Goal: Task Accomplishment & Management: Use online tool/utility

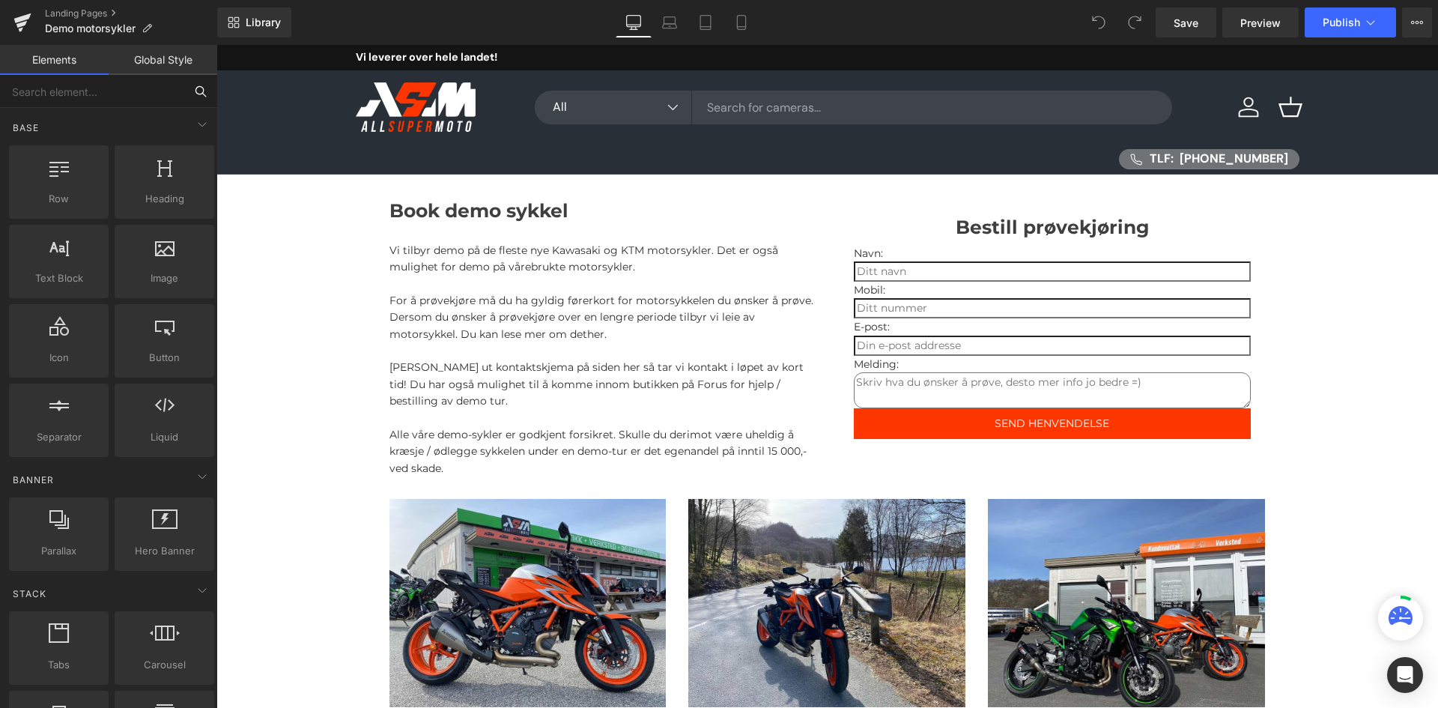
click at [60, 91] on input "text" at bounding box center [92, 91] width 184 height 33
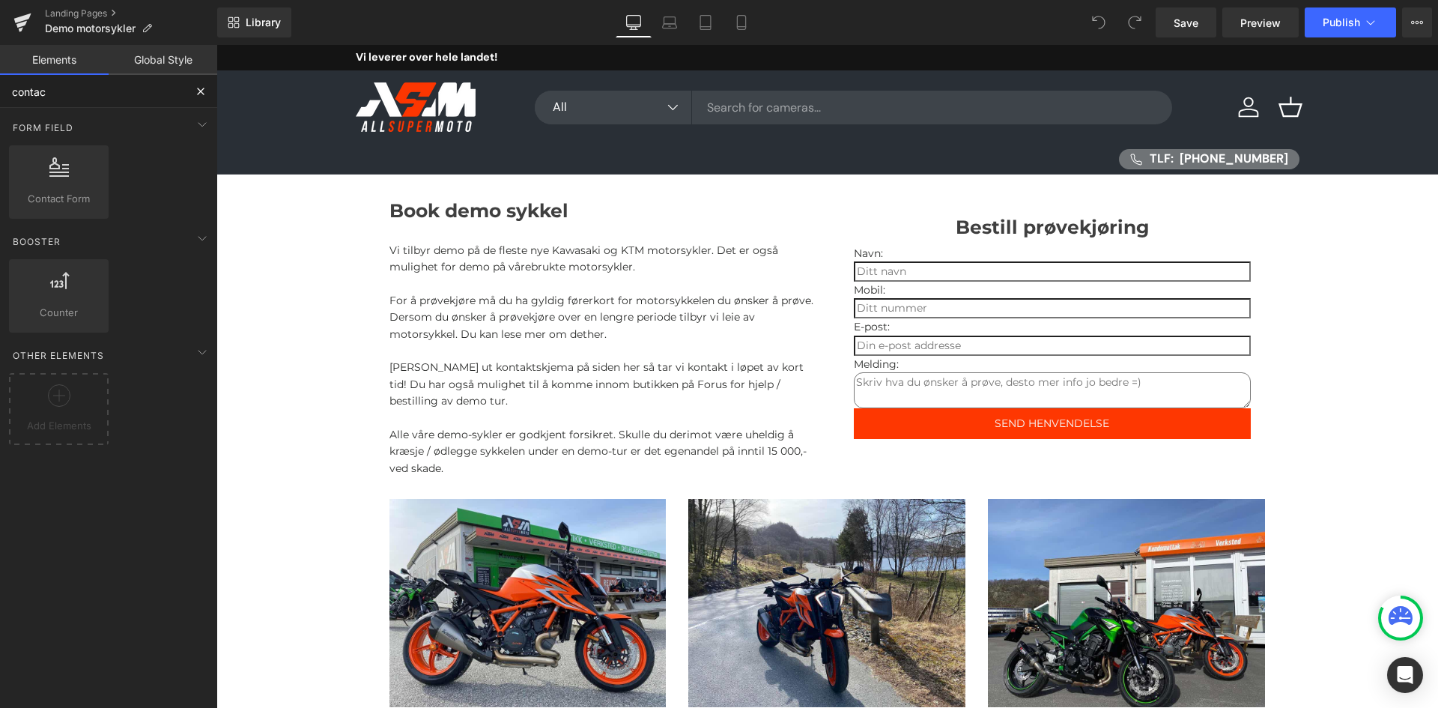
type input "contact"
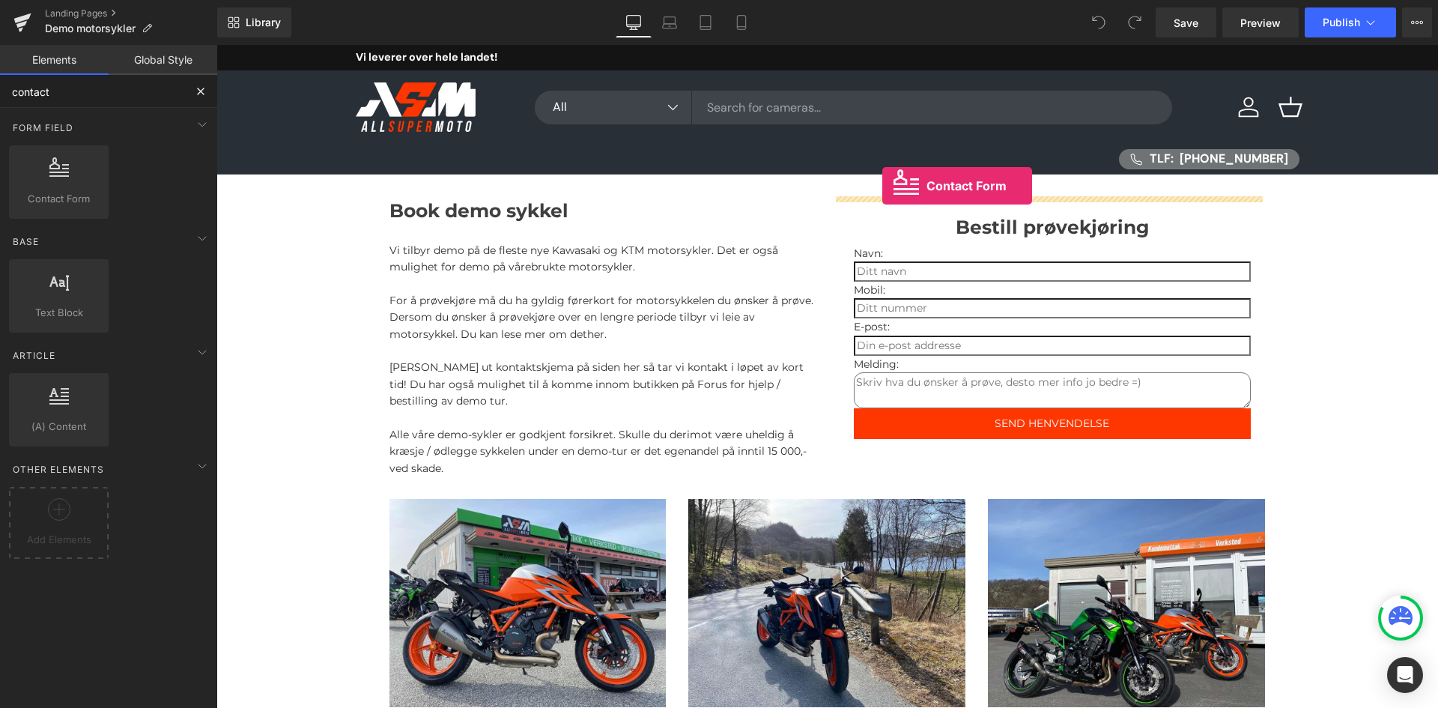
drag, startPoint x: 266, startPoint y: 225, endPoint x: 882, endPoint y: 186, distance: 617.8
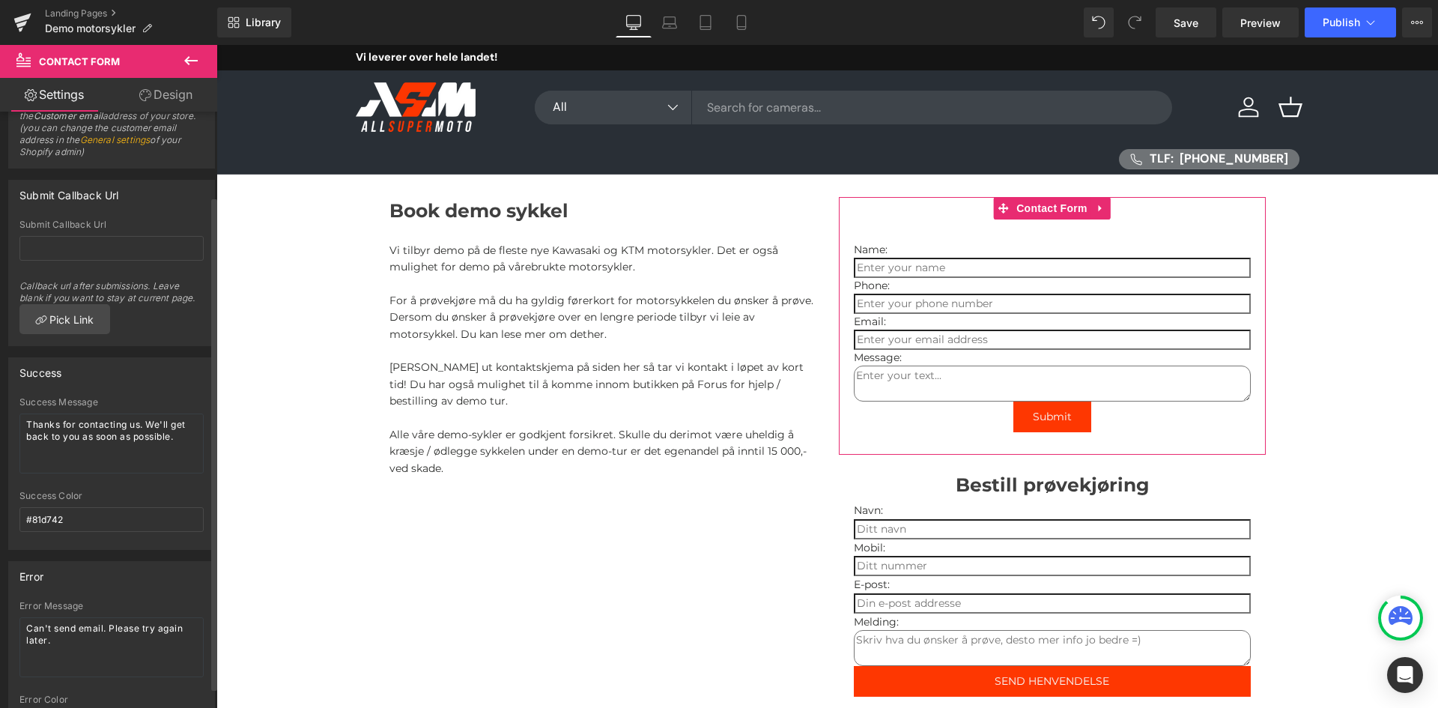
scroll to position [127, 0]
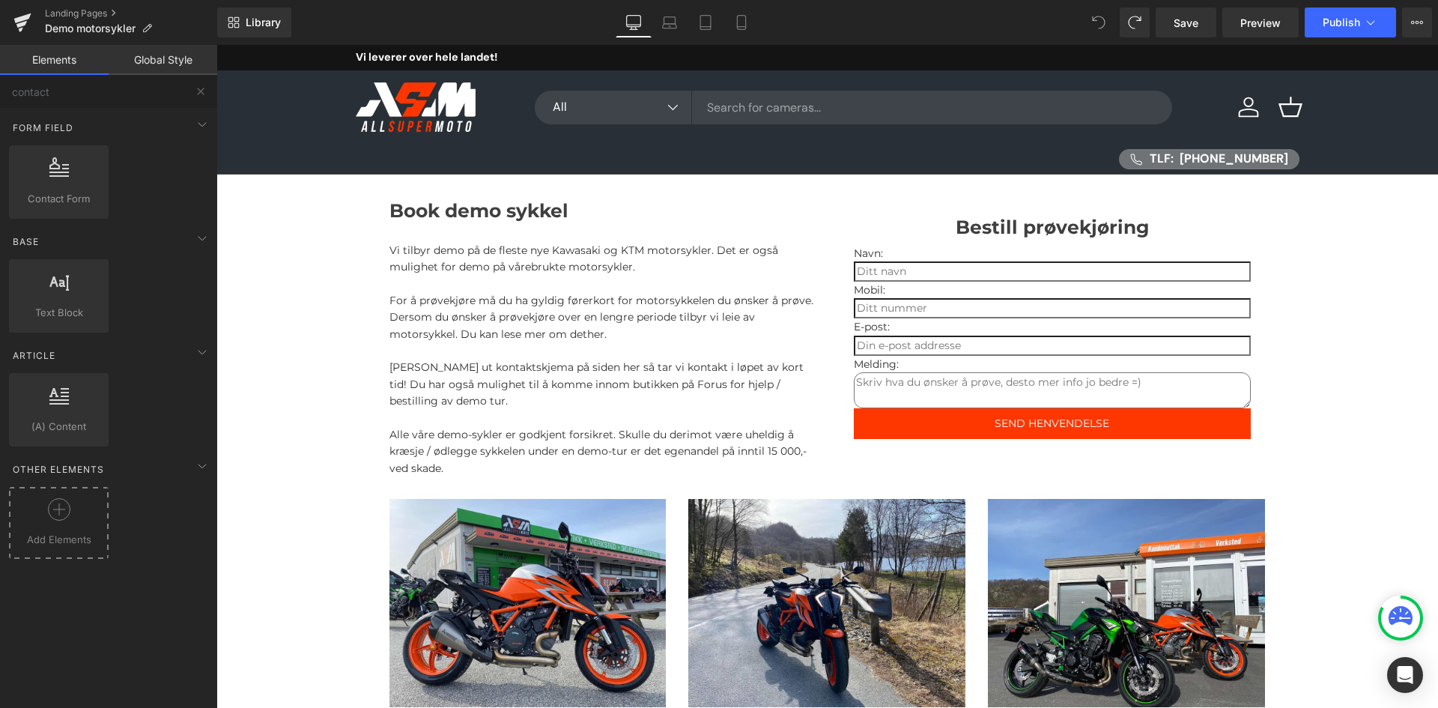
click at [58, 533] on span "Add Elements" at bounding box center [59, 540] width 92 height 16
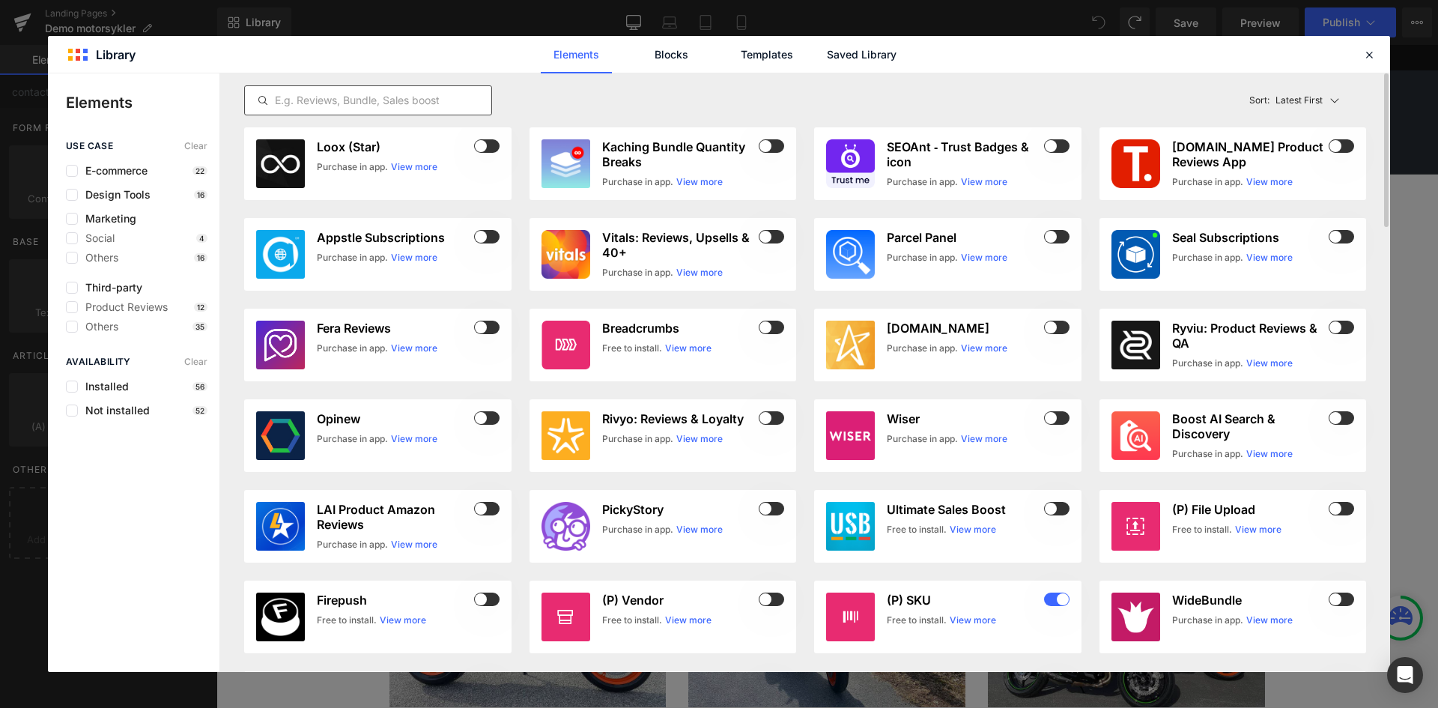
click at [315, 106] on input "text" at bounding box center [368, 100] width 246 height 18
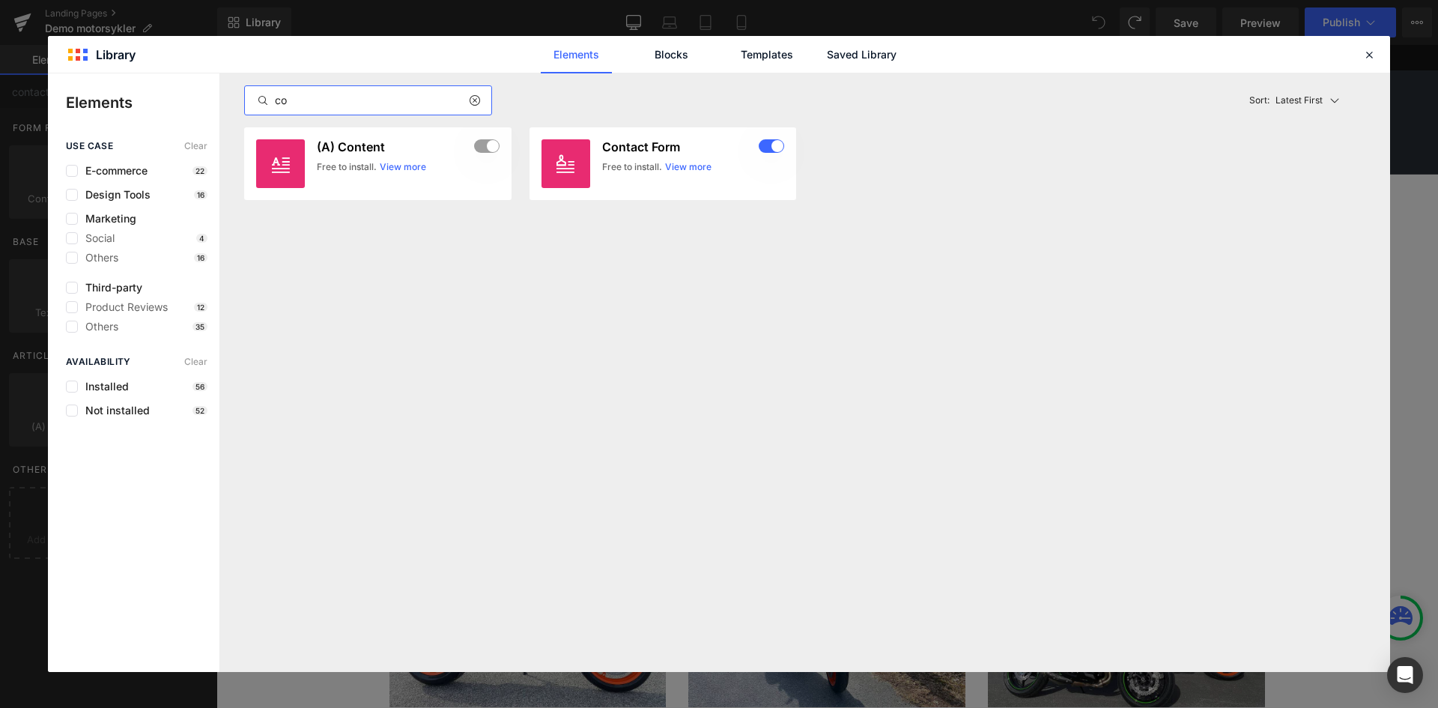
type input "c"
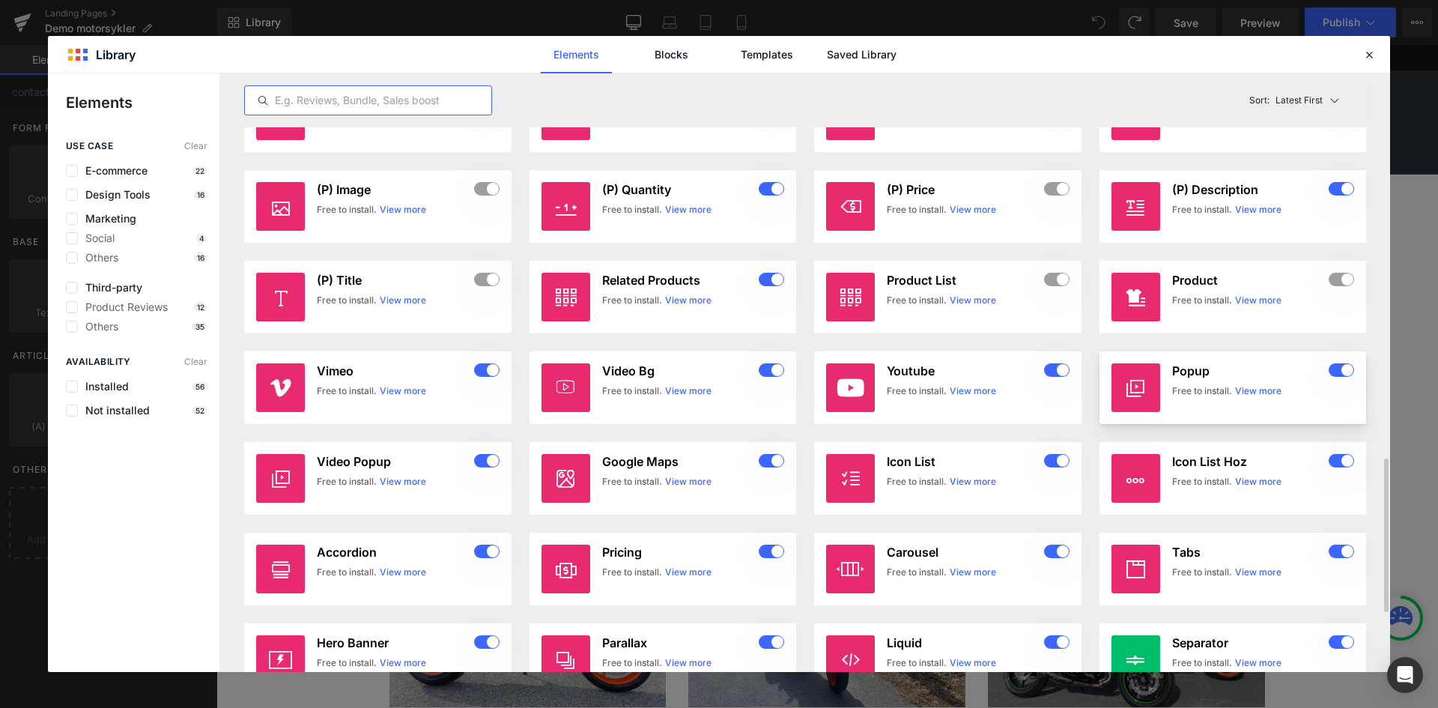
scroll to position [1731, 0]
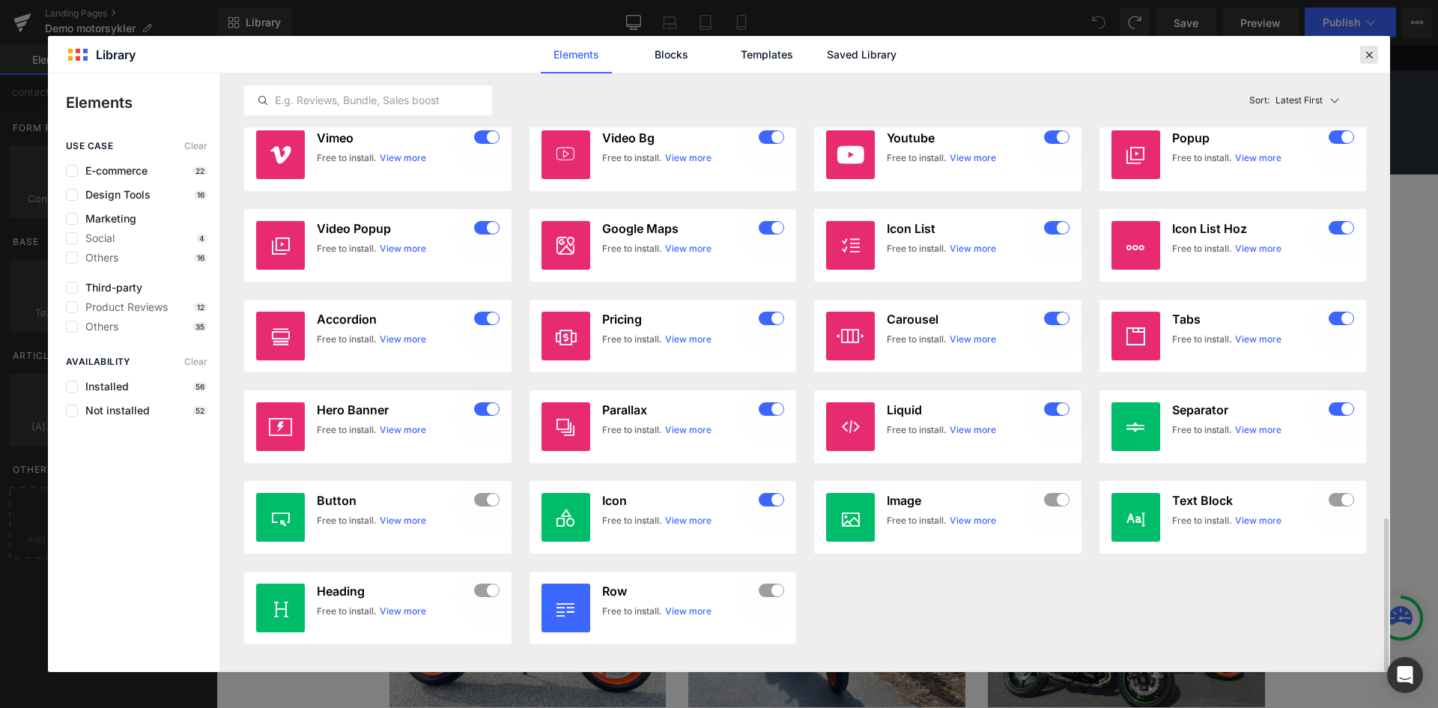
click at [1362, 56] on div at bounding box center [1369, 55] width 18 height 18
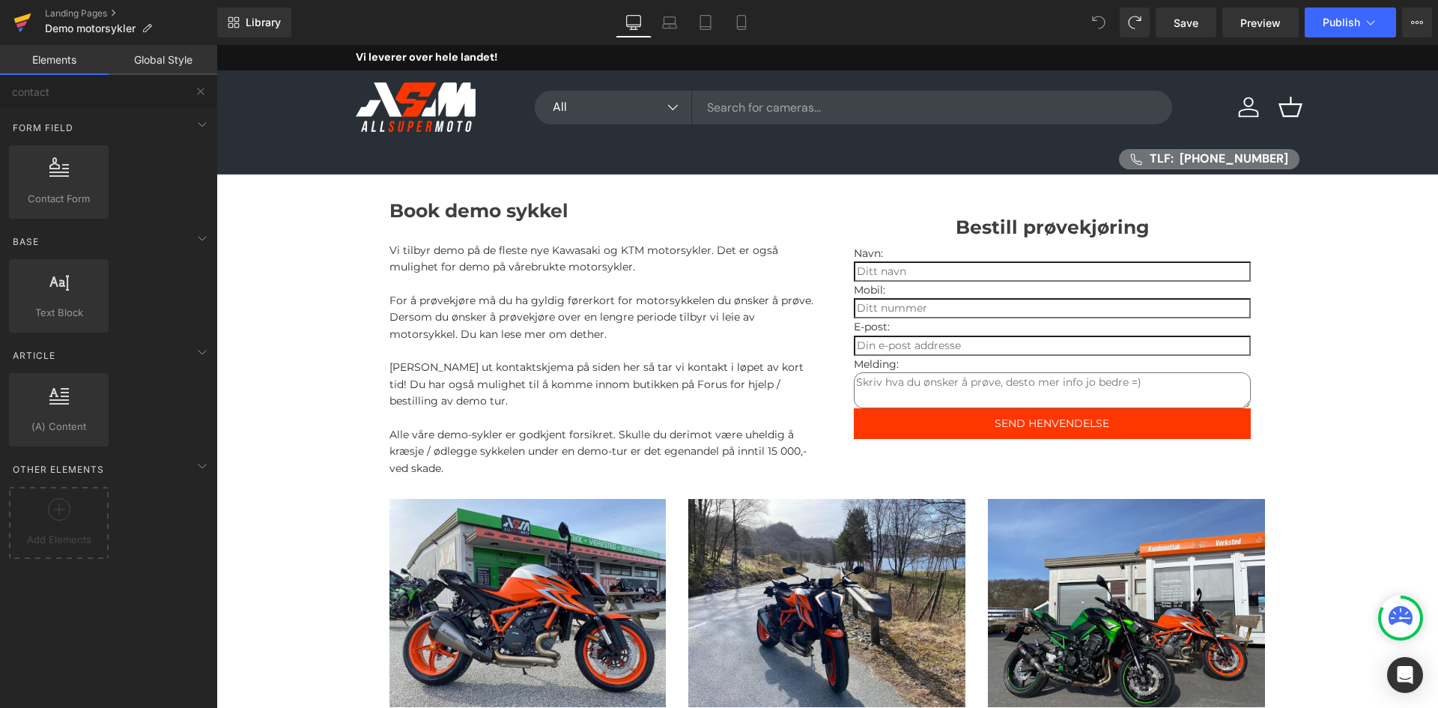
click at [21, 19] on icon at bounding box center [22, 18] width 17 height 10
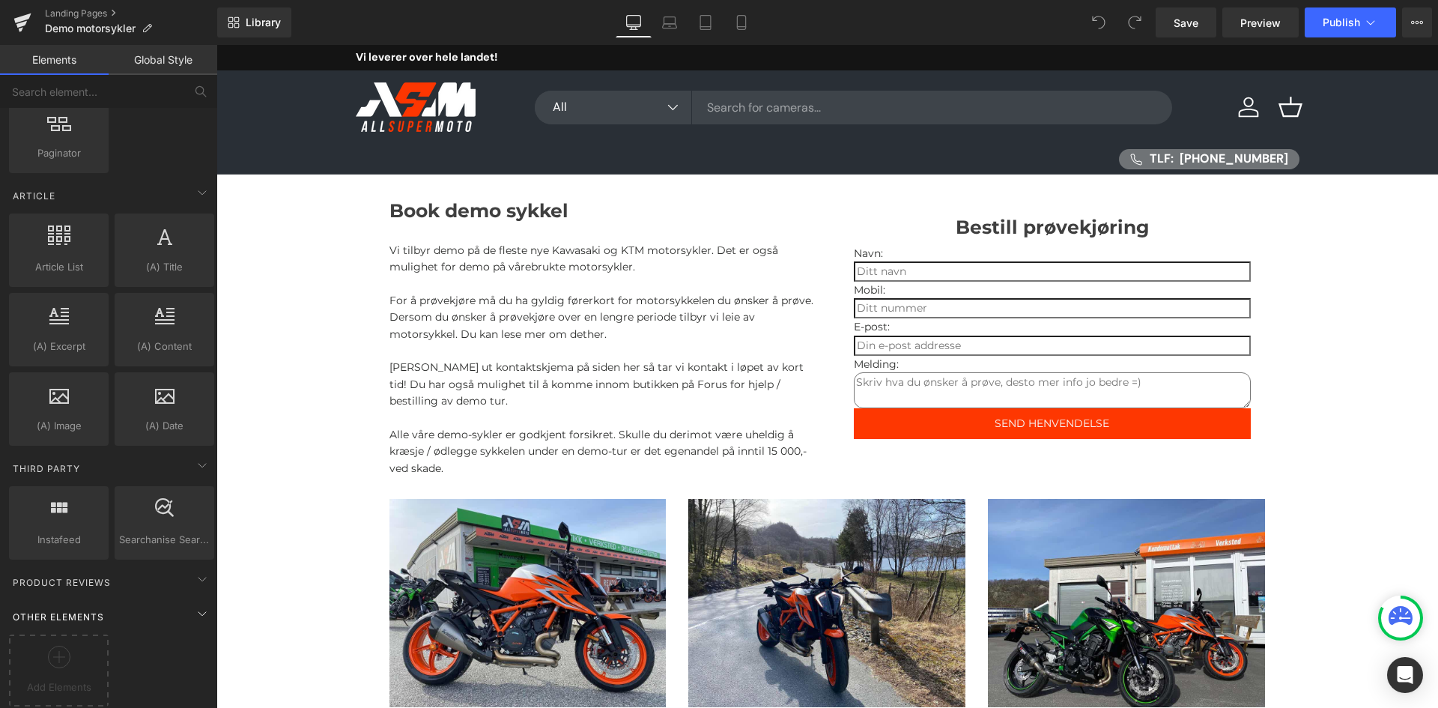
scroll to position [2625, 0]
click at [70, 653] on div at bounding box center [59, 663] width 92 height 34
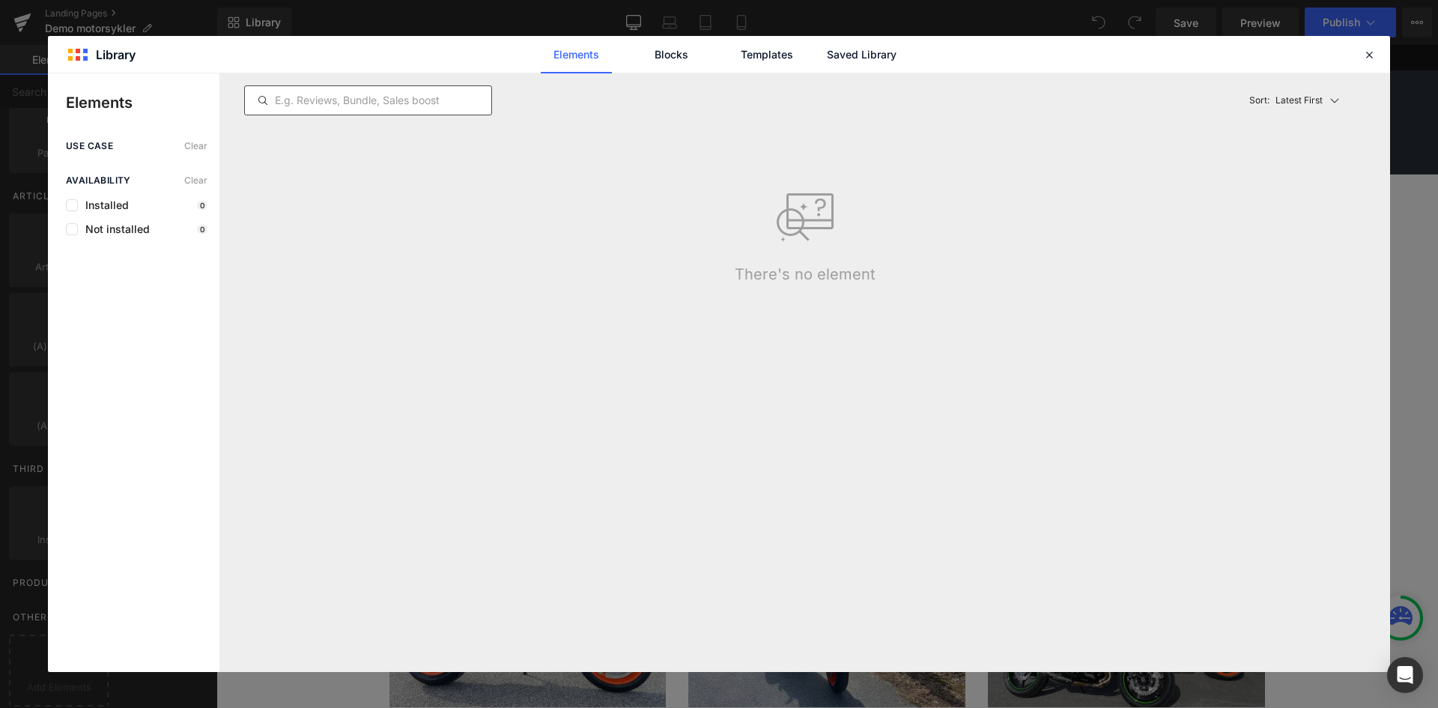
click at [369, 98] on input "text" at bounding box center [368, 100] width 246 height 18
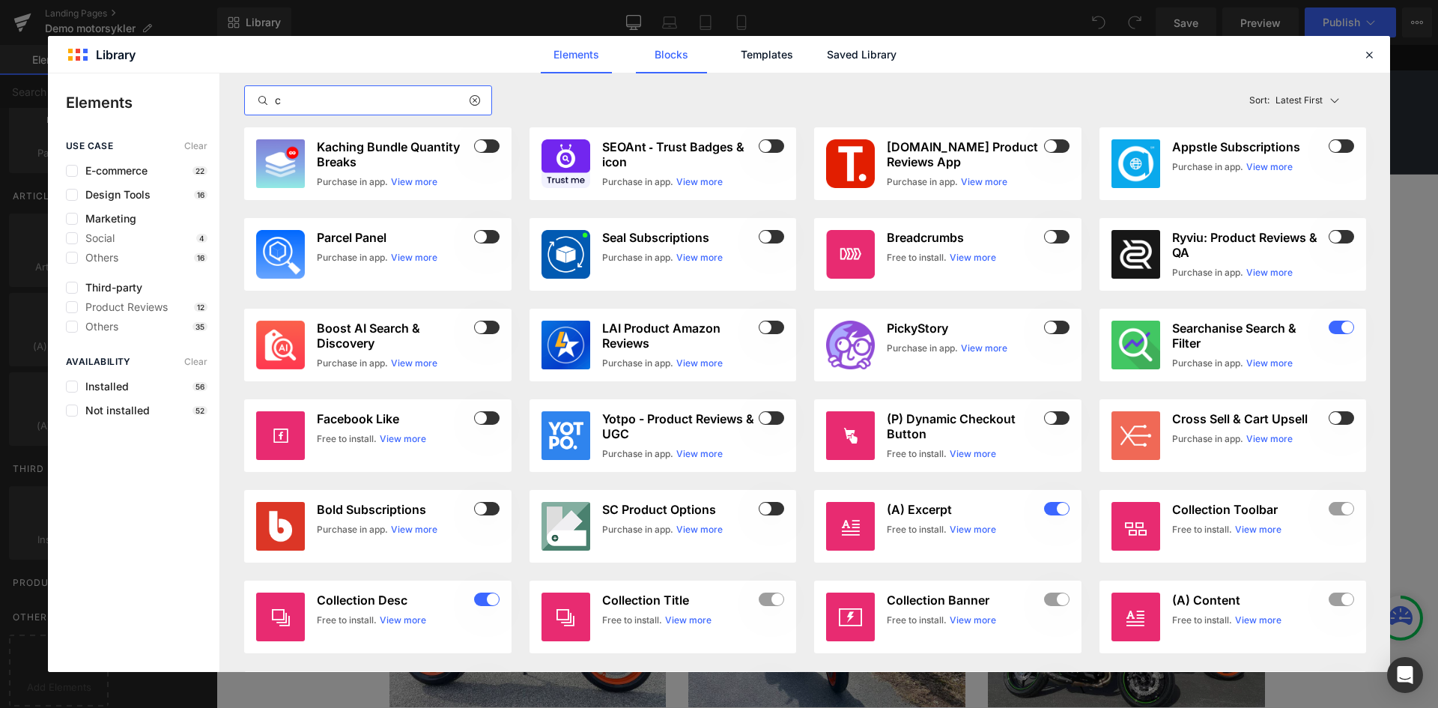
type input "c"
click at [826, 59] on link "Blocks" at bounding box center [861, 54] width 71 height 37
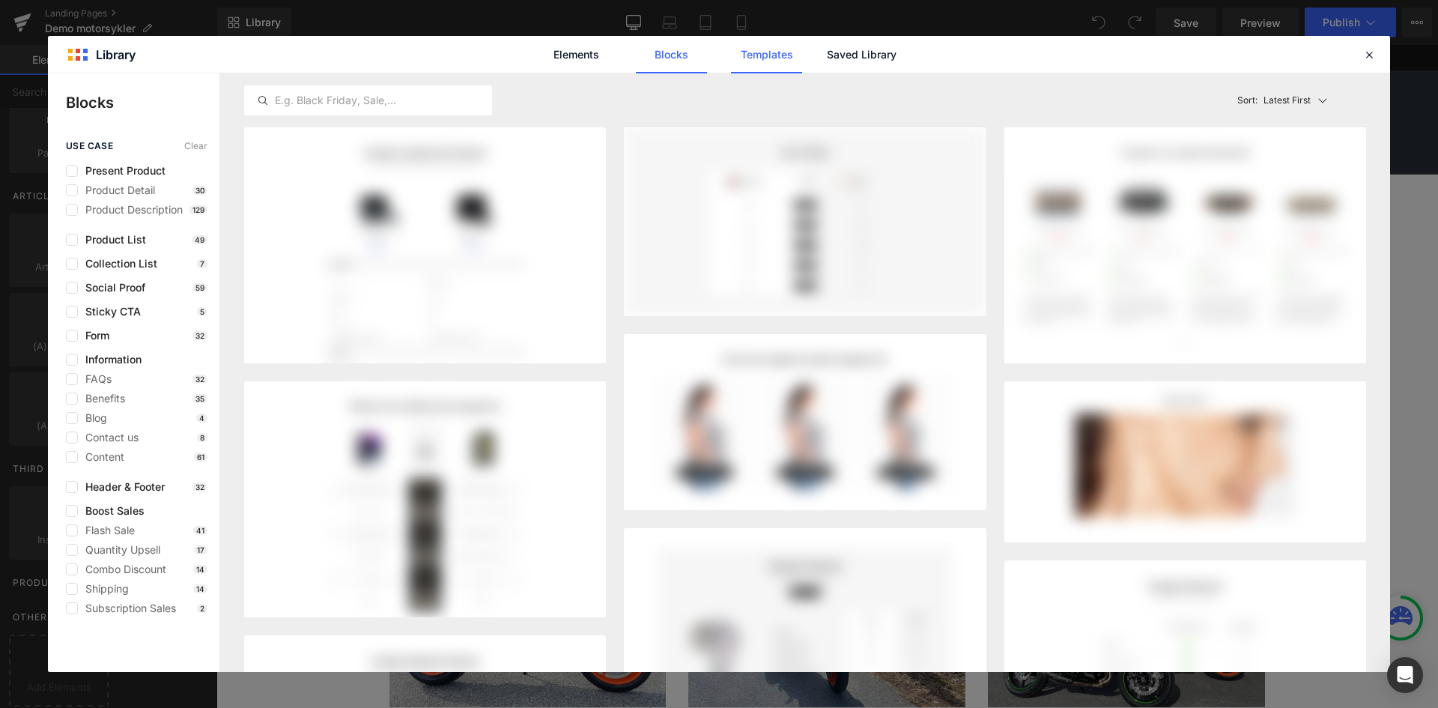
click at [0, 0] on link "Templates" at bounding box center [0, 0] width 0 height 0
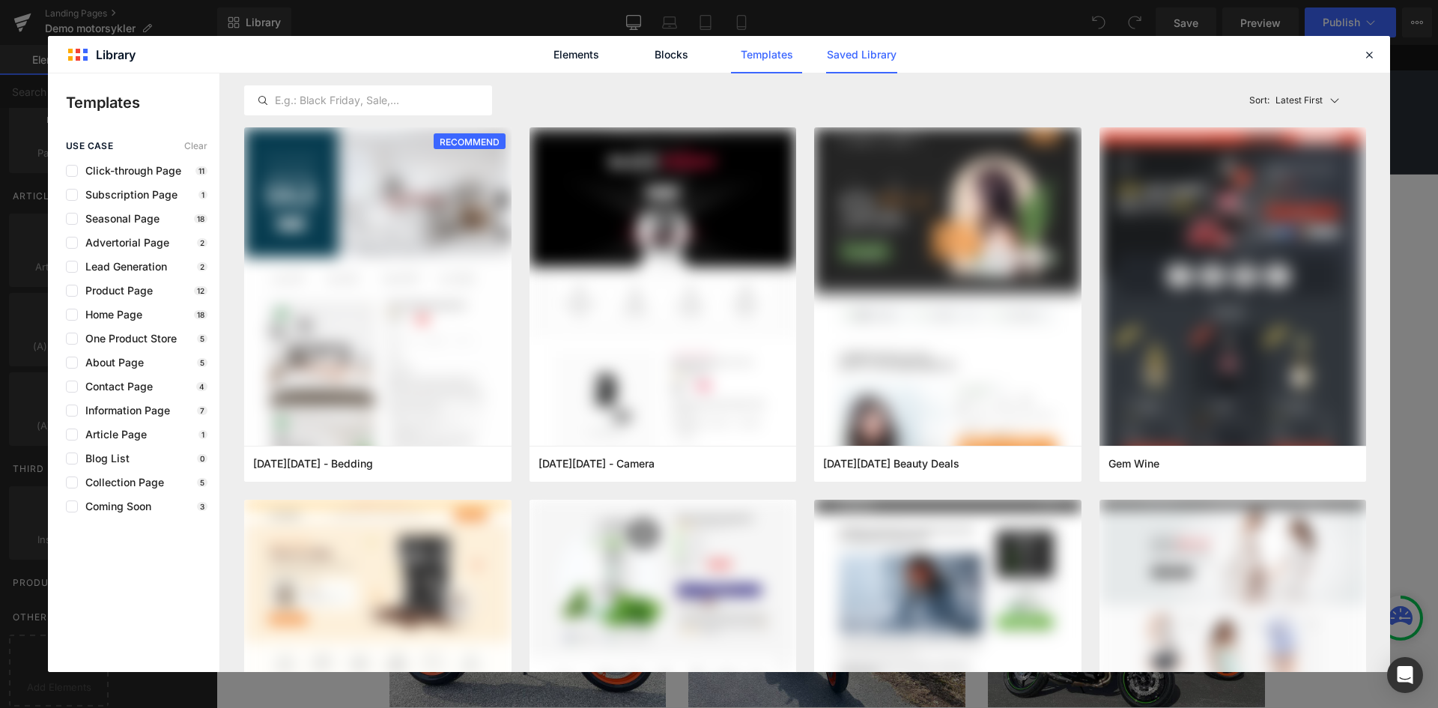
click at [0, 0] on link "Saved Library" at bounding box center [0, 0] width 0 height 0
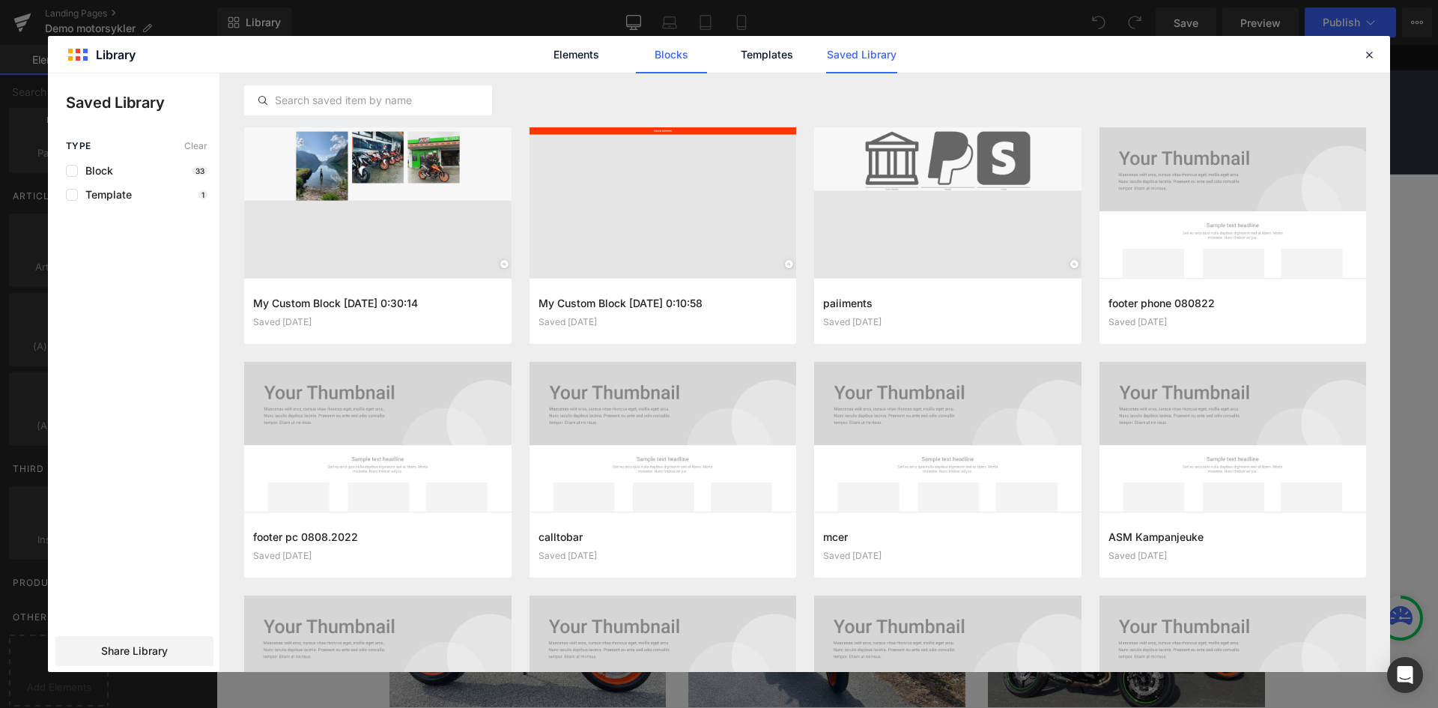
click at [826, 61] on link "Blocks" at bounding box center [861, 54] width 71 height 37
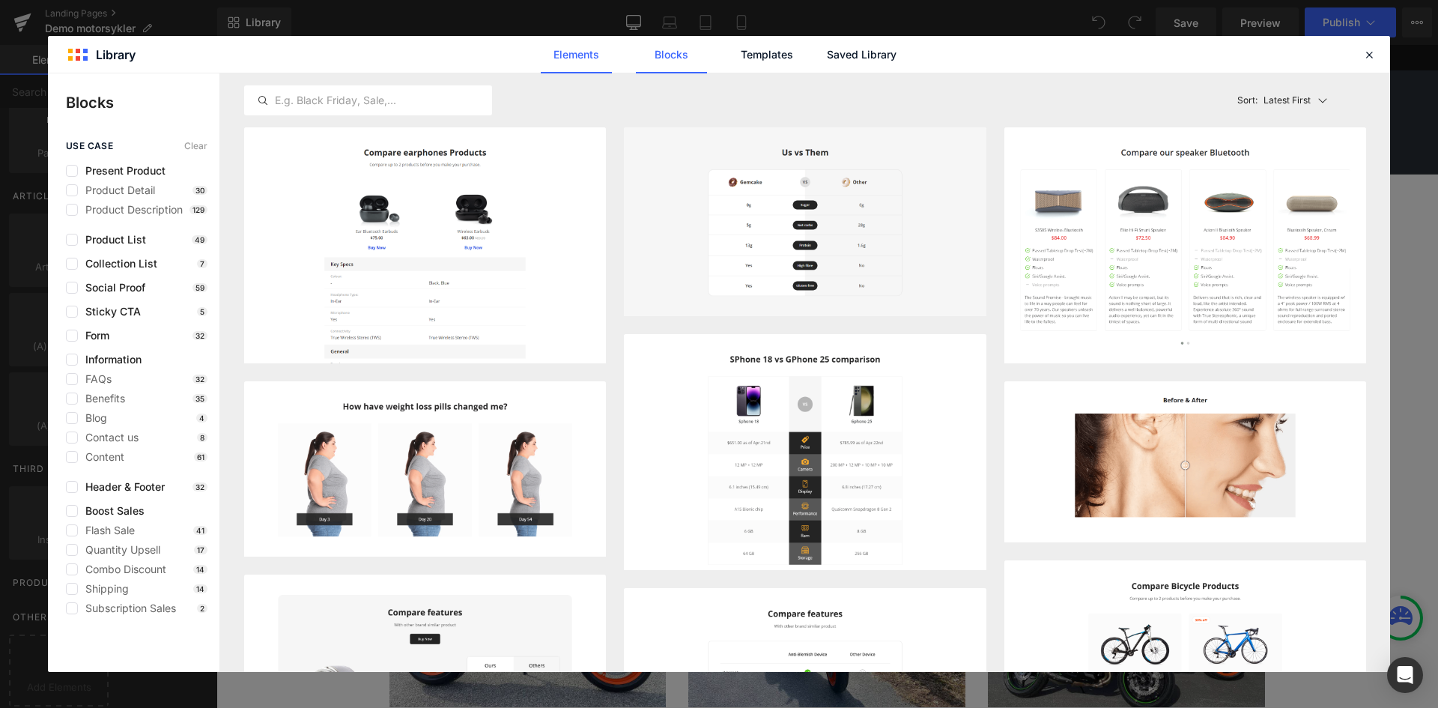
click at [731, 59] on link "Elements" at bounding box center [766, 54] width 71 height 37
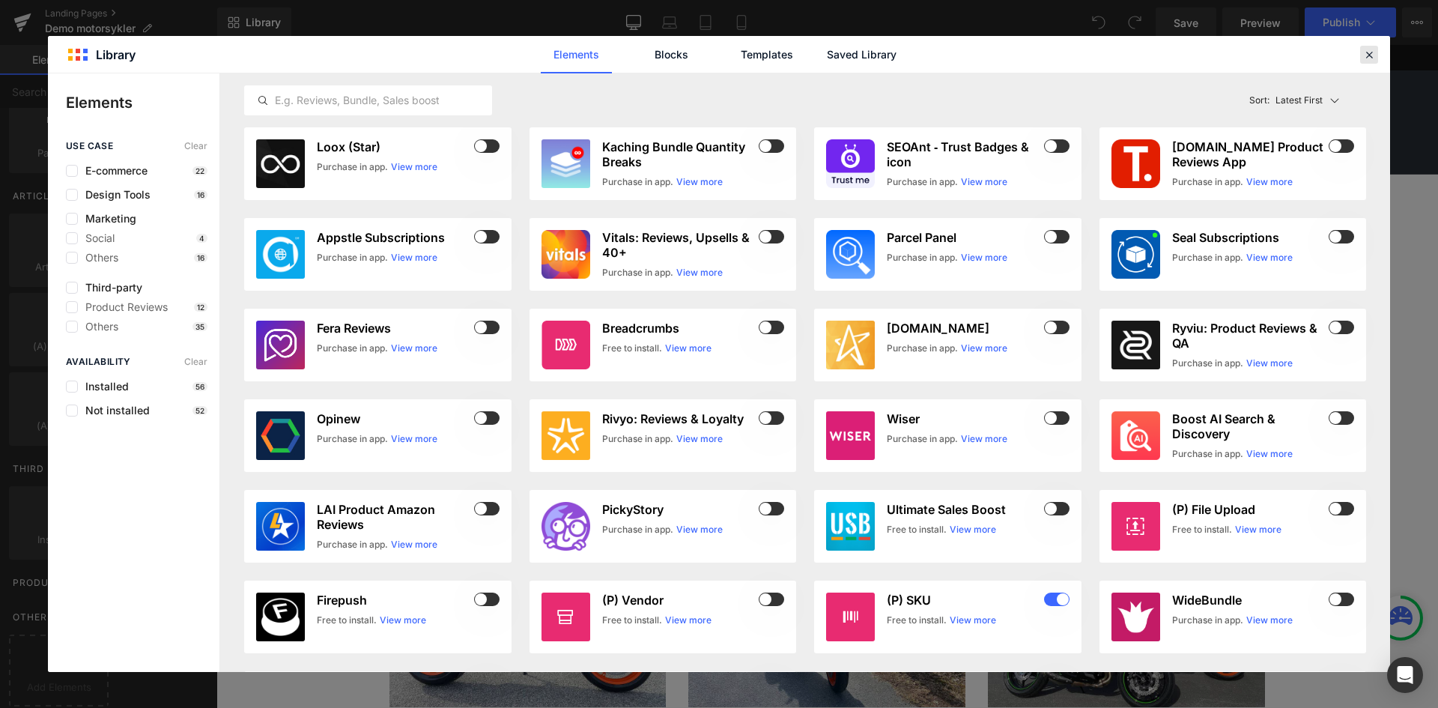
click at [1370, 49] on icon at bounding box center [1369, 54] width 13 height 13
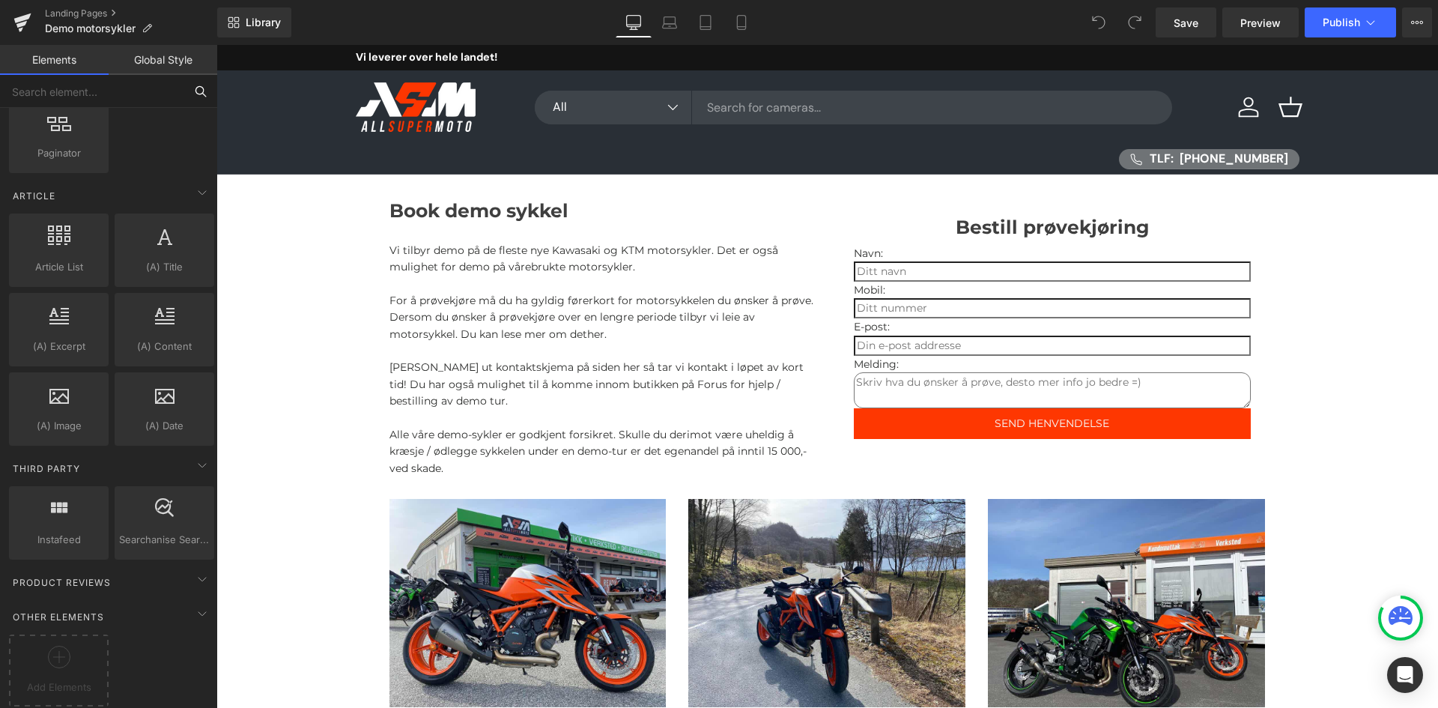
click at [91, 103] on input "text" at bounding box center [92, 91] width 184 height 33
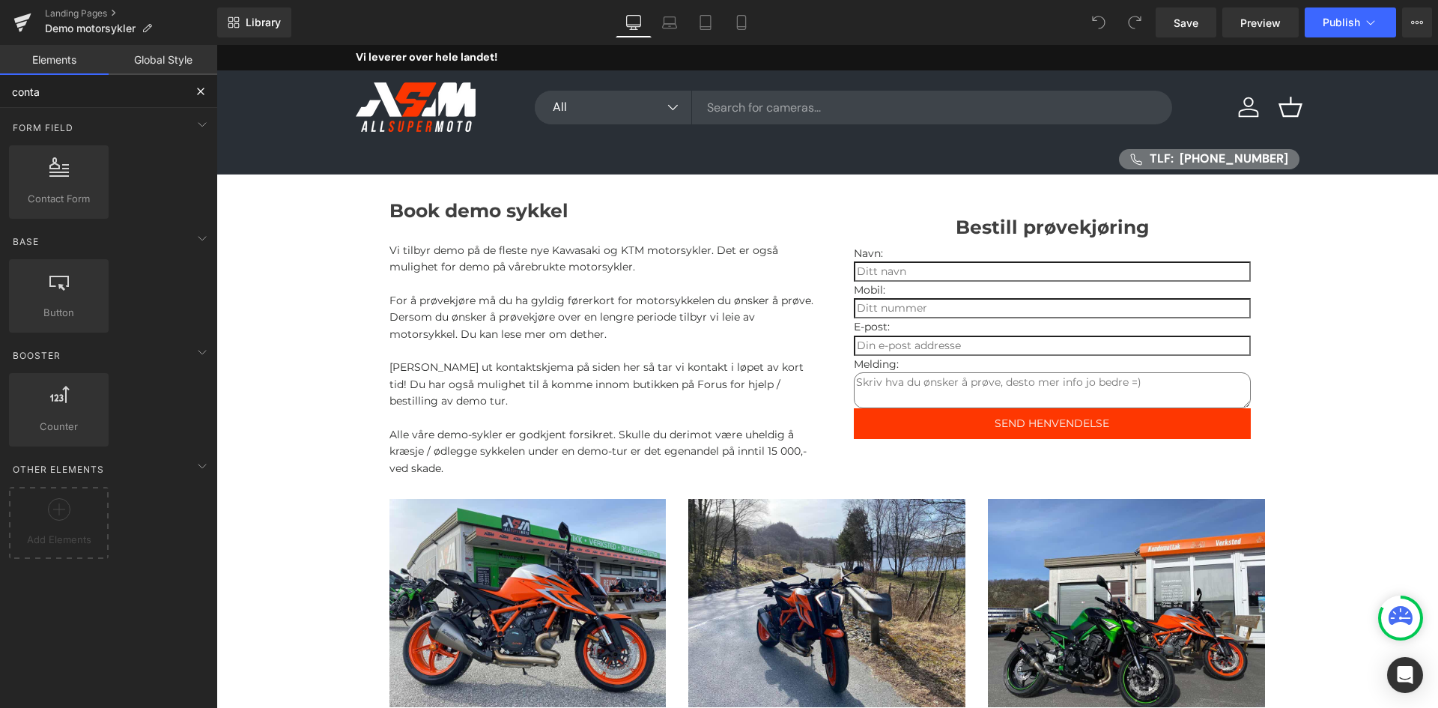
scroll to position [0, 0]
type input "contact"
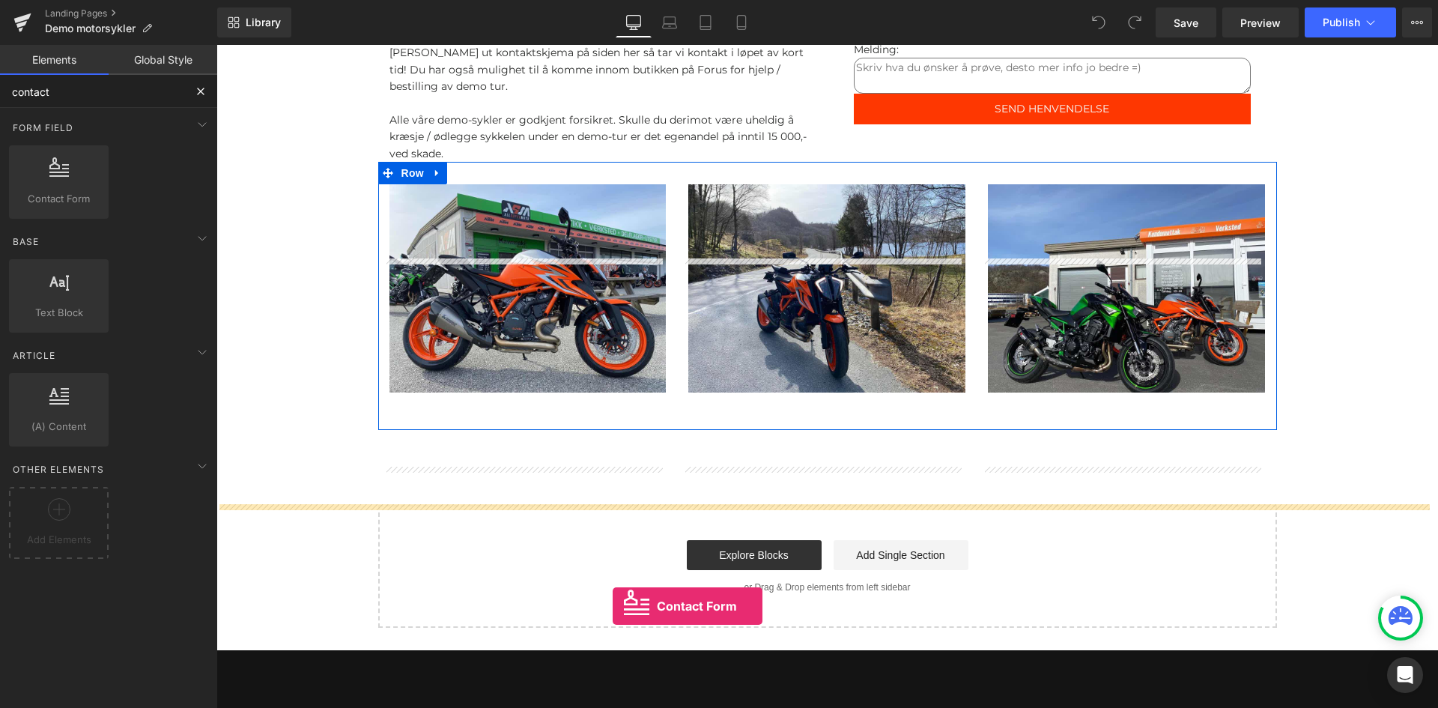
scroll to position [524, 0]
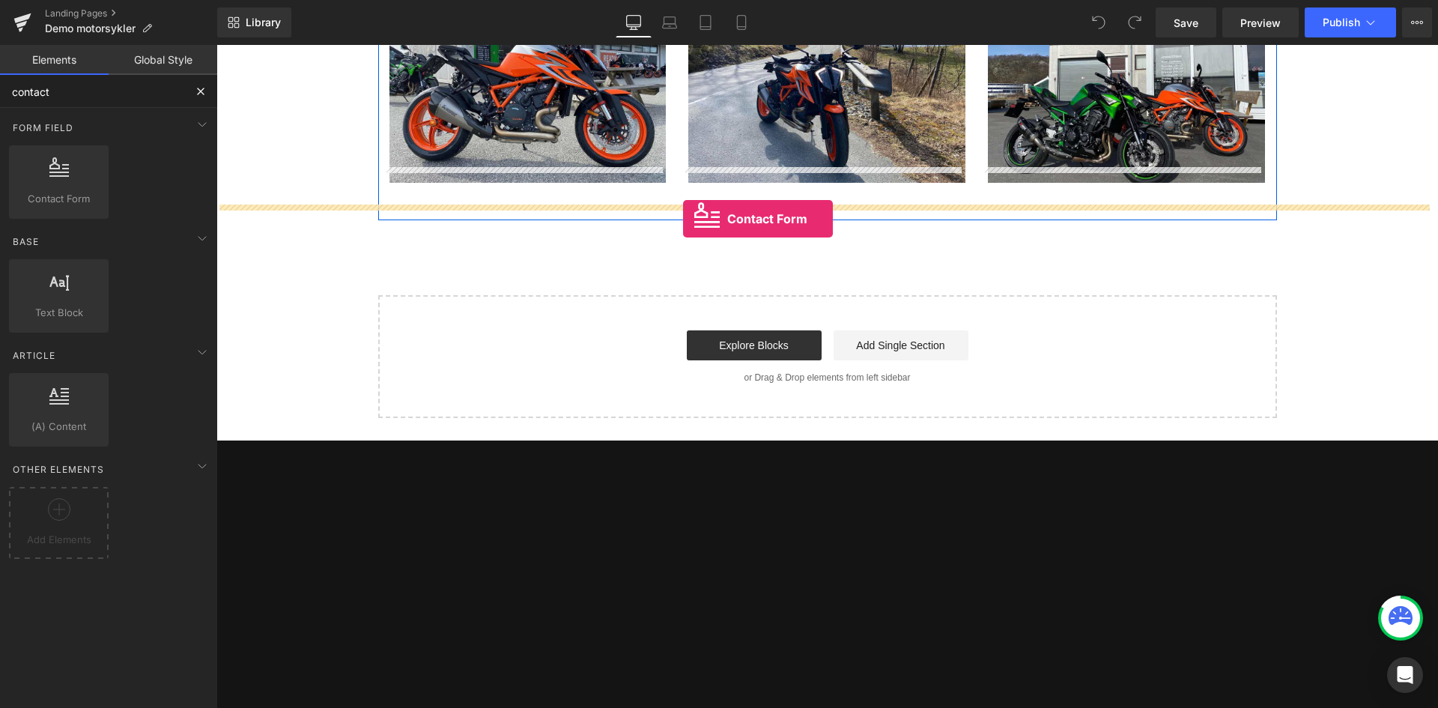
drag, startPoint x: 270, startPoint y: 230, endPoint x: 682, endPoint y: 231, distance: 411.3
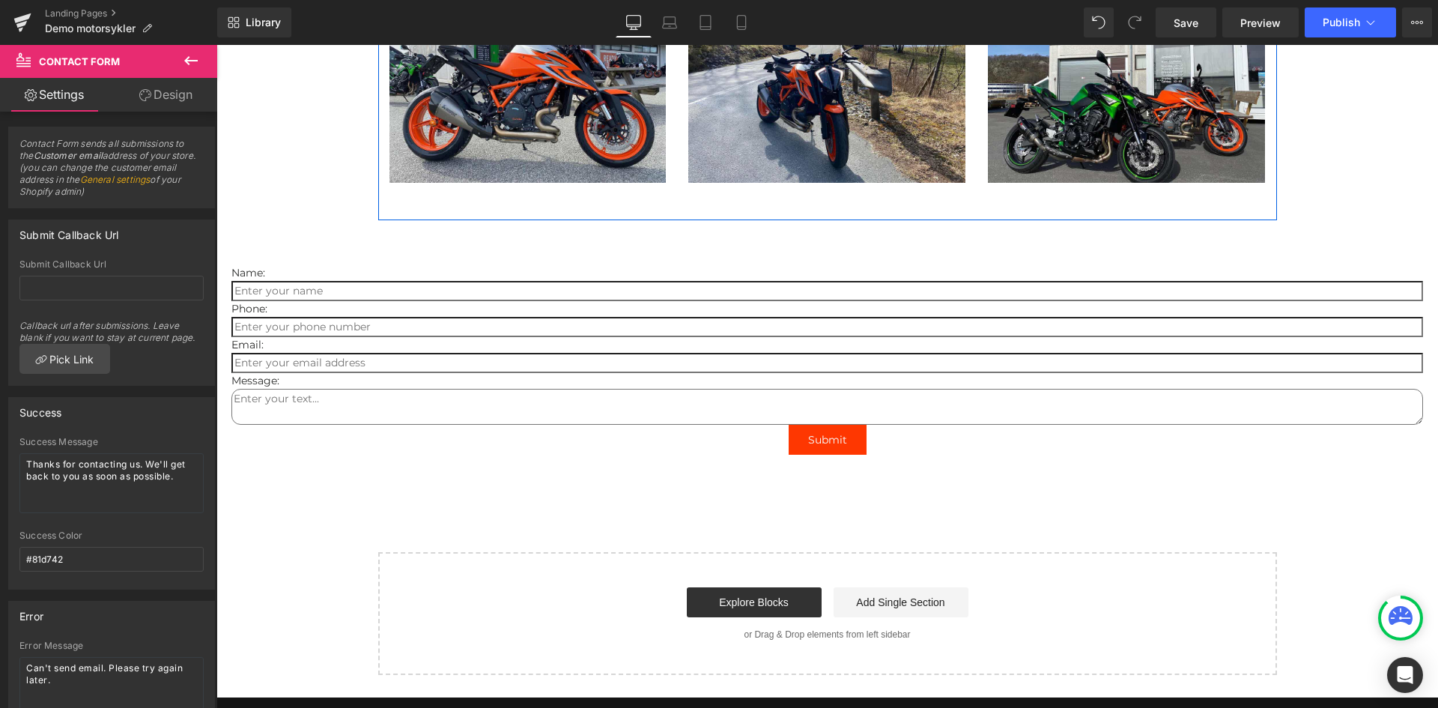
click at [380, 281] on input "text" at bounding box center [827, 291] width 1192 height 20
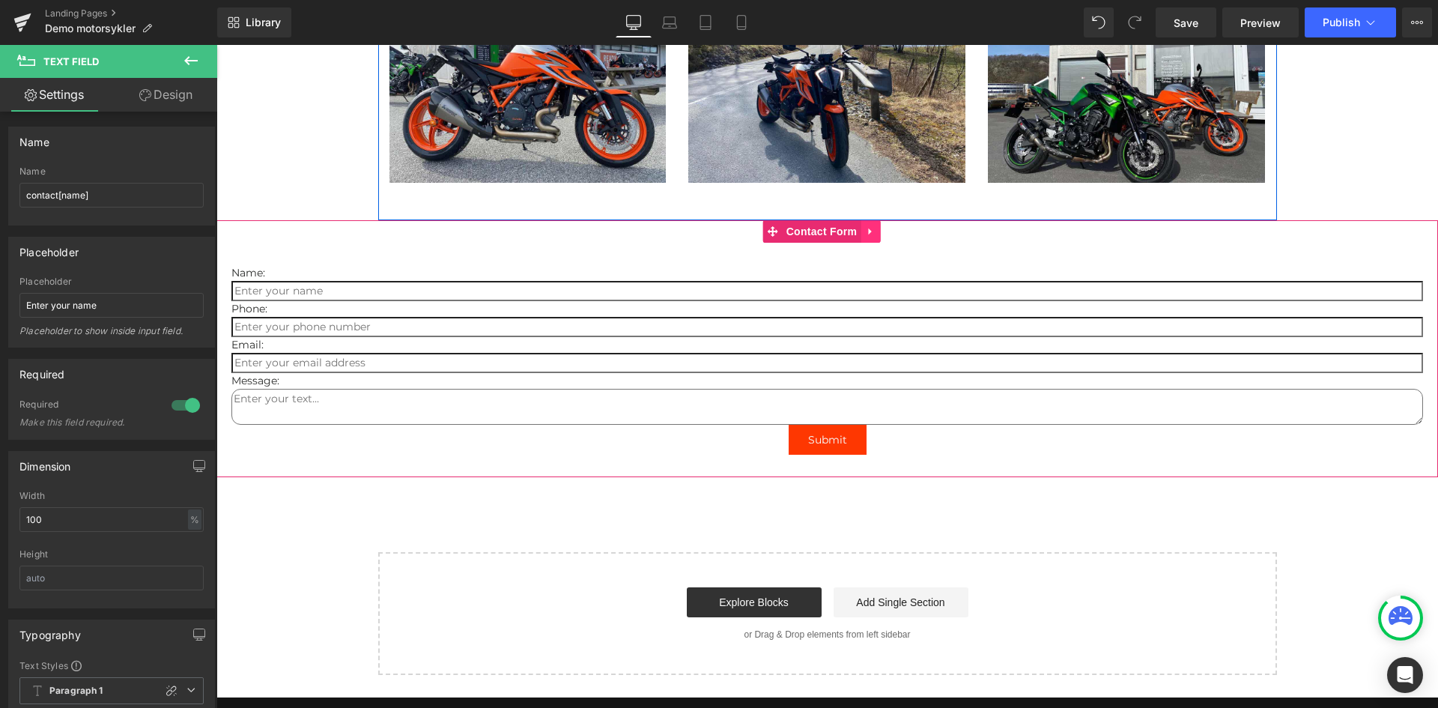
click at [876, 225] on icon at bounding box center [870, 230] width 10 height 11
click at [879, 226] on icon at bounding box center [880, 231] width 10 height 10
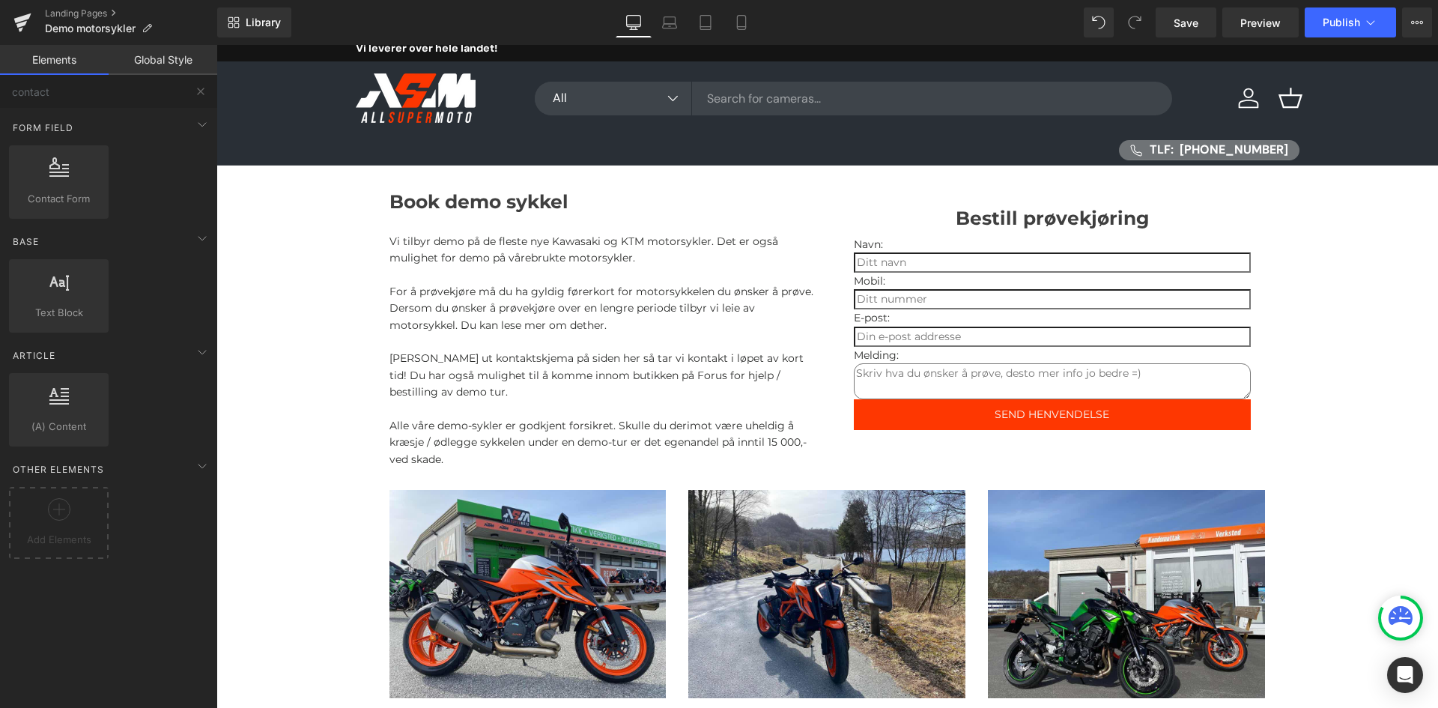
scroll to position [0, 0]
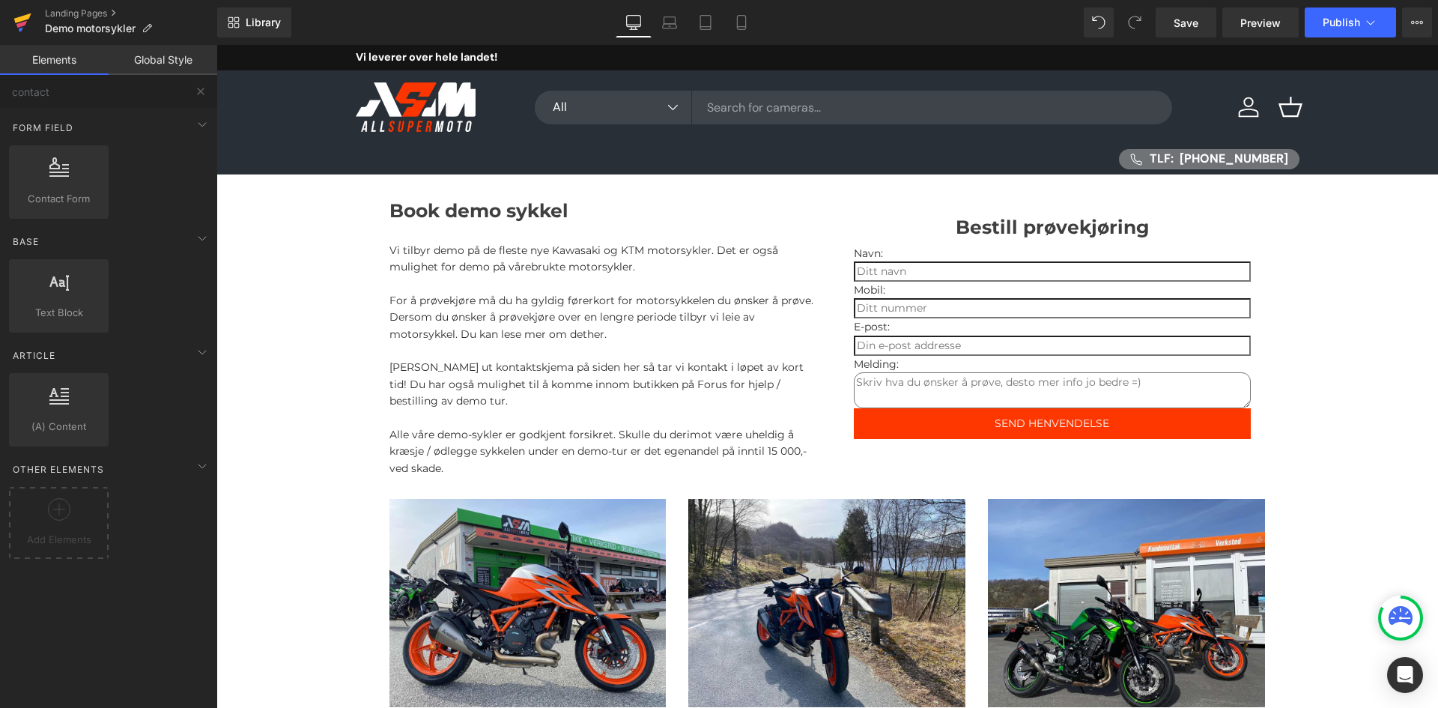
click at [32, 16] on link at bounding box center [22, 22] width 45 height 45
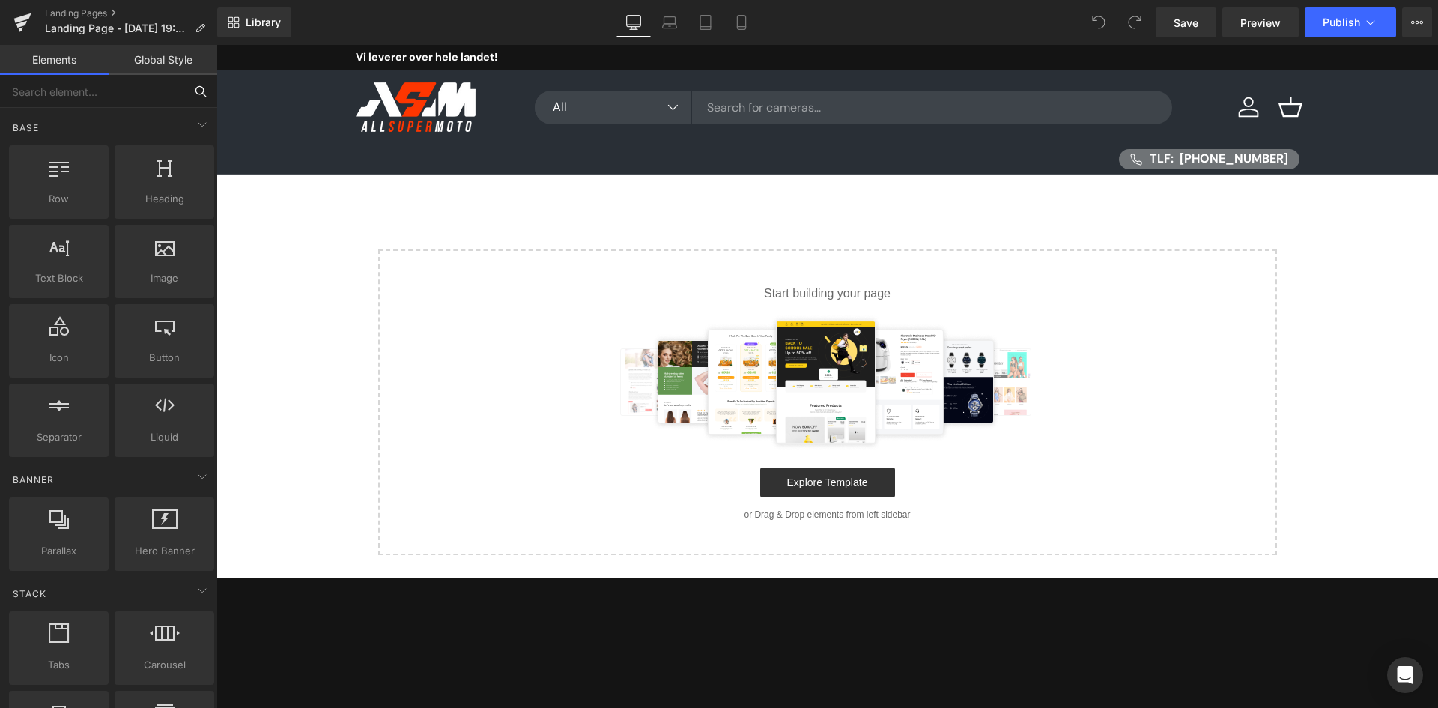
click at [91, 83] on input "text" at bounding box center [92, 91] width 184 height 33
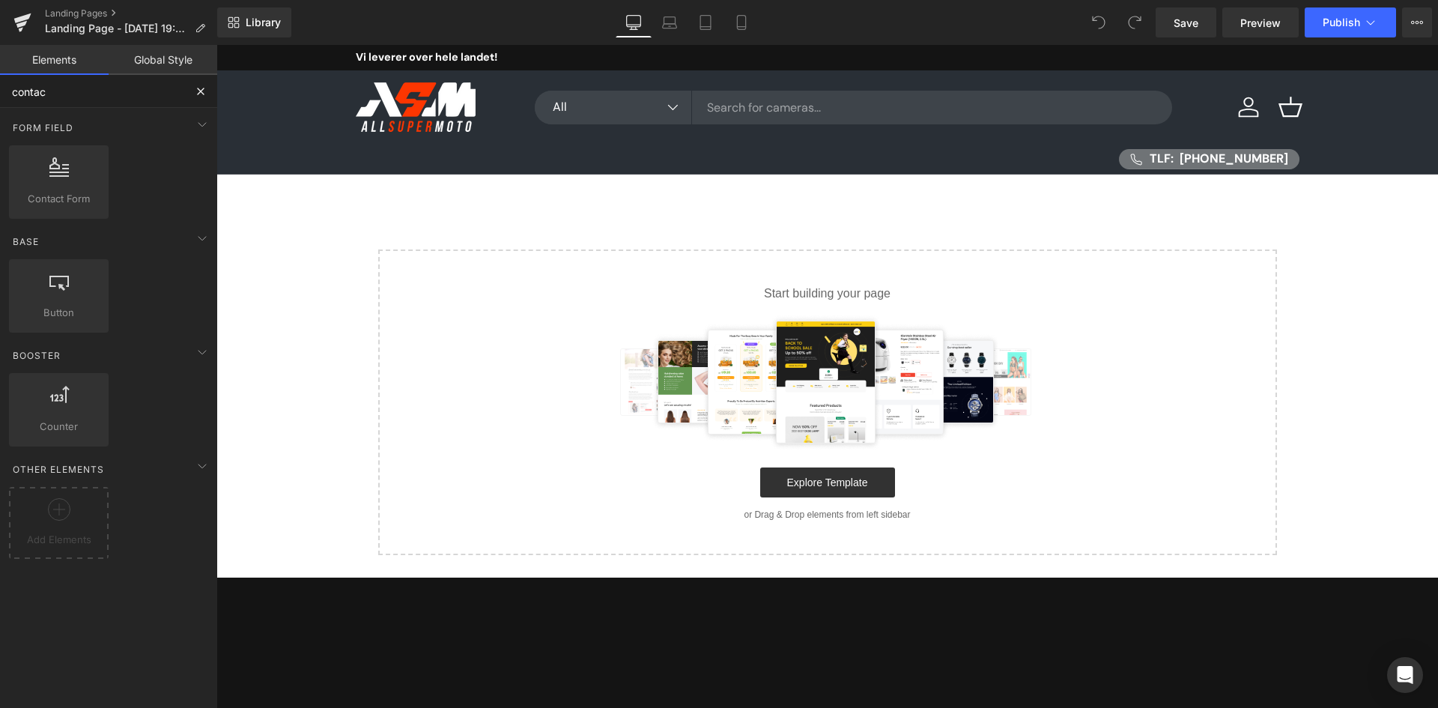
type input "contact"
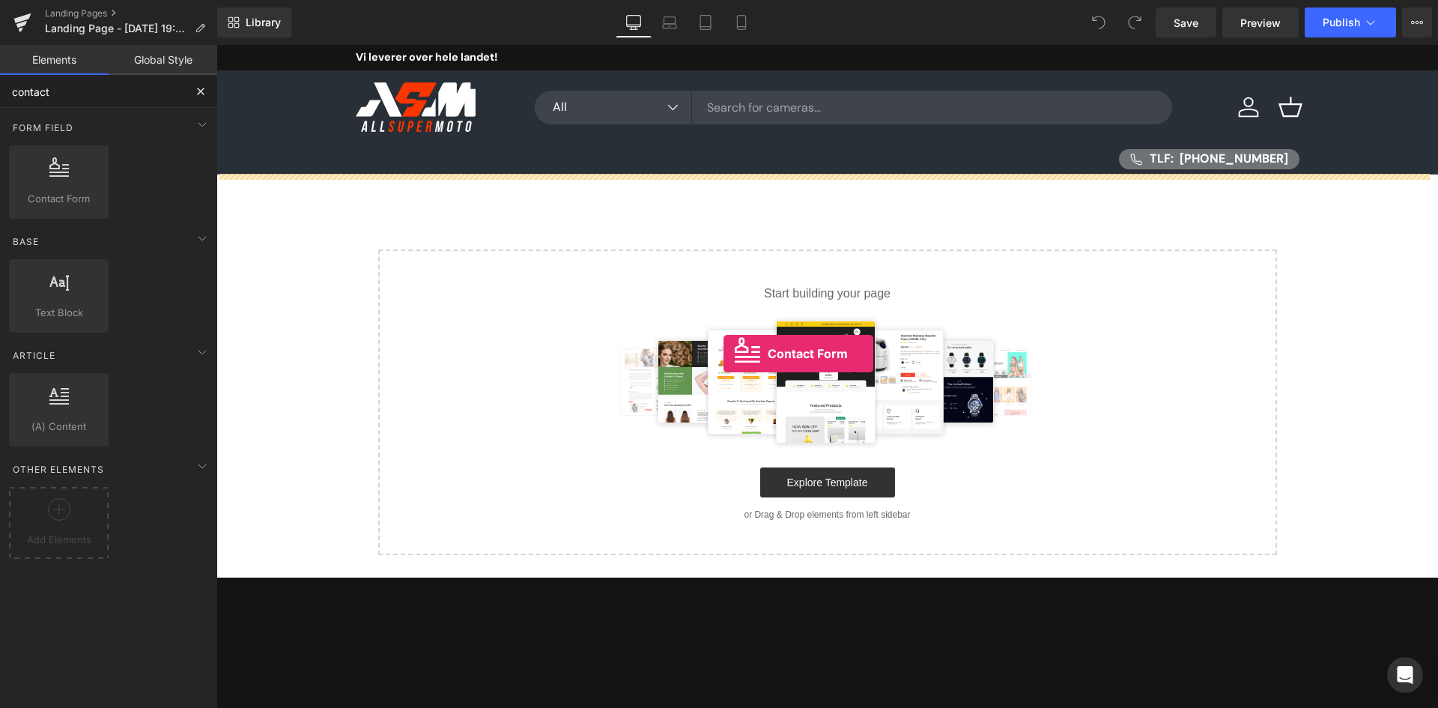
drag, startPoint x: 319, startPoint y: 243, endPoint x: 724, endPoint y: 354, distance: 419.4
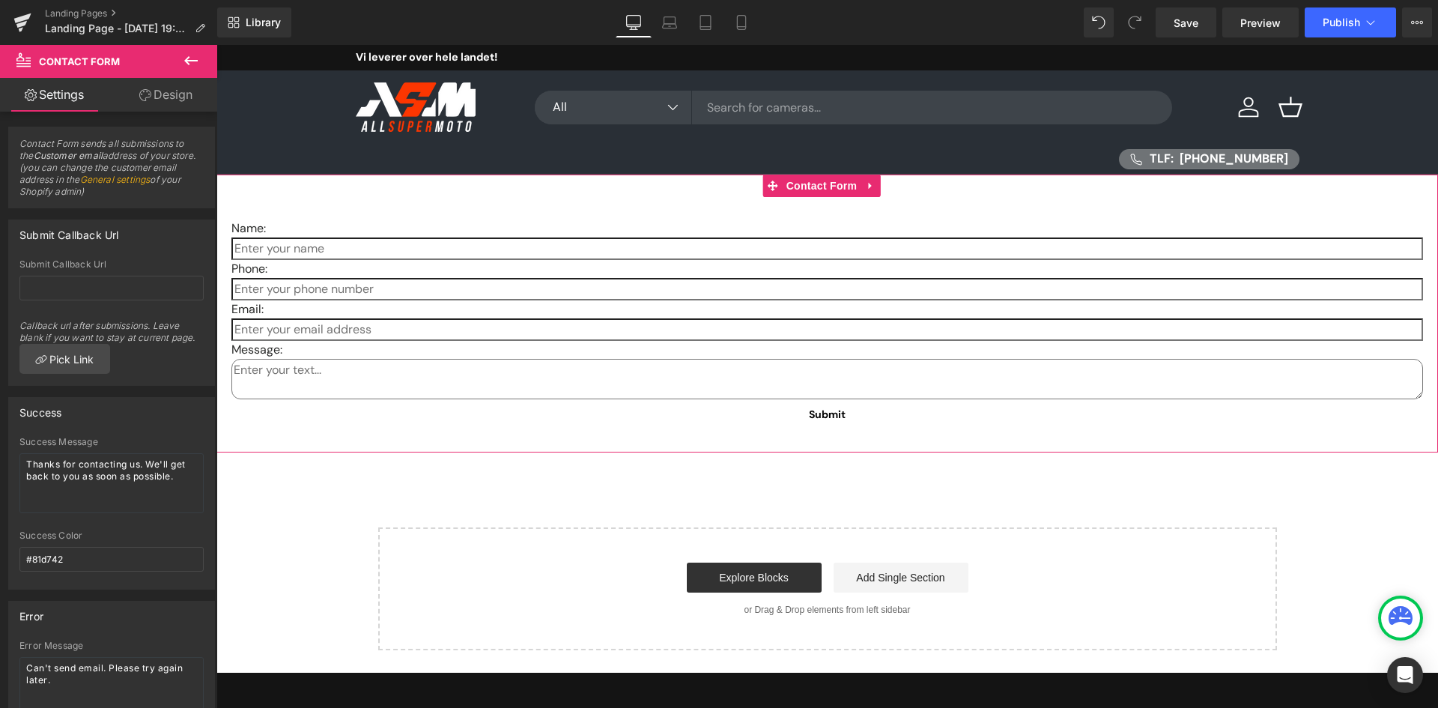
click at [294, 232] on p "Name:" at bounding box center [827, 228] width 1192 height 18
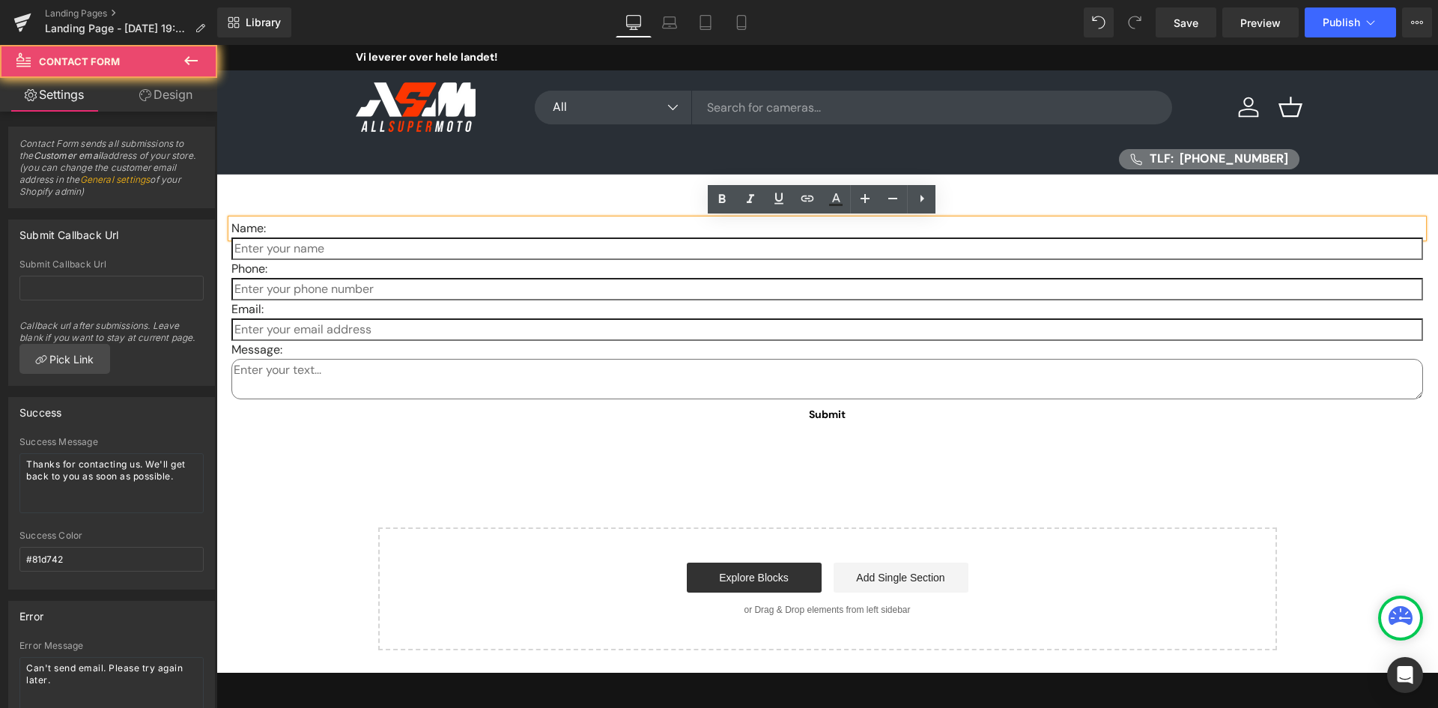
click at [550, 191] on div "Name: Text Block Text Field Phone: Text Block Text Field Email: Text Block Emai…" at bounding box center [827, 314] width 1222 height 278
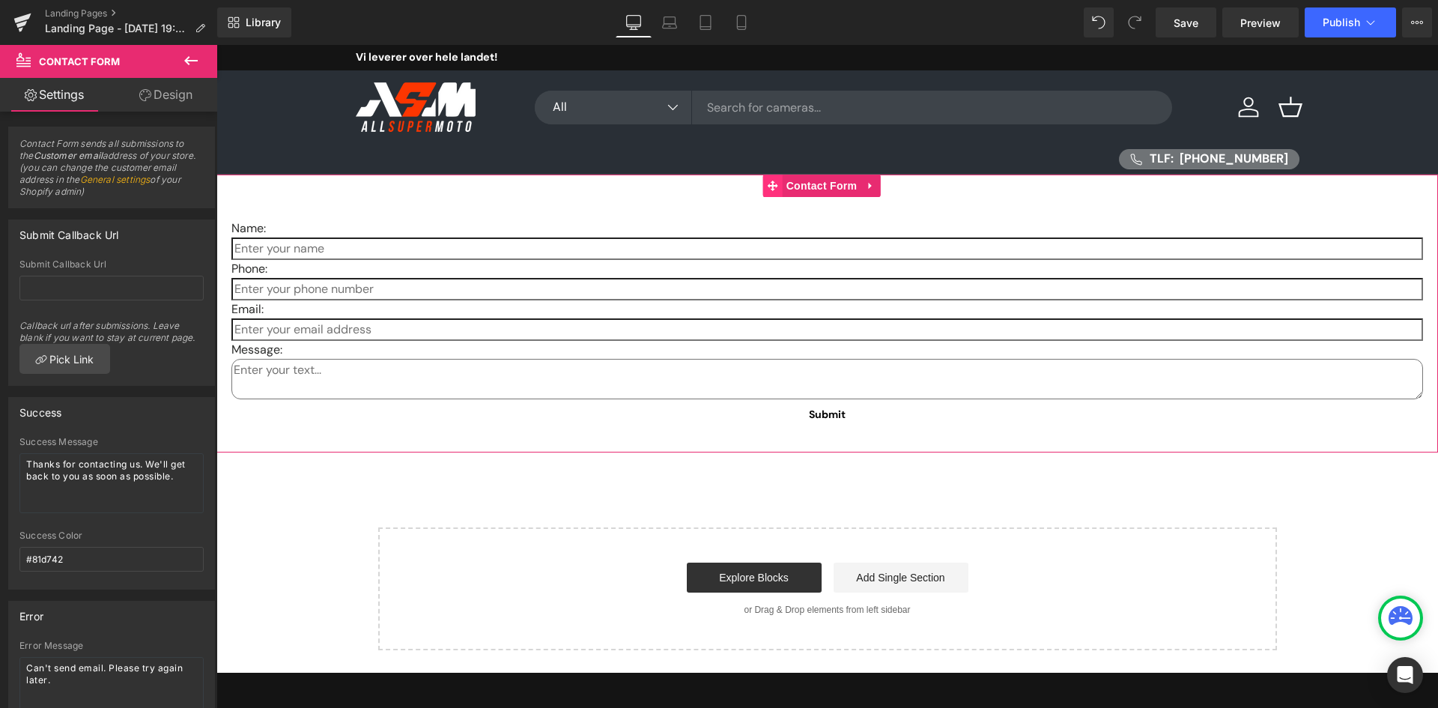
click at [776, 194] on span at bounding box center [772, 186] width 19 height 22
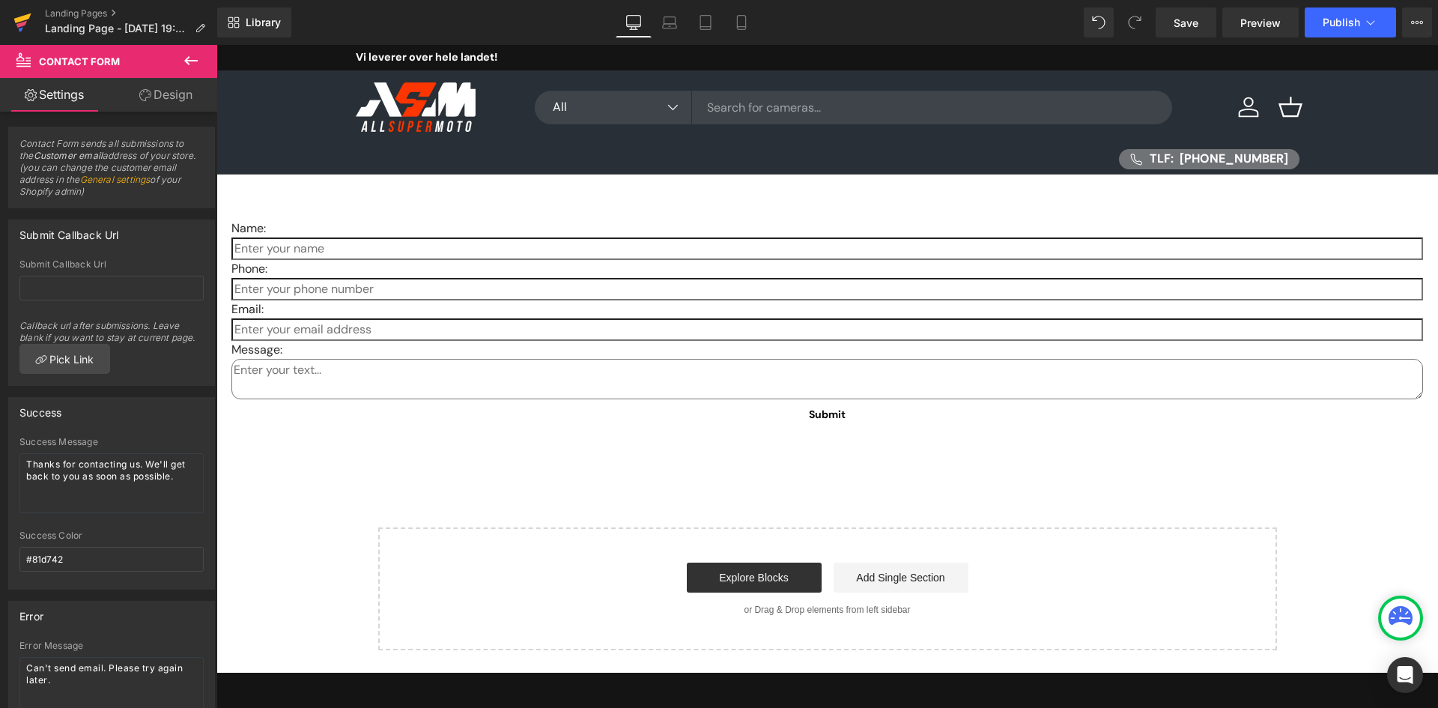
click at [10, 14] on link at bounding box center [22, 22] width 45 height 45
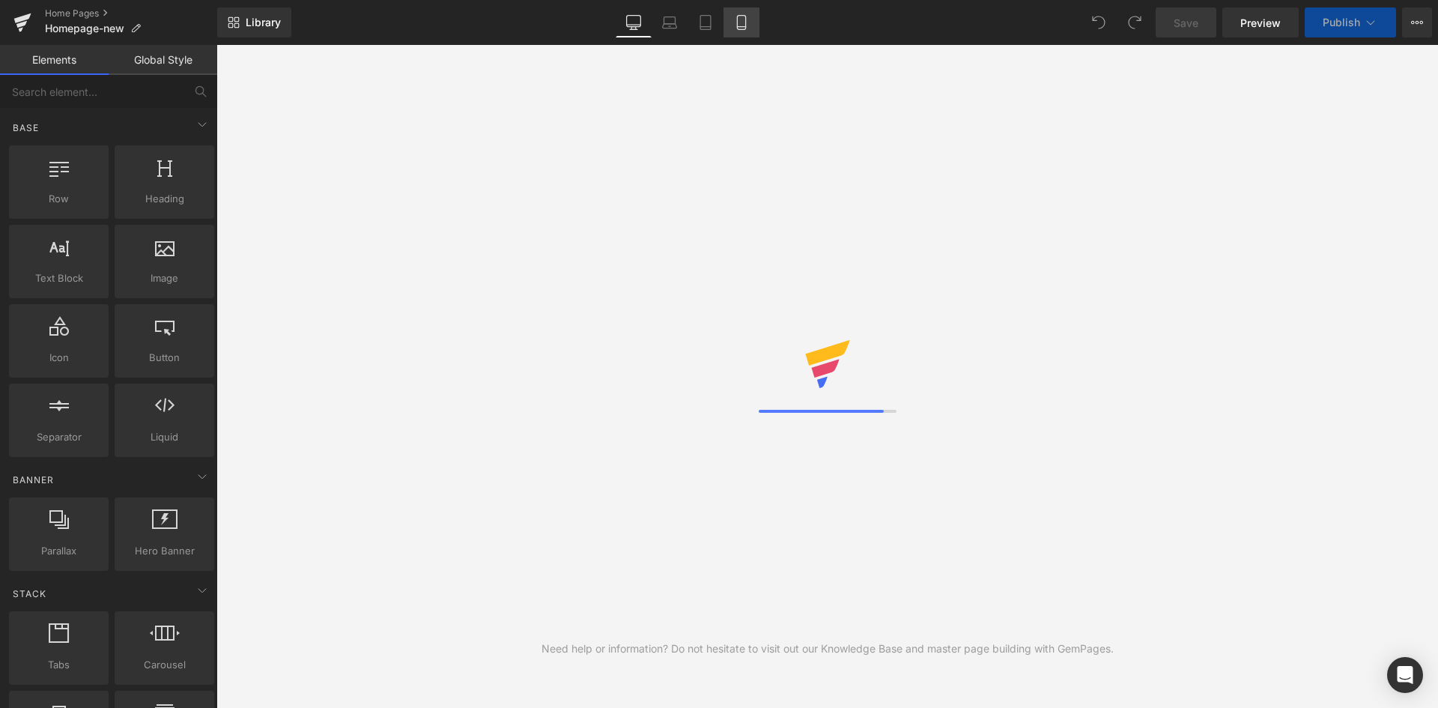
click at [744, 27] on icon at bounding box center [741, 27] width 8 height 0
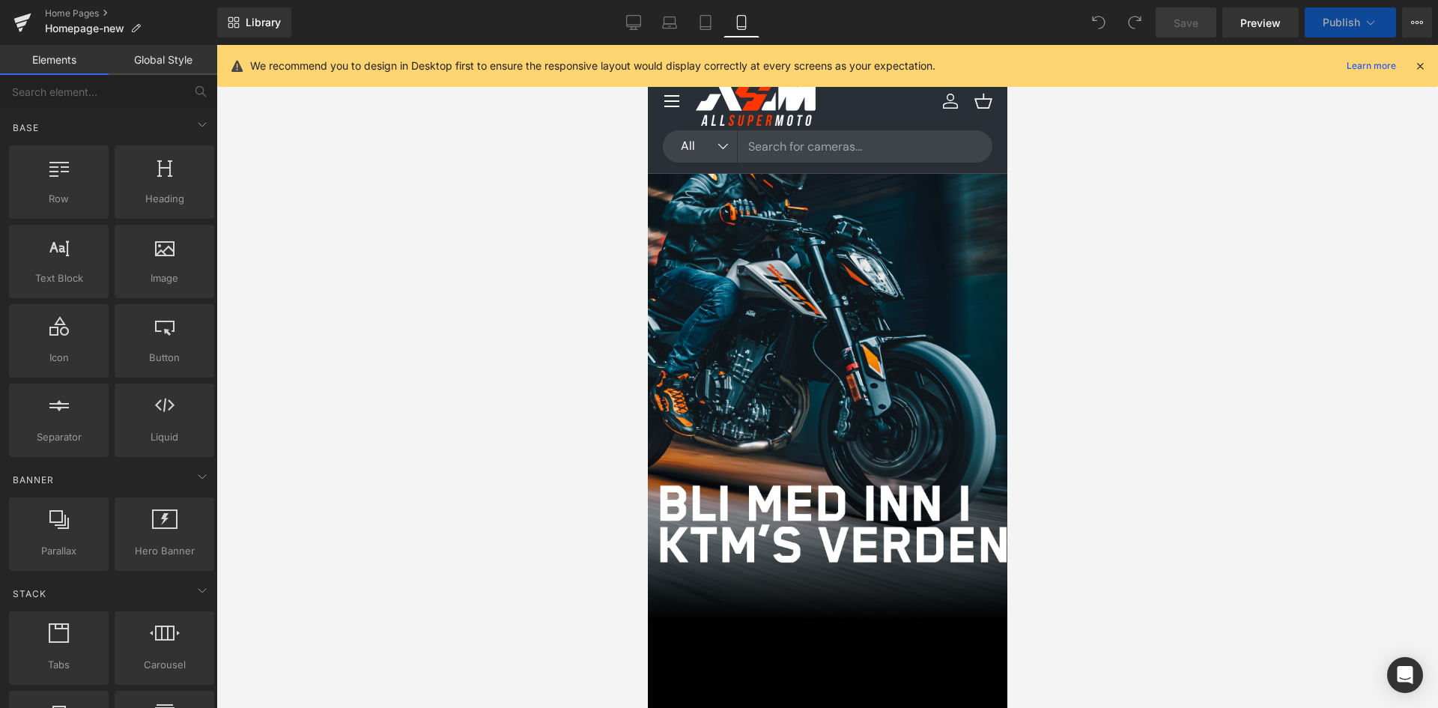
click at [744, 27] on icon at bounding box center [741, 27] width 8 height 0
click at [631, 32] on link "Desktop" at bounding box center [634, 22] width 36 height 30
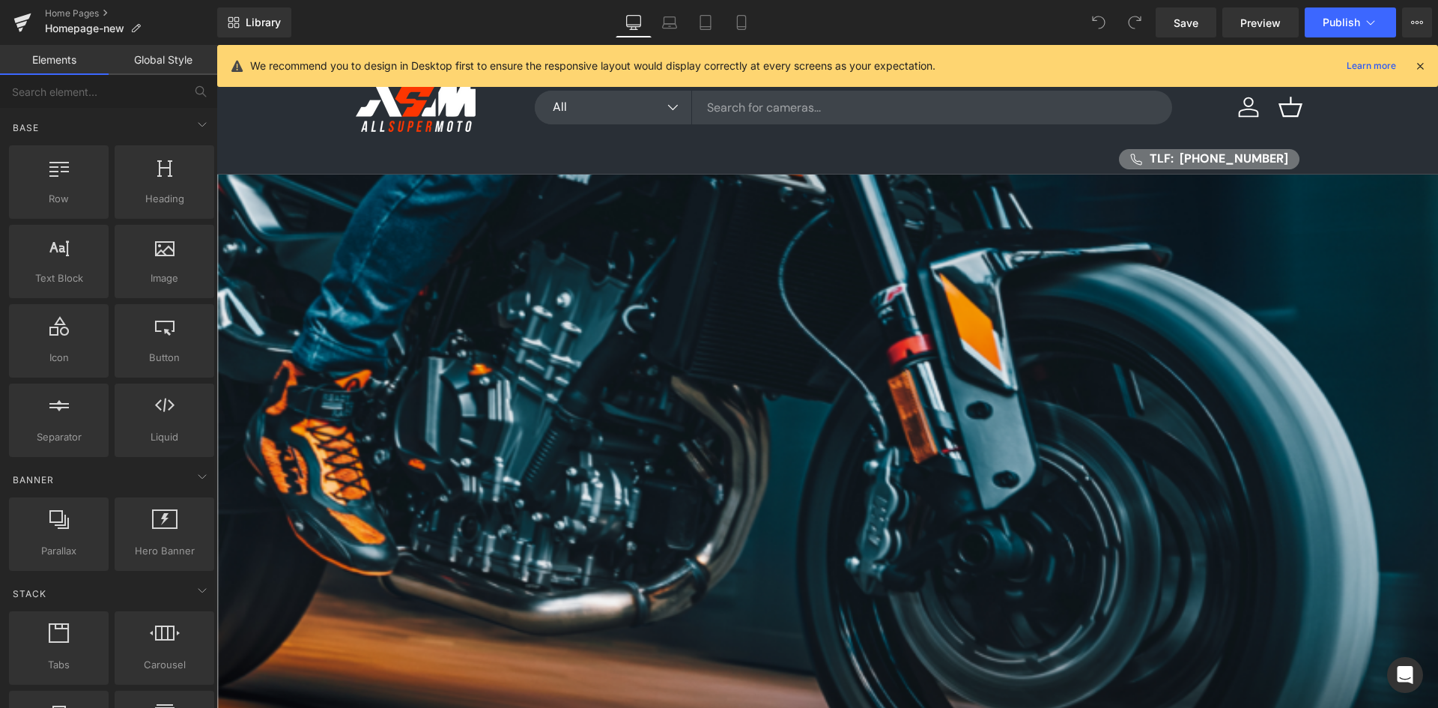
scroll to position [130, 0]
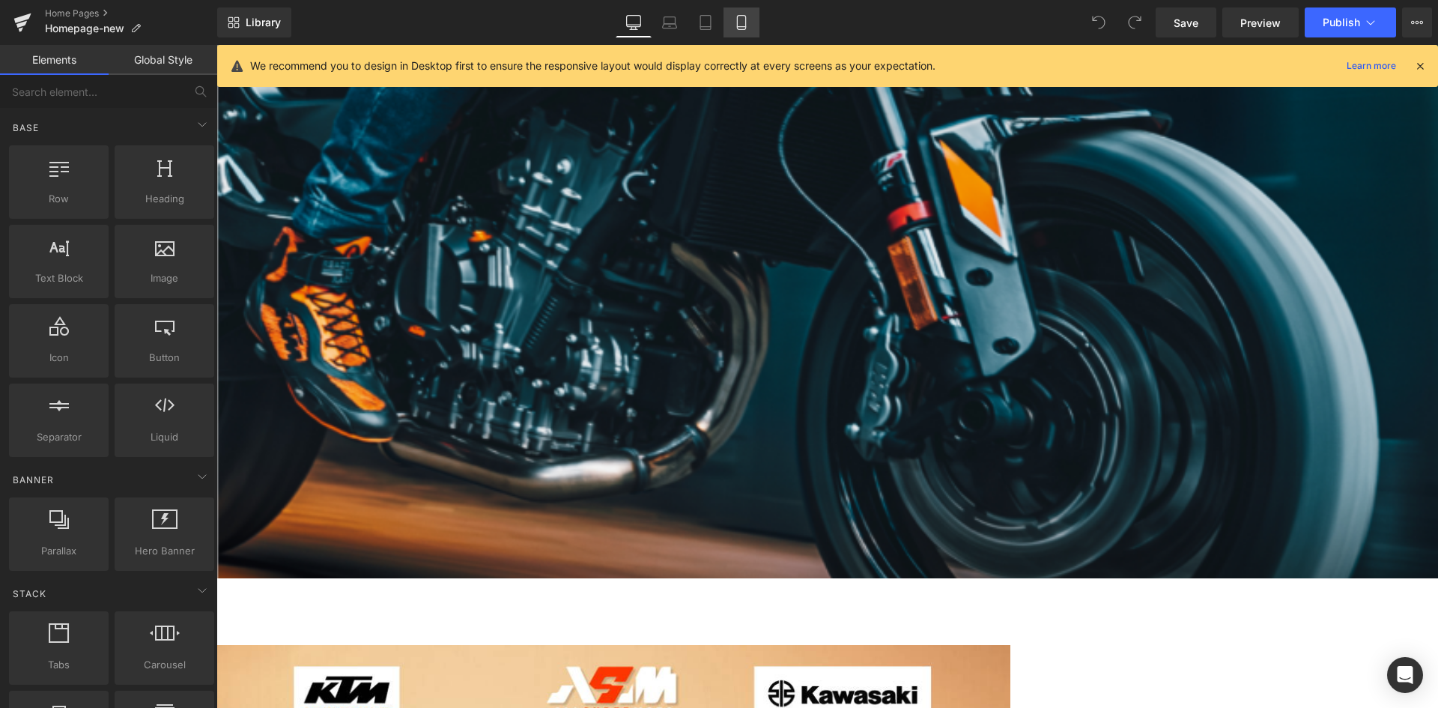
click at [746, 31] on link "Mobile" at bounding box center [742, 22] width 36 height 30
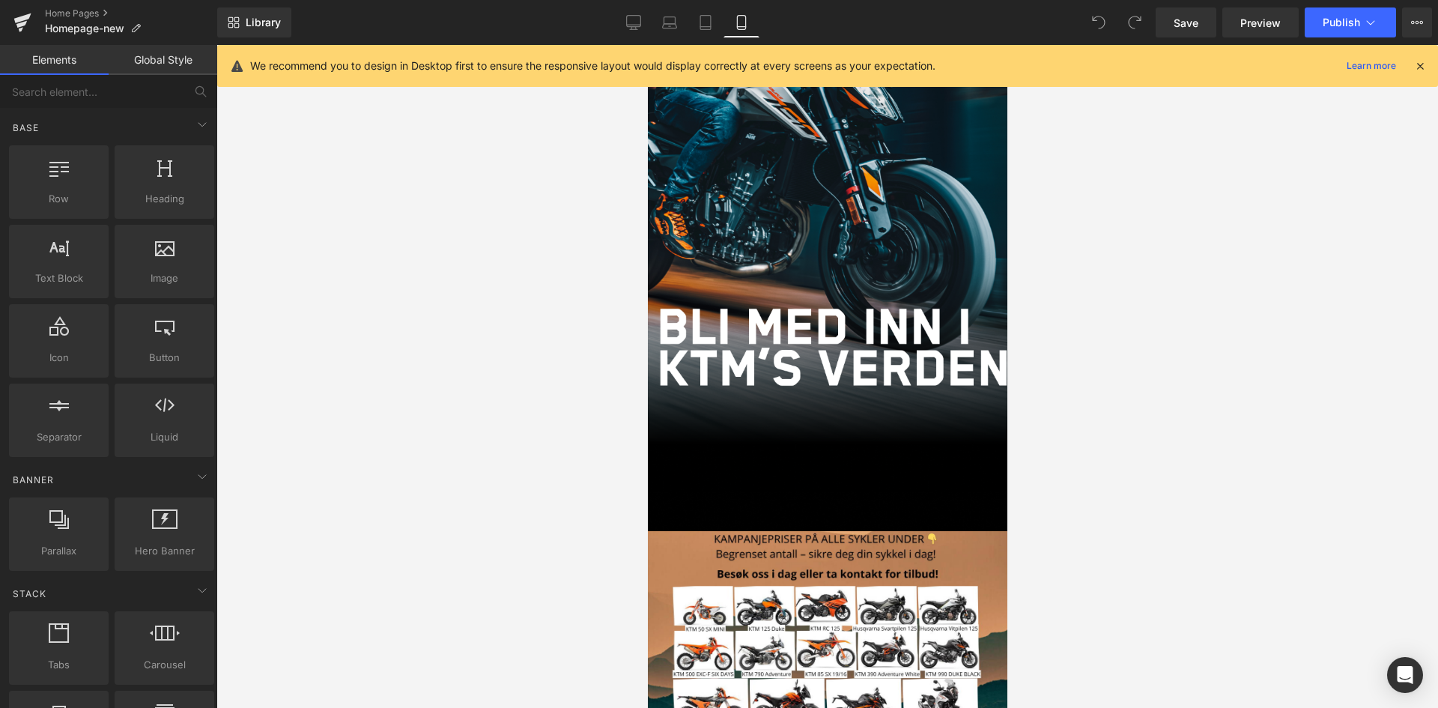
scroll to position [0, 0]
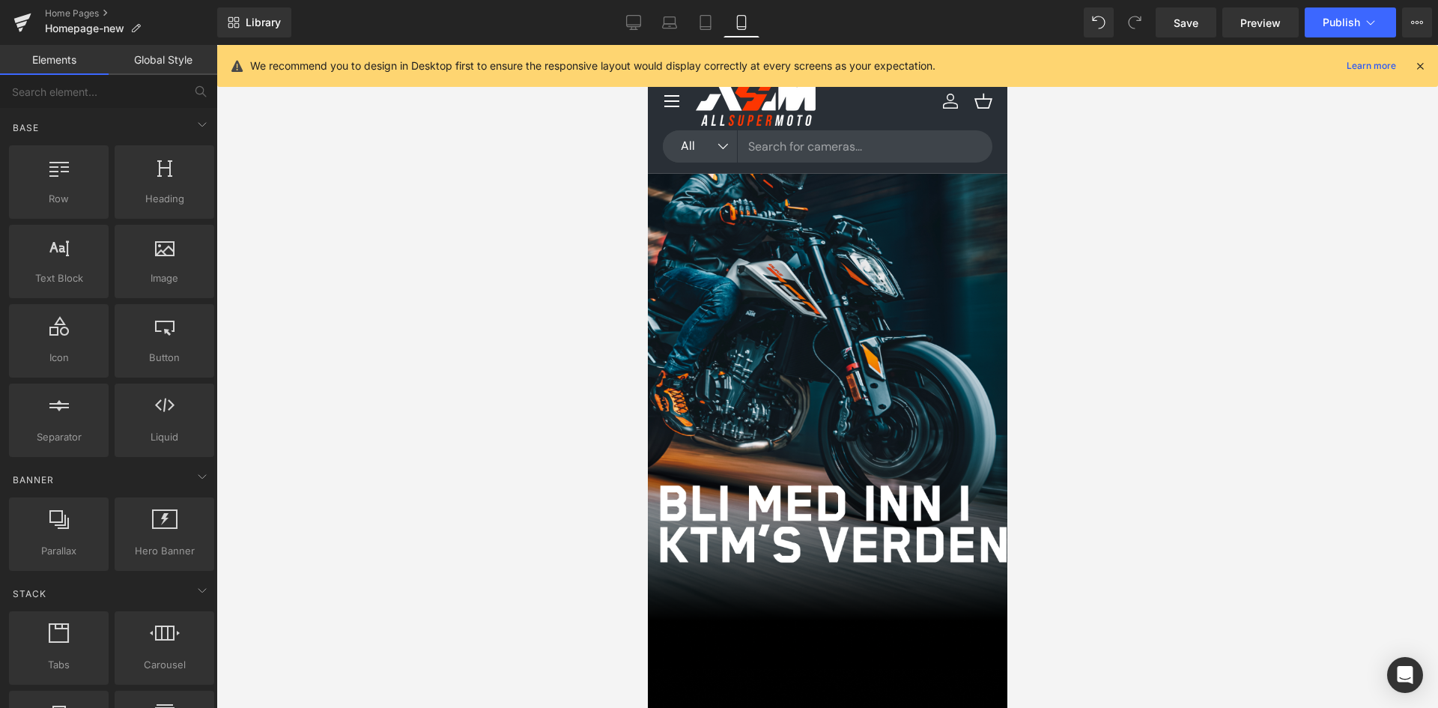
click at [647, 45] on span "Button" at bounding box center [647, 45] width 0 height 0
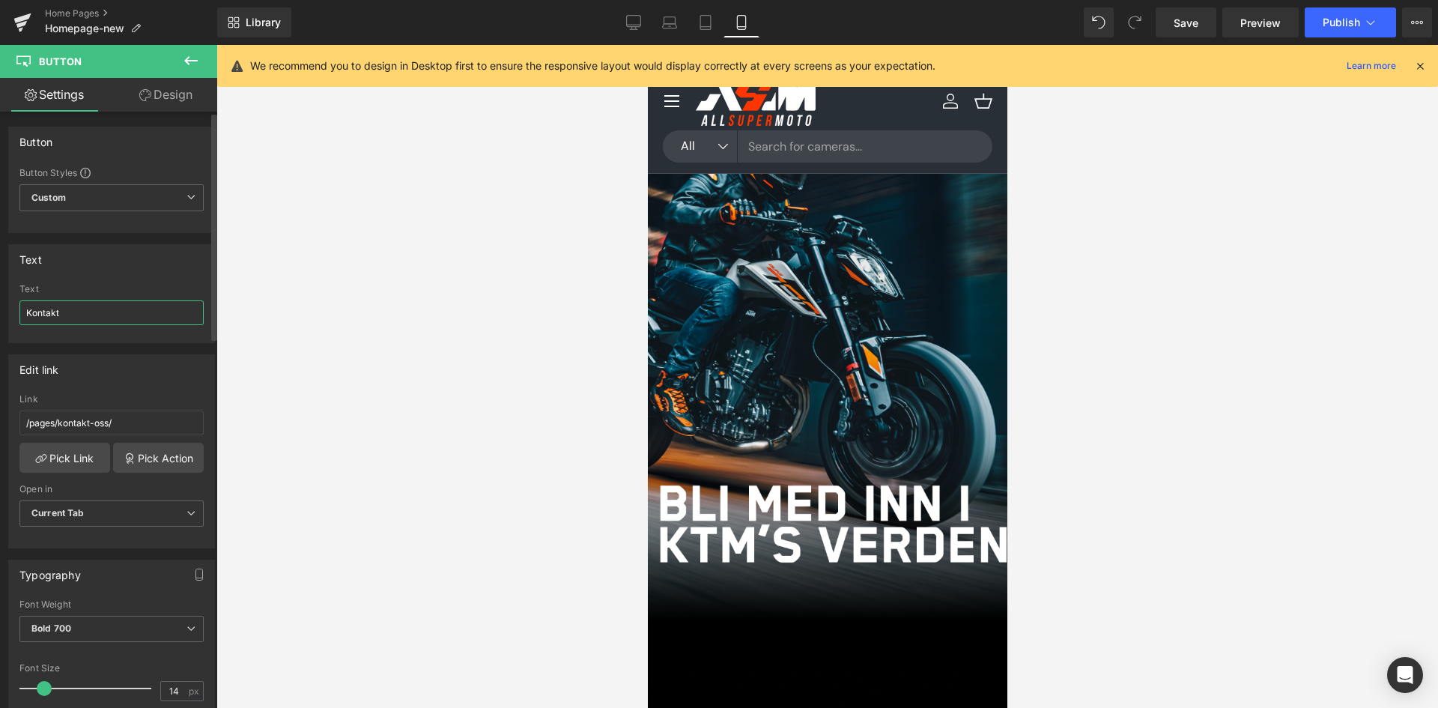
click at [113, 315] on input "Kontakt" at bounding box center [111, 312] width 184 height 25
type input "Motorcycle rental"
click at [130, 430] on input "/pages/kontakt-oss/" at bounding box center [111, 423] width 184 height 25
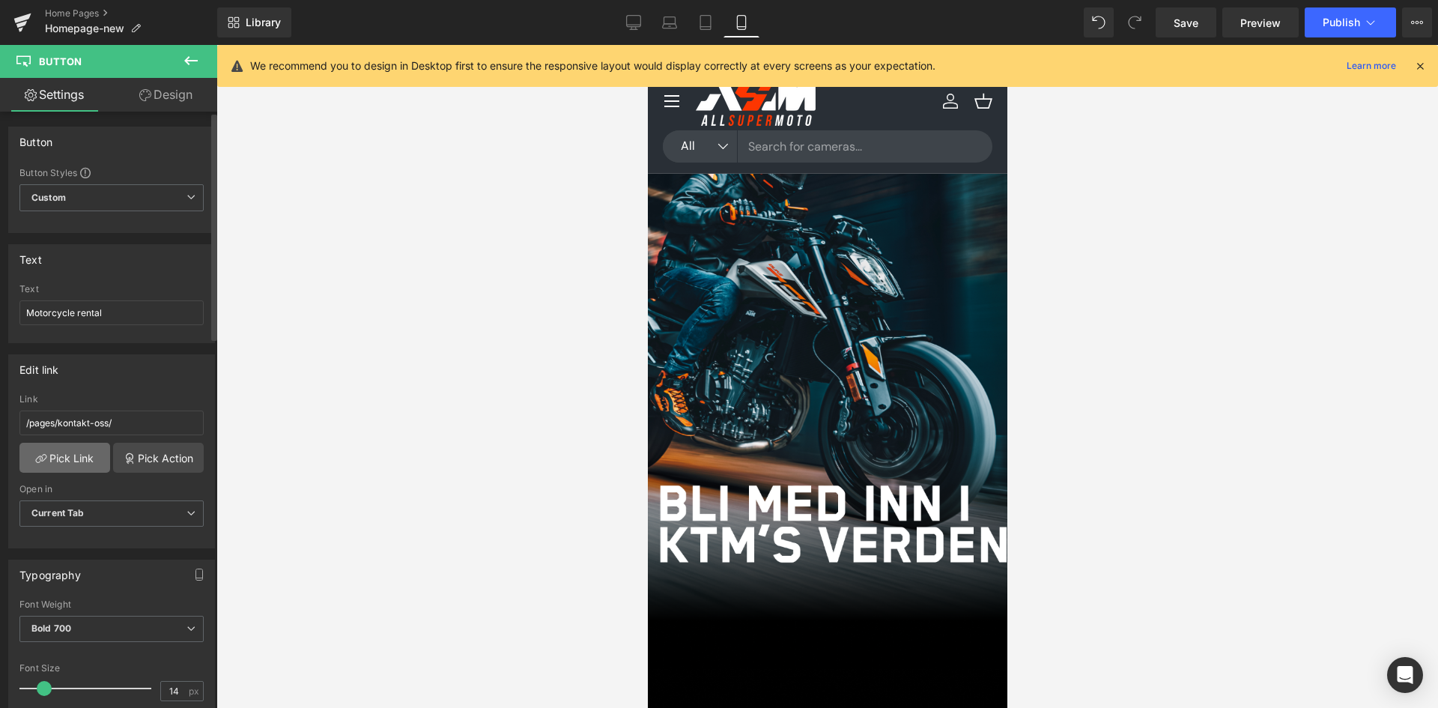
click at [81, 458] on link "Pick Link" at bounding box center [64, 458] width 91 height 30
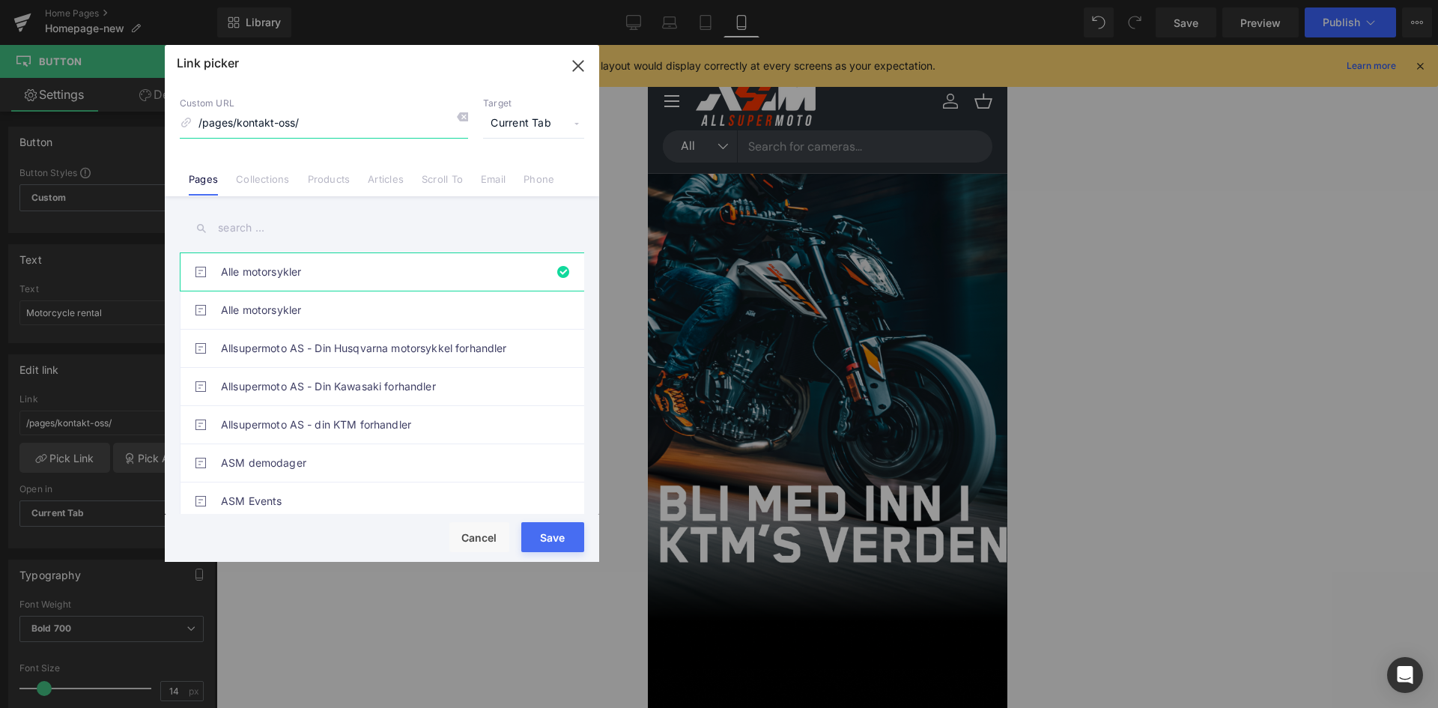
click at [278, 118] on input "/pages/kontakt-oss/" at bounding box center [324, 123] width 288 height 28
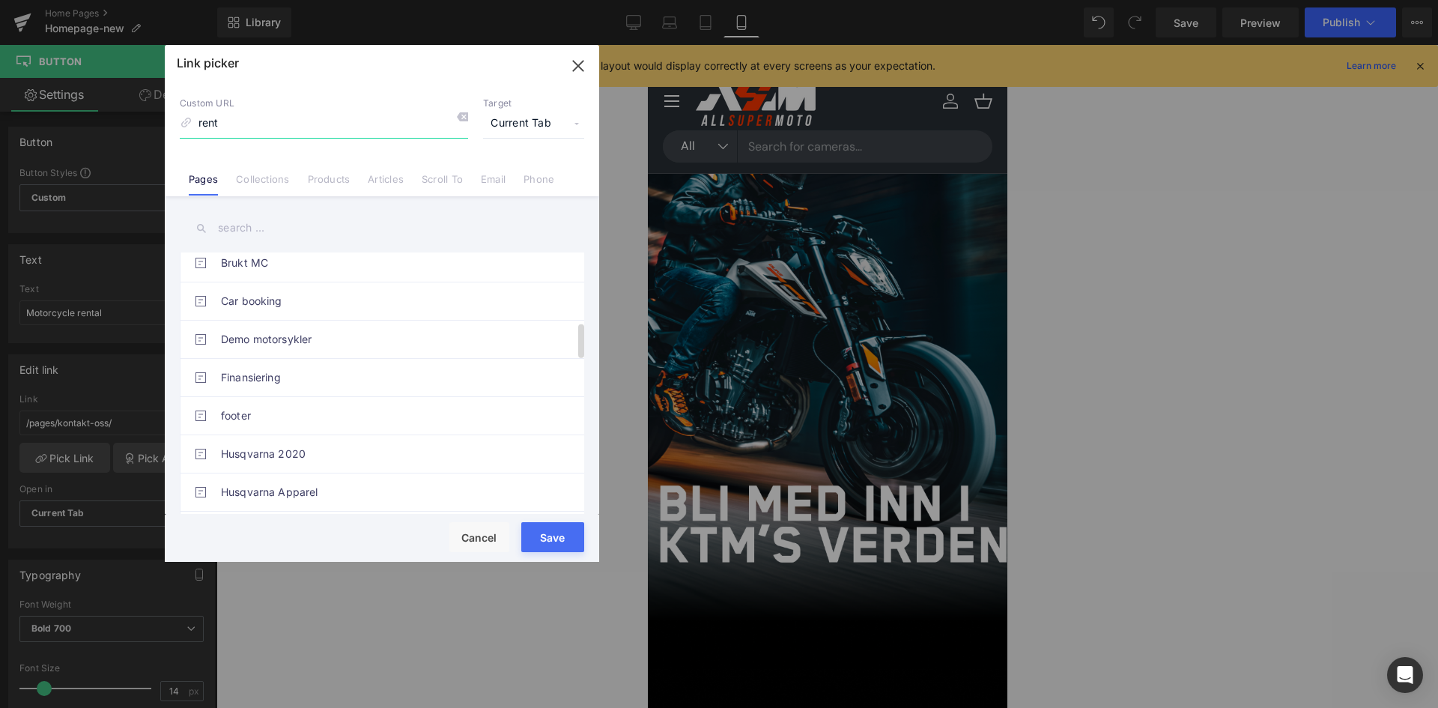
scroll to position [150, 0]
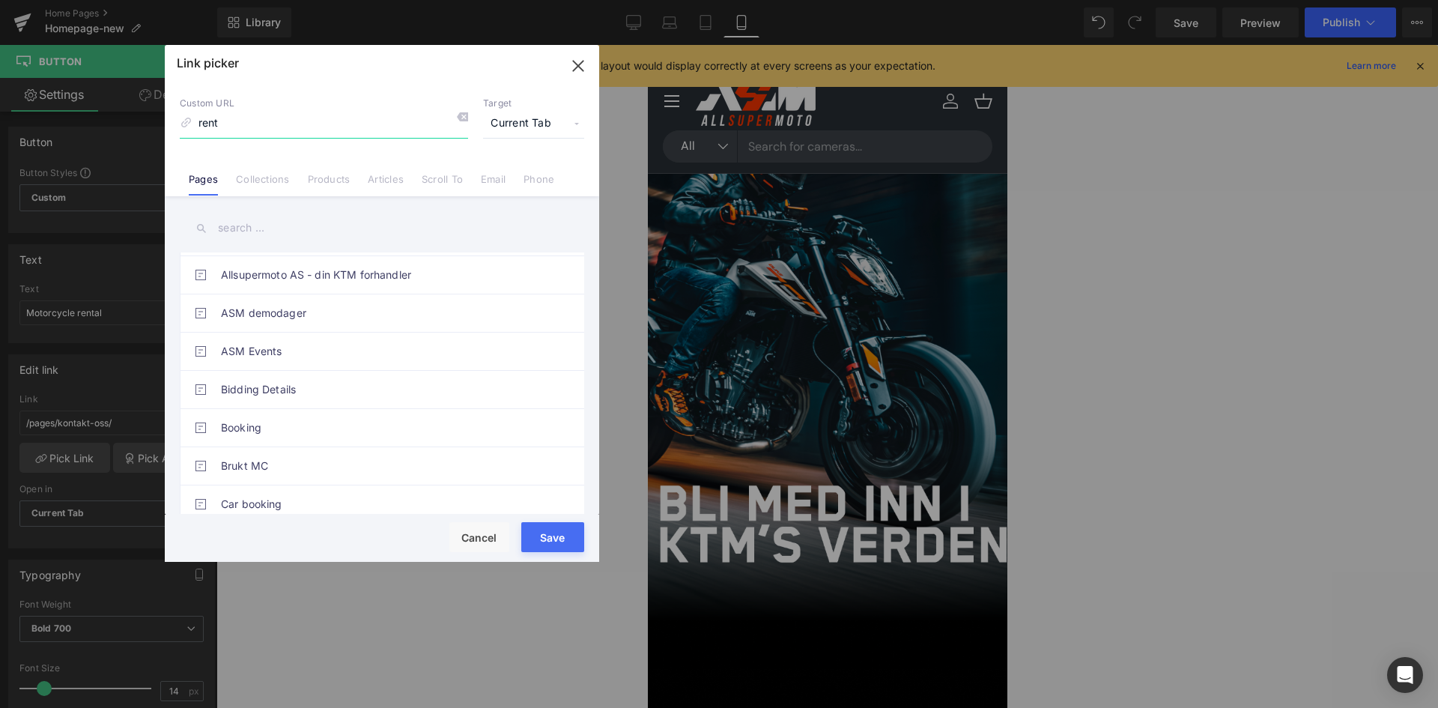
type input "rent"
click at [264, 235] on input "text" at bounding box center [382, 228] width 405 height 34
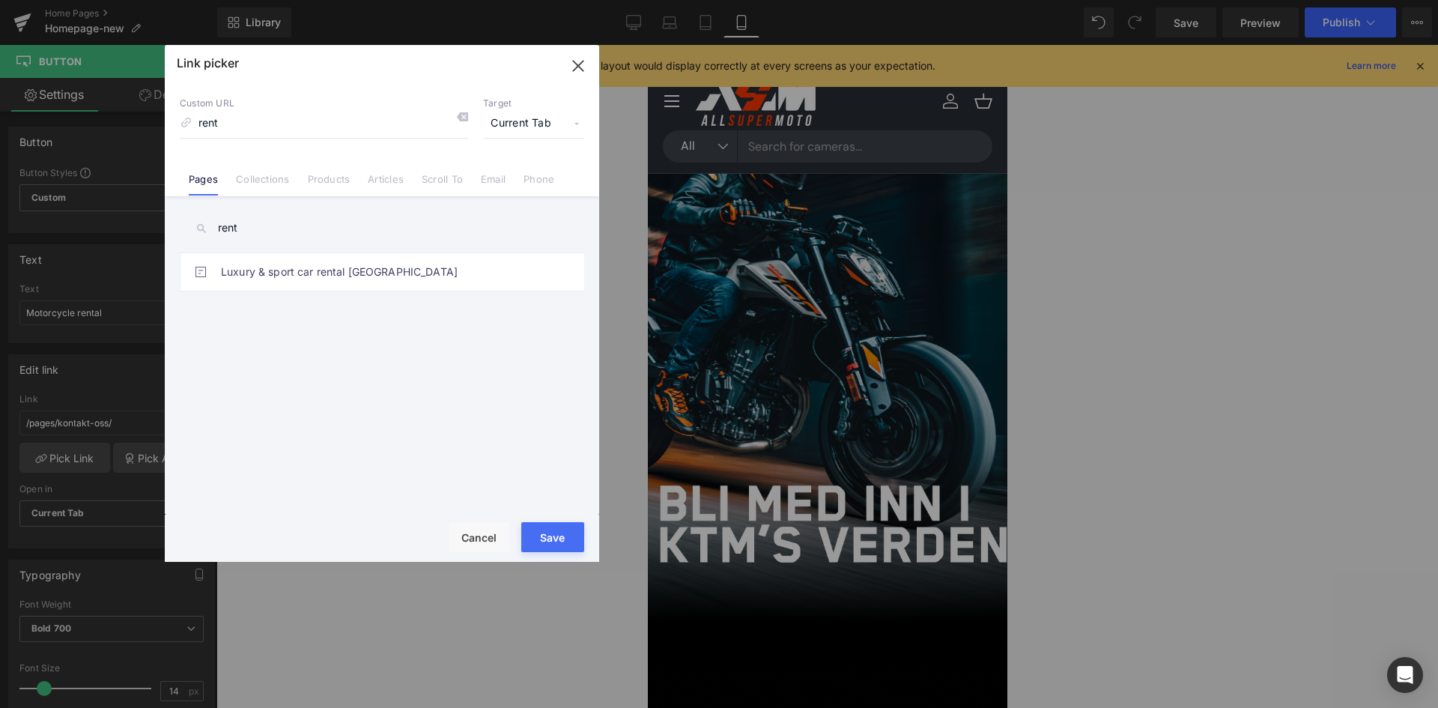
click at [284, 228] on input "rent" at bounding box center [382, 228] width 405 height 34
type input "rent"
click at [297, 309] on link "Motorcycle Rental Stavanger" at bounding box center [386, 309] width 330 height 37
type input "/pages/motorcycle-rental-stavanger-norway"
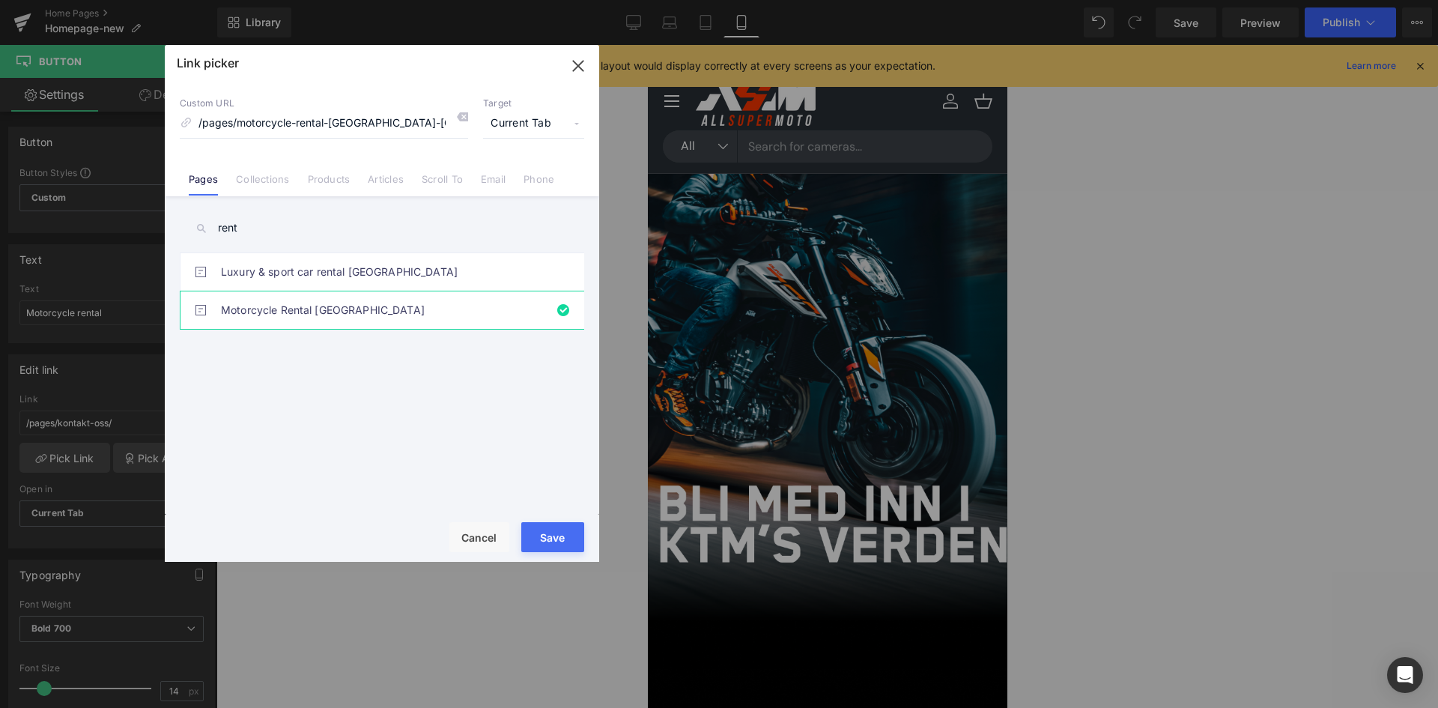
click at [566, 535] on button "Save" at bounding box center [552, 537] width 63 height 30
type input "/pages/motorcycle-rental-stavanger-norway"
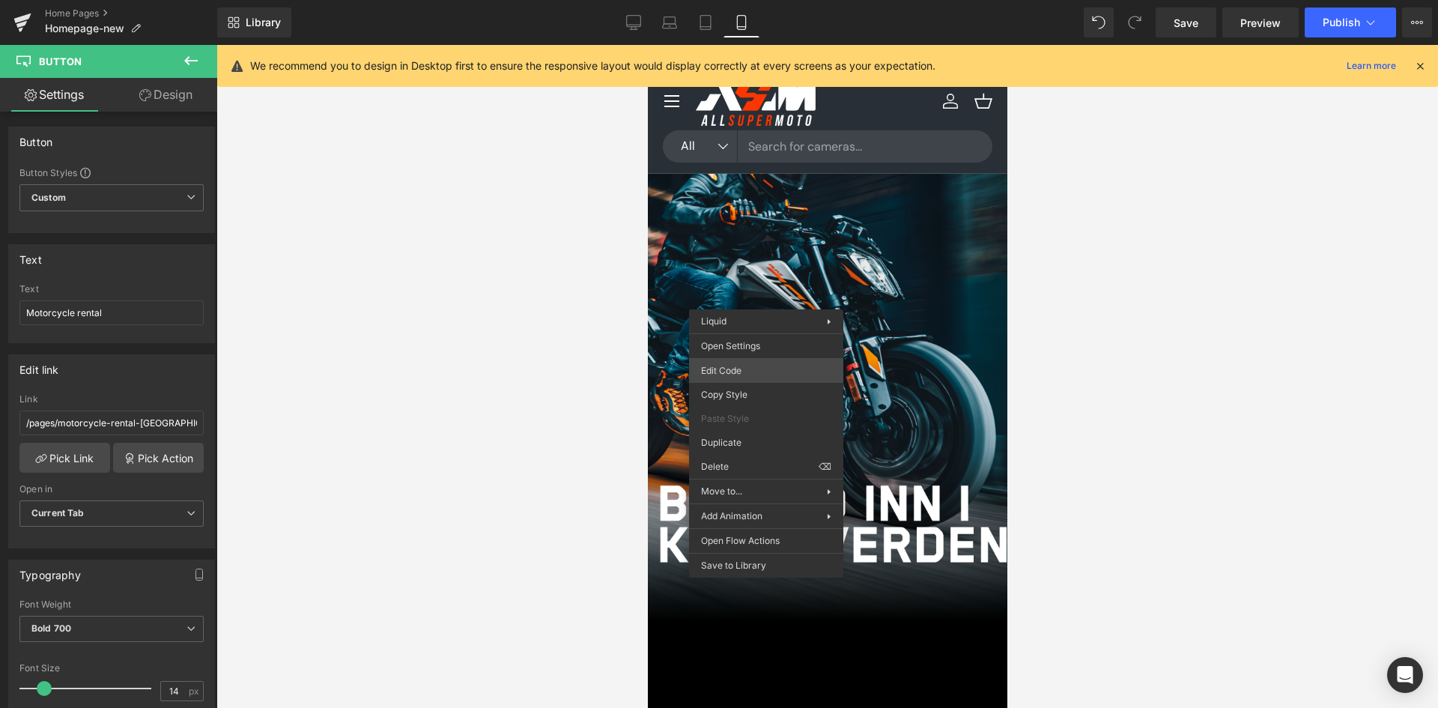
click at [749, 0] on div "Button You are previewing how the will restyle your page. You can not edit Elem…" at bounding box center [719, 0] width 1438 height 0
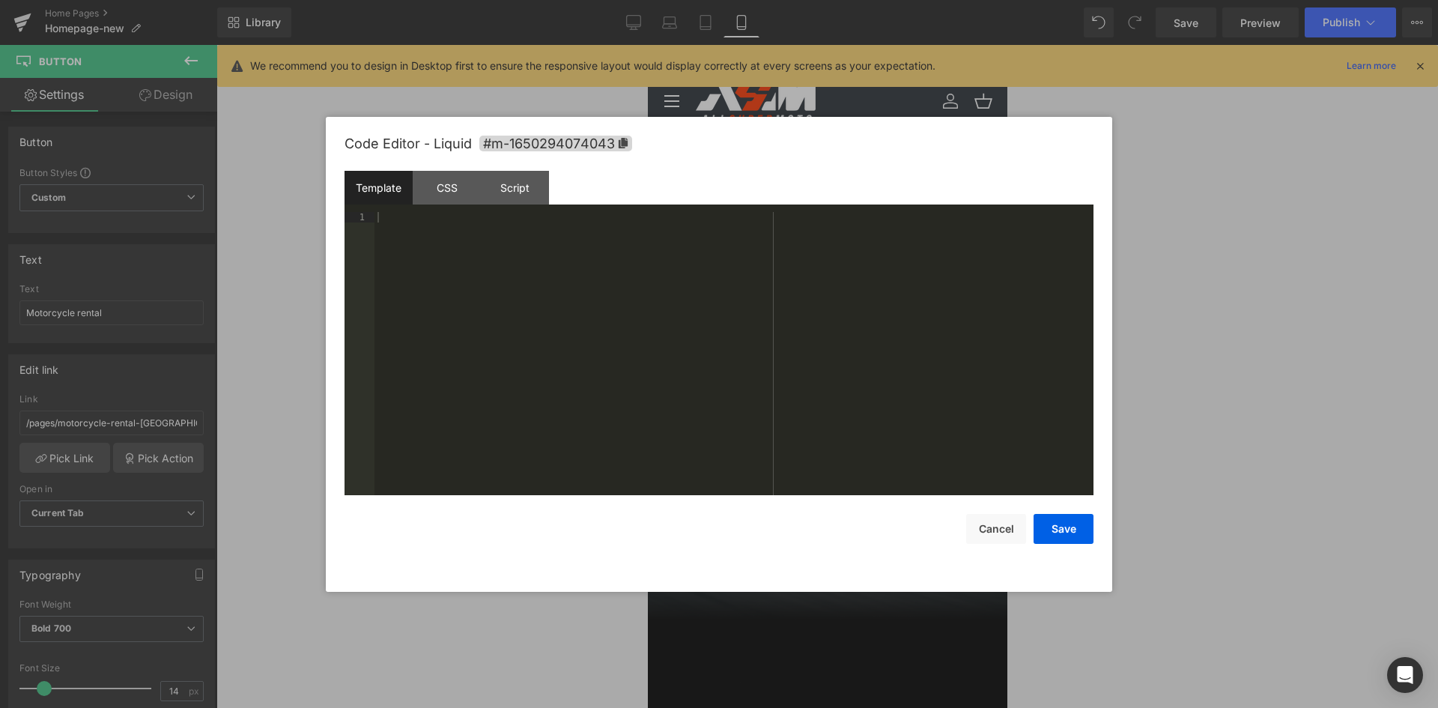
click at [798, 97] on div at bounding box center [719, 354] width 1438 height 708
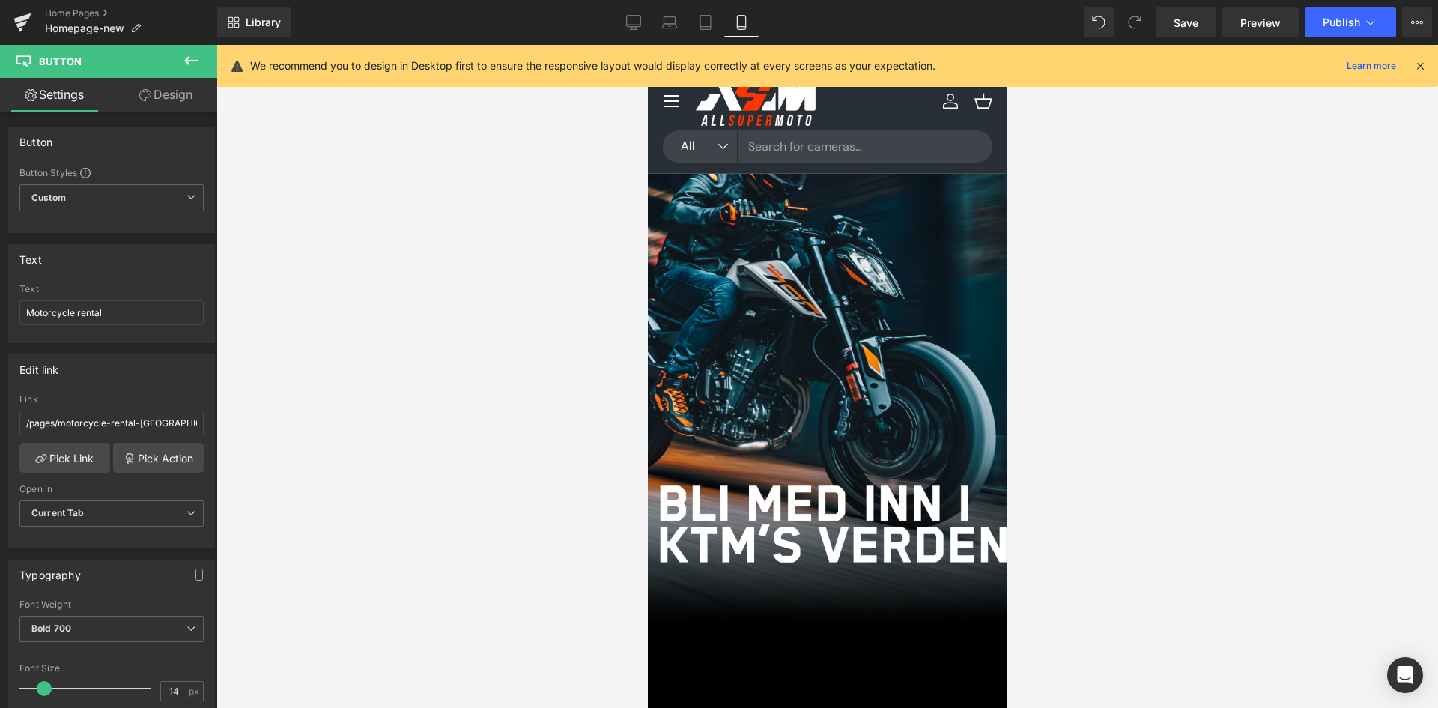
click at [647, 45] on icon at bounding box center [647, 45] width 0 height 0
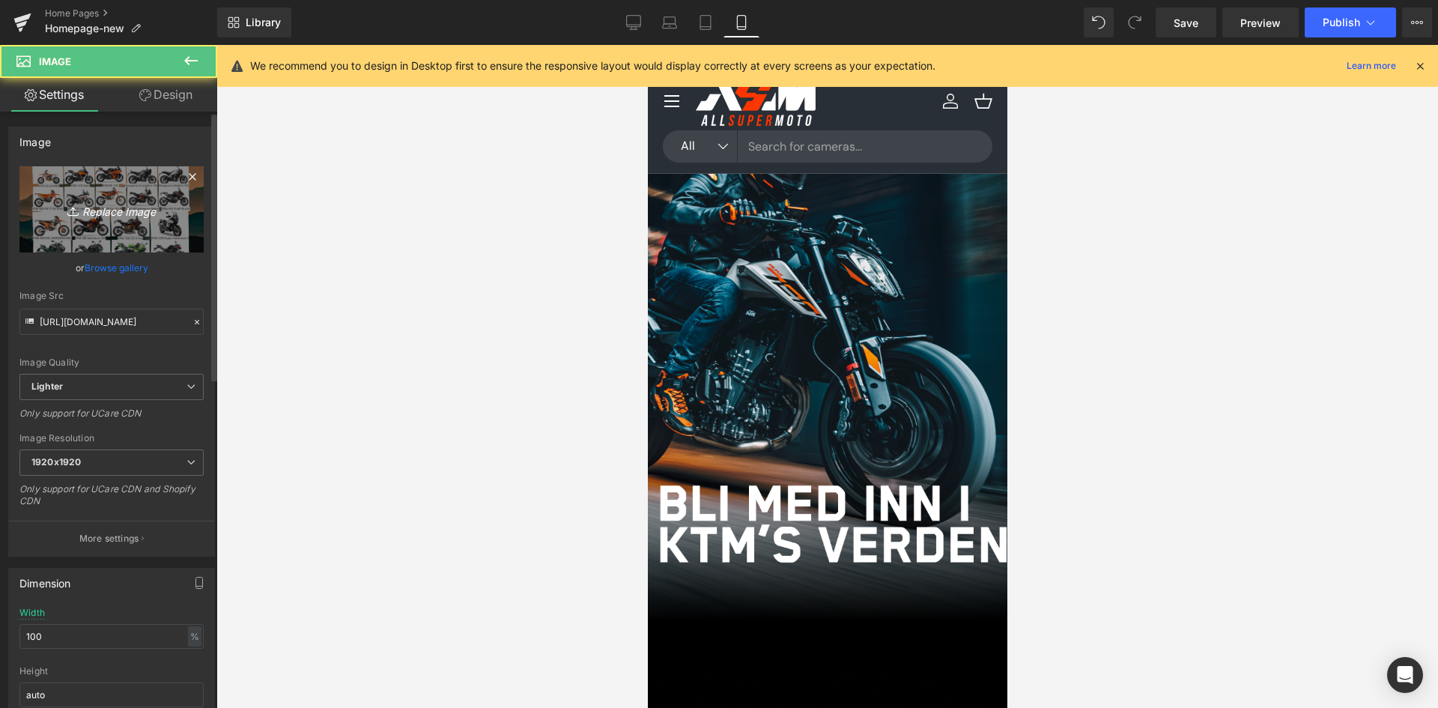
click at [141, 201] on icon "Replace Image" at bounding box center [112, 209] width 120 height 19
type input "C:\fakepath\sparepartsfinder.jpg"
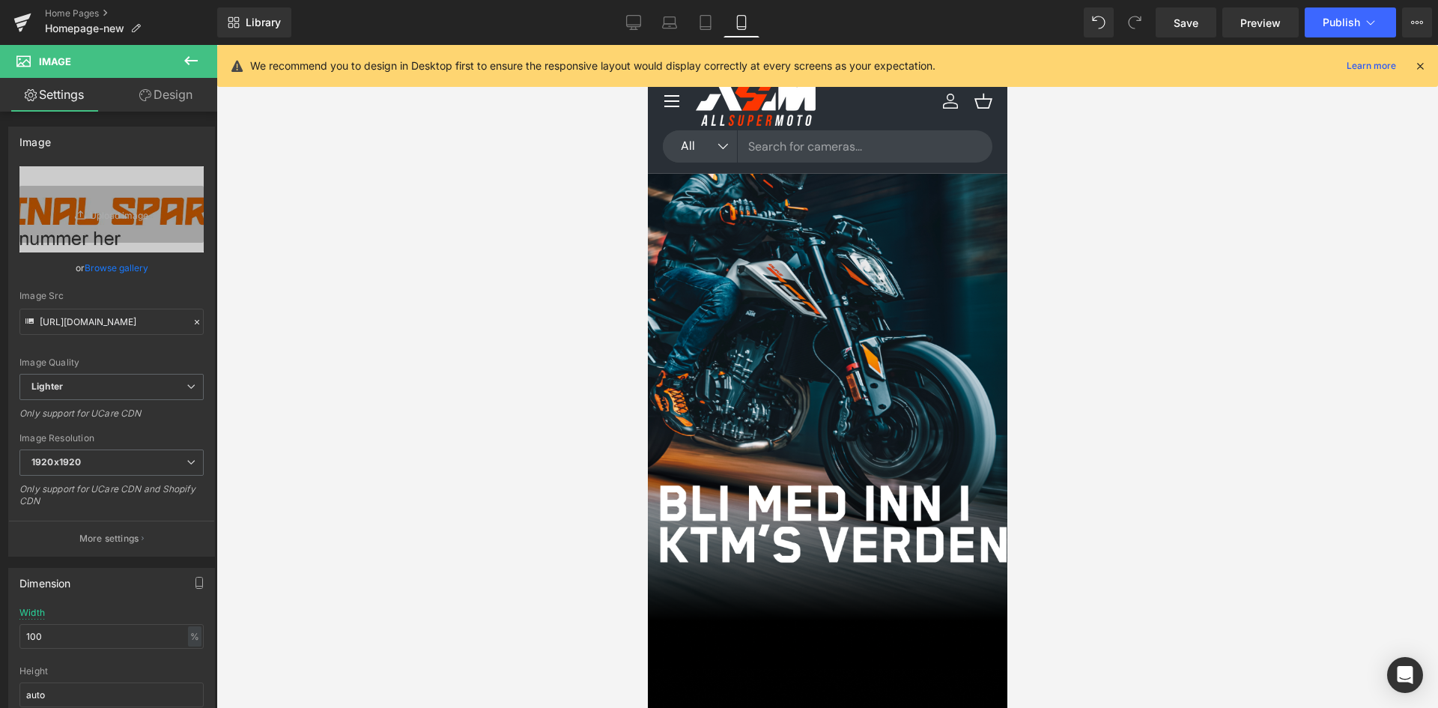
type input "https://ucarecdn.com/53a2e281-45b4-4169-a83f-c703dd60fdbf/-/format/auto/-/previ…"
click at [647, 45] on icon at bounding box center [647, 45] width 0 height 0
click at [647, 45] on link at bounding box center [647, 45] width 0 height 0
click at [647, 45] on icon at bounding box center [647, 45] width 0 height 0
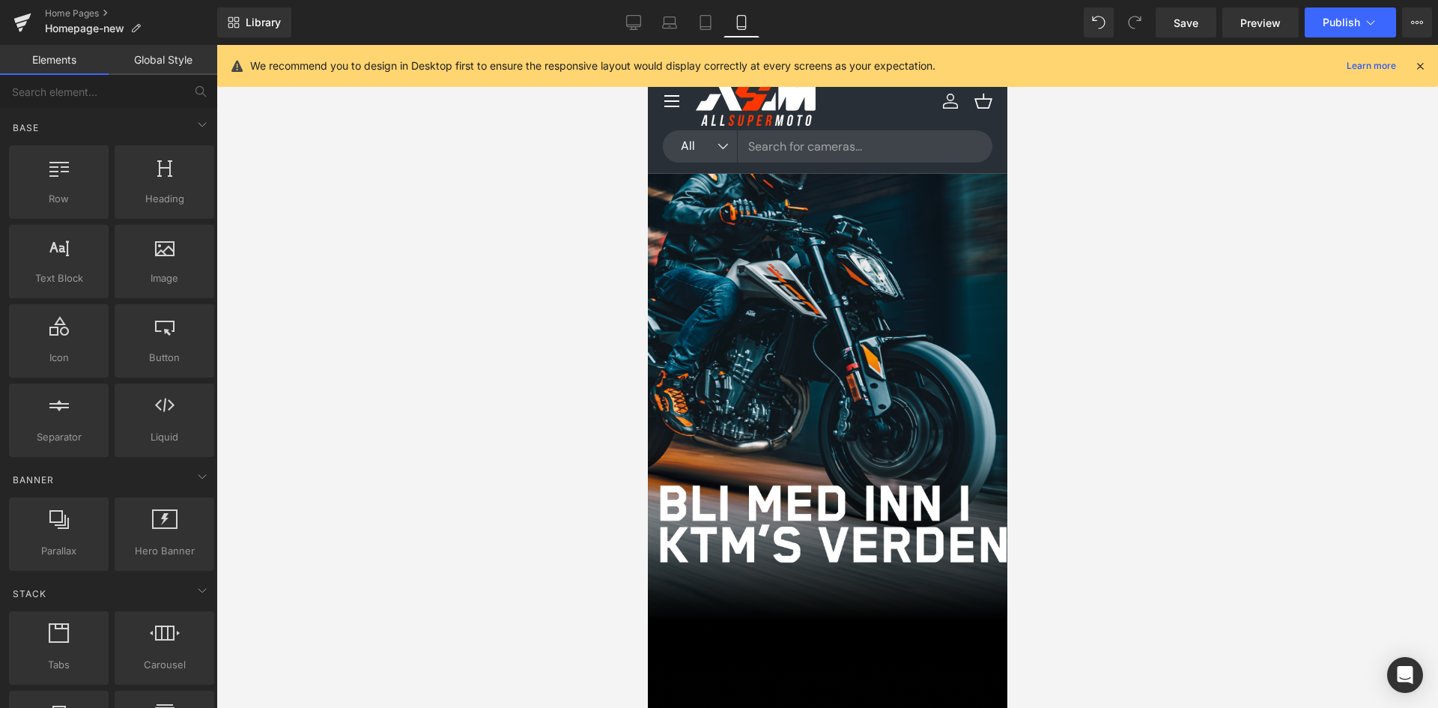
click at [647, 505] on span at bounding box center [647, 505] width 0 height 0
click at [827, 506] on div at bounding box center [827, 517] width 360 height 22
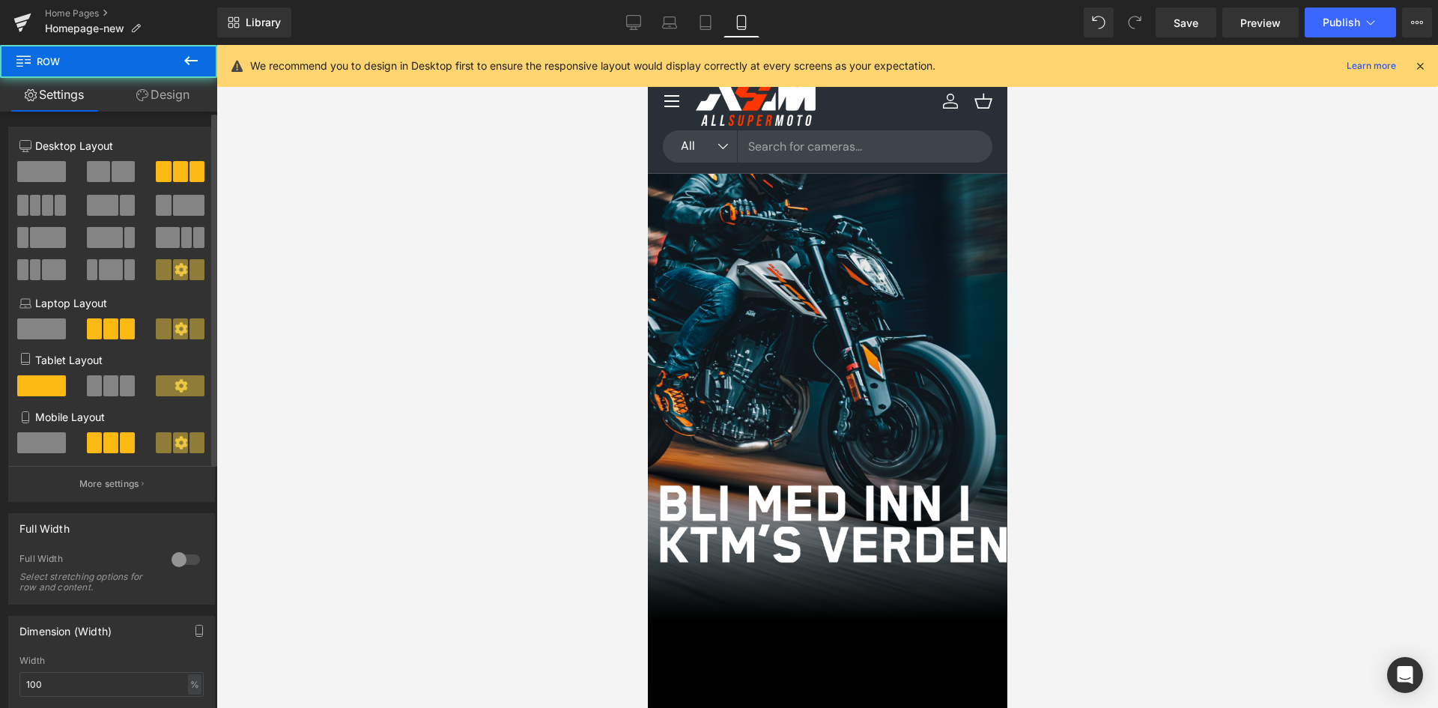
click at [115, 161] on span at bounding box center [123, 171] width 23 height 21
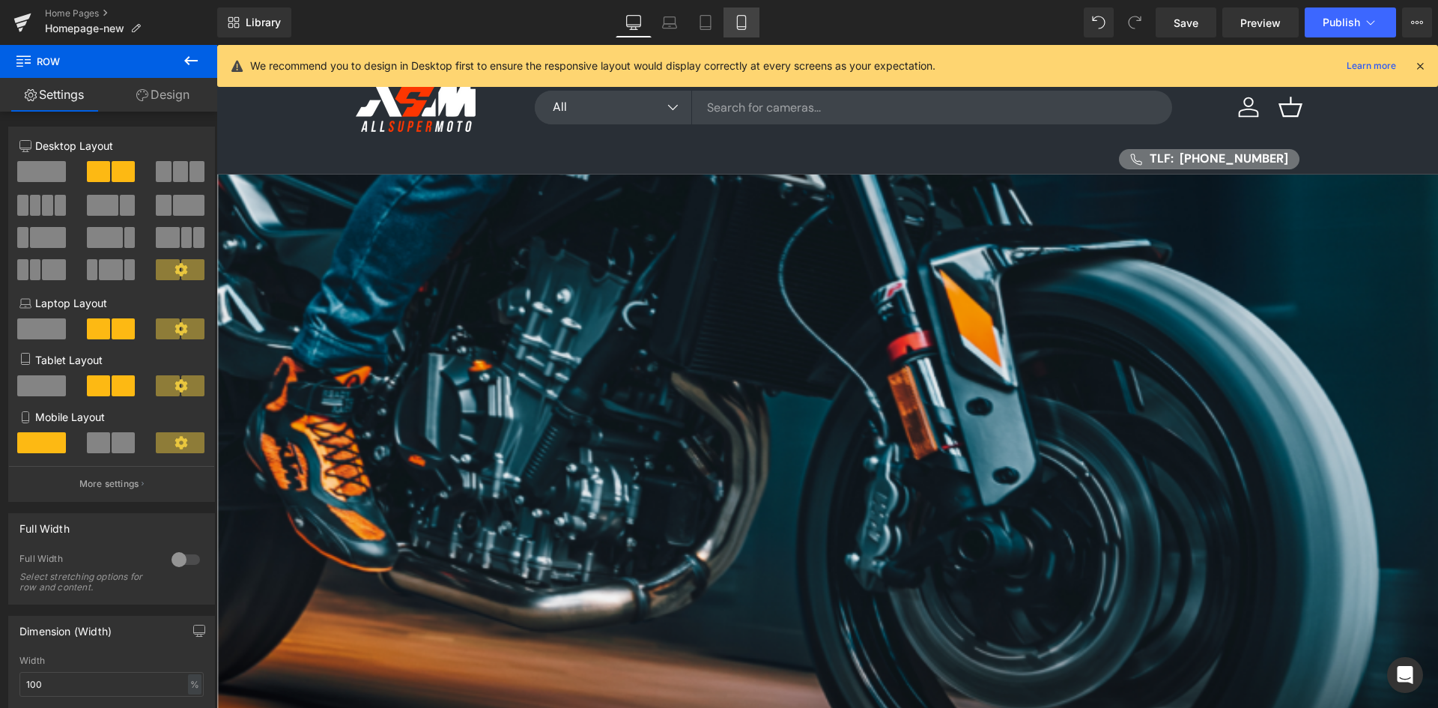
click at [737, 31] on link "Mobile" at bounding box center [742, 22] width 36 height 30
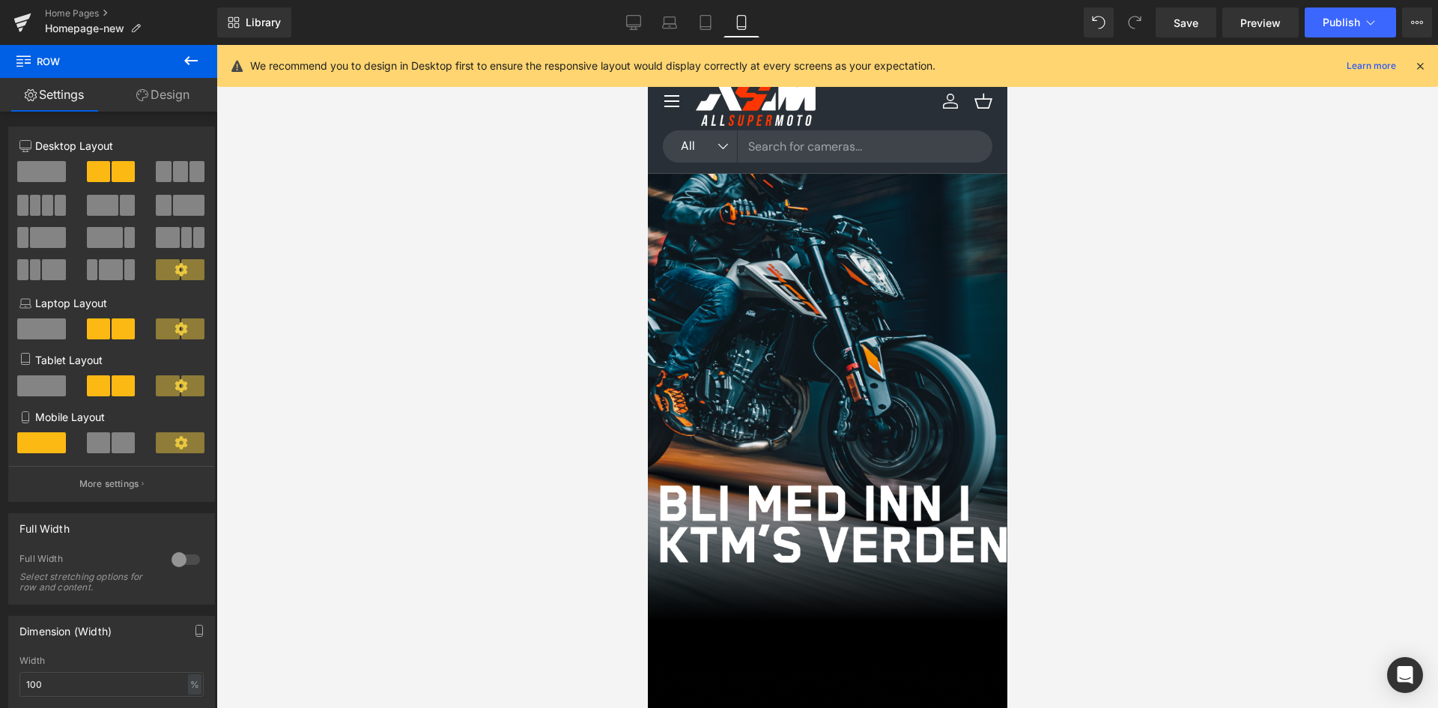
click at [915, 516] on div at bounding box center [827, 527] width 360 height 22
drag, startPoint x: 879, startPoint y: 234, endPoint x: 1196, endPoint y: 259, distance: 317.8
click at [879, 516] on div at bounding box center [827, 527] width 360 height 22
click at [27, 203] on span at bounding box center [22, 205] width 11 height 21
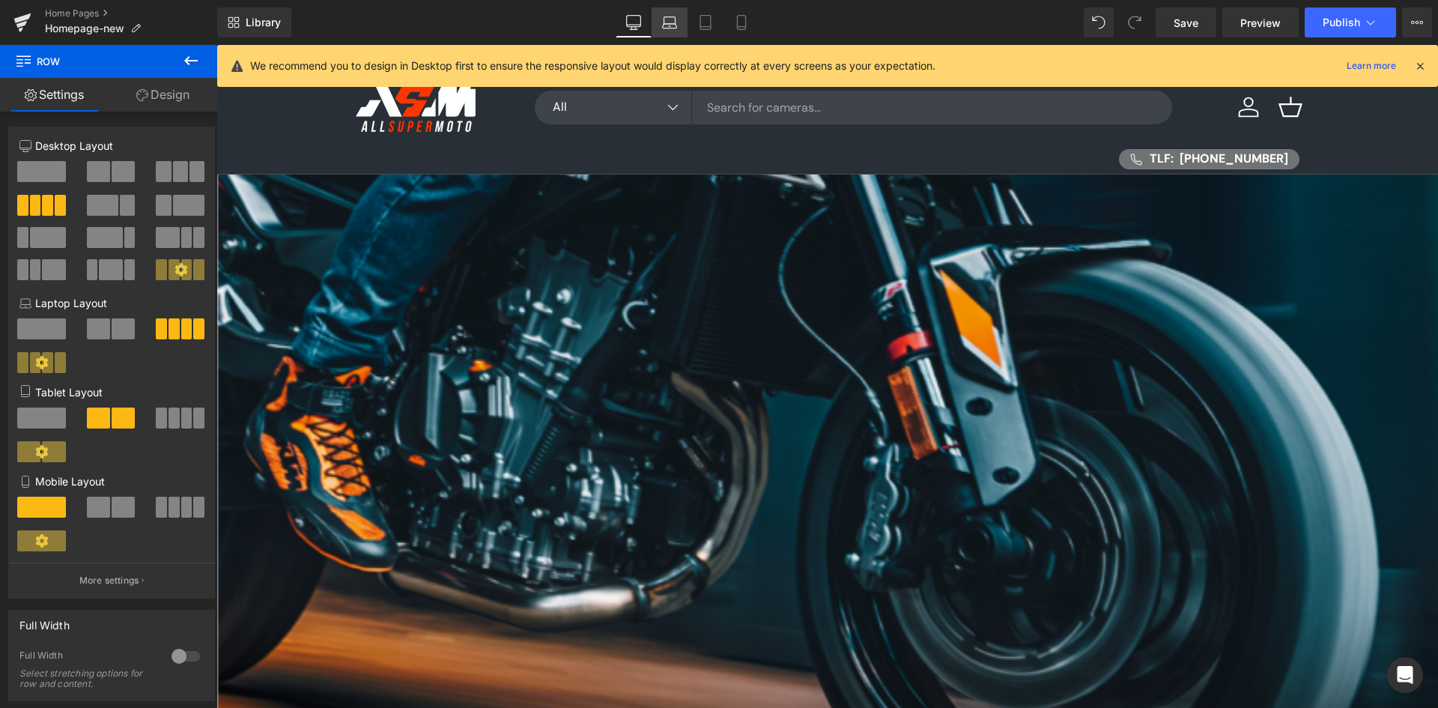
click at [673, 18] on icon at bounding box center [669, 22] width 15 height 15
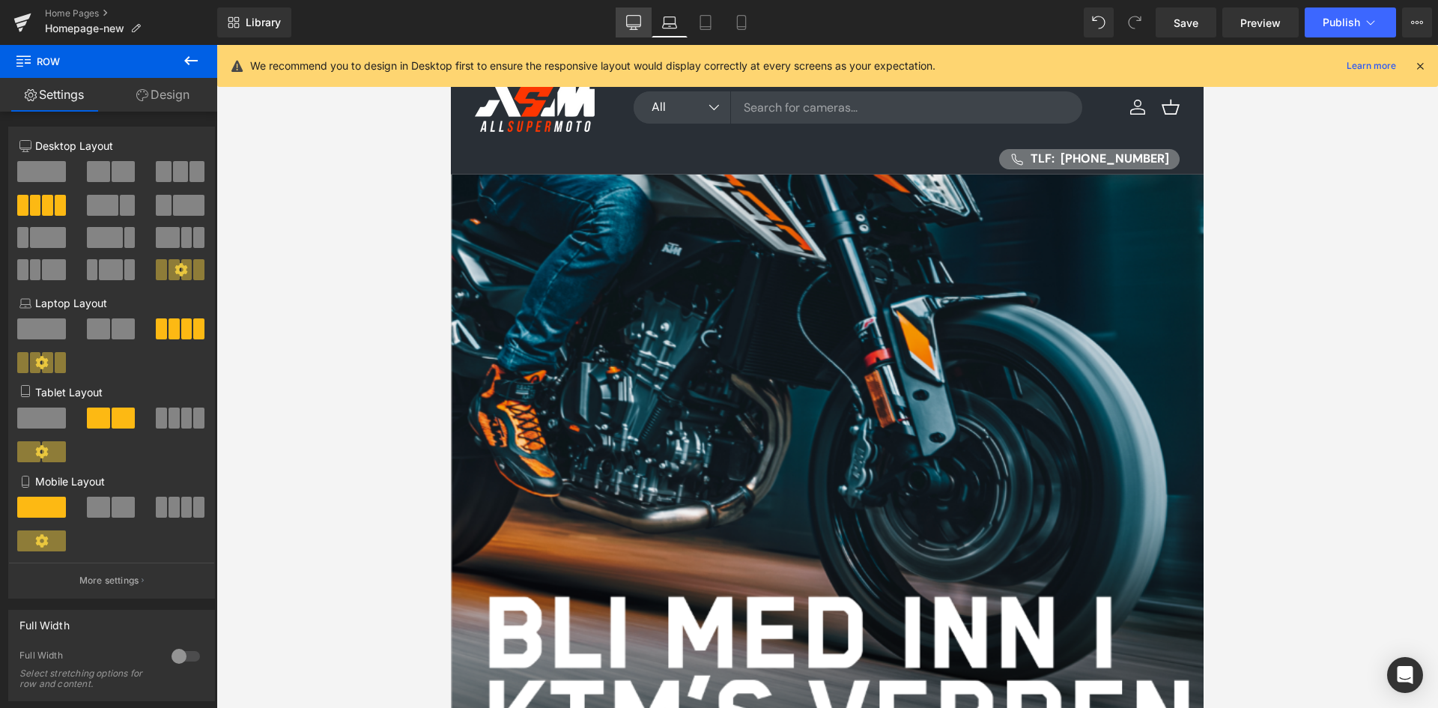
click at [635, 21] on icon at bounding box center [633, 22] width 15 height 15
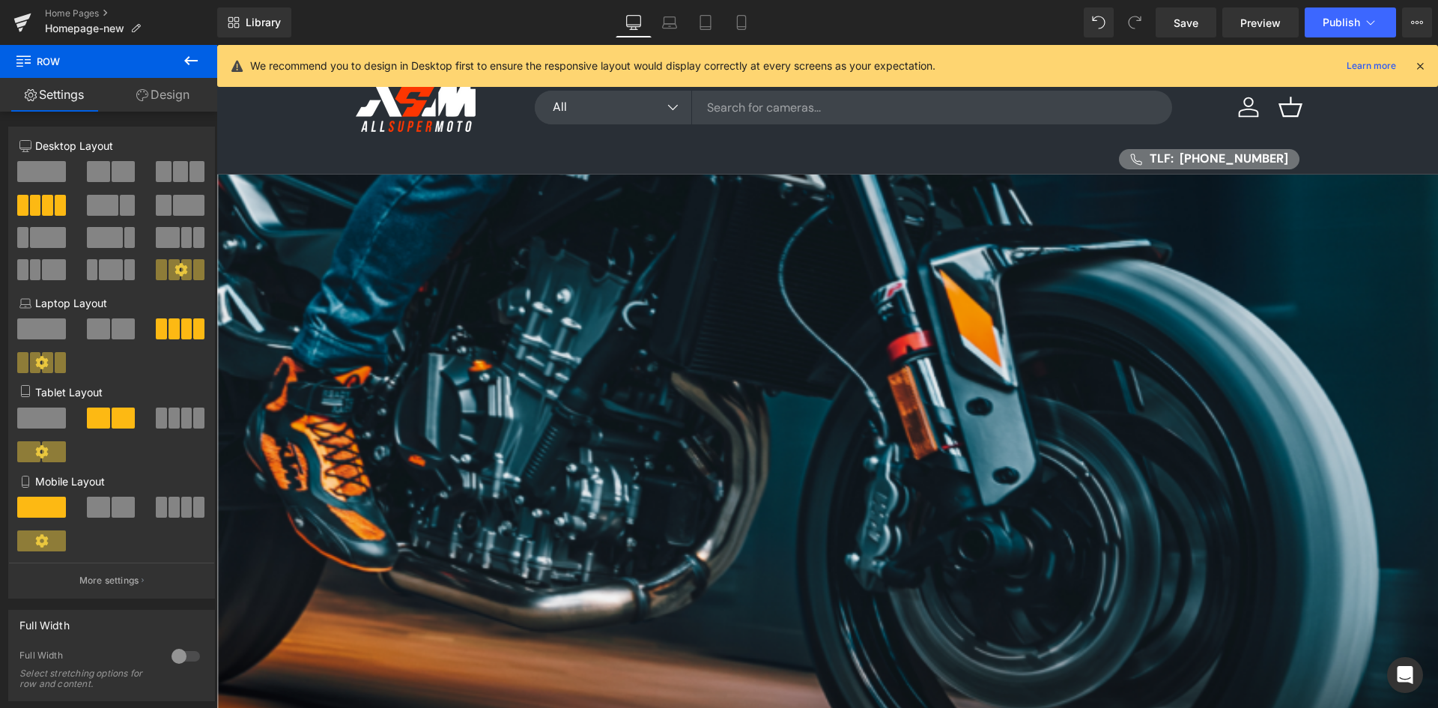
click at [216, 45] on span at bounding box center [216, 45] width 0 height 0
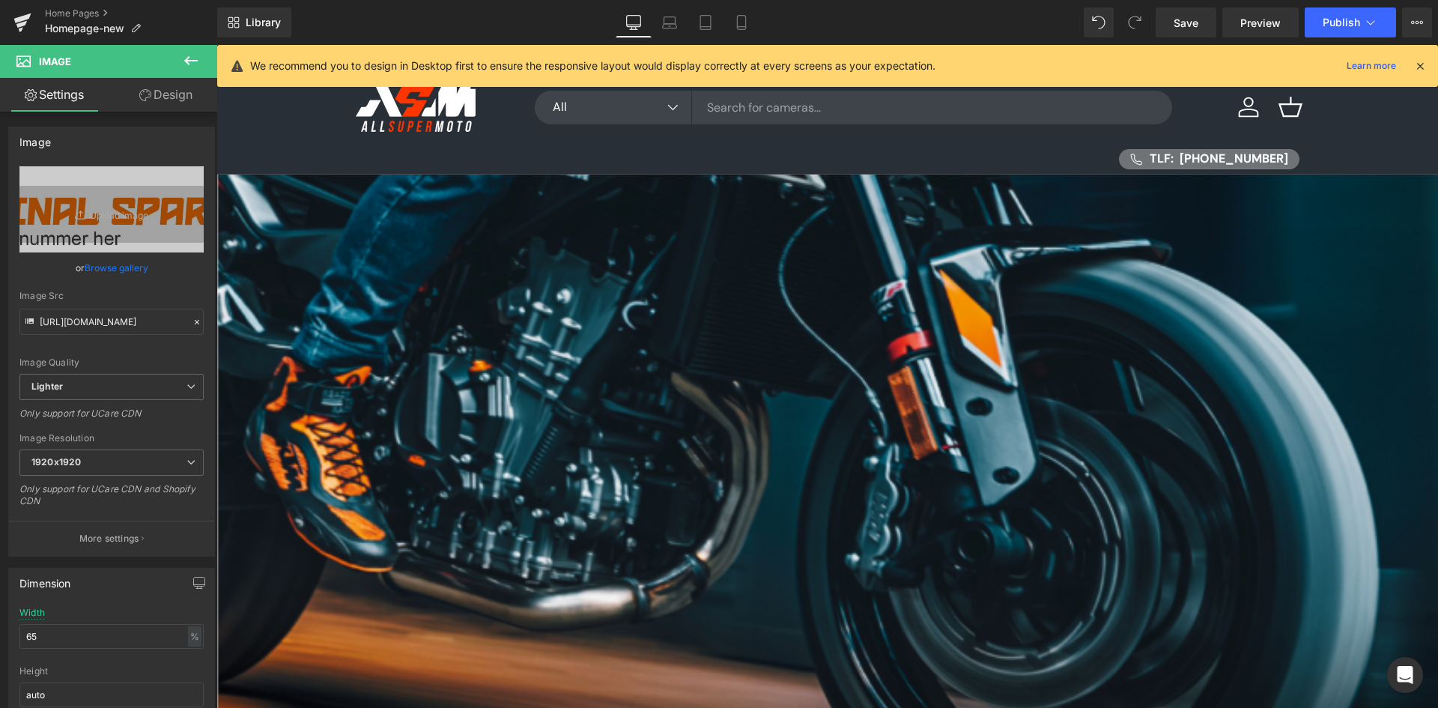
click at [216, 45] on span "Image" at bounding box center [216, 45] width 0 height 0
click at [216, 45] on icon at bounding box center [216, 45] width 0 height 0
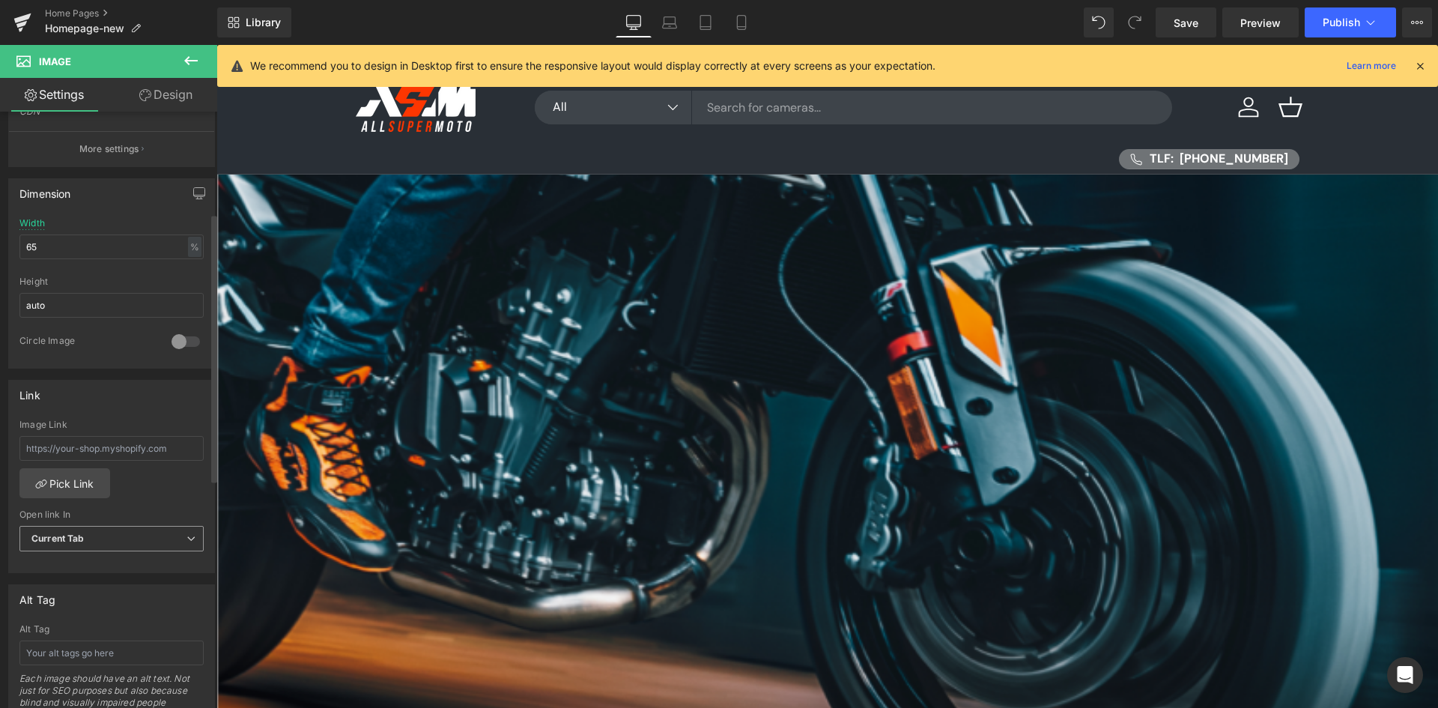
scroll to position [449, 0]
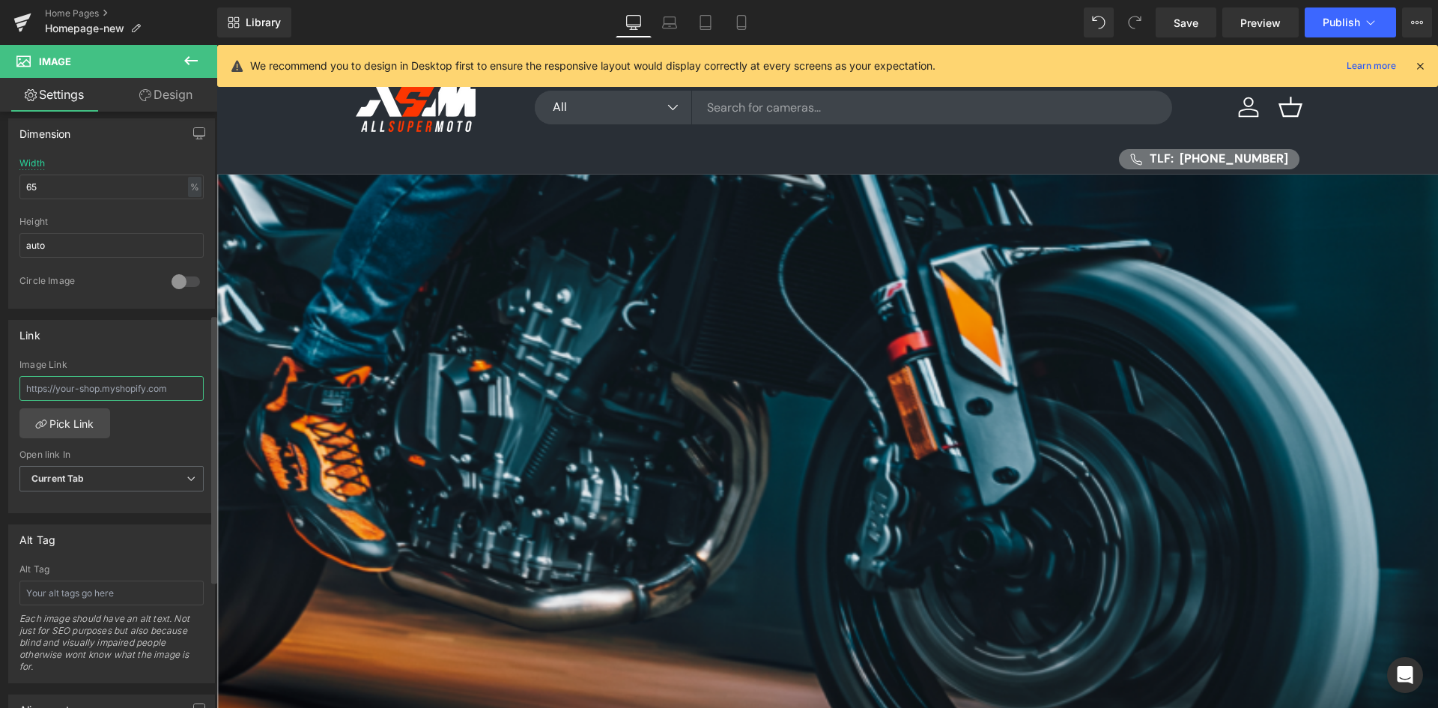
click at [104, 396] on input "text" at bounding box center [111, 388] width 184 height 25
paste input "https://asmshop.no/pages/ktm-parts-finder"
type input "https://asmshop.no/pages/ktm-parts-finder"
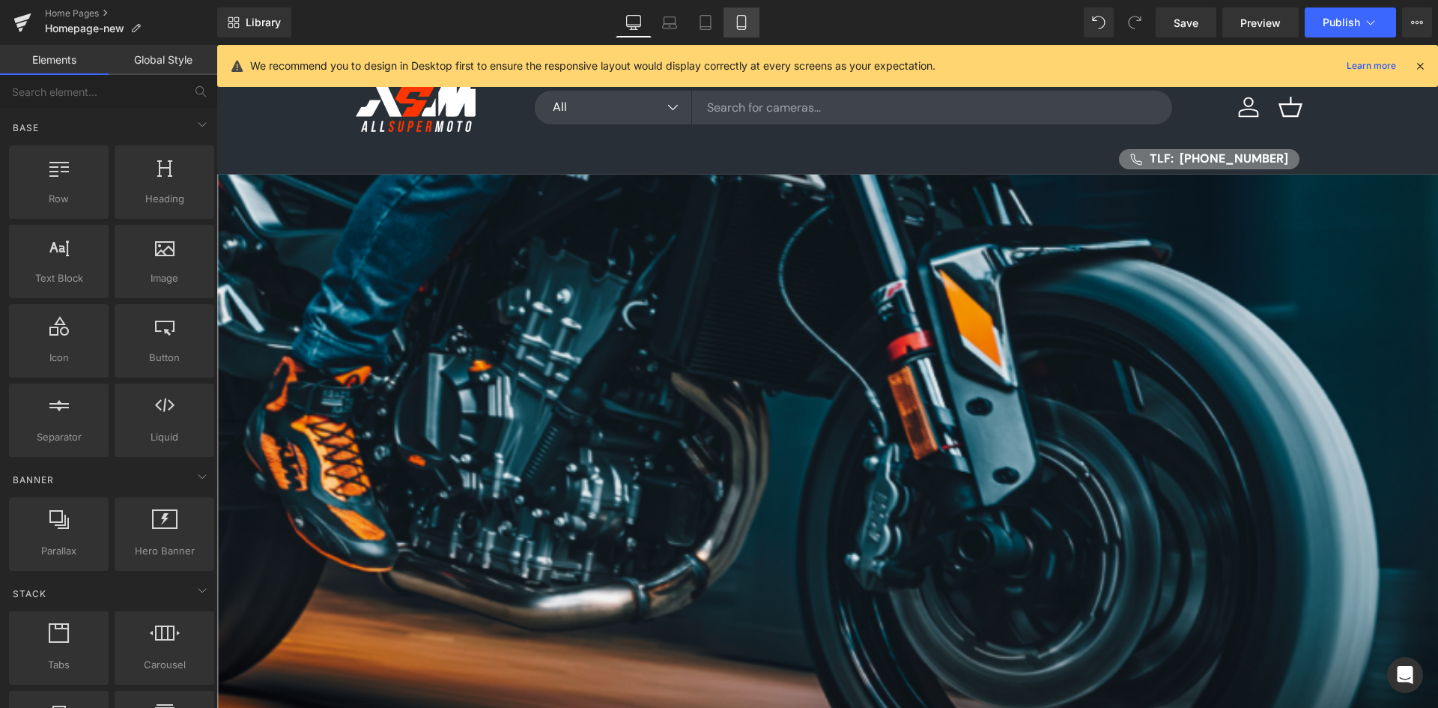
click at [748, 22] on icon at bounding box center [741, 22] width 15 height 15
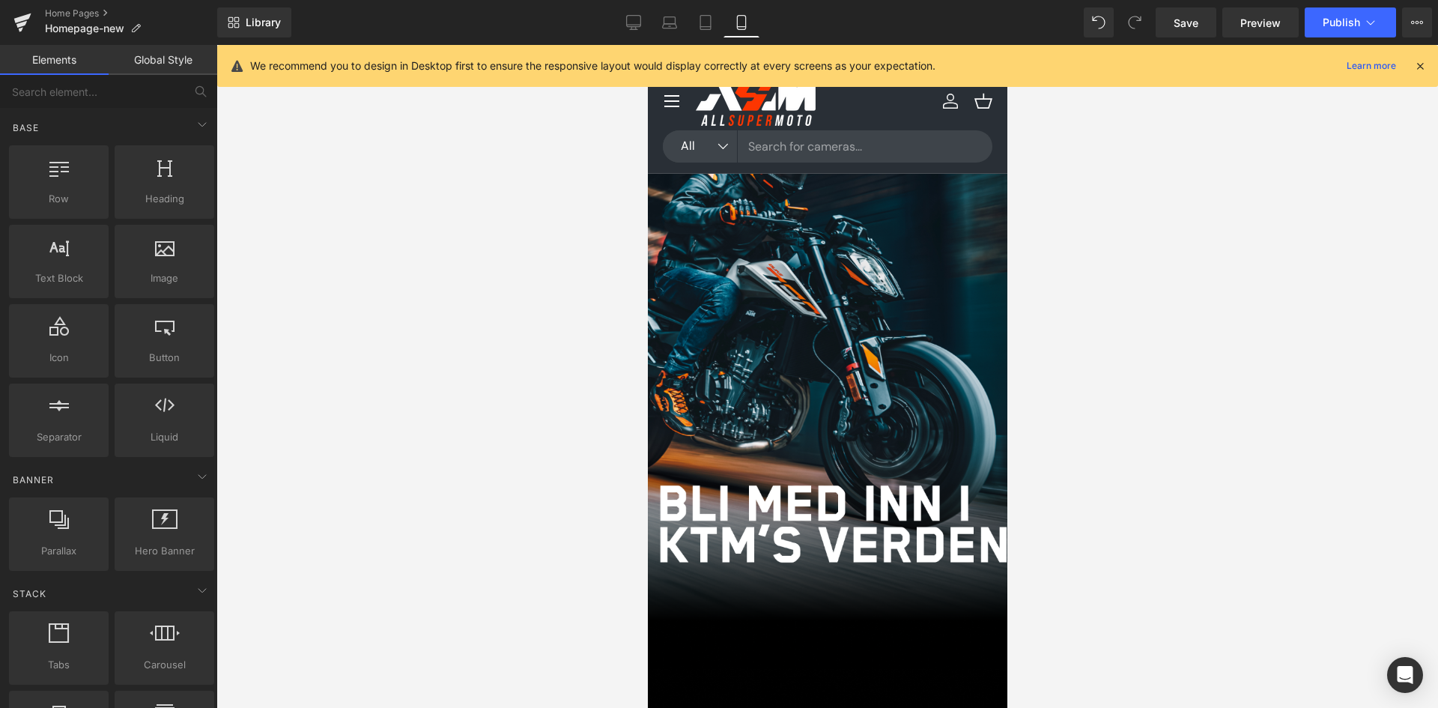
click at [777, 518] on div at bounding box center [827, 529] width 360 height 22
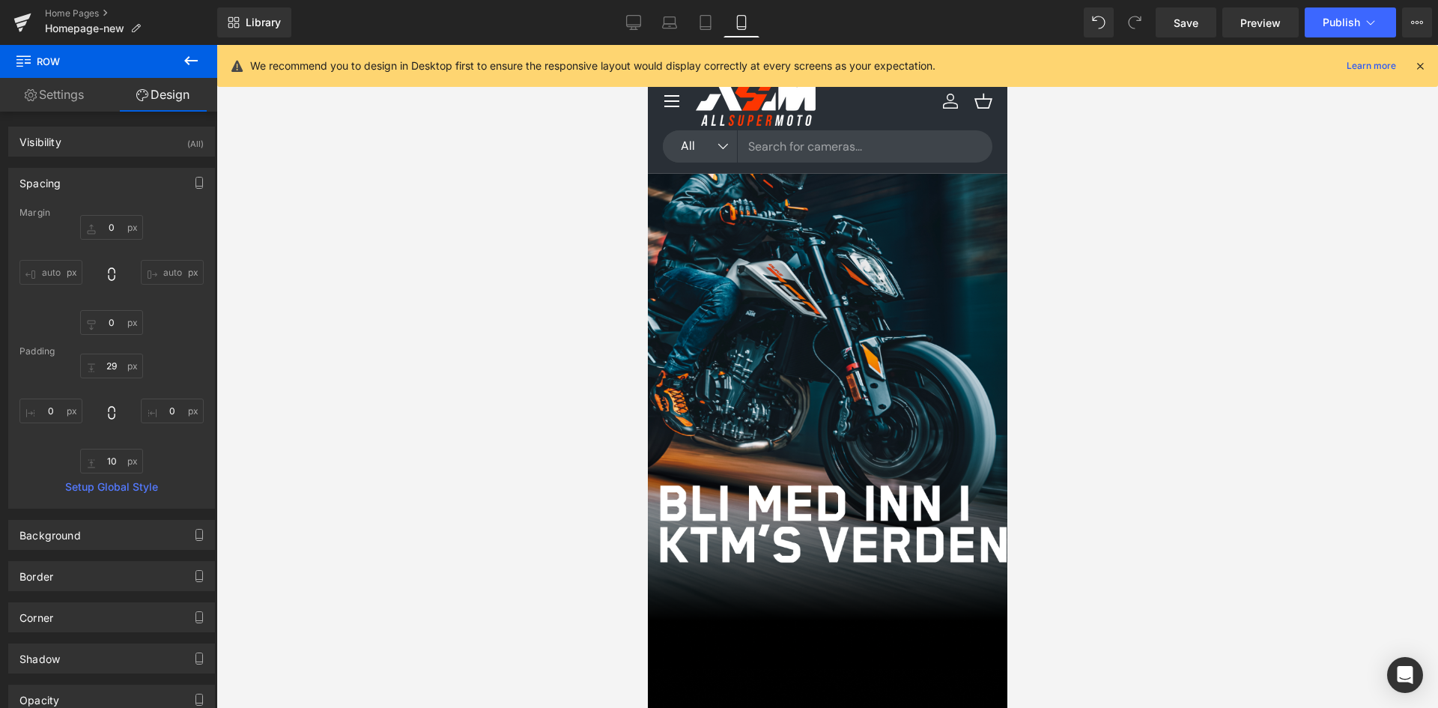
click at [647, 45] on span "Row" at bounding box center [647, 45] width 0 height 0
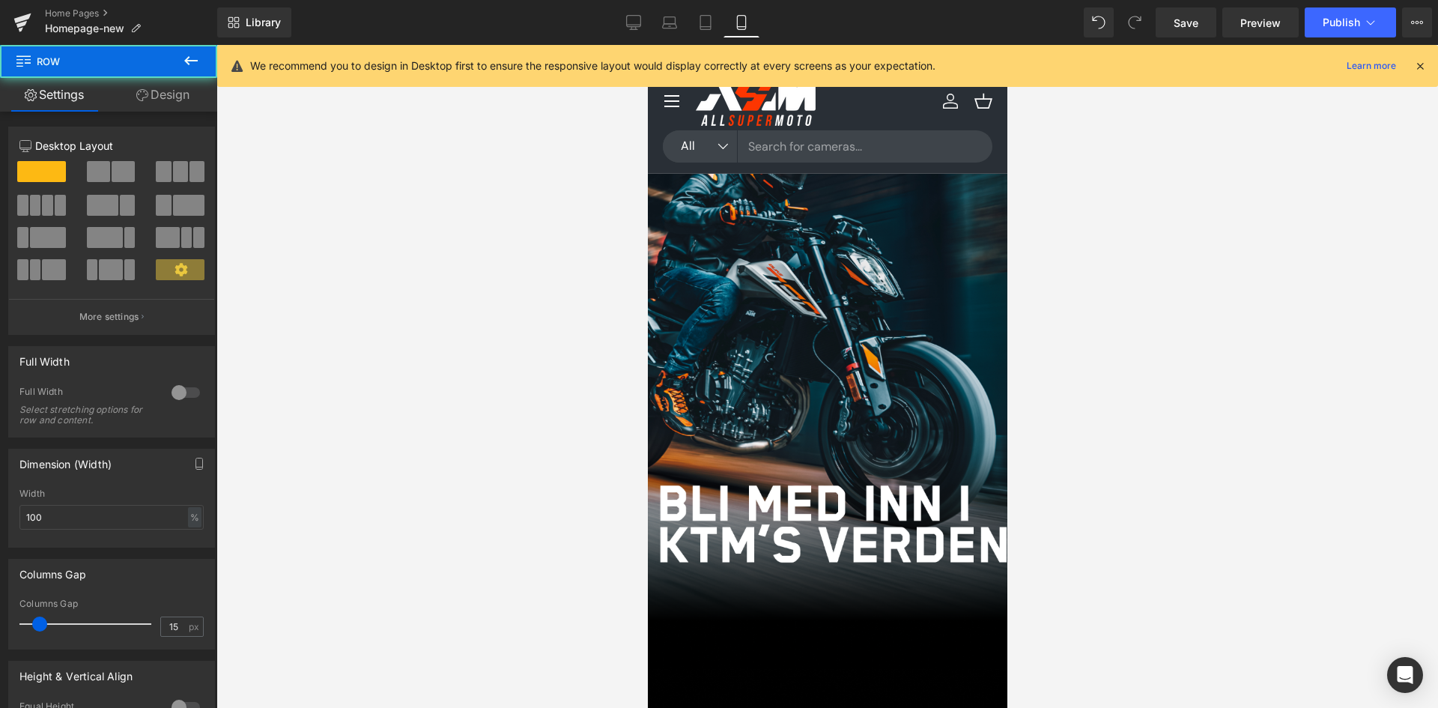
click at [106, 165] on span at bounding box center [98, 171] width 23 height 21
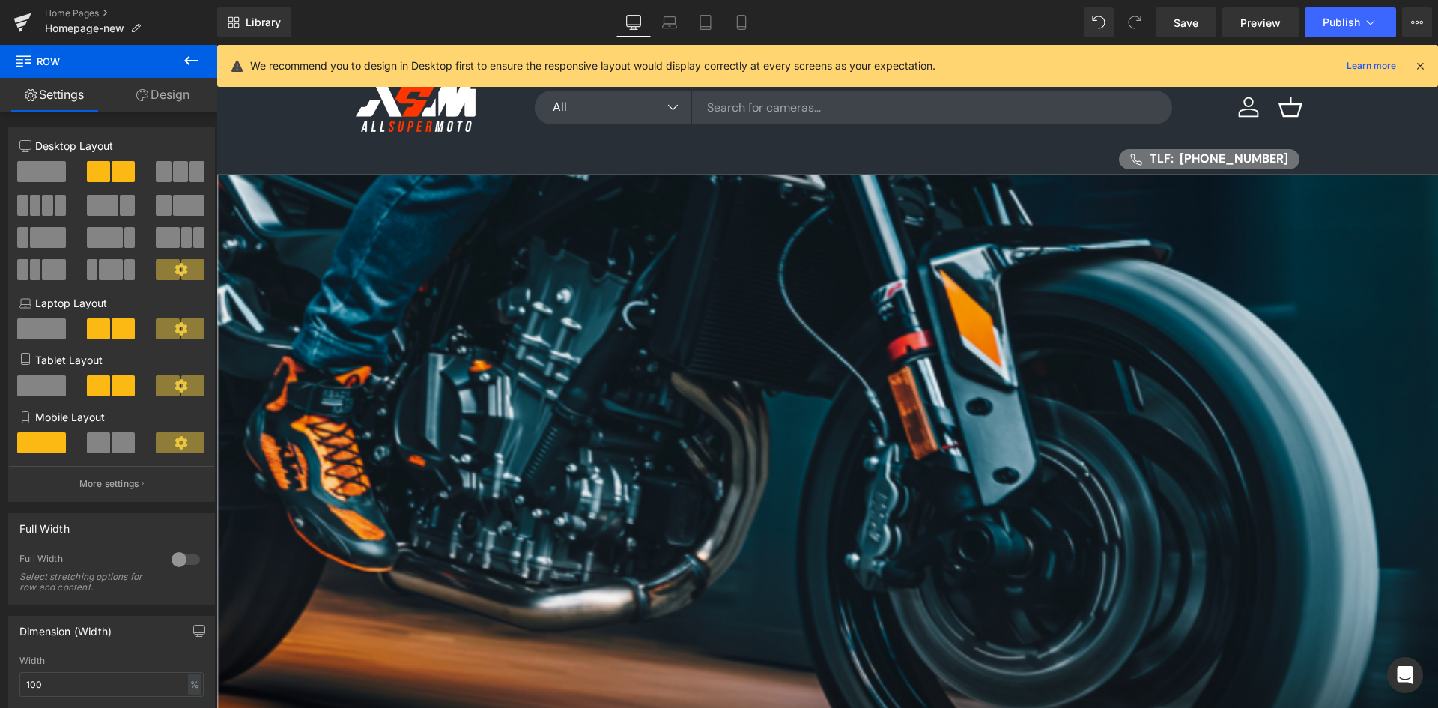
click at [482, 203] on div "MOTORCYCLE RENTAL Button" at bounding box center [406, 215] width 151 height 38
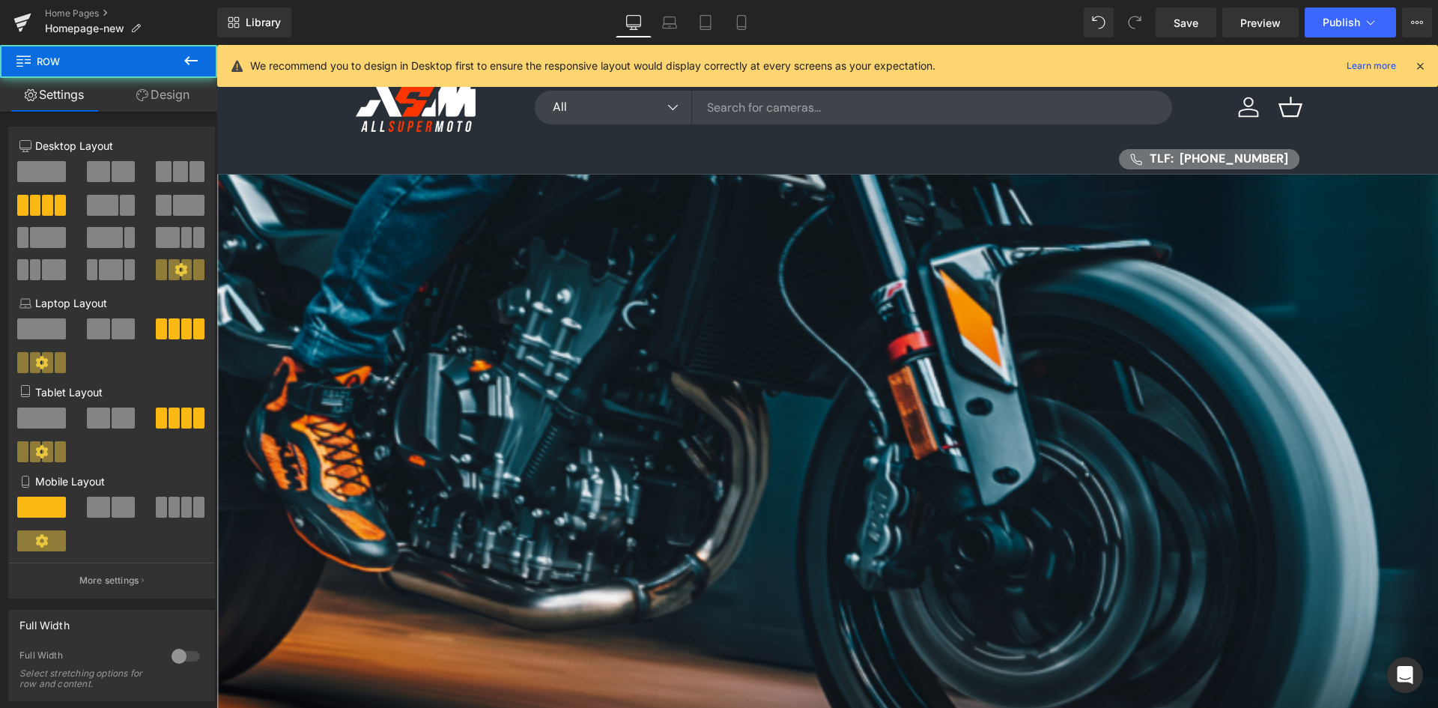
click at [745, 19] on icon at bounding box center [741, 22] width 15 height 15
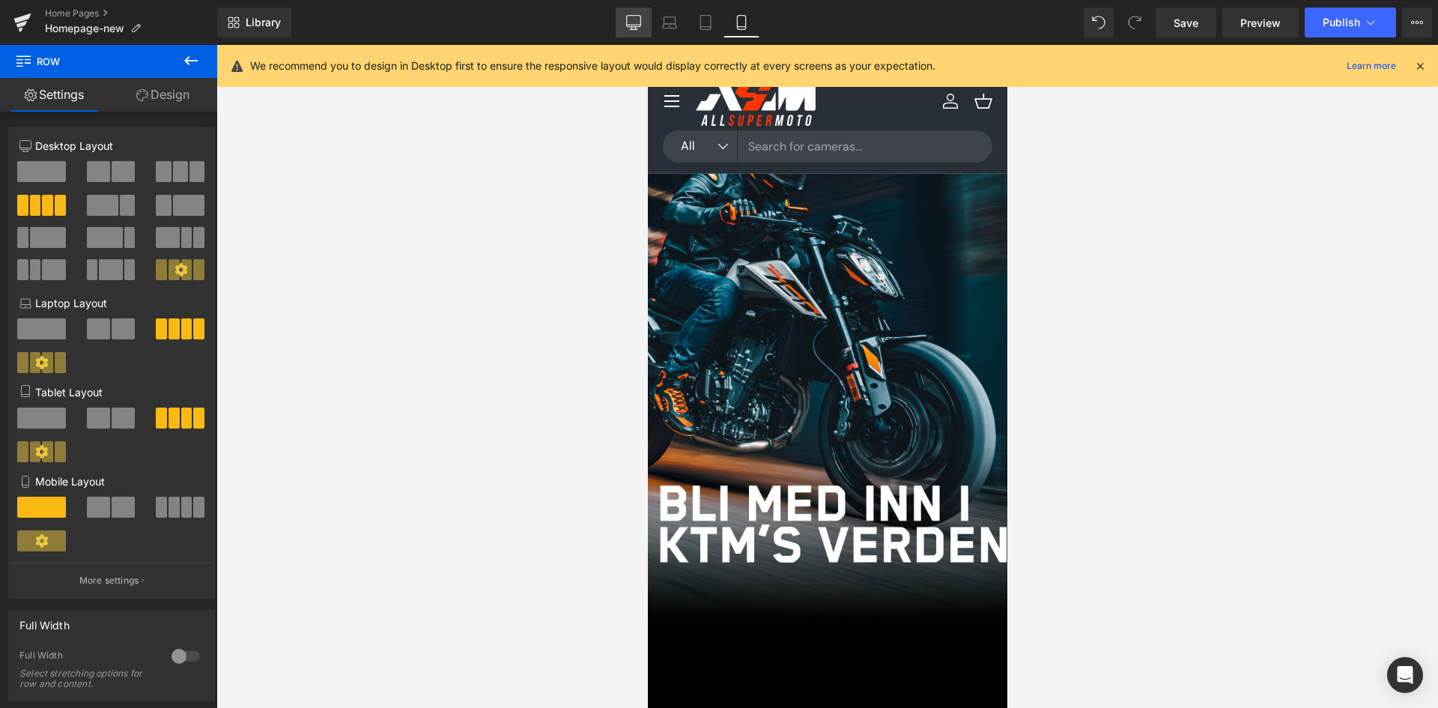
click at [640, 28] on icon at bounding box center [633, 22] width 15 height 15
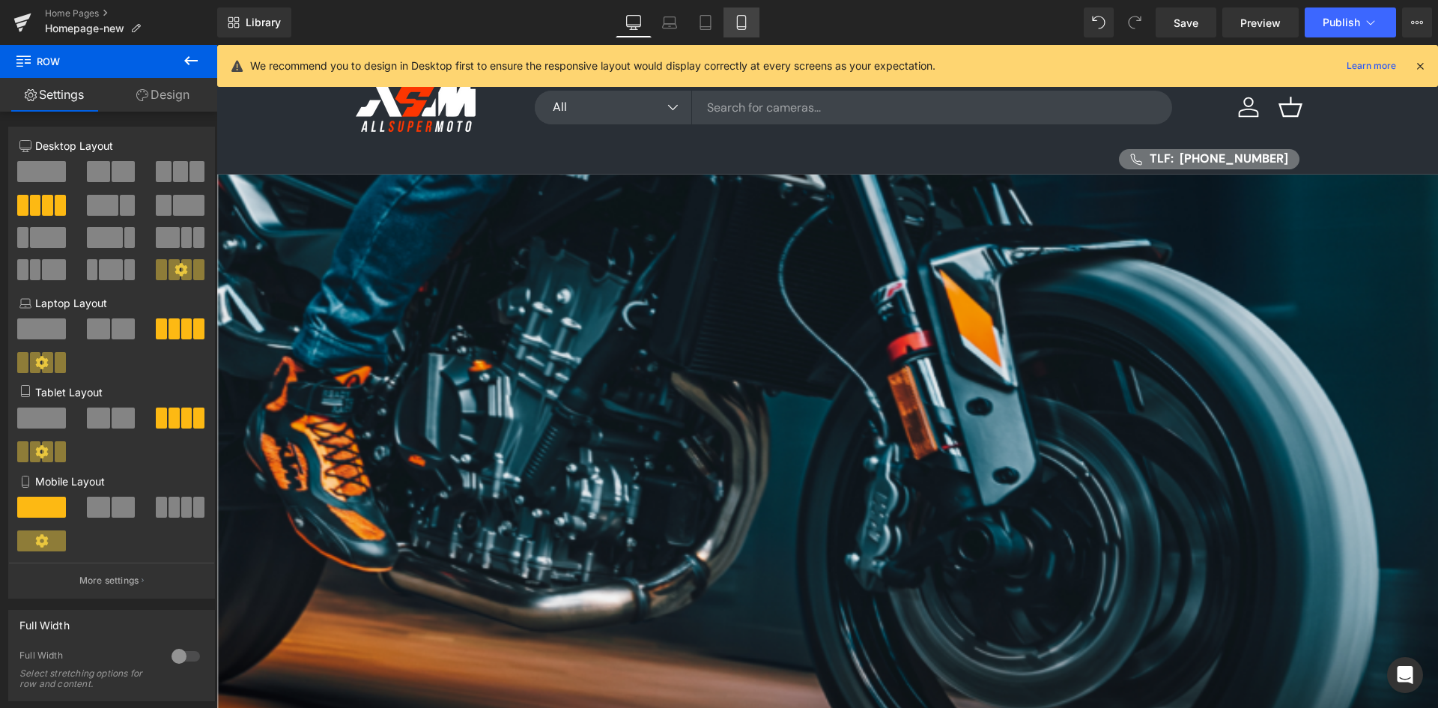
click at [753, 21] on link "Mobile" at bounding box center [742, 22] width 36 height 30
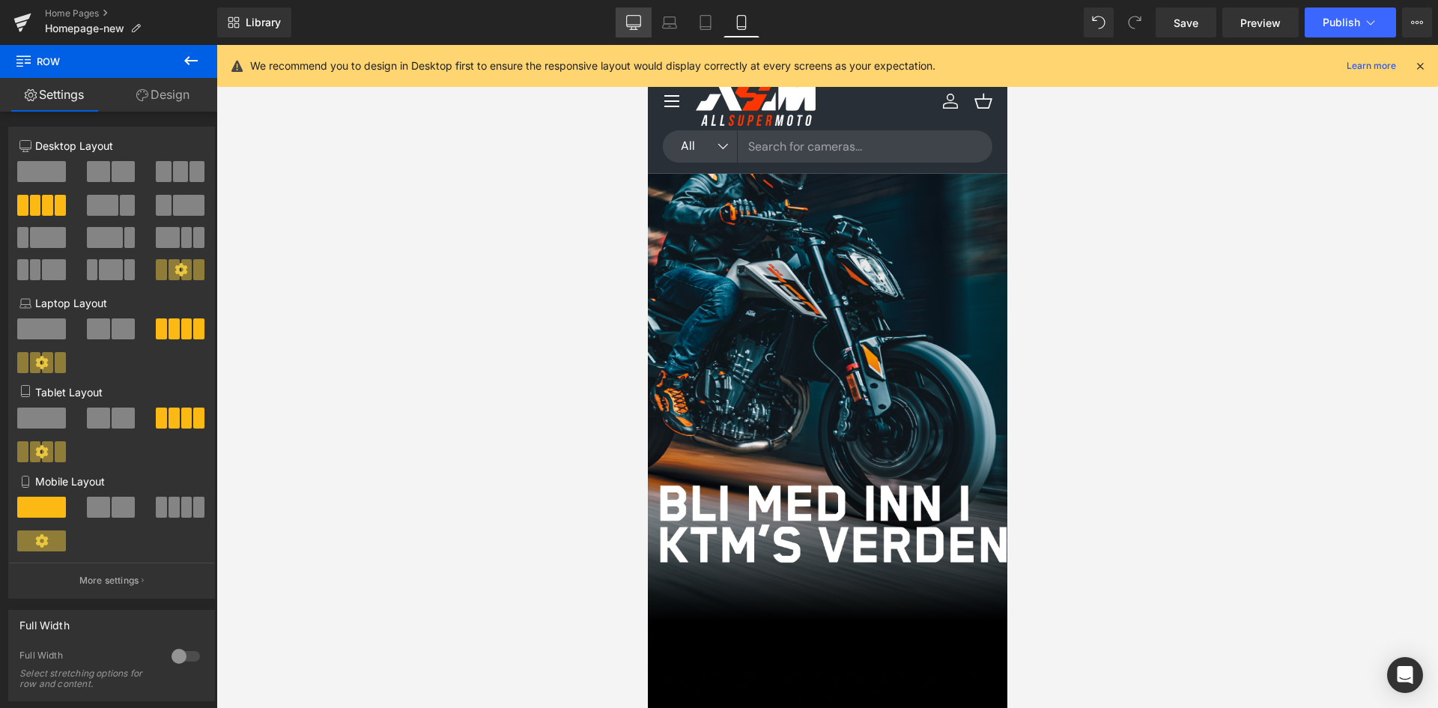
click at [638, 7] on link "Desktop" at bounding box center [634, 22] width 36 height 30
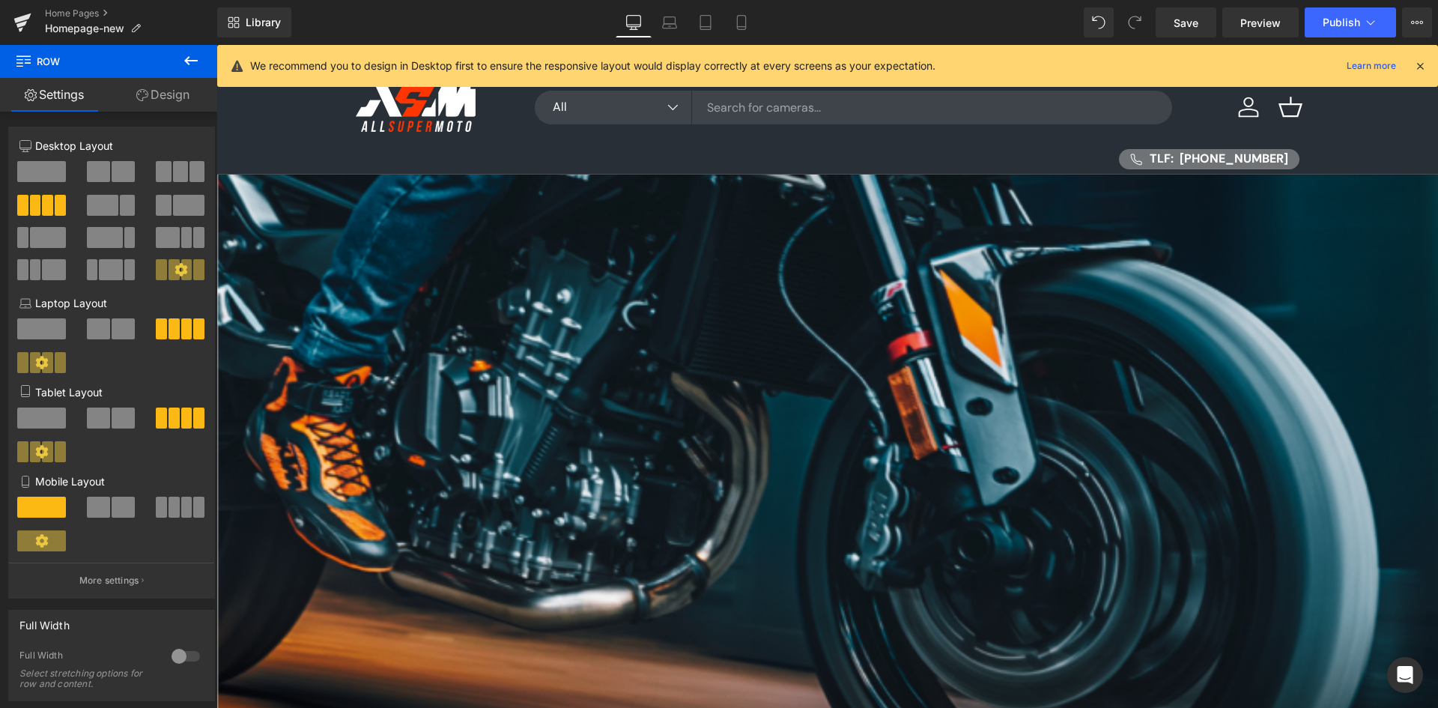
click at [169, 513] on span at bounding box center [174, 507] width 11 height 21
type input "100"
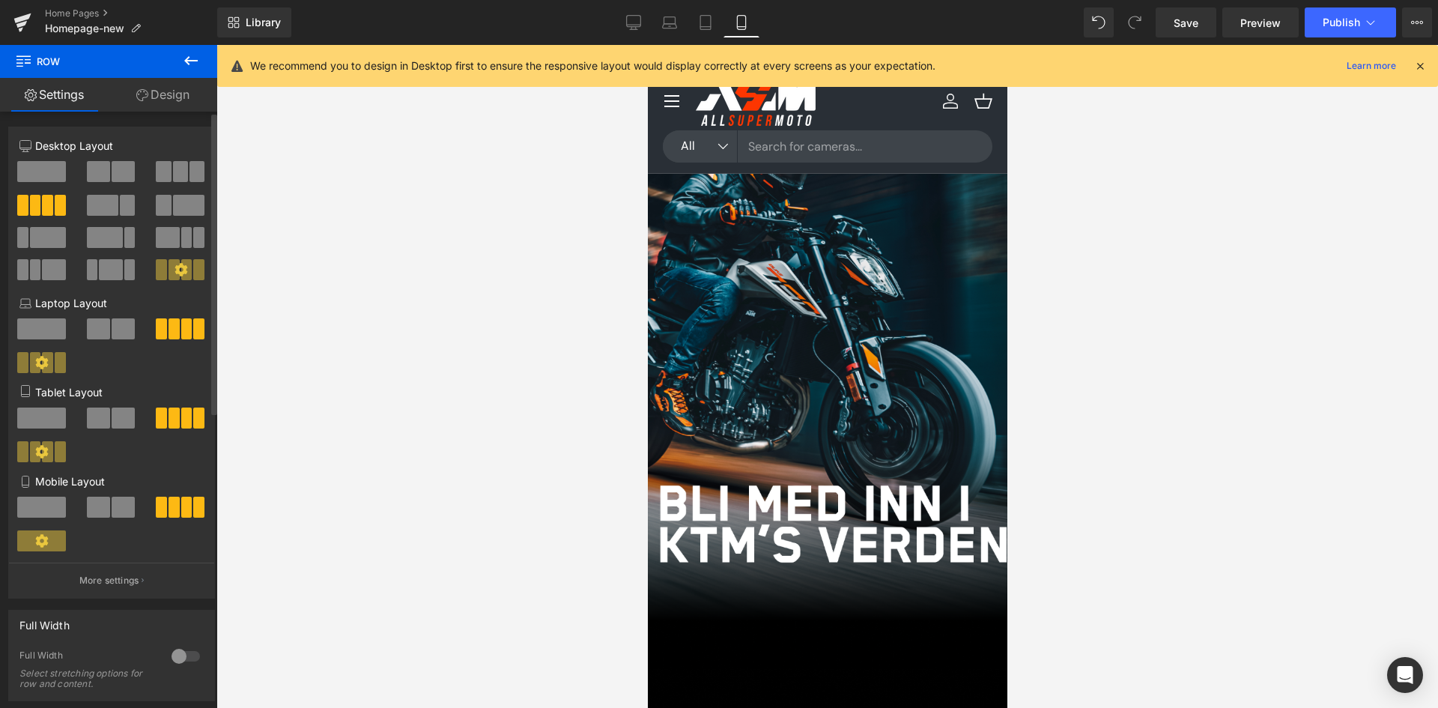
click at [91, 506] on span at bounding box center [98, 507] width 23 height 21
click at [12, 13] on link at bounding box center [22, 22] width 45 height 45
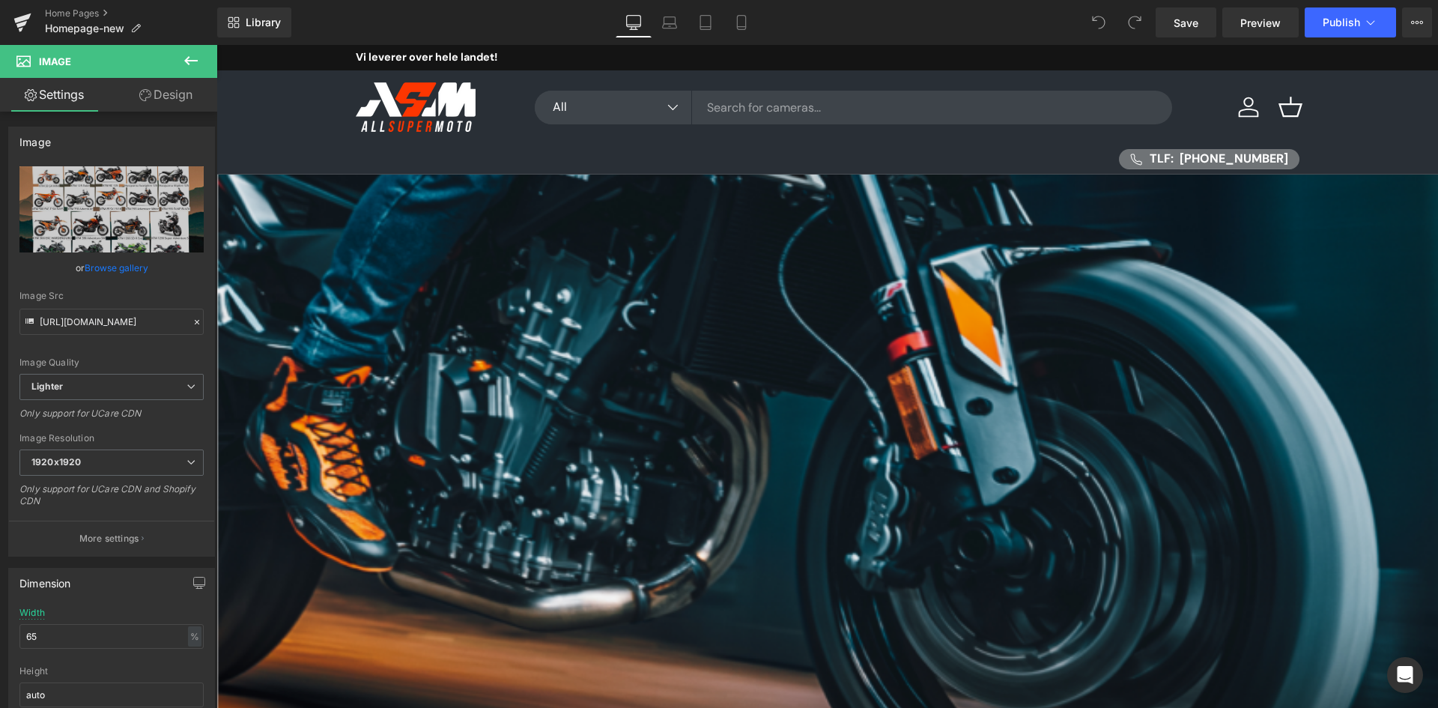
click at [733, 175] on div "Liquid" at bounding box center [827, 175] width 1222 height 0
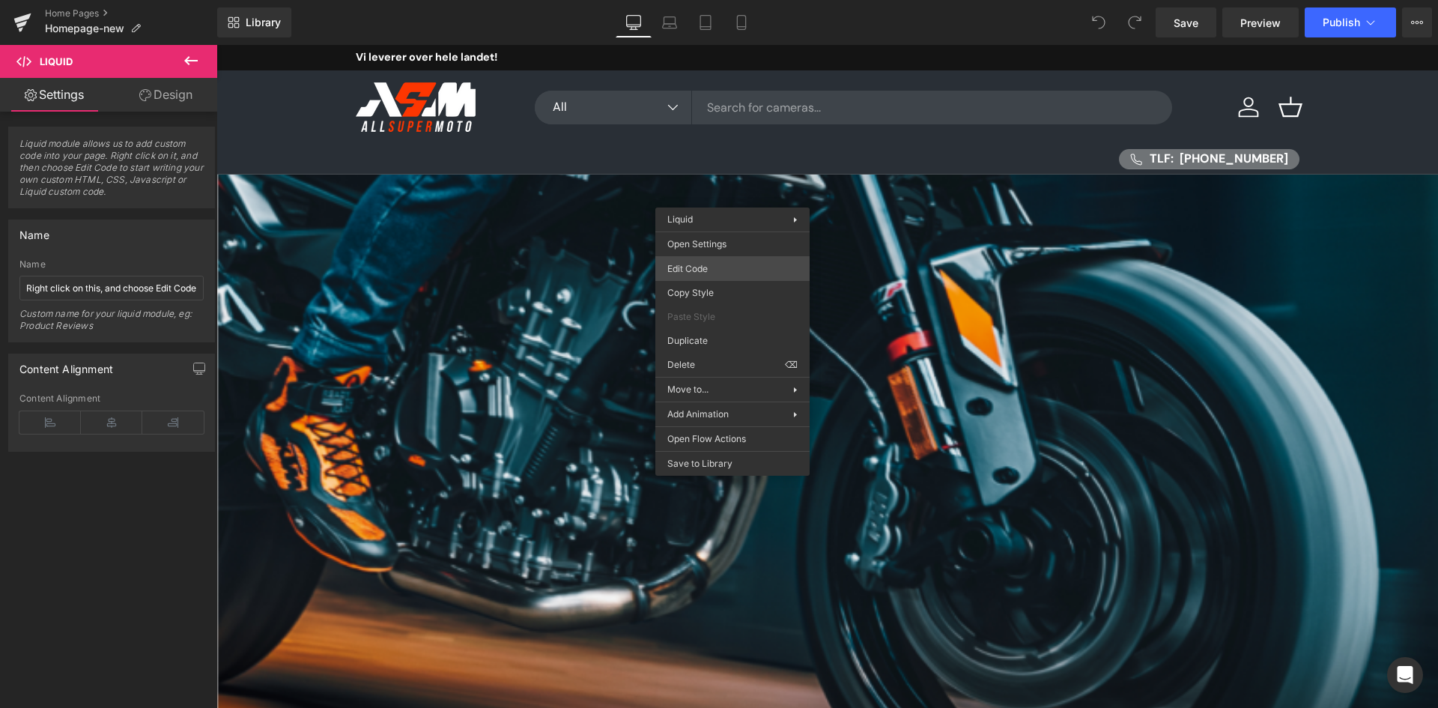
click at [707, 0] on div "You are previewing how the will restyle your page. You can not edit Elements in…" at bounding box center [719, 0] width 1438 height 0
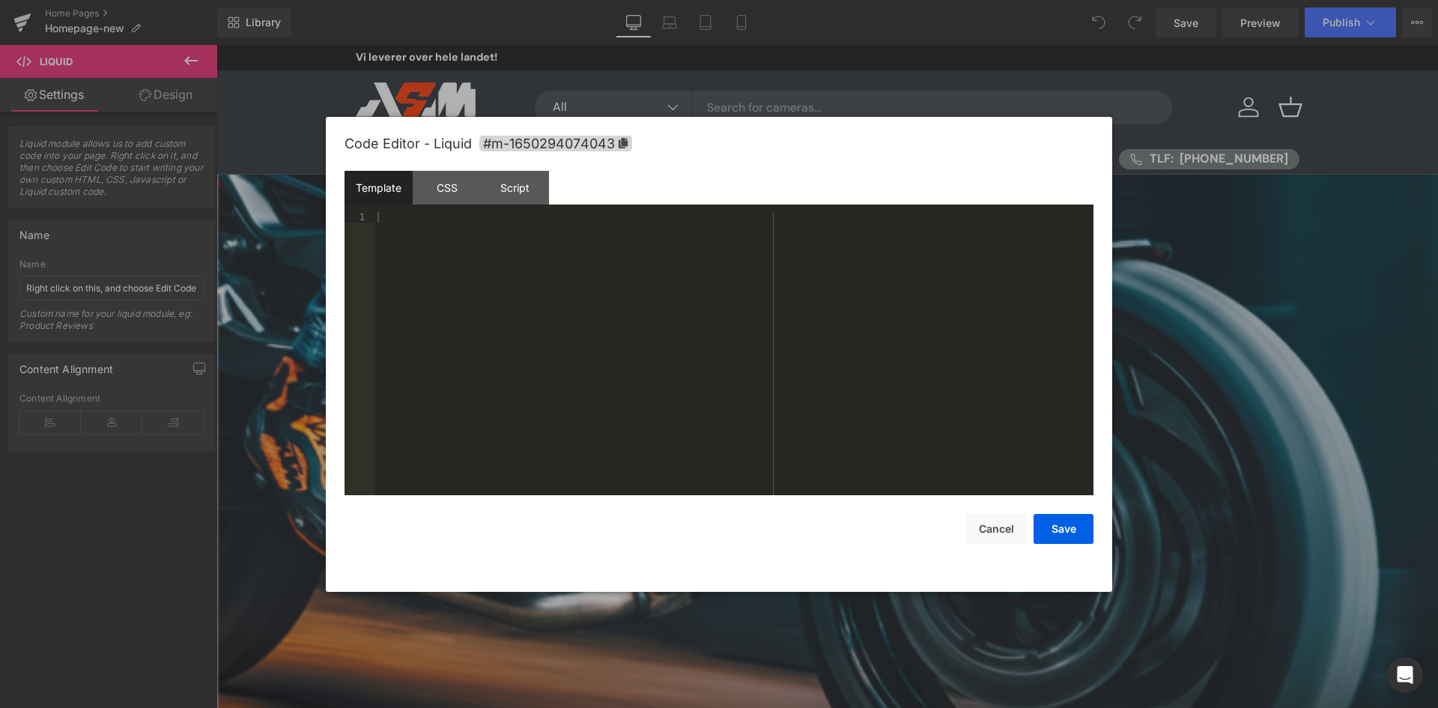
click at [1259, 266] on div at bounding box center [719, 354] width 1438 height 708
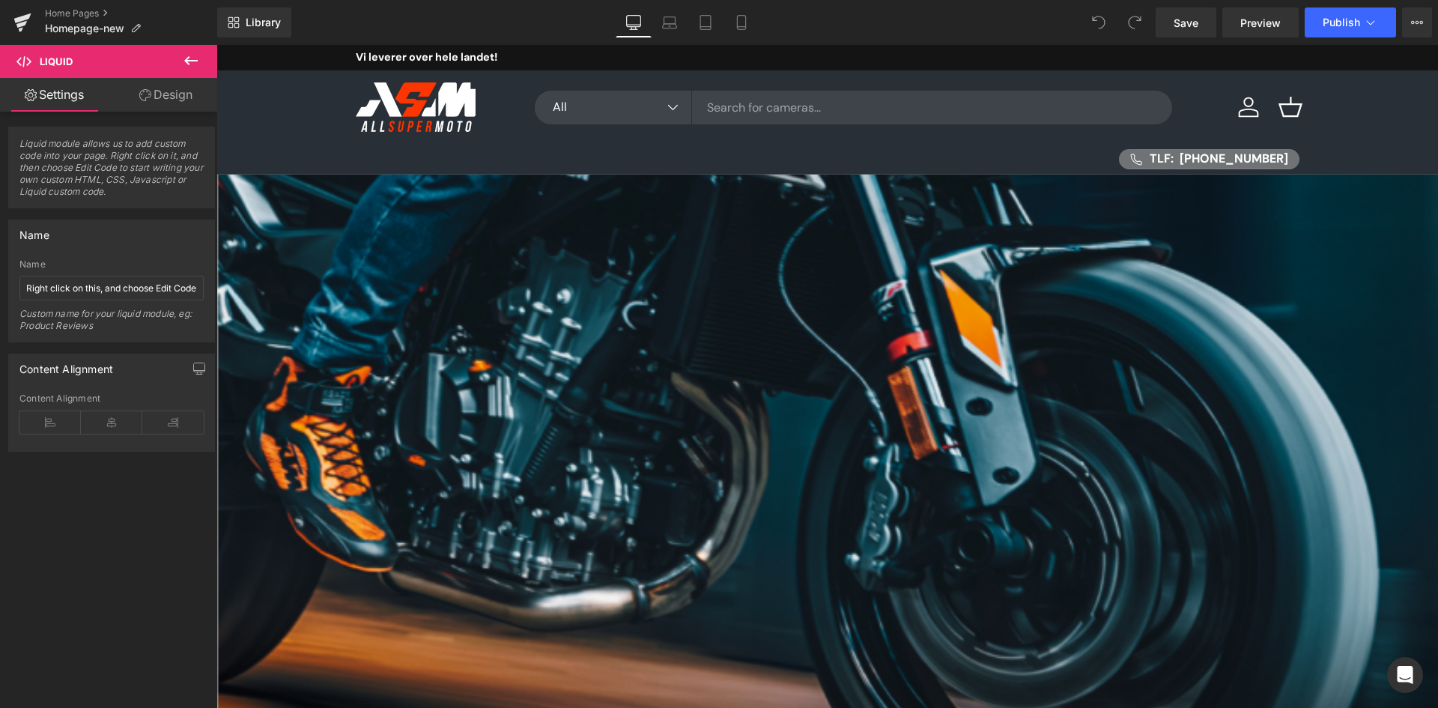
click at [216, 45] on icon at bounding box center [216, 45] width 0 height 0
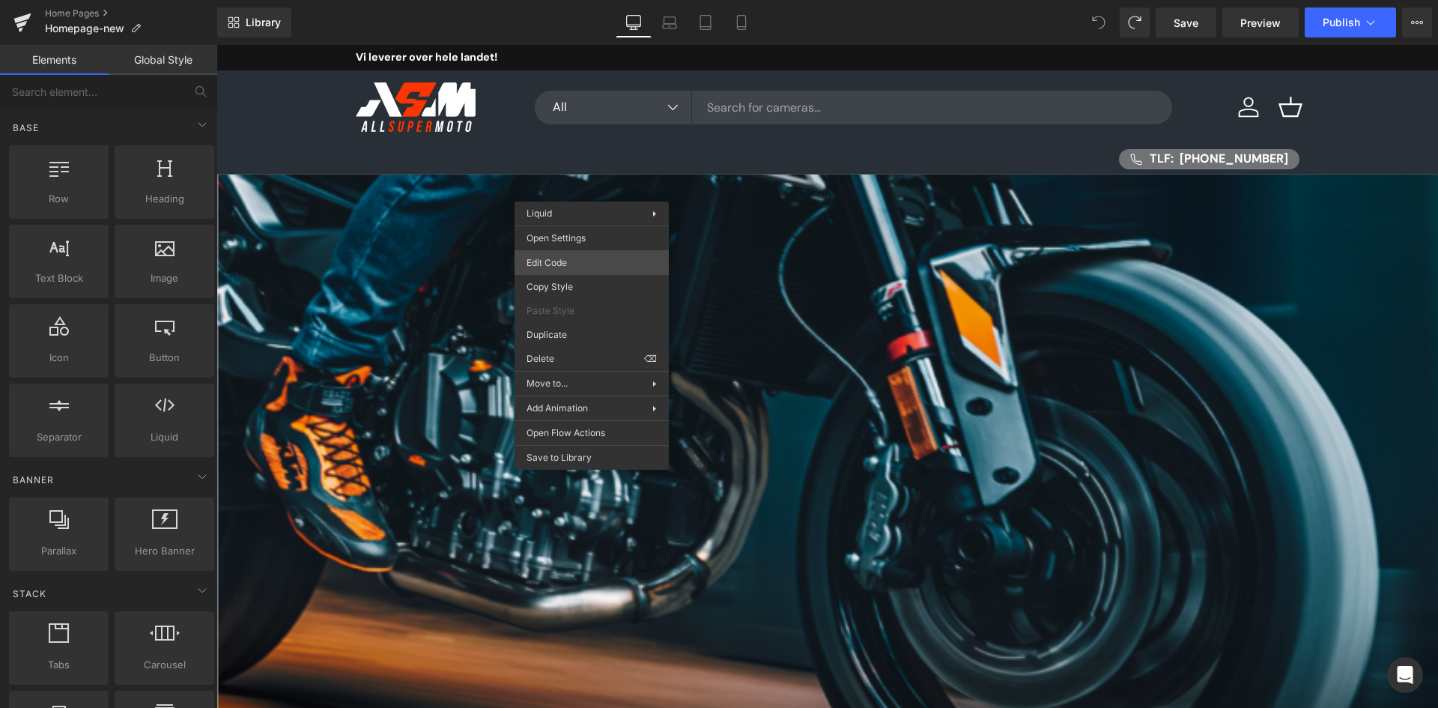
click at [596, 0] on div "You are previewing how the will restyle your page. You can not edit Elements in…" at bounding box center [719, 0] width 1438 height 0
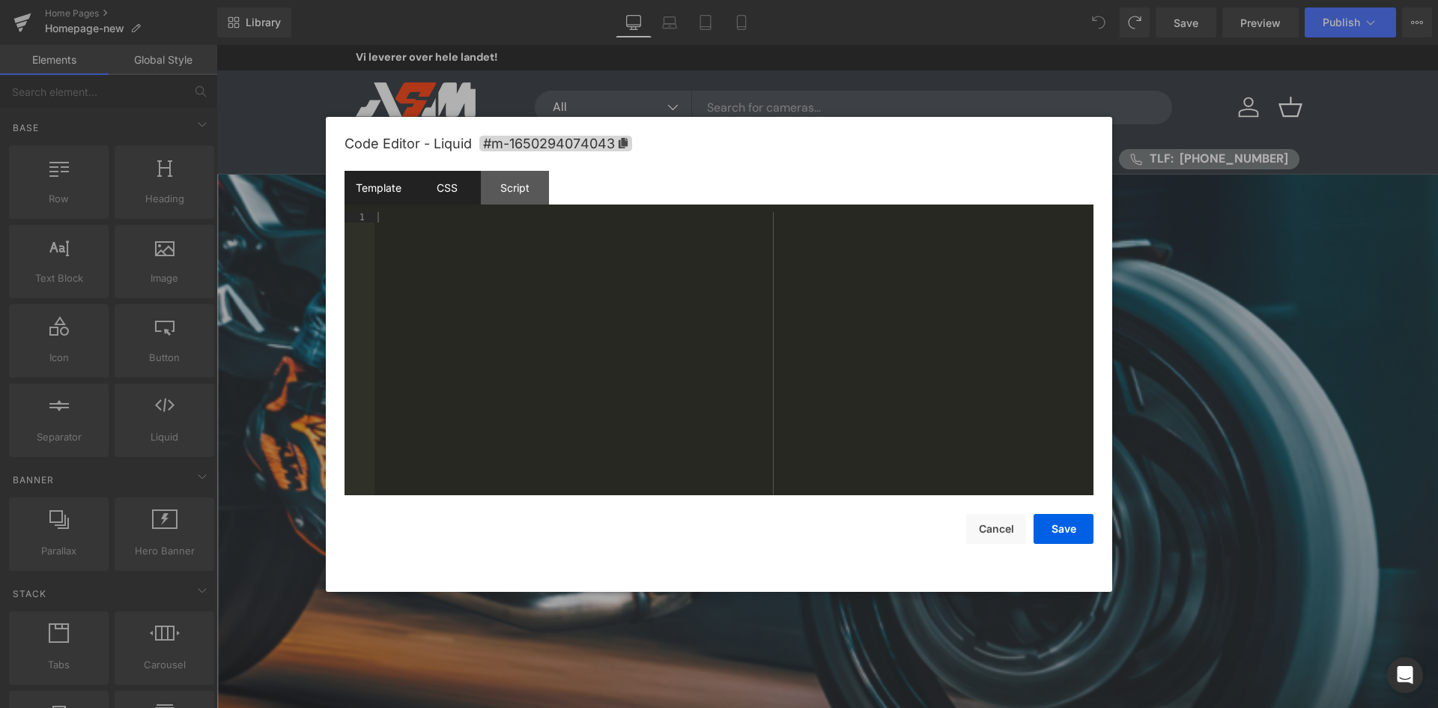
click at [452, 199] on div "CSS" at bounding box center [447, 188] width 68 height 34
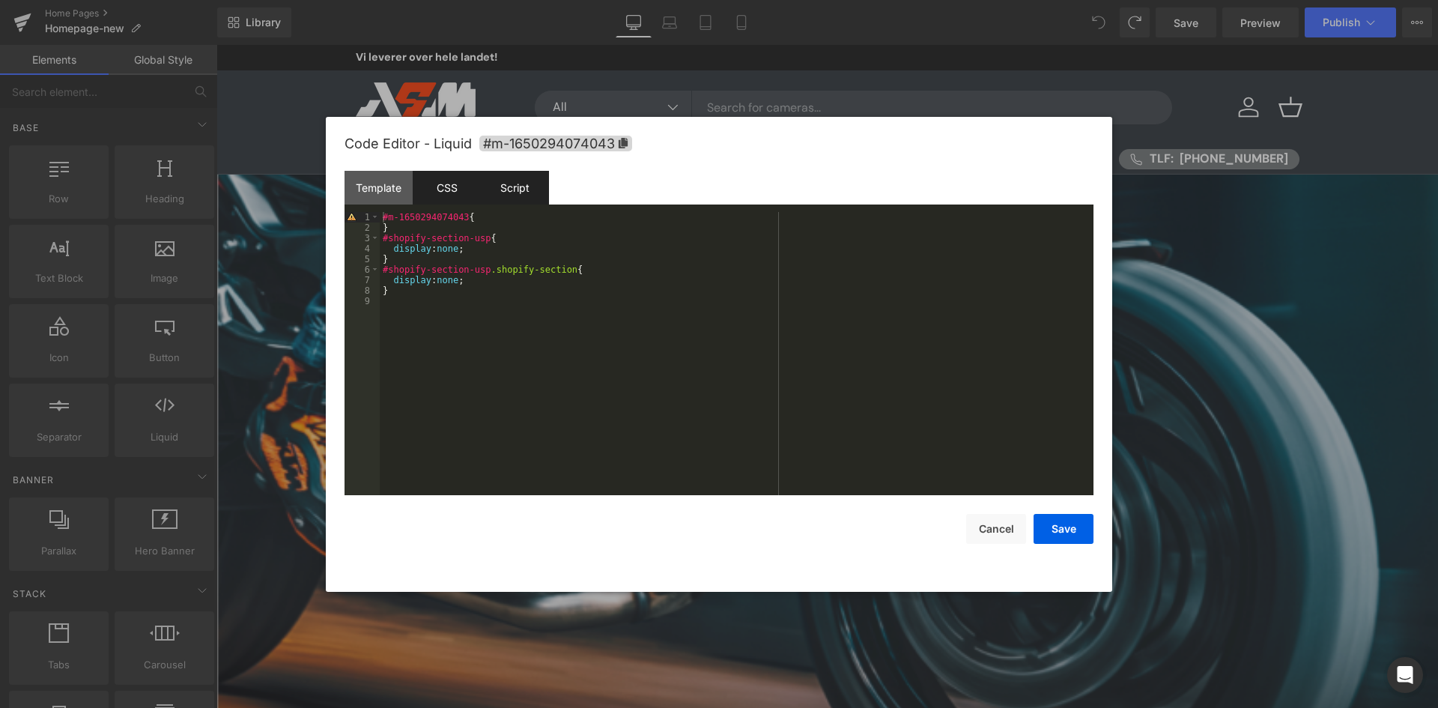
click at [498, 190] on div "Script" at bounding box center [515, 188] width 68 height 34
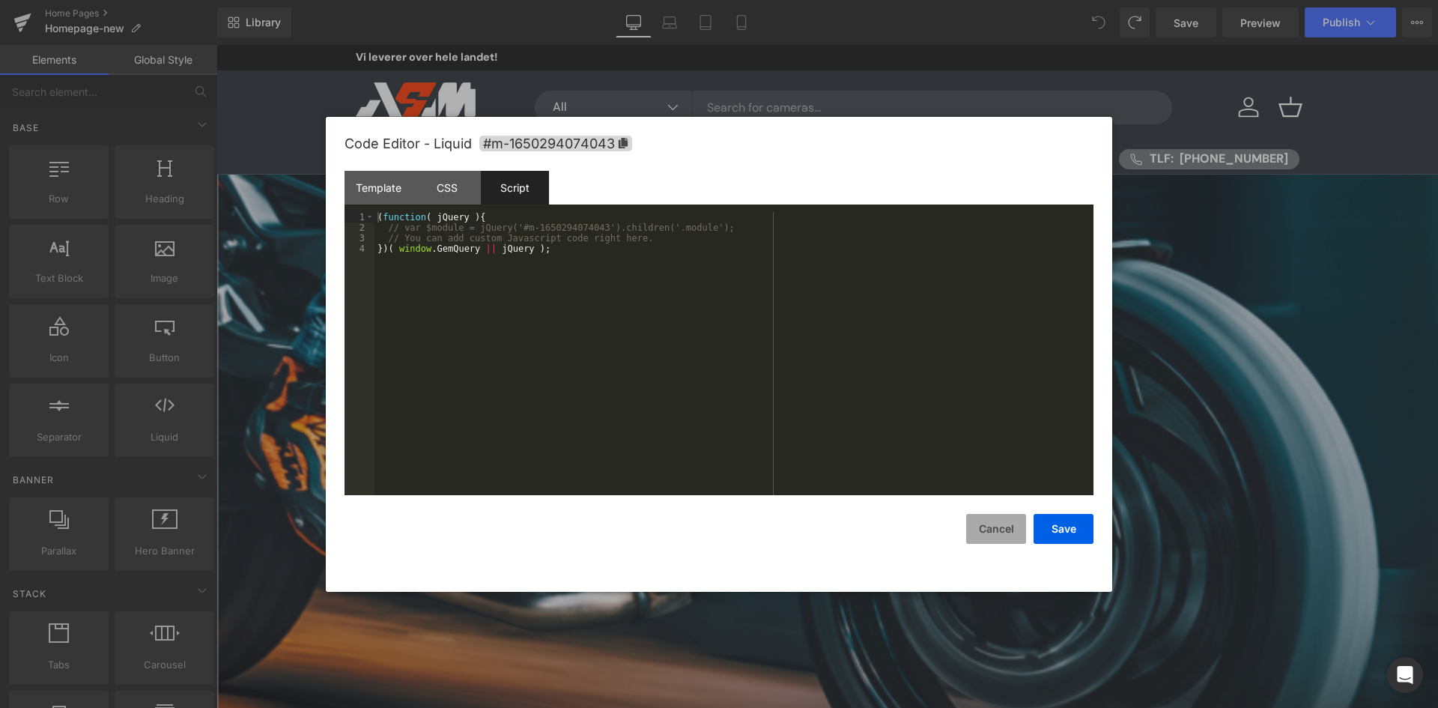
click at [1014, 530] on button "Cancel" at bounding box center [996, 529] width 60 height 30
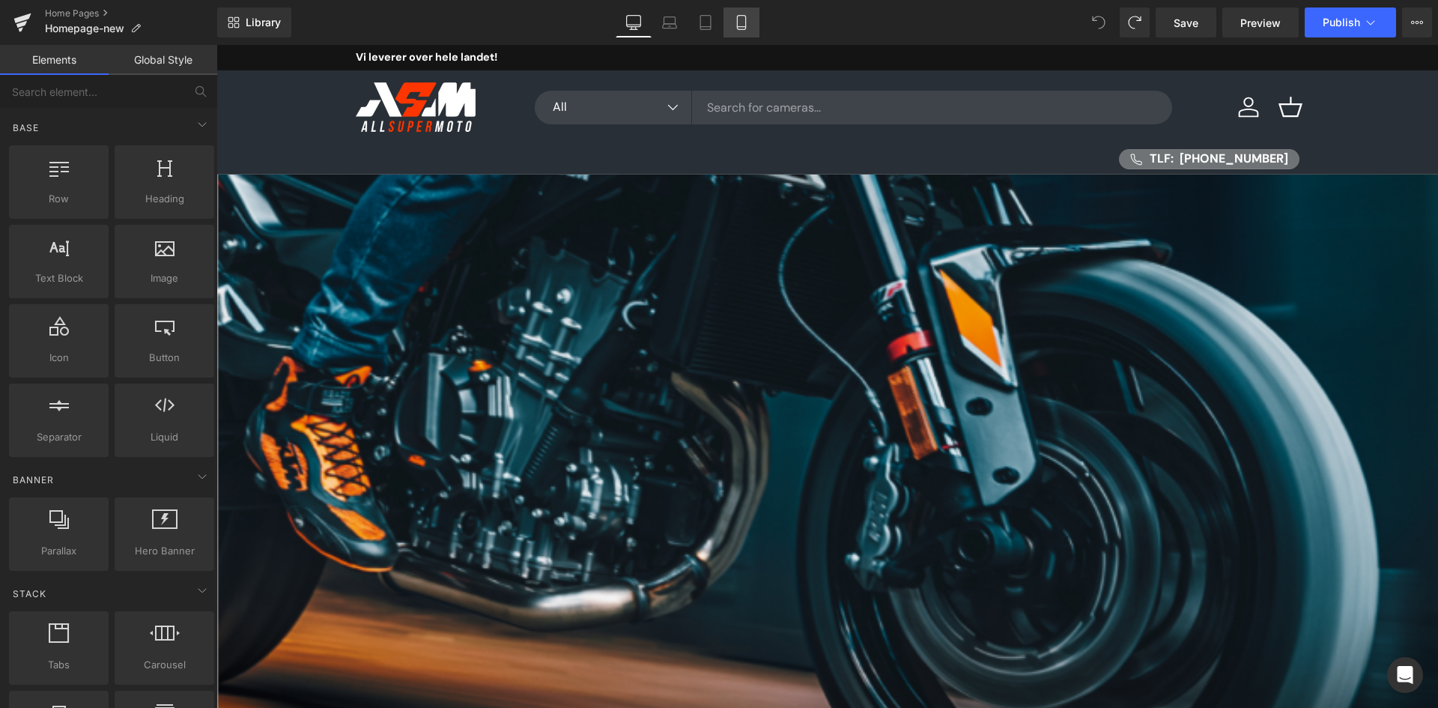
click at [739, 22] on icon at bounding box center [741, 22] width 15 height 15
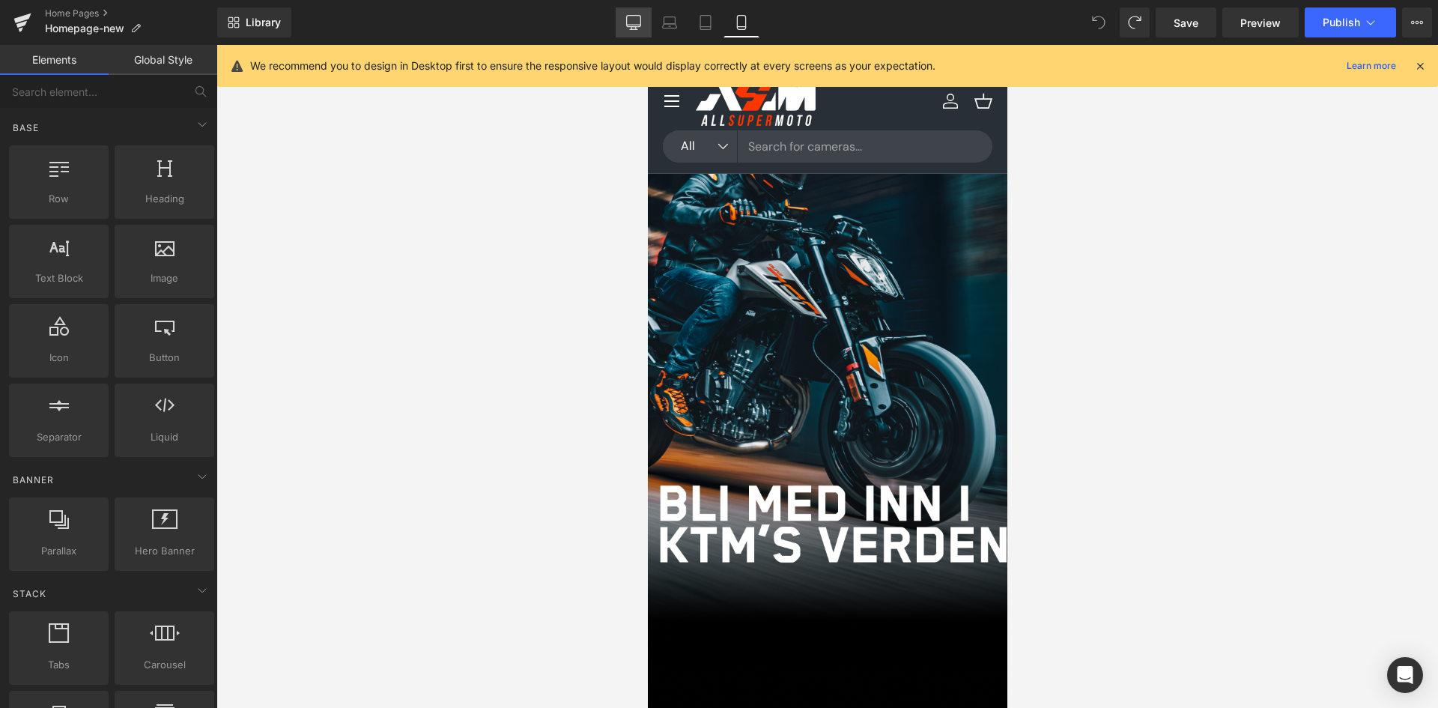
click at [637, 26] on icon at bounding box center [634, 21] width 14 height 11
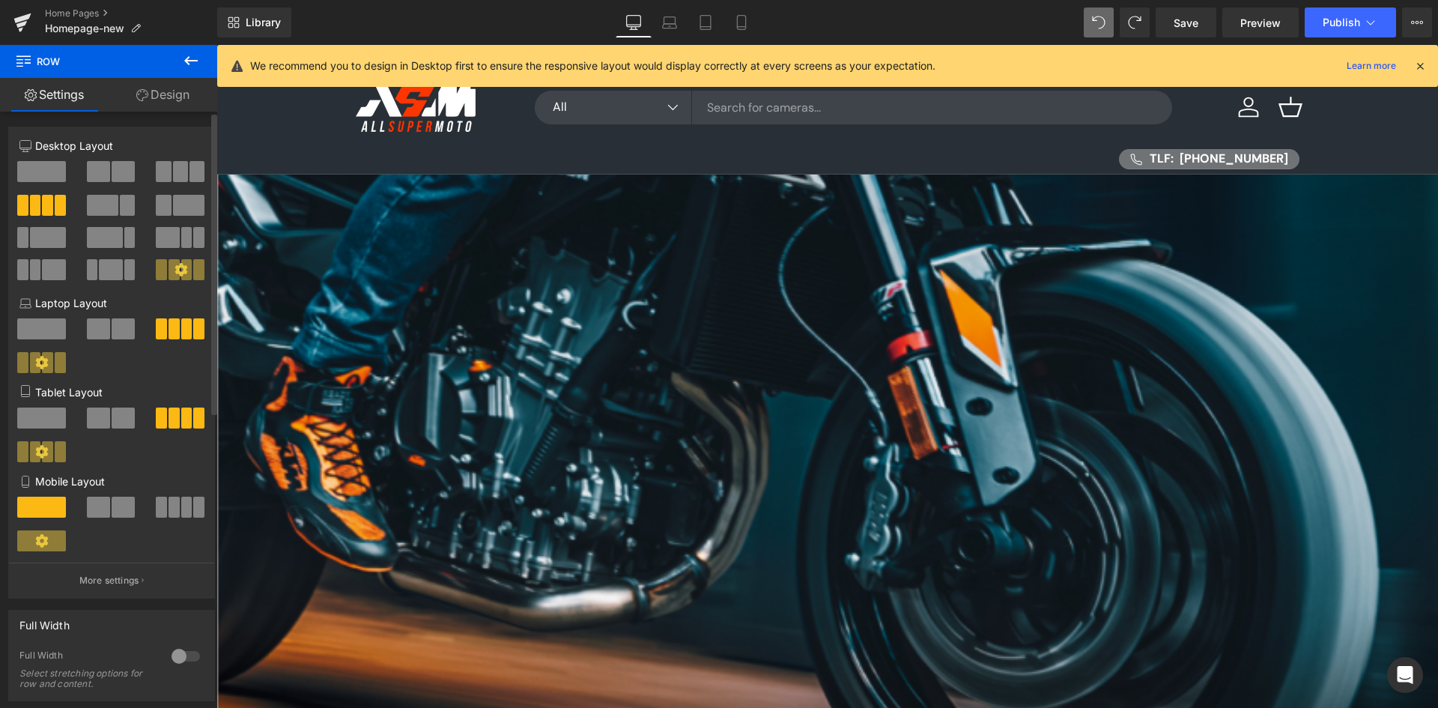
click at [114, 503] on span at bounding box center [123, 507] width 23 height 21
type input "100"
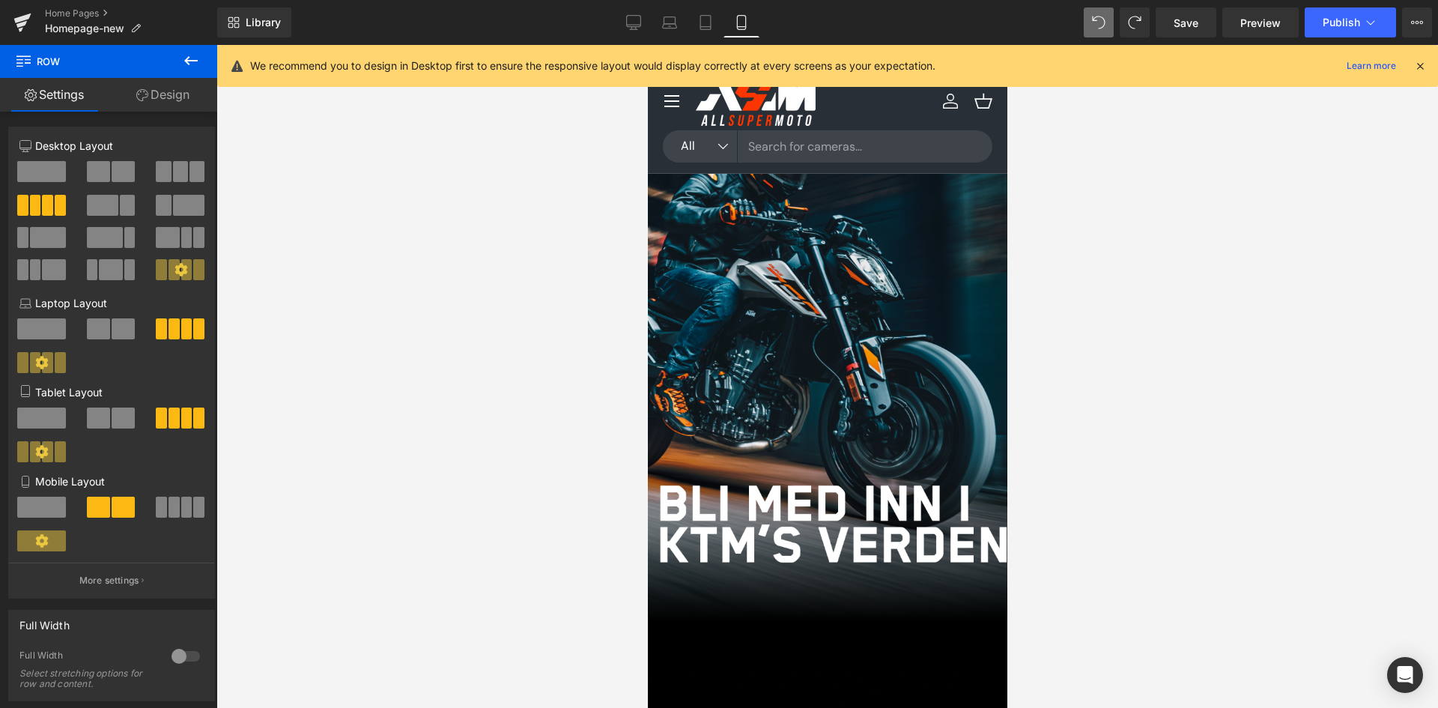
click at [804, 261] on div "Image Image Image Row" at bounding box center [827, 443] width 360 height 365
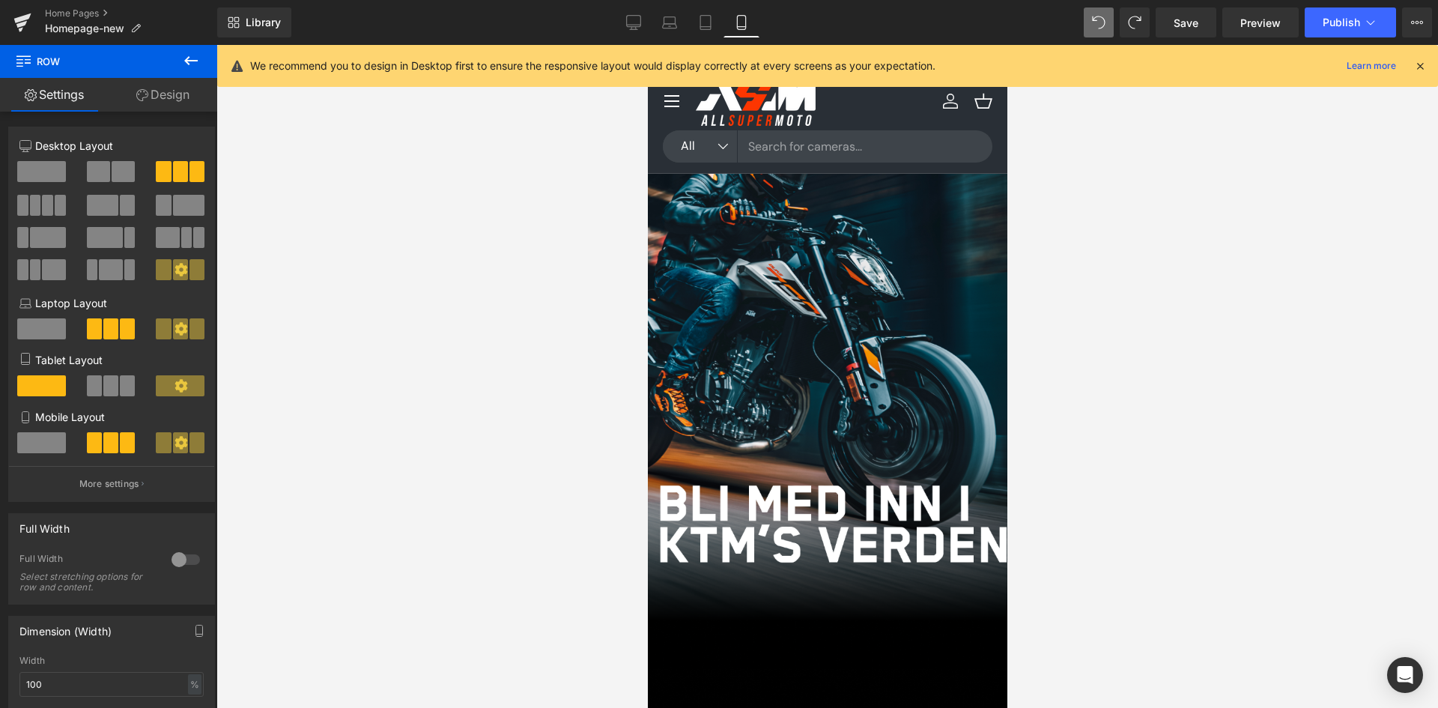
click at [647, 45] on icon at bounding box center [647, 45] width 0 height 0
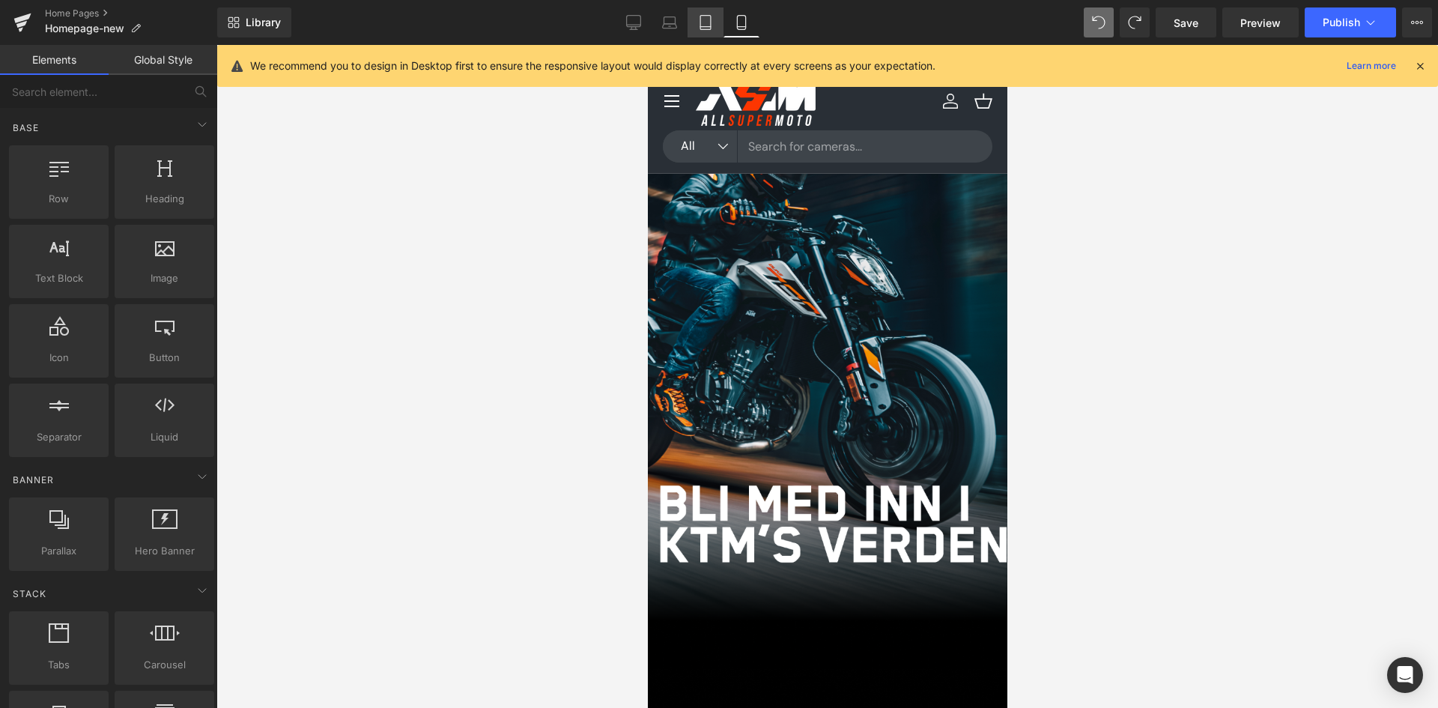
click at [709, 24] on icon at bounding box center [705, 22] width 15 height 15
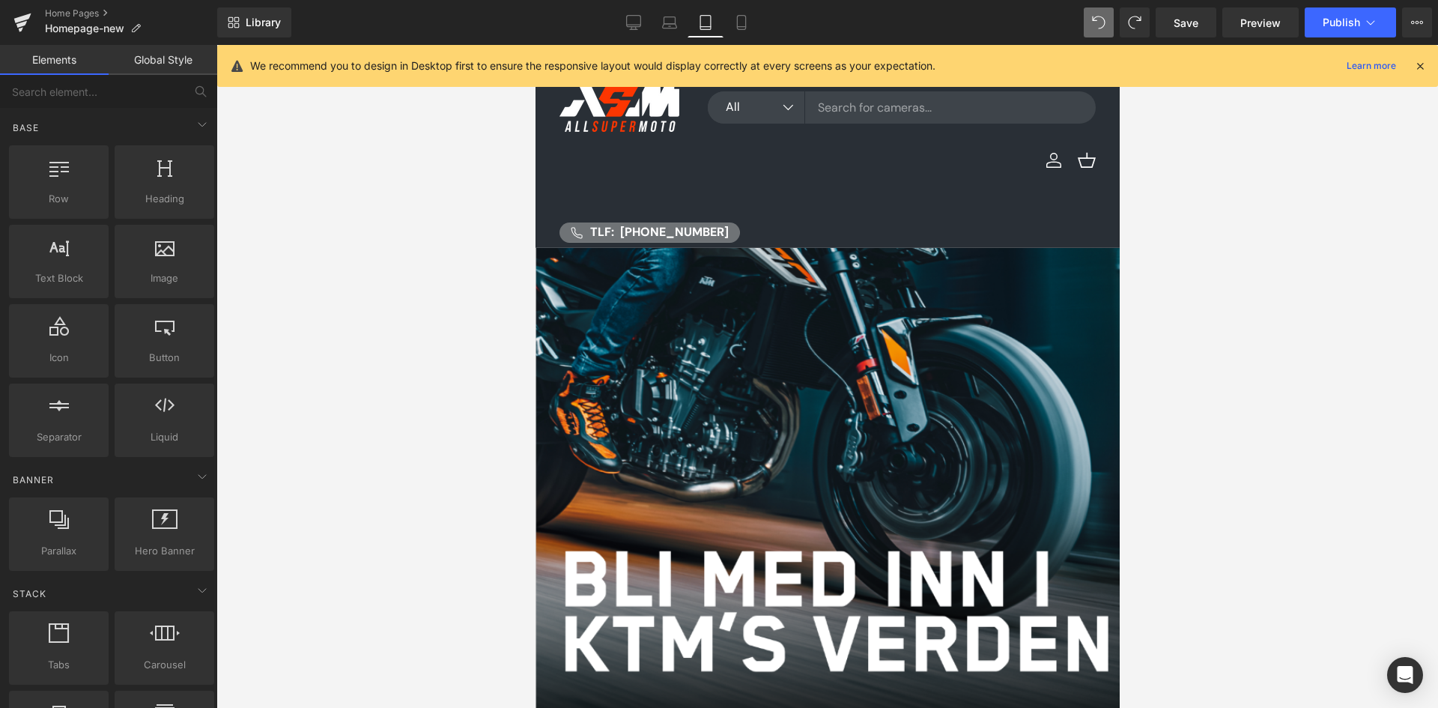
scroll to position [203, 0]
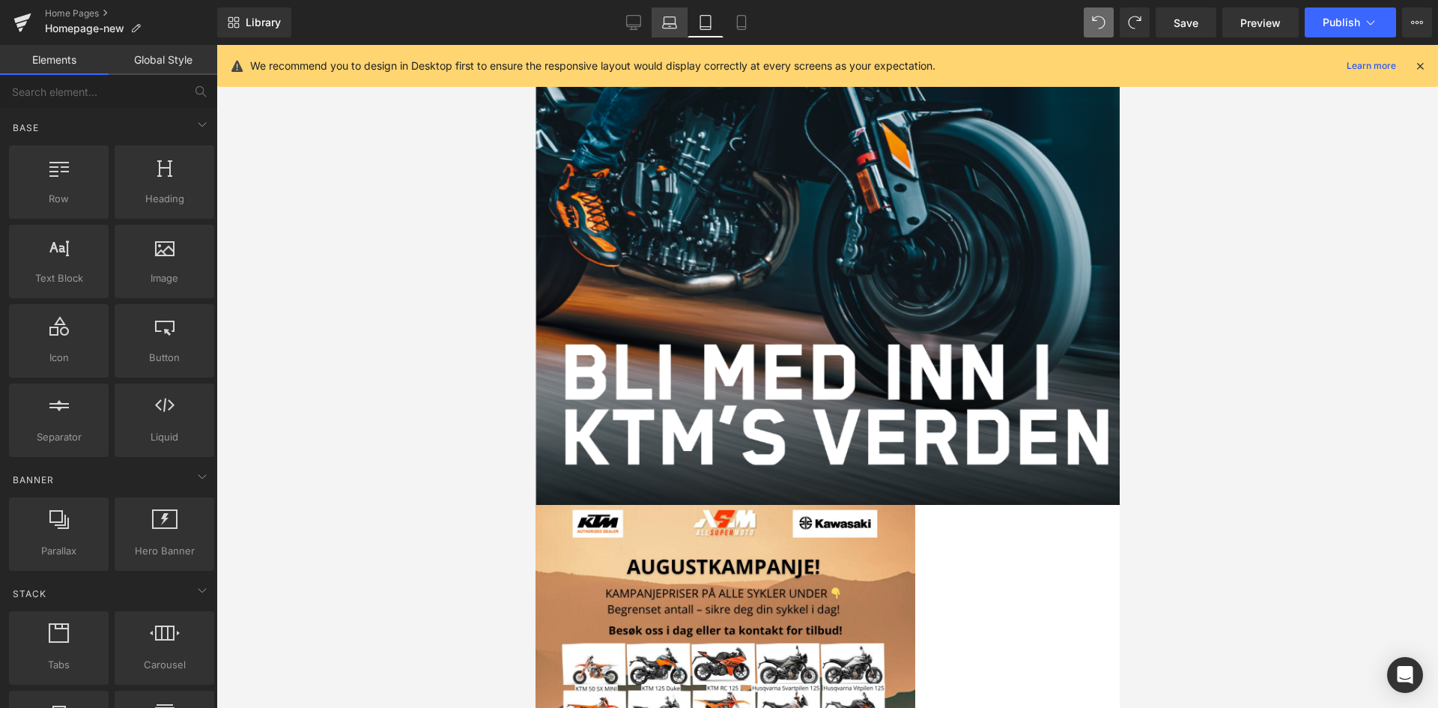
click at [655, 31] on link "Laptop" at bounding box center [670, 22] width 36 height 30
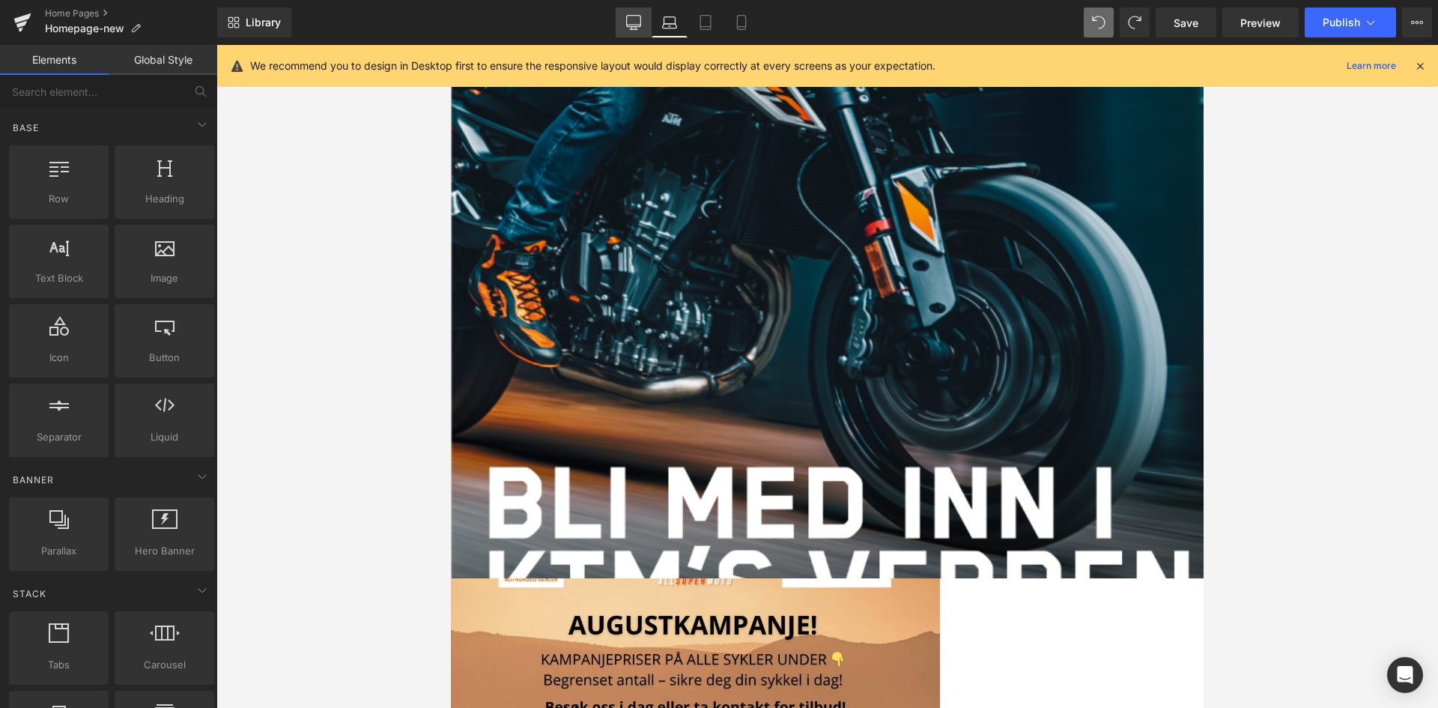
click at [619, 27] on link "Desktop" at bounding box center [634, 22] width 36 height 30
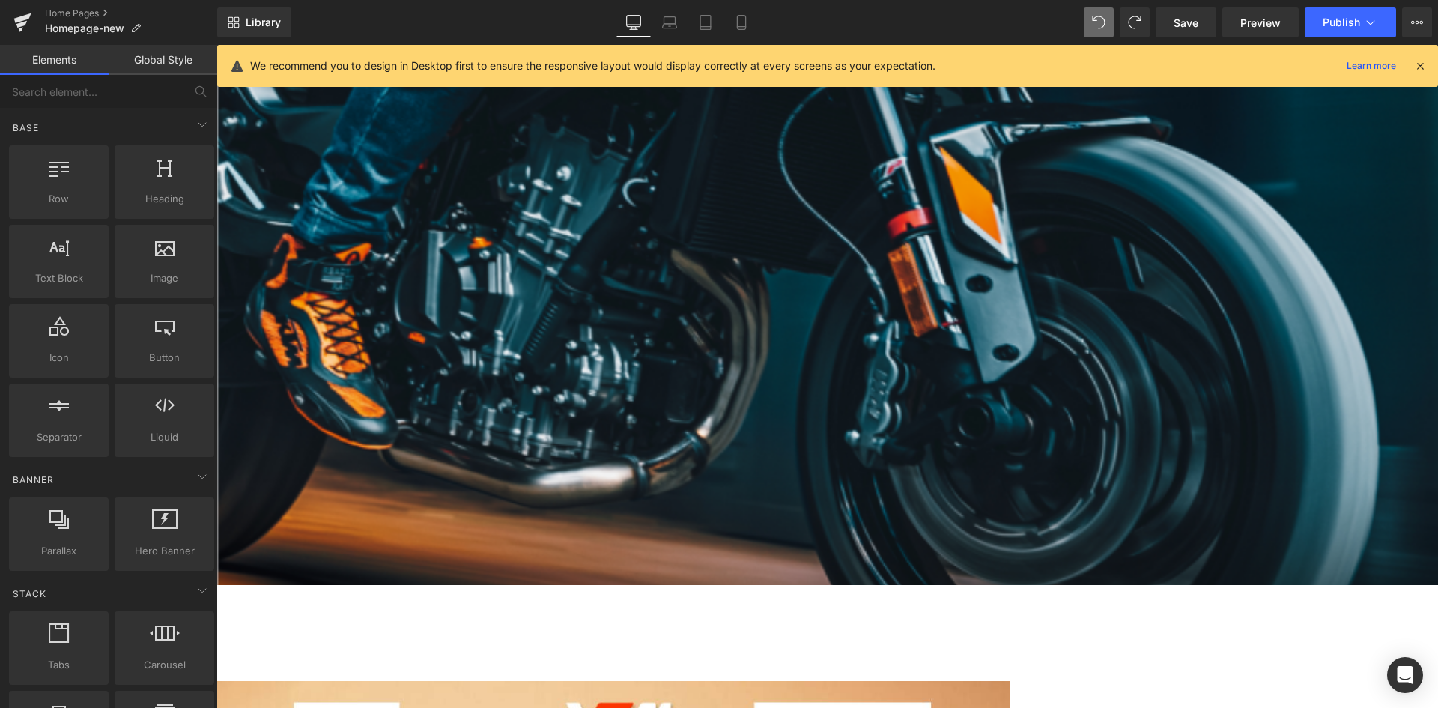
scroll to position [0, 0]
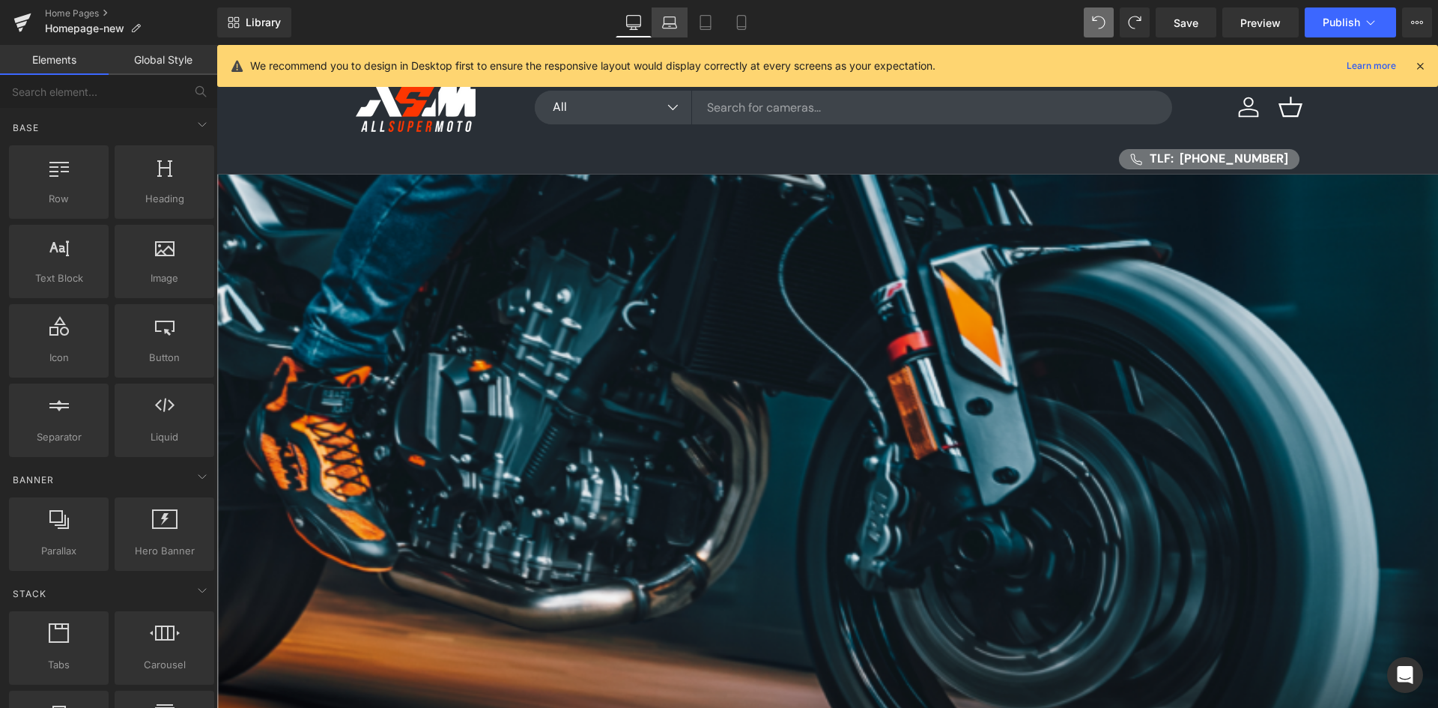
click at [666, 11] on link "Laptop" at bounding box center [670, 22] width 36 height 30
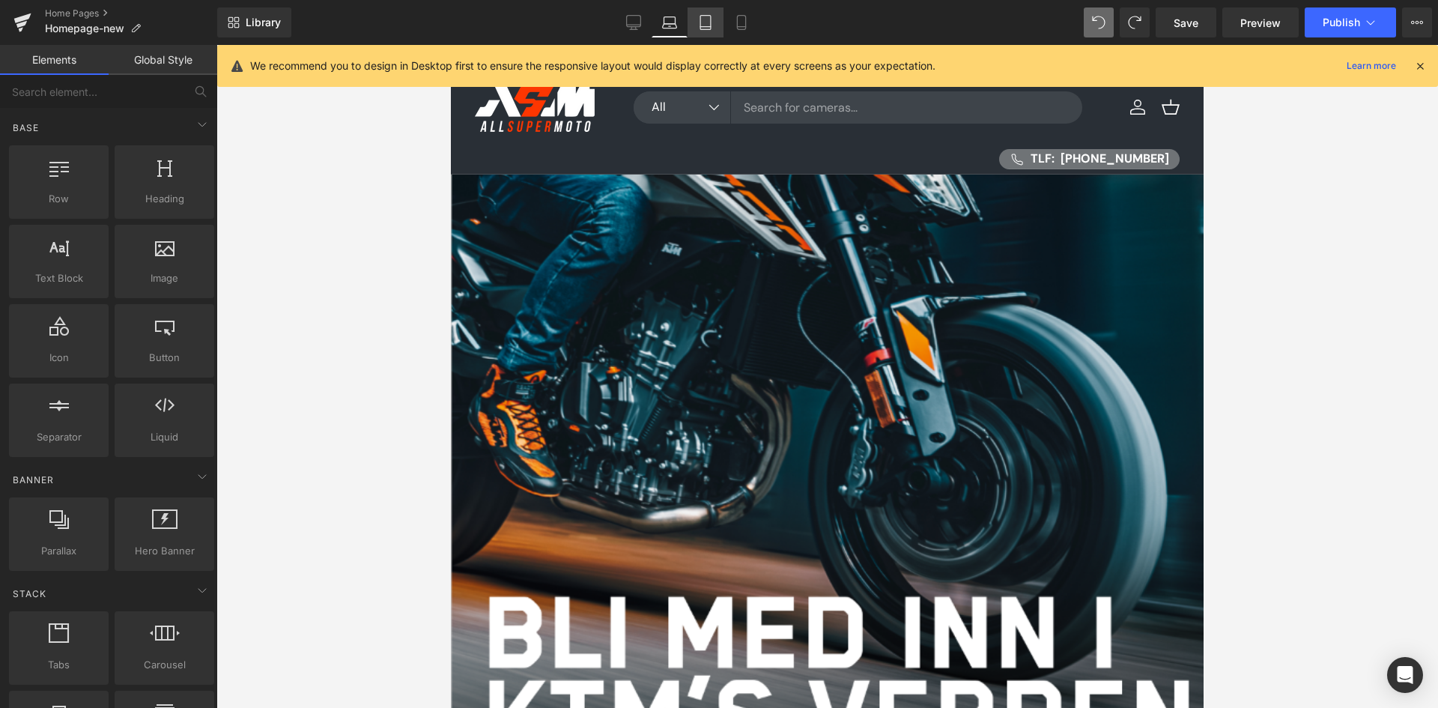
click at [703, 19] on icon at bounding box center [705, 22] width 15 height 15
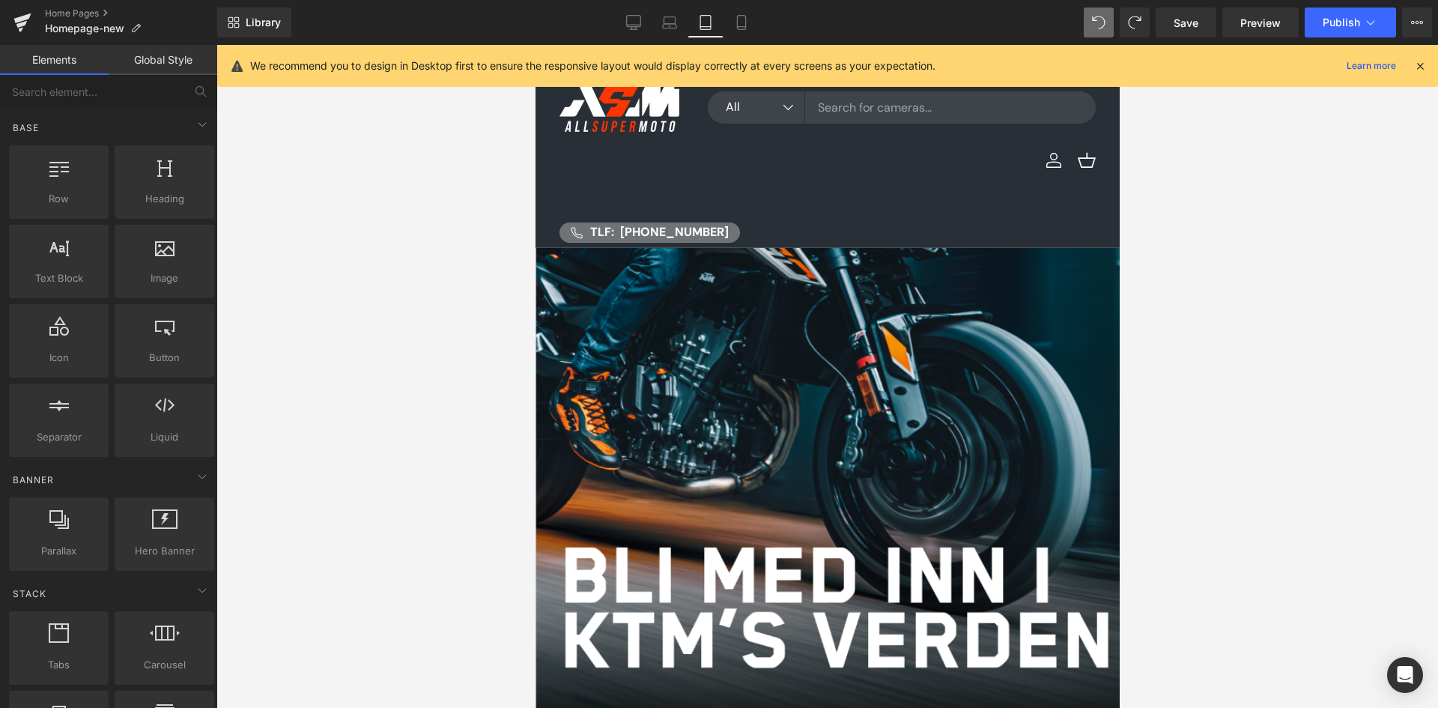
click at [1419, 67] on icon at bounding box center [1420, 65] width 13 height 13
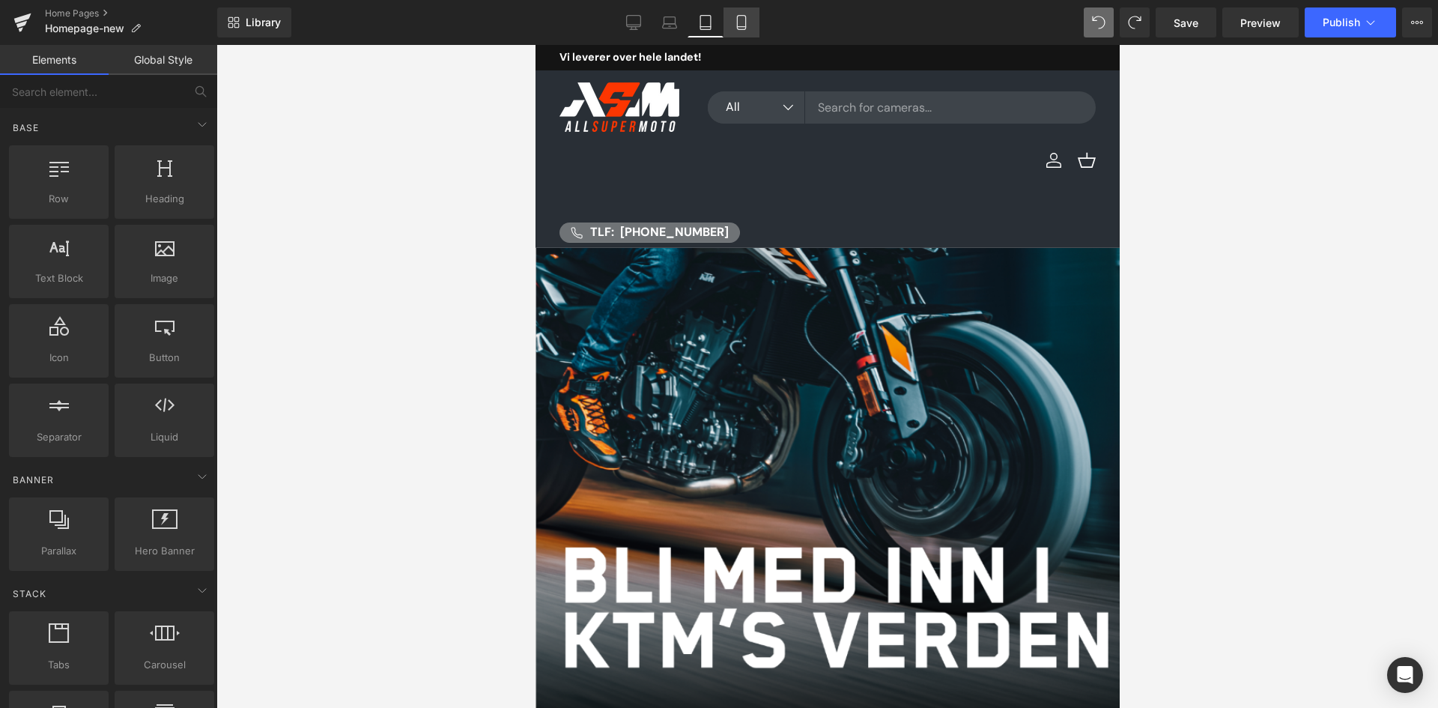
click at [745, 21] on icon at bounding box center [741, 23] width 8 height 14
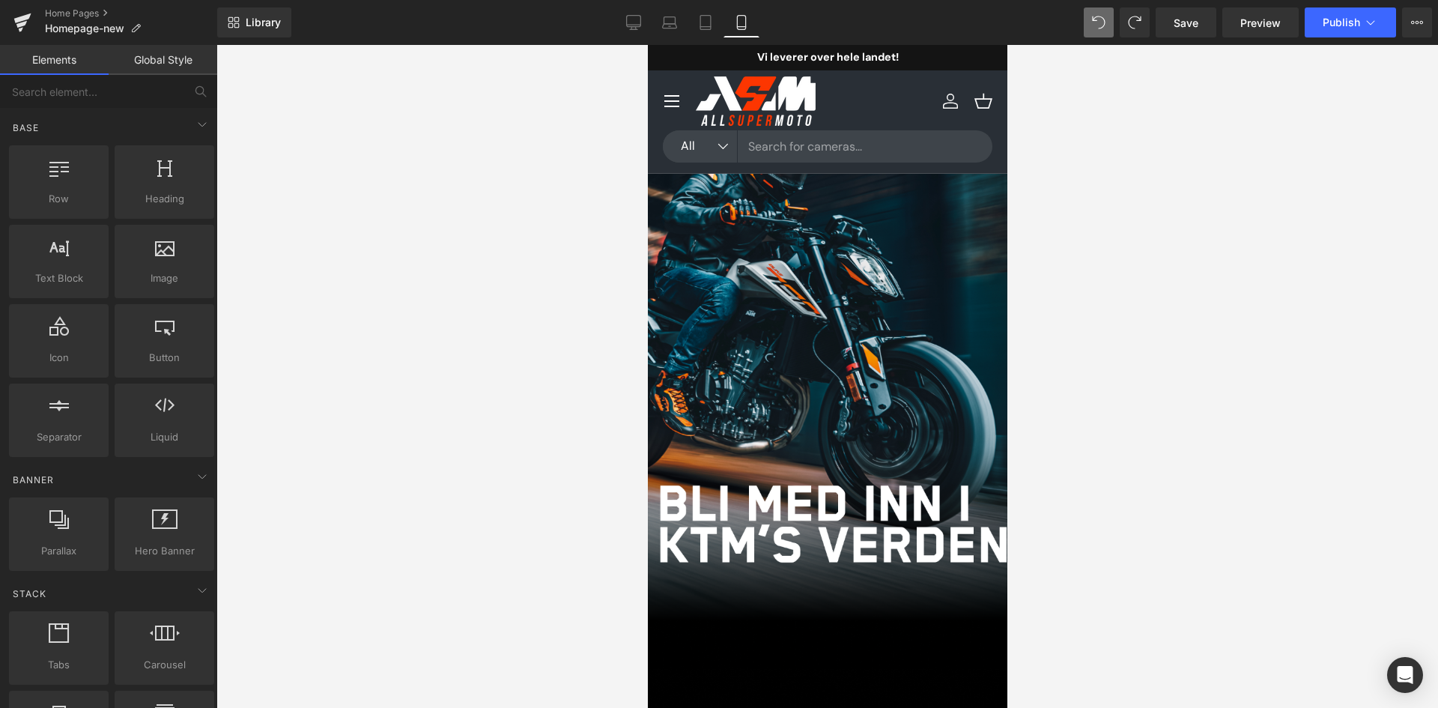
click at [647, 512] on span at bounding box center [647, 512] width 0 height 0
click at [827, 215] on div "Åpningstider Button Kontakt Button Row" at bounding box center [647, 221] width 360 height 80
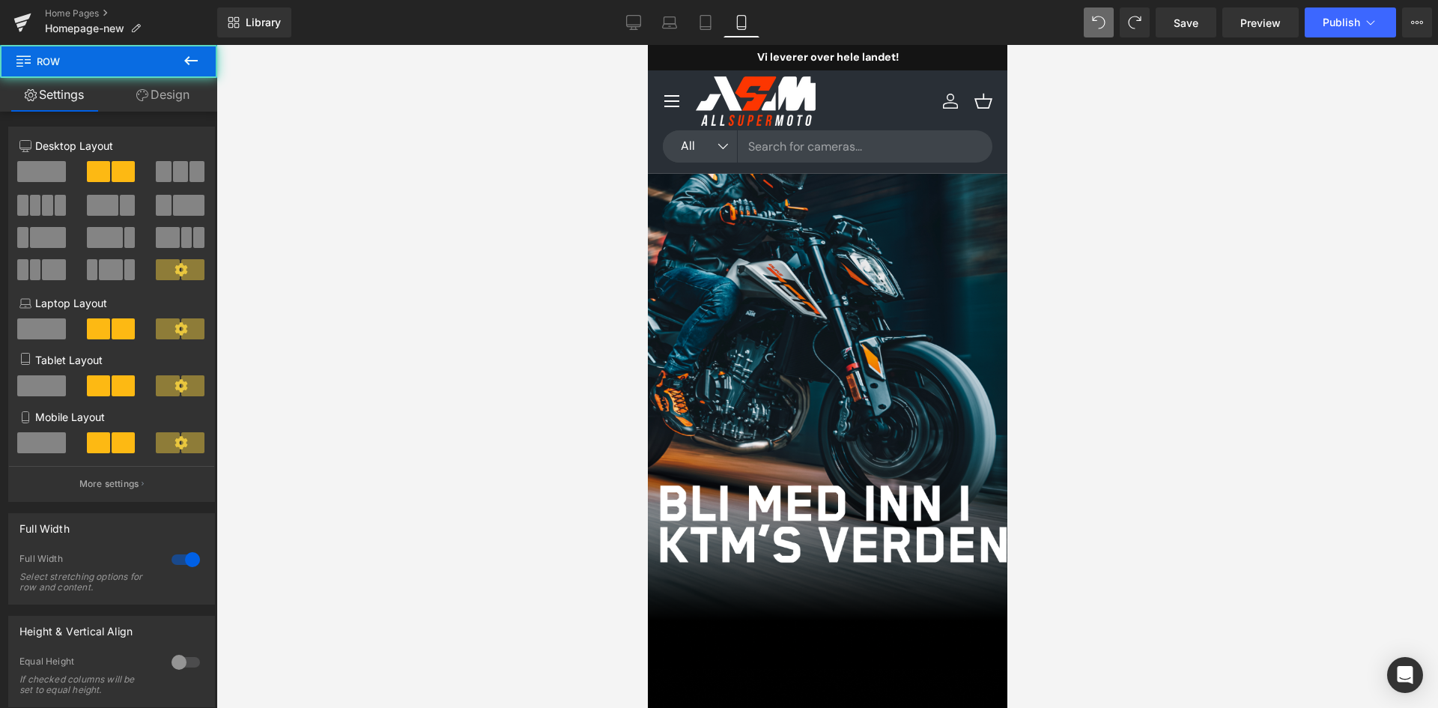
click at [868, 521] on div at bounding box center [827, 532] width 360 height 22
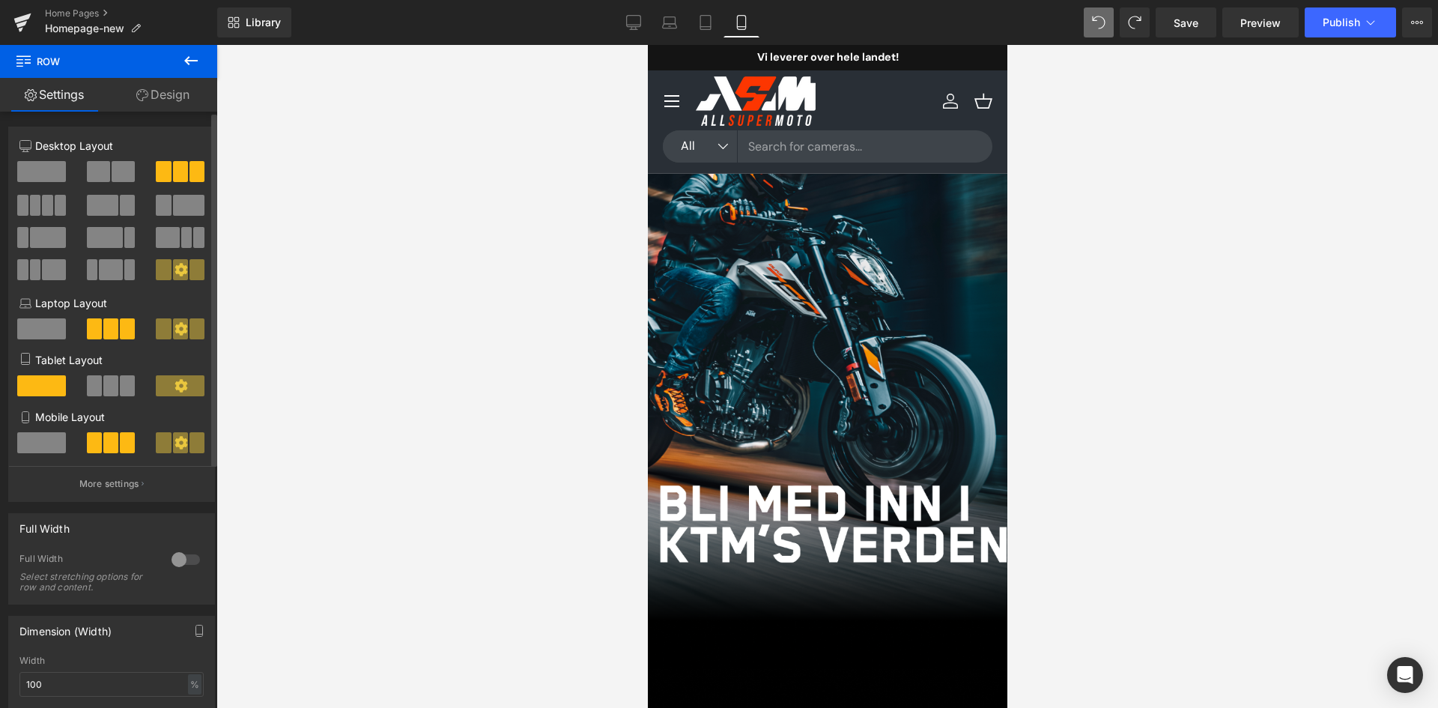
click at [60, 443] on span at bounding box center [41, 442] width 49 height 21
click at [93, 440] on span at bounding box center [94, 442] width 15 height 21
click at [160, 443] on span at bounding box center [163, 442] width 15 height 21
click at [115, 441] on button at bounding box center [112, 442] width 50 height 21
click at [112, 479] on p "More settings" at bounding box center [109, 483] width 60 height 13
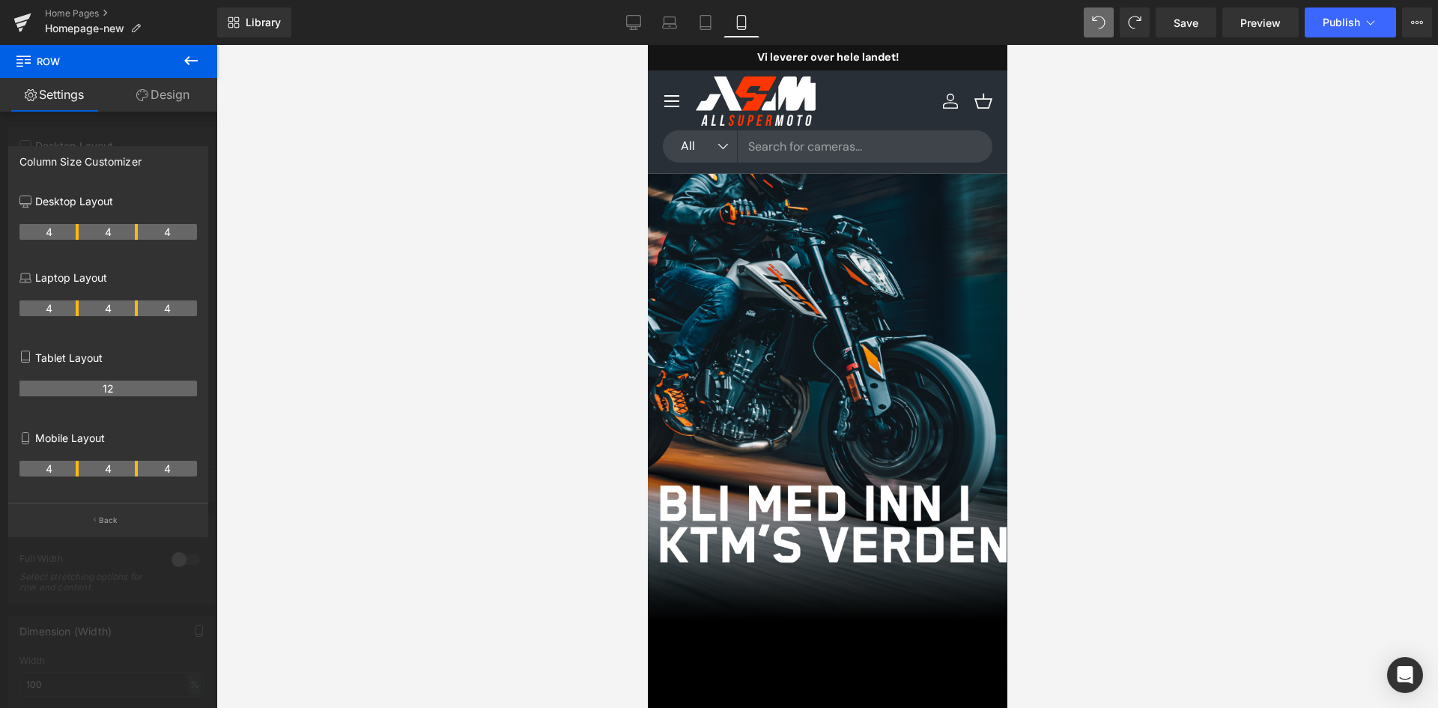
click at [113, 468] on th "4" at bounding box center [108, 469] width 59 height 16
click at [108, 468] on th "4" at bounding box center [108, 469] width 59 height 16
click at [106, 468] on th "4" at bounding box center [108, 469] width 59 height 16
click at [59, 464] on th "4" at bounding box center [48, 469] width 59 height 16
click at [48, 464] on th "4" at bounding box center [48, 469] width 59 height 16
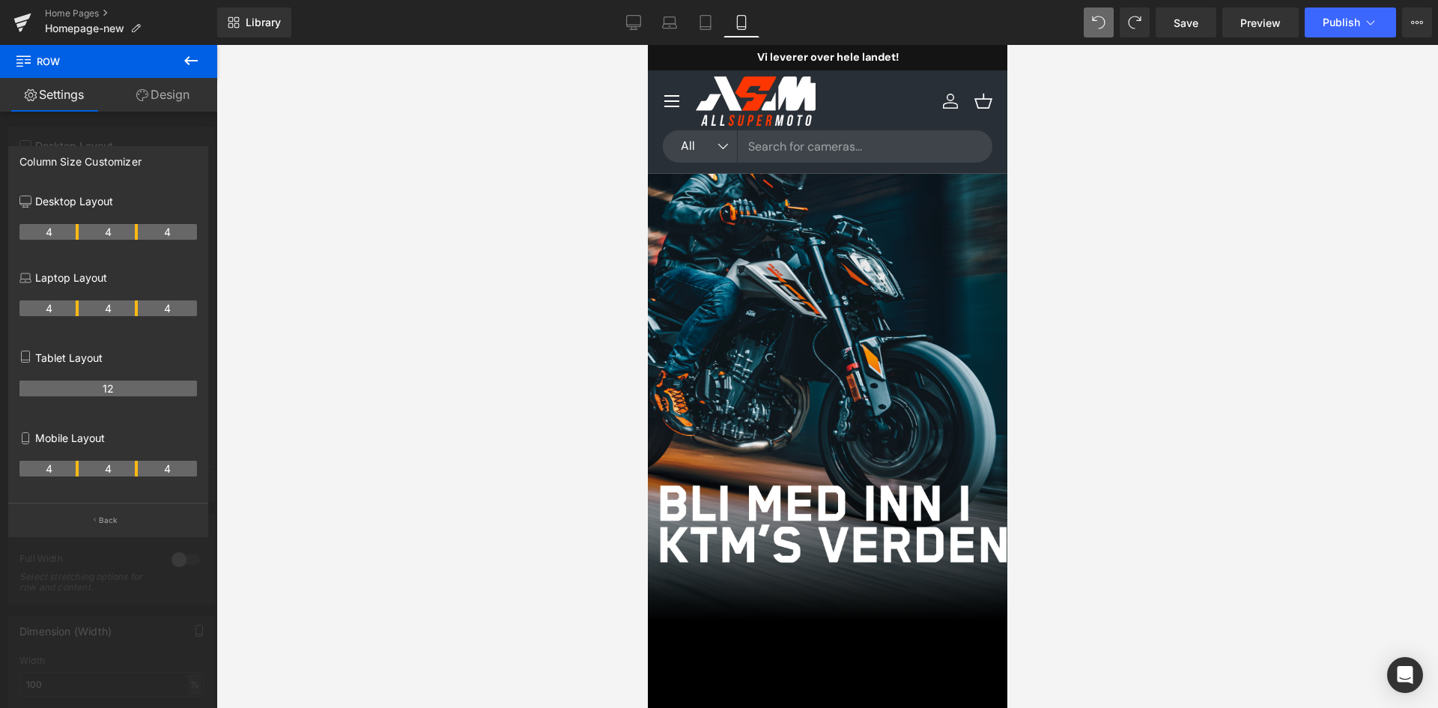
click at [55, 467] on th "4" at bounding box center [48, 469] width 59 height 16
drag, startPoint x: 58, startPoint y: 467, endPoint x: 52, endPoint y: 473, distance: 8.0
click at [52, 473] on th "4" at bounding box center [48, 469] width 59 height 16
drag, startPoint x: 169, startPoint y: 466, endPoint x: 123, endPoint y: 470, distance: 45.8
click at [123, 470] on tr "4 4 4" at bounding box center [108, 469] width 178 height 16
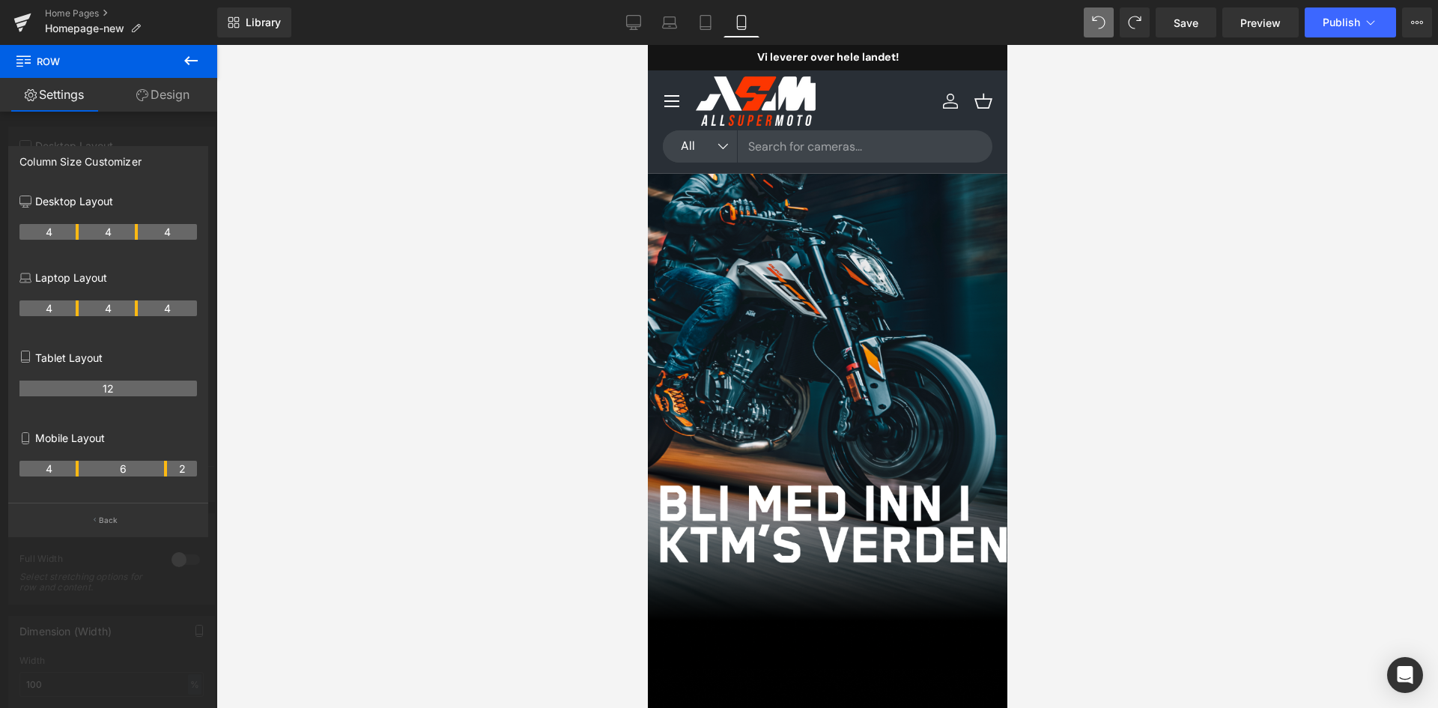
drag, startPoint x: 134, startPoint y: 470, endPoint x: 157, endPoint y: 472, distance: 23.3
click at [157, 472] on th "6" at bounding box center [123, 469] width 89 height 16
drag, startPoint x: 77, startPoint y: 465, endPoint x: 100, endPoint y: 468, distance: 23.4
click at [100, 468] on th "6" at bounding box center [63, 469] width 89 height 16
drag, startPoint x: 166, startPoint y: 464, endPoint x: 215, endPoint y: 474, distance: 50.4
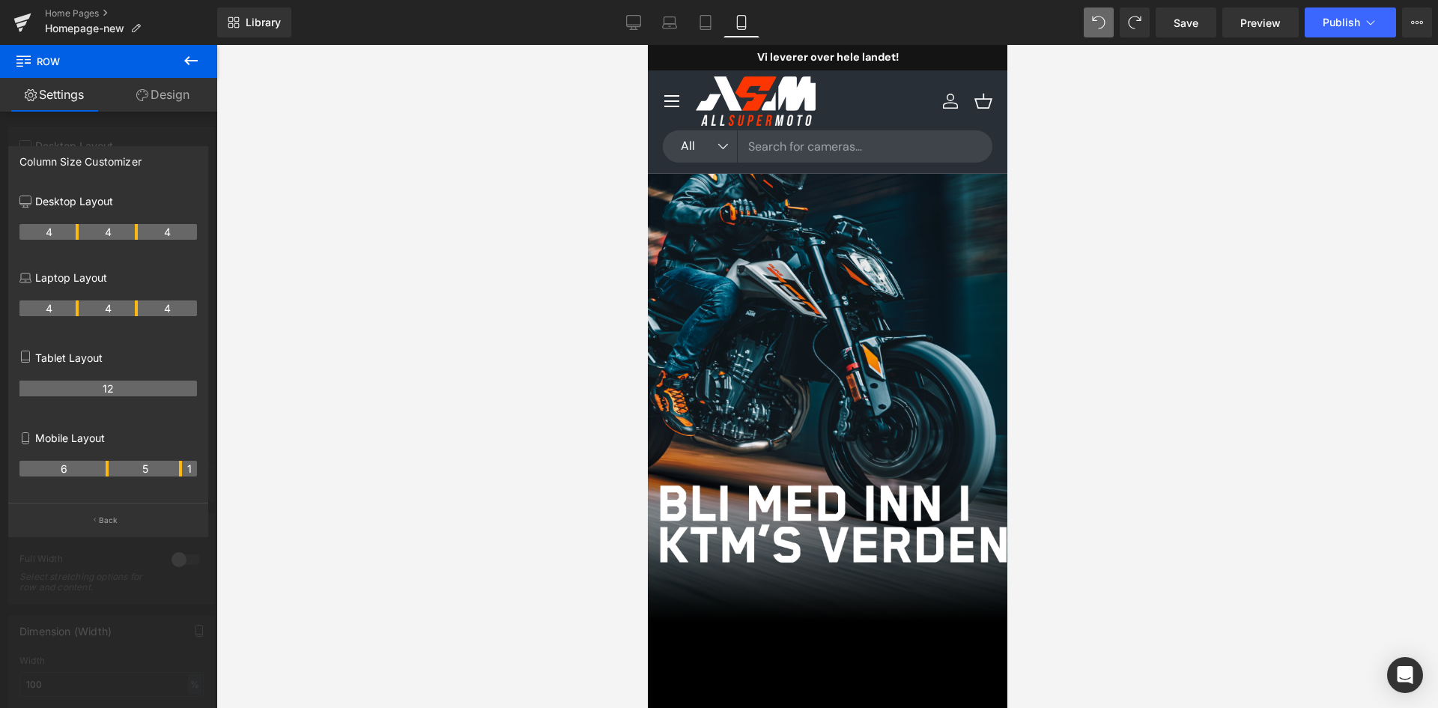
click at [215, 474] on div "Column Size Customizer Desktop Layout 4 4 4 Laptop Layout 4 4 4 Tablet Layout 1…" at bounding box center [108, 336] width 217 height 402
click at [190, 470] on th "1" at bounding box center [189, 469] width 15 height 16
drag, startPoint x: 107, startPoint y: 466, endPoint x: 96, endPoint y: 466, distance: 11.2
click at [96, 466] on tr "5 6 1" at bounding box center [108, 469] width 178 height 16
drag, startPoint x: 180, startPoint y: 470, endPoint x: 204, endPoint y: 468, distance: 24.1
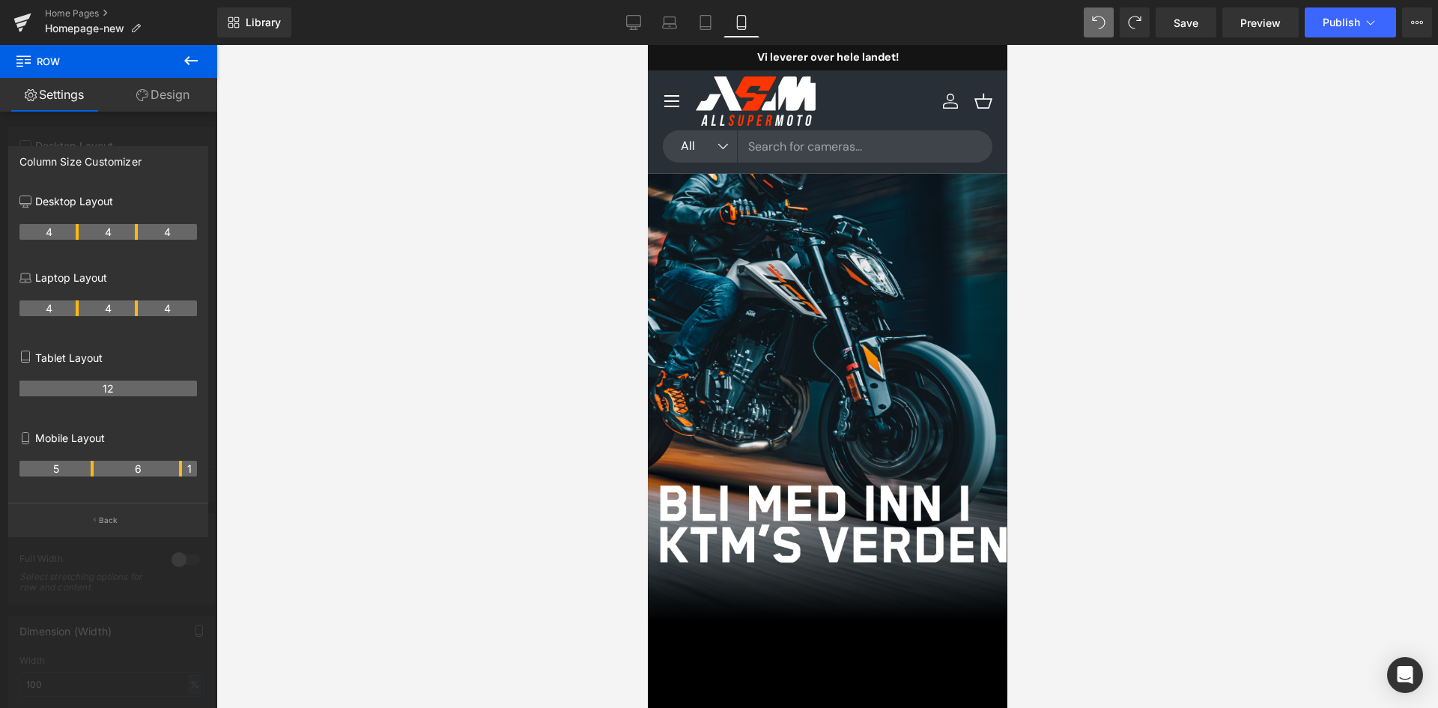
click at [207, 469] on div "Column Size Customizer Desktop Layout 4 4 4 Laptop Layout 4 4 4 Tablet Layout 1…" at bounding box center [108, 341] width 200 height 391
drag, startPoint x: 92, startPoint y: 466, endPoint x: 103, endPoint y: 467, distance: 11.3
click at [103, 467] on th "6" at bounding box center [63, 469] width 89 height 16
click at [112, 518] on p "Back" at bounding box center [108, 520] width 19 height 11
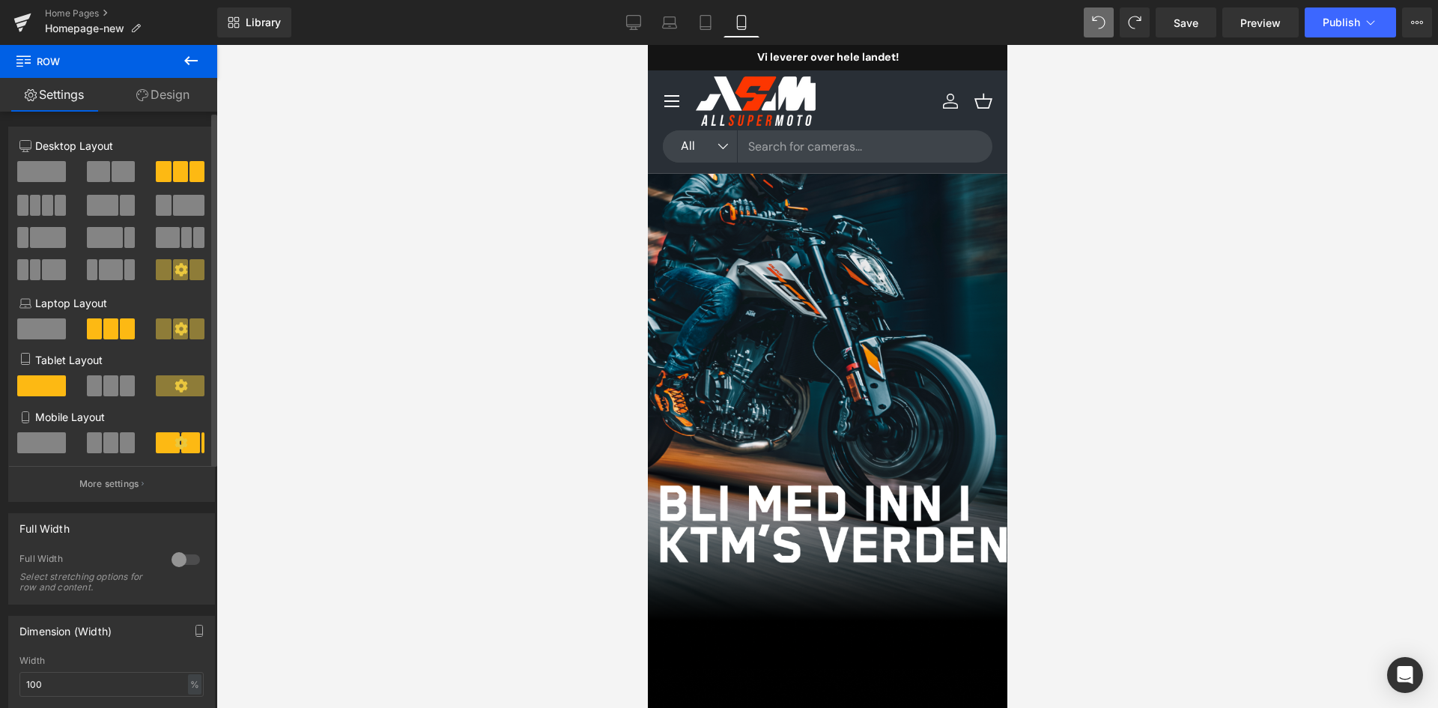
click at [90, 441] on span at bounding box center [94, 442] width 15 height 21
click at [53, 440] on span at bounding box center [41, 442] width 49 height 21
click at [146, 447] on div at bounding box center [181, 448] width 70 height 32
click at [123, 449] on span at bounding box center [127, 442] width 15 height 21
click at [109, 481] on p "More settings" at bounding box center [109, 483] width 60 height 13
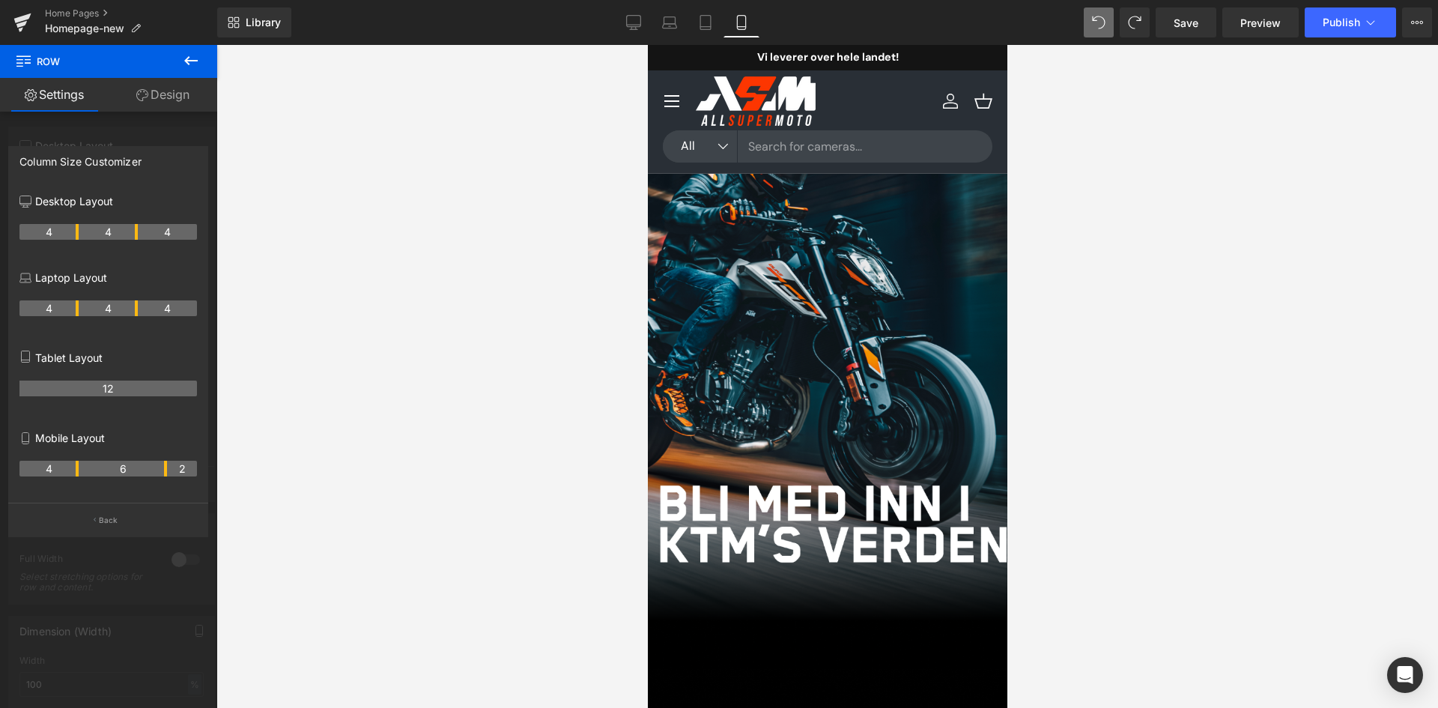
drag, startPoint x: 134, startPoint y: 465, endPoint x: 164, endPoint y: 473, distance: 31.1
click at [164, 473] on th "6" at bounding box center [123, 469] width 89 height 16
drag, startPoint x: 76, startPoint y: 470, endPoint x: 100, endPoint y: 473, distance: 24.3
click at [100, 473] on th "6" at bounding box center [63, 469] width 89 height 16
drag, startPoint x: 165, startPoint y: 467, endPoint x: 217, endPoint y: 468, distance: 52.5
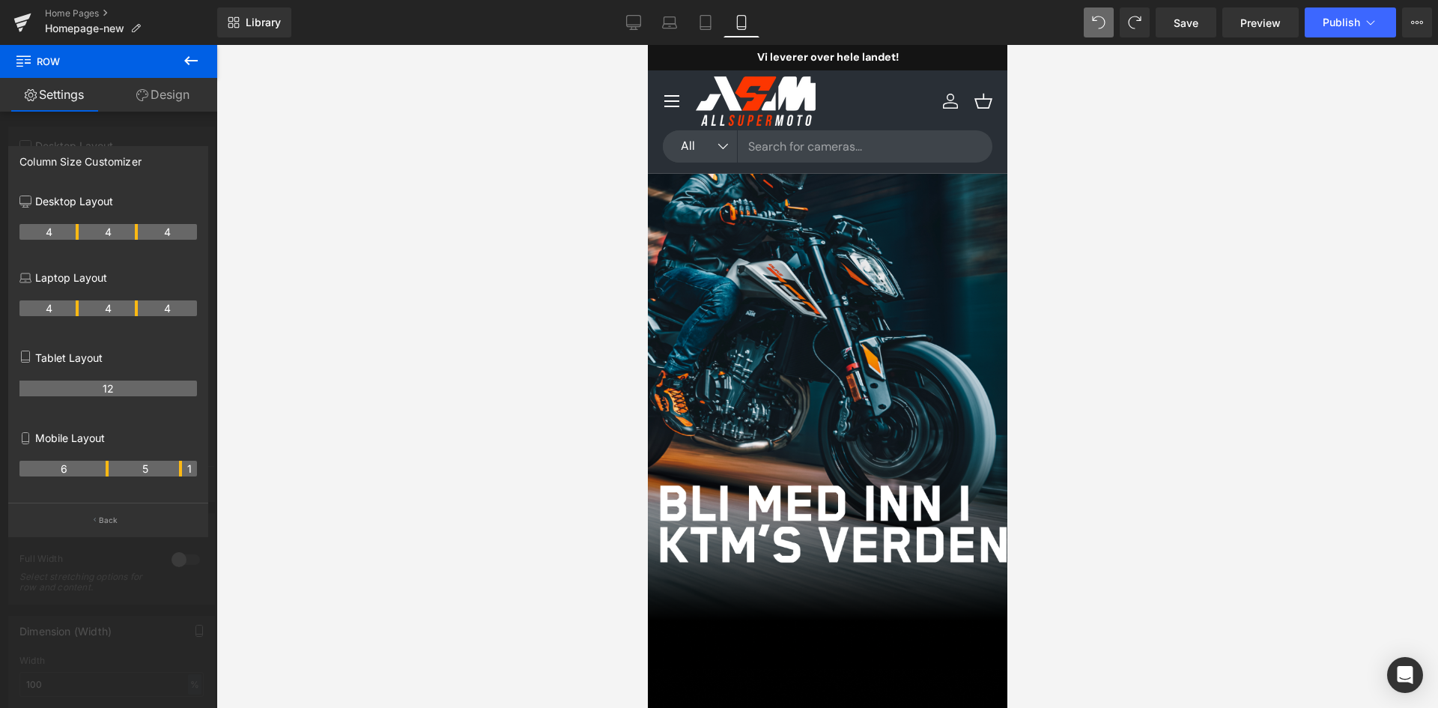
click at [217, 468] on div "You are previewing how the will restyle your page. You can not edit Elements in…" at bounding box center [719, 366] width 1438 height 733
drag, startPoint x: 169, startPoint y: 470, endPoint x: 159, endPoint y: 471, distance: 9.9
click at [169, 470] on th "2" at bounding box center [182, 469] width 30 height 16
drag, startPoint x: 106, startPoint y: 471, endPoint x: 91, endPoint y: 467, distance: 15.6
click at [91, 467] on th "5" at bounding box center [56, 469] width 74 height 16
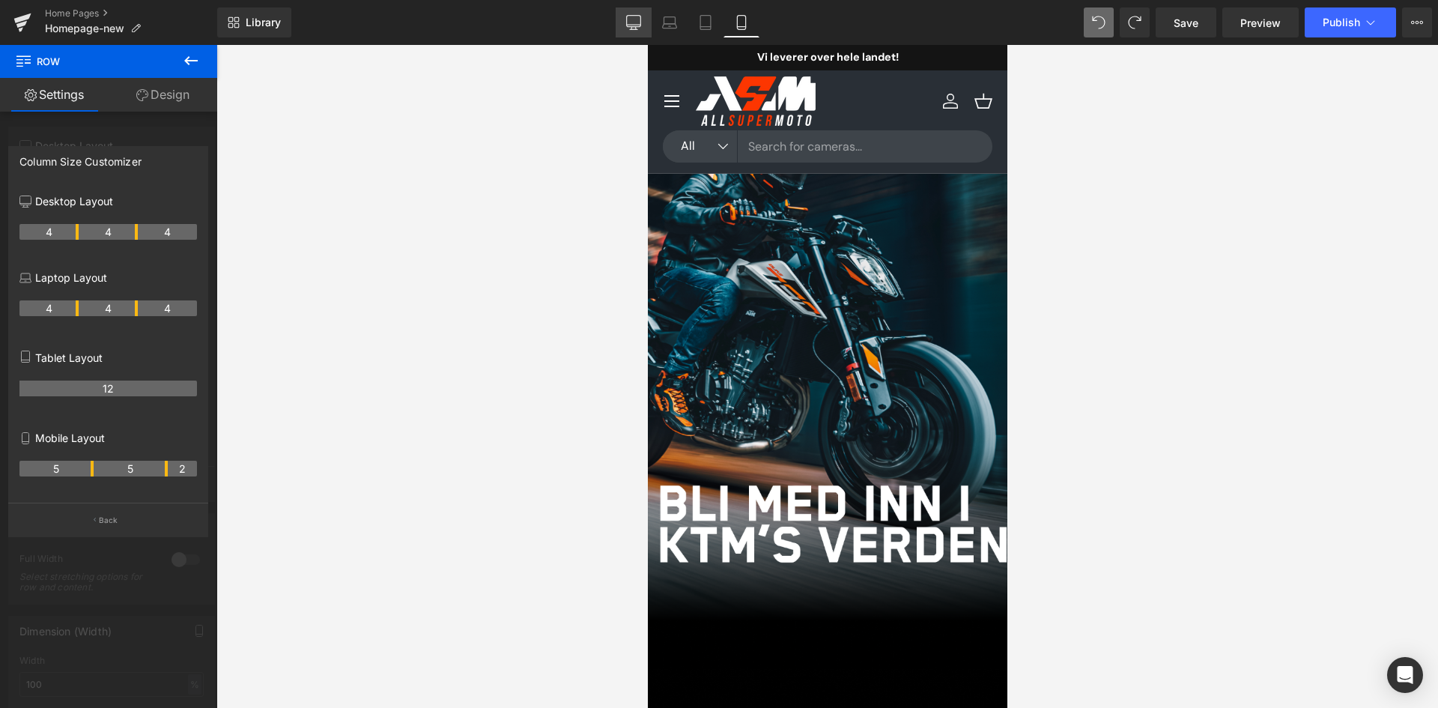
click at [638, 28] on icon at bounding box center [633, 22] width 15 height 15
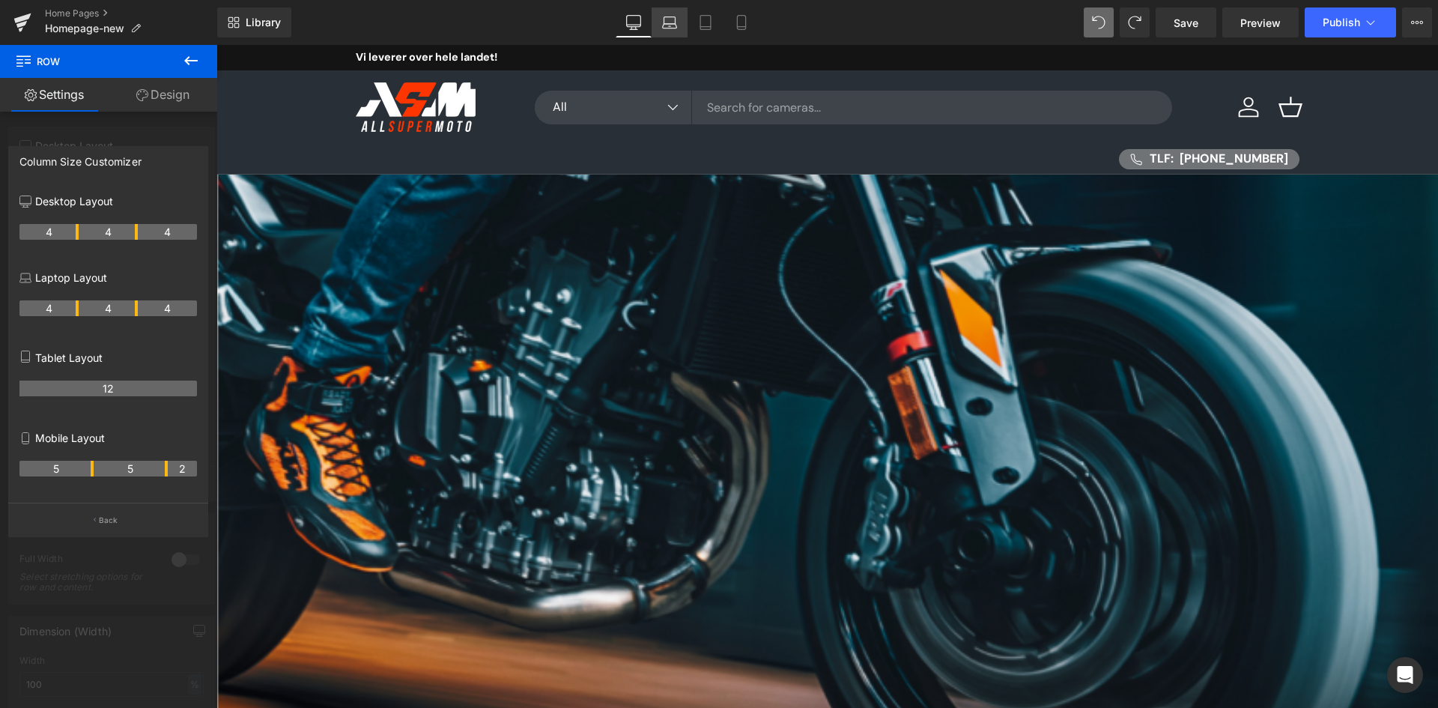
click at [677, 22] on icon at bounding box center [669, 22] width 15 height 15
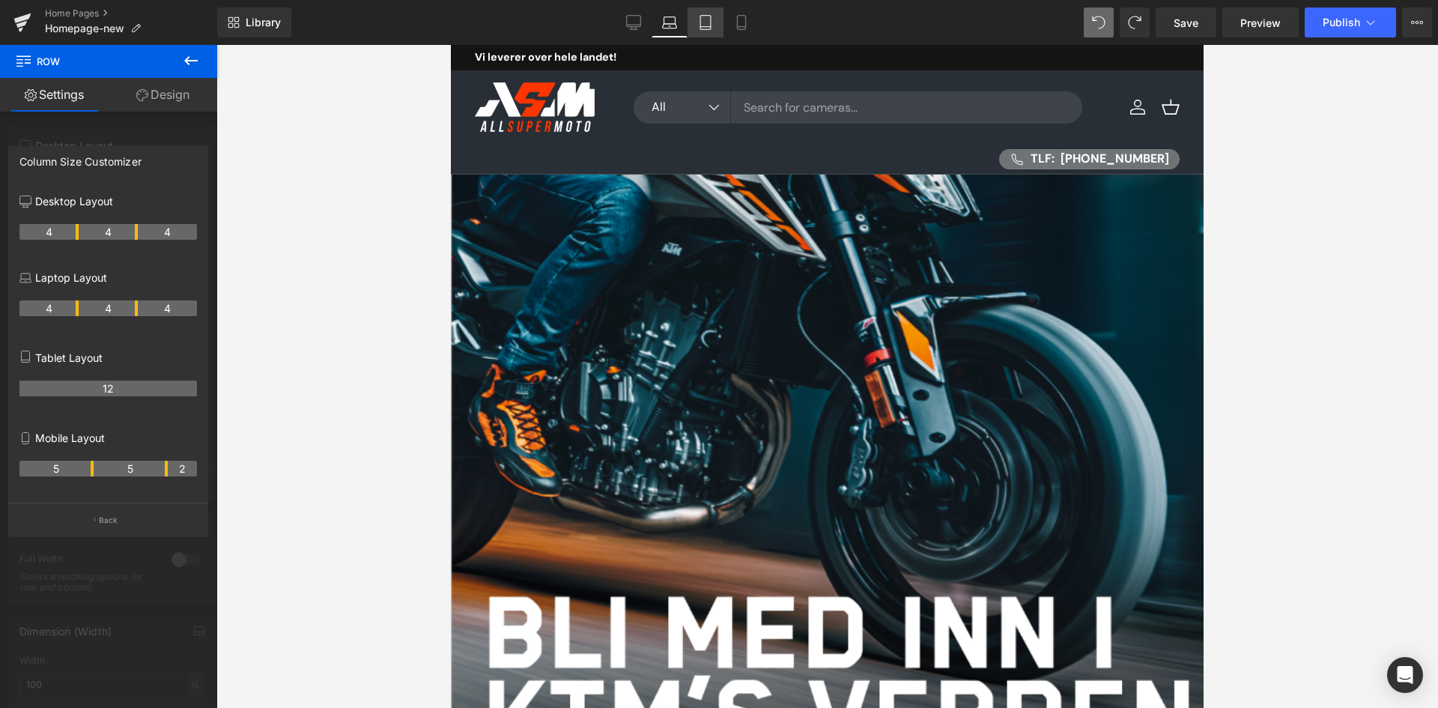
click at [707, 29] on icon at bounding box center [705, 23] width 10 height 14
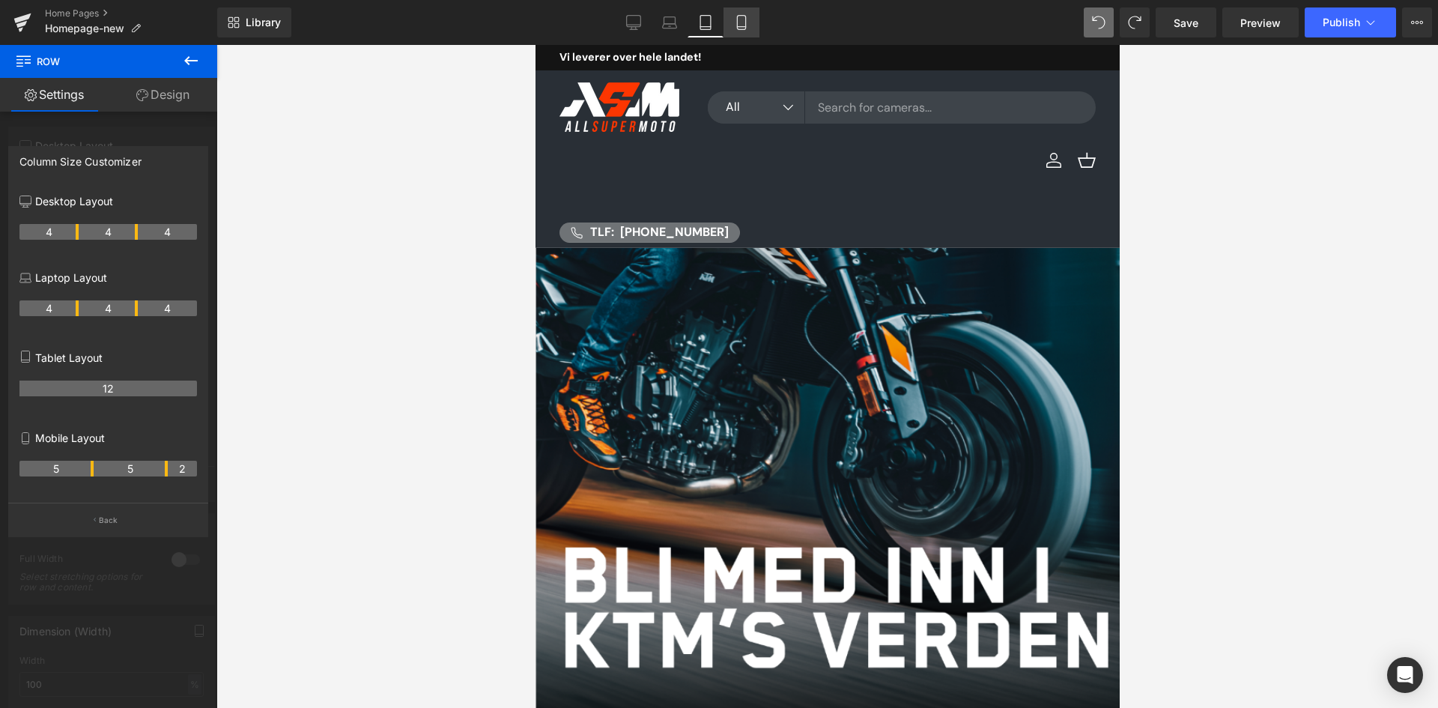
click at [736, 27] on icon at bounding box center [741, 22] width 15 height 15
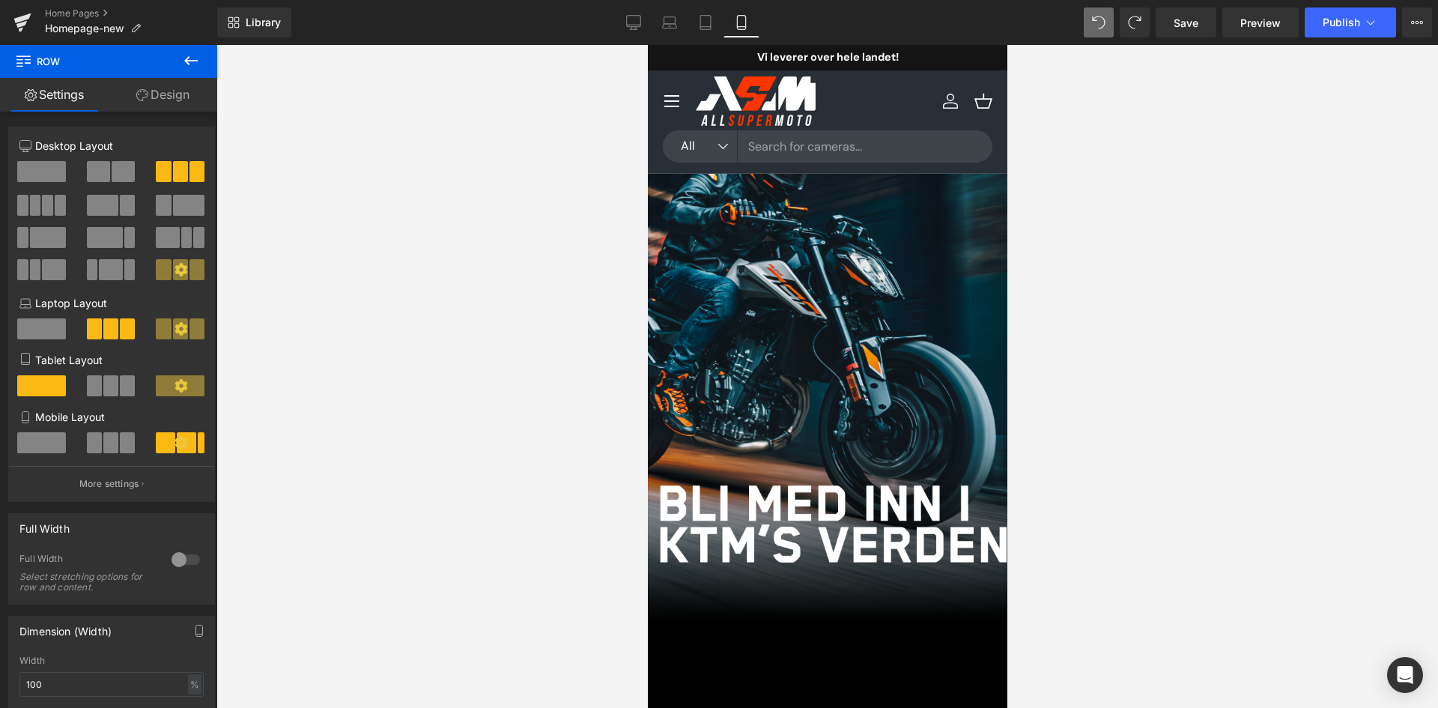
click at [647, 45] on icon at bounding box center [647, 45] width 0 height 0
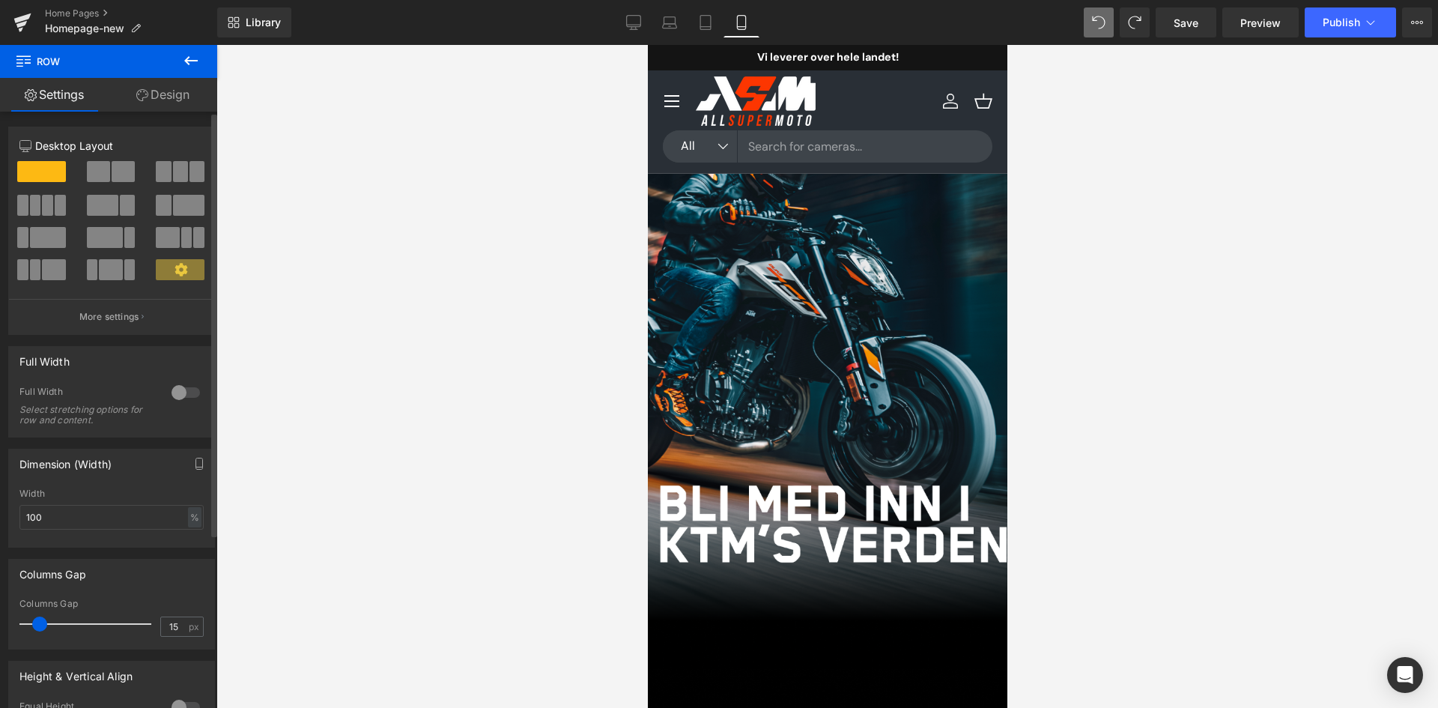
click at [178, 381] on div at bounding box center [186, 393] width 36 height 24
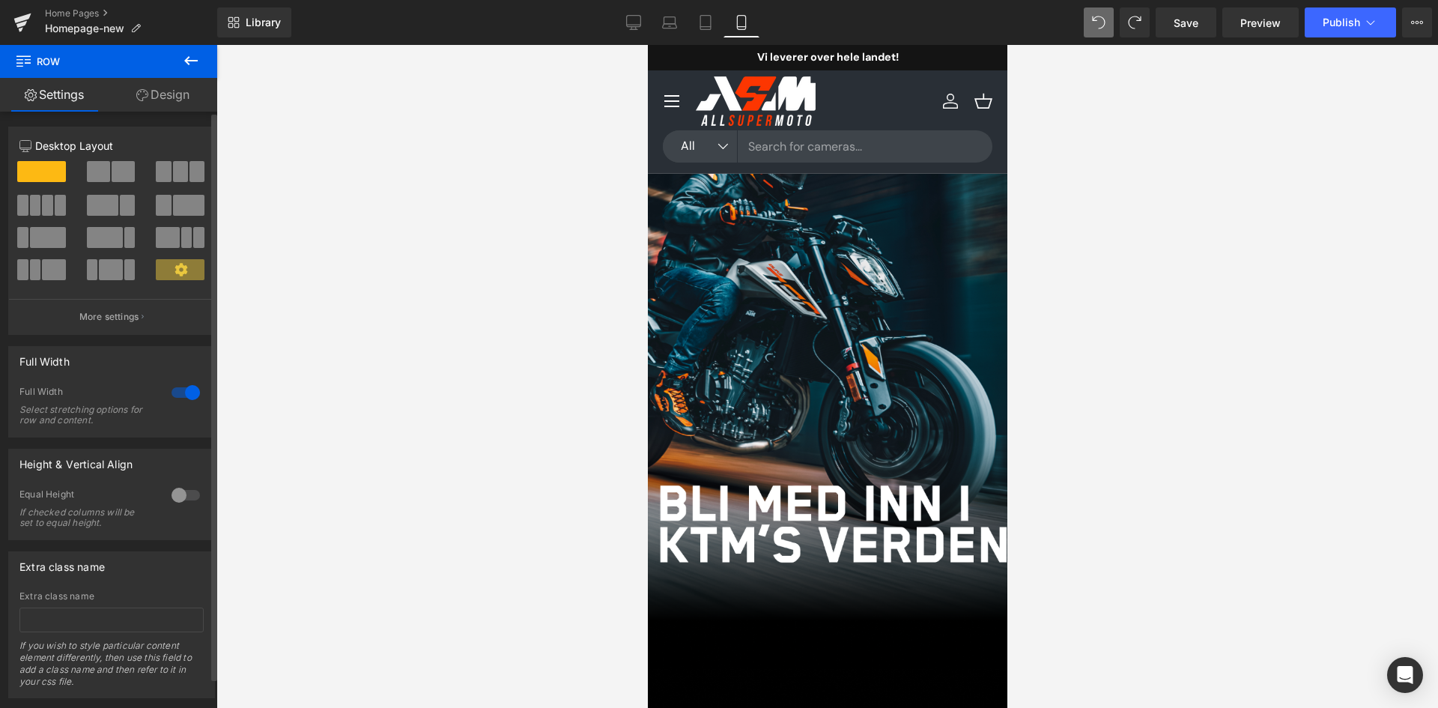
click at [179, 388] on div at bounding box center [186, 393] width 36 height 24
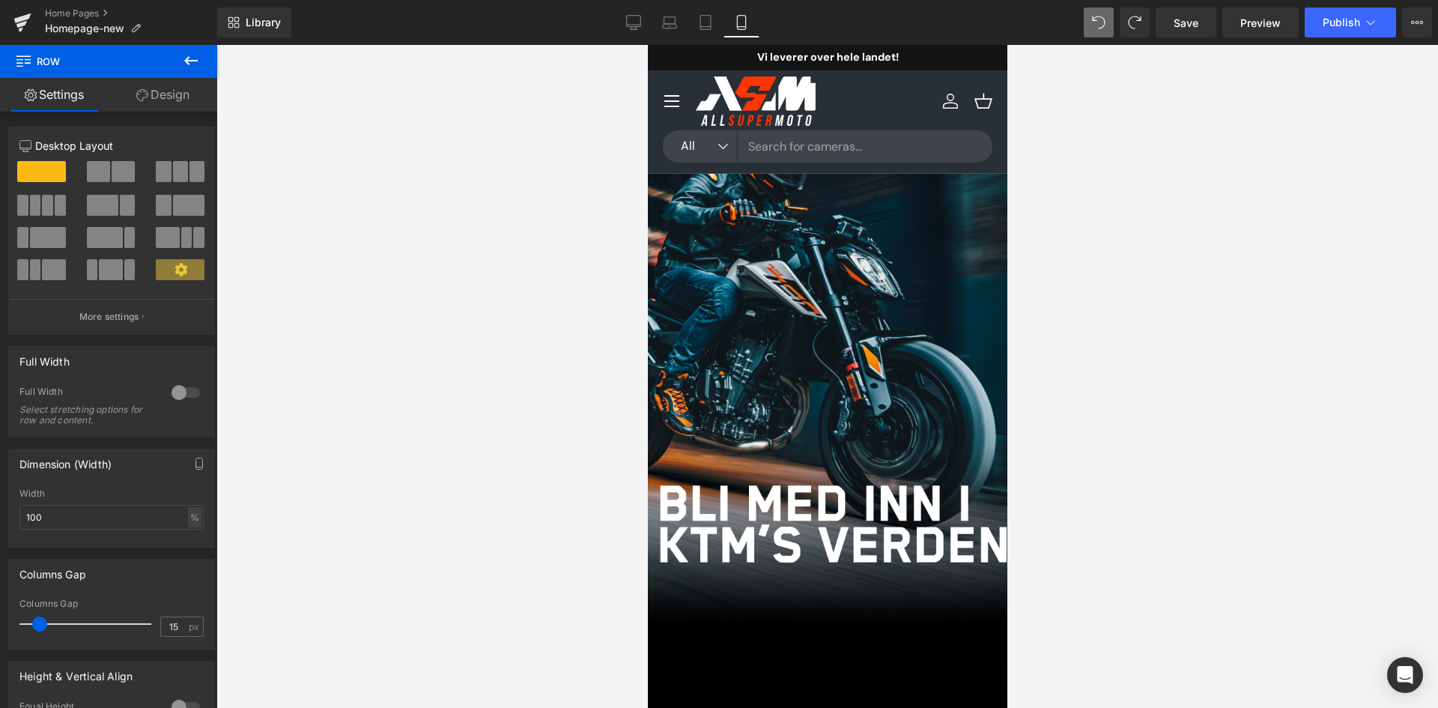
click at [647, 45] on span "Row" at bounding box center [647, 45] width 0 height 0
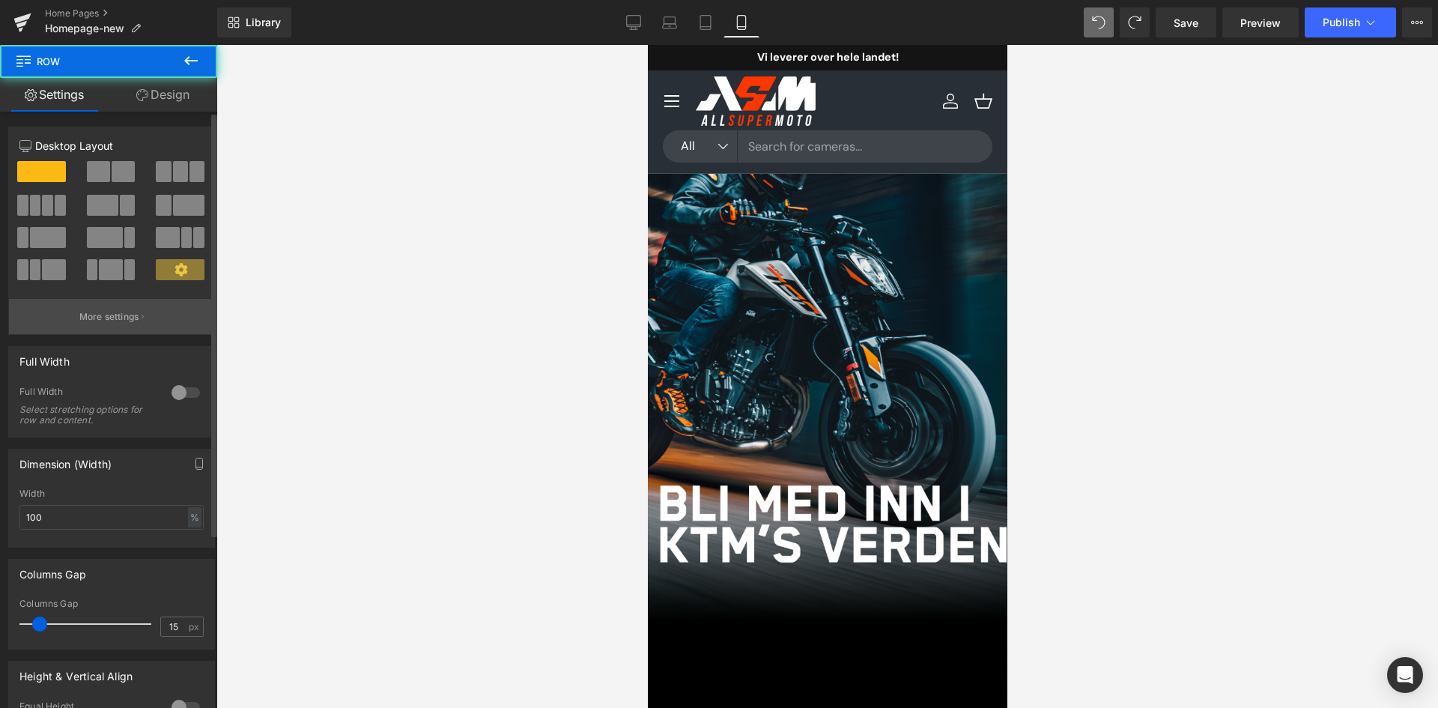
click at [85, 306] on button "More settings" at bounding box center [111, 316] width 205 height 35
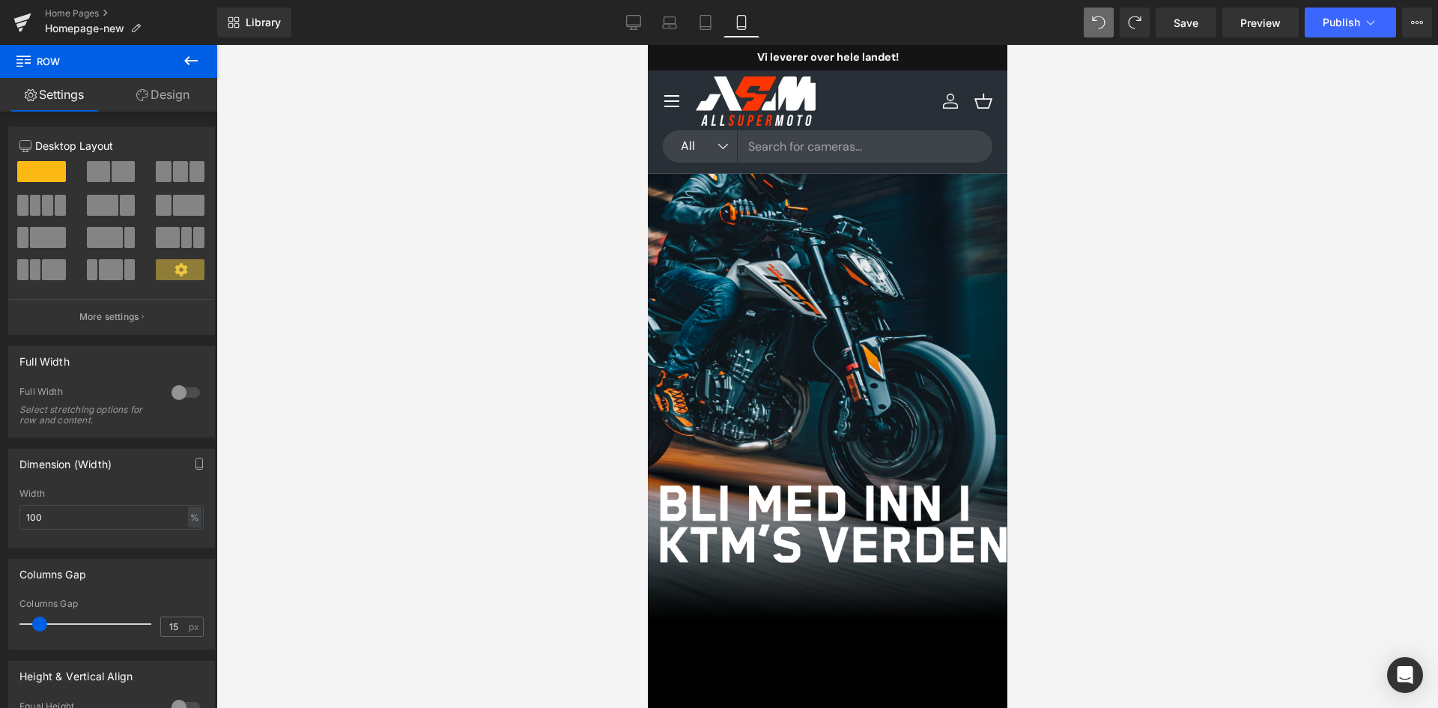
click at [647, 45] on icon at bounding box center [647, 45] width 0 height 0
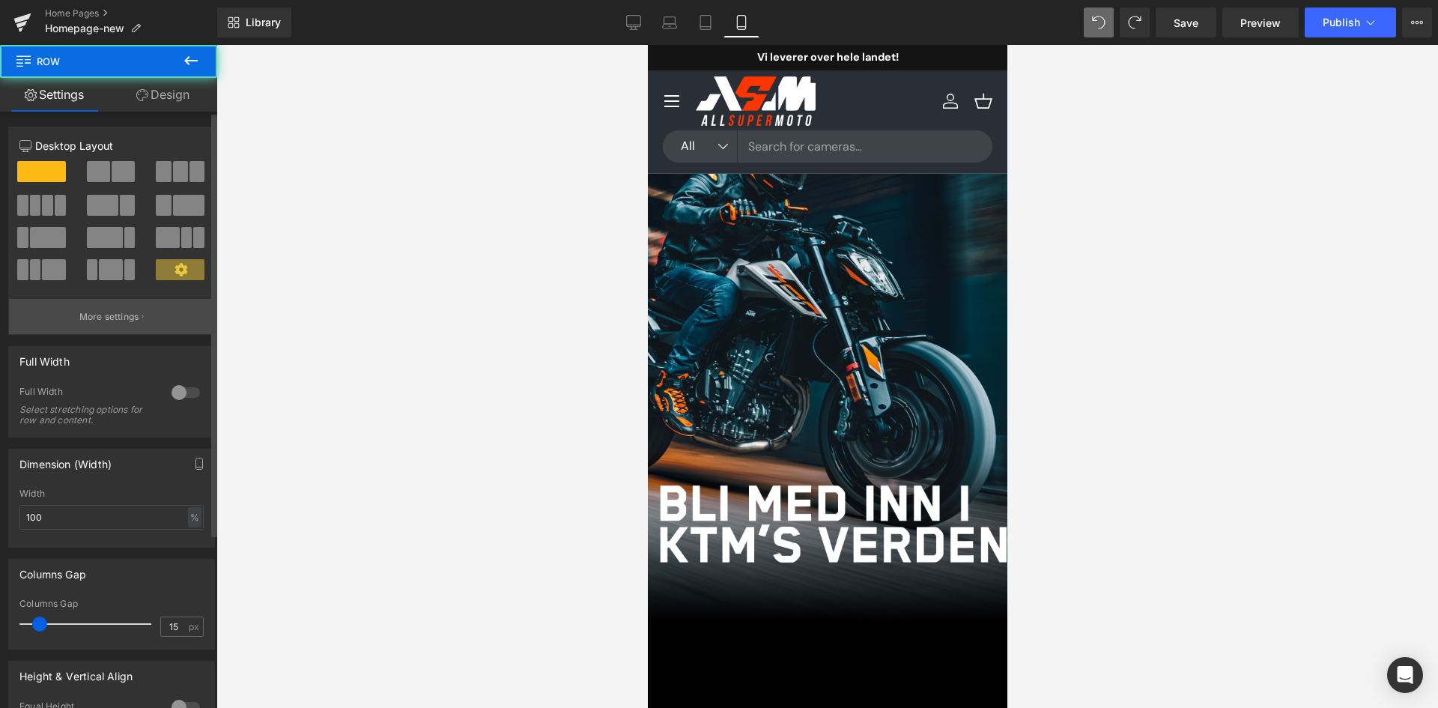
click at [111, 319] on p "More settings" at bounding box center [109, 316] width 60 height 13
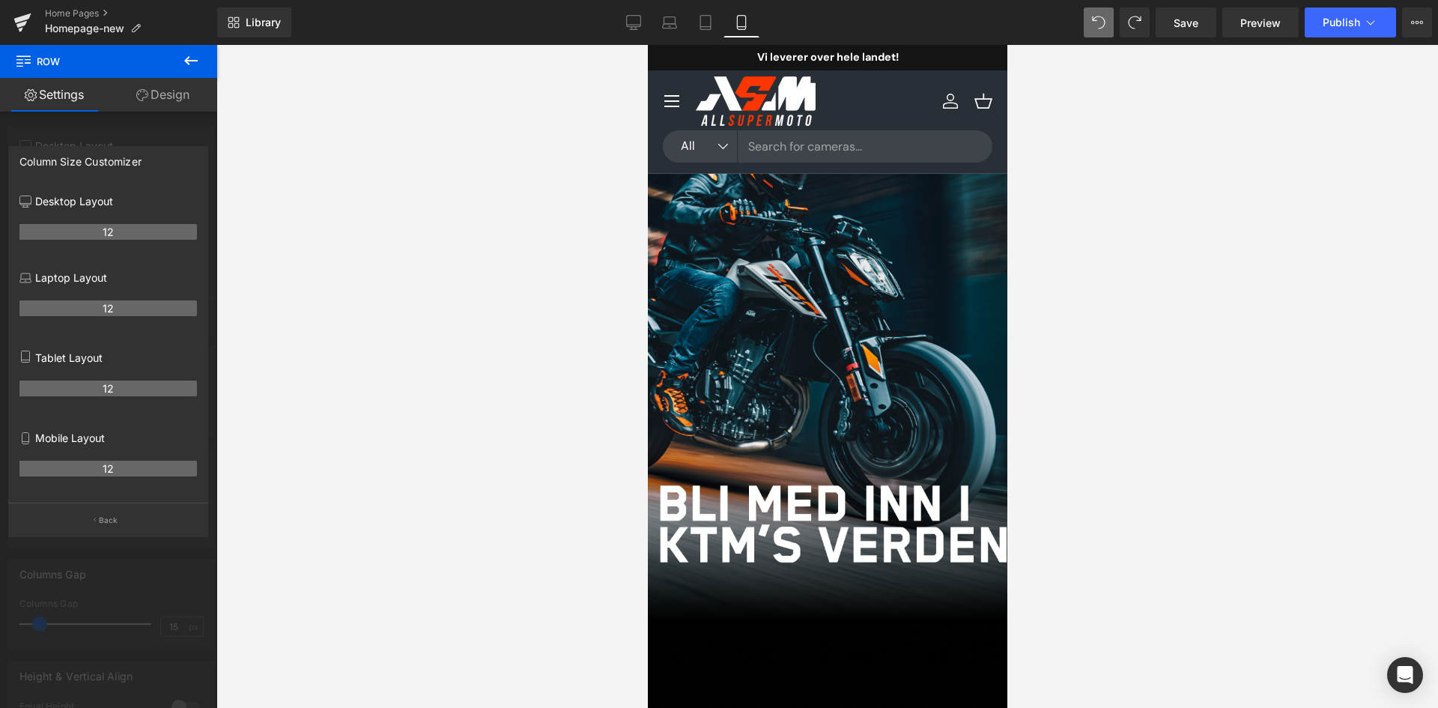
click at [114, 473] on th "12" at bounding box center [108, 469] width 178 height 16
drag, startPoint x: 109, startPoint y: 472, endPoint x: 82, endPoint y: 472, distance: 27.0
click at [82, 472] on th "12" at bounding box center [108, 469] width 178 height 16
click at [133, 555] on div at bounding box center [108, 380] width 217 height 670
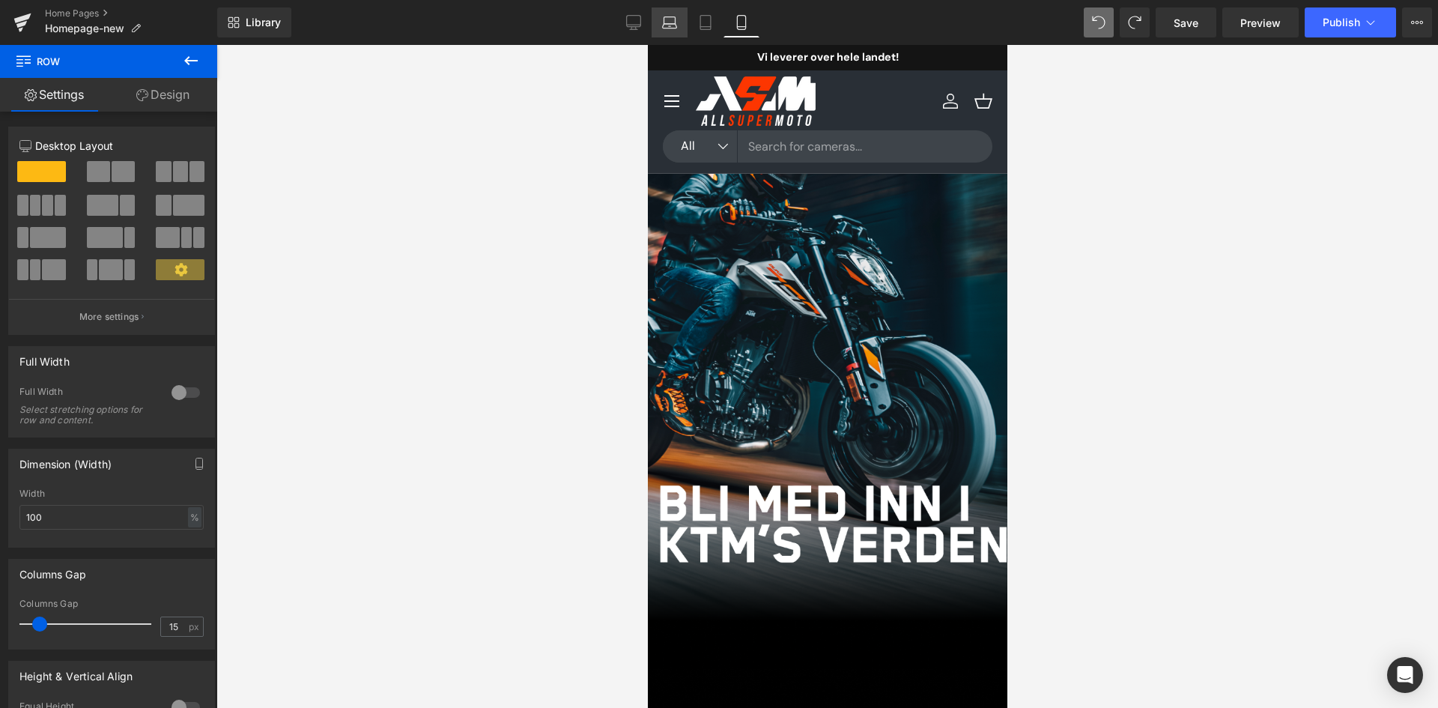
click at [656, 22] on link "Laptop" at bounding box center [670, 22] width 36 height 30
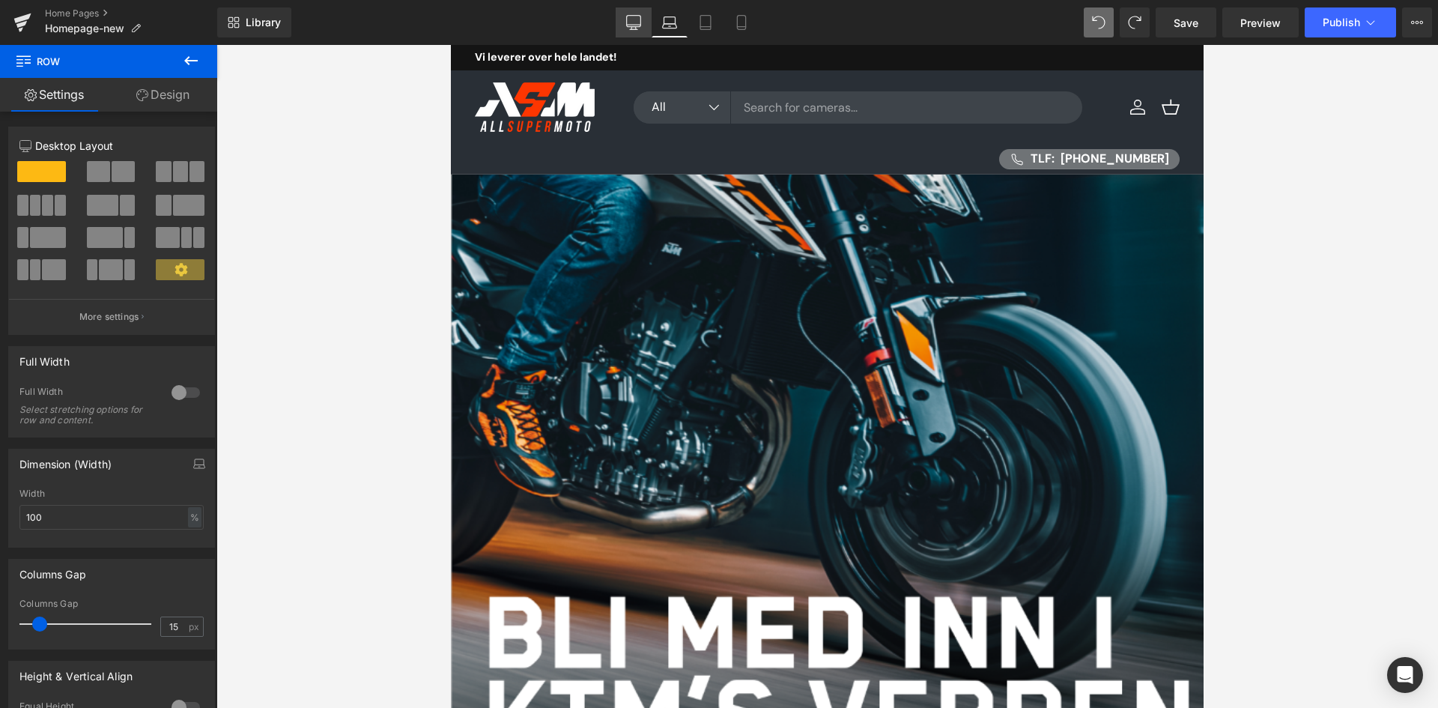
click at [643, 24] on link "Desktop" at bounding box center [634, 22] width 36 height 30
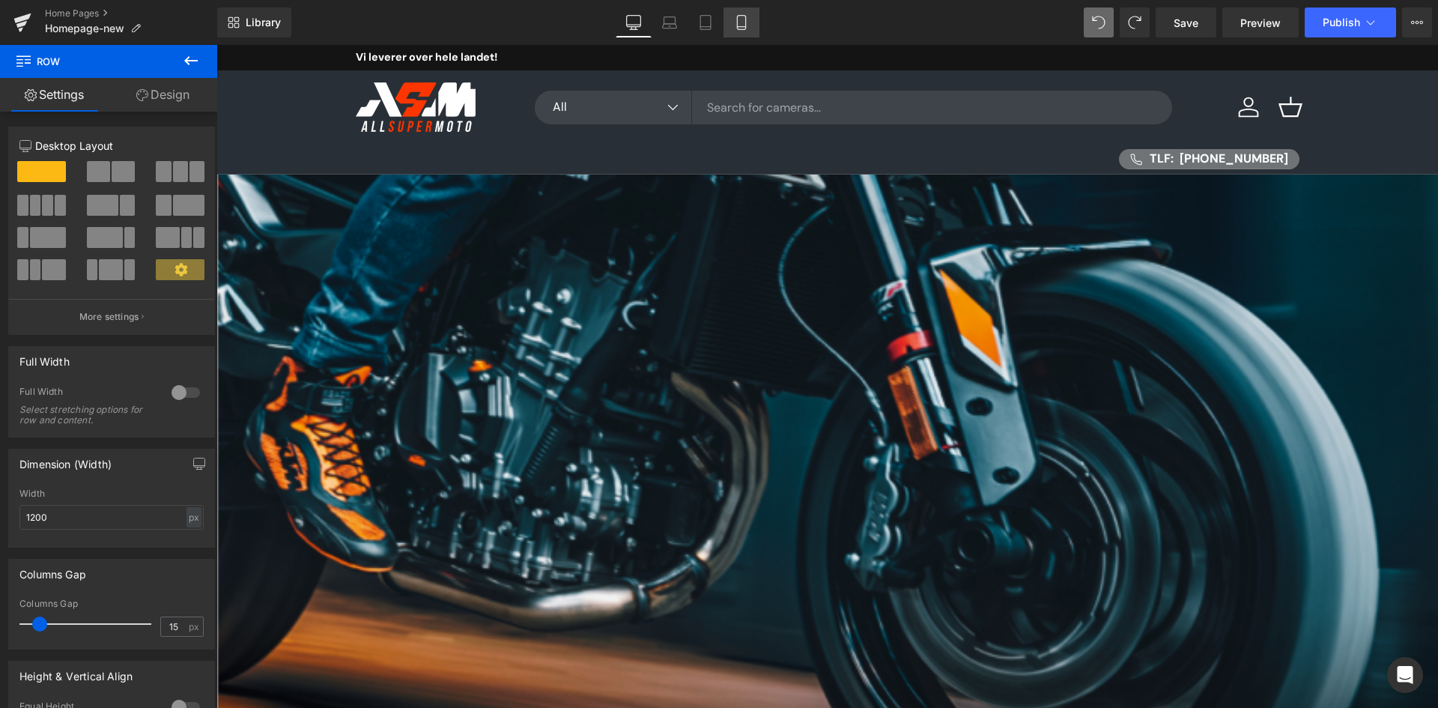
click at [749, 17] on icon at bounding box center [741, 22] width 15 height 15
type input "100"
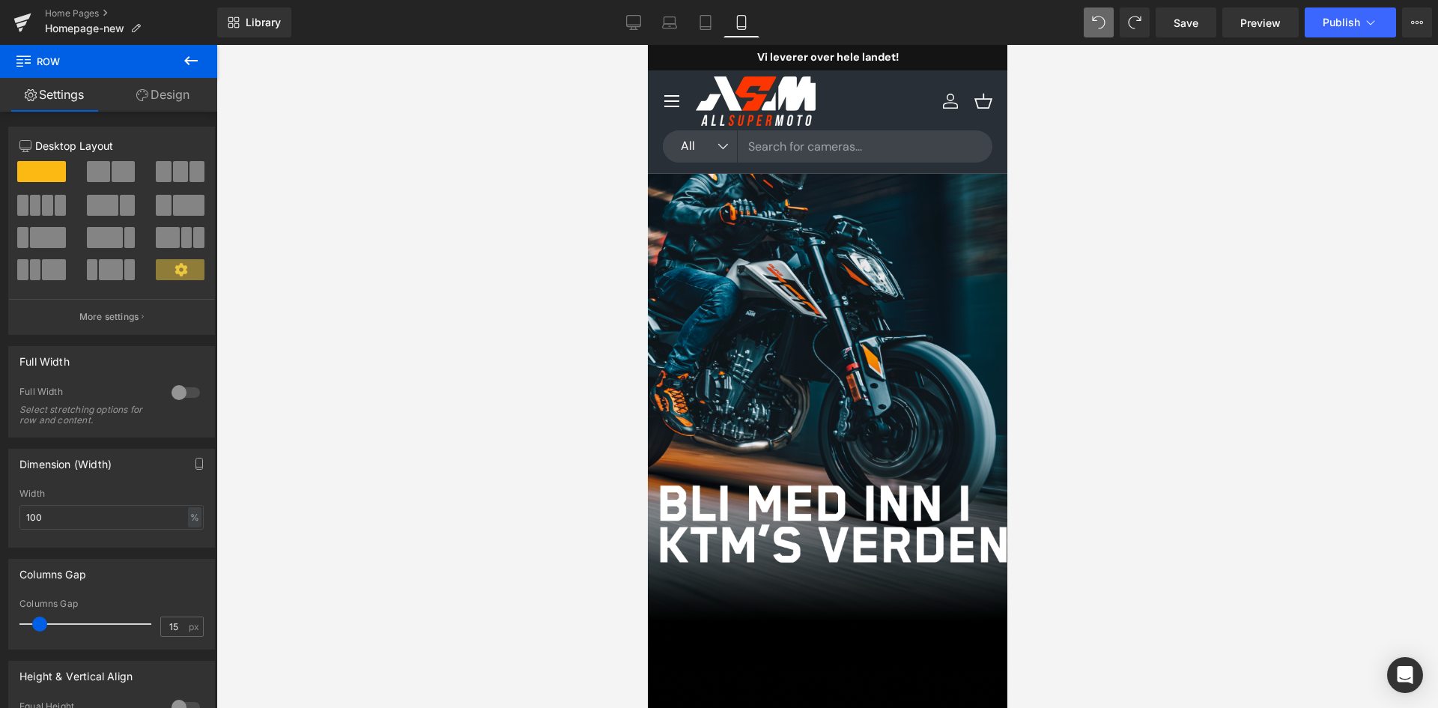
click at [647, 45] on icon at bounding box center [647, 45] width 0 height 0
click at [647, 45] on span "Row" at bounding box center [647, 45] width 0 height 0
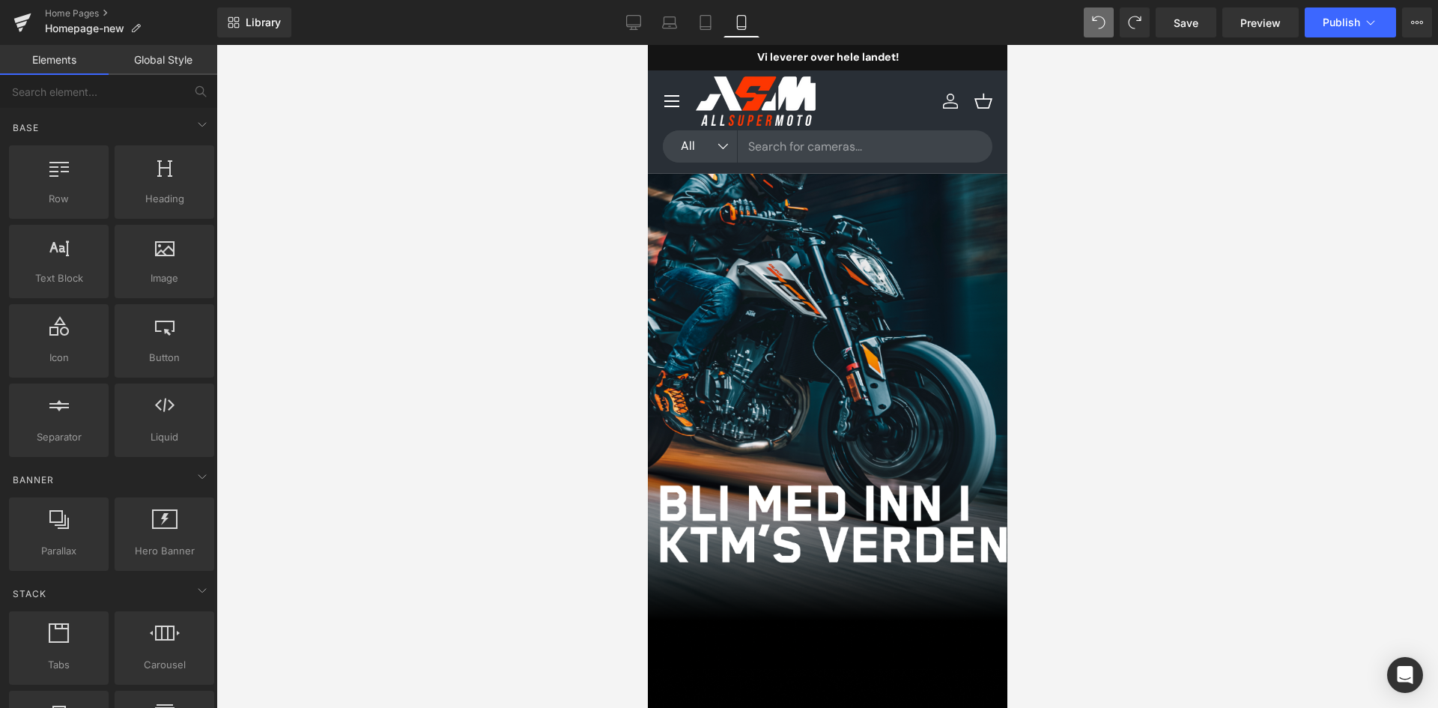
click at [647, 524] on span at bounding box center [647, 524] width 0 height 0
click at [24, 15] on icon at bounding box center [22, 22] width 18 height 37
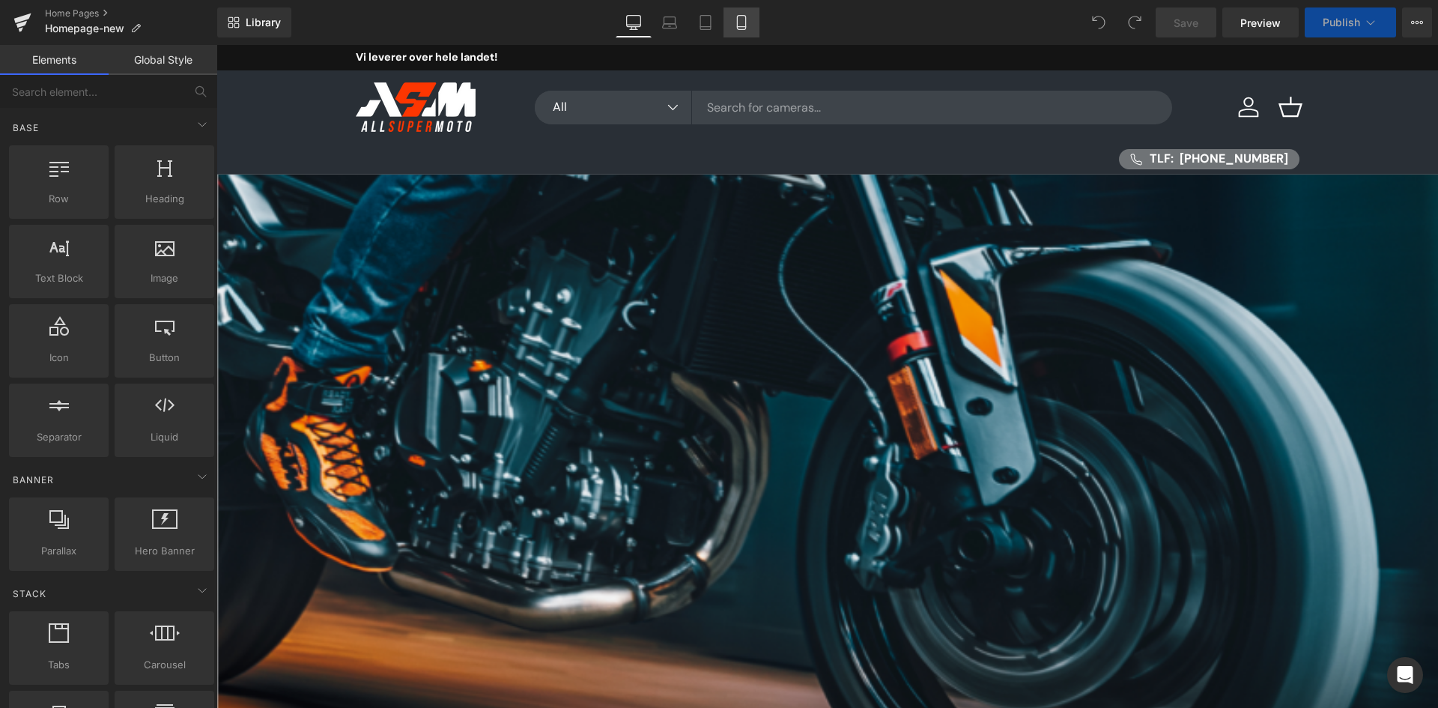
click at [730, 16] on link "Mobile" at bounding box center [742, 22] width 36 height 30
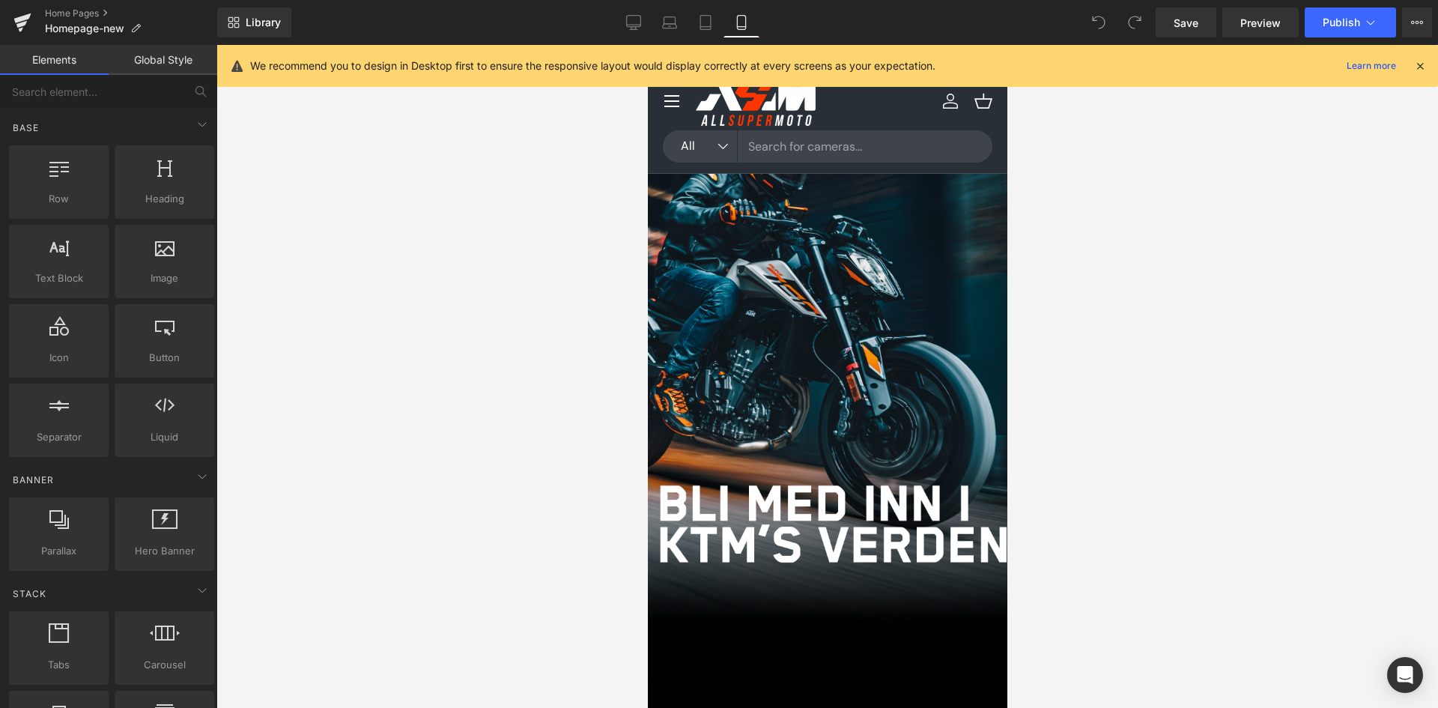
click at [647, 45] on icon at bounding box center [647, 45] width 0 height 0
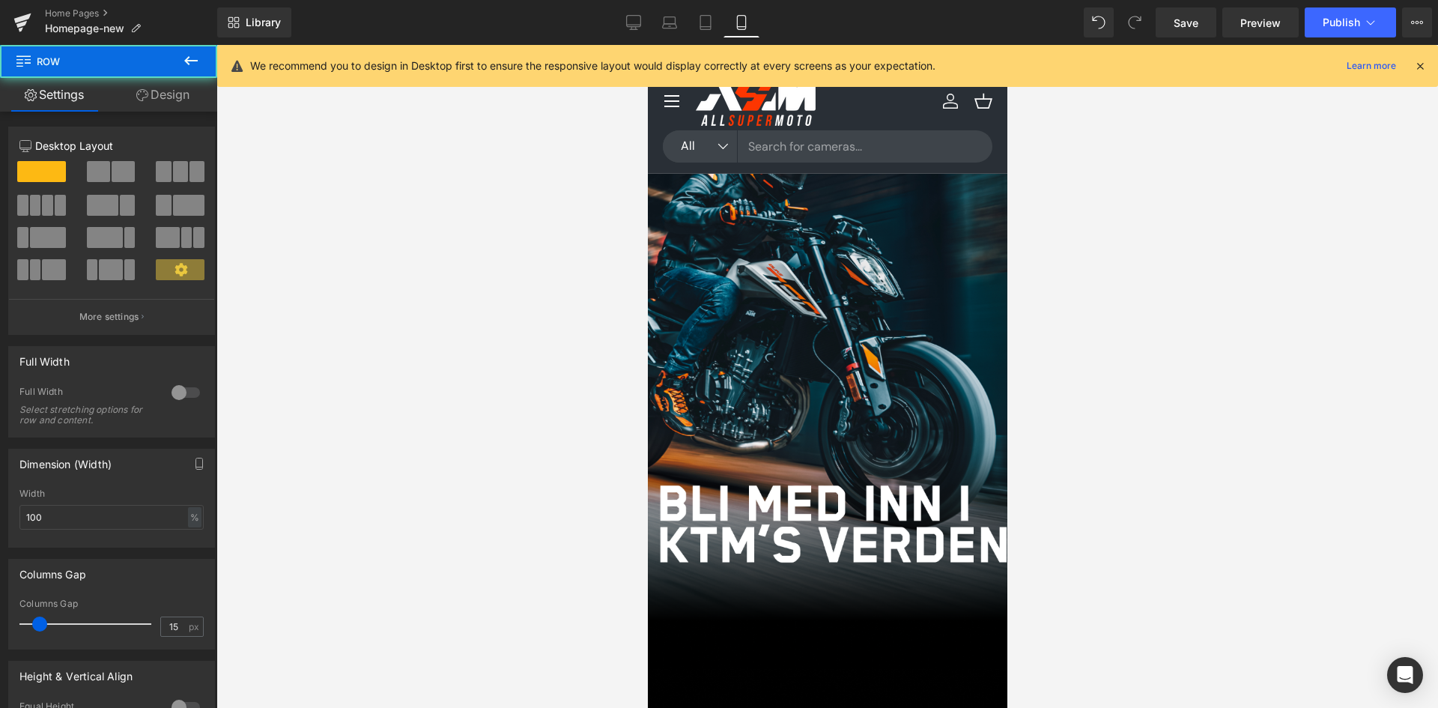
click at [647, 45] on span "Image" at bounding box center [647, 45] width 0 height 0
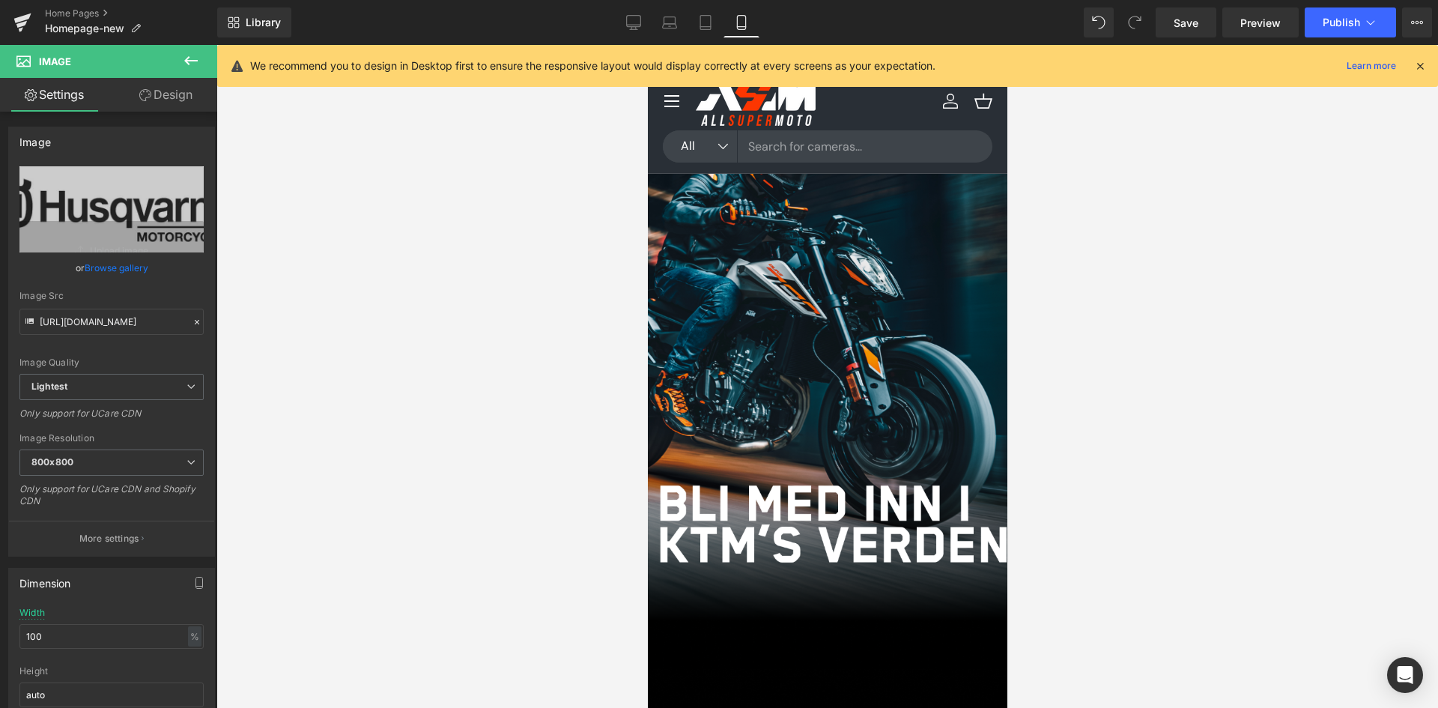
click at [647, 45] on icon at bounding box center [647, 45] width 0 height 0
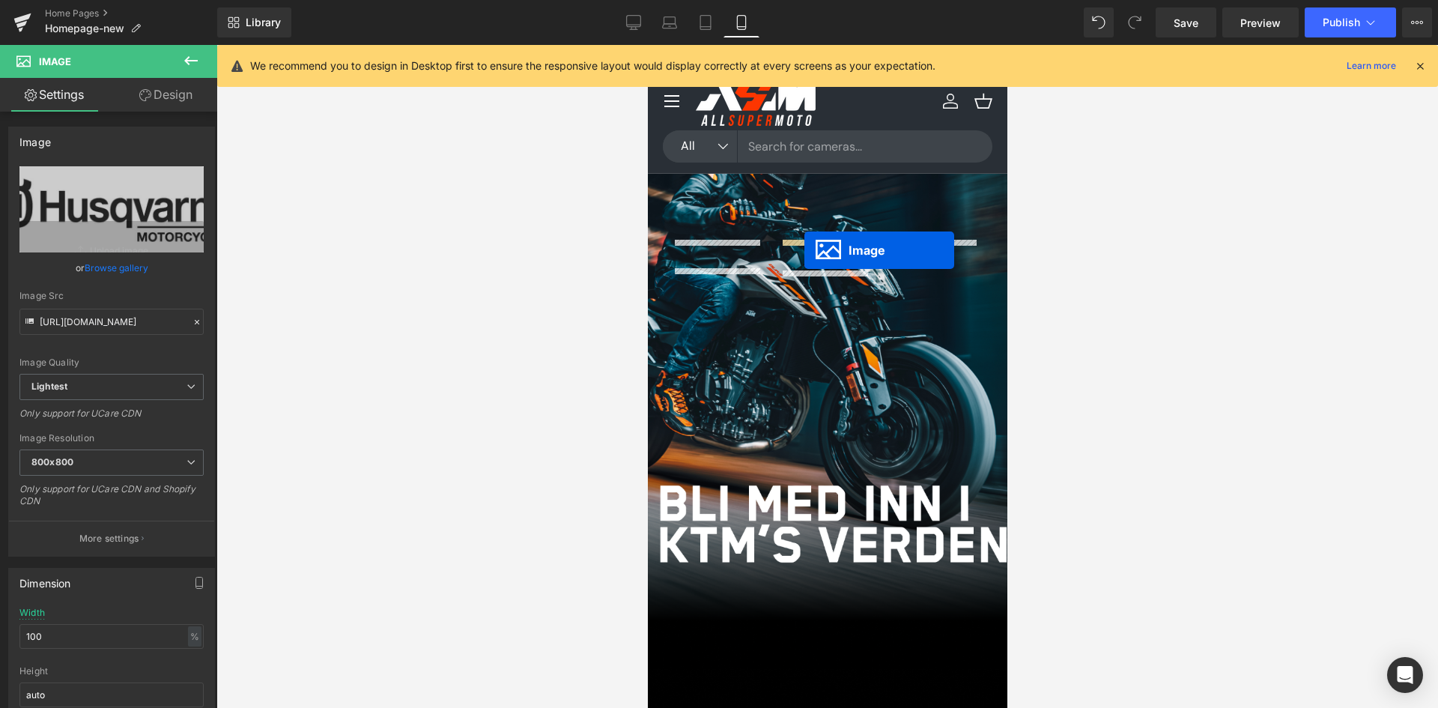
drag, startPoint x: 904, startPoint y: 251, endPoint x: 804, endPoint y: 250, distance: 100.4
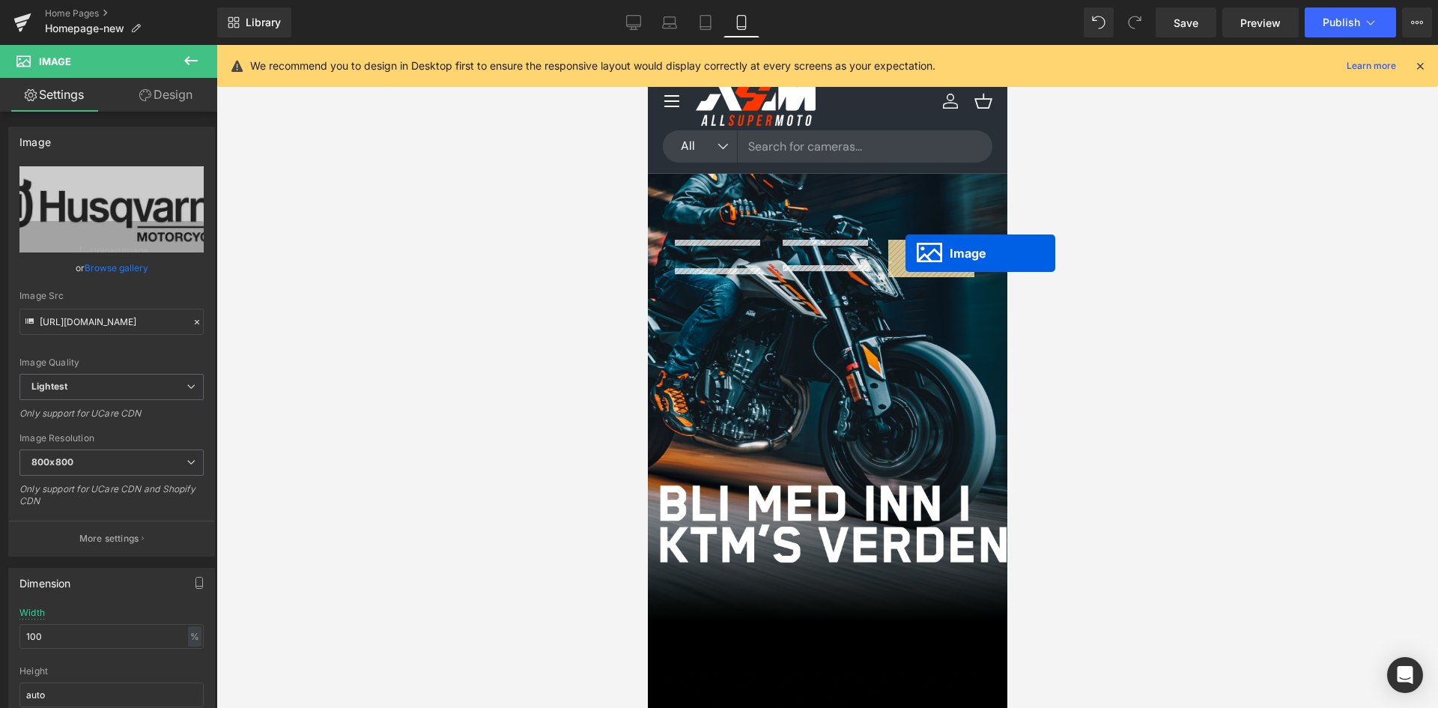
drag, startPoint x: 794, startPoint y: 277, endPoint x: 905, endPoint y: 253, distance: 113.4
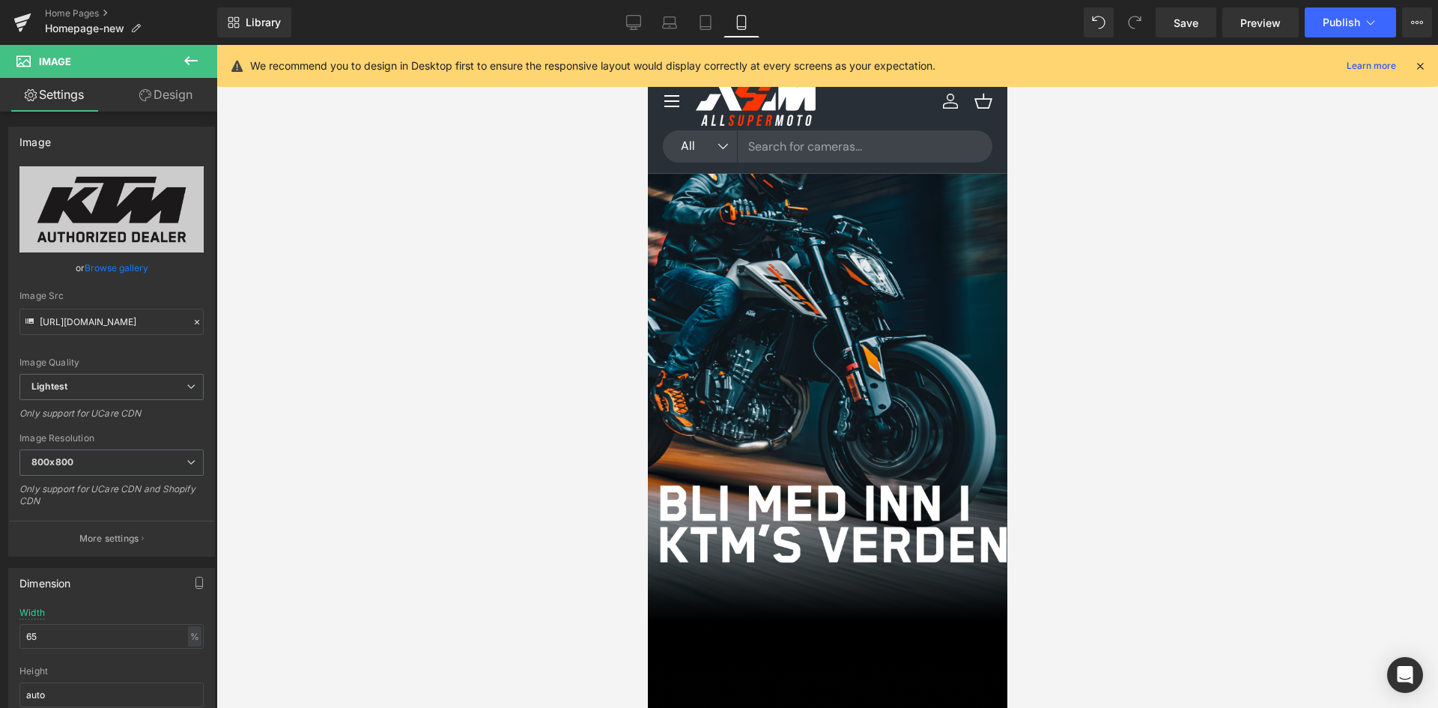
click at [647, 45] on link at bounding box center [647, 45] width 0 height 0
click at [647, 45] on icon at bounding box center [647, 45] width 0 height 0
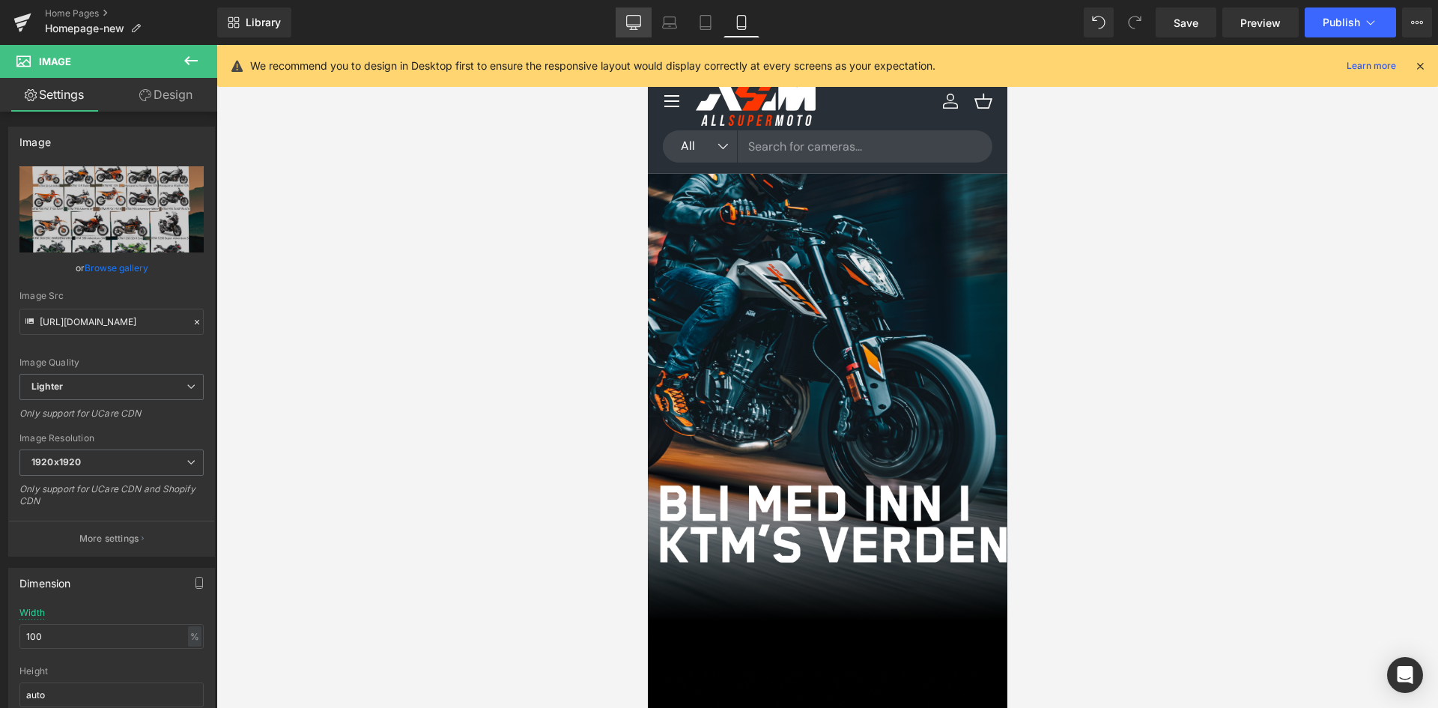
click at [632, 11] on link "Desktop" at bounding box center [634, 22] width 36 height 30
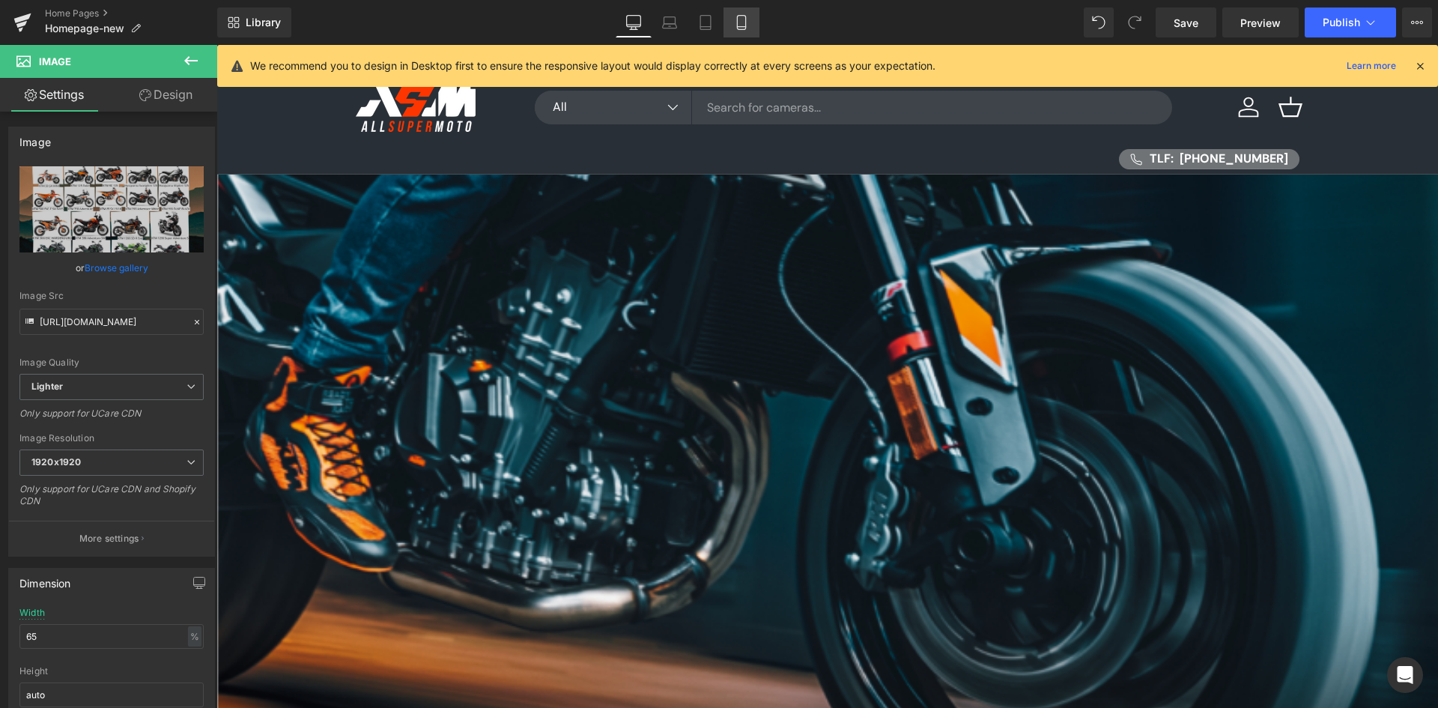
click at [755, 19] on link "Mobile" at bounding box center [742, 22] width 36 height 30
type input "100"
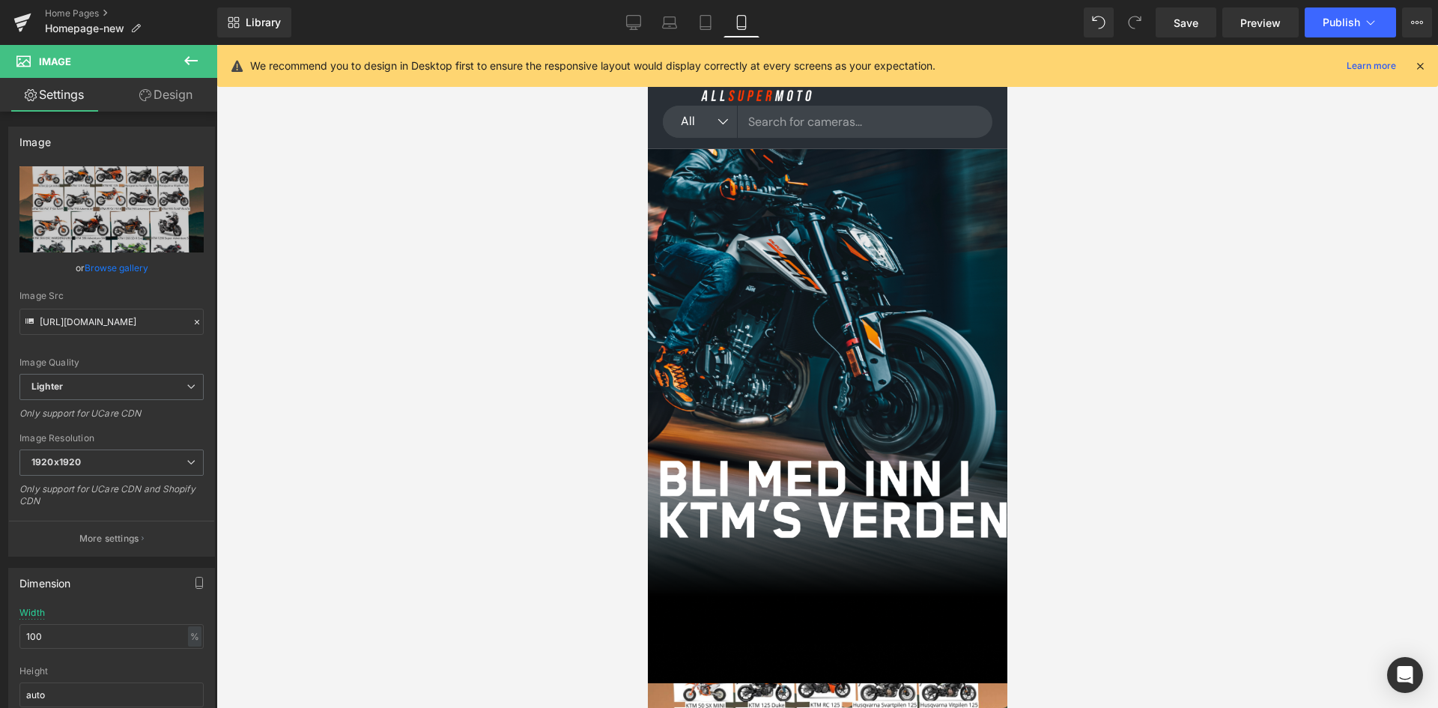
click at [647, 45] on span "Button" at bounding box center [647, 45] width 0 height 0
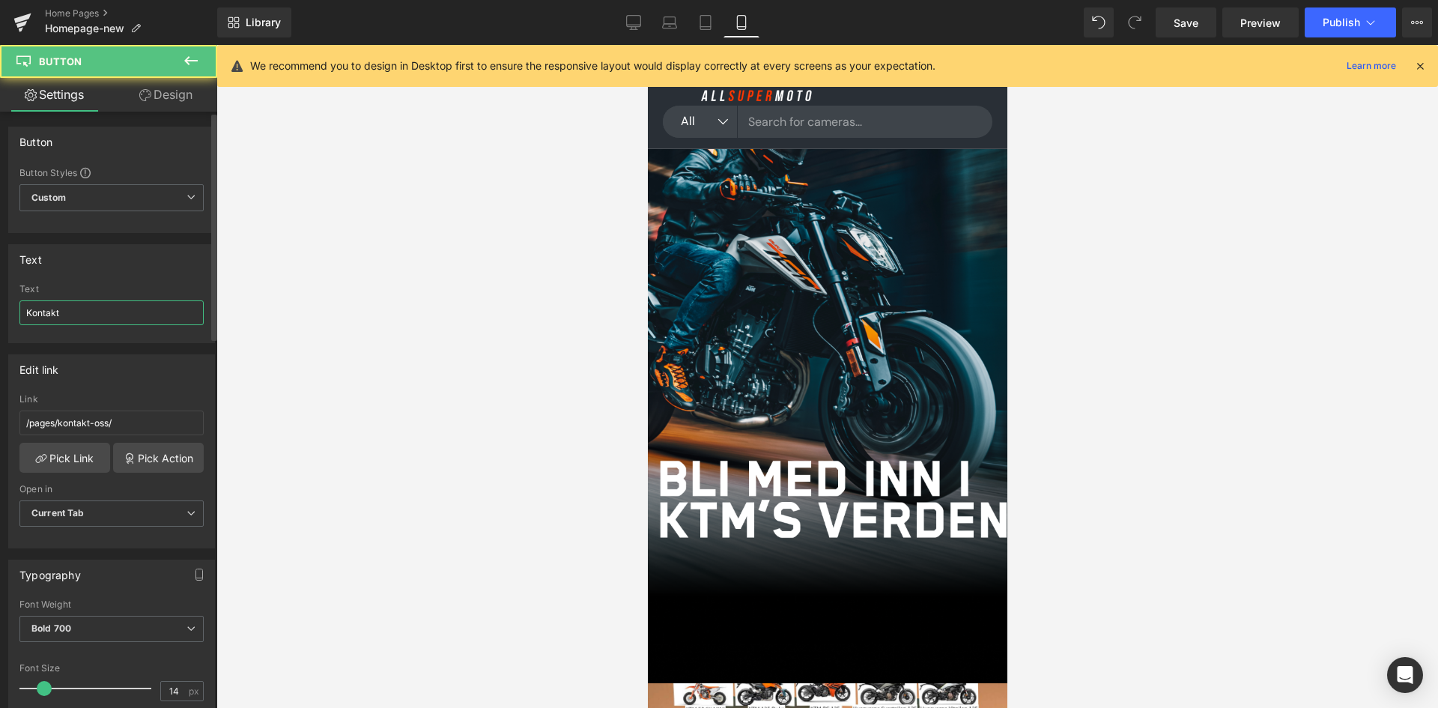
click at [63, 309] on input "Kontakt" at bounding box center [111, 312] width 184 height 25
type input "Motorcycle rental"
click at [79, 464] on link "Pick Link" at bounding box center [64, 458] width 91 height 30
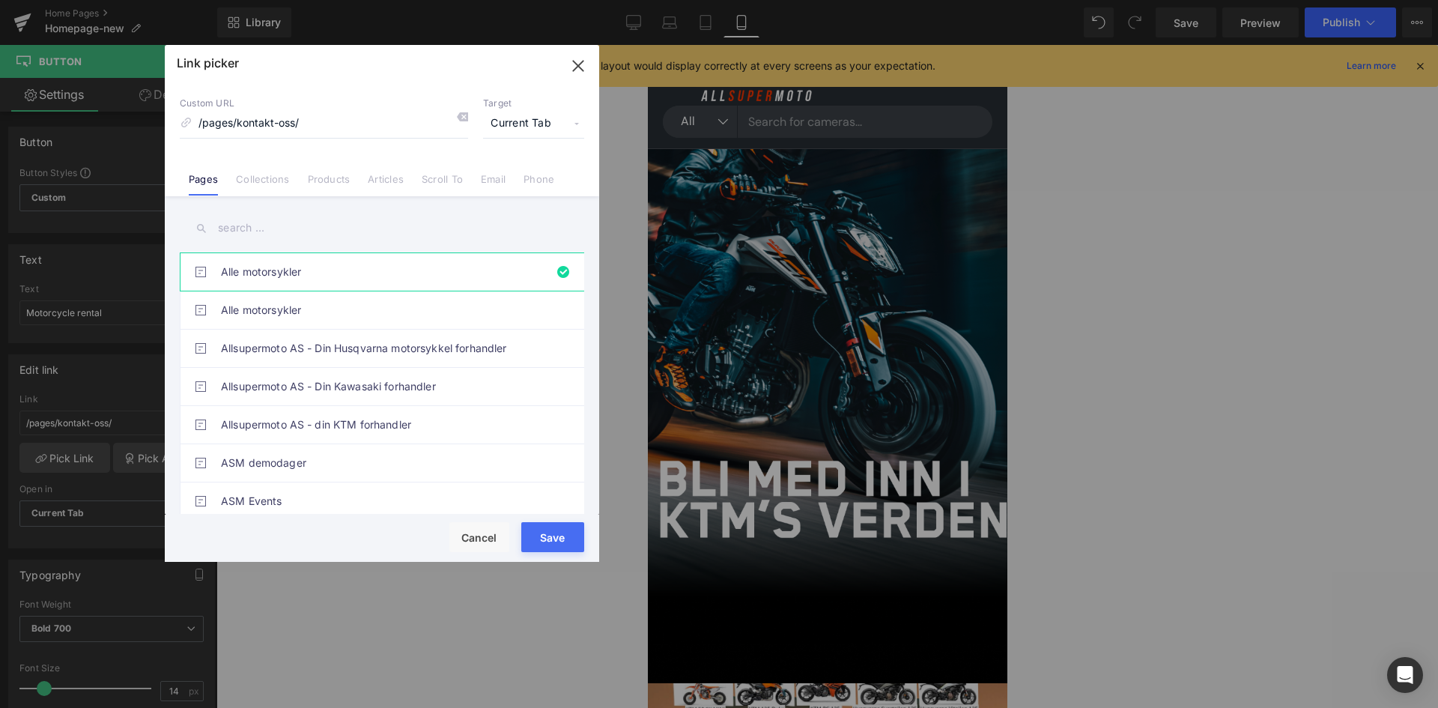
click at [239, 225] on input "text" at bounding box center [382, 228] width 405 height 34
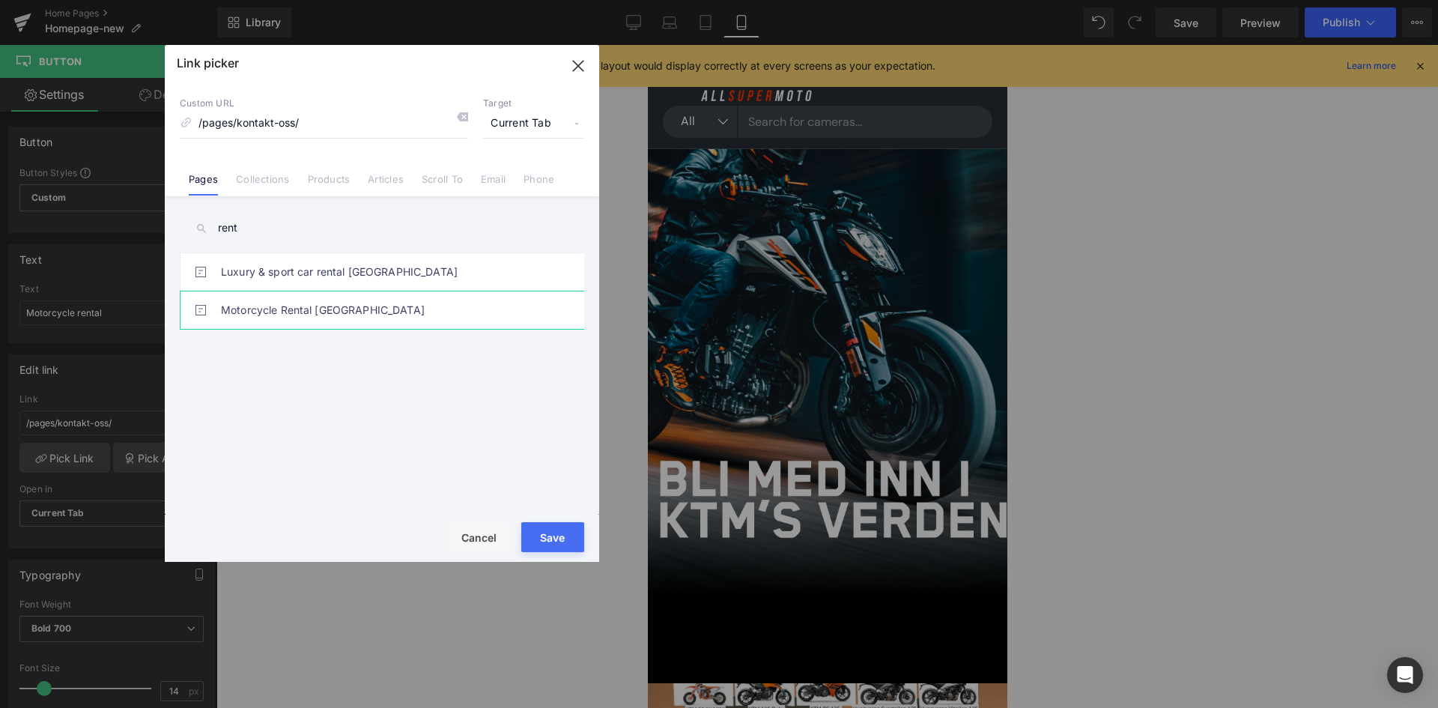
type input "rent"
click at [317, 318] on link "Motorcycle Rental Stavanger" at bounding box center [386, 309] width 330 height 37
type input "/pages/motorcycle-rental-stavanger-norway"
click at [560, 537] on button "Save" at bounding box center [552, 537] width 63 height 30
type input "/pages/motorcycle-rental-stavanger-norway"
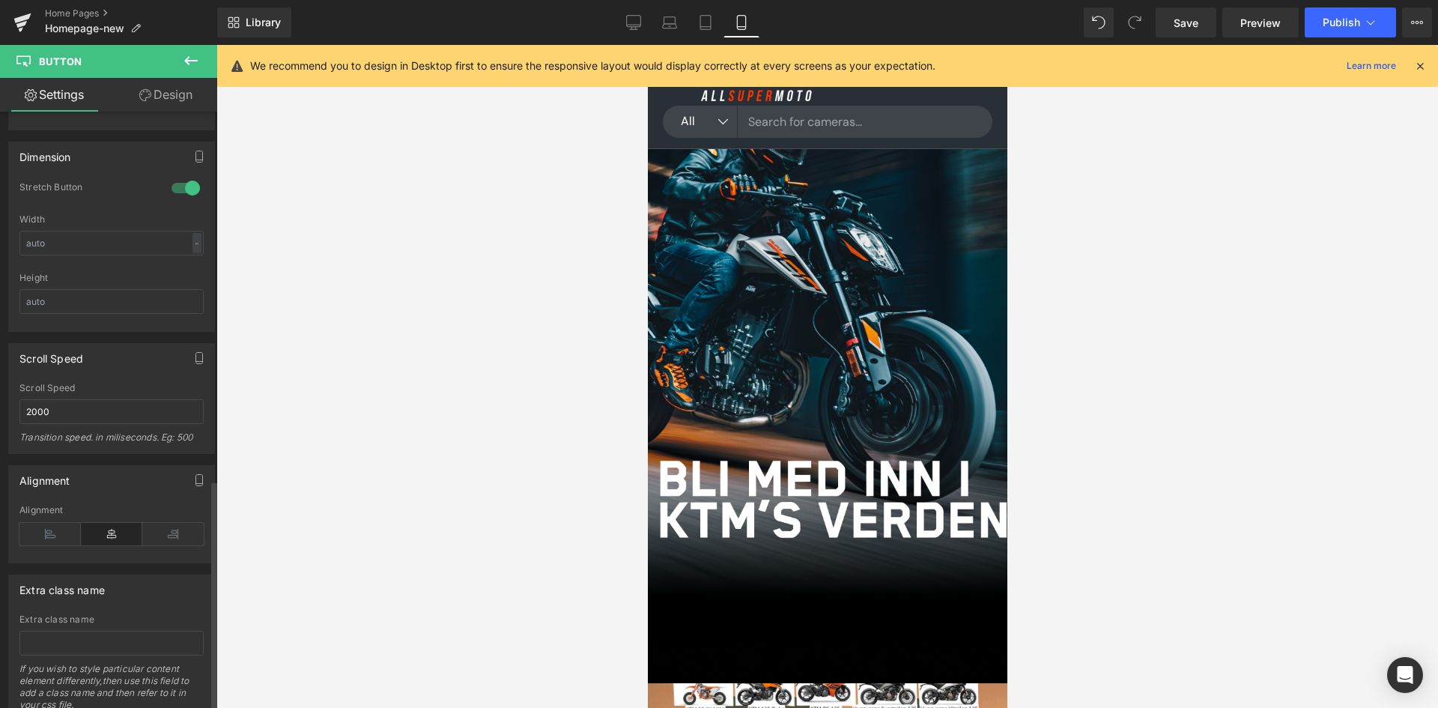
scroll to position [970, 0]
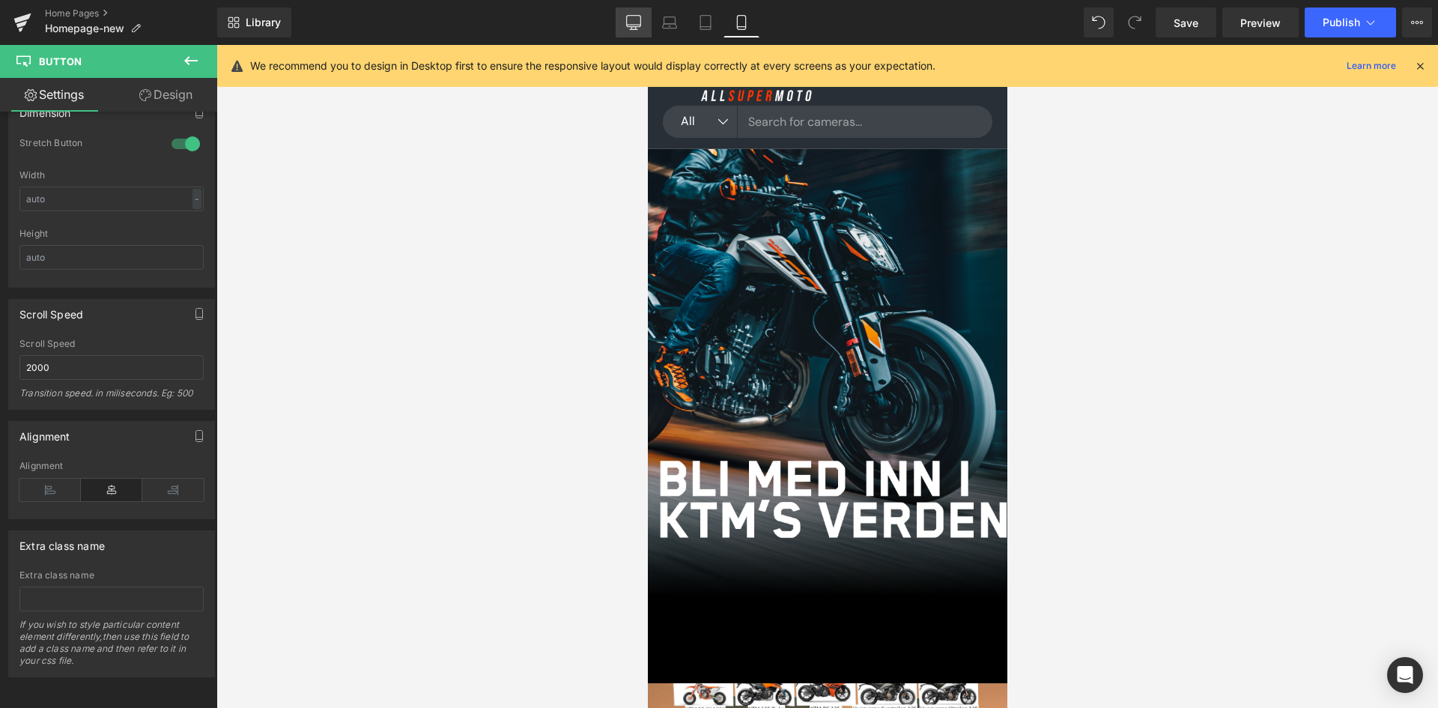
click at [642, 28] on link "Desktop" at bounding box center [634, 22] width 36 height 30
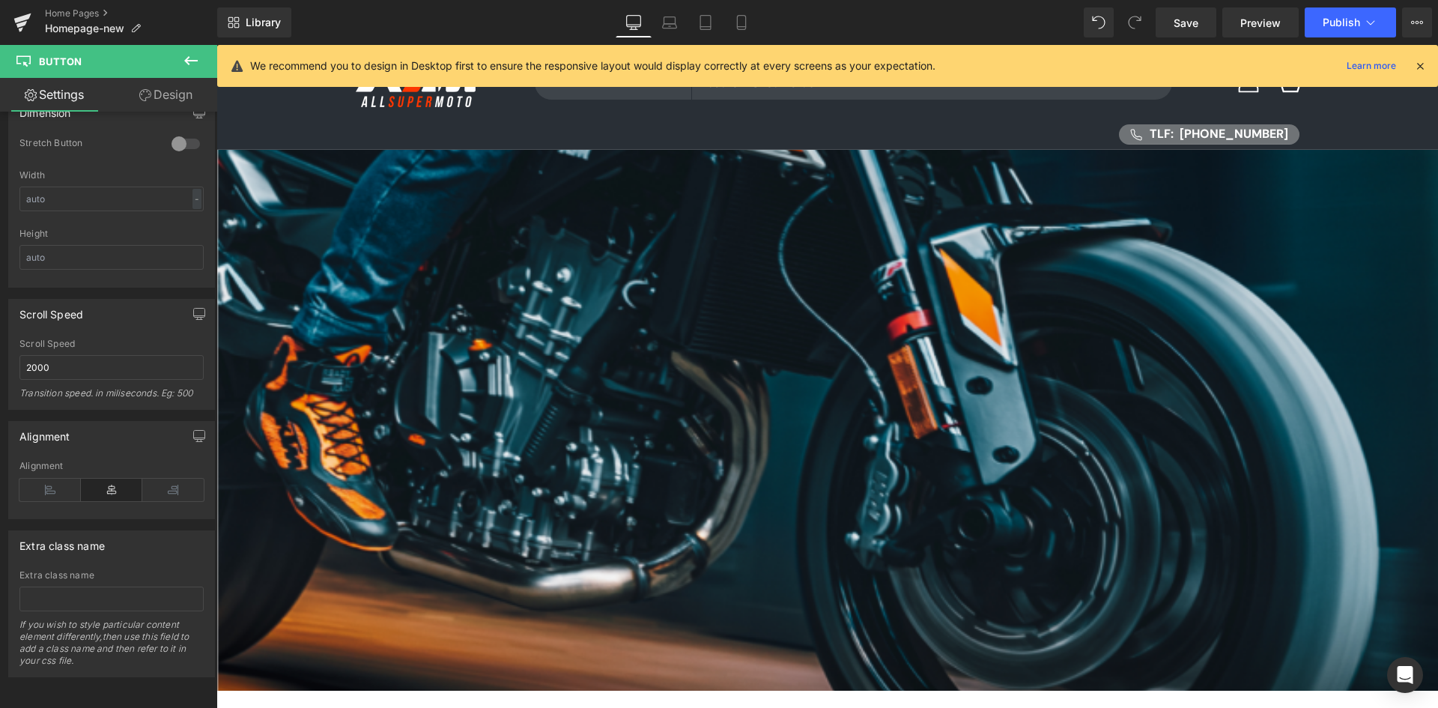
scroll to position [0, 0]
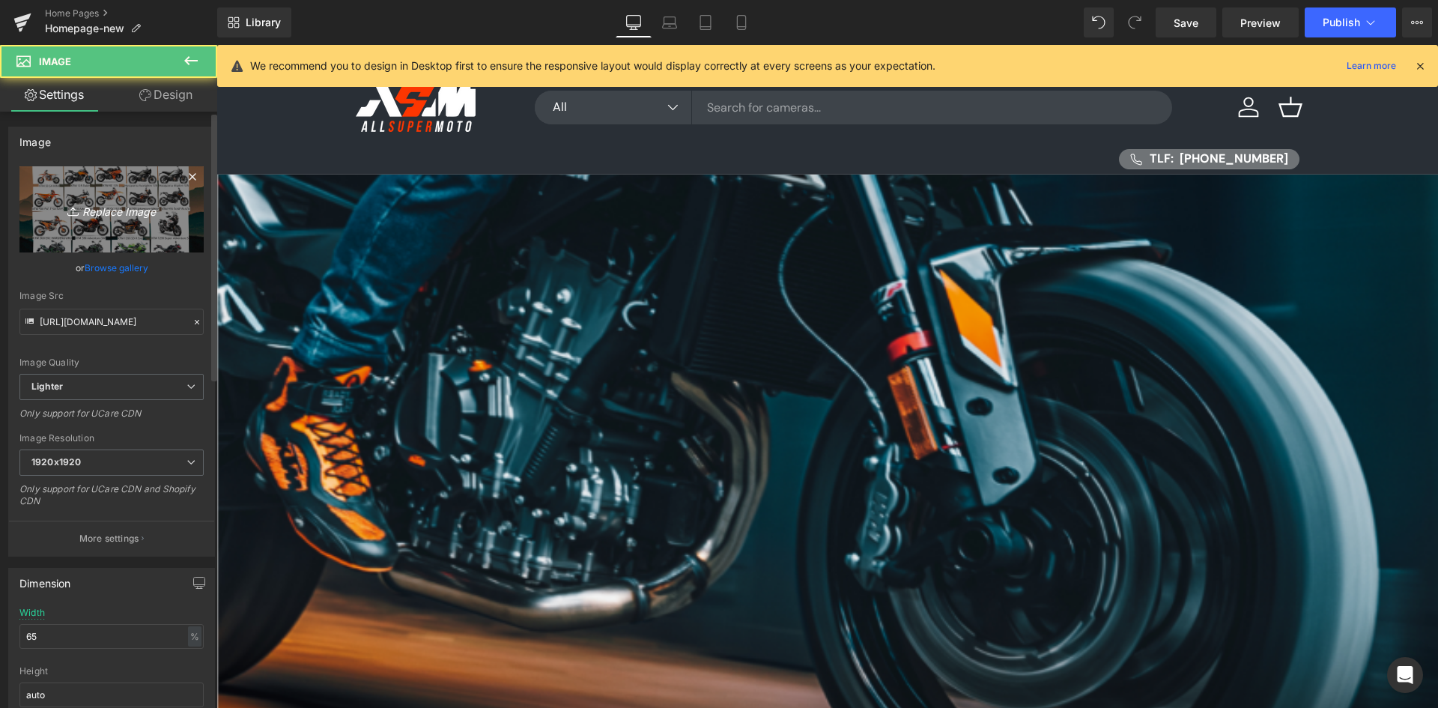
click at [142, 220] on link "Replace Image" at bounding box center [111, 209] width 184 height 86
type input "C:\fakepath\sparepartsfinder.jpg"
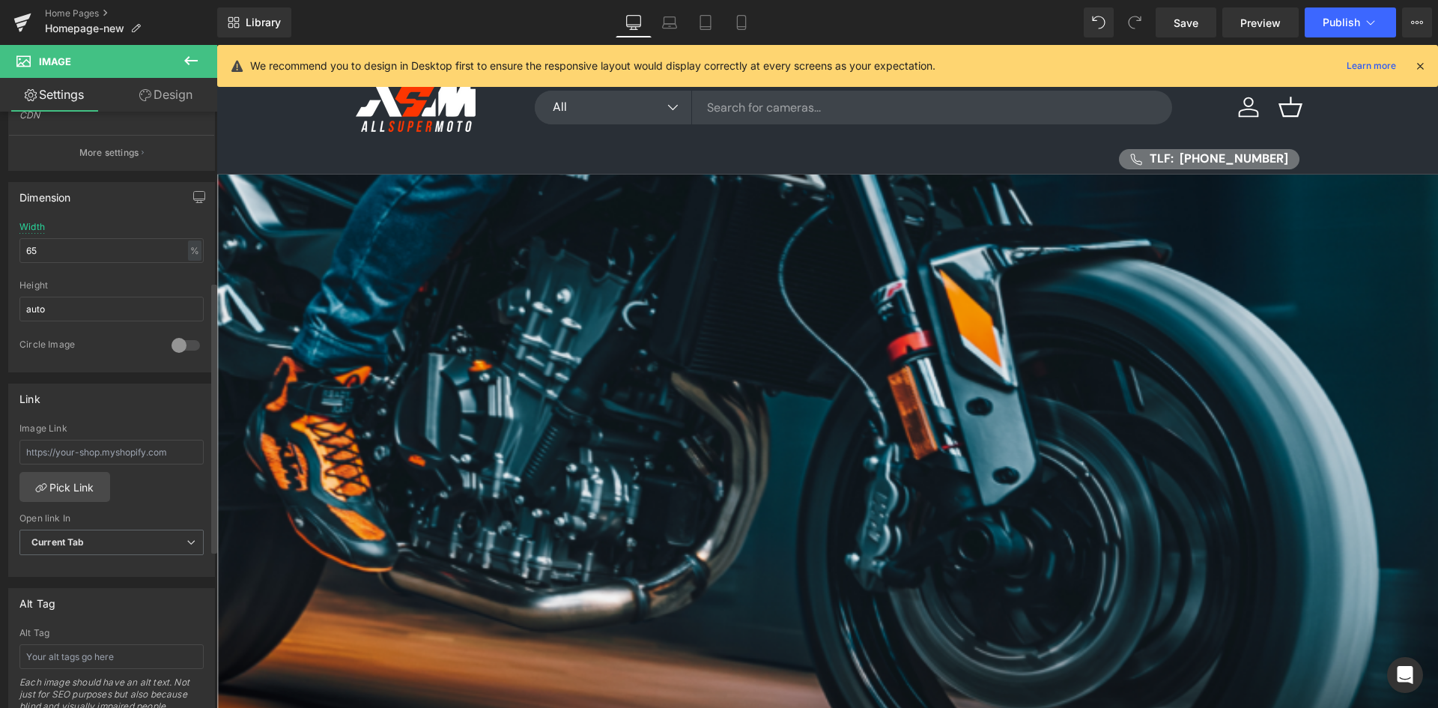
scroll to position [386, 0]
type input "https://ucarecdn.com/05d5c8ea-48ca-4ab5-9f1c-6d63bda1e118/-/format/auto/-/previ…"
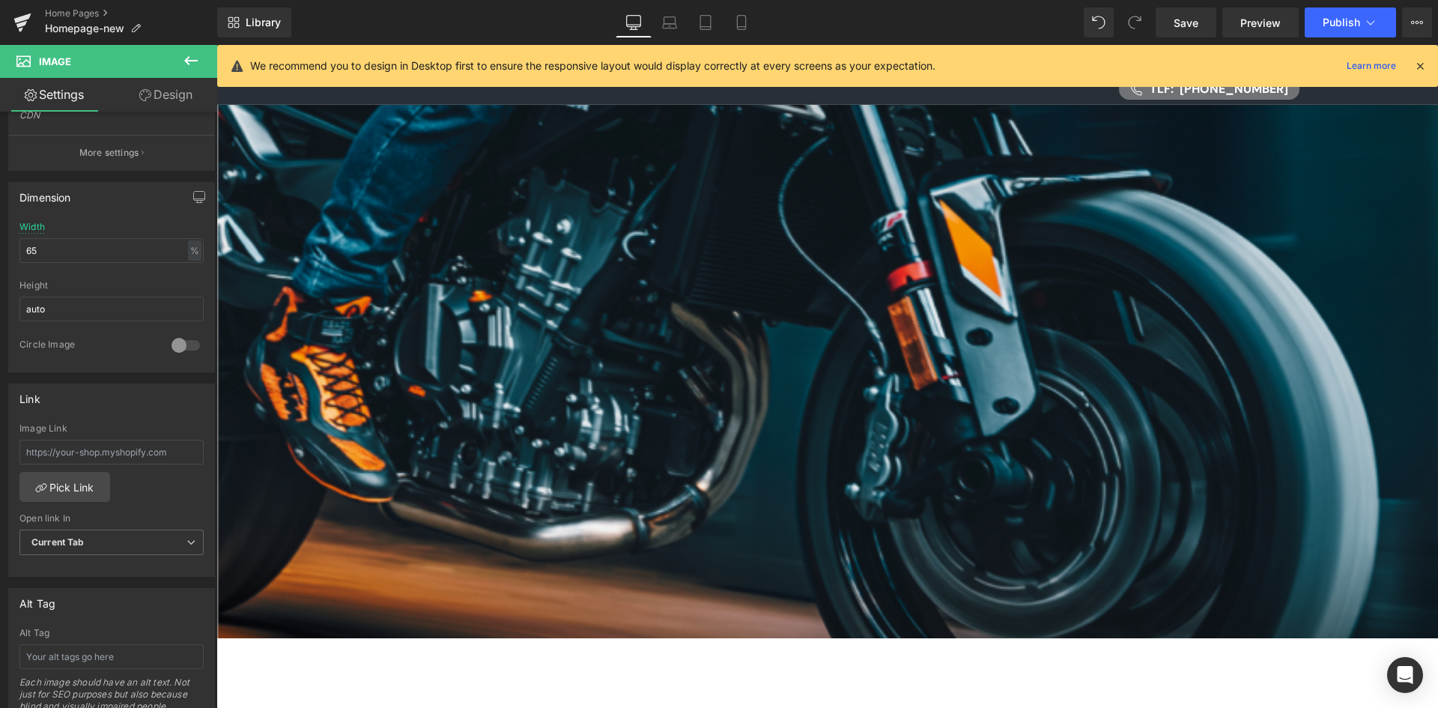
scroll to position [75, 0]
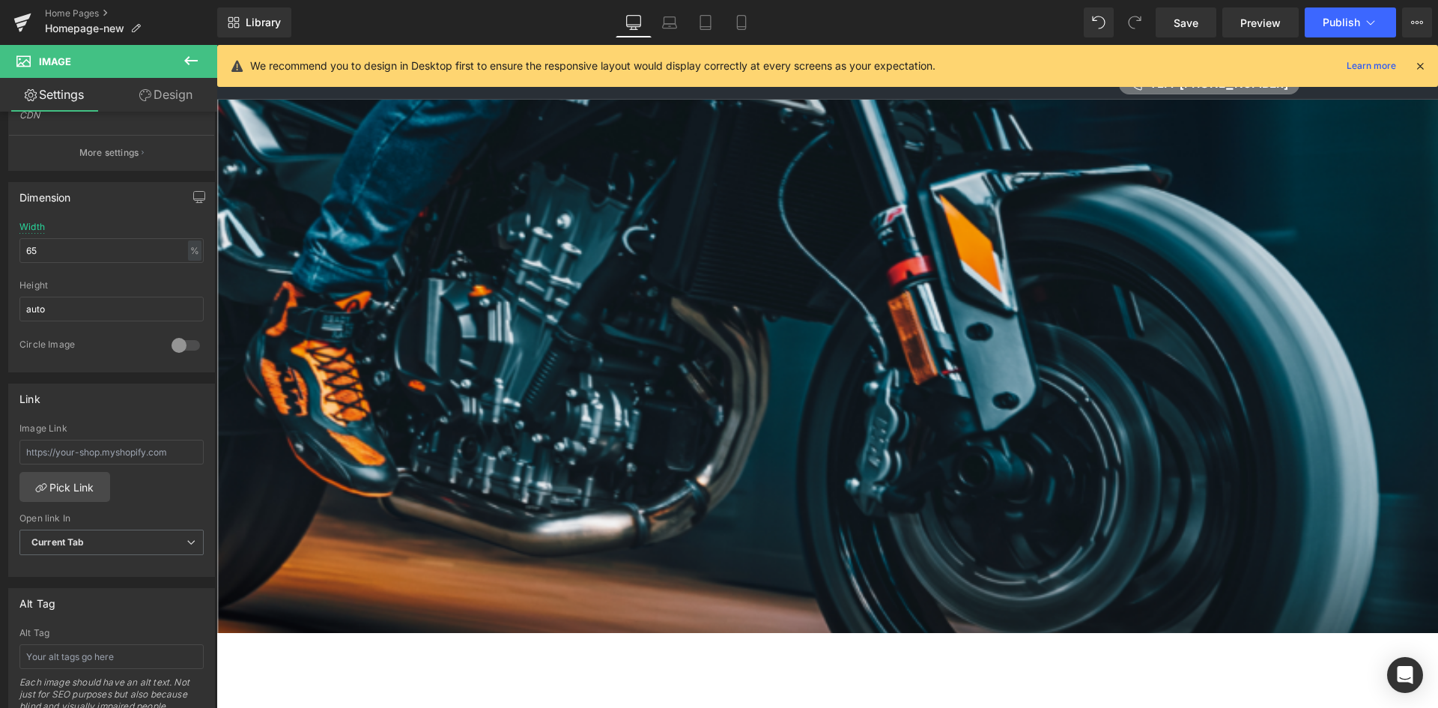
click at [1090, 426] on div at bounding box center [827, 301] width 1222 height 663
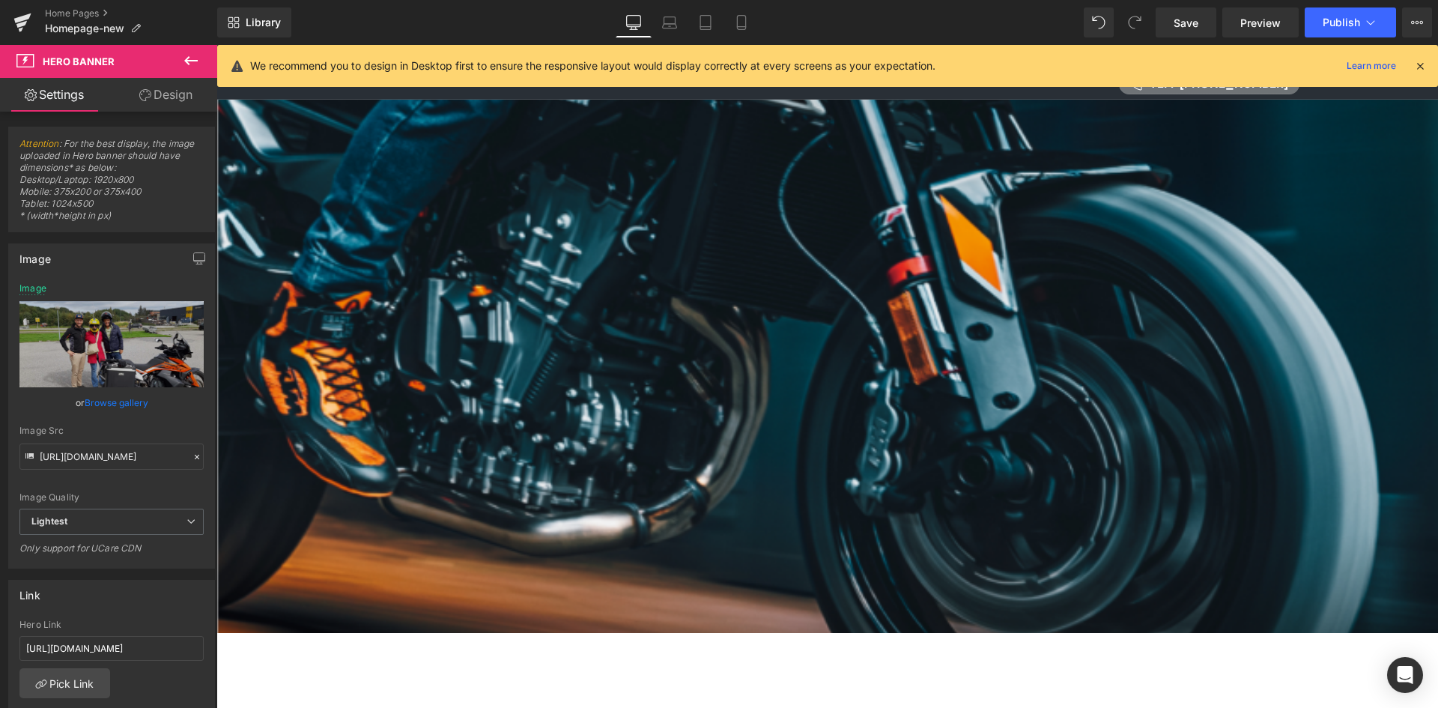
drag, startPoint x: 589, startPoint y: 56, endPoint x: 536, endPoint y: 476, distance: 423.6
click at [536, 476] on div at bounding box center [827, 301] width 1222 height 663
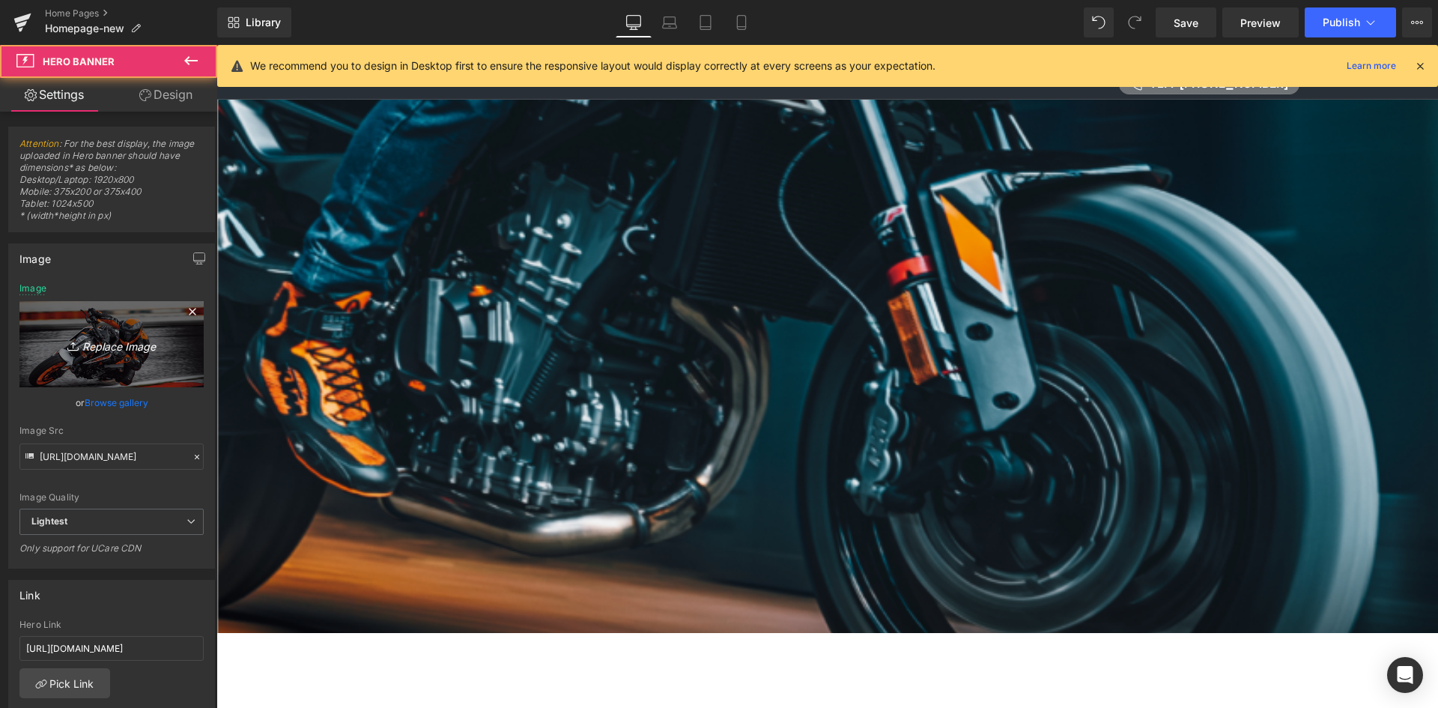
click at [126, 352] on icon "Replace Image" at bounding box center [112, 344] width 120 height 19
click at [127, 354] on link "Replace Image" at bounding box center [111, 344] width 184 height 86
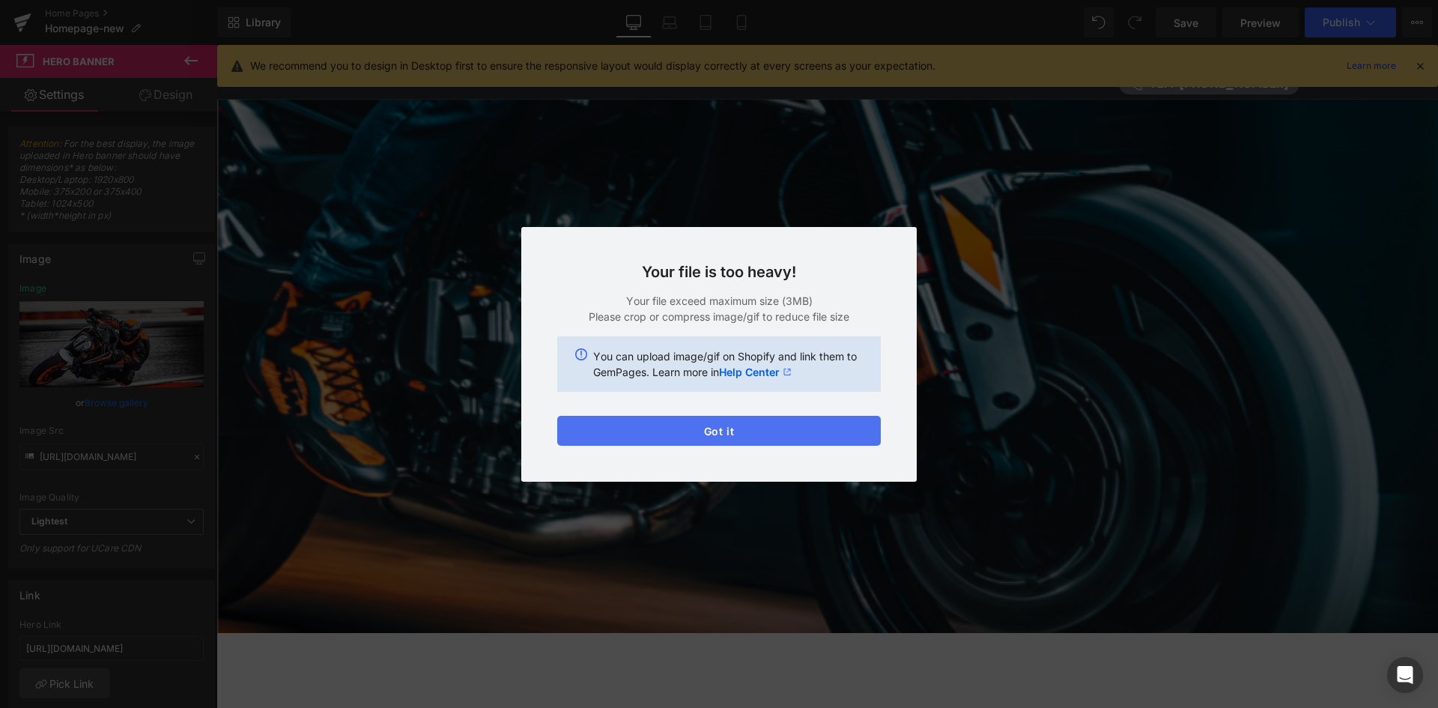
click at [701, 435] on button "Got it" at bounding box center [719, 431] width 324 height 30
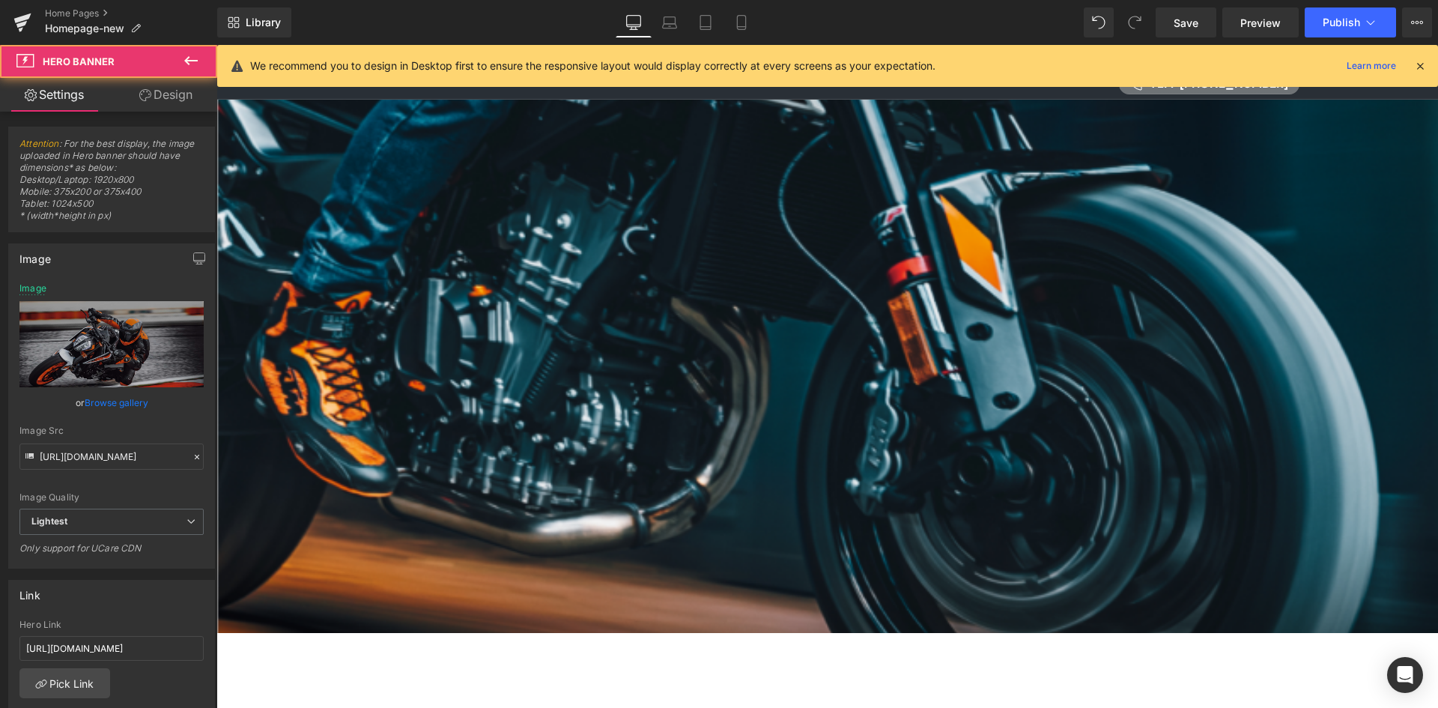
click at [571, 462] on div at bounding box center [827, 301] width 1222 height 663
click at [216, 45] on icon at bounding box center [216, 45] width 0 height 0
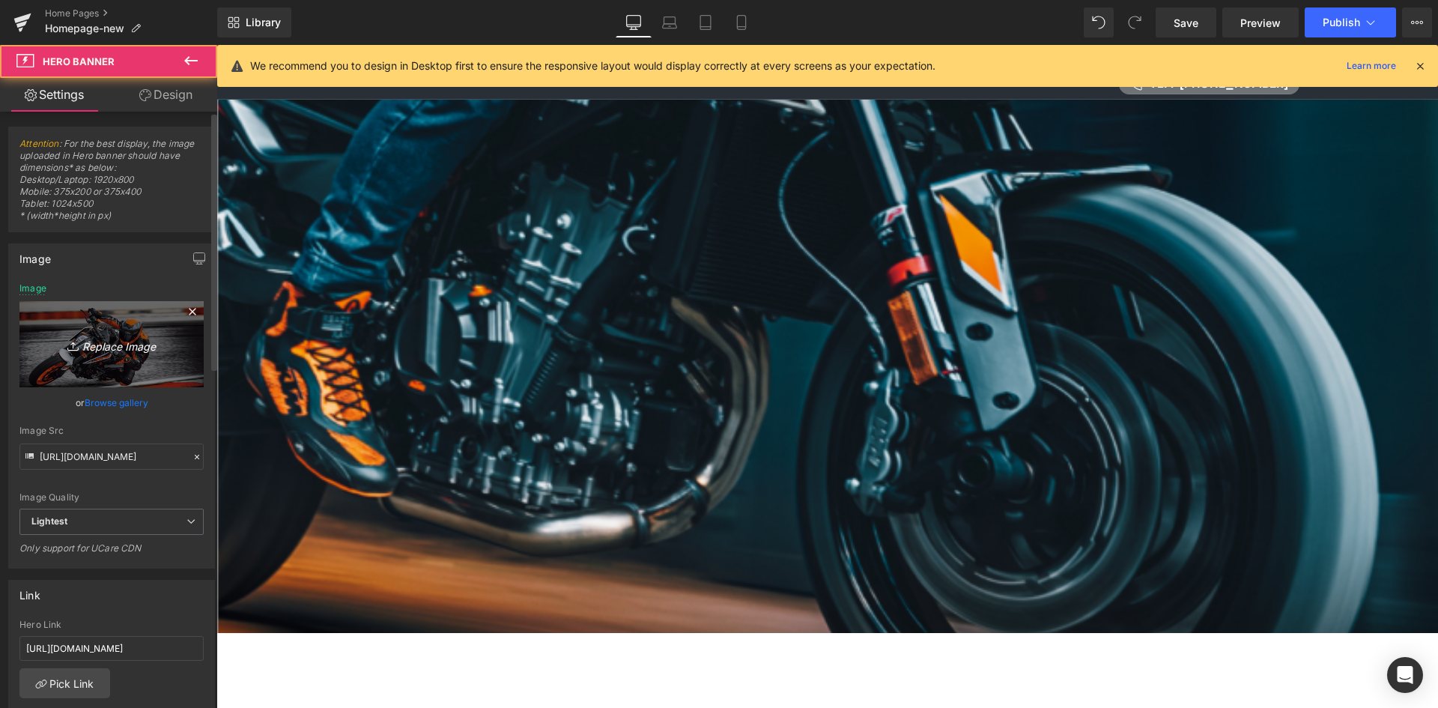
click at [139, 356] on link "Replace Image" at bounding box center [111, 344] width 184 height 86
type input "C:\fakepath\e6196725-fb07-4850-96a3-4e469a41e638.jpg"
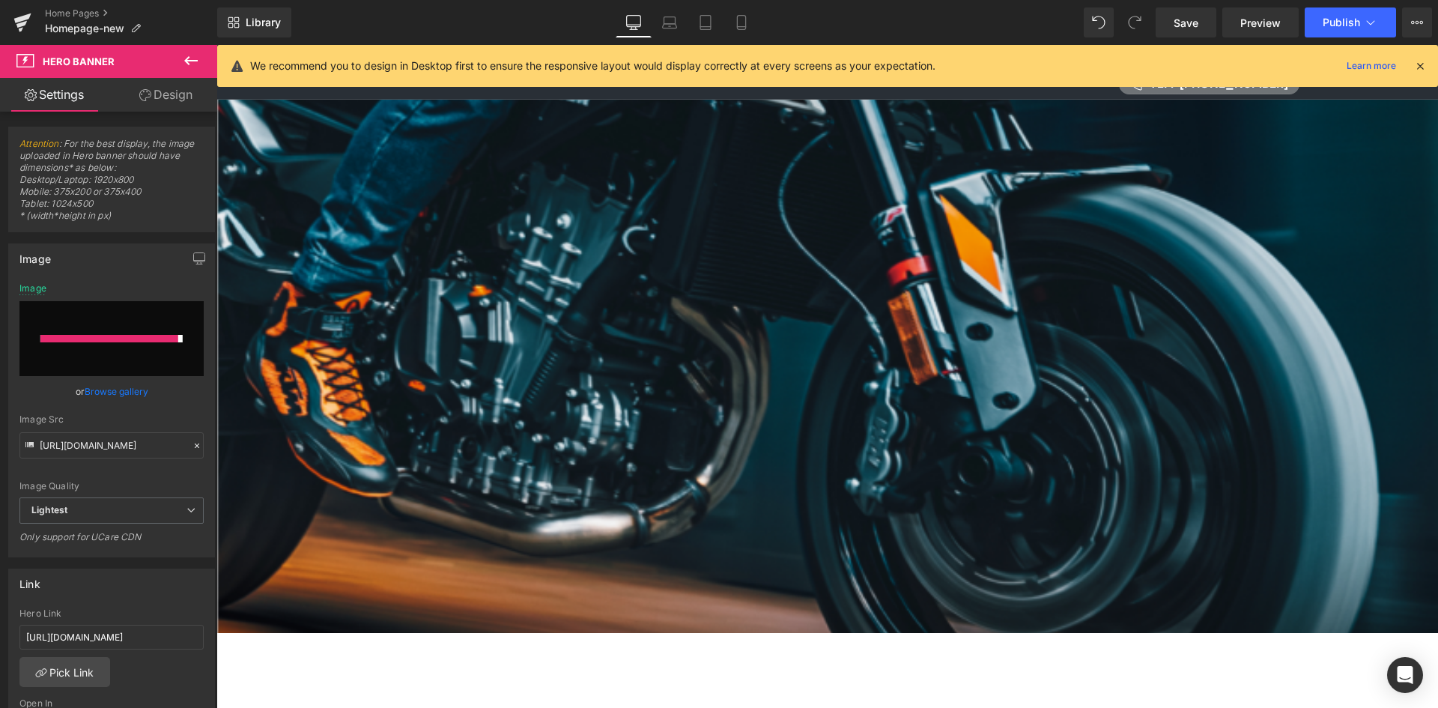
type input "https://ucarecdn.com/496bacb9-8512-4807-b882-94600f8538e7/-/format/auto/-/previ…"
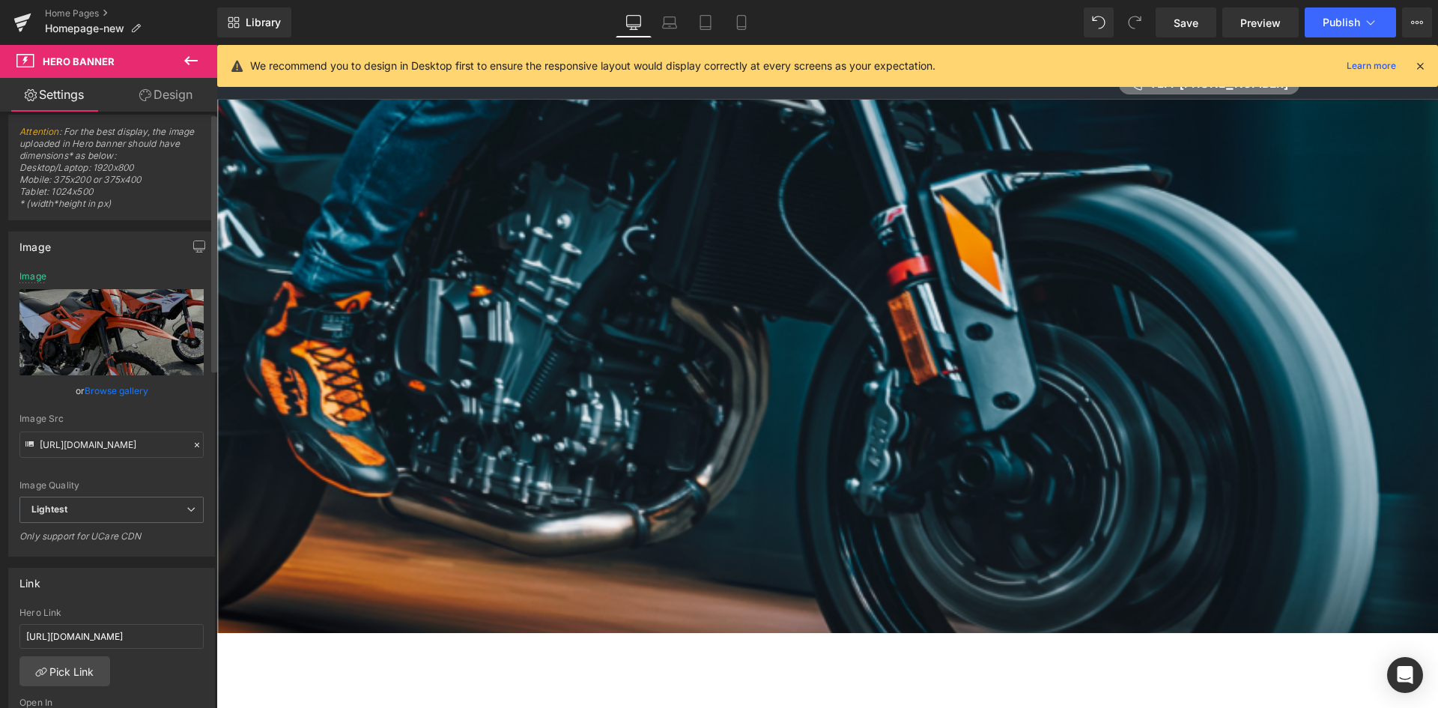
scroll to position [0, 0]
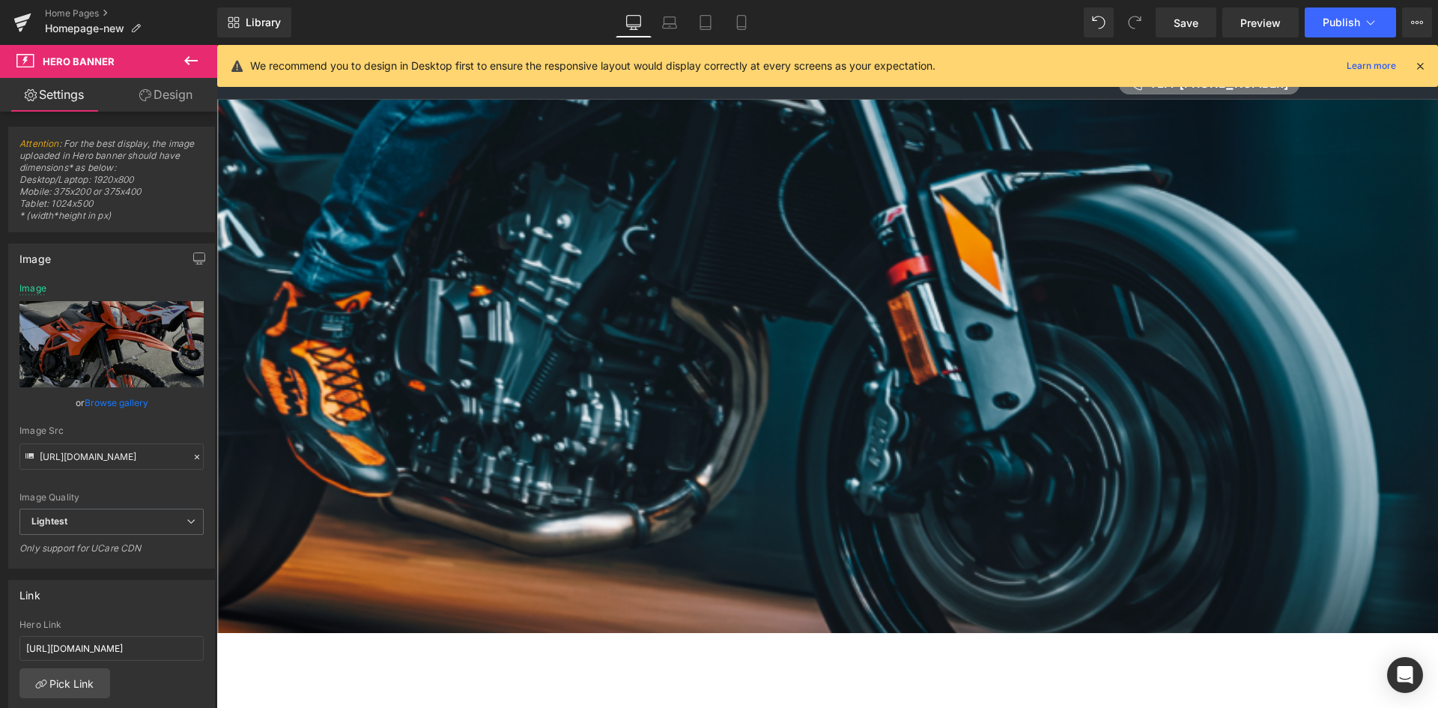
click at [1109, 467] on div at bounding box center [827, 301] width 1222 height 663
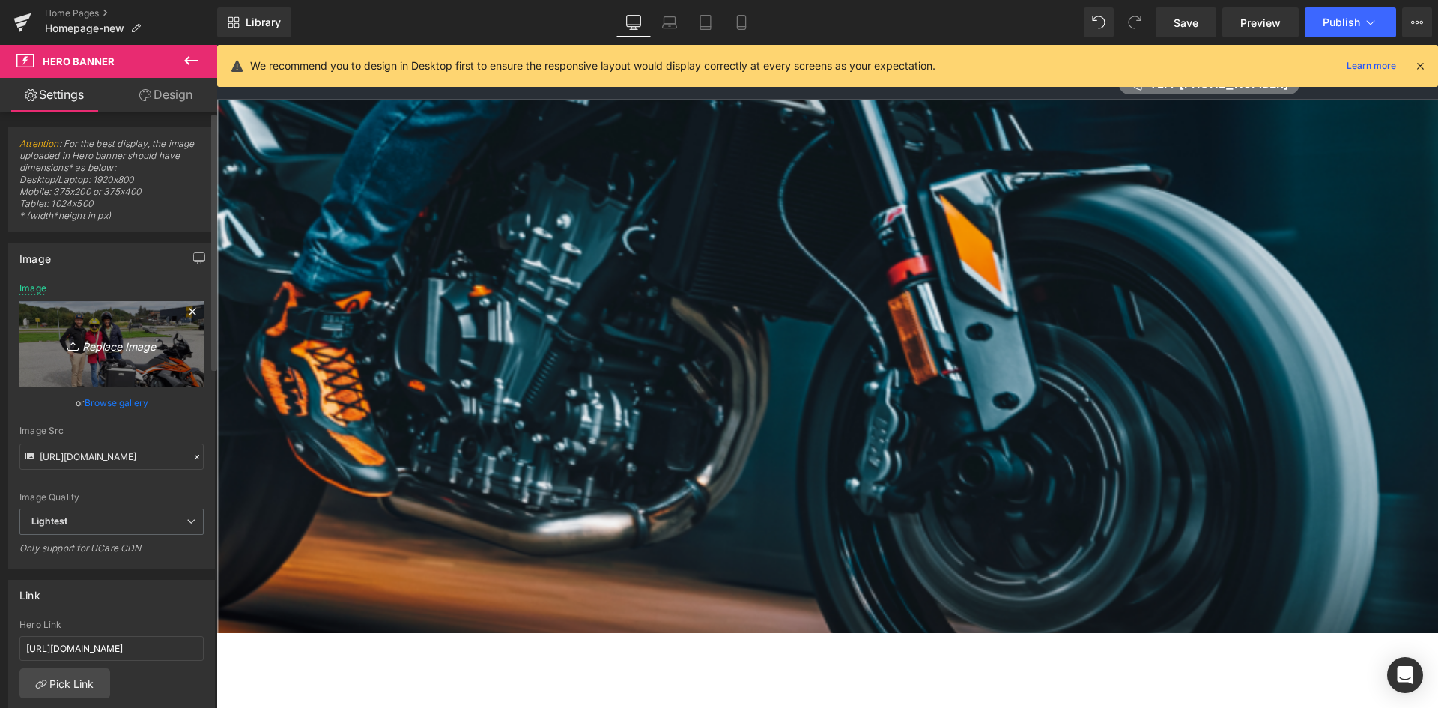
click at [119, 343] on icon "Replace Image" at bounding box center [112, 344] width 120 height 19
type input "C:\fakepath\494589600_10162502337256195_6692558775204686376_n.jpg"
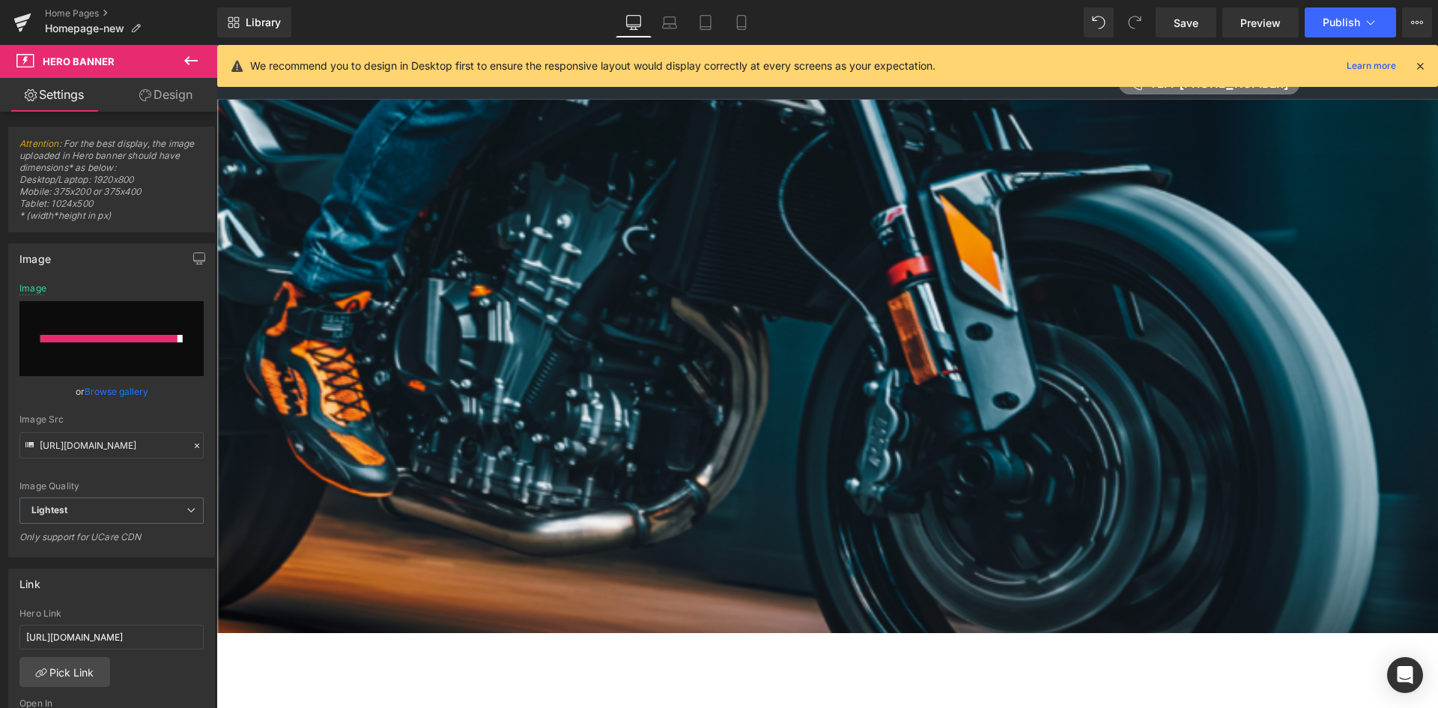
type input "https://ucarecdn.com/b3df8042-9065-4ab4-87d7-378b6969484d/-/format/auto/-/previ…"
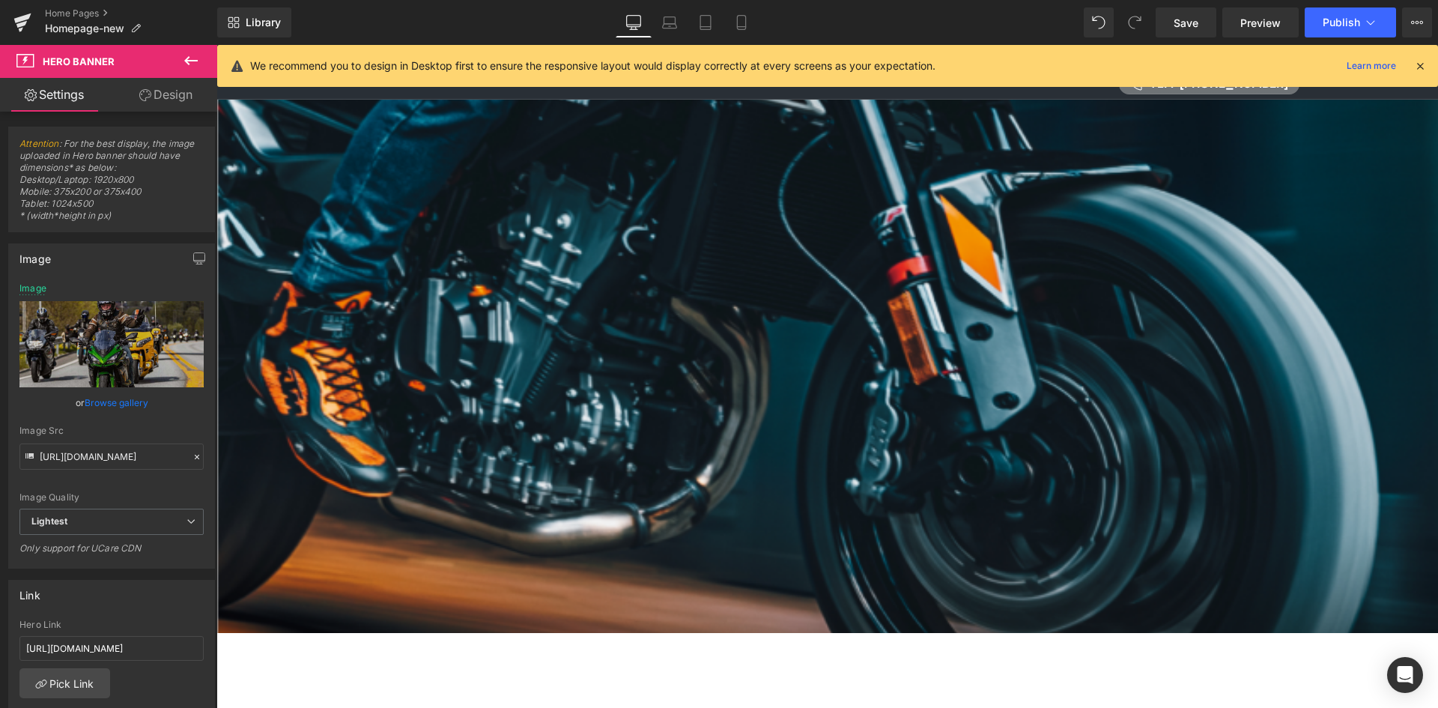
click at [822, 414] on div at bounding box center [827, 301] width 1222 height 663
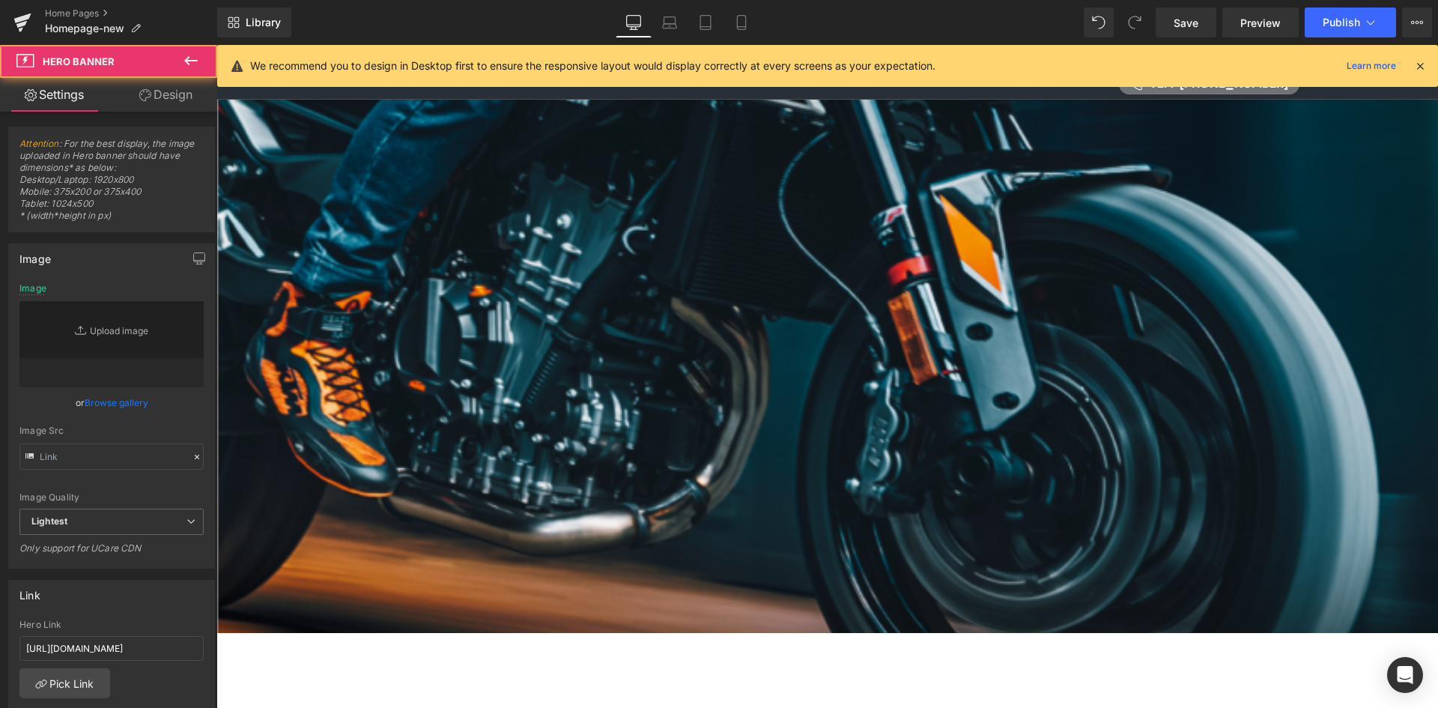
type input "https://ucarecdn.com/e063786e-79a3-4277-ac08-584699074a64/-/format/auto/-/previ…"
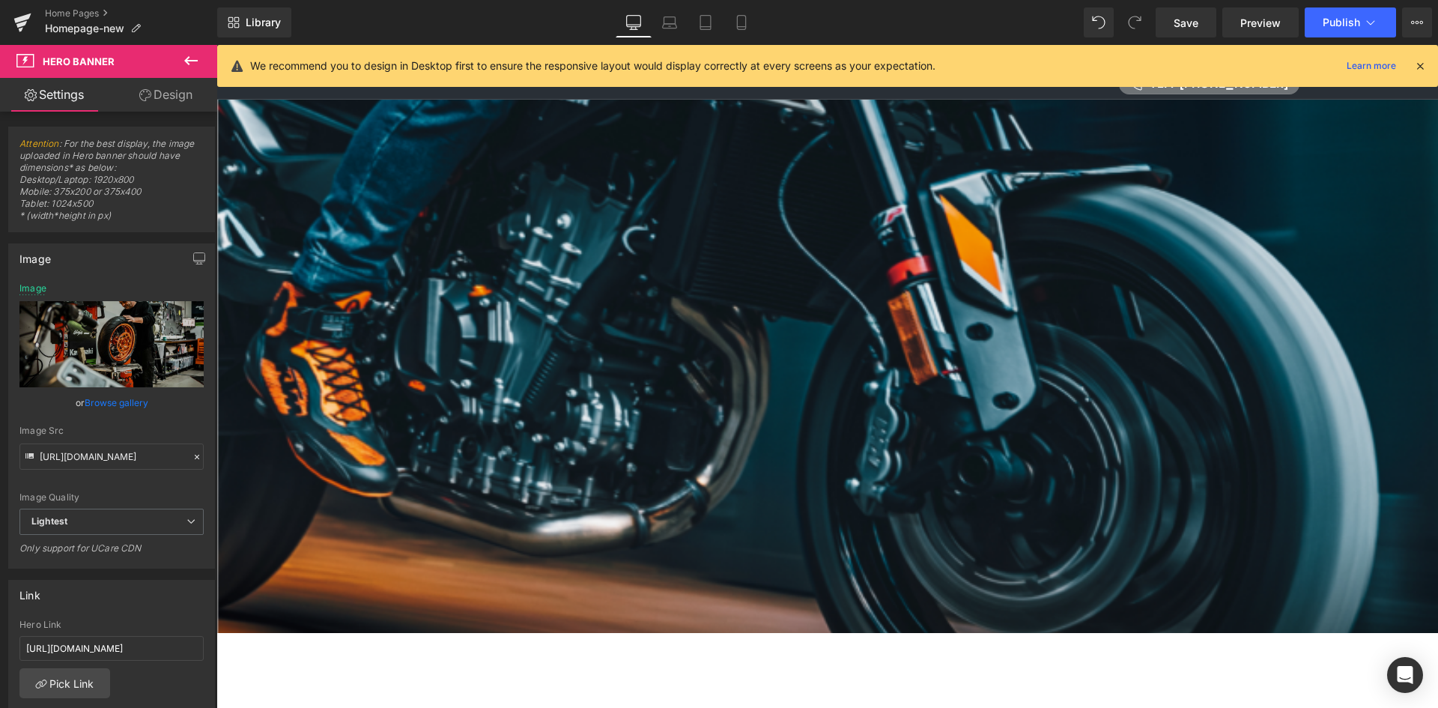
click at [216, 45] on span "Hero Banner" at bounding box center [216, 45] width 0 height 0
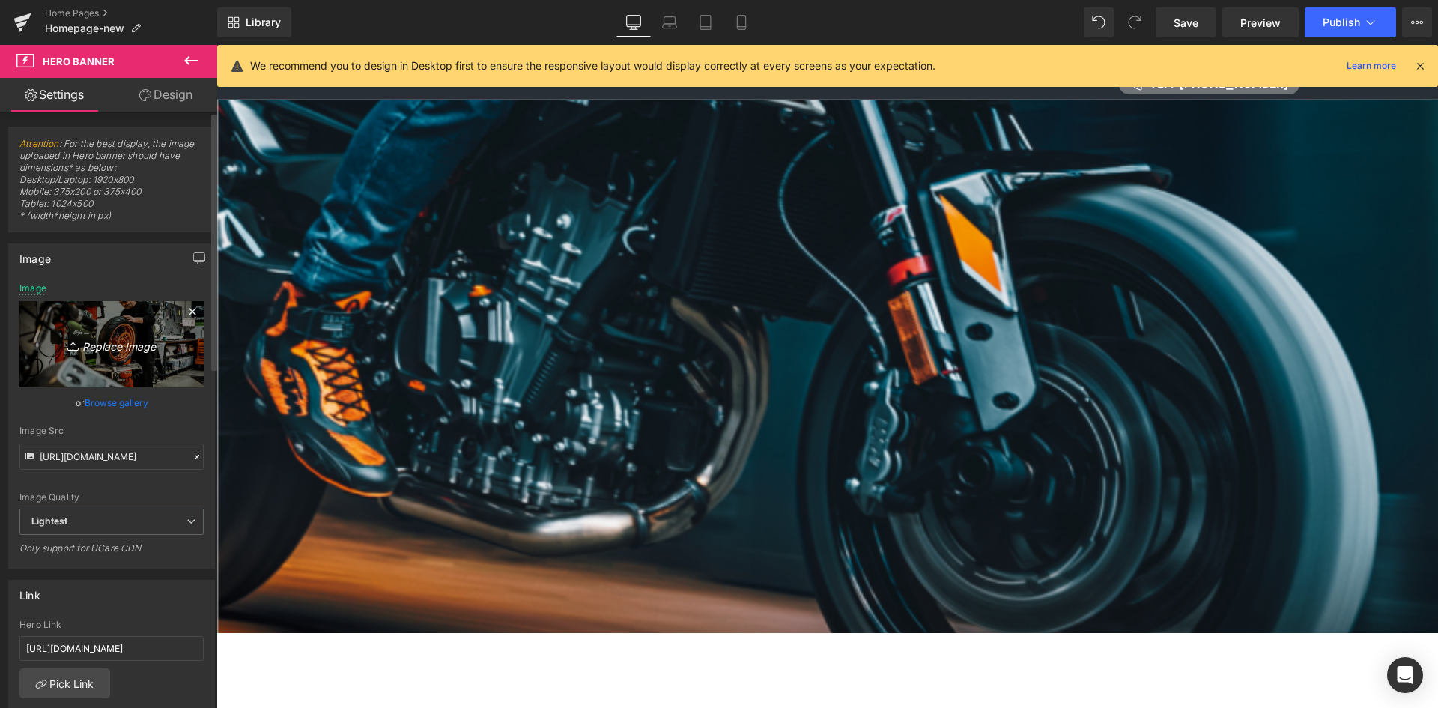
click at [114, 357] on link "Replace Image" at bounding box center [111, 344] width 184 height 86
type input "C:\fakepath\c02baa0c-6e1e-4ab8-99b0-32efec9c1e8f.jpg"
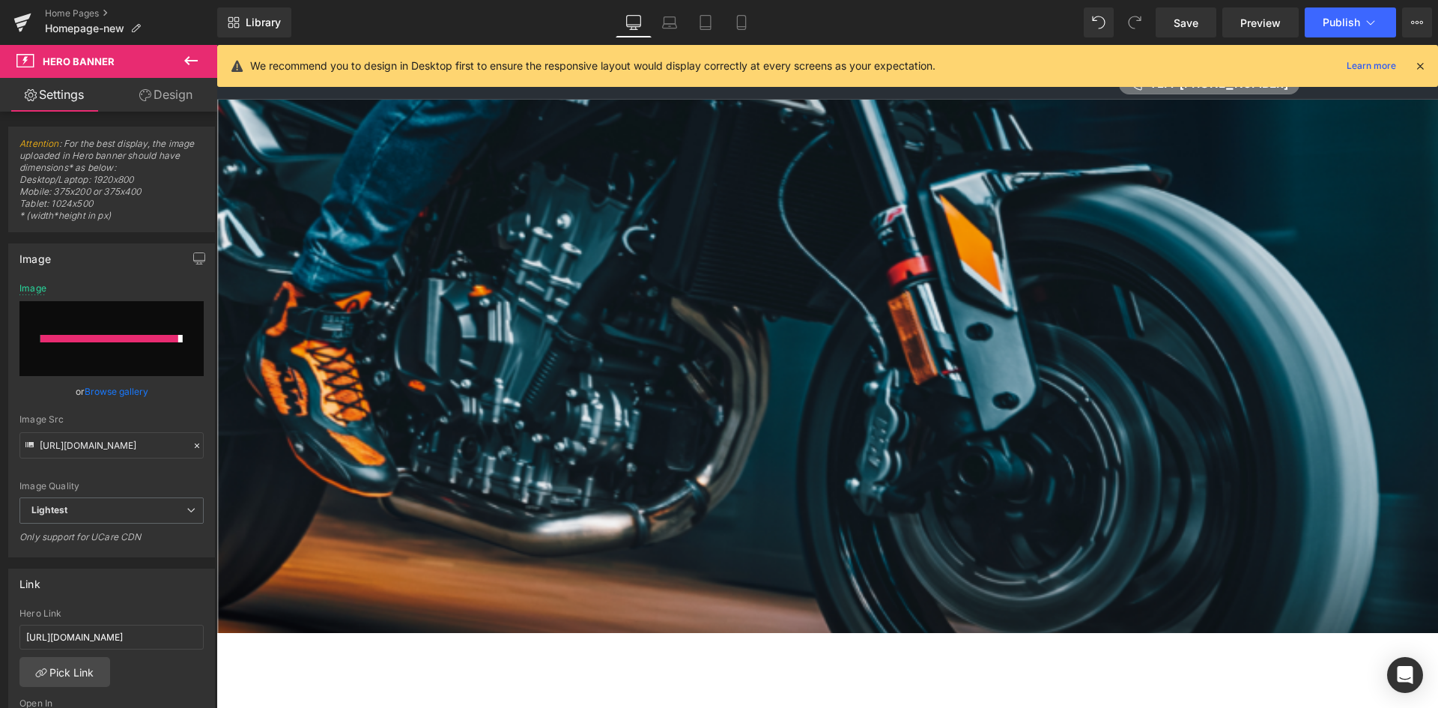
type input "https://ucarecdn.com/ed40c730-b491-45ac-b7fc-66684bf48d74/-/format/auto/-/previ…"
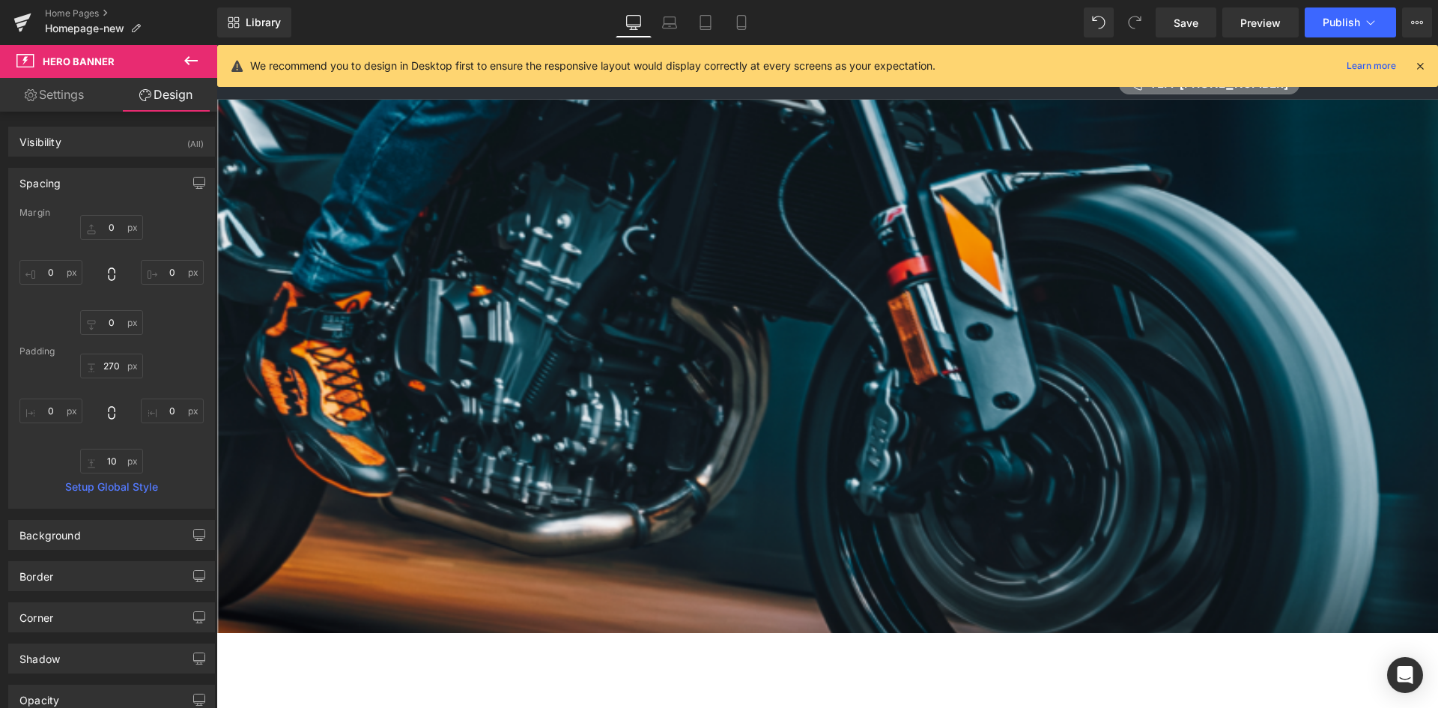
type input "270px"
click at [216, 45] on icon at bounding box center [216, 45] width 0 height 0
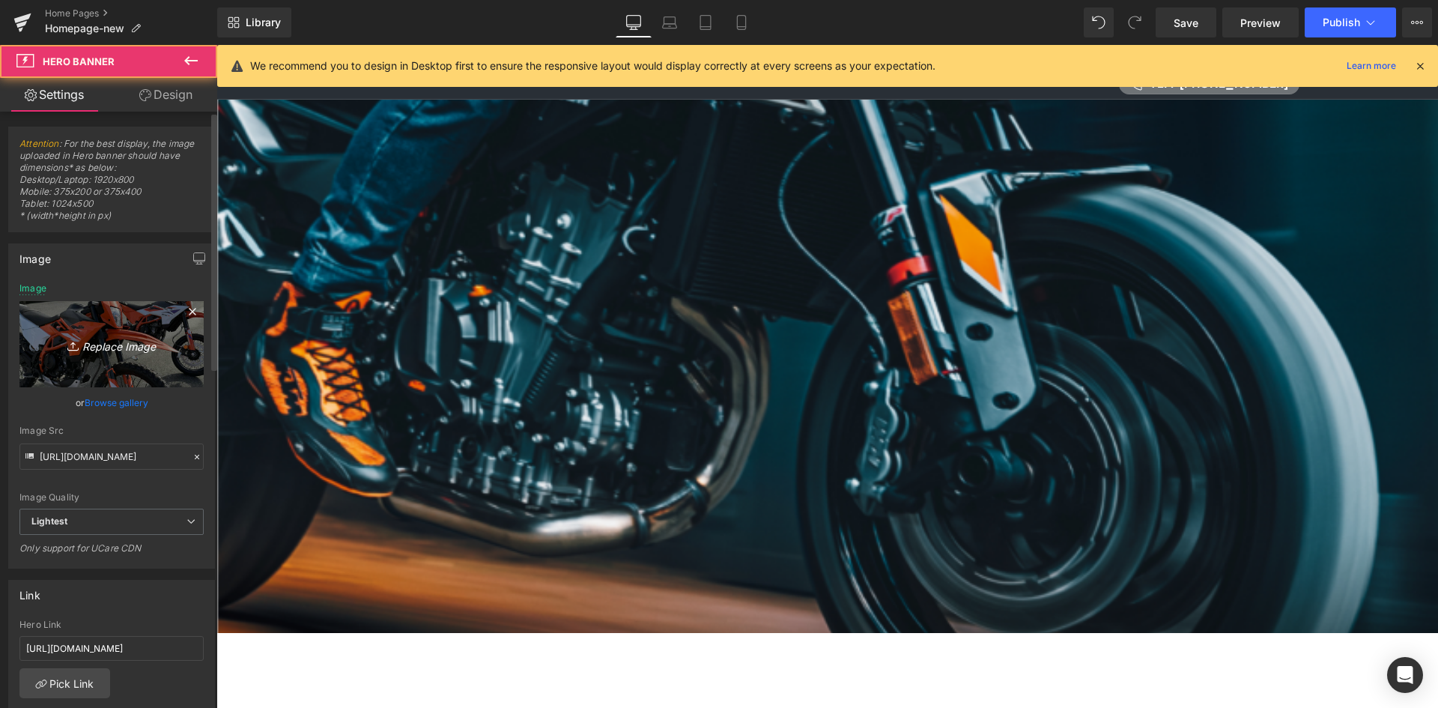
click at [139, 351] on icon "Replace Image" at bounding box center [112, 344] width 120 height 19
type input "C:\fakepath\bbe953c1-e54e-4881-a140-007cbbb13092.jpg"
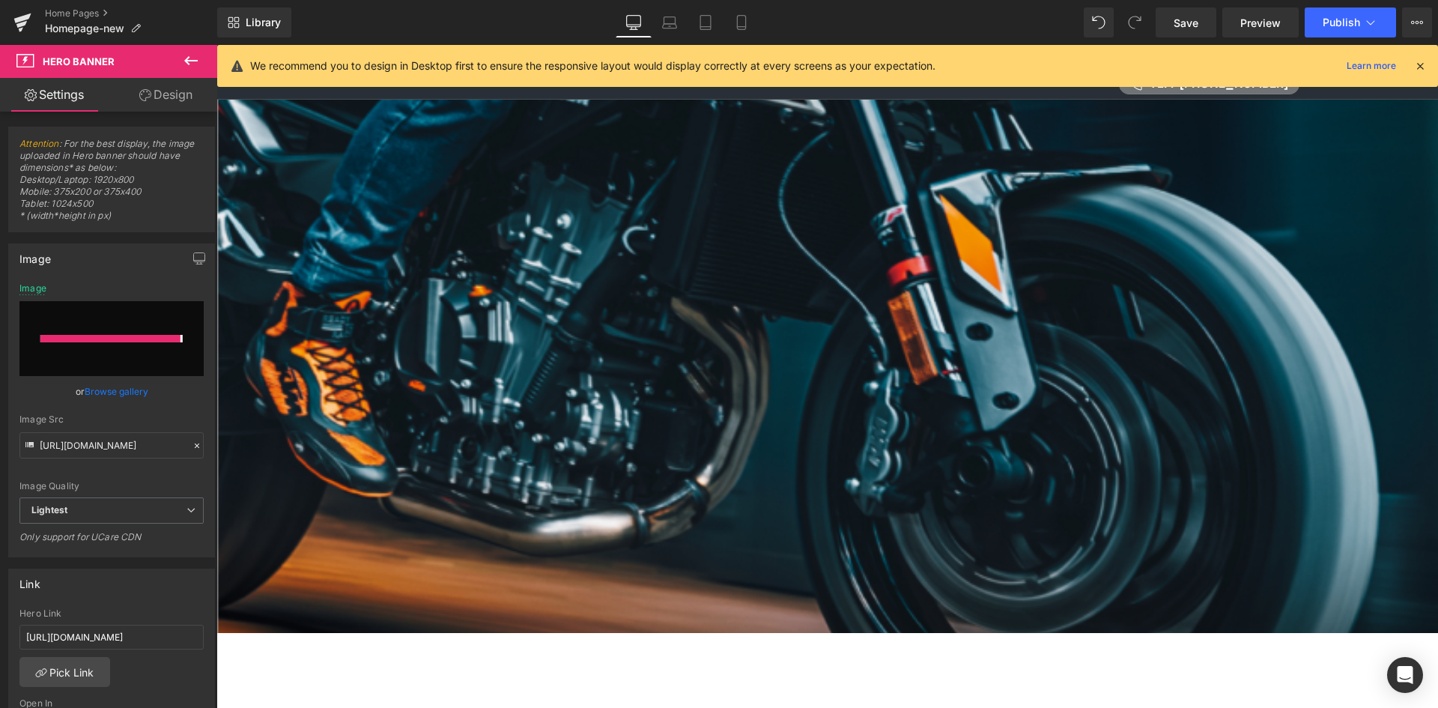
type input "https://ucarecdn.com/07da439f-ded3-4a88-b522-4a3547a462d7/-/format/auto/-/previ…"
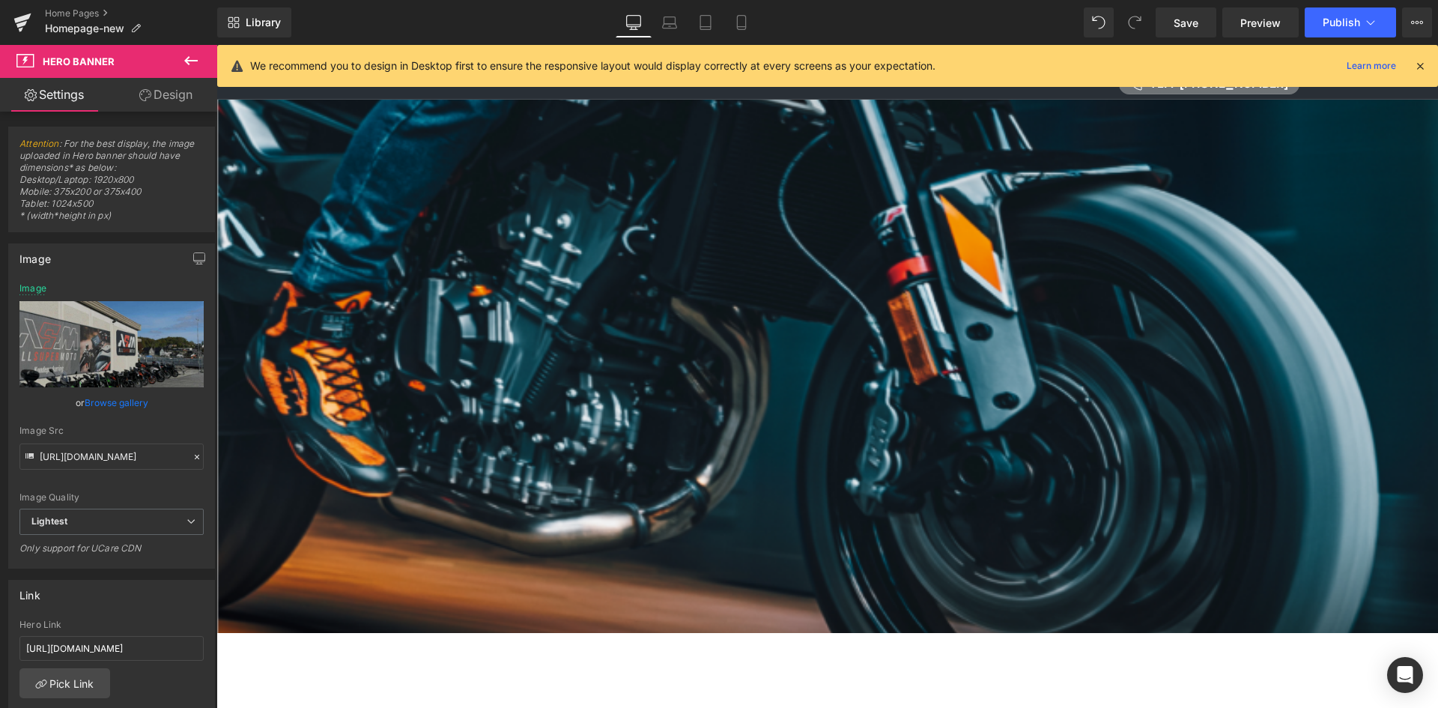
drag, startPoint x: 565, startPoint y: 492, endPoint x: 578, endPoint y: 494, distance: 13.7
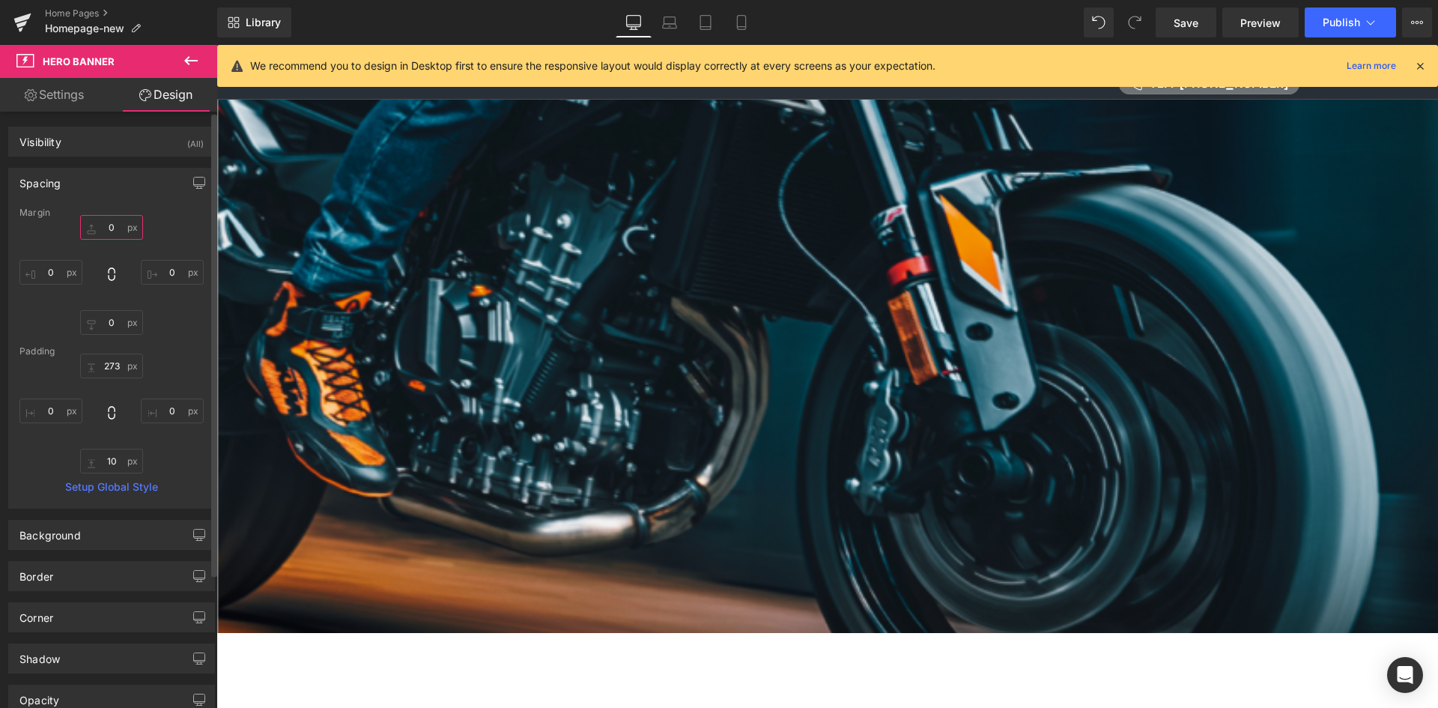
click at [103, 234] on input "0" at bounding box center [111, 227] width 63 height 25
type input "1"
click at [76, 94] on link "Settings" at bounding box center [54, 95] width 109 height 34
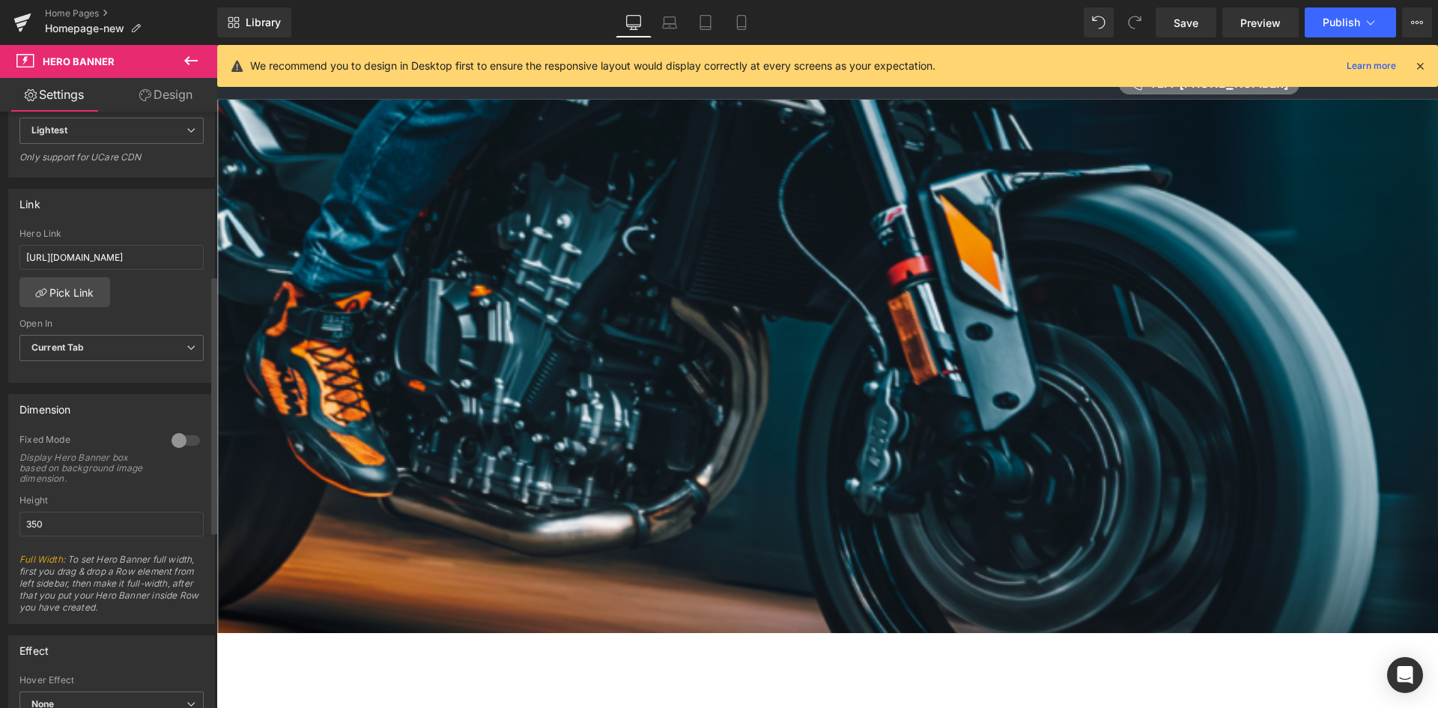
scroll to position [524, 0]
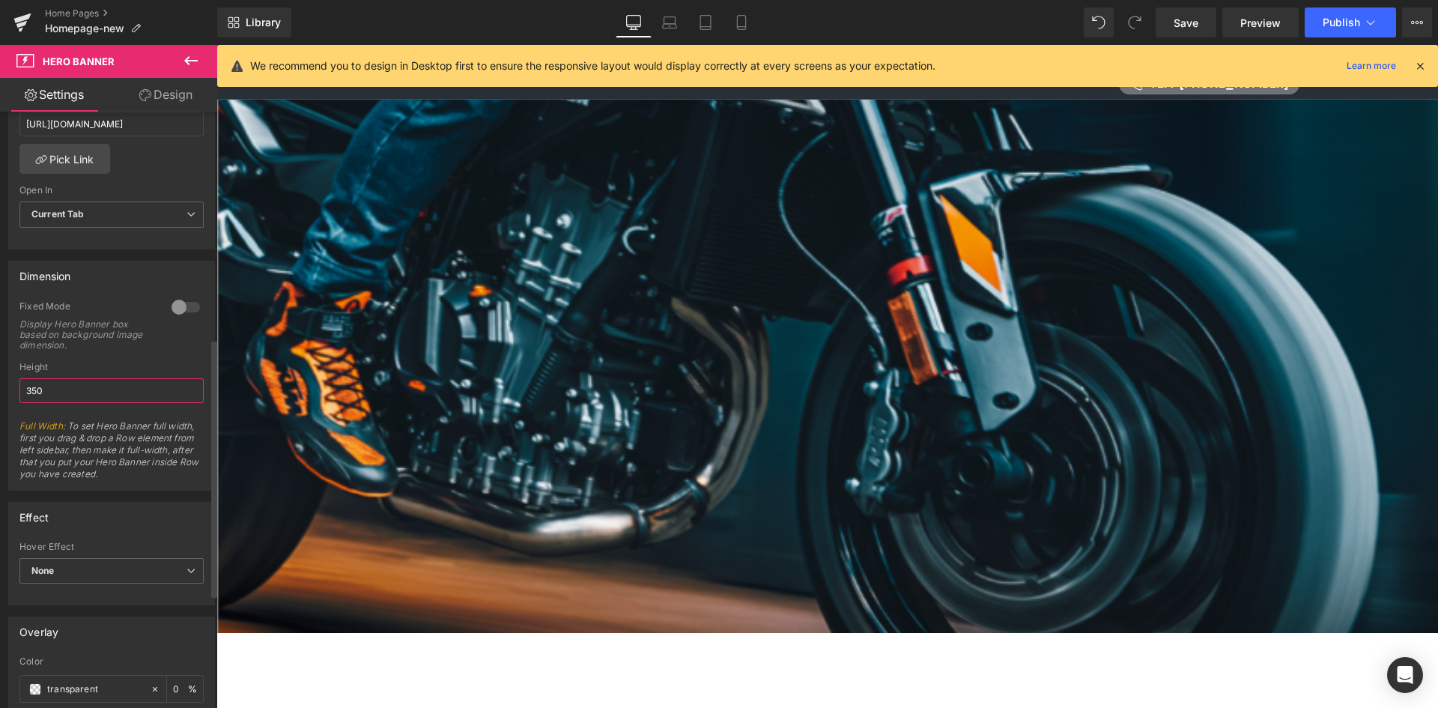
click at [140, 395] on input "350" at bounding box center [111, 390] width 184 height 25
drag, startPoint x: 544, startPoint y: 464, endPoint x: 560, endPoint y: 463, distance: 15.7
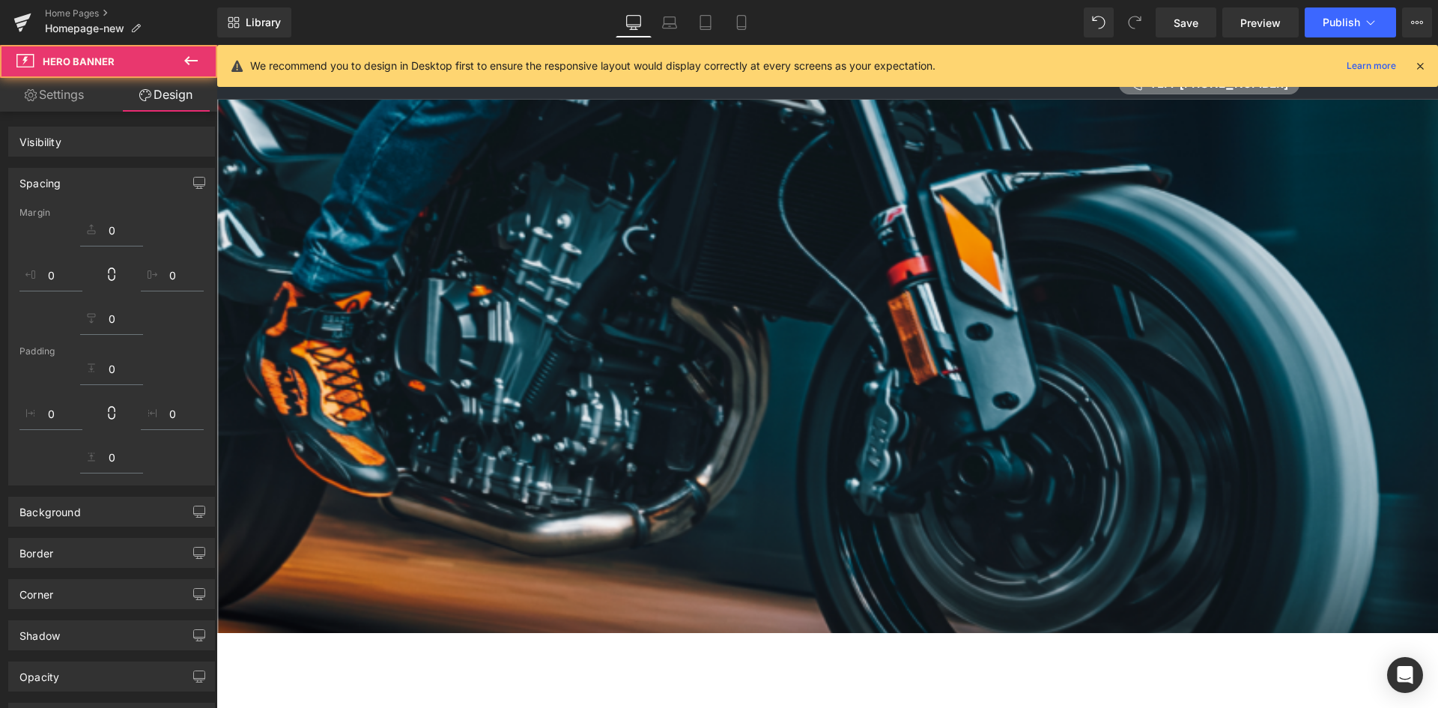
click at [548, 593] on div at bounding box center [827, 301] width 1222 height 663
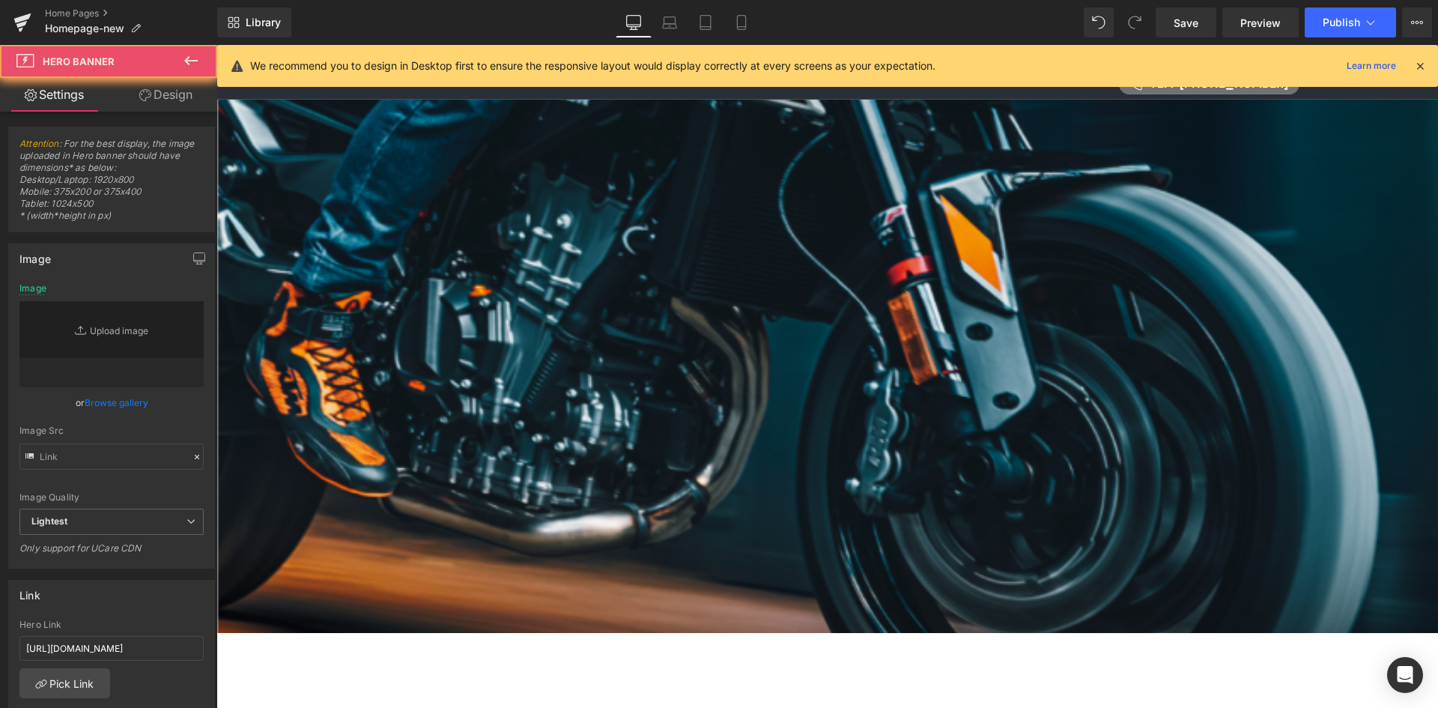
type input "https://ucarecdn.com/07da439f-ded3-4a88-b522-4a3547a462d7/-/format/auto/-/previ…"
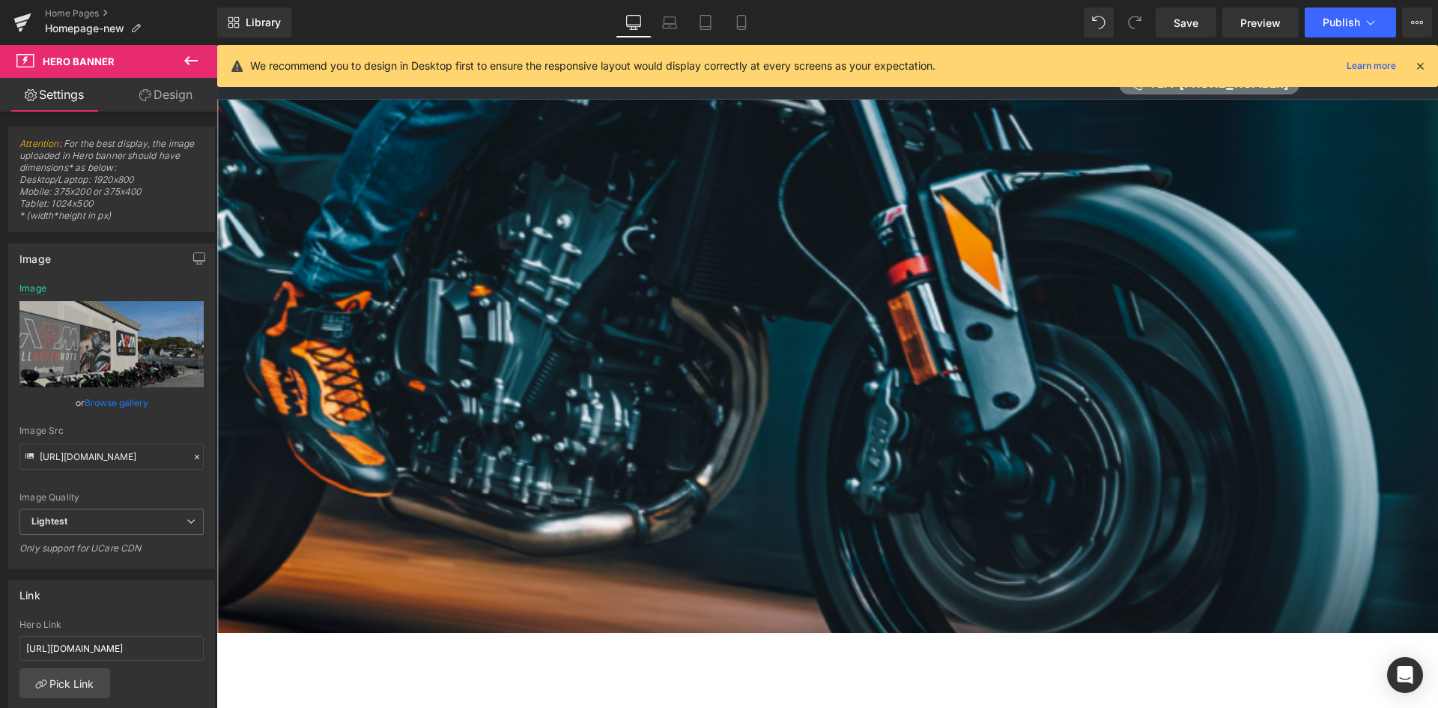
click at [216, 45] on span at bounding box center [216, 45] width 0 height 0
click at [1363, 15] on icon at bounding box center [1370, 22] width 15 height 15
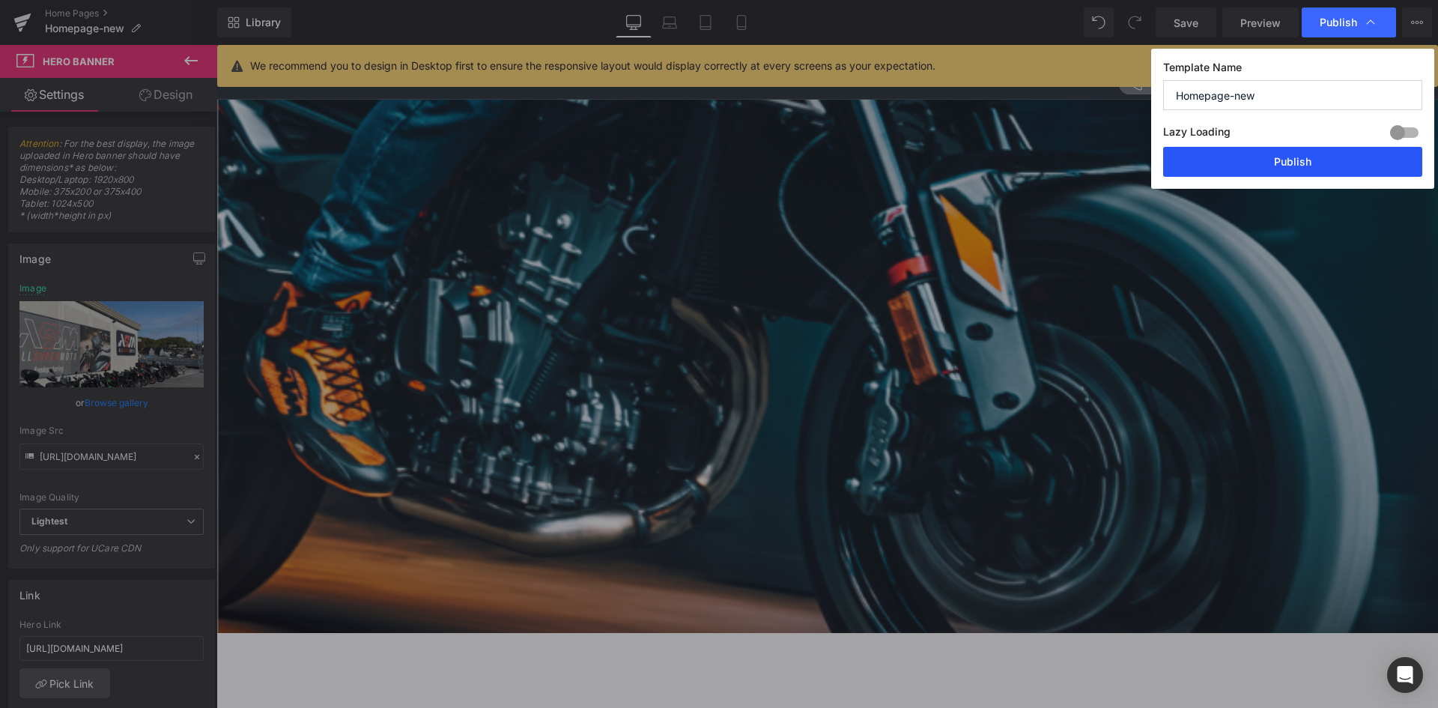
click at [1294, 165] on button "Publish" at bounding box center [1292, 162] width 259 height 30
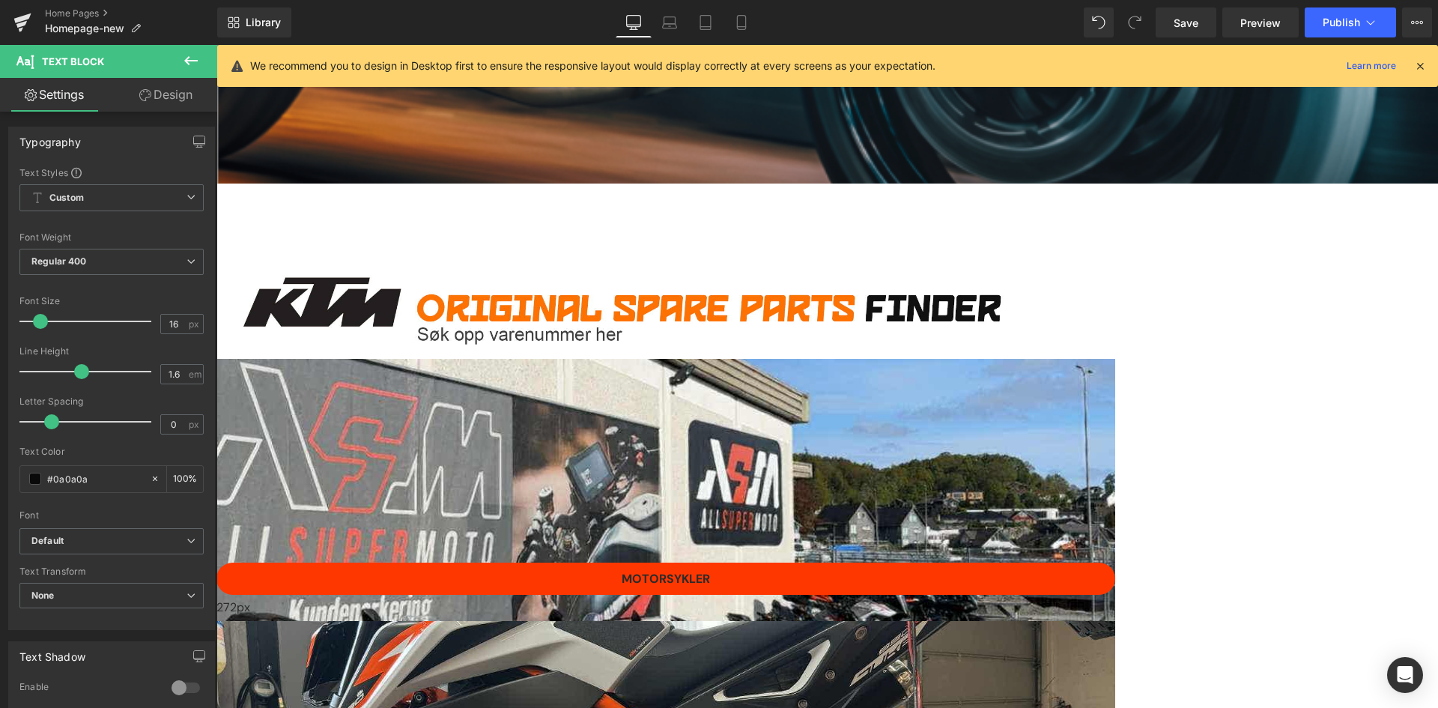
drag, startPoint x: 834, startPoint y: 533, endPoint x: 457, endPoint y: 516, distance: 377.9
drag, startPoint x: 719, startPoint y: 510, endPoint x: 689, endPoint y: 498, distance: 32.3
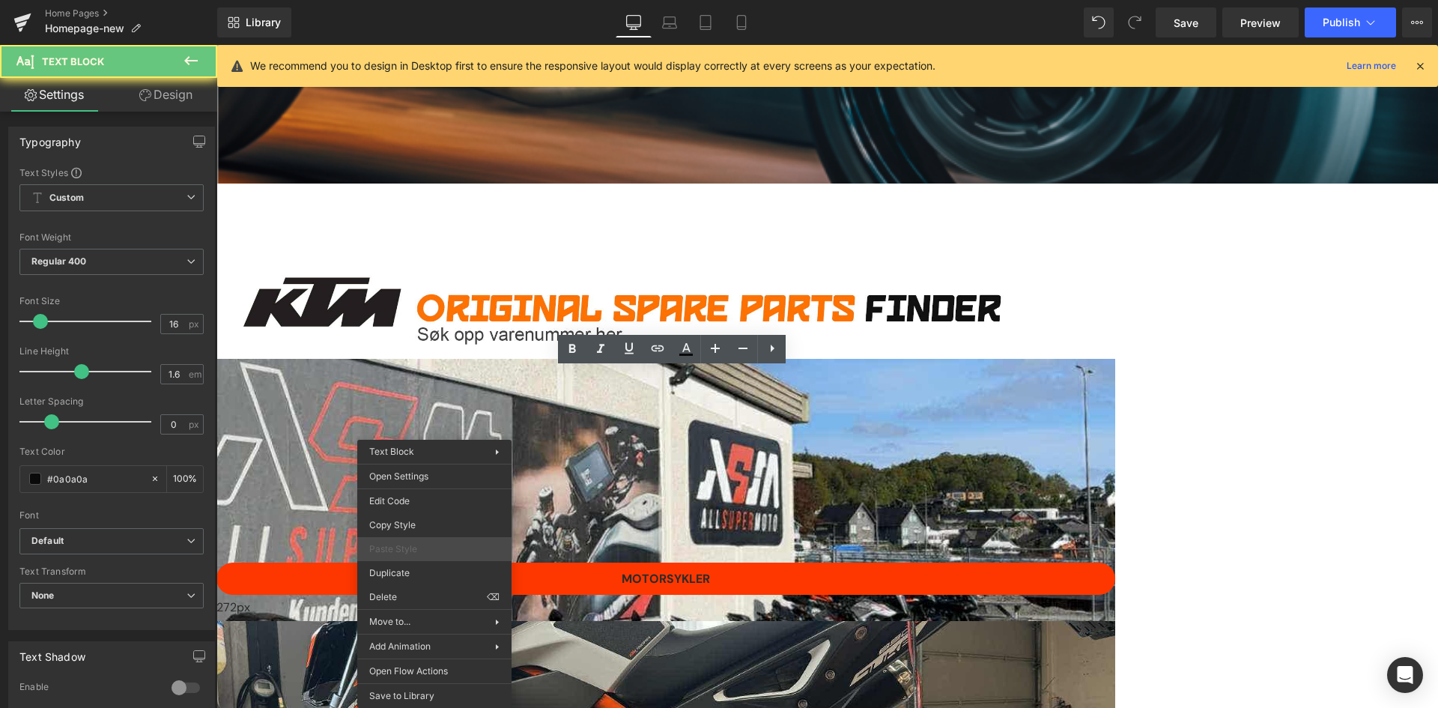
click at [434, 552] on span "Paste Style" at bounding box center [434, 548] width 130 height 13
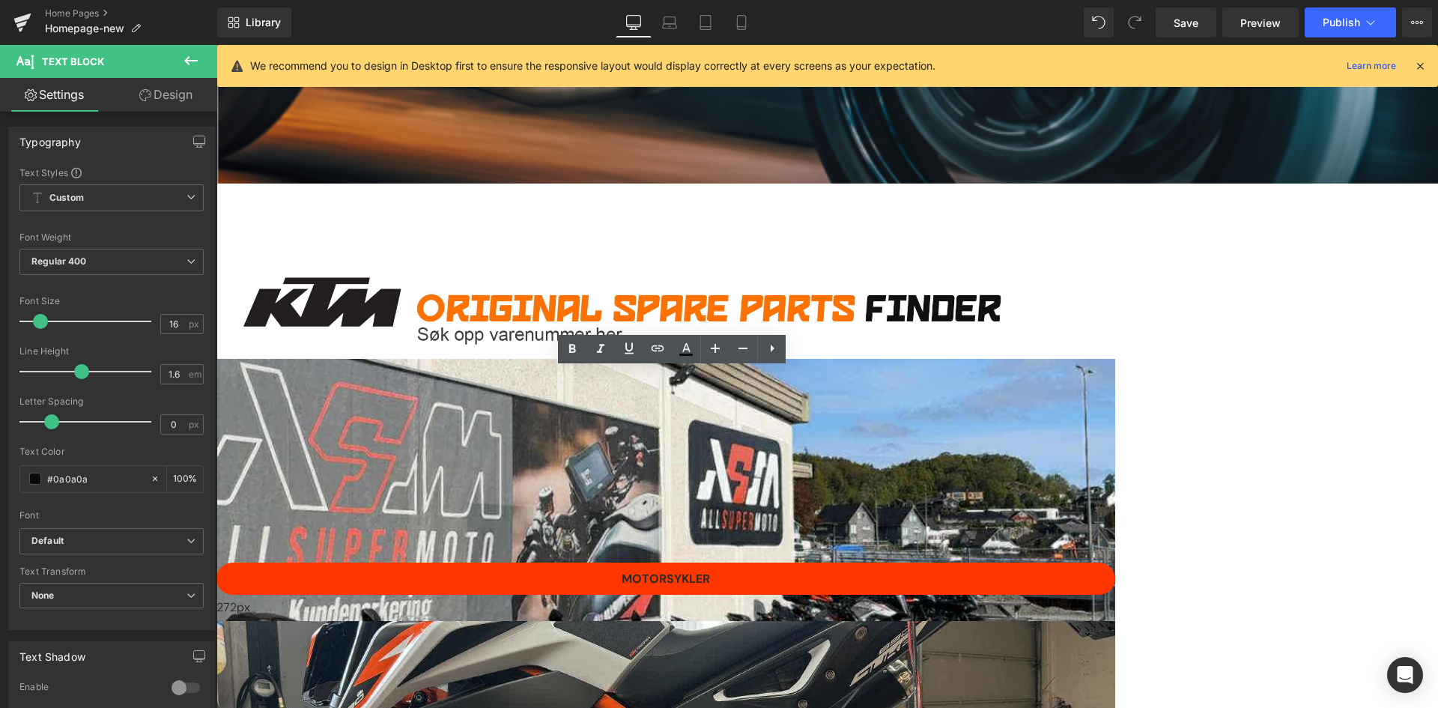
drag, startPoint x: 792, startPoint y: 558, endPoint x: 611, endPoint y: 560, distance: 180.5
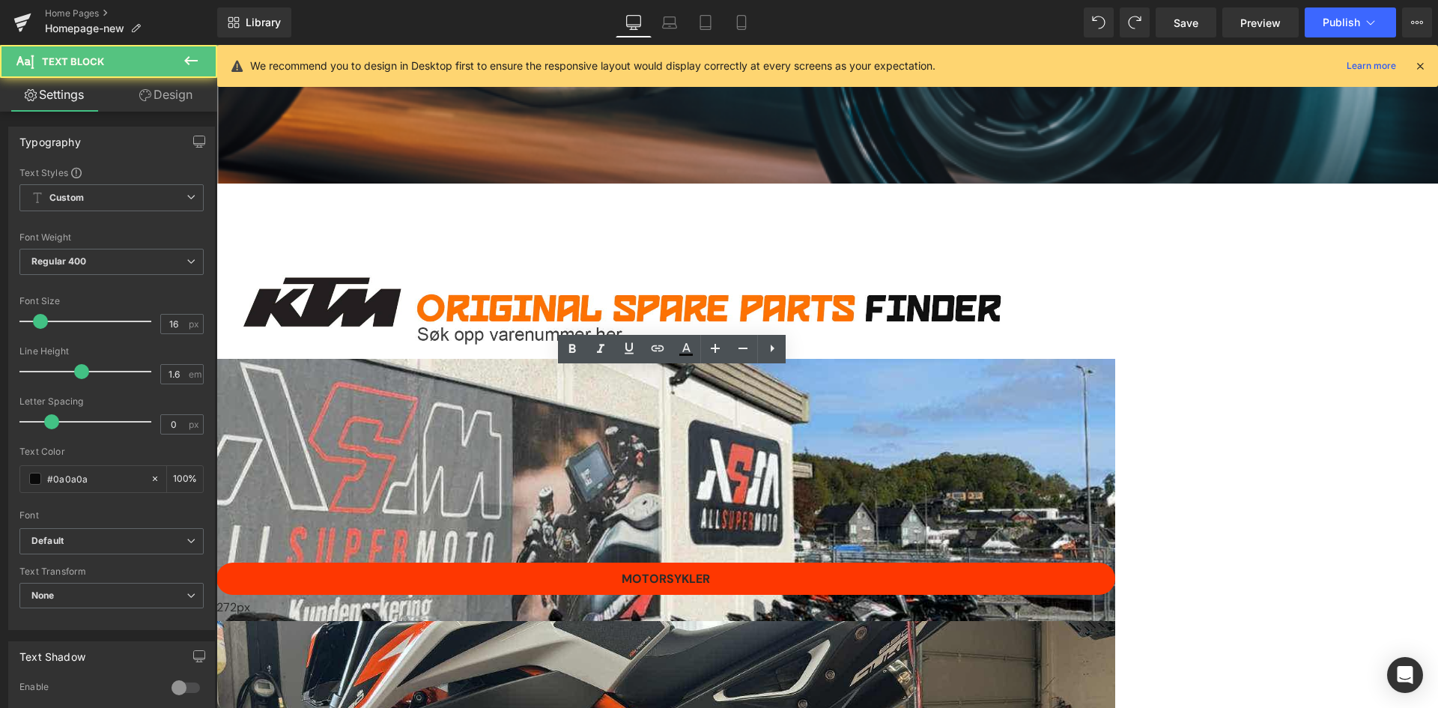
drag, startPoint x: 590, startPoint y: 557, endPoint x: 521, endPoint y: 555, distance: 68.9
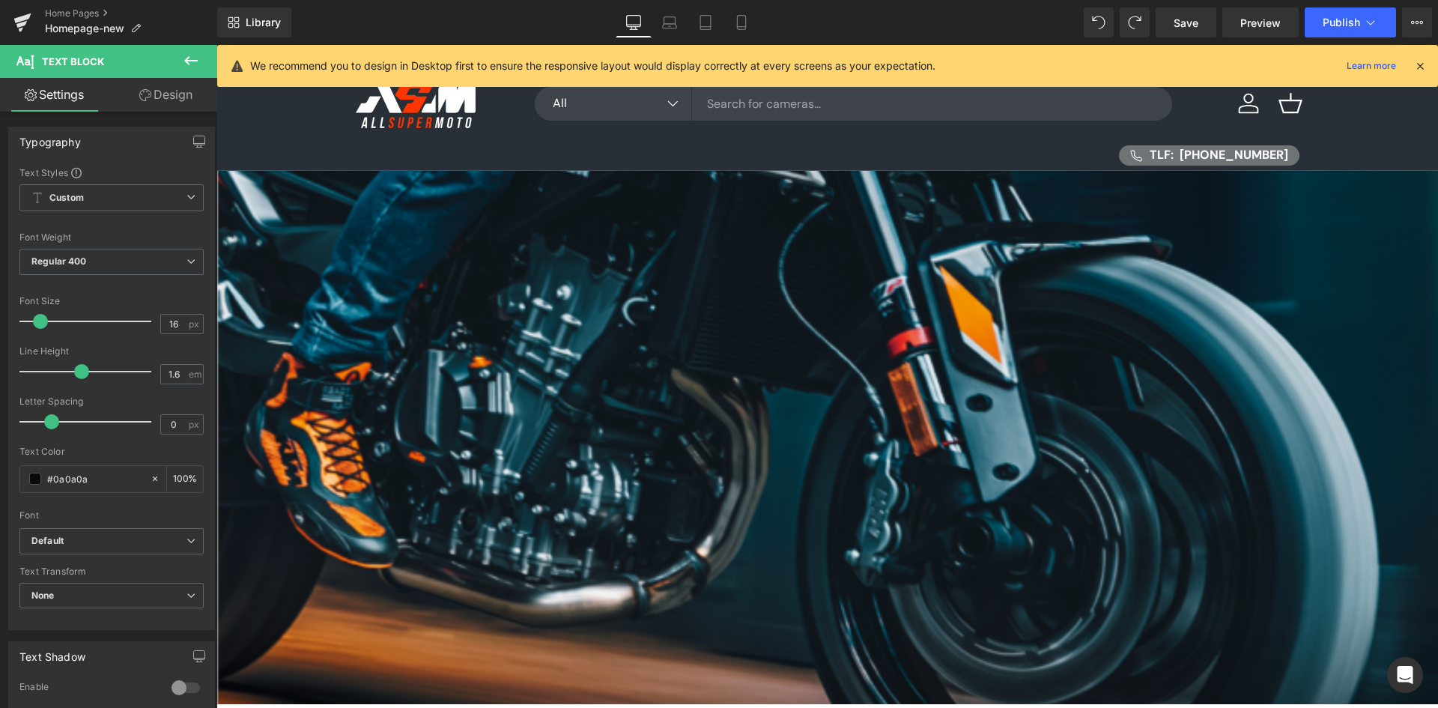
scroll to position [0, 0]
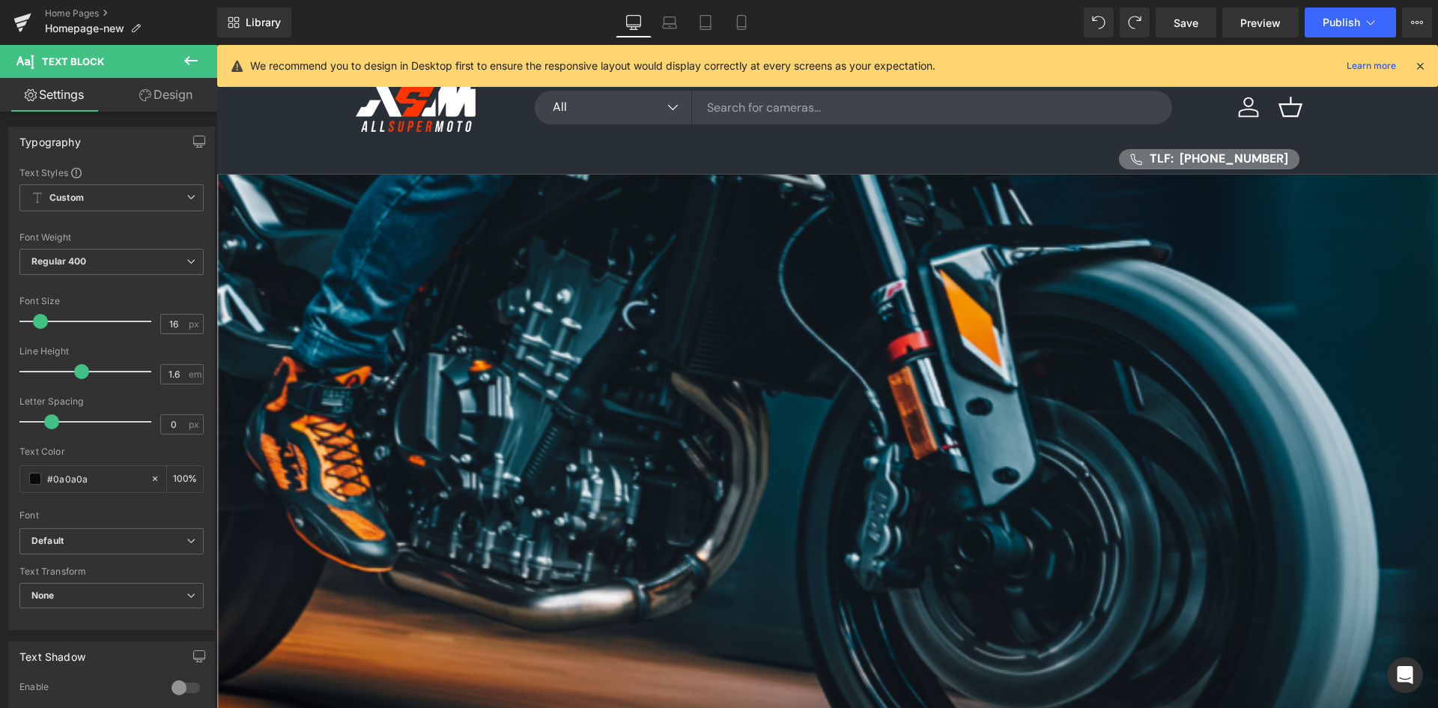
drag, startPoint x: 737, startPoint y: 25, endPoint x: 753, endPoint y: 41, distance: 22.2
click at [737, 25] on icon at bounding box center [741, 22] width 15 height 15
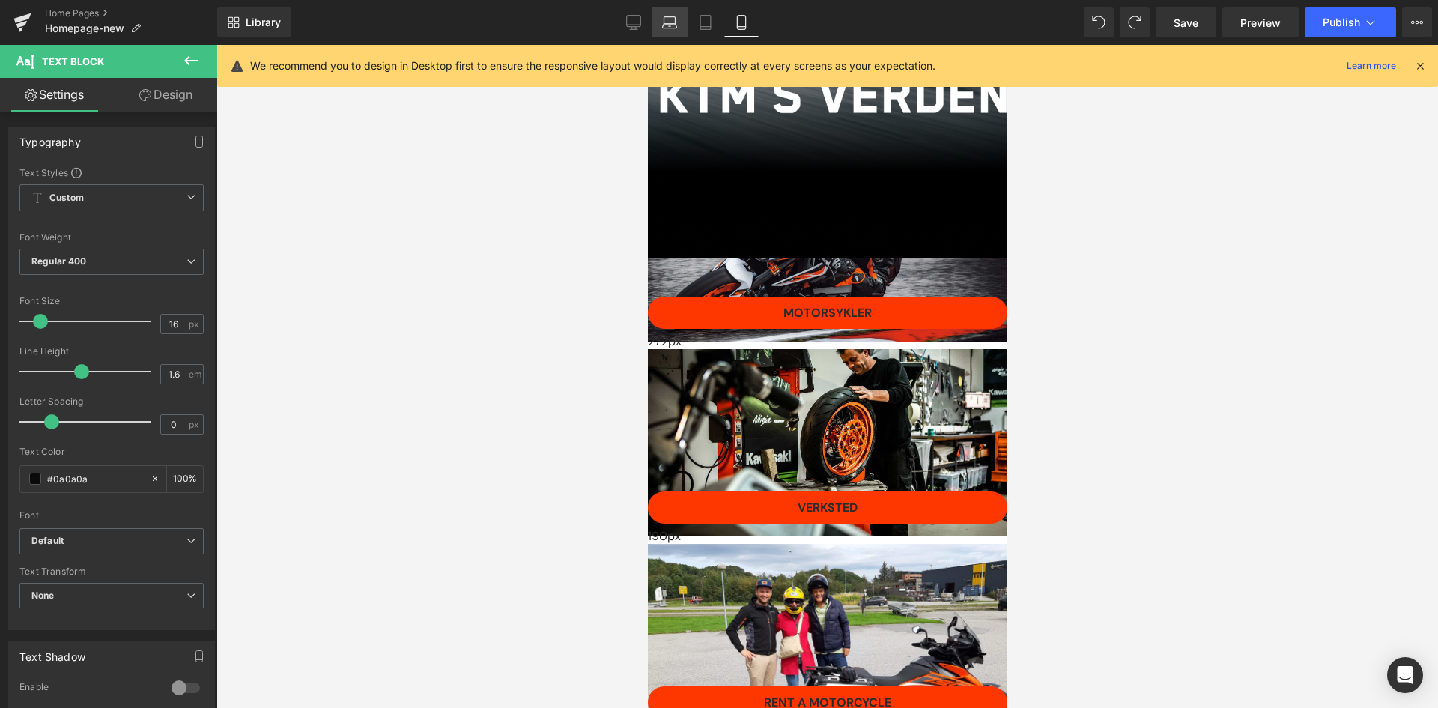
click at [670, 25] on icon at bounding box center [669, 22] width 15 height 15
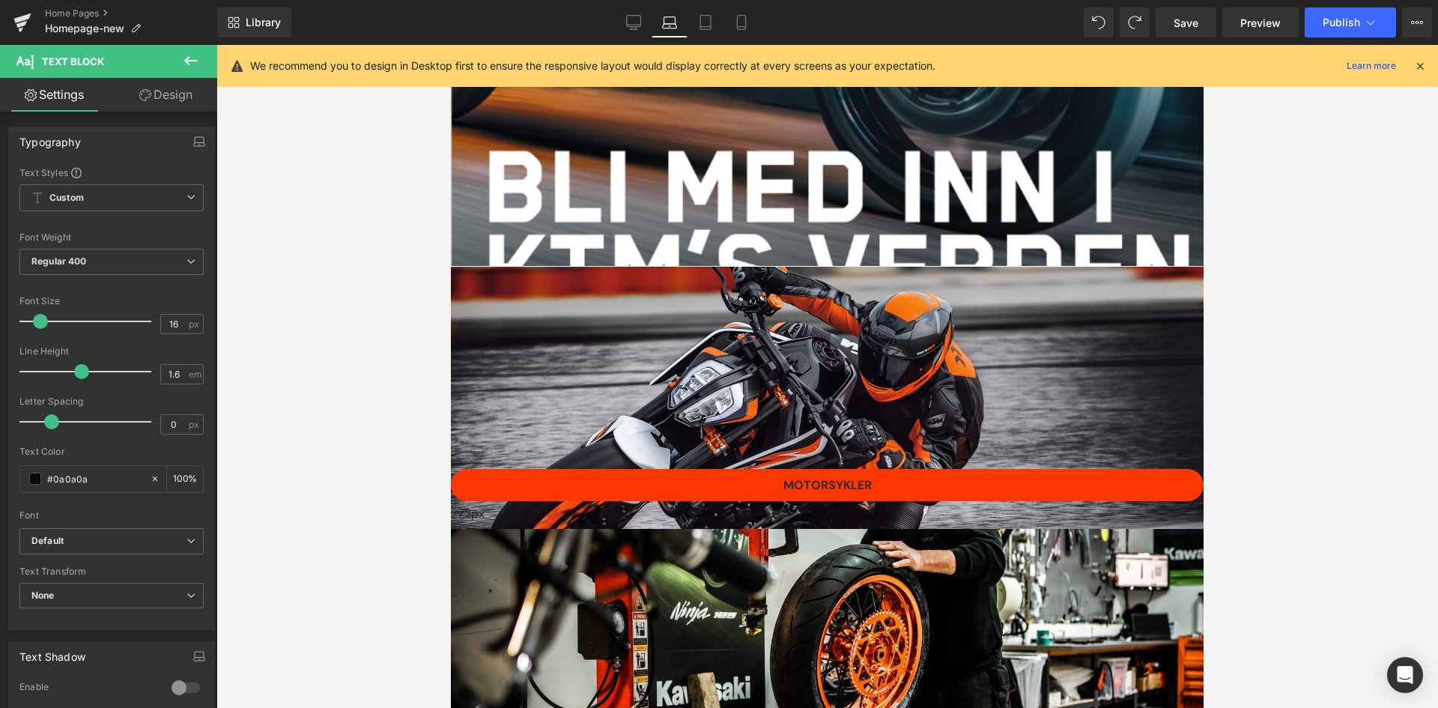
scroll to position [137, 0]
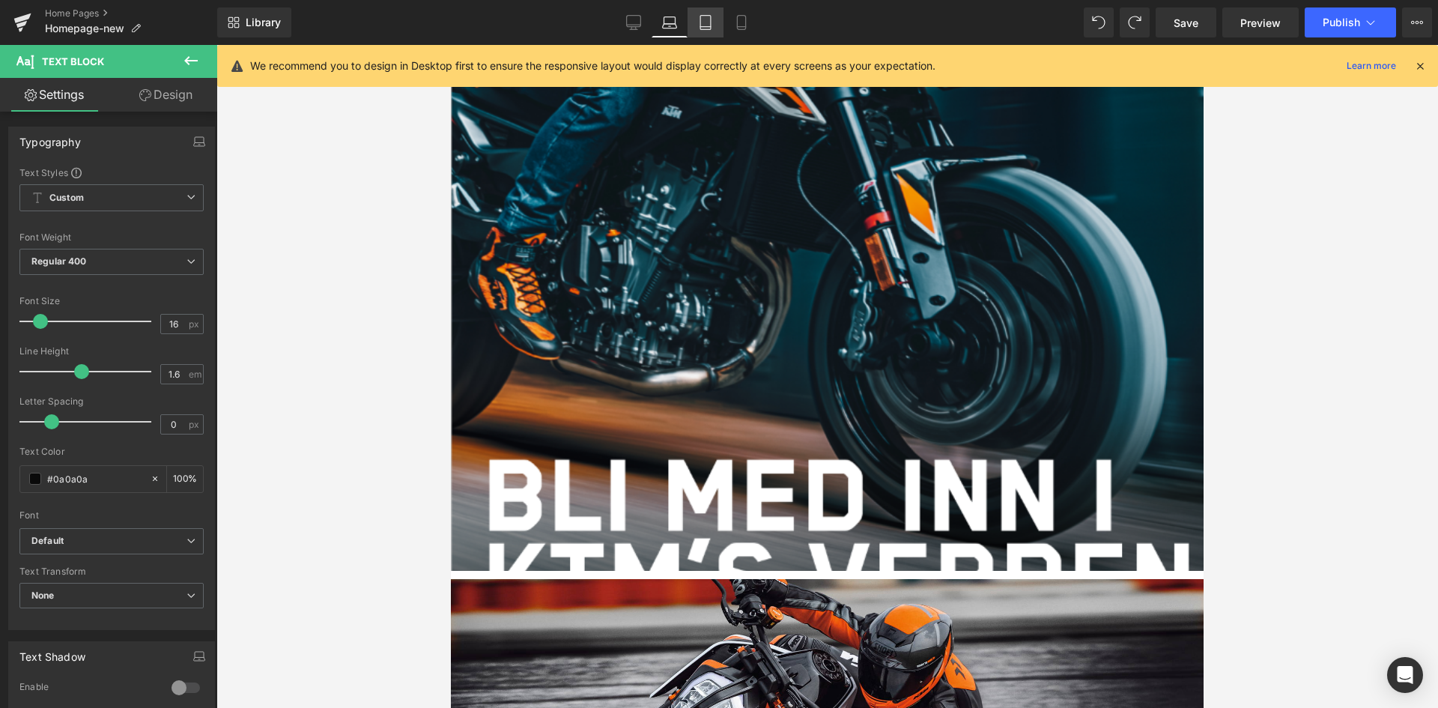
click at [714, 23] on link "Tablet" at bounding box center [706, 22] width 36 height 30
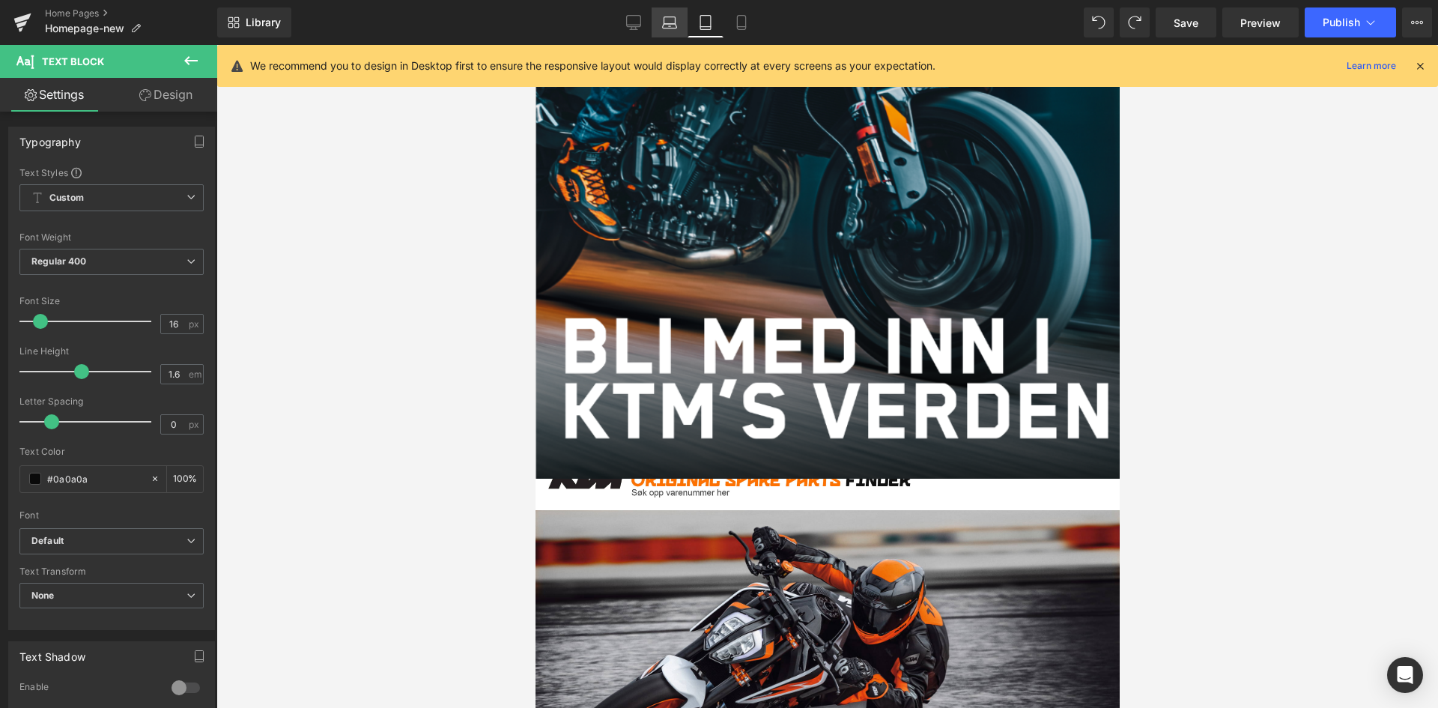
click at [652, 19] on link "Laptop" at bounding box center [670, 22] width 36 height 30
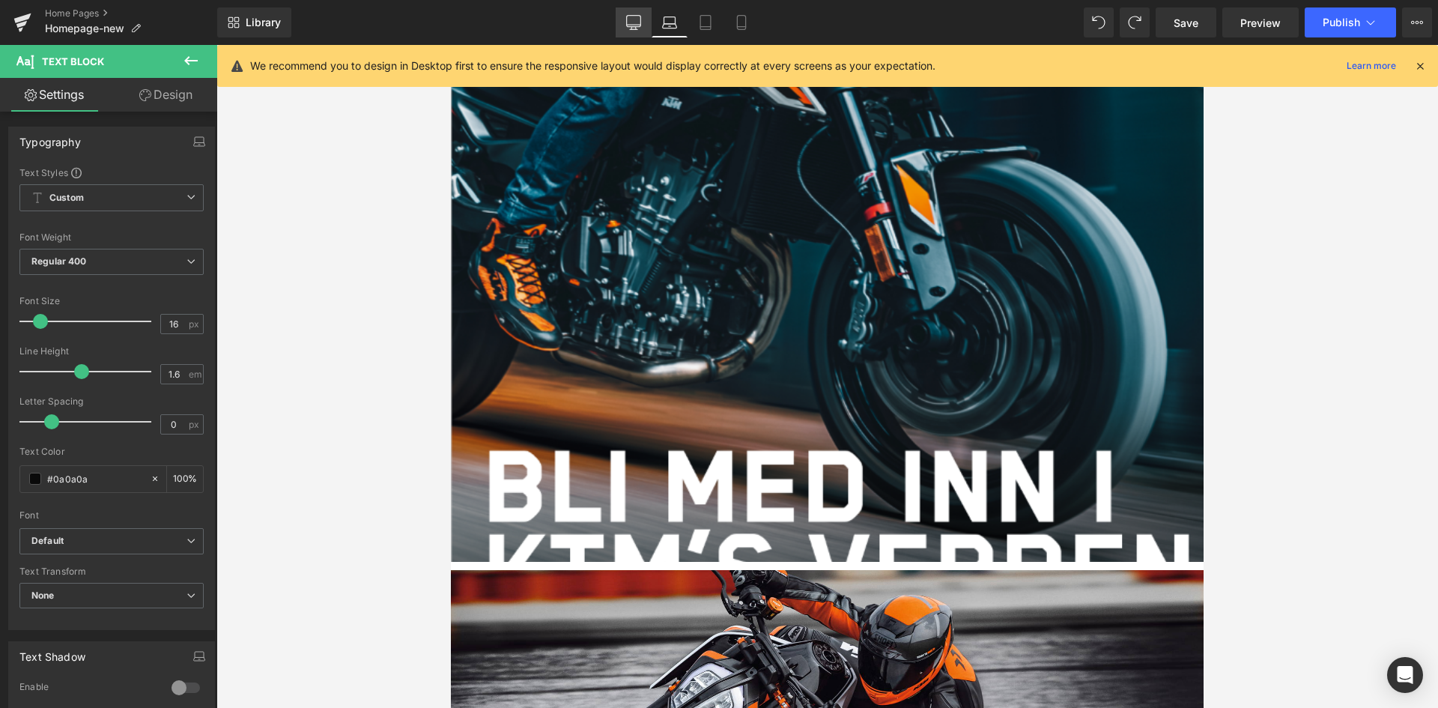
click at [645, 19] on link "Desktop" at bounding box center [634, 22] width 36 height 30
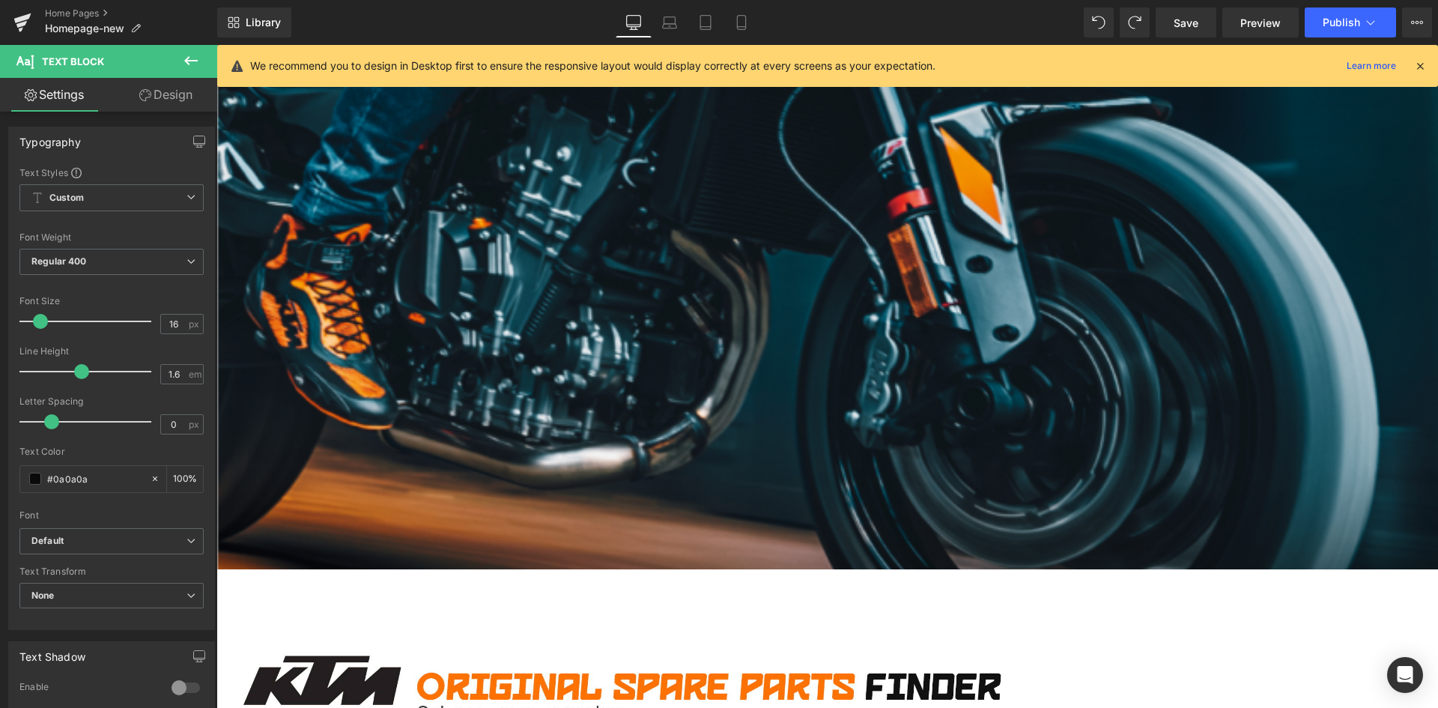
scroll to position [168, 0]
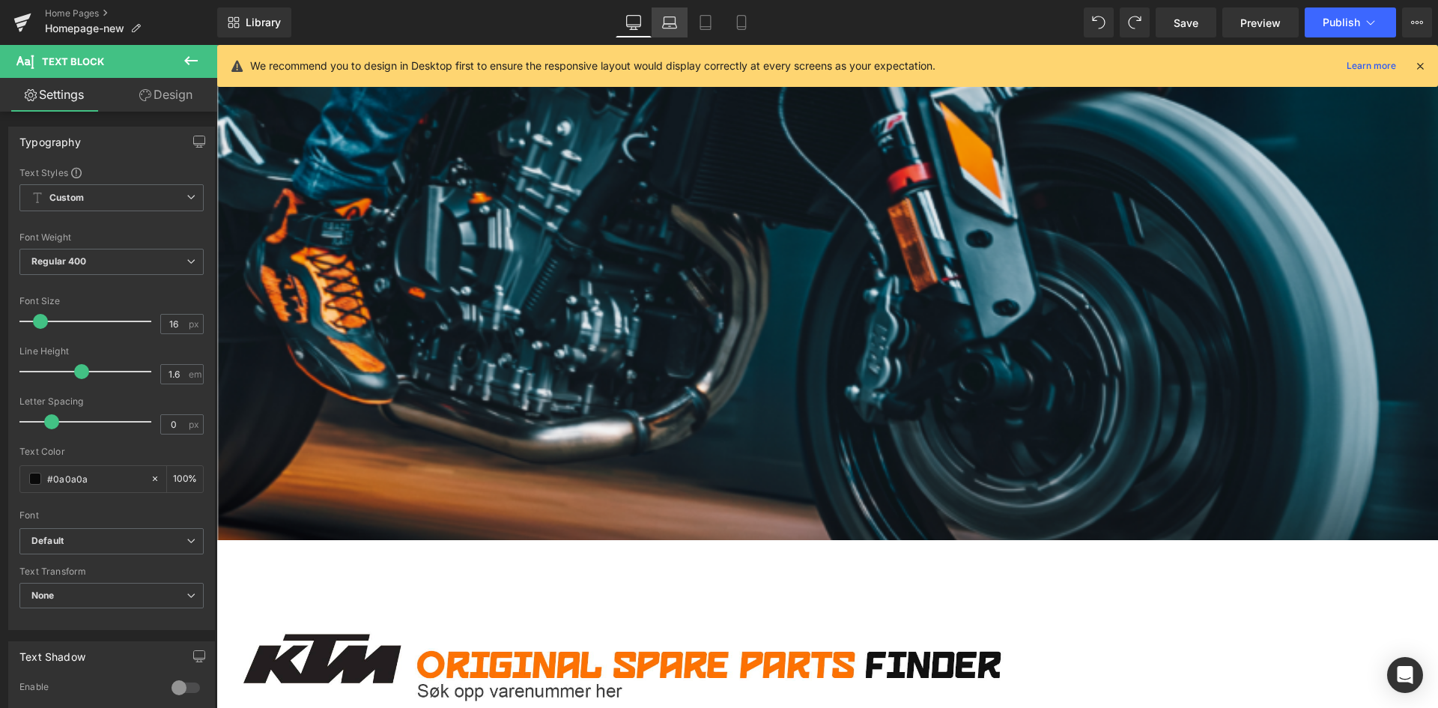
click at [665, 20] on icon at bounding box center [669, 20] width 11 height 7
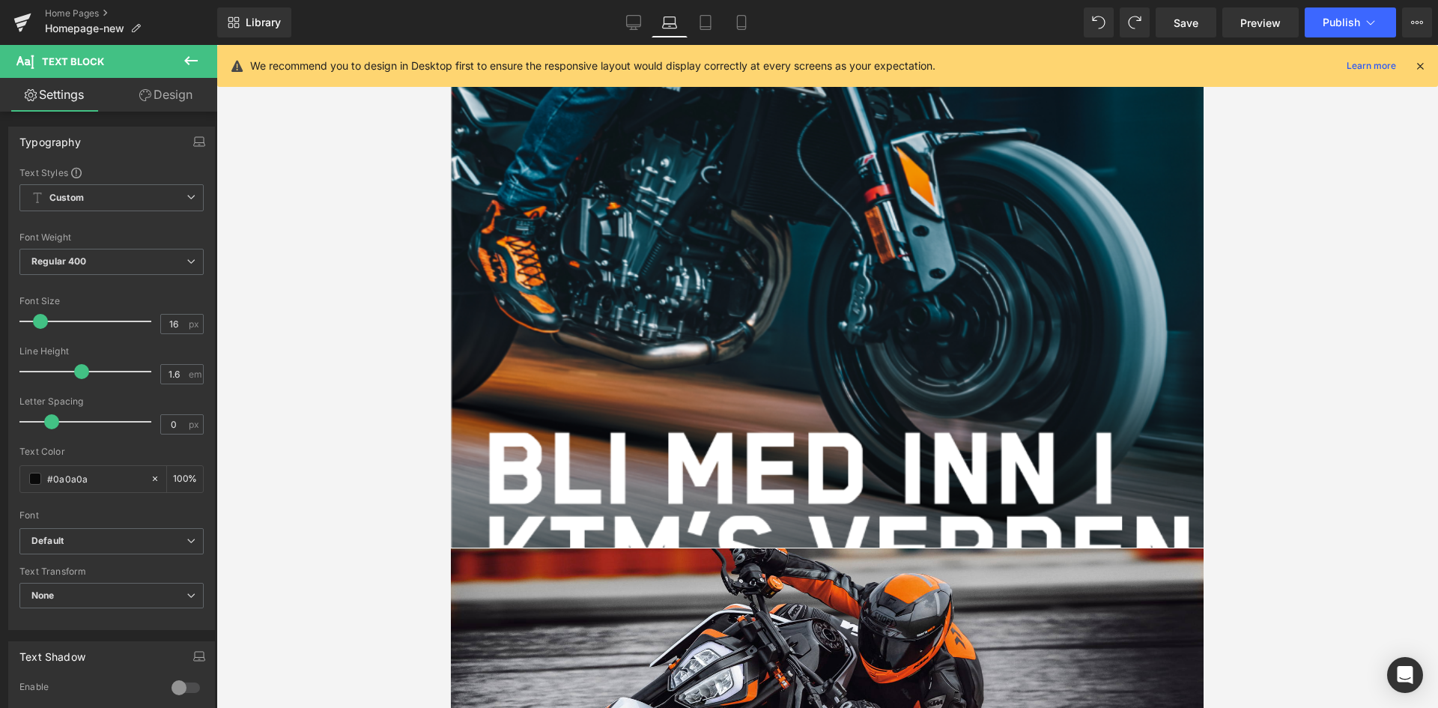
scroll to position [145, 0]
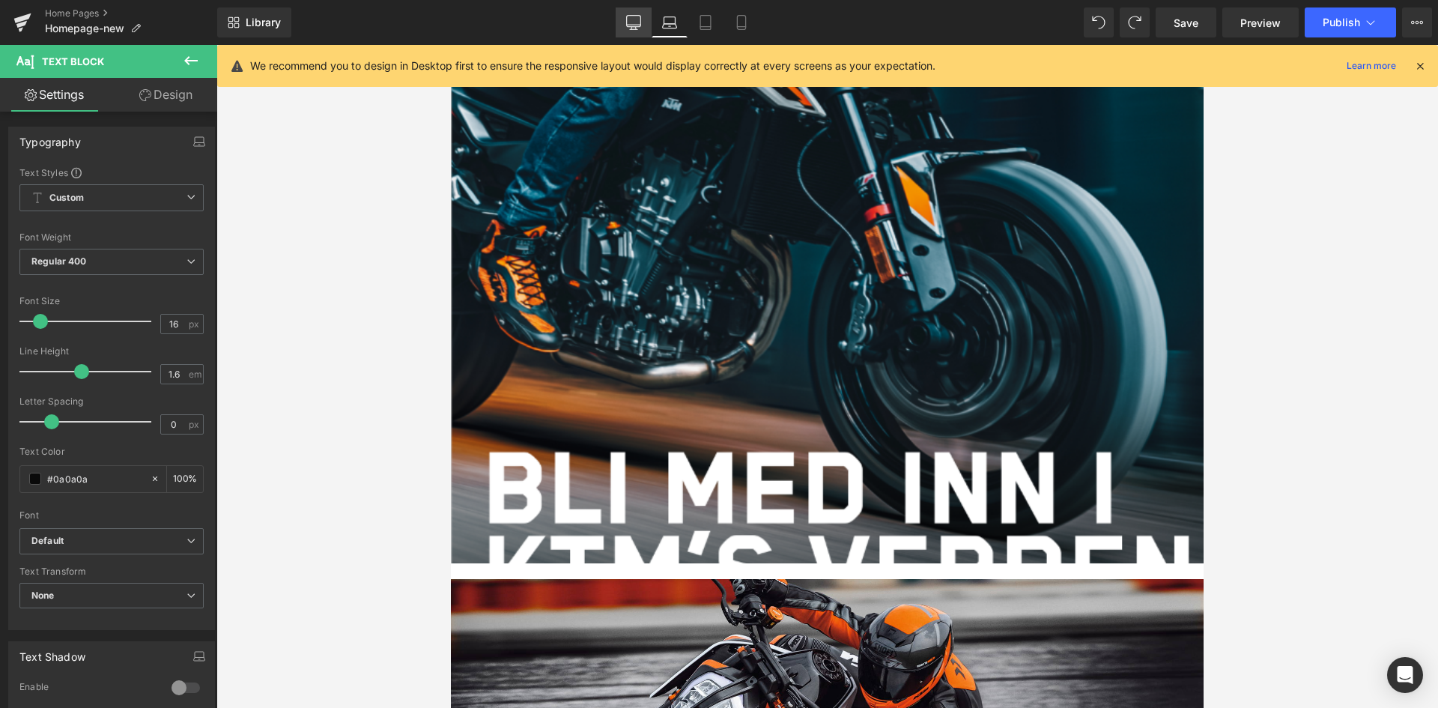
click at [632, 13] on link "Desktop" at bounding box center [634, 22] width 36 height 30
type input "100"
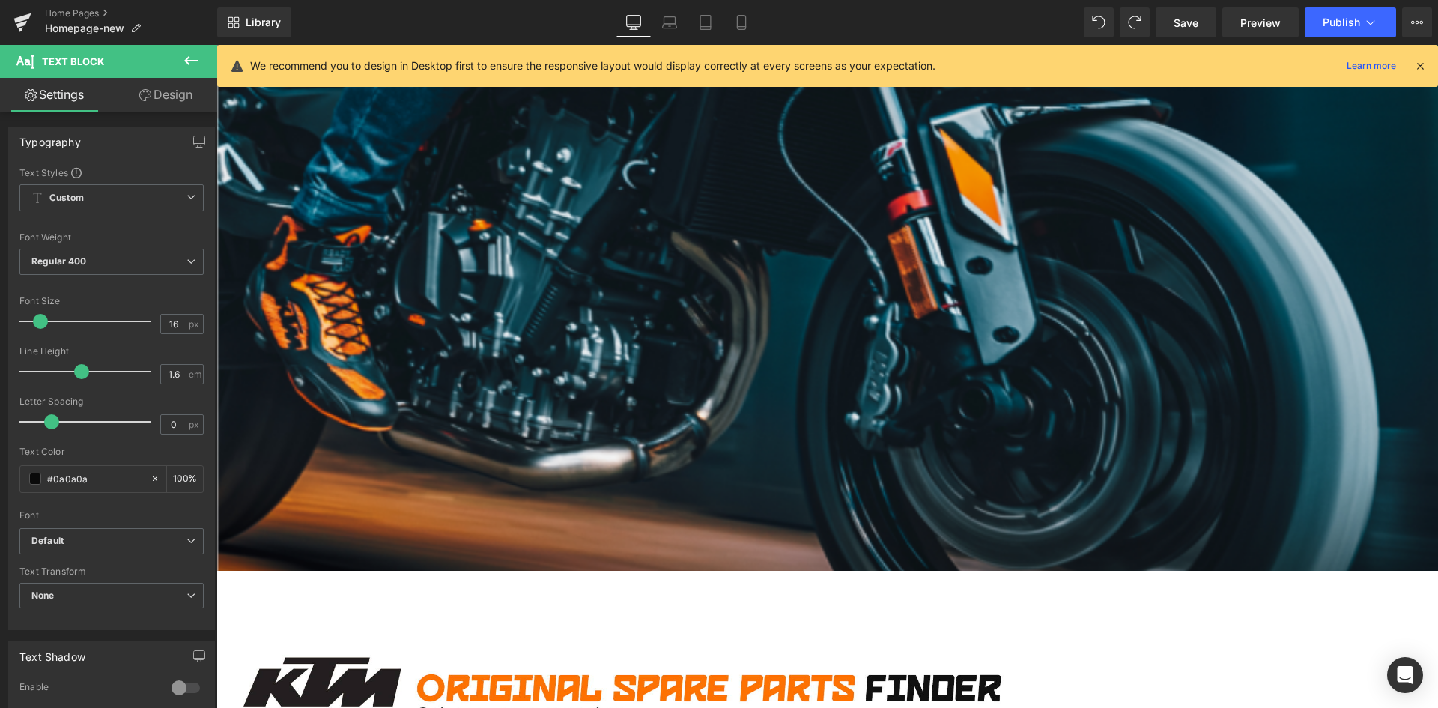
scroll to position [166, 0]
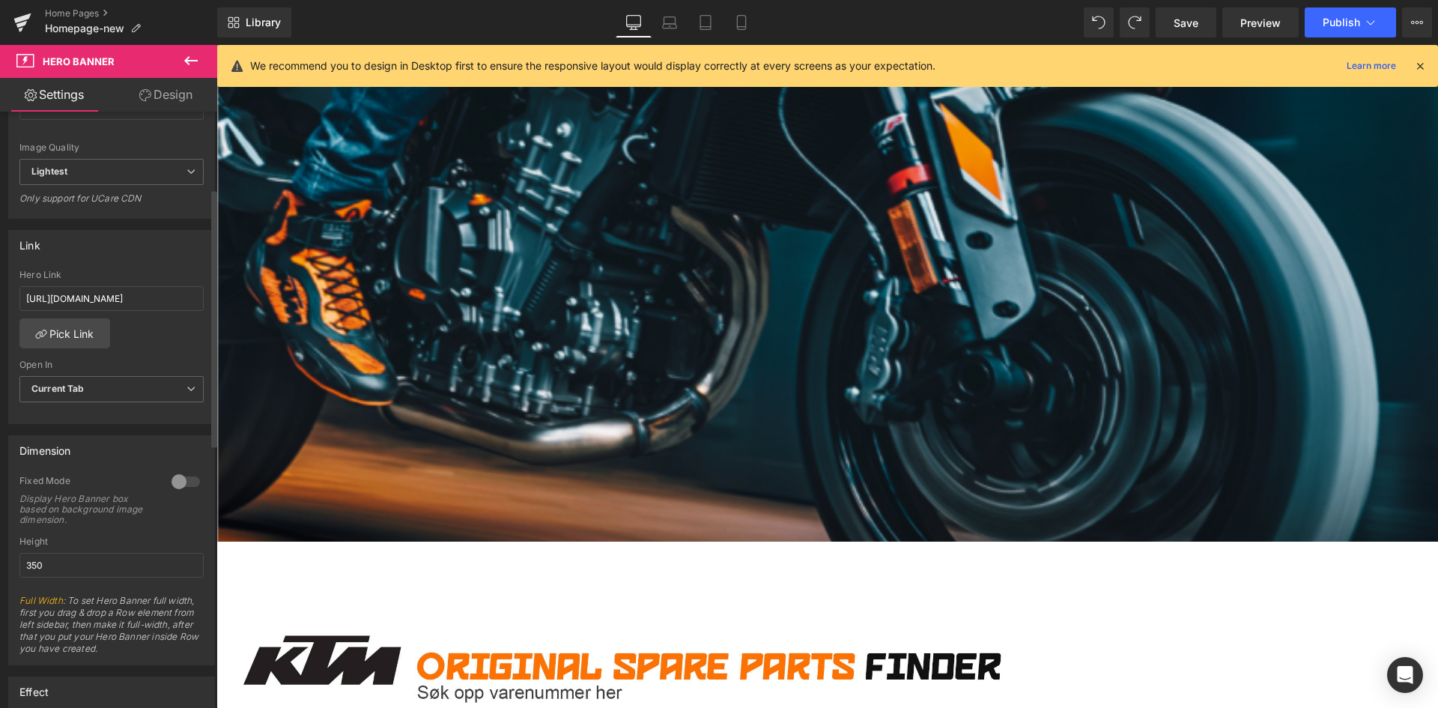
scroll to position [449, 0]
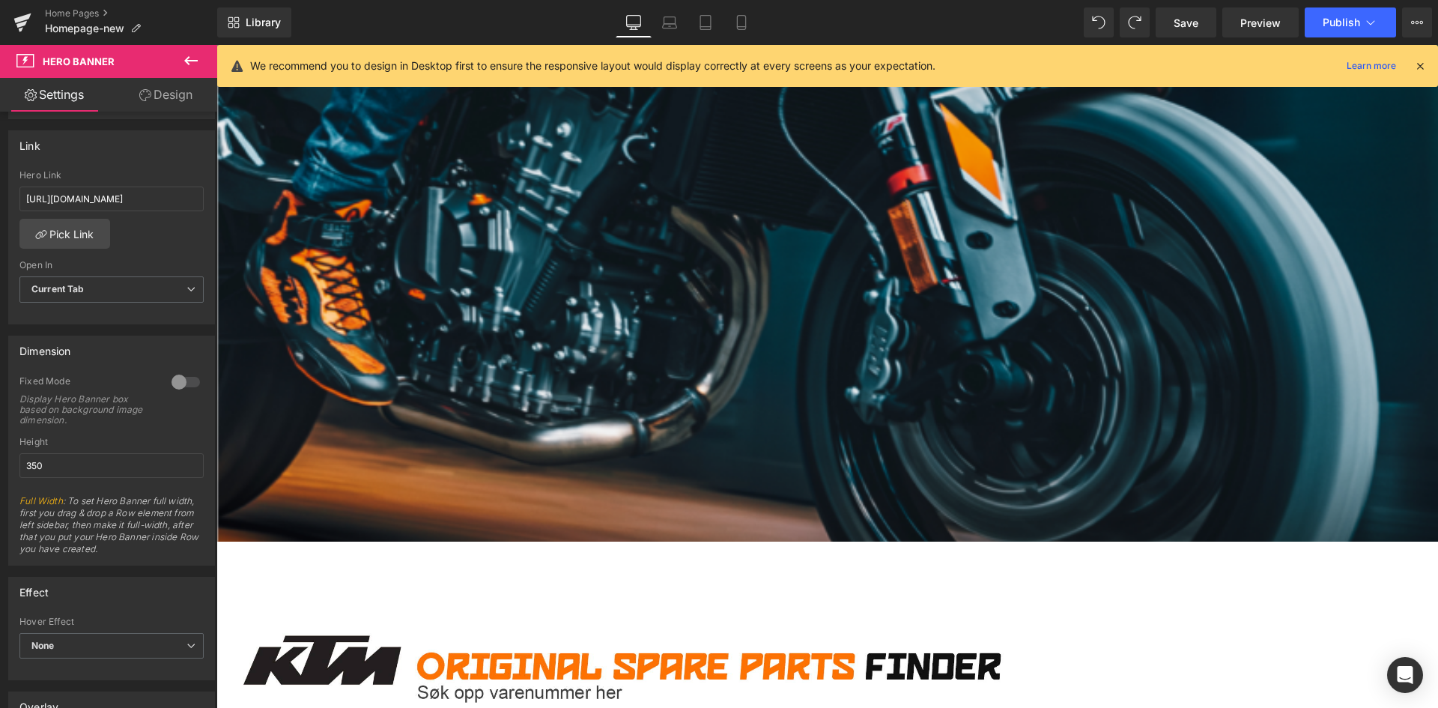
click at [831, 399] on div at bounding box center [827, 210] width 1222 height 663
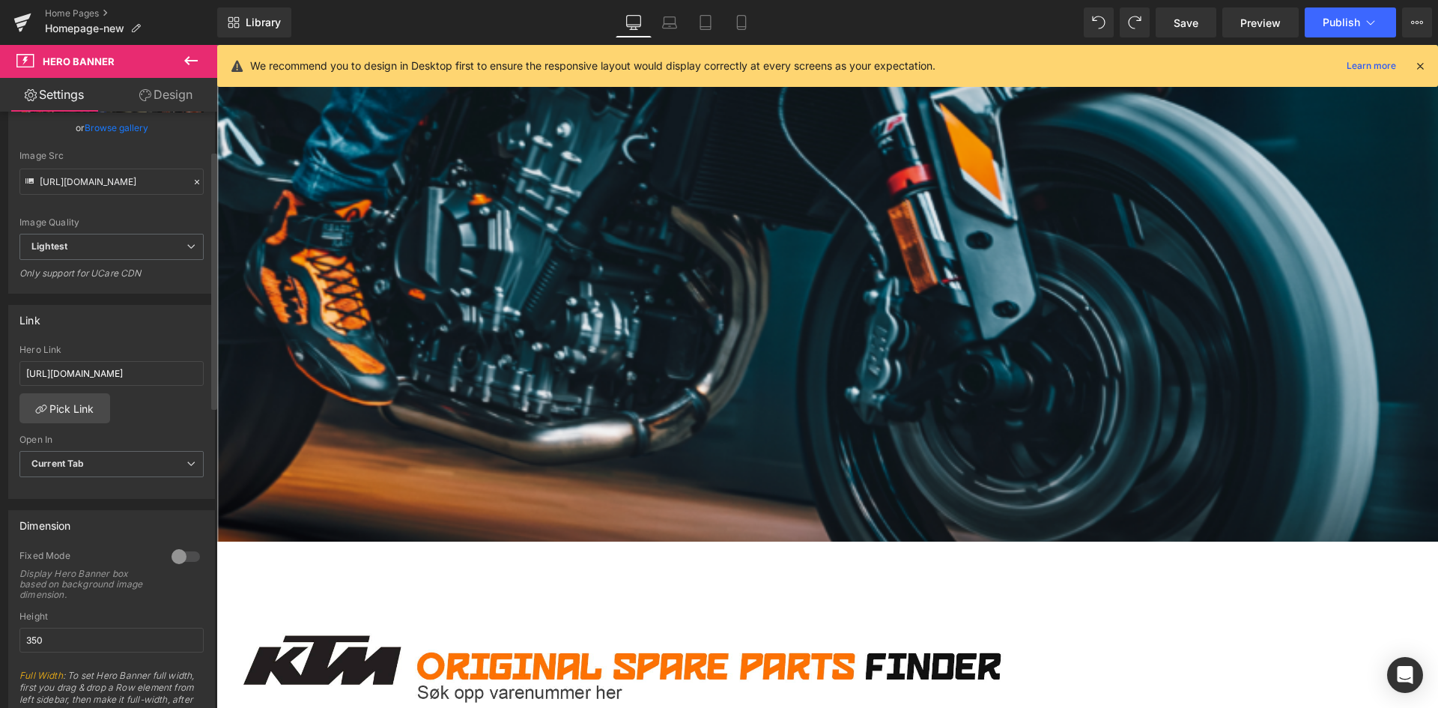
scroll to position [375, 0]
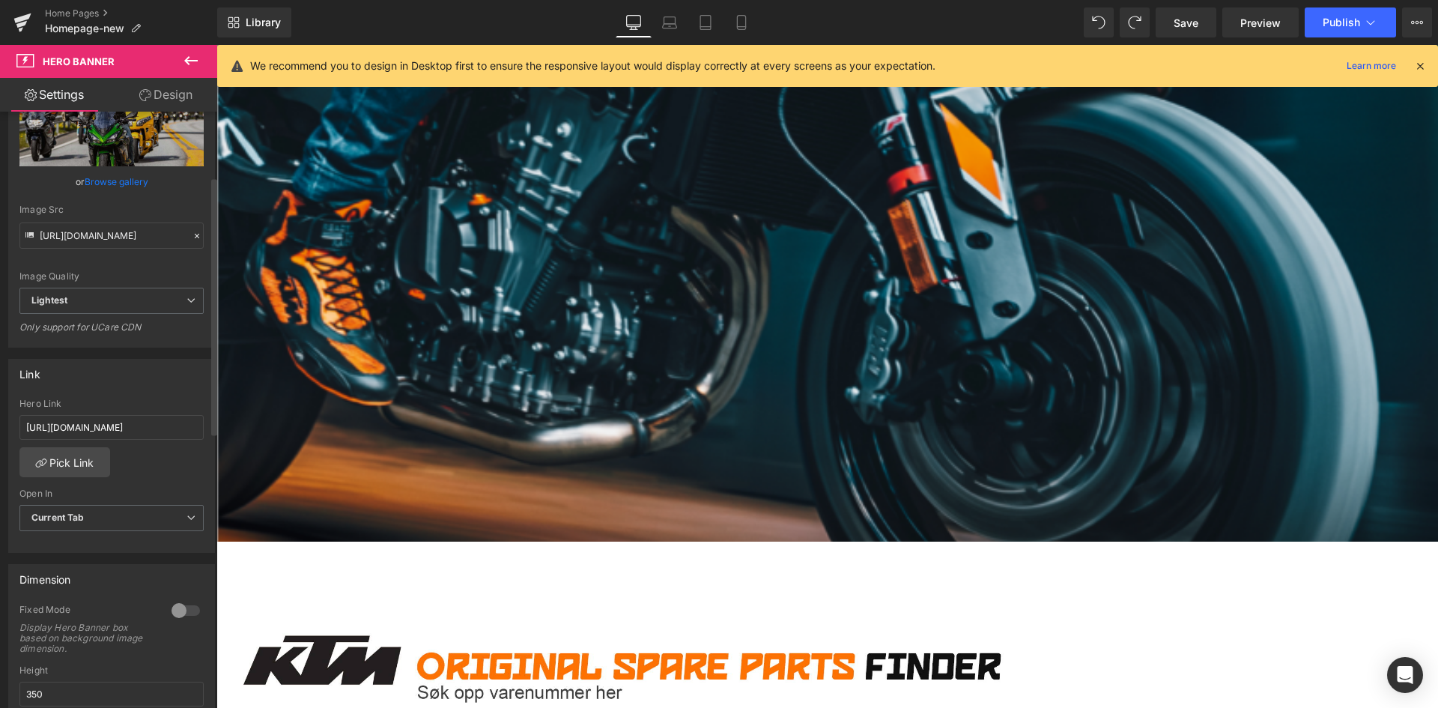
scroll to position [225, 0]
click at [117, 421] on input "https://asmshop.no/pages/utleie" at bounding box center [111, 423] width 184 height 25
click at [88, 459] on link "Pick Link" at bounding box center [64, 458] width 91 height 30
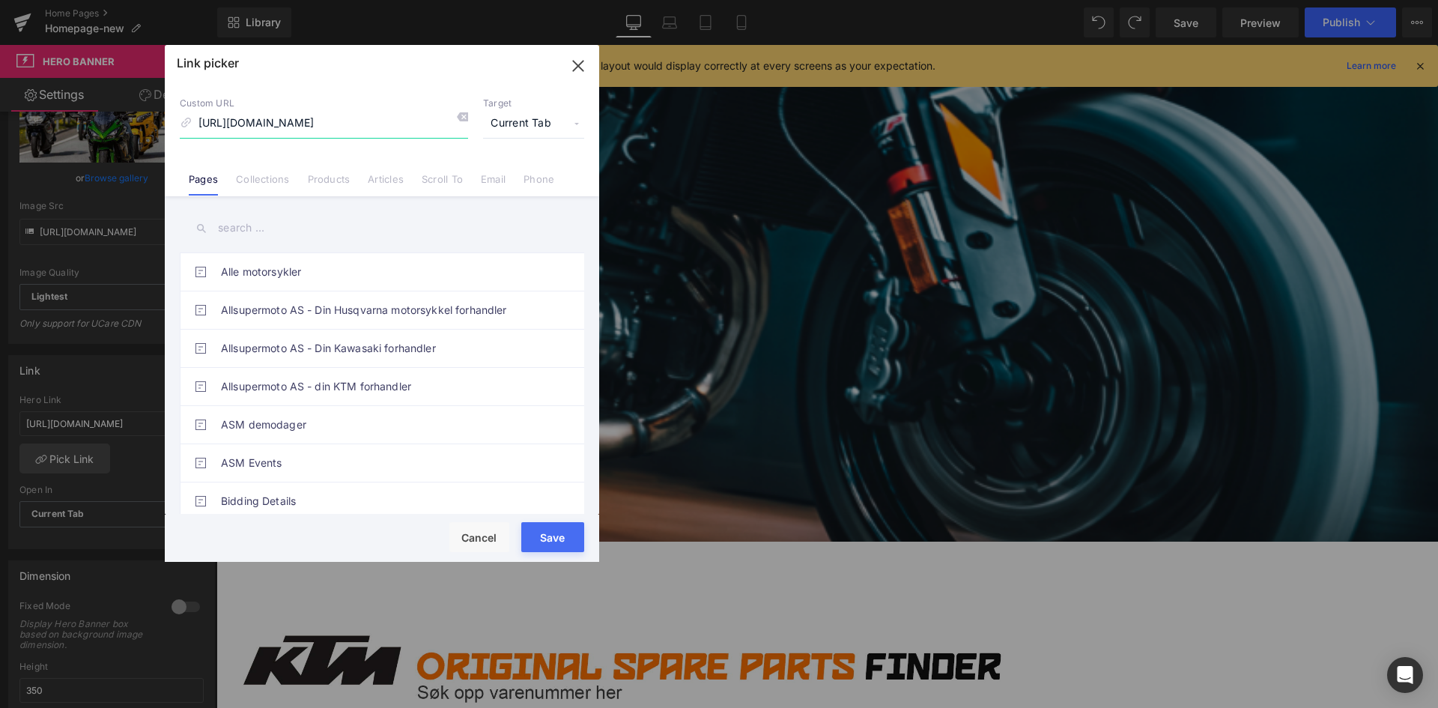
click at [297, 113] on input "https://asmshop.no/pages/utleie" at bounding box center [324, 123] width 288 height 28
click at [253, 224] on input "text" at bounding box center [382, 228] width 405 height 34
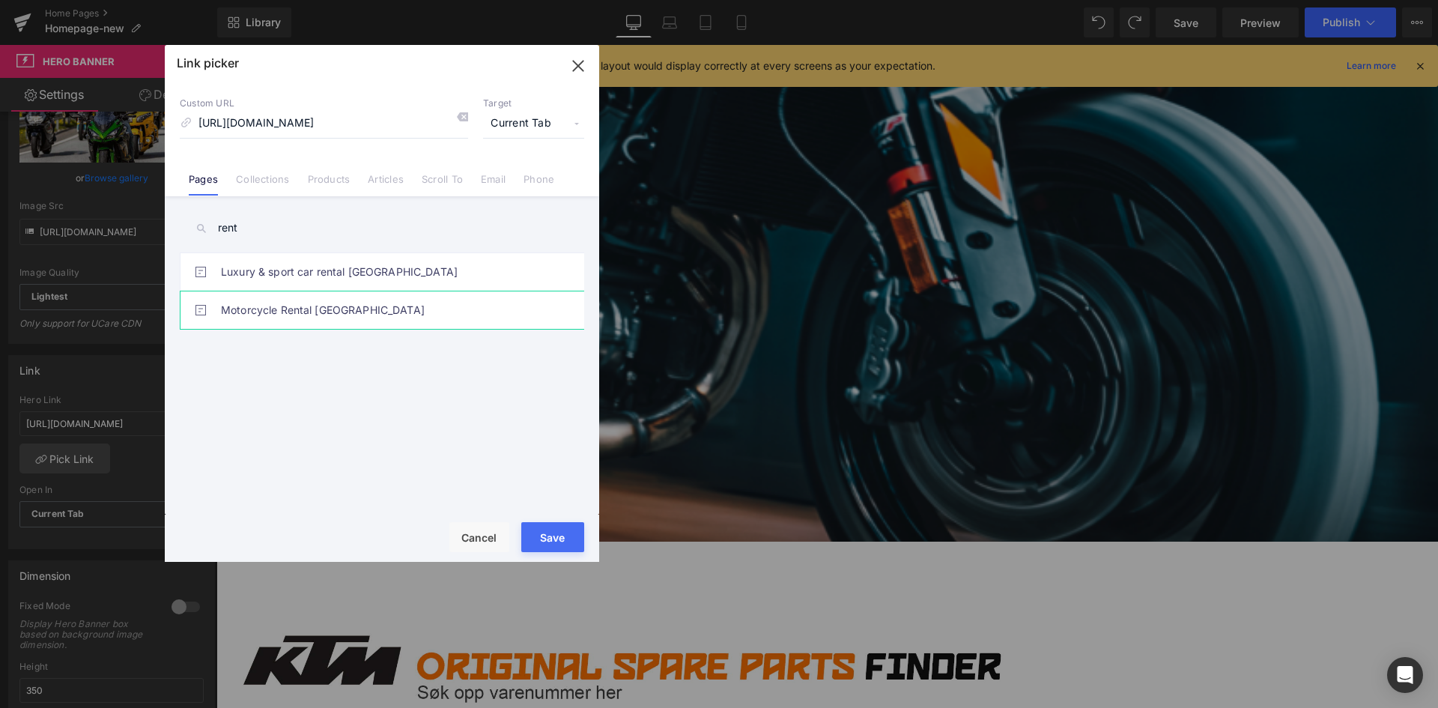
type input "rent"
click at [324, 316] on link "Motorcycle Rental Stavanger" at bounding box center [386, 309] width 330 height 37
type input "/pages/motorcycle-rental-stavanger-norway"
click at [566, 538] on button "Save" at bounding box center [552, 537] width 63 height 30
type input "/pages/motorcycle-rental-stavanger-norway"
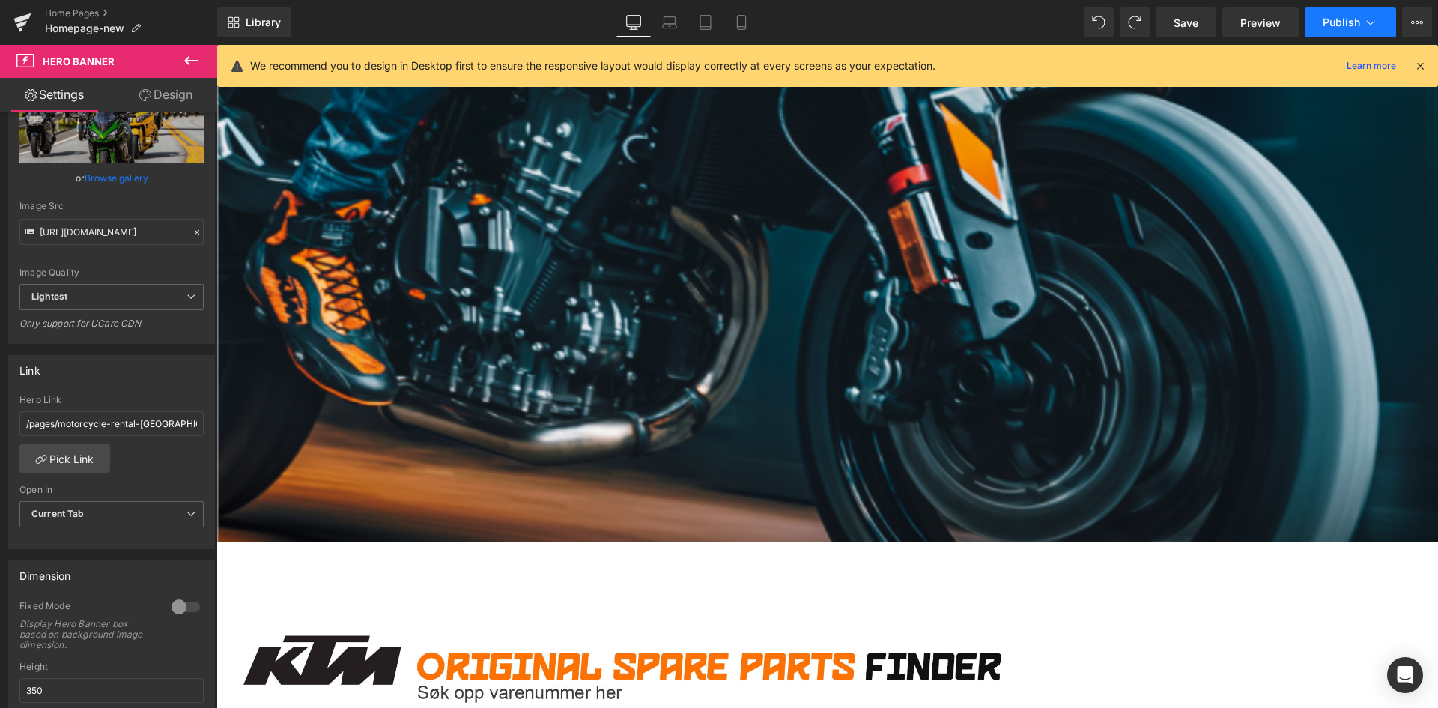
click at [1344, 22] on span "Publish" at bounding box center [1341, 22] width 37 height 12
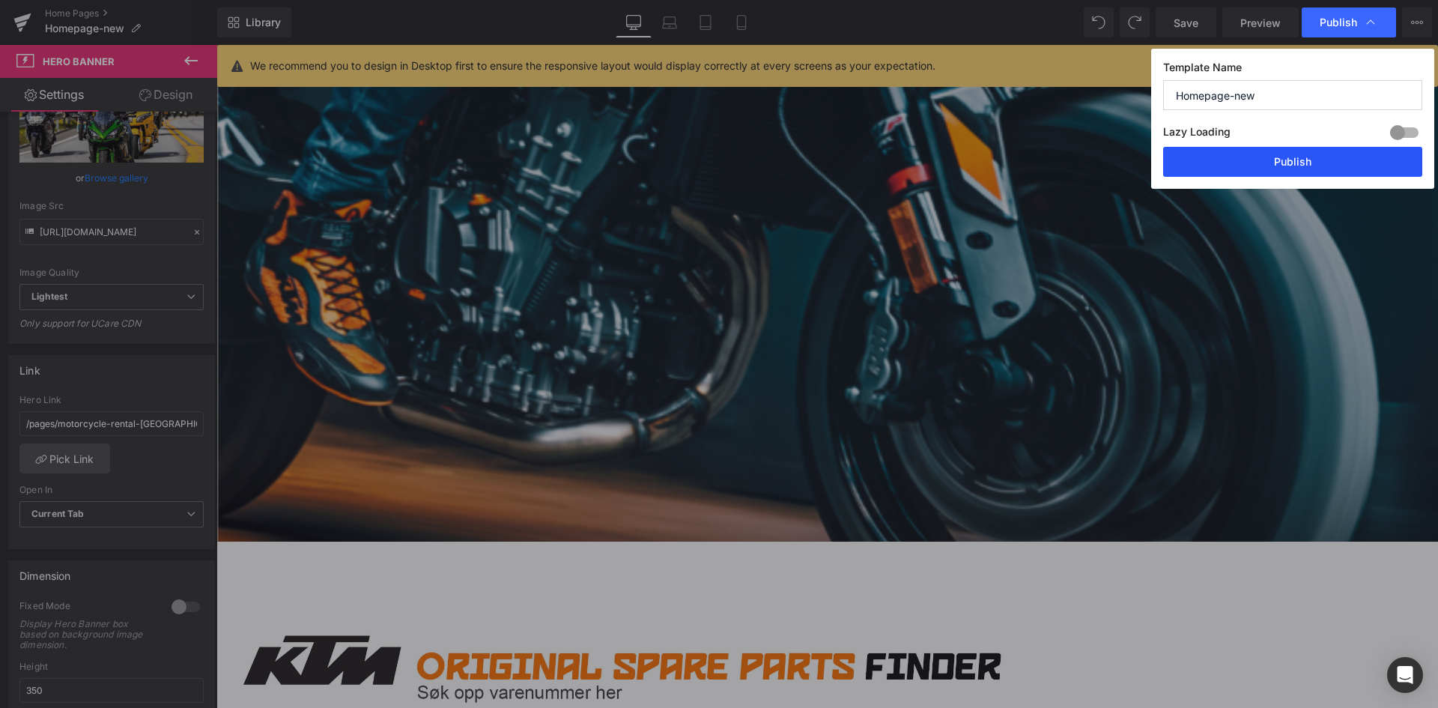
click at [1300, 155] on button "Publish" at bounding box center [1292, 162] width 259 height 30
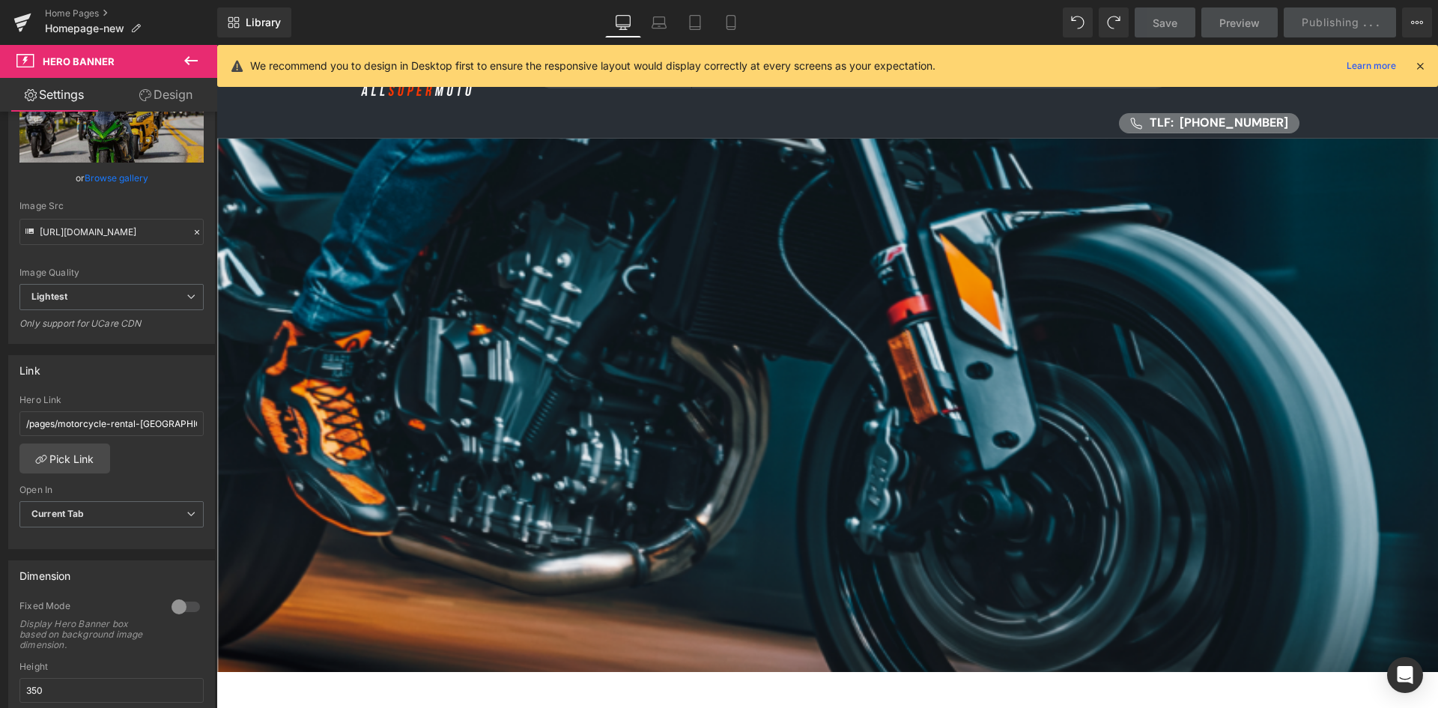
scroll to position [0, 0]
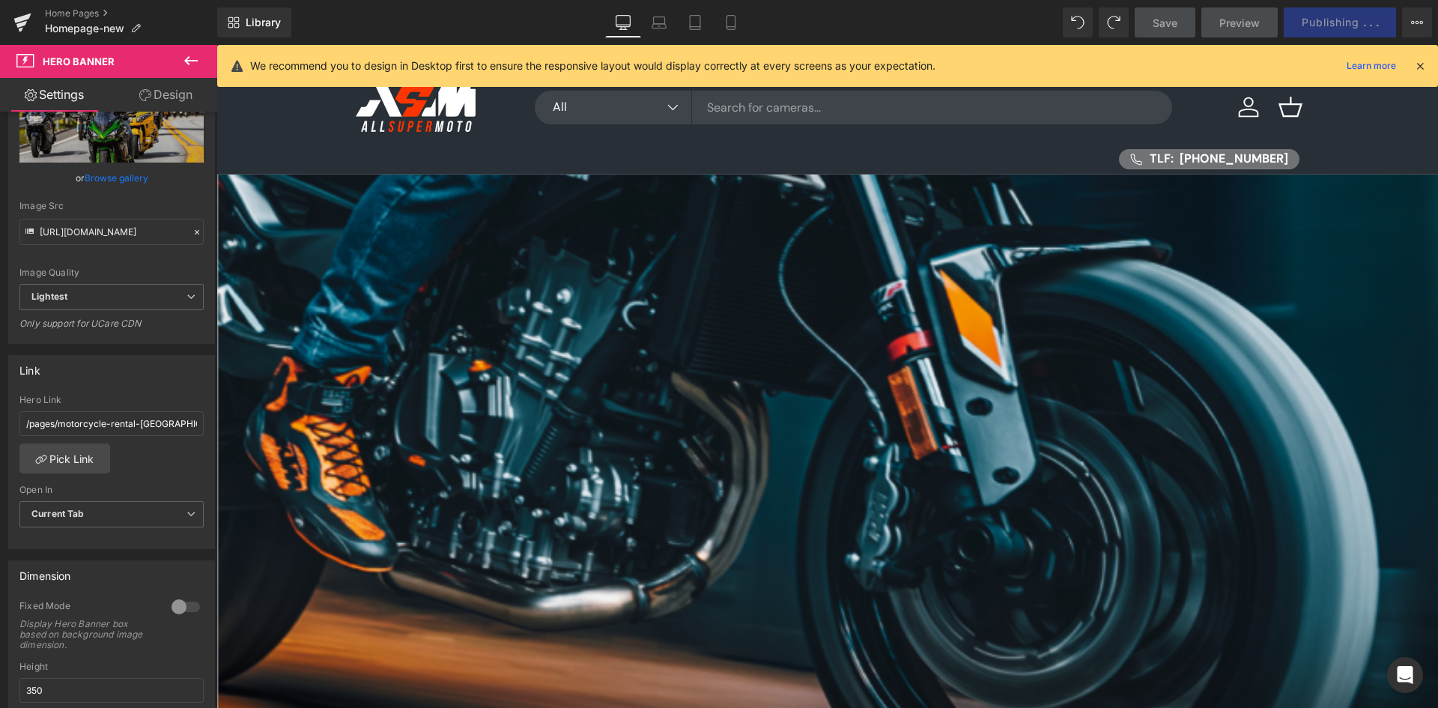
drag, startPoint x: 1426, startPoint y: 60, endPoint x: 1169, endPoint y: 31, distance: 257.8
click at [1426, 60] on icon at bounding box center [1420, 65] width 13 height 13
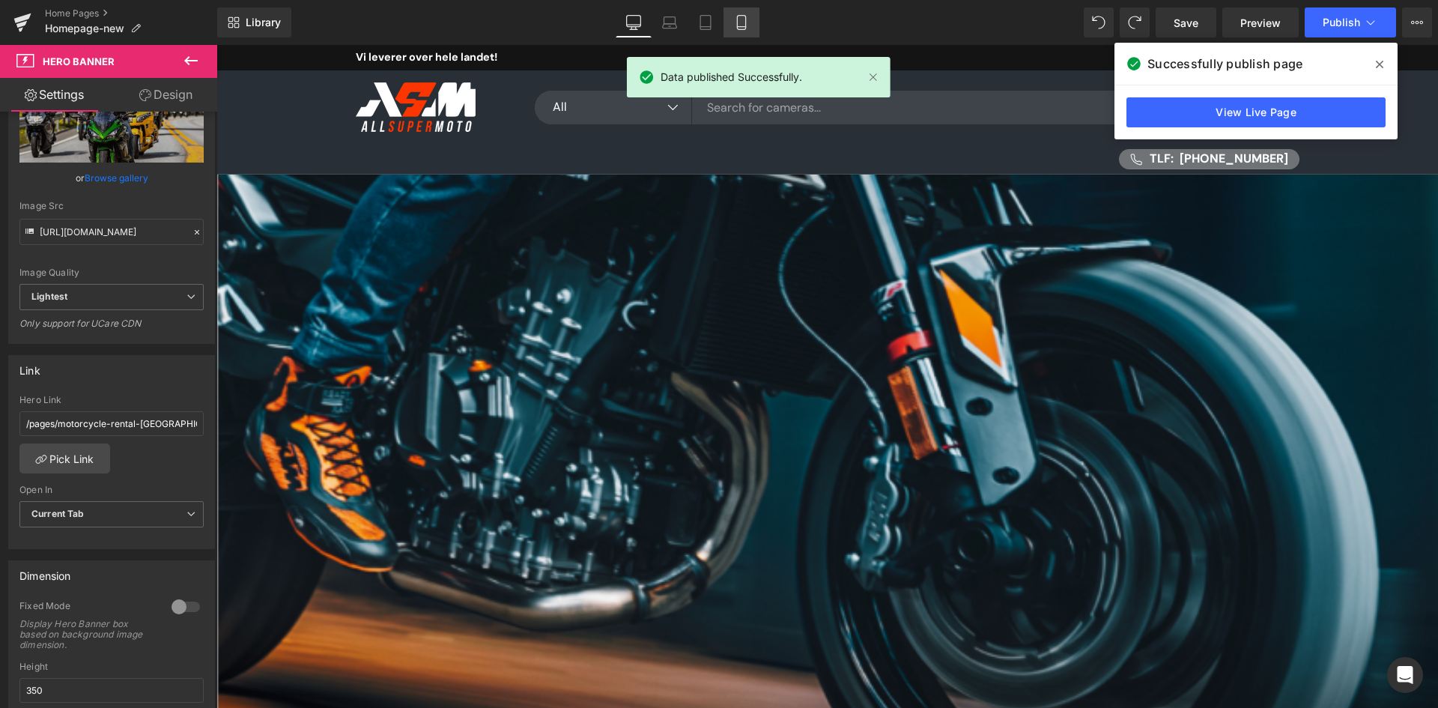
click at [740, 13] on link "Mobile" at bounding box center [742, 22] width 36 height 30
type input "250"
type input "https://ucarecdn.com/01063d86-092d-4557-b29e-7ab8ddd5f1b0/-/format/auto/-/previ…"
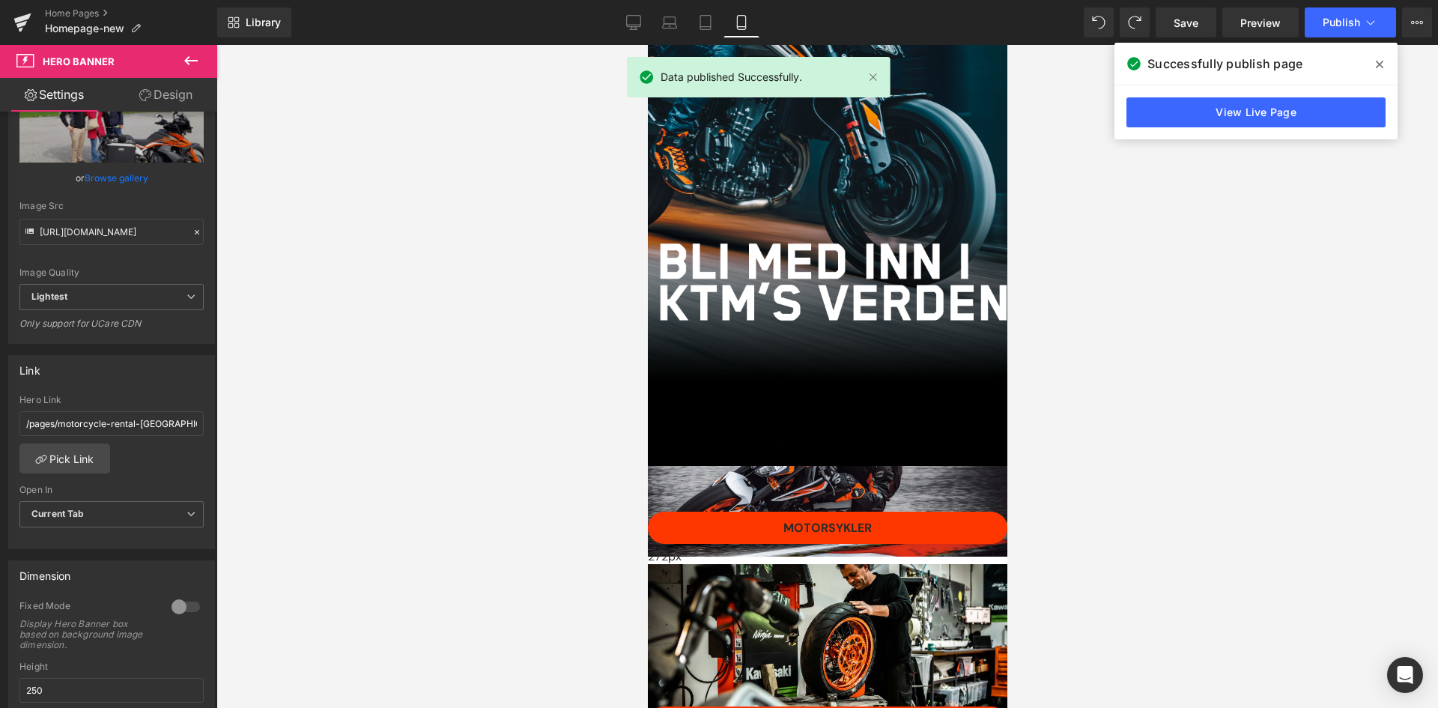
scroll to position [237, 0]
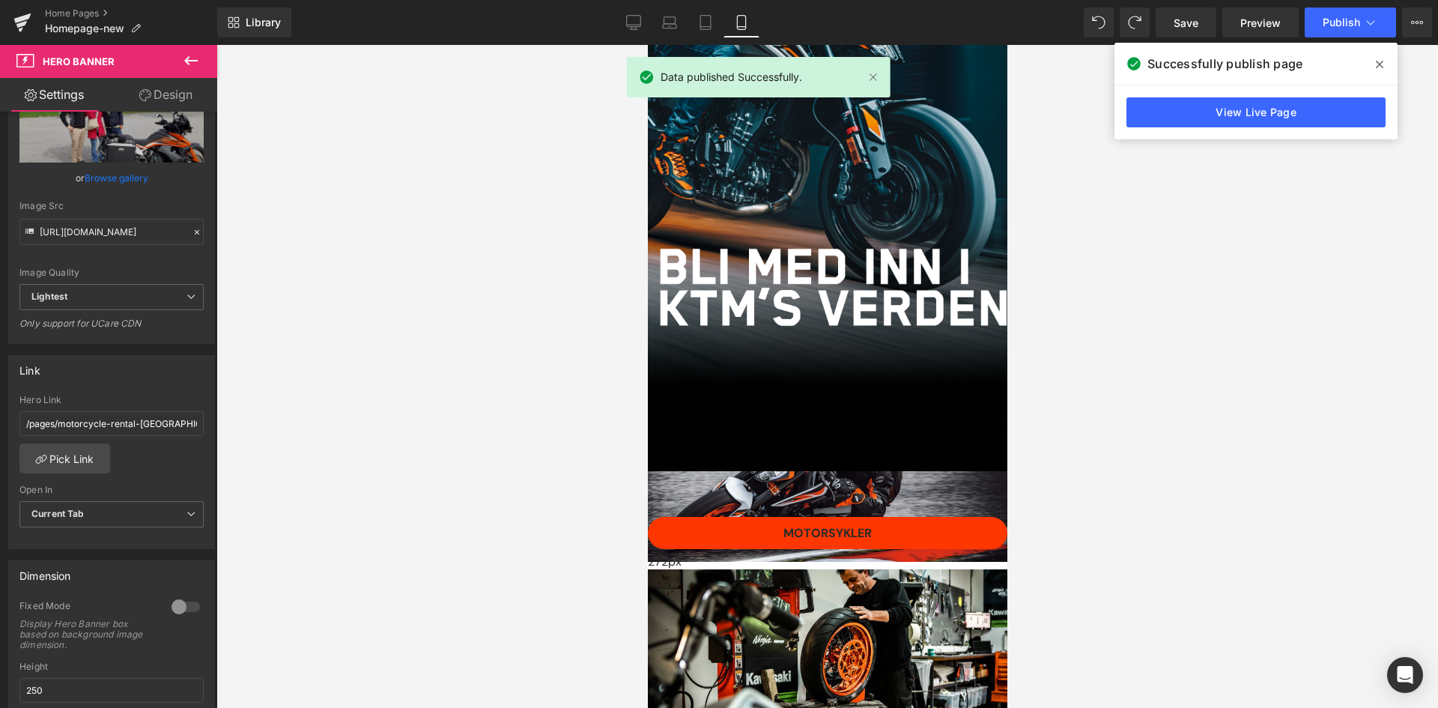
click at [805, 375] on div "MOTORSYKLER Button Hero Banner 272px" at bounding box center [827, 468] width 360 height 187
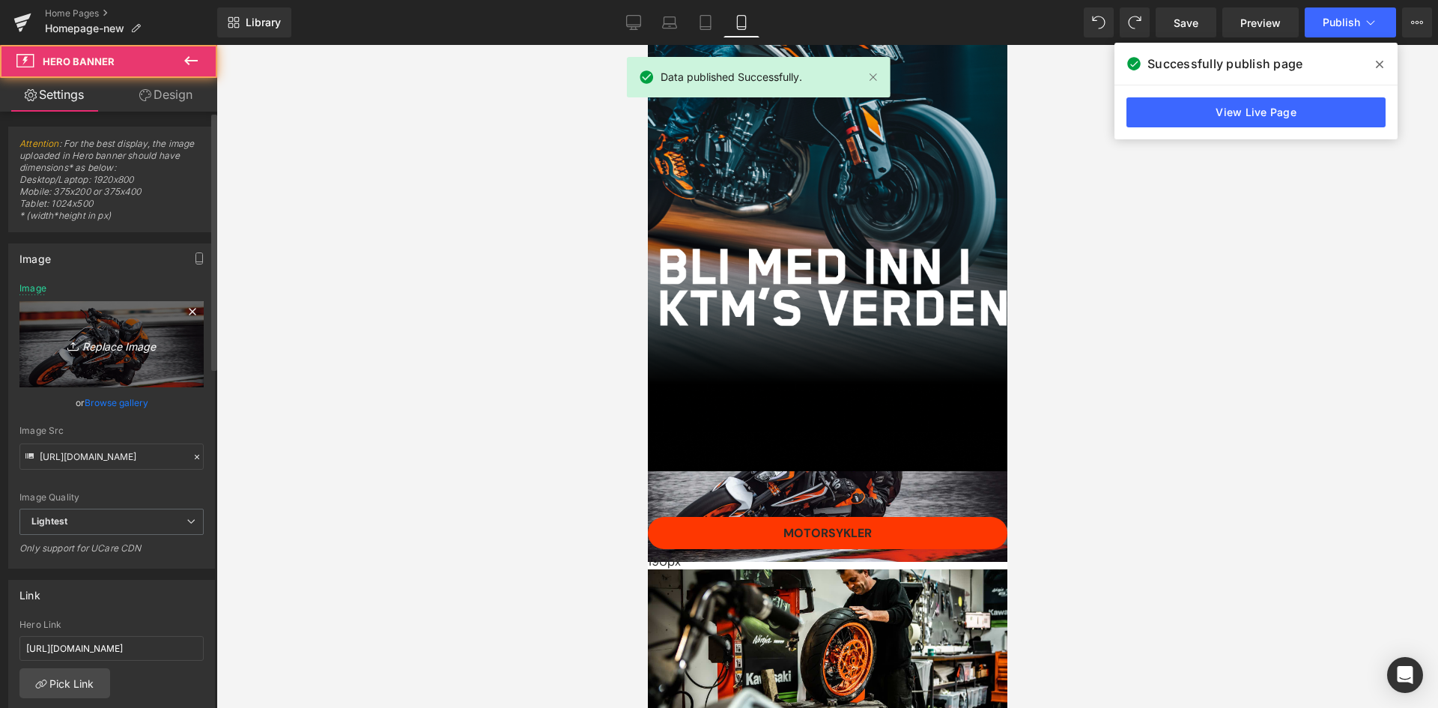
click at [97, 342] on icon "Replace Image" at bounding box center [112, 344] width 120 height 19
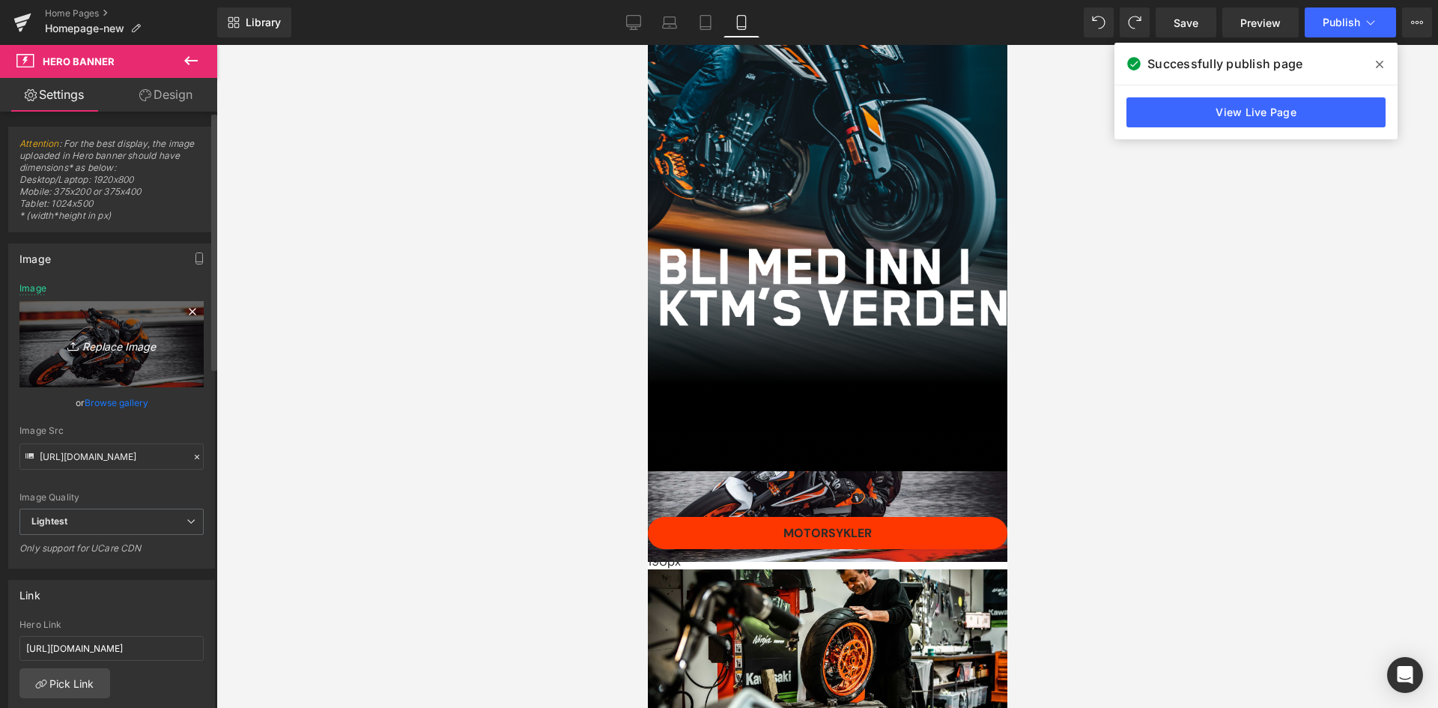
type input "C:\fakepath\bbe953c1-e54e-4881-a140-007cbbb13092.jpg"
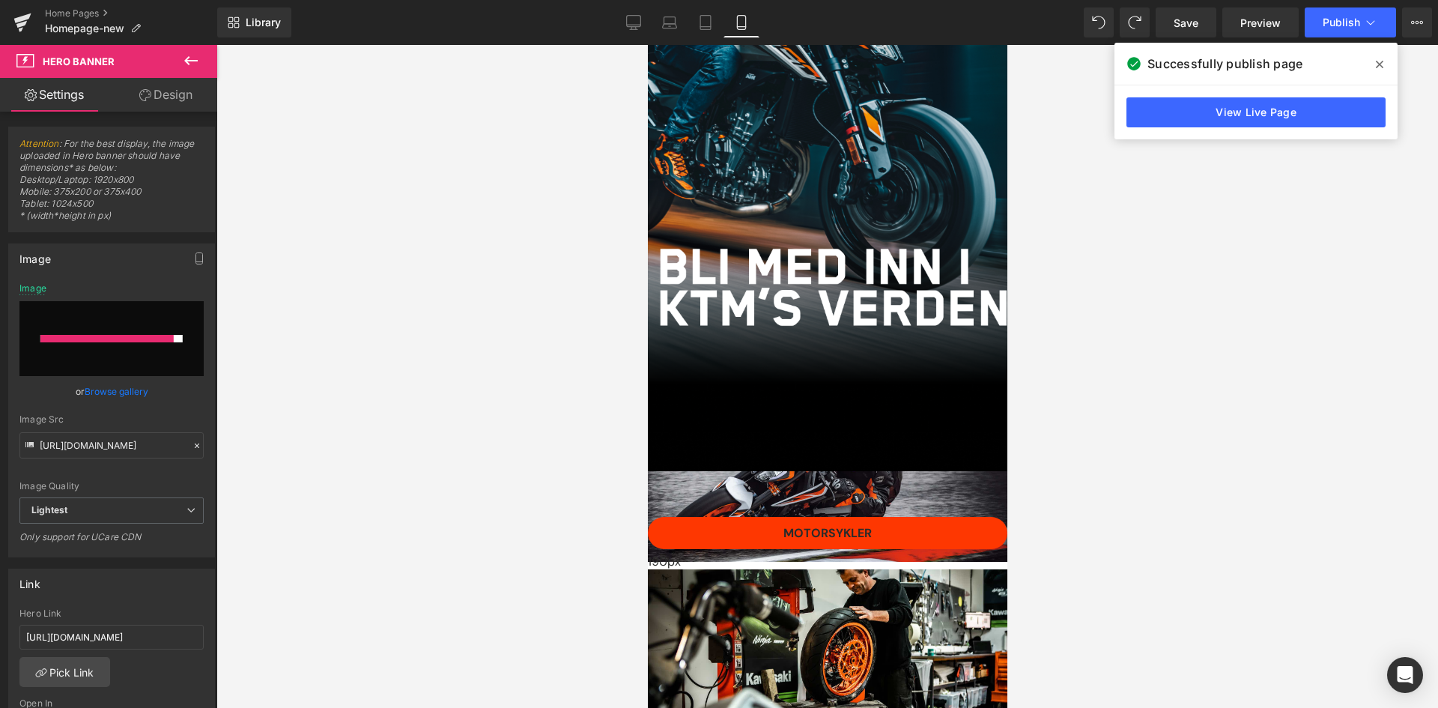
type input "https://ucarecdn.com/148914a0-bd51-4759-9bdf-7760b658b414/-/format/auto/-/previ…"
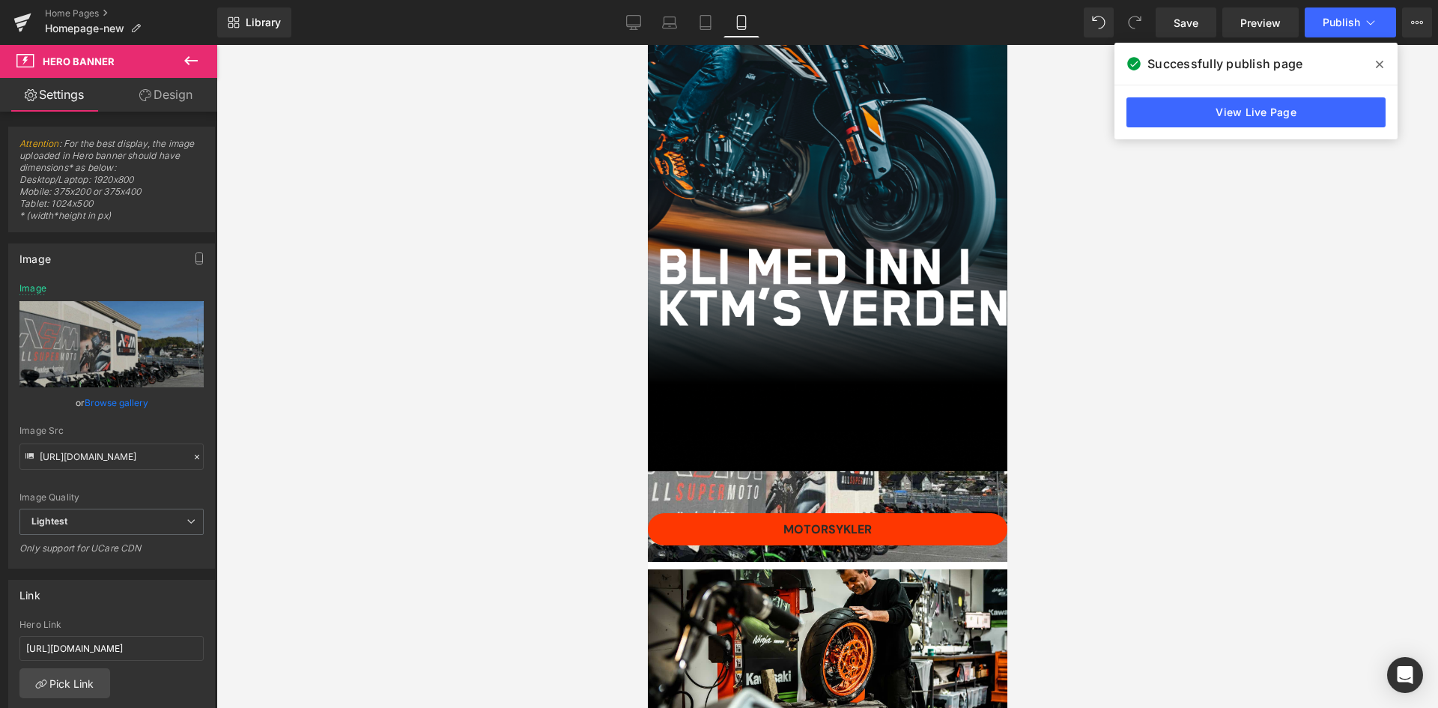
drag, startPoint x: 899, startPoint y: 260, endPoint x: 889, endPoint y: 256, distance: 10.4
click at [889, 545] on div "185px" at bounding box center [827, 614] width 360 height 139
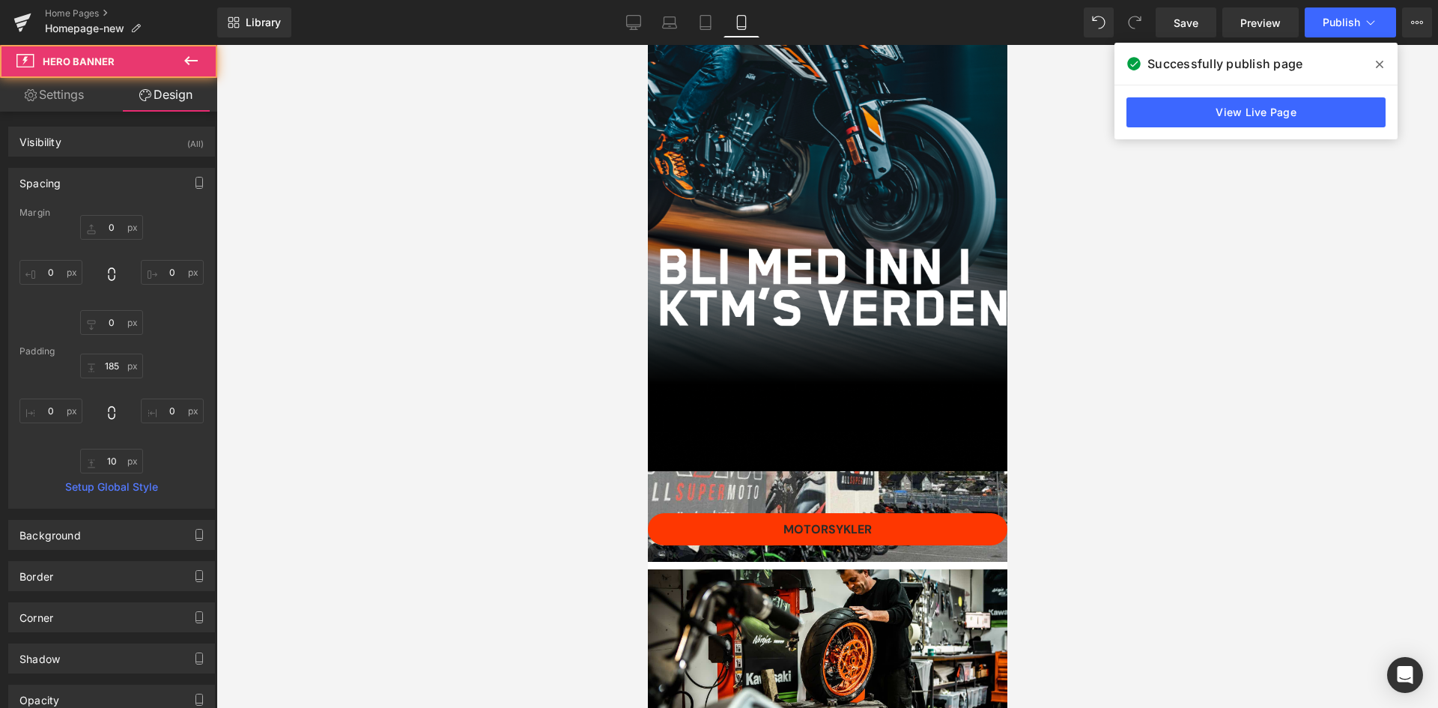
click at [891, 545] on div "185px" at bounding box center [827, 614] width 360 height 139
type input "0"
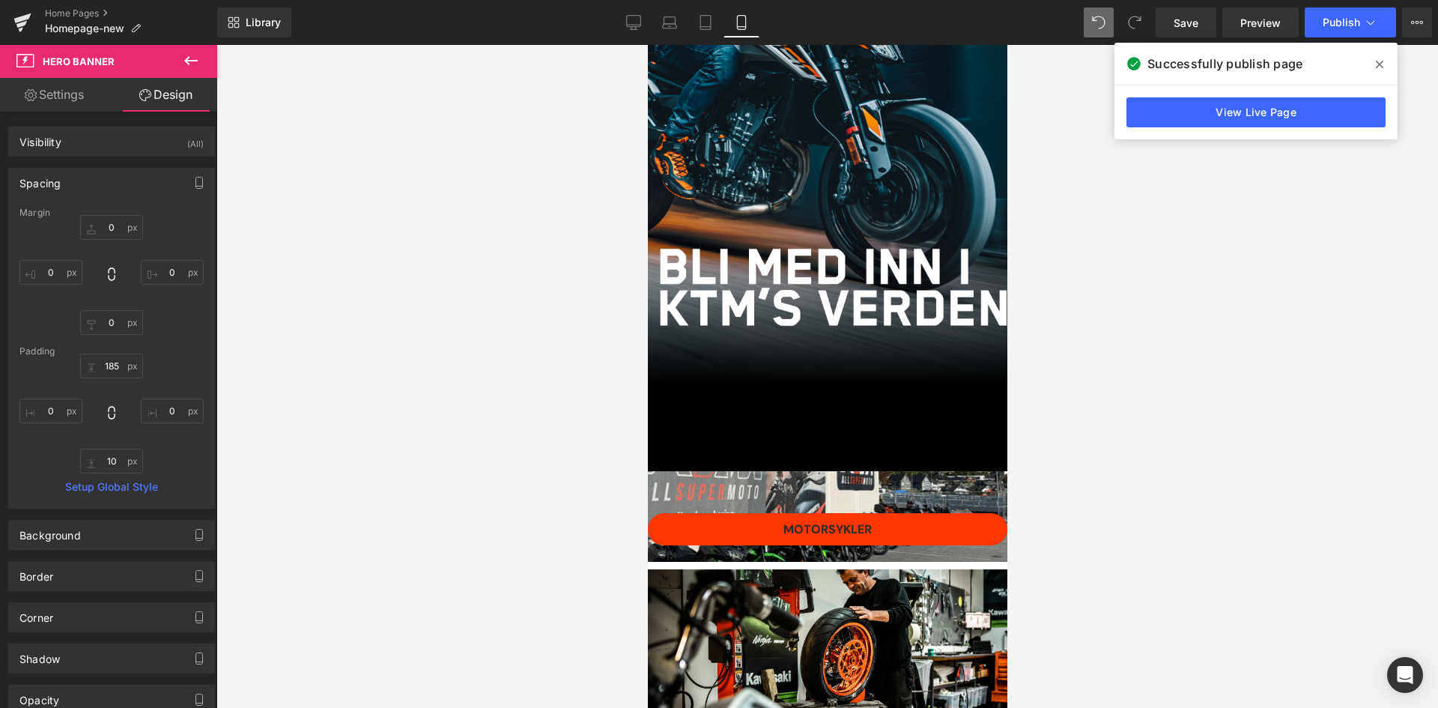
type input "185"
type input "0"
type input "10"
type input "0"
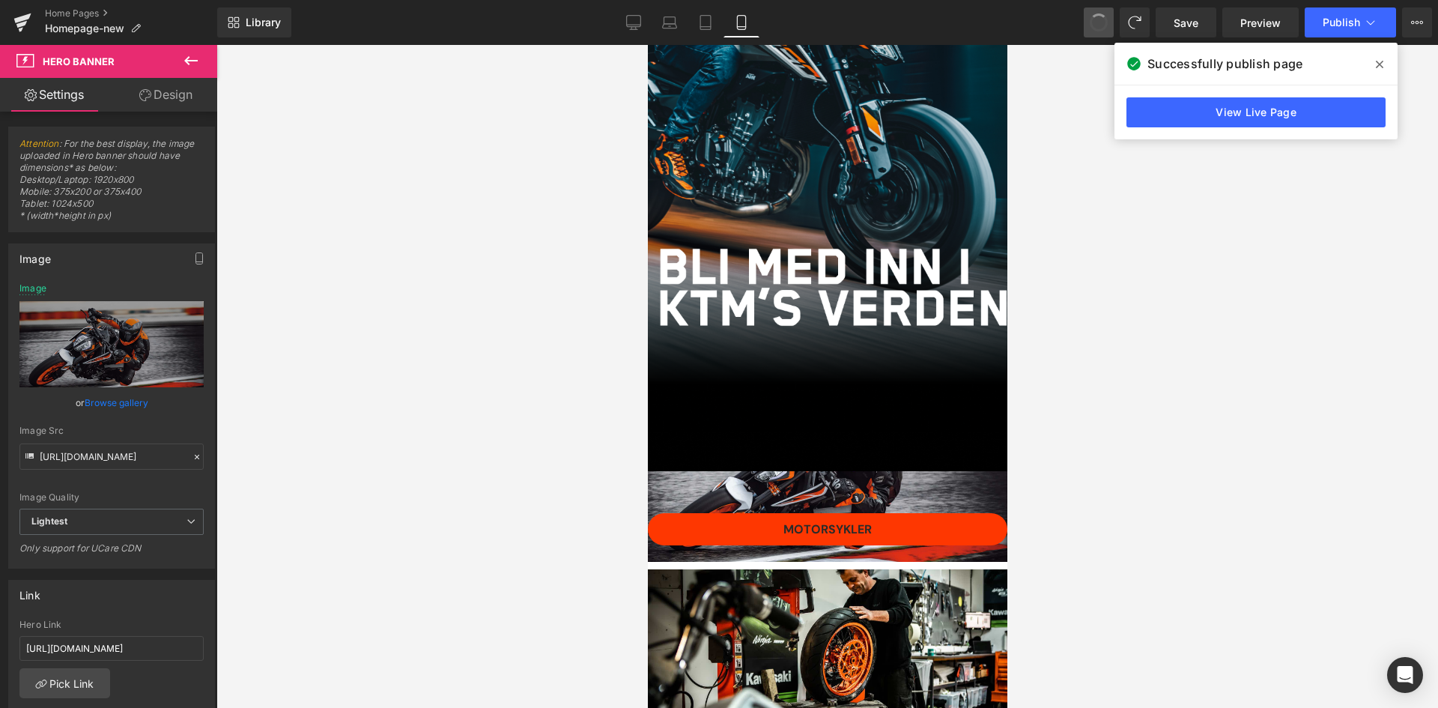
type input "https://ucarecdn.com/df300fe6-1022-4fe8-b4bd-b43de87a95a6/-/format/auto/-/previ…"
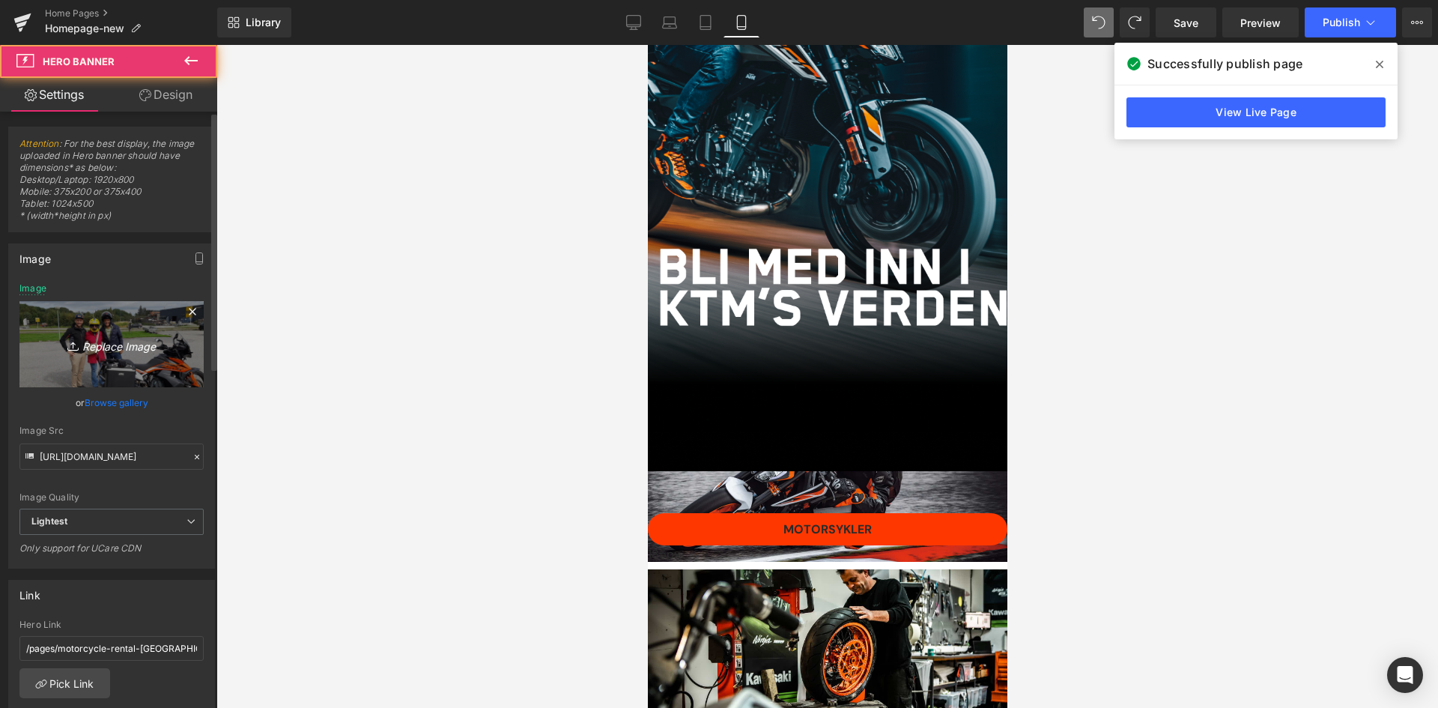
click at [101, 346] on icon "Replace Image" at bounding box center [112, 344] width 120 height 19
type input "C:\fakepath\c02baa0c-6e1e-4ab8-99b0-32efec9c1e8f.jpg"
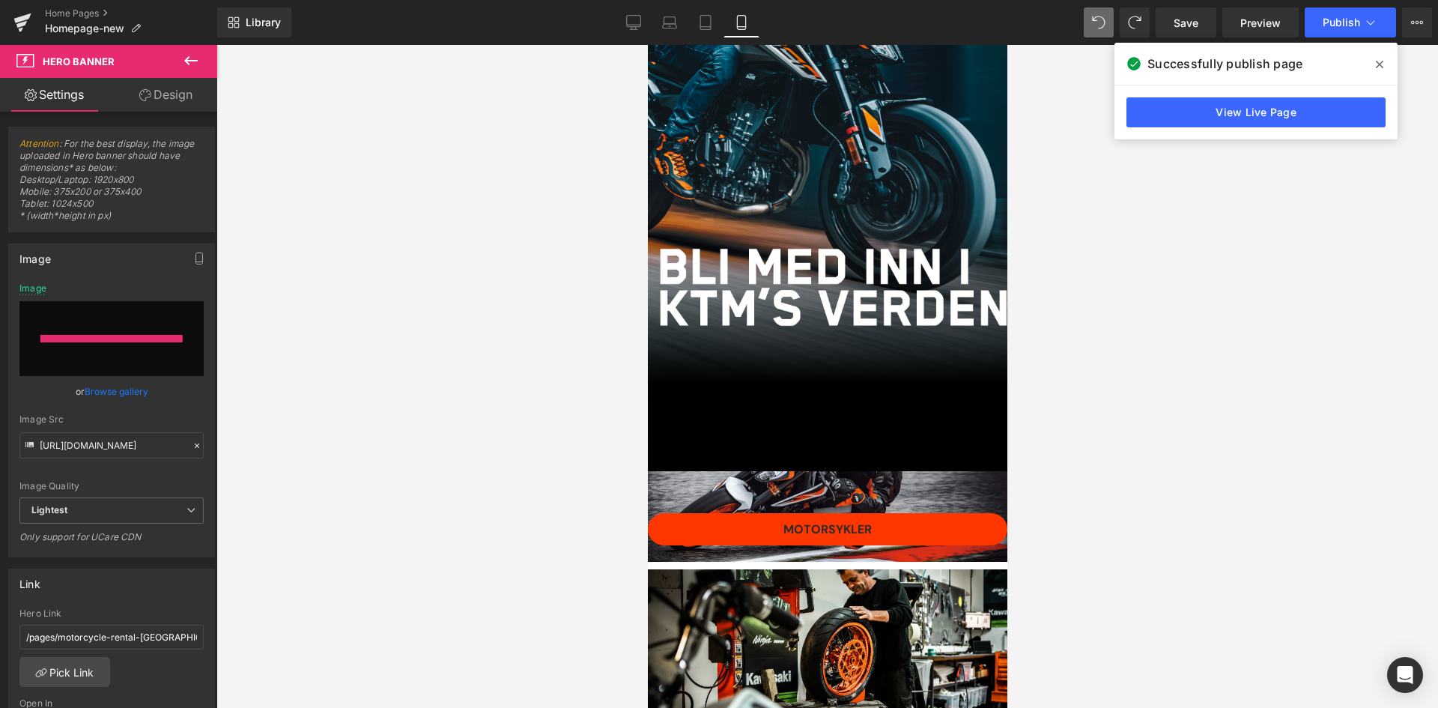
type input "https://ucarecdn.com/f1a69de7-f14e-4cc0-b218-e0eb5e30e2d9/-/format/auto/-/previ…"
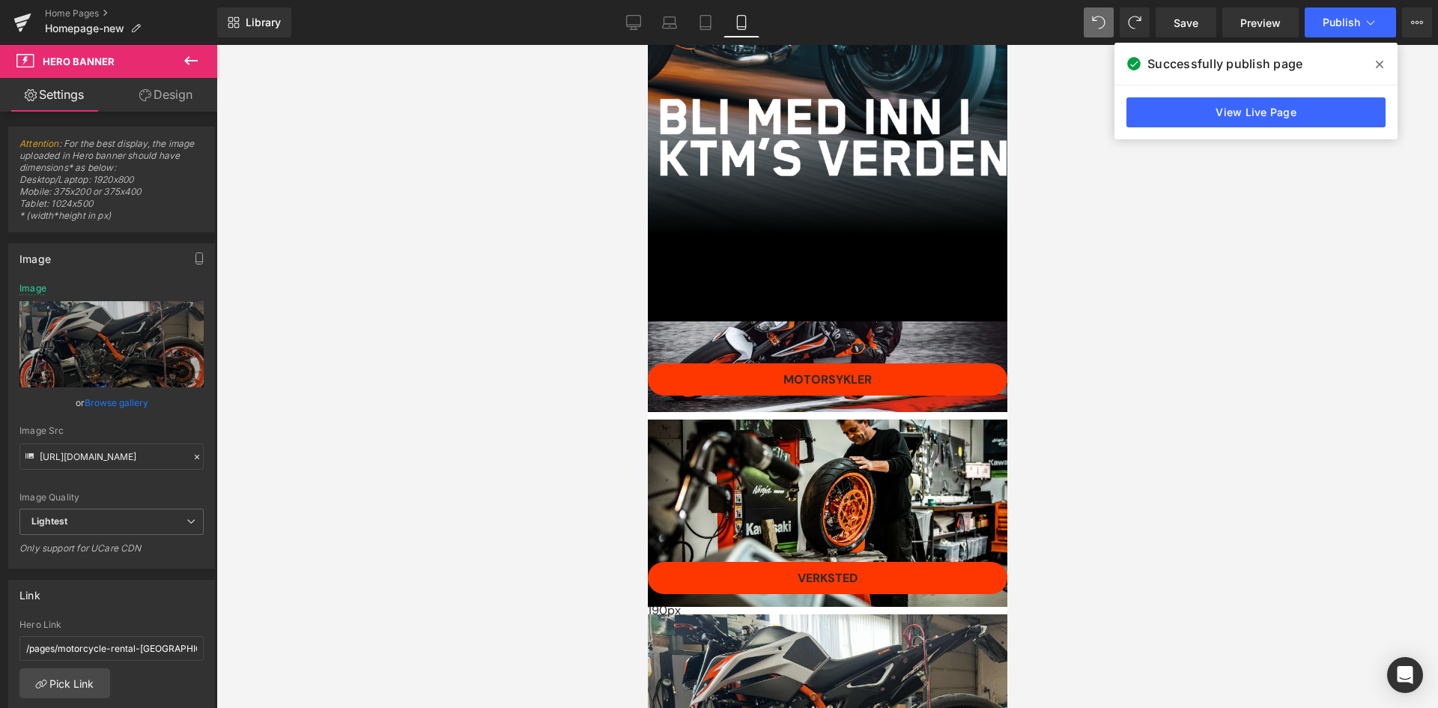
click at [118, 327] on link "Replace Image" at bounding box center [111, 344] width 184 height 86
type input "C:\fakepath\494589600_10162502337256195_6692558775204686376_n.jpg"
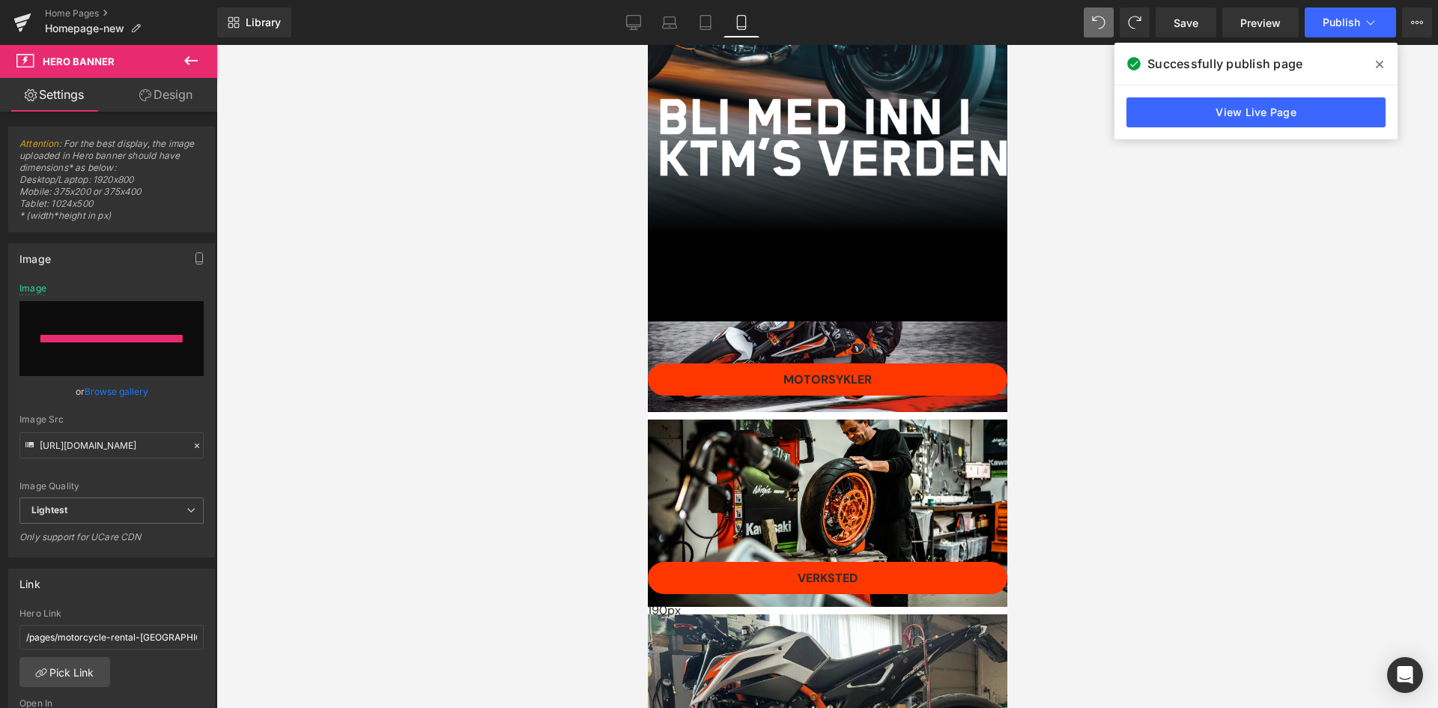
type input "https://ucarecdn.com/f1a5f268-d9a8-4c70-b427-24b1e4eba32a/-/format/auto/-/previ…"
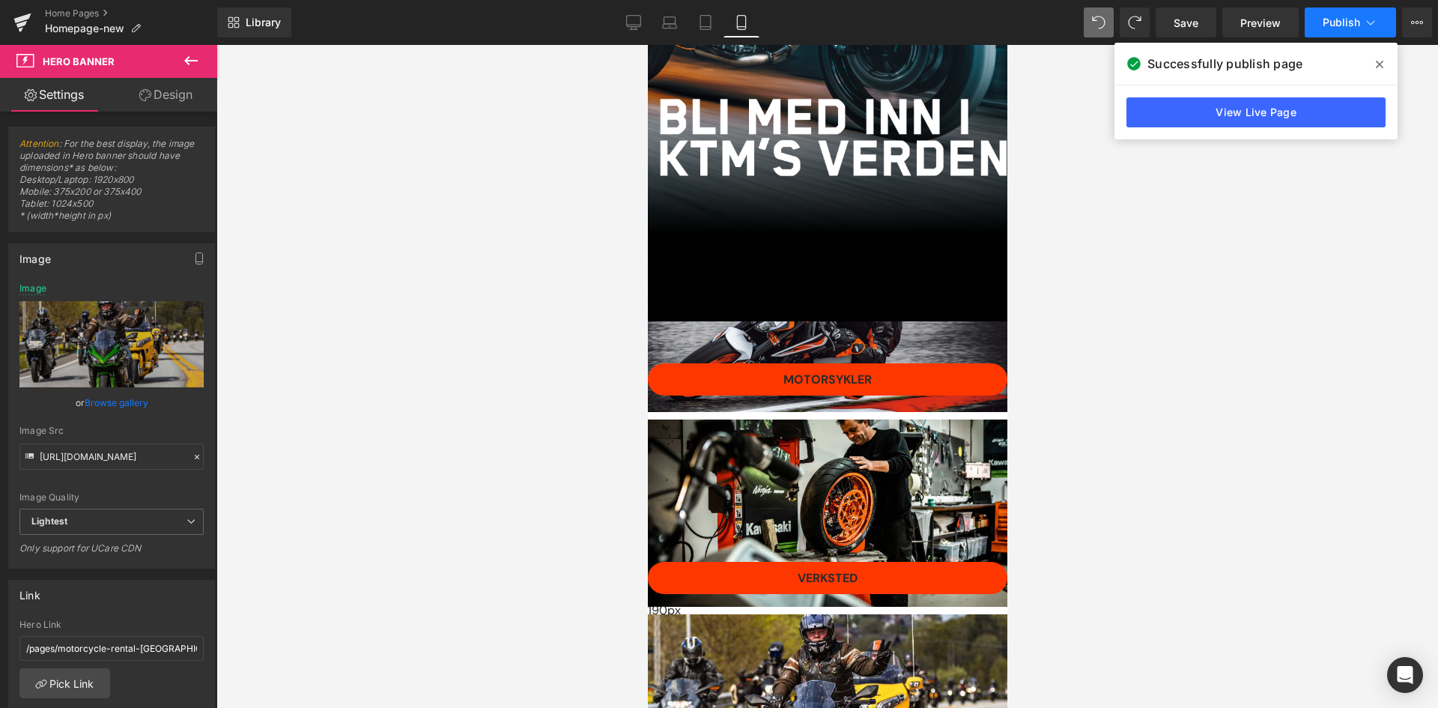
click at [1333, 29] on button "Publish" at bounding box center [1350, 22] width 91 height 30
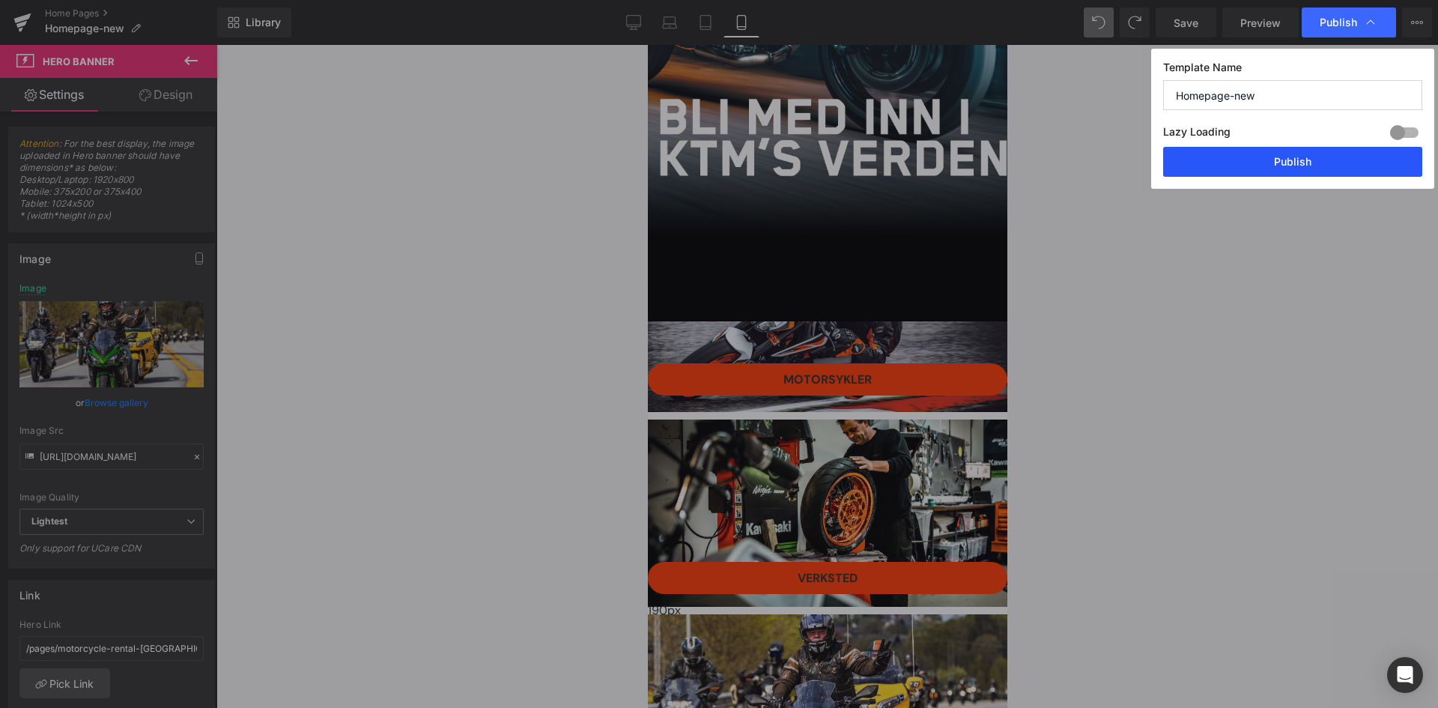
click at [1279, 164] on button "Publish" at bounding box center [1292, 162] width 259 height 30
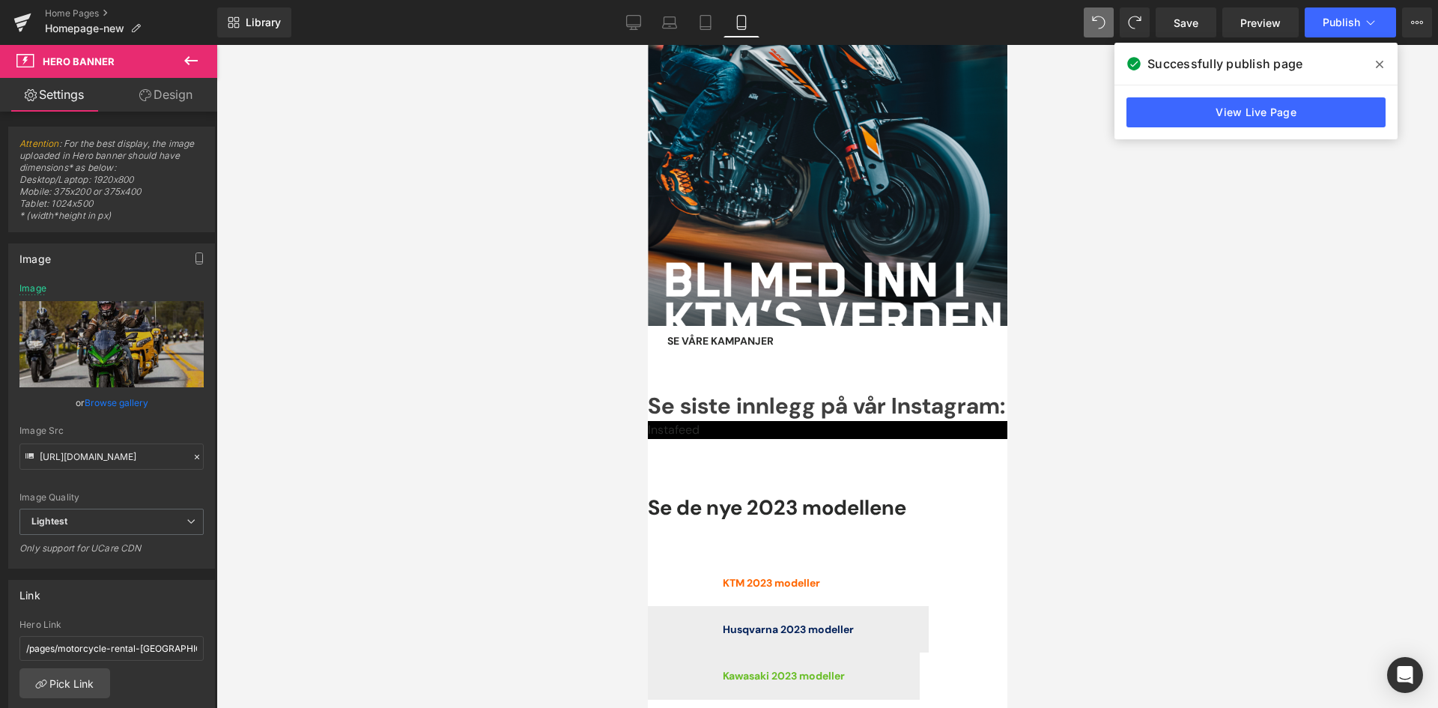
scroll to position [1735, 0]
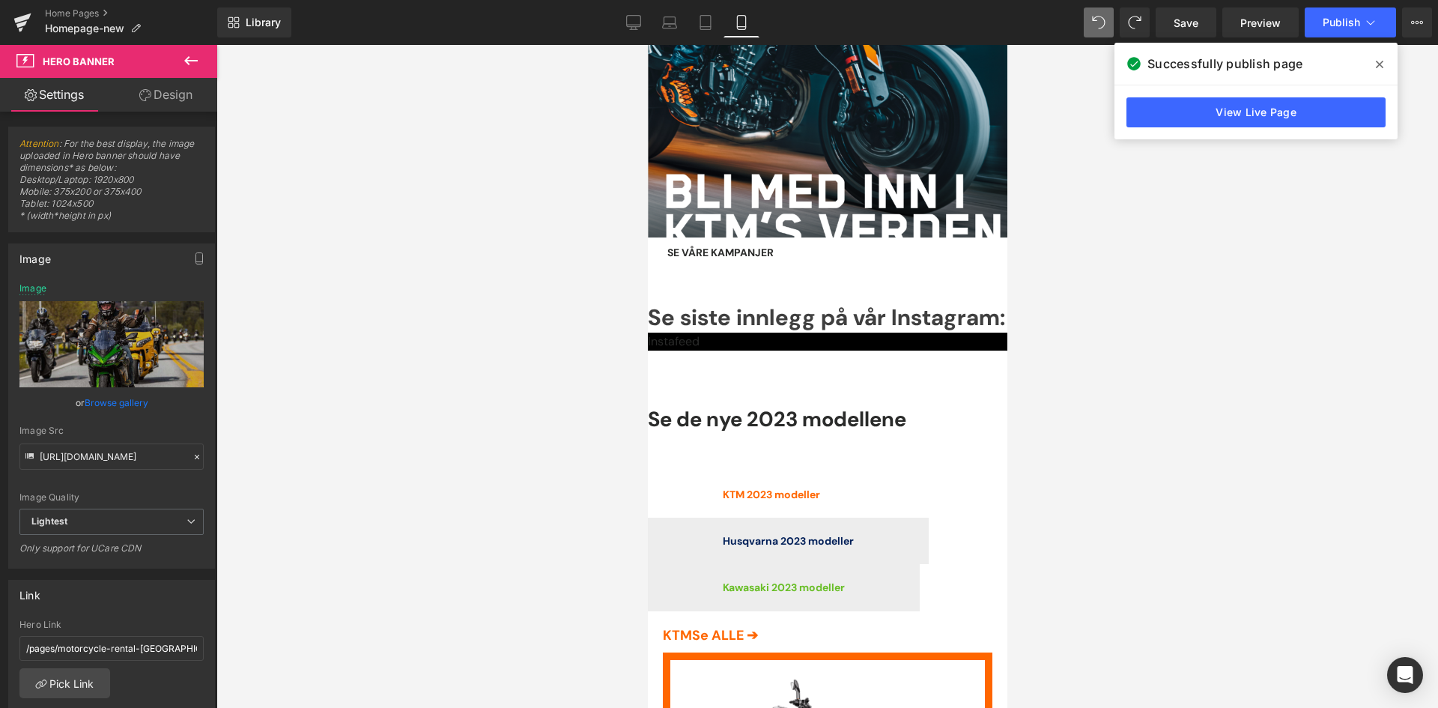
click at [726, 362] on div "Se de nye 2023 modellene Heading KTM 2023 modeller Text Block Husqvarna 2023 mo…" at bounding box center [827, 501] width 360 height 279
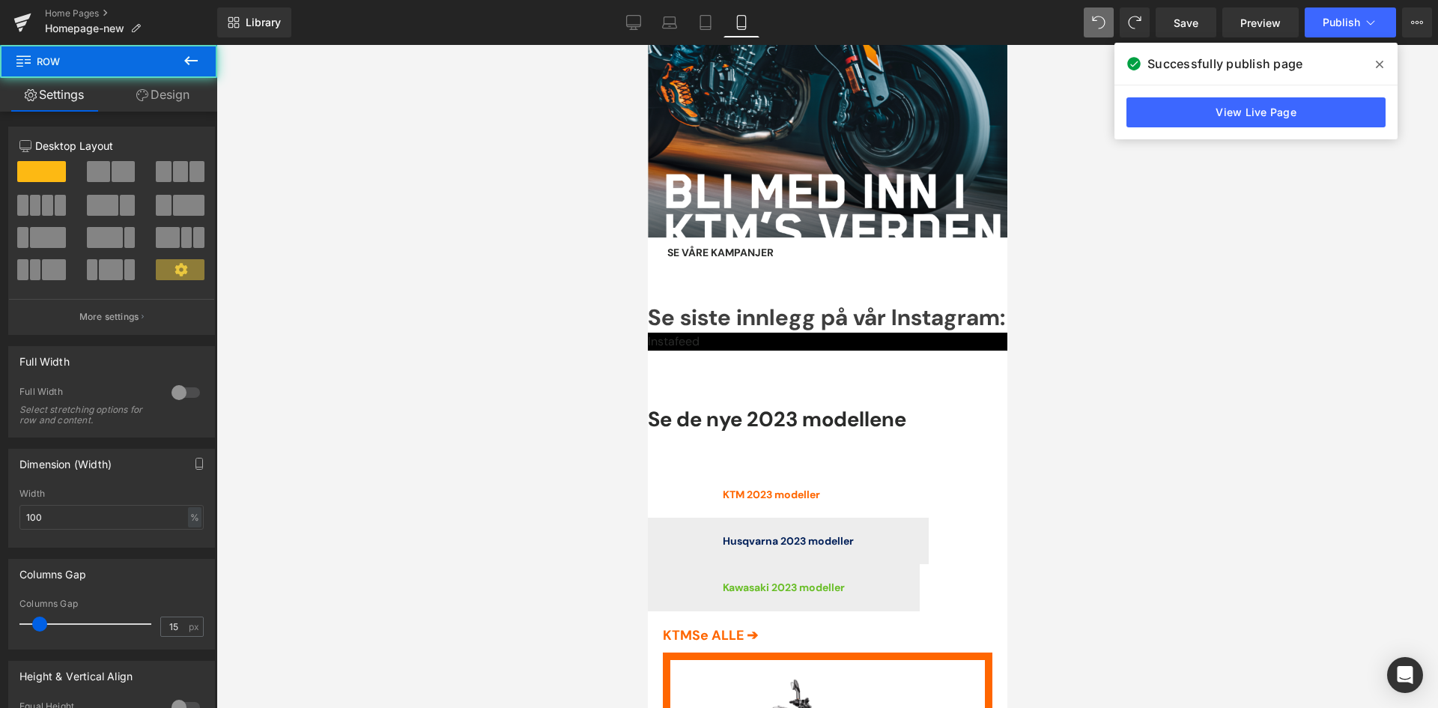
click at [647, 45] on icon at bounding box center [647, 45] width 0 height 0
click at [906, 406] on strong "Se de nye 2023 modellene" at bounding box center [776, 419] width 258 height 27
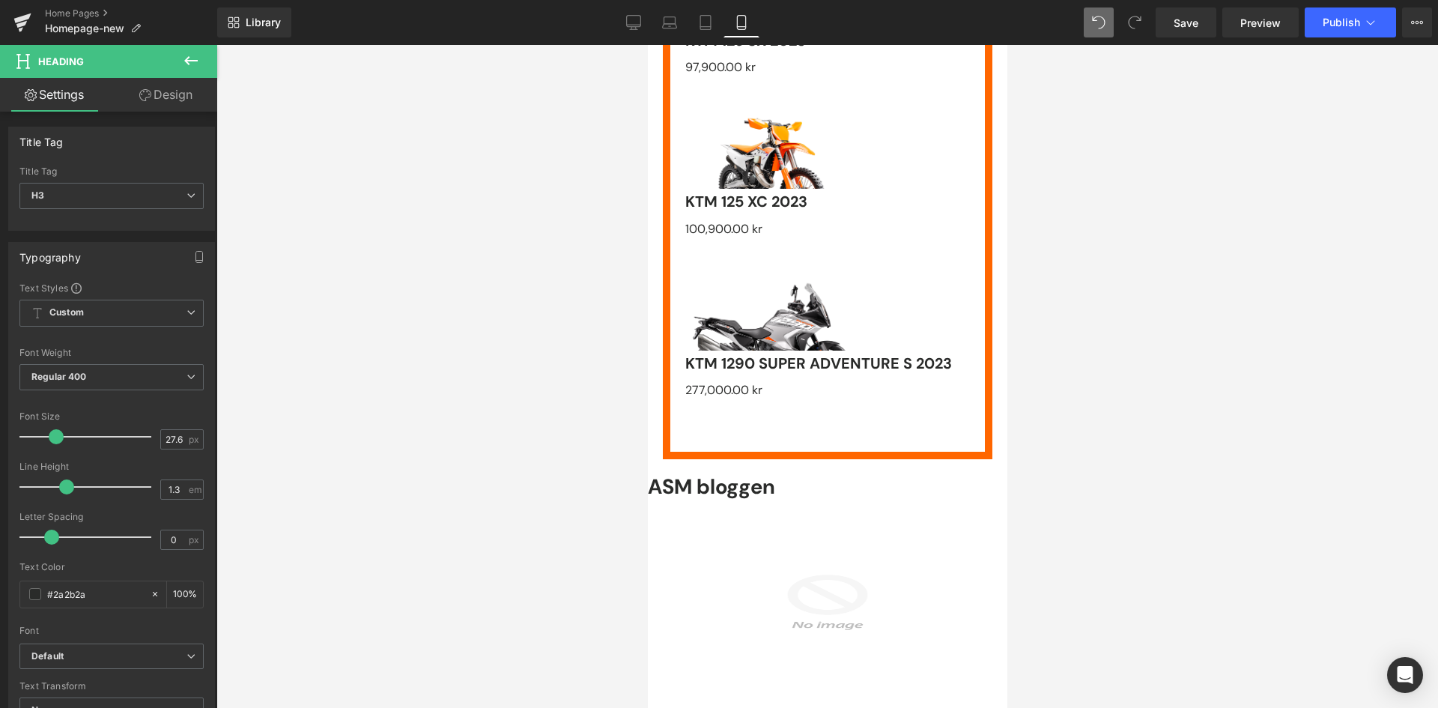
scroll to position [2634, 0]
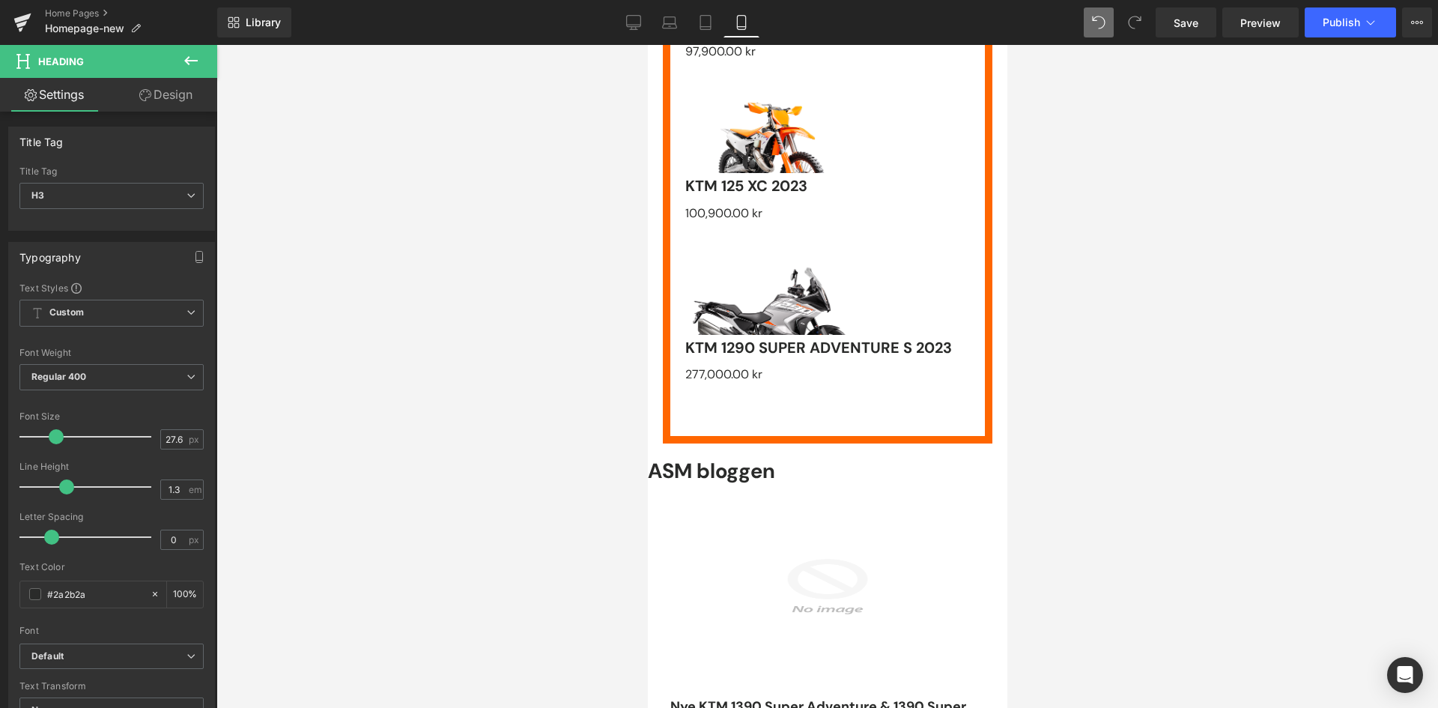
click at [647, 45] on link at bounding box center [647, 45] width 0 height 0
click at [647, 45] on icon at bounding box center [647, 45] width 0 height 0
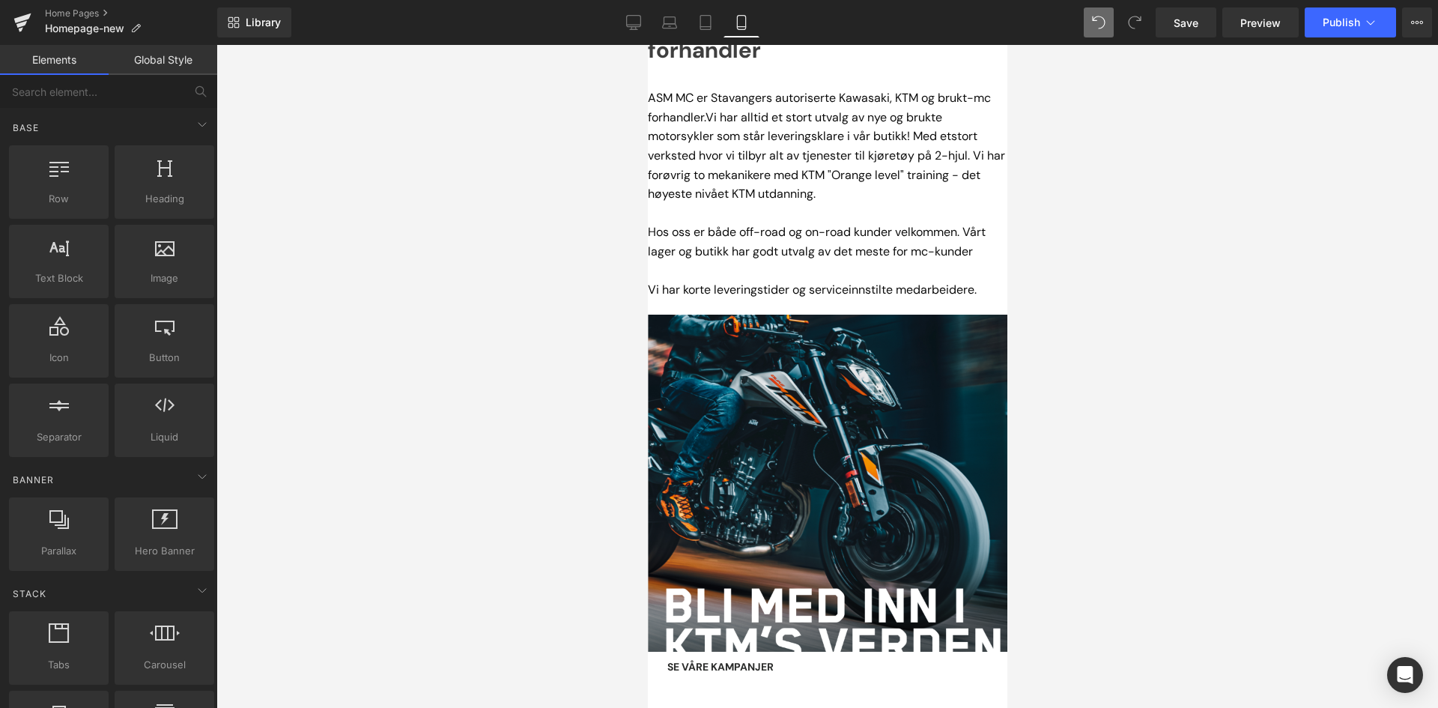
scroll to position [1320, 0]
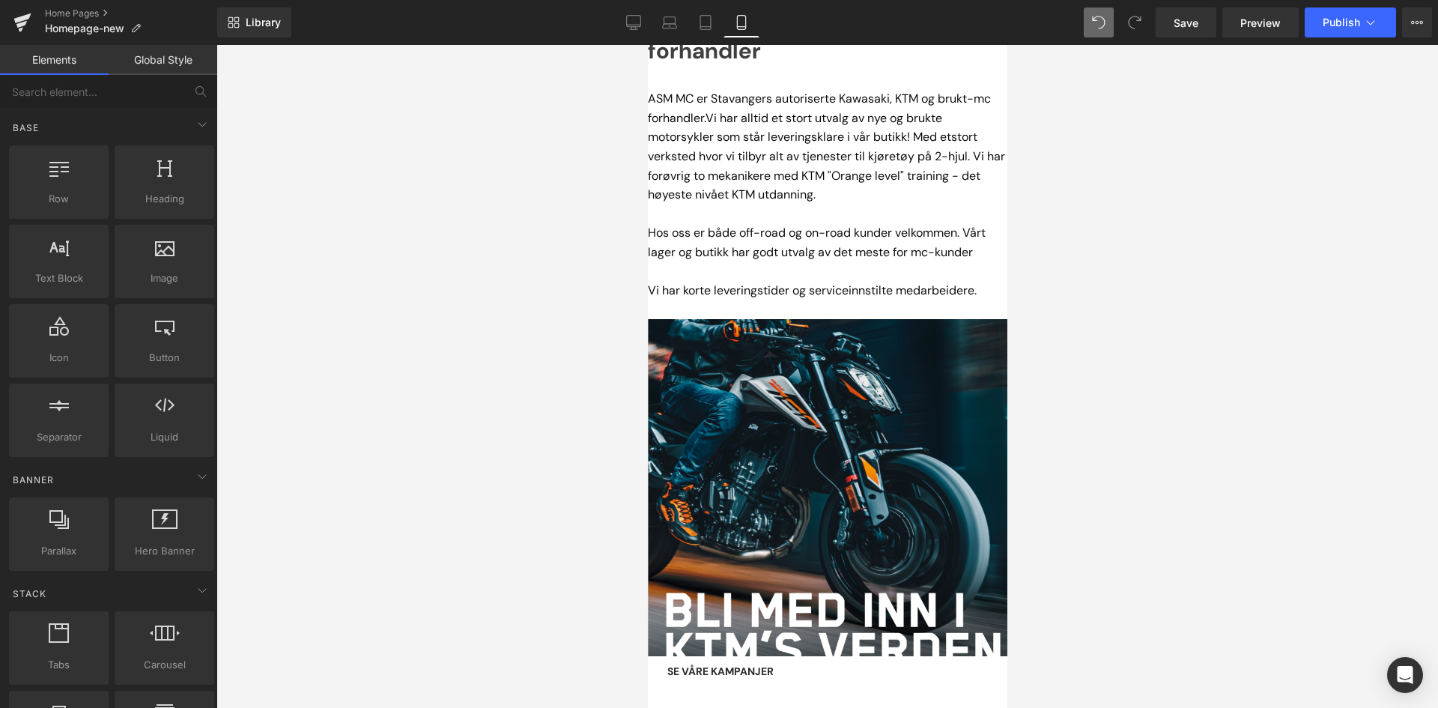
click at [647, 45] on icon at bounding box center [647, 45] width 0 height 0
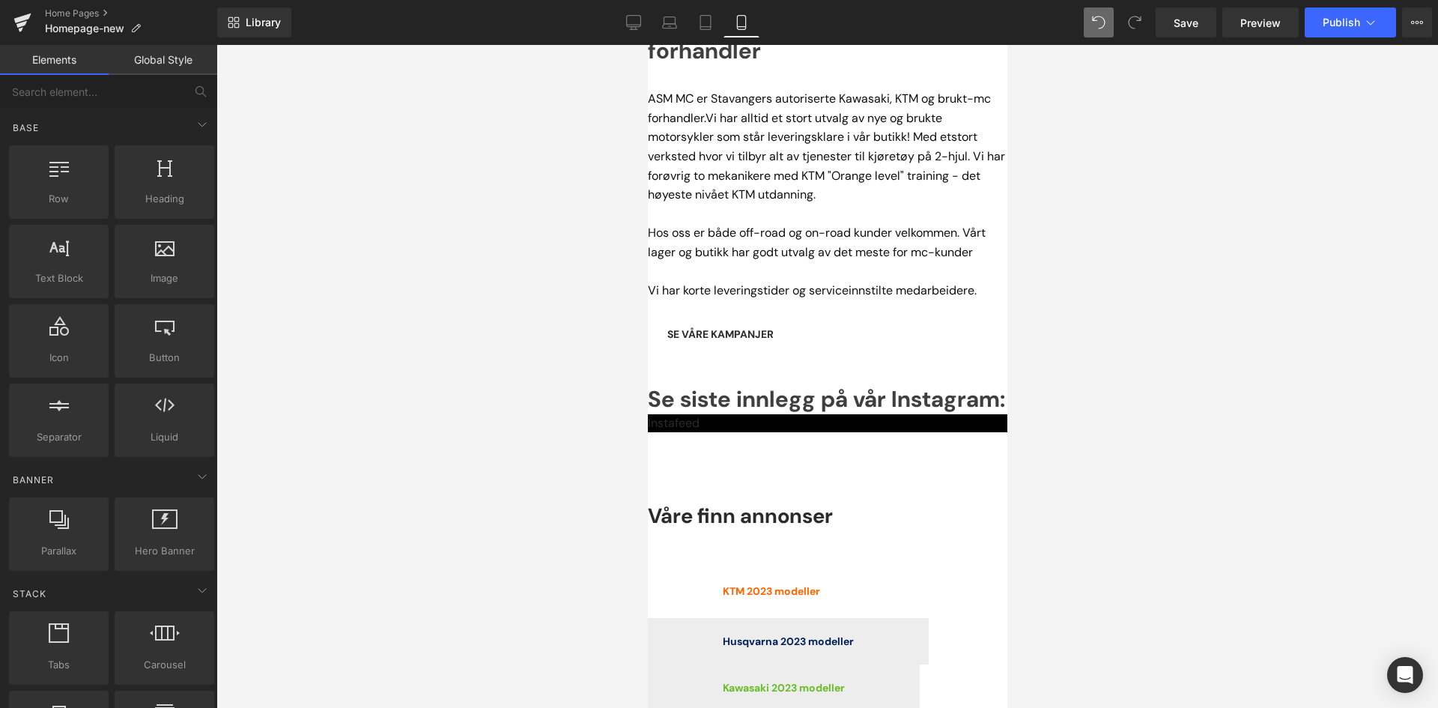
click at [647, 45] on link at bounding box center [647, 45] width 0 height 0
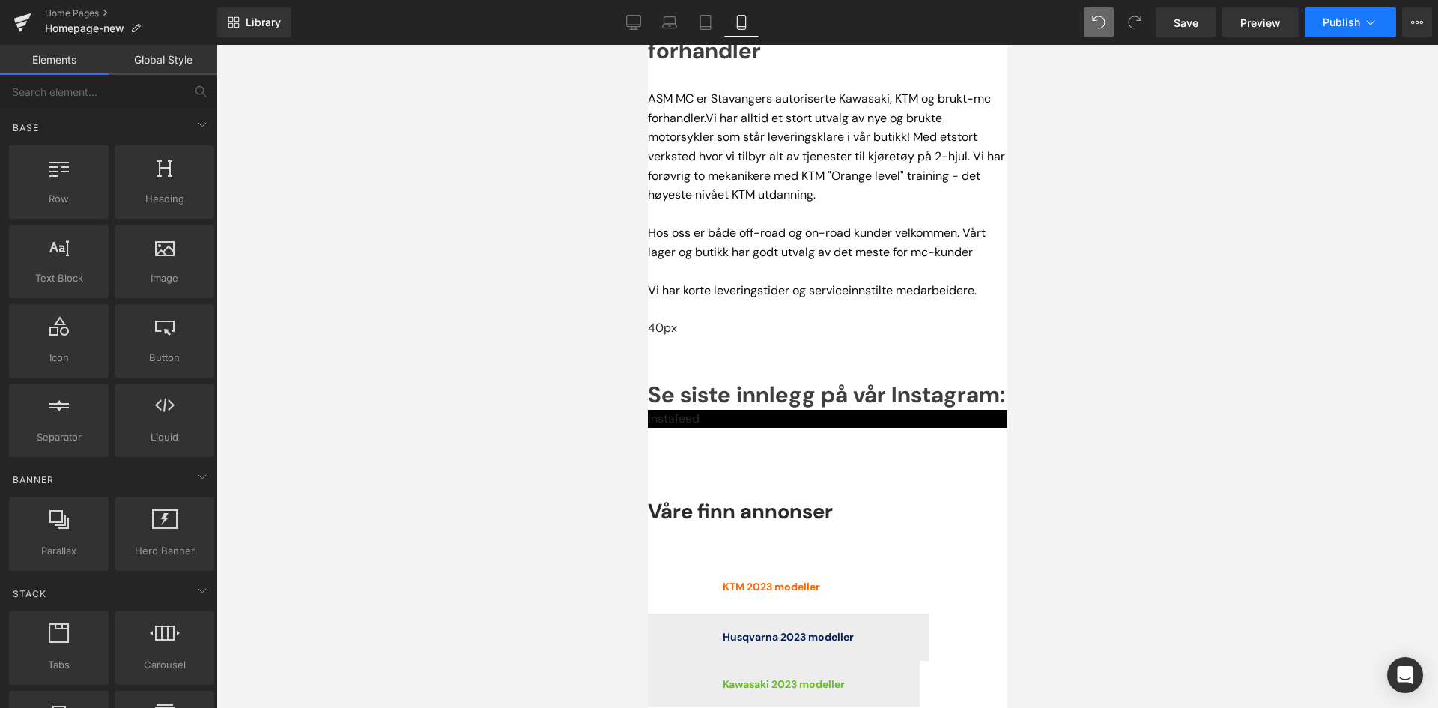
click at [1352, 13] on button "Publish" at bounding box center [1350, 22] width 91 height 30
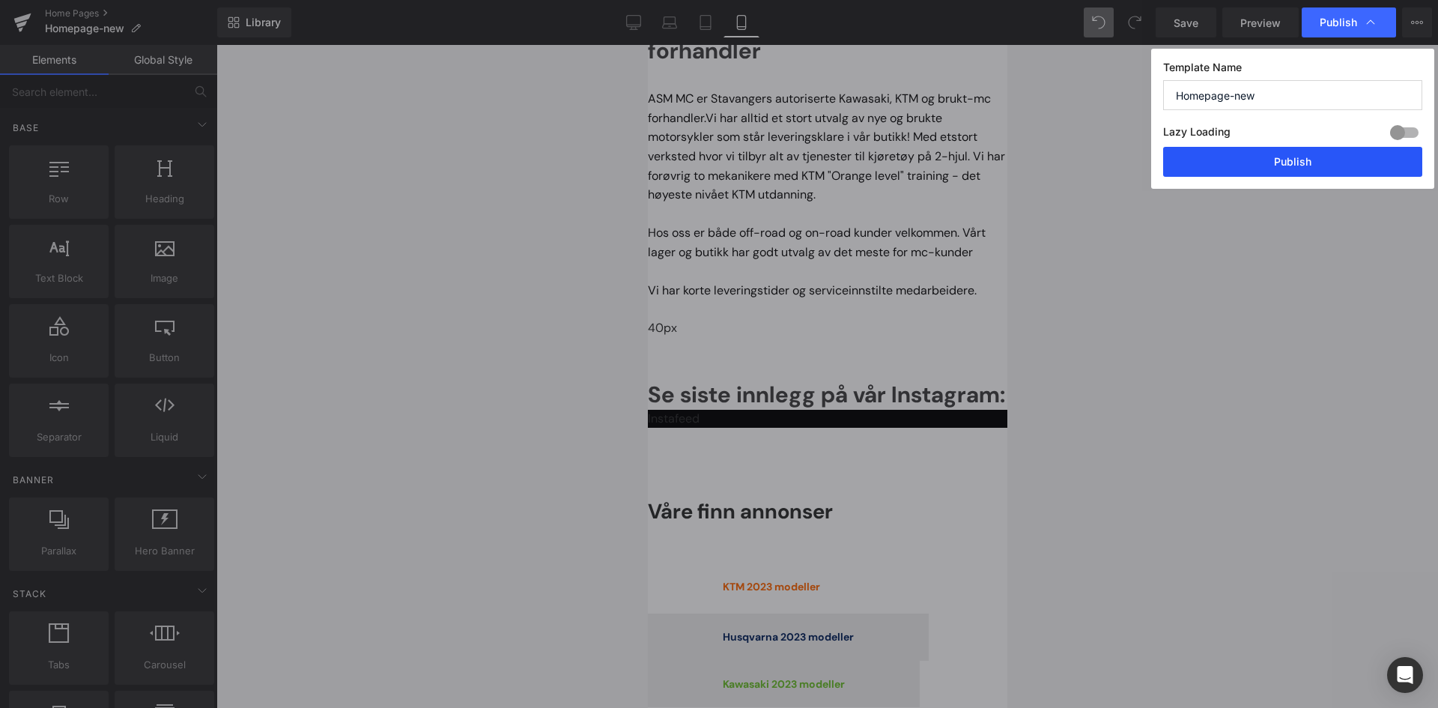
click at [1246, 154] on button "Publish" at bounding box center [1292, 162] width 259 height 30
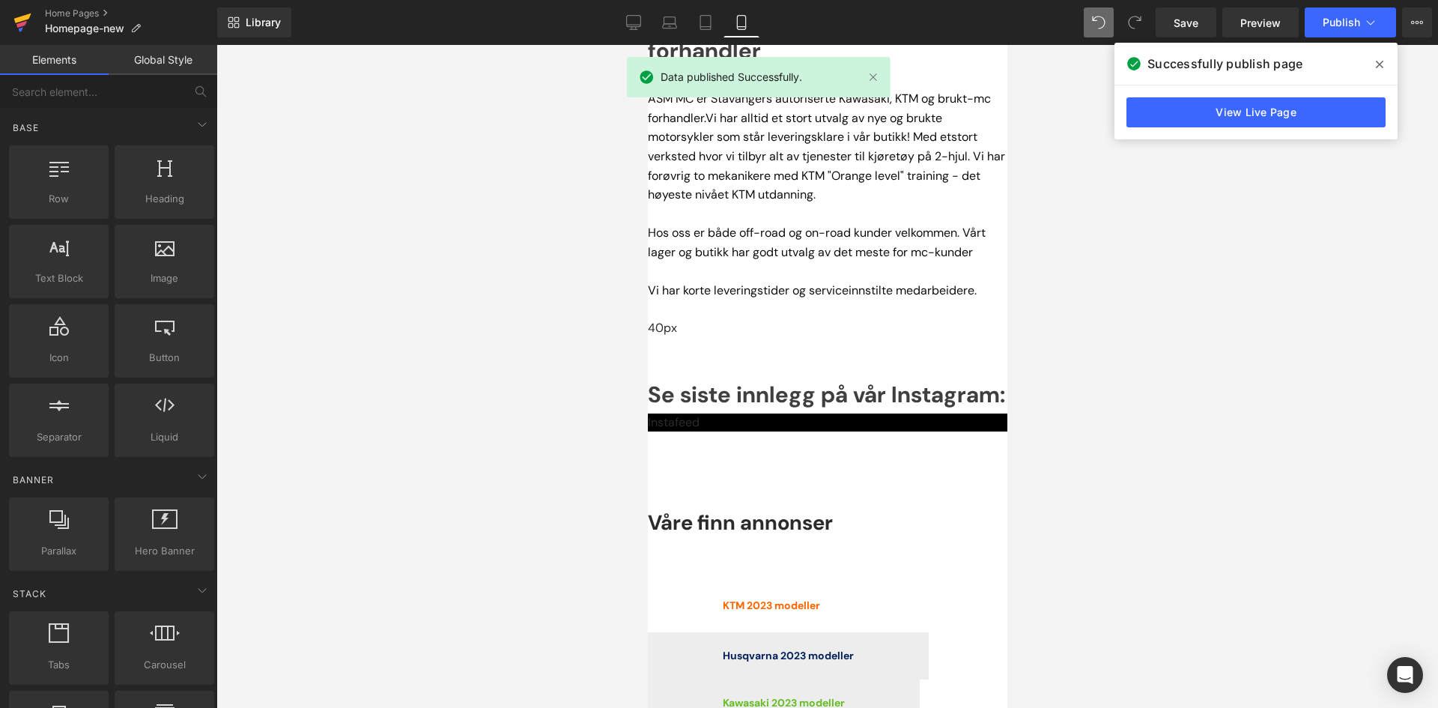
click at [12, 25] on link at bounding box center [22, 22] width 45 height 45
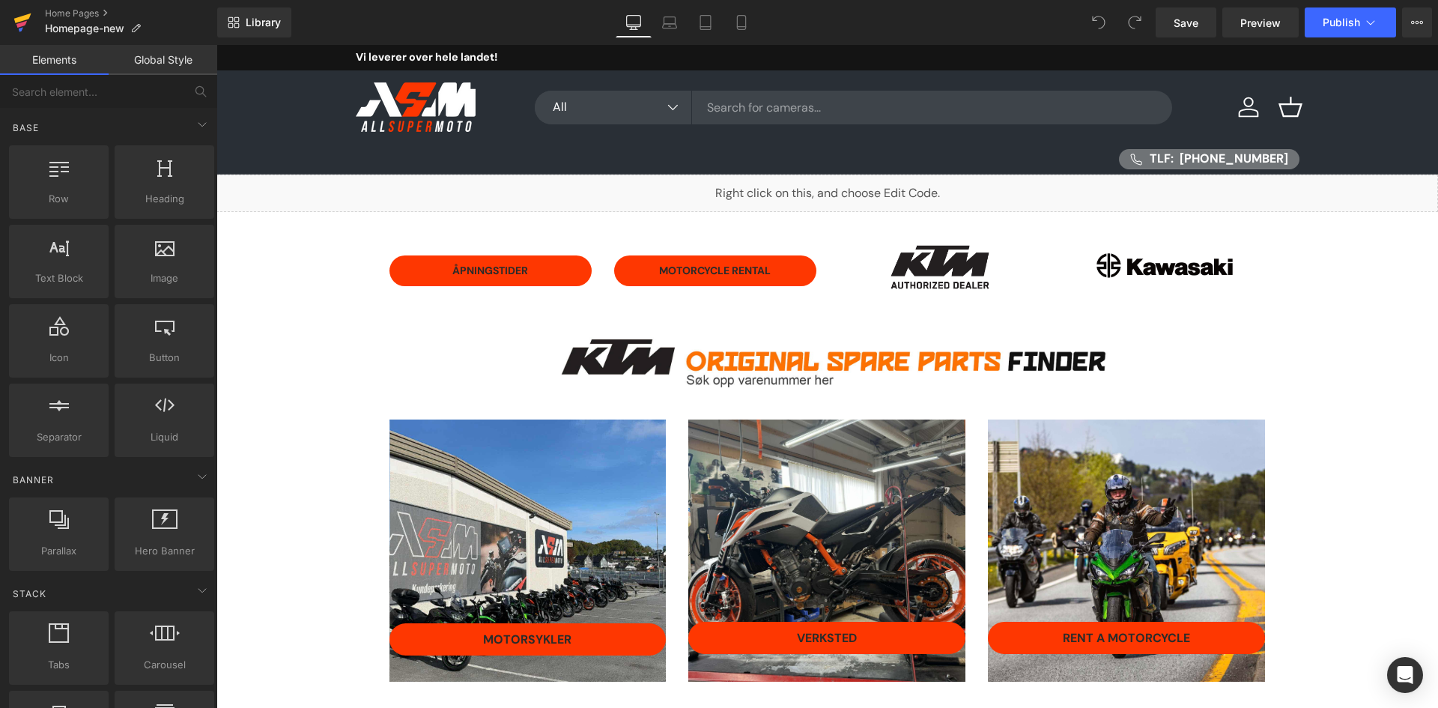
click at [21, 25] on icon at bounding box center [21, 24] width 10 height 7
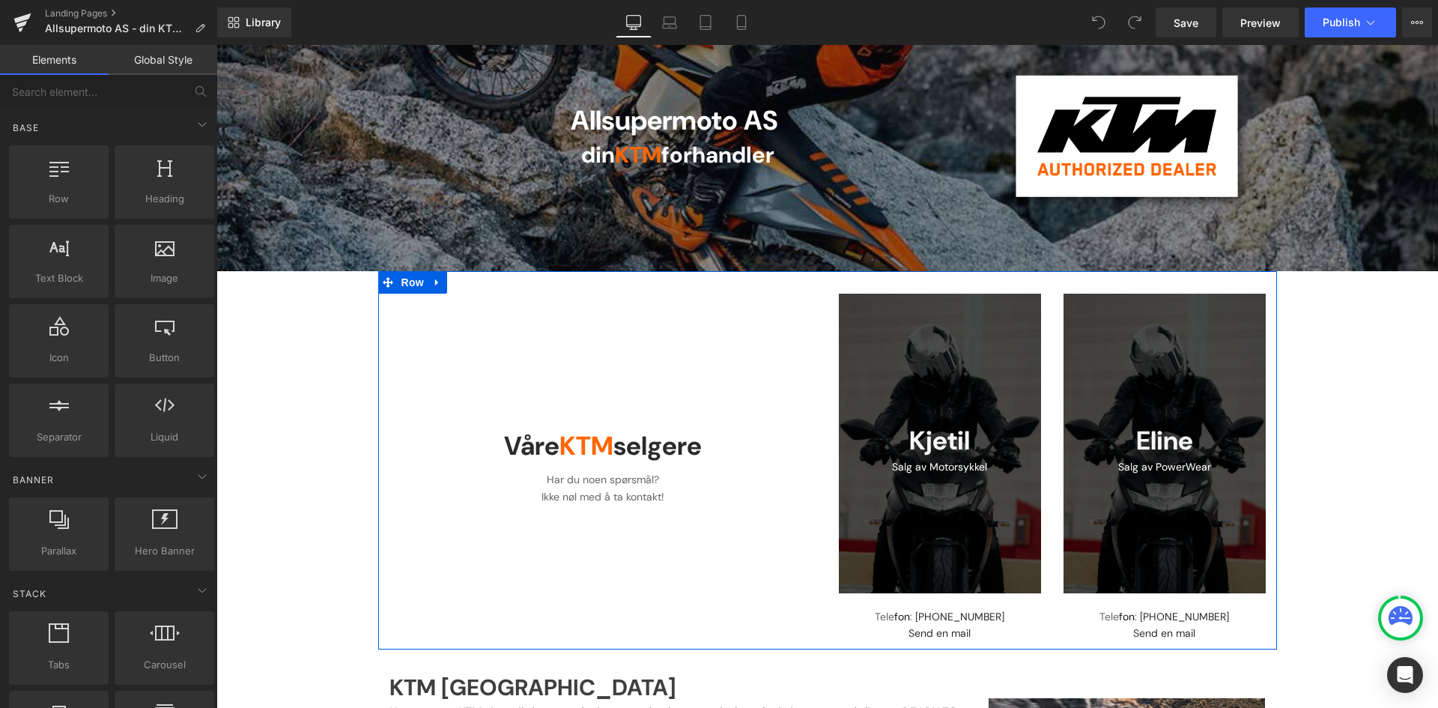
scroll to position [75, 0]
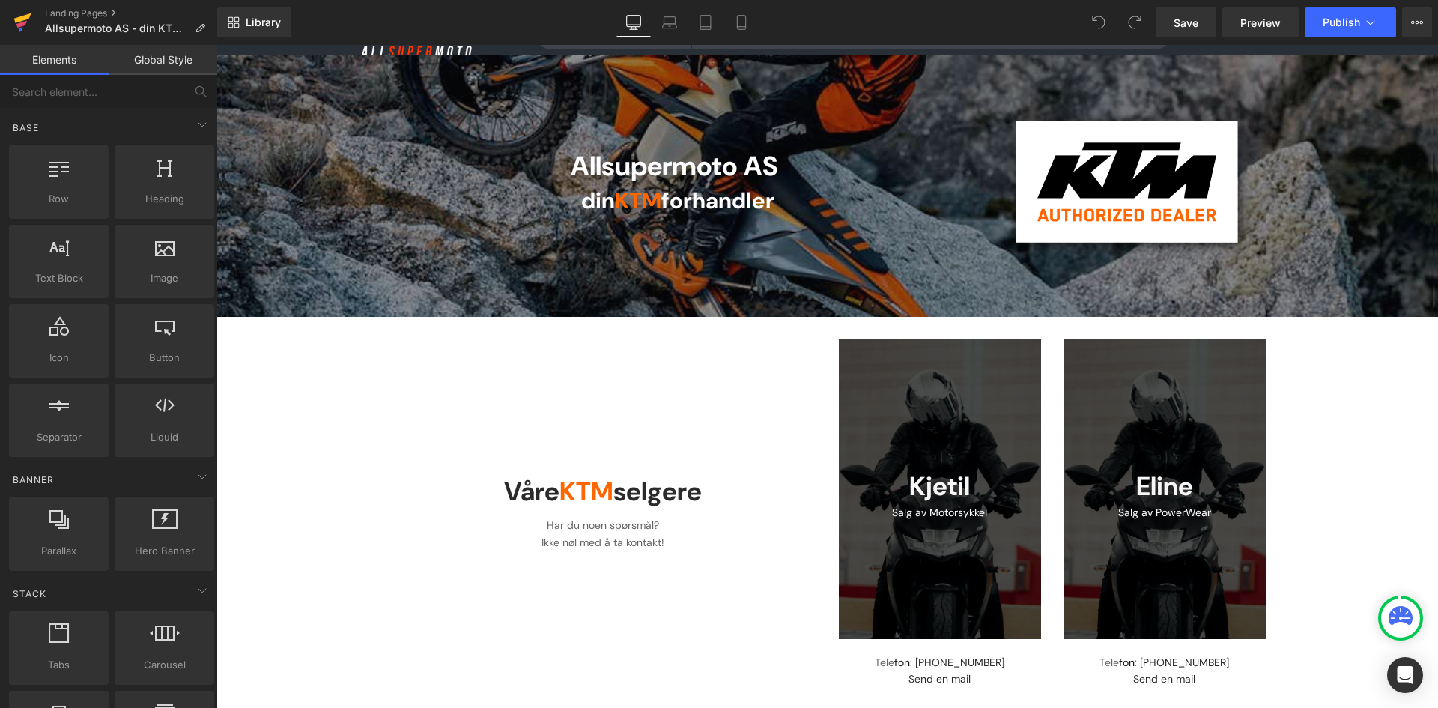
click at [25, 18] on icon at bounding box center [22, 18] width 17 height 10
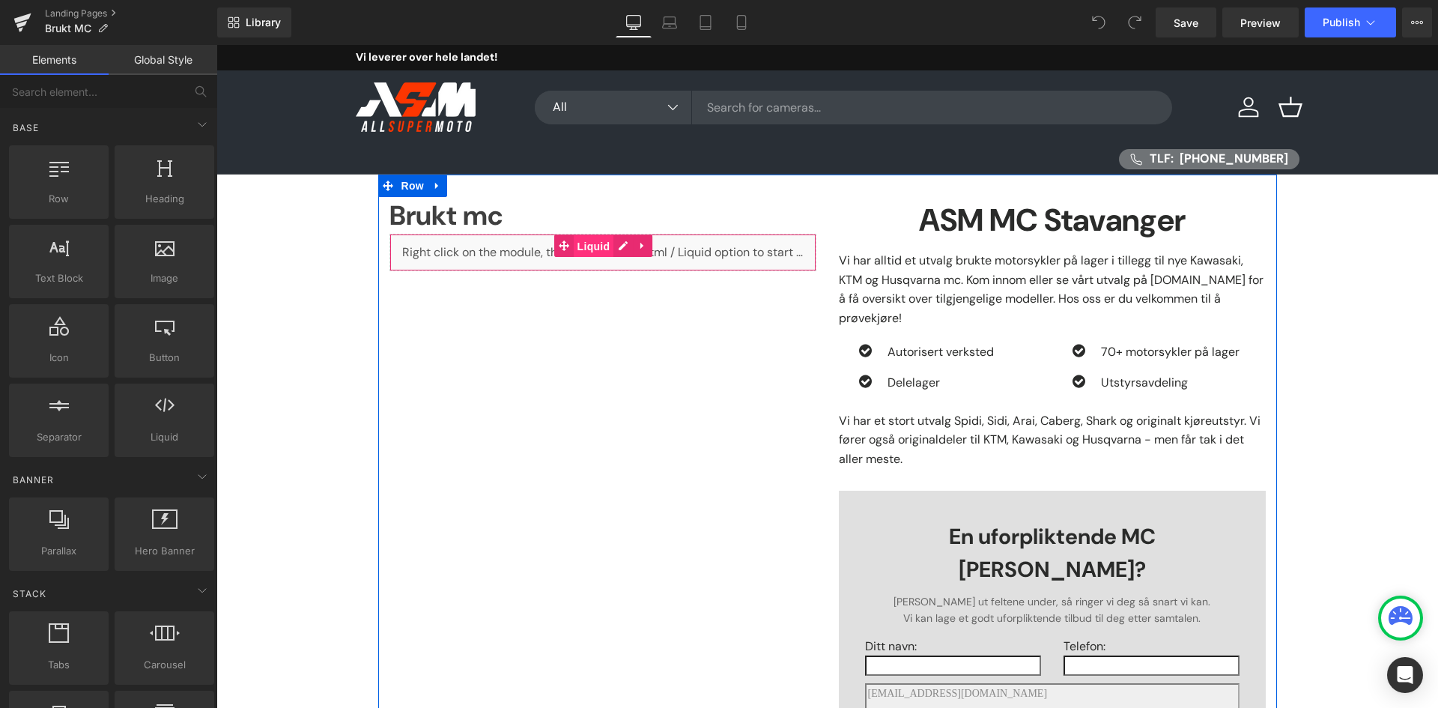
click at [602, 256] on span "Liquid" at bounding box center [594, 246] width 40 height 22
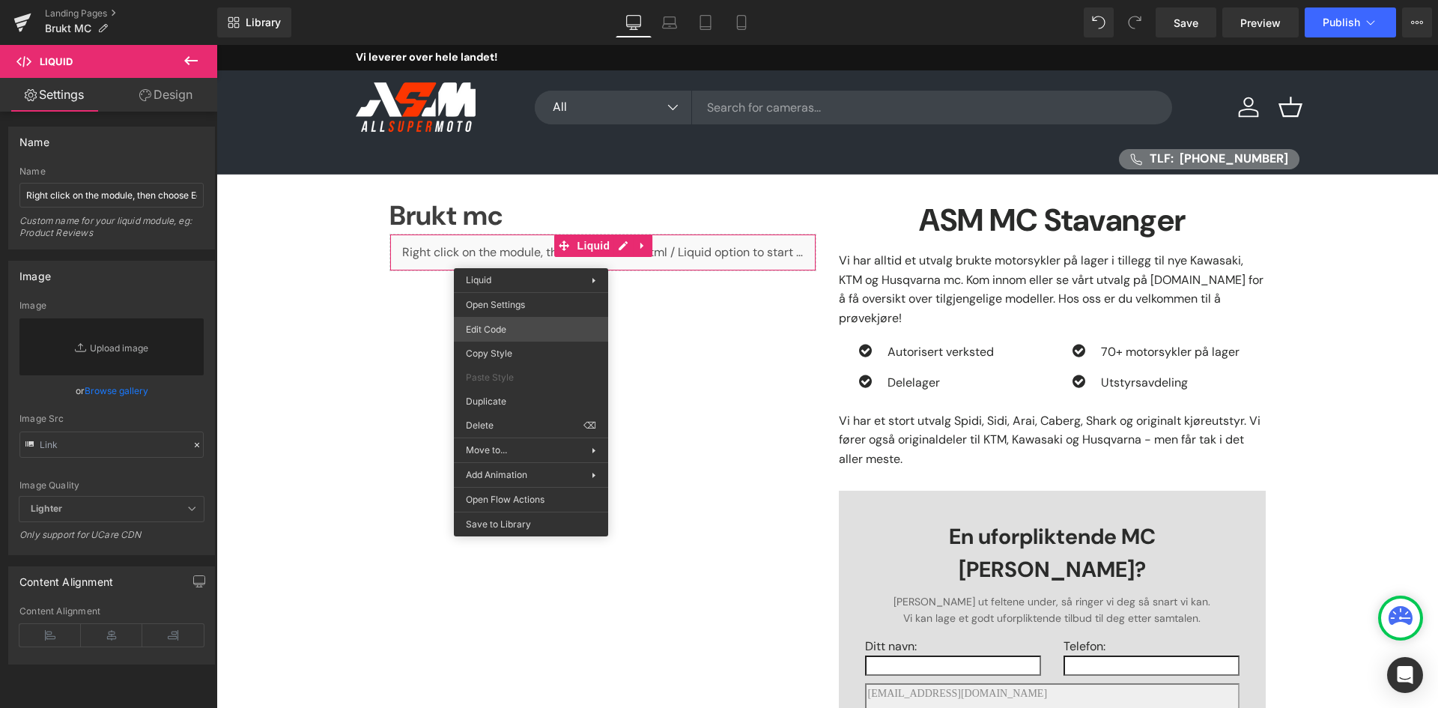
click at [542, 0] on div "Liquid You are previewing how the will restyle your page. You can not edit Elem…" at bounding box center [719, 0] width 1438 height 0
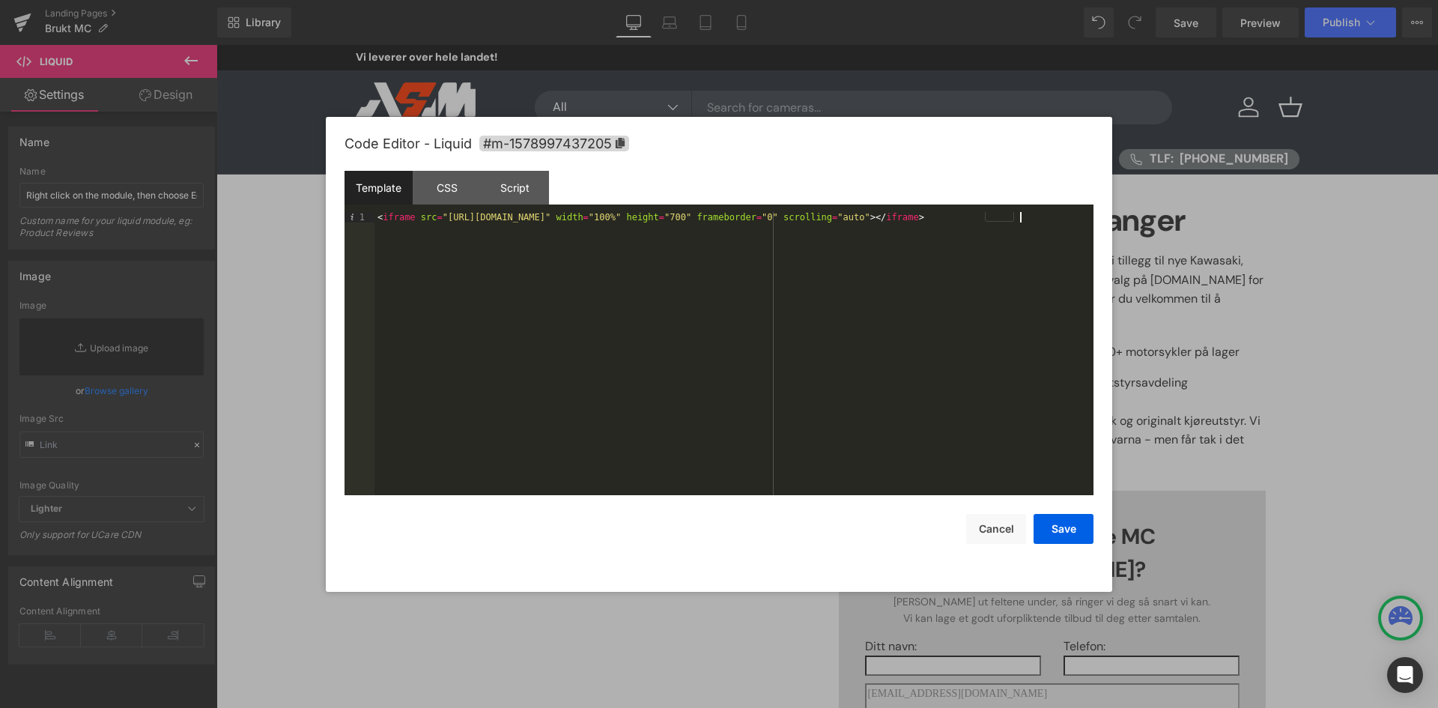
click at [578, 306] on div "< iframe src = "[URL][DOMAIN_NAME]" width = "100%" height = "700" frameborder =…" at bounding box center [734, 364] width 719 height 304
click at [452, 184] on div "CSS" at bounding box center [447, 188] width 68 height 34
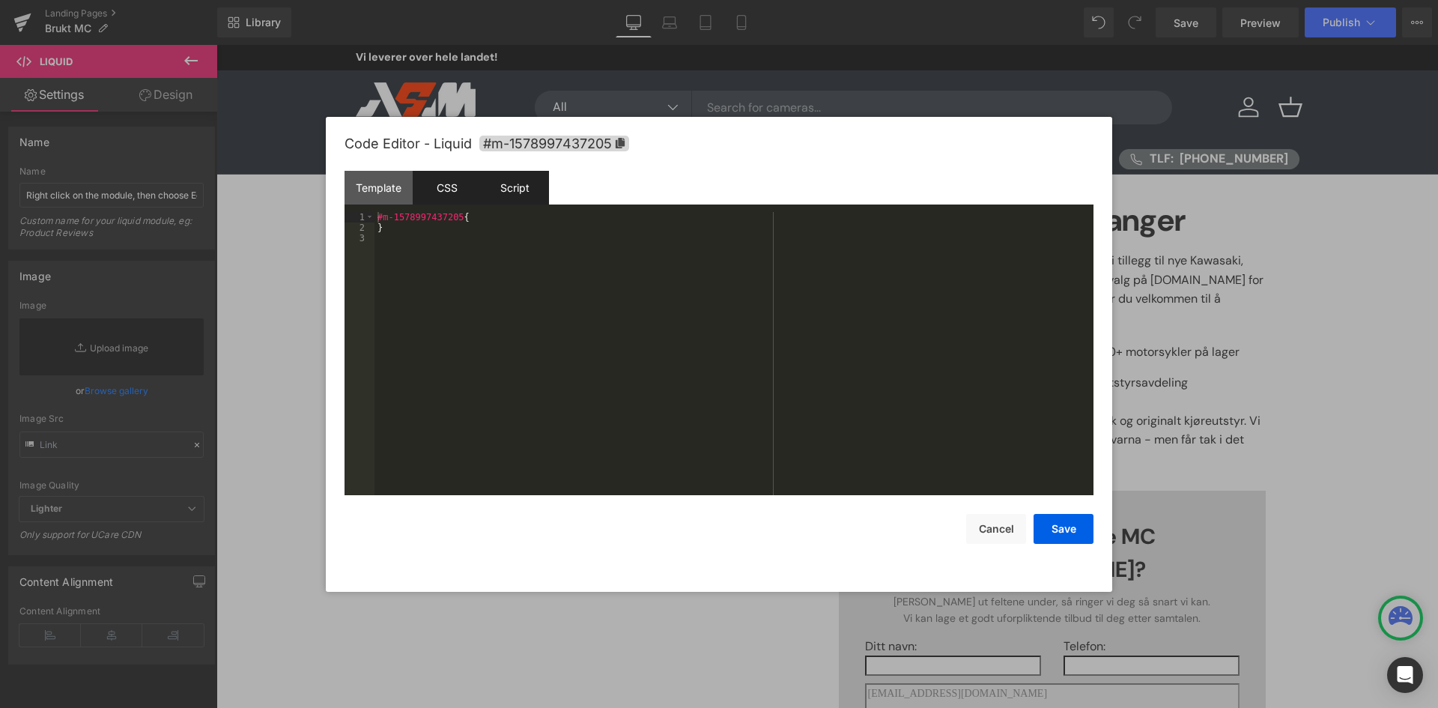
click at [494, 184] on div "Script" at bounding box center [515, 188] width 68 height 34
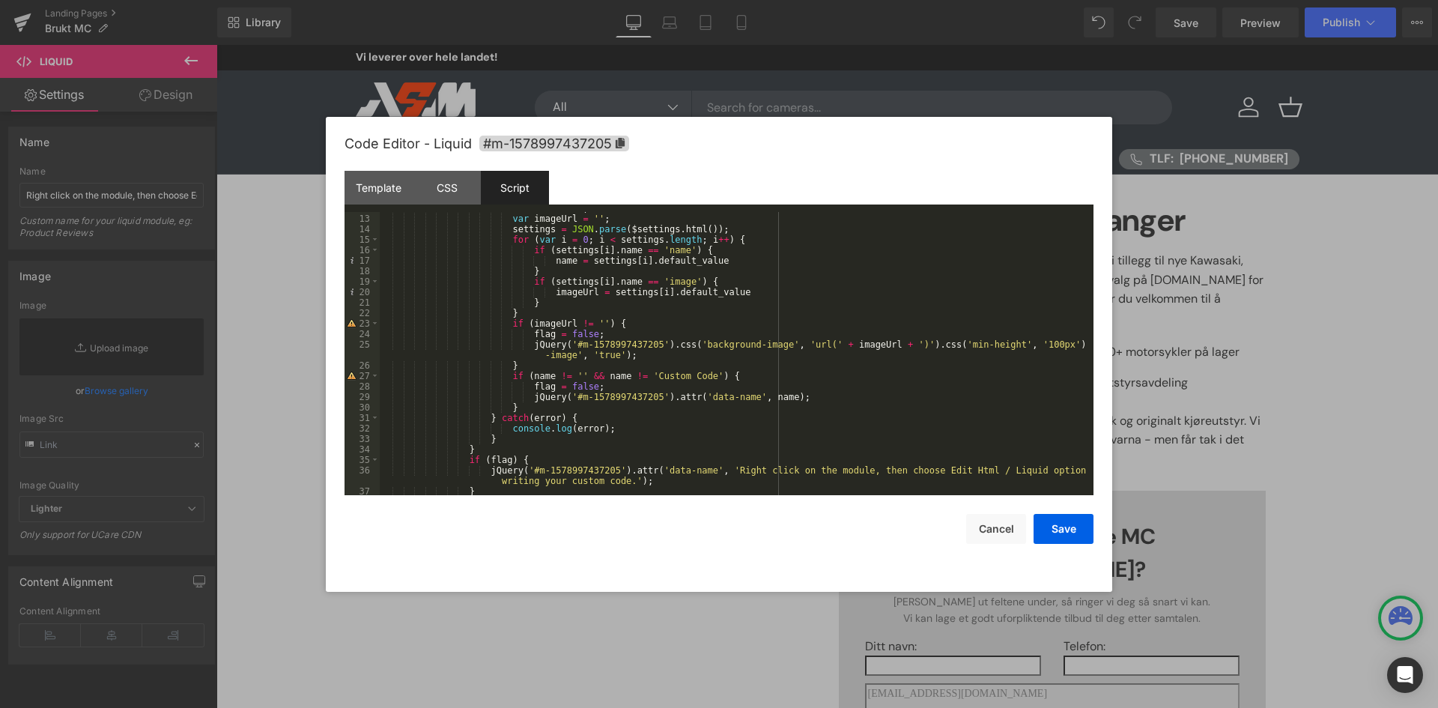
scroll to position [157, 0]
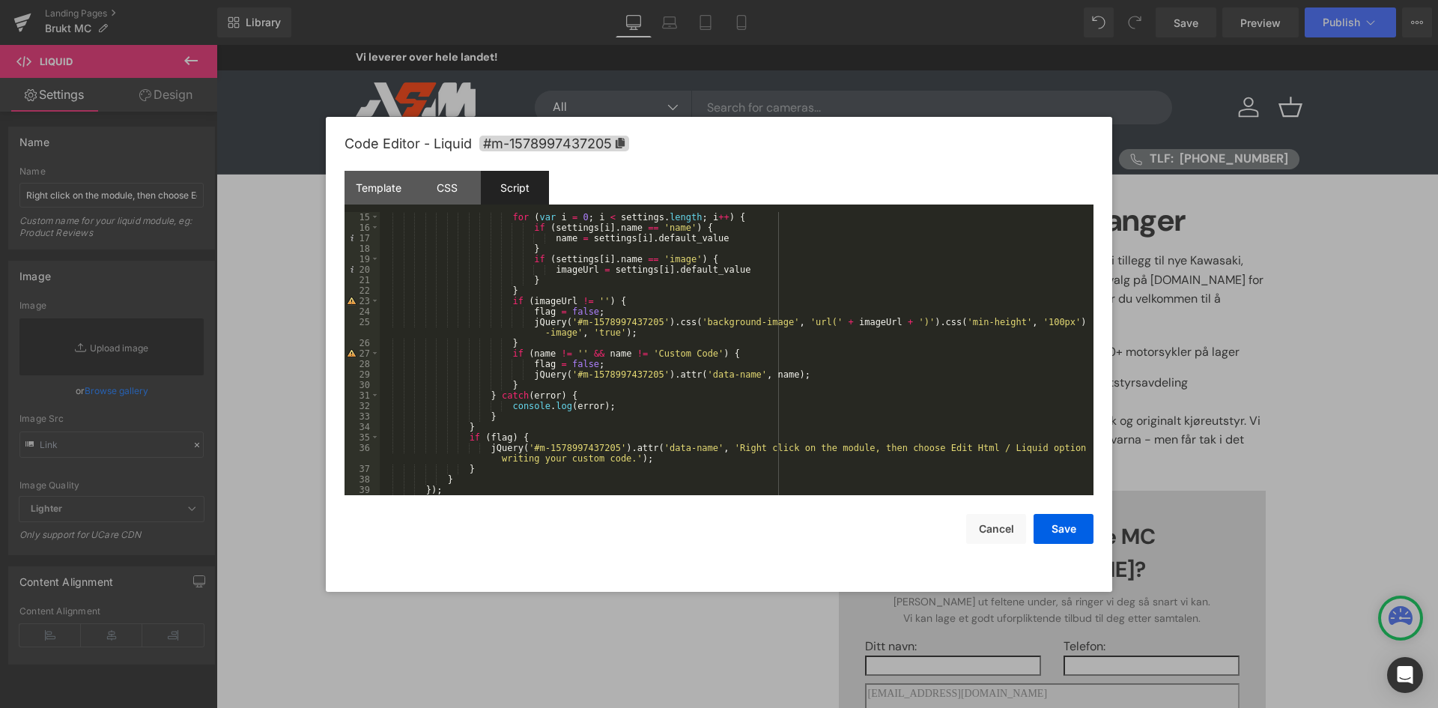
click at [211, 186] on div at bounding box center [719, 354] width 1438 height 708
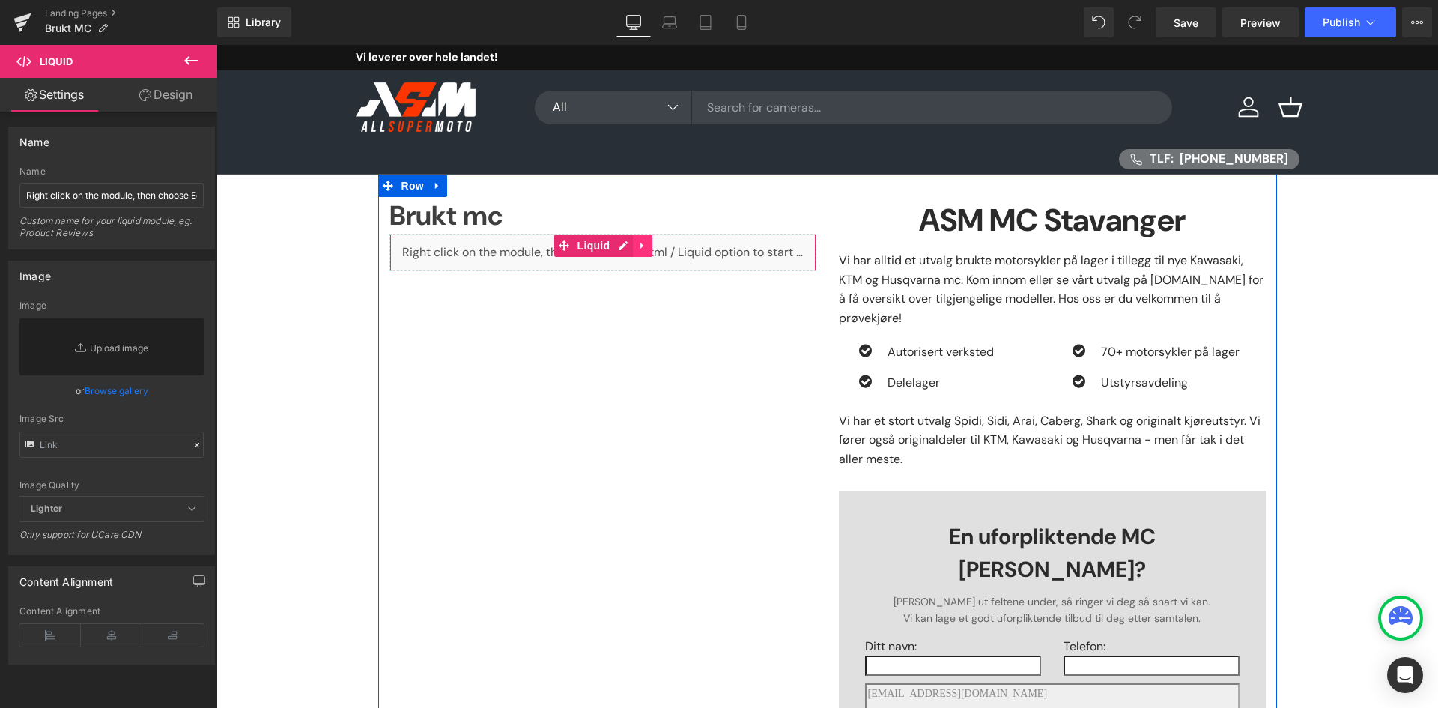
click at [637, 243] on icon at bounding box center [642, 245] width 10 height 11
click at [608, 245] on icon at bounding box center [613, 245] width 10 height 11
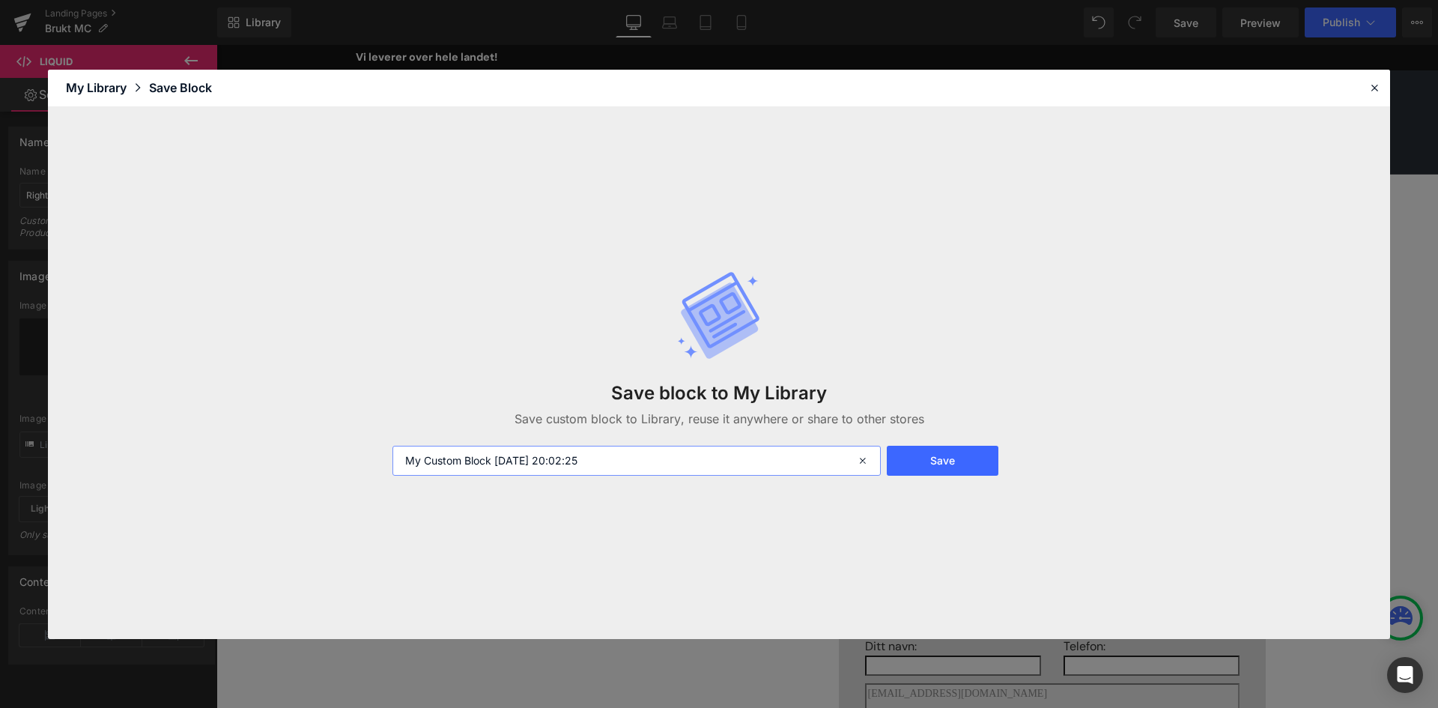
click at [733, 473] on input "My Custom Block 2025-08-30 20:02:25" at bounding box center [637, 461] width 488 height 30
click at [733, 470] on input "My Custom Block 2025-08-30 20:02:25" at bounding box center [637, 461] width 488 height 30
type input "finn iframe"
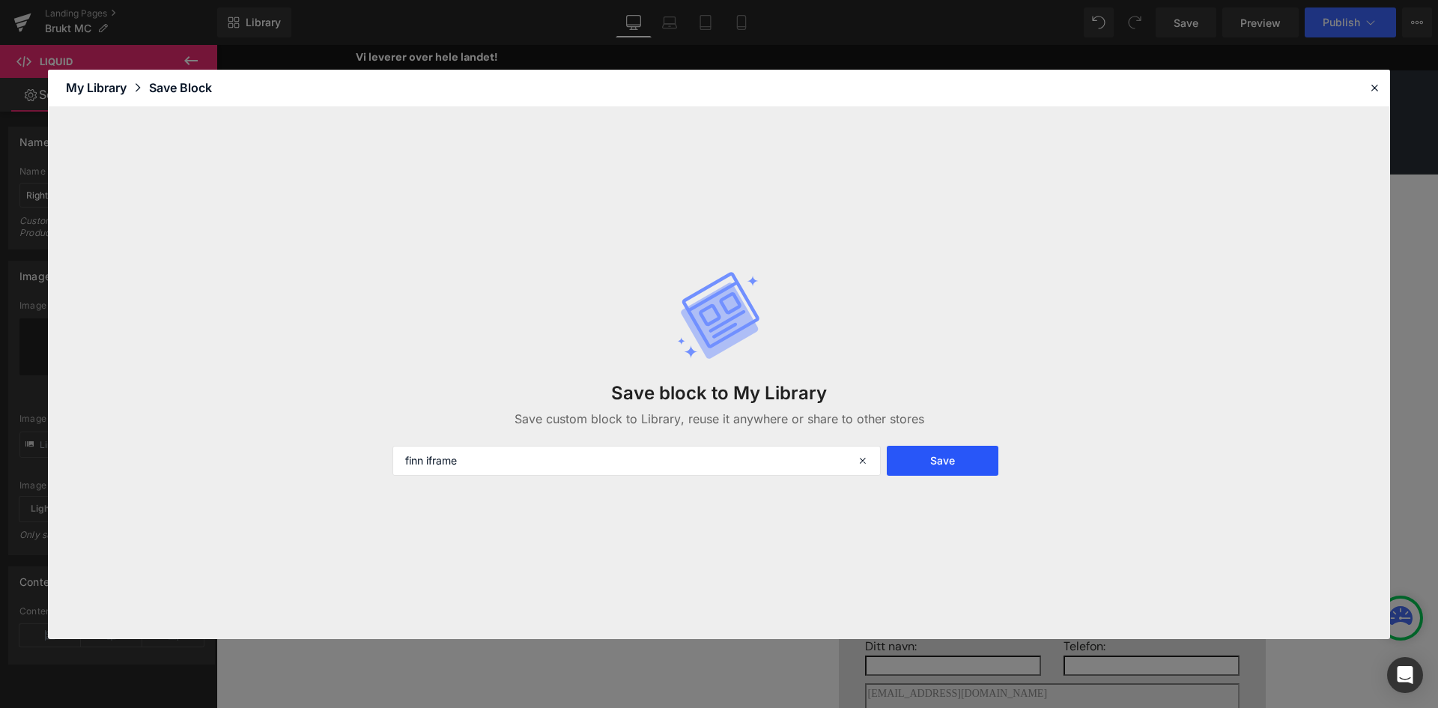
click at [997, 461] on button "Save" at bounding box center [943, 461] width 112 height 30
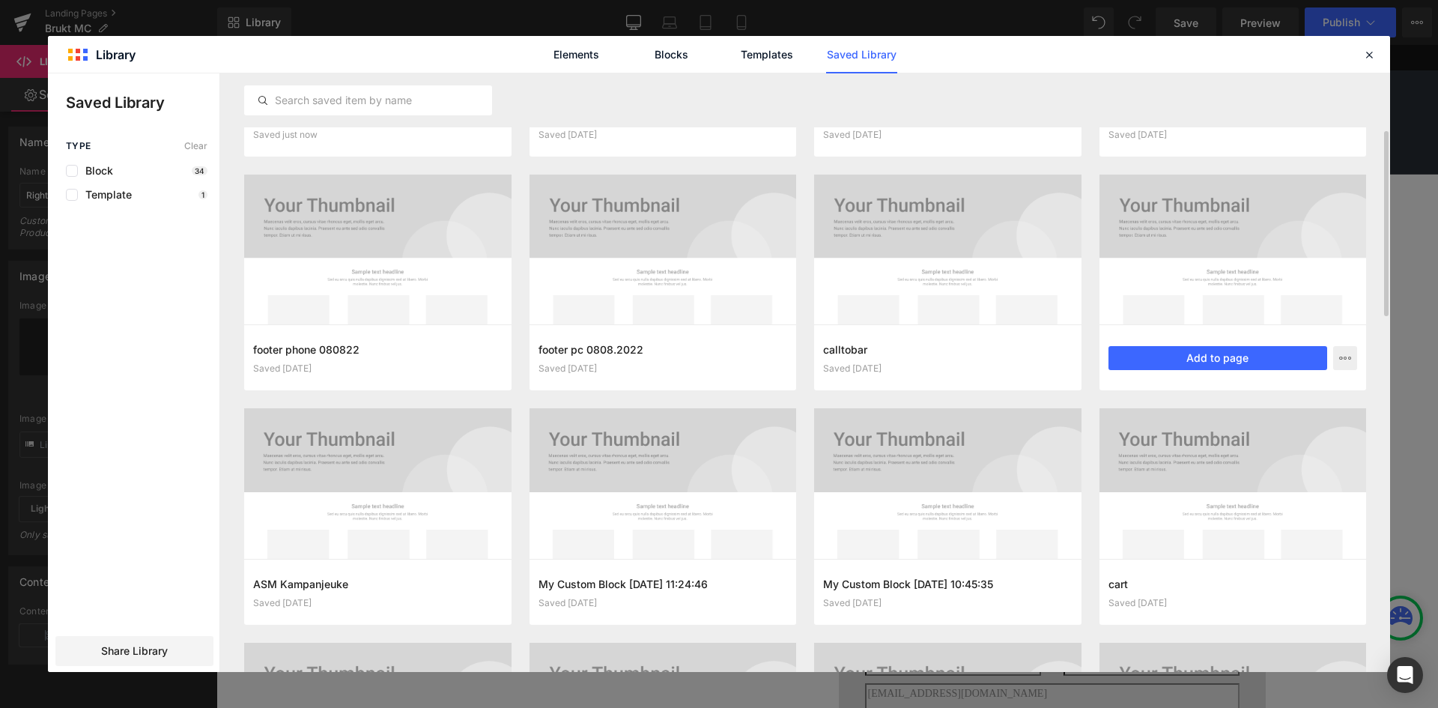
scroll to position [0, 0]
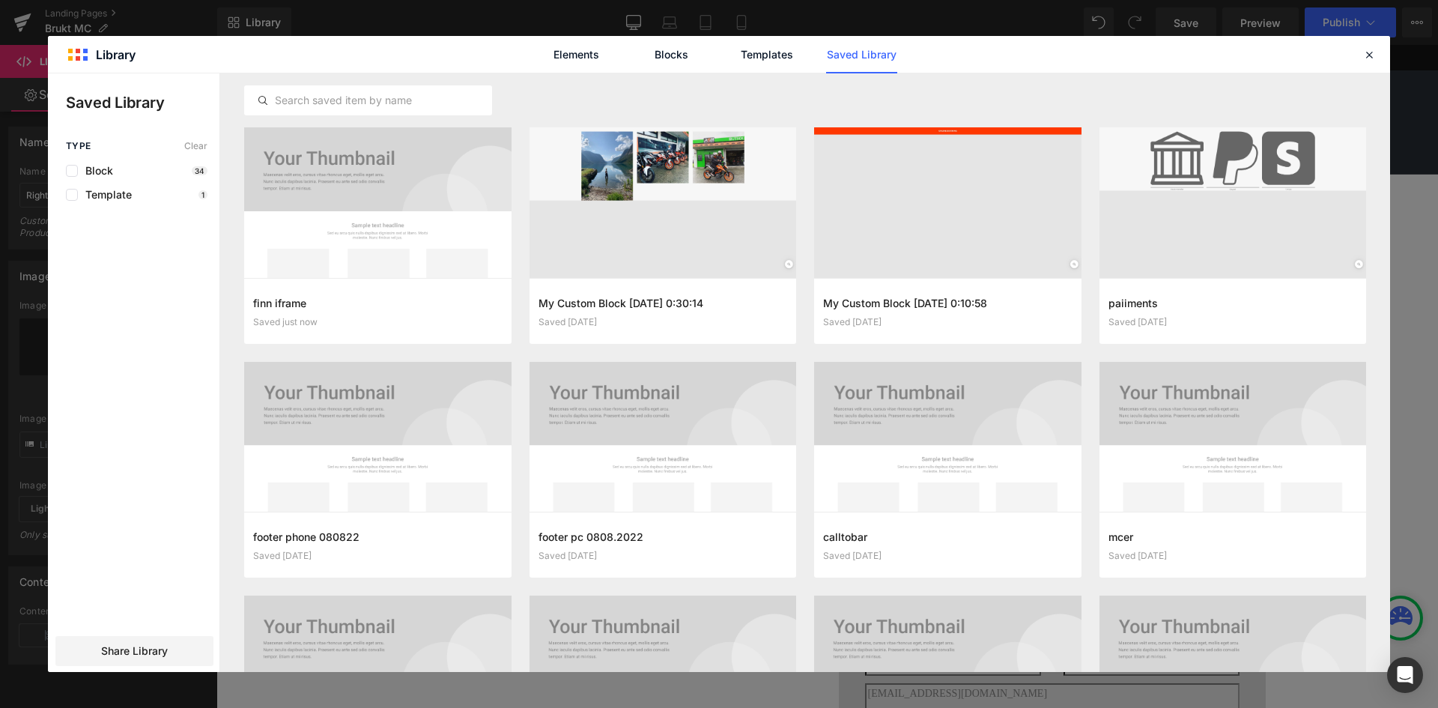
click at [112, 204] on div "Type Clear Block 34 Template 1 Share Library" at bounding box center [134, 406] width 172 height 531
click at [114, 195] on span "Template" at bounding box center [105, 195] width 54 height 12
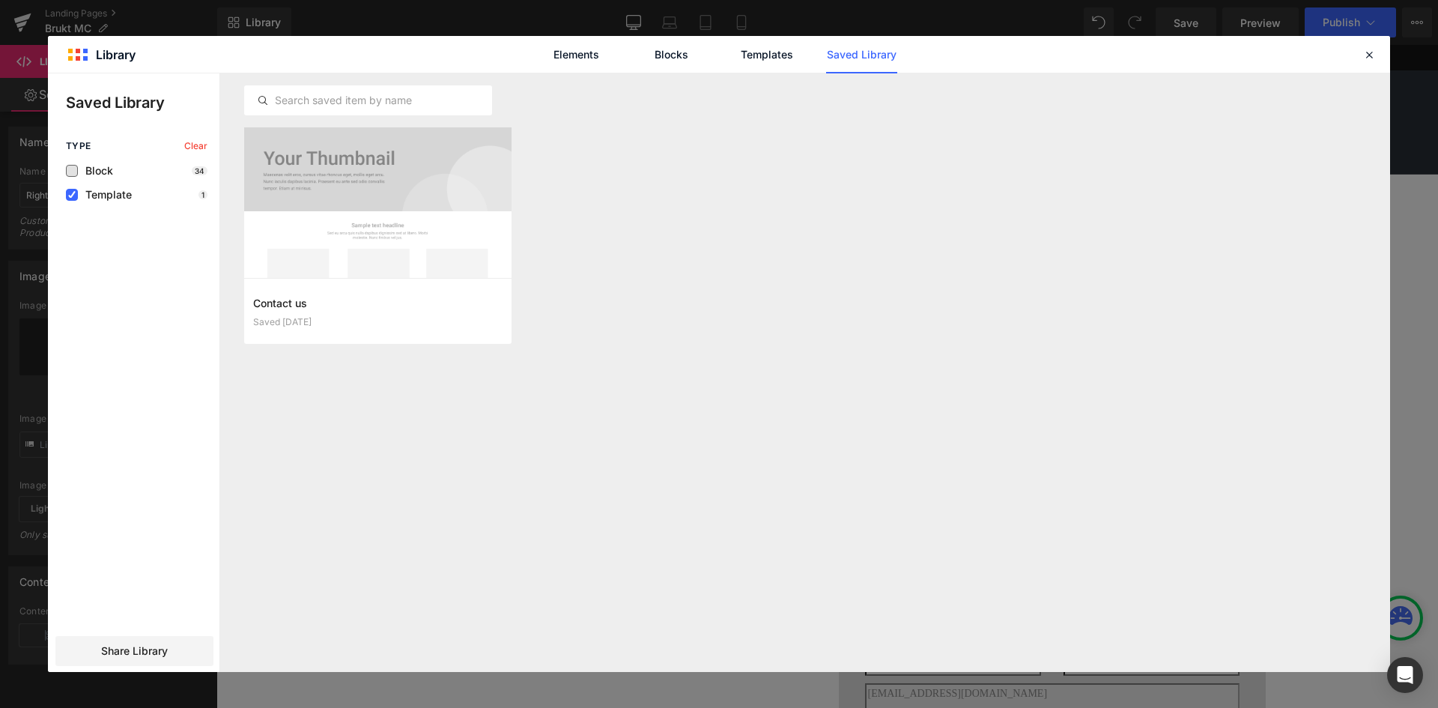
click at [105, 167] on span "Block" at bounding box center [95, 171] width 35 height 12
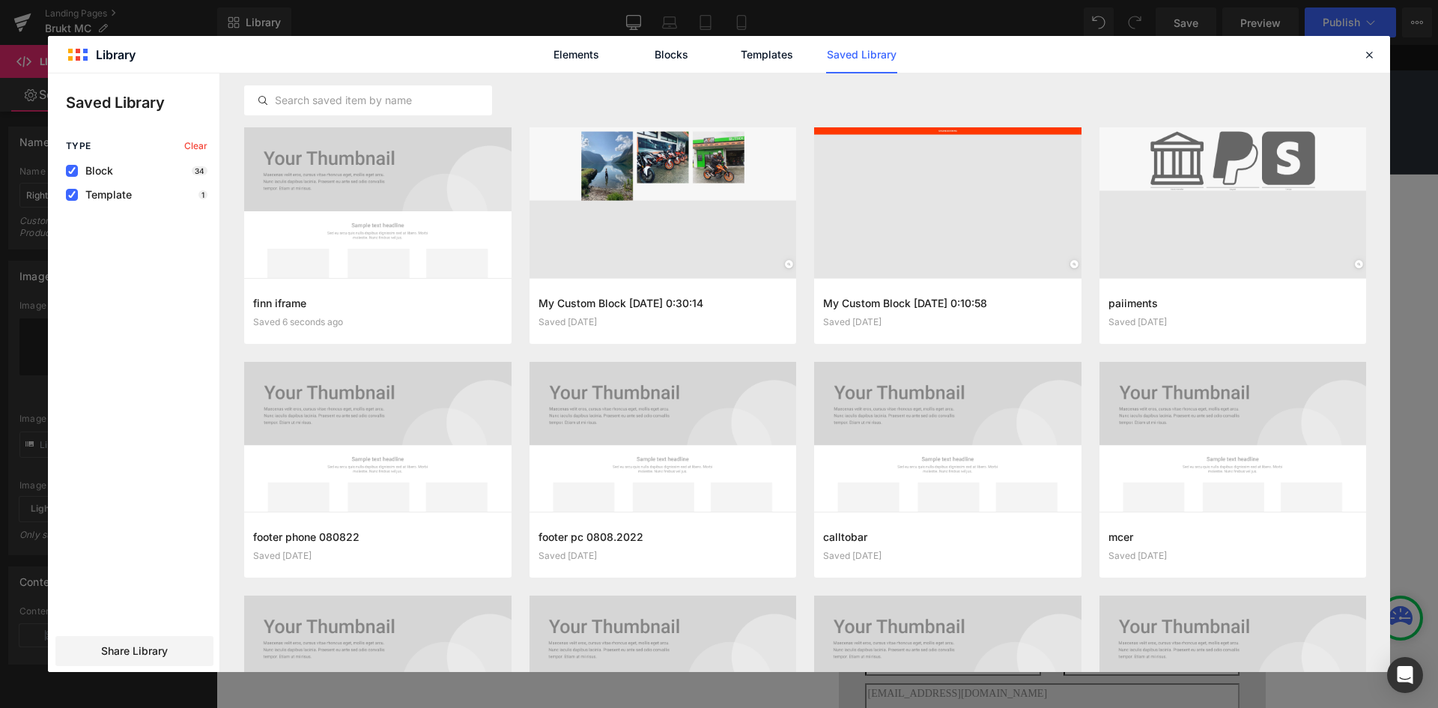
click at [102, 195] on span "Template" at bounding box center [105, 195] width 54 height 12
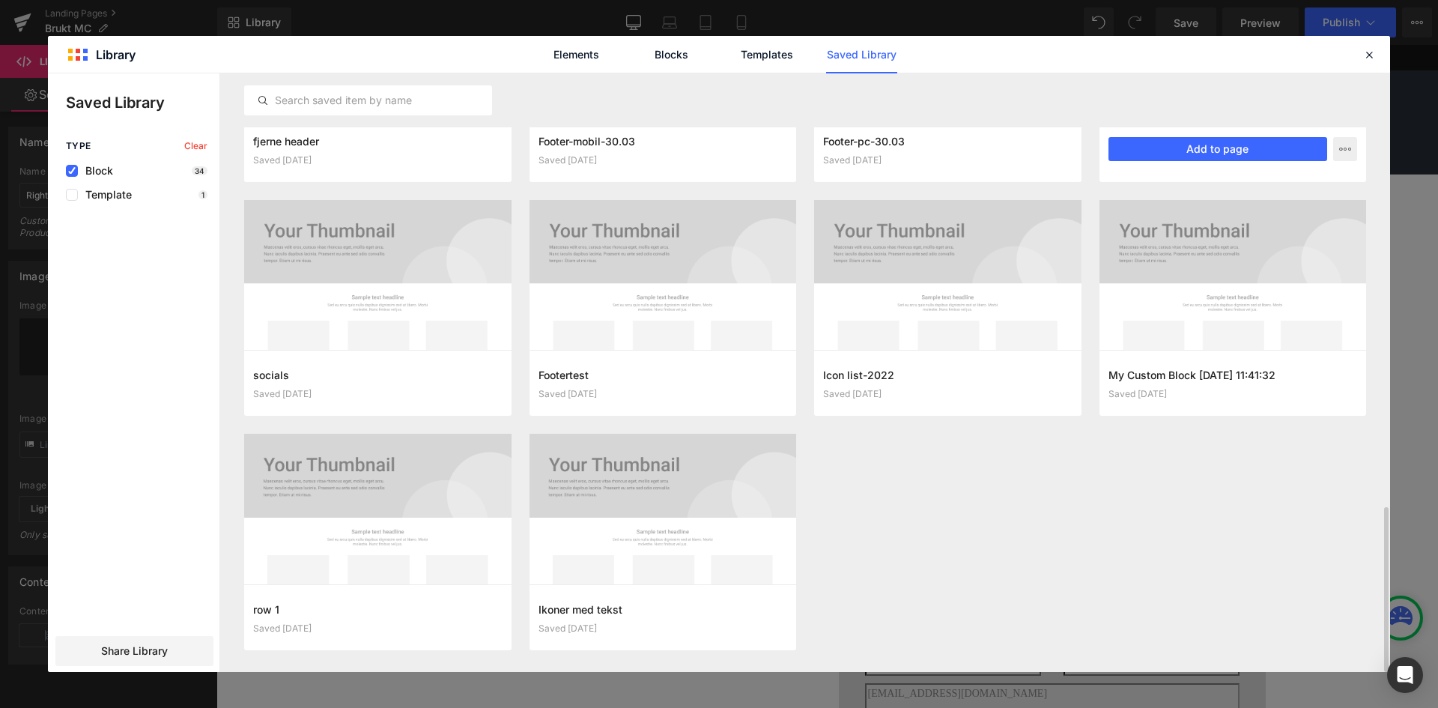
scroll to position [1566, 0]
click at [1369, 59] on icon at bounding box center [1369, 54] width 13 height 13
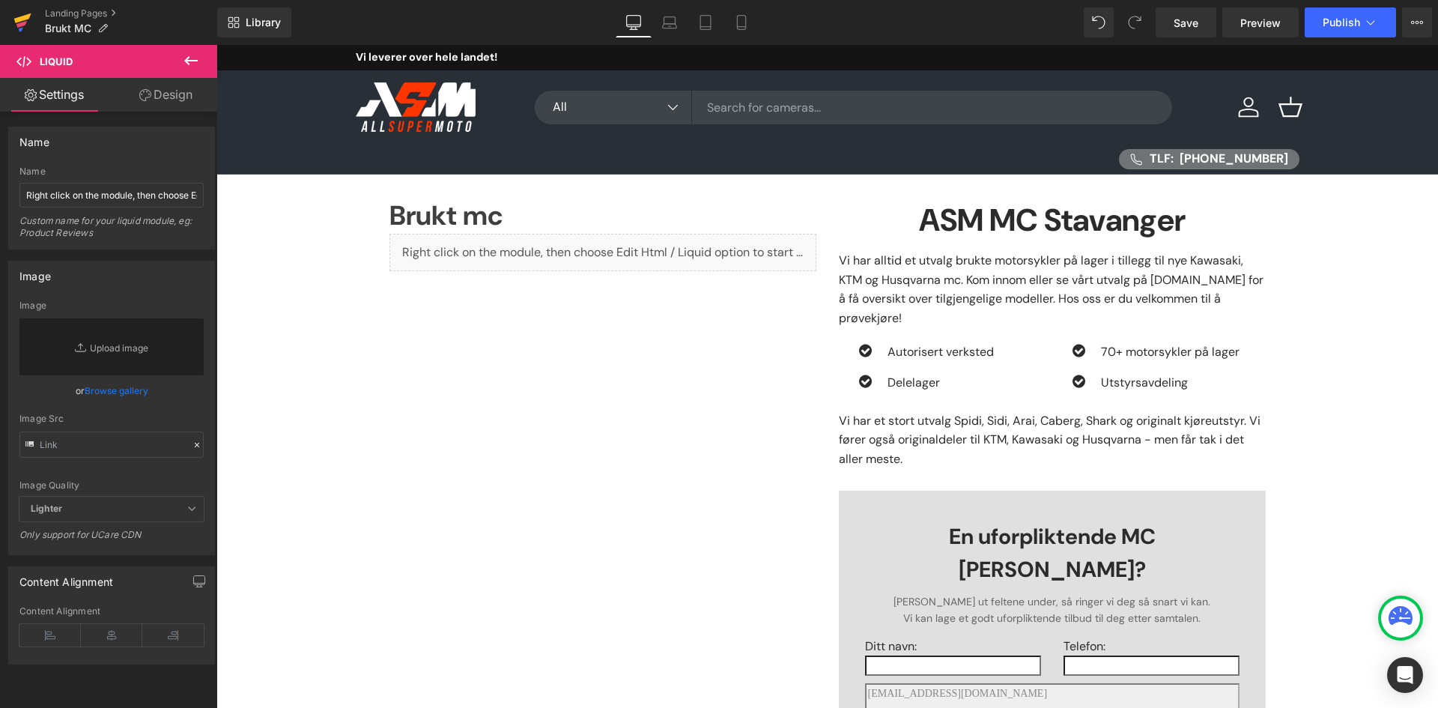
click at [36, 24] on link at bounding box center [22, 22] width 45 height 45
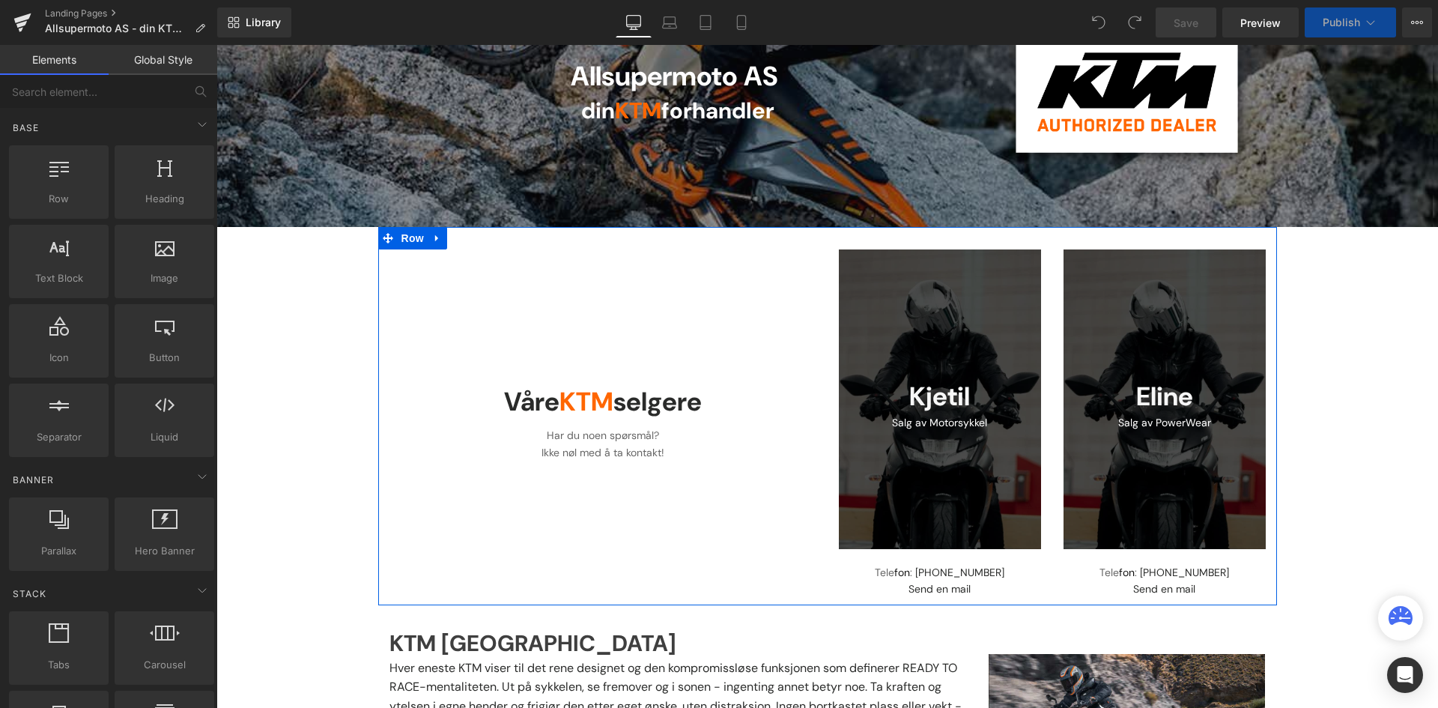
scroll to position [225, 0]
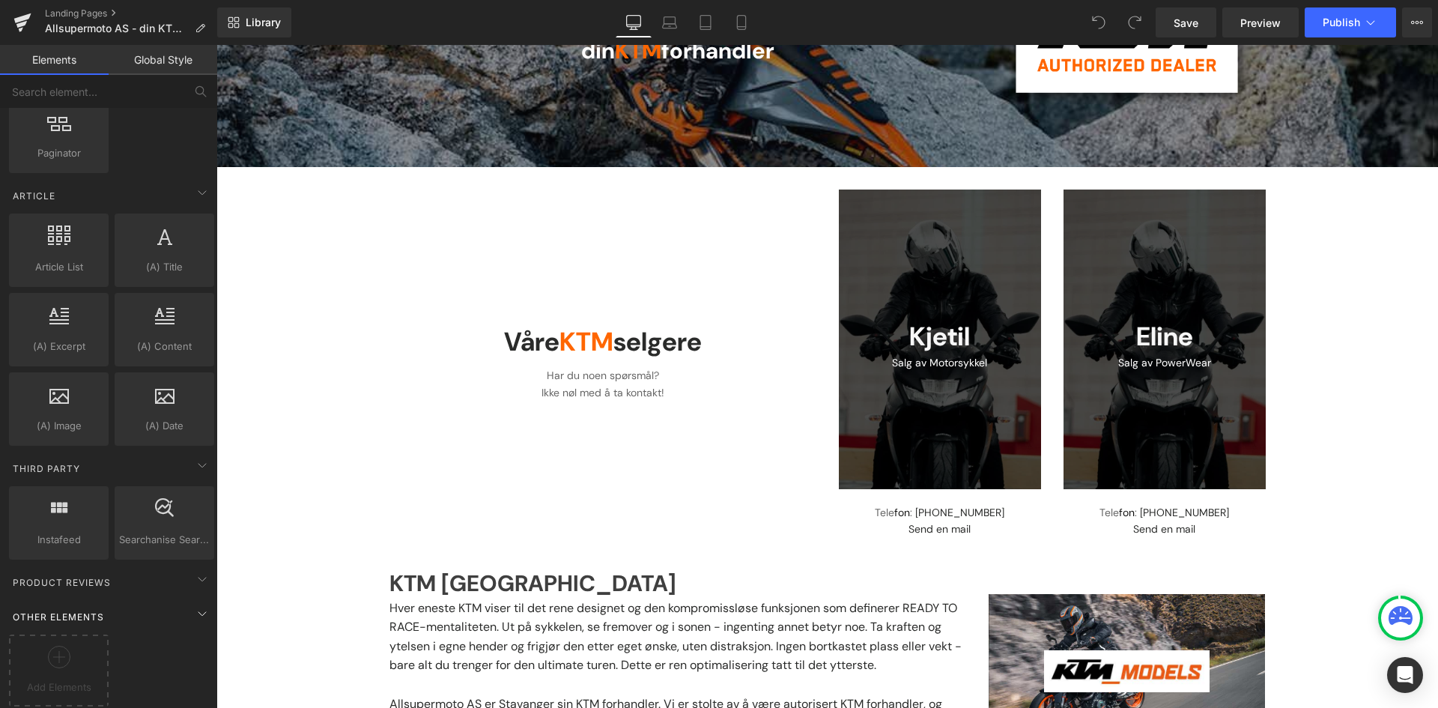
click at [82, 615] on div "Other Elements" at bounding box center [111, 617] width 211 height 30
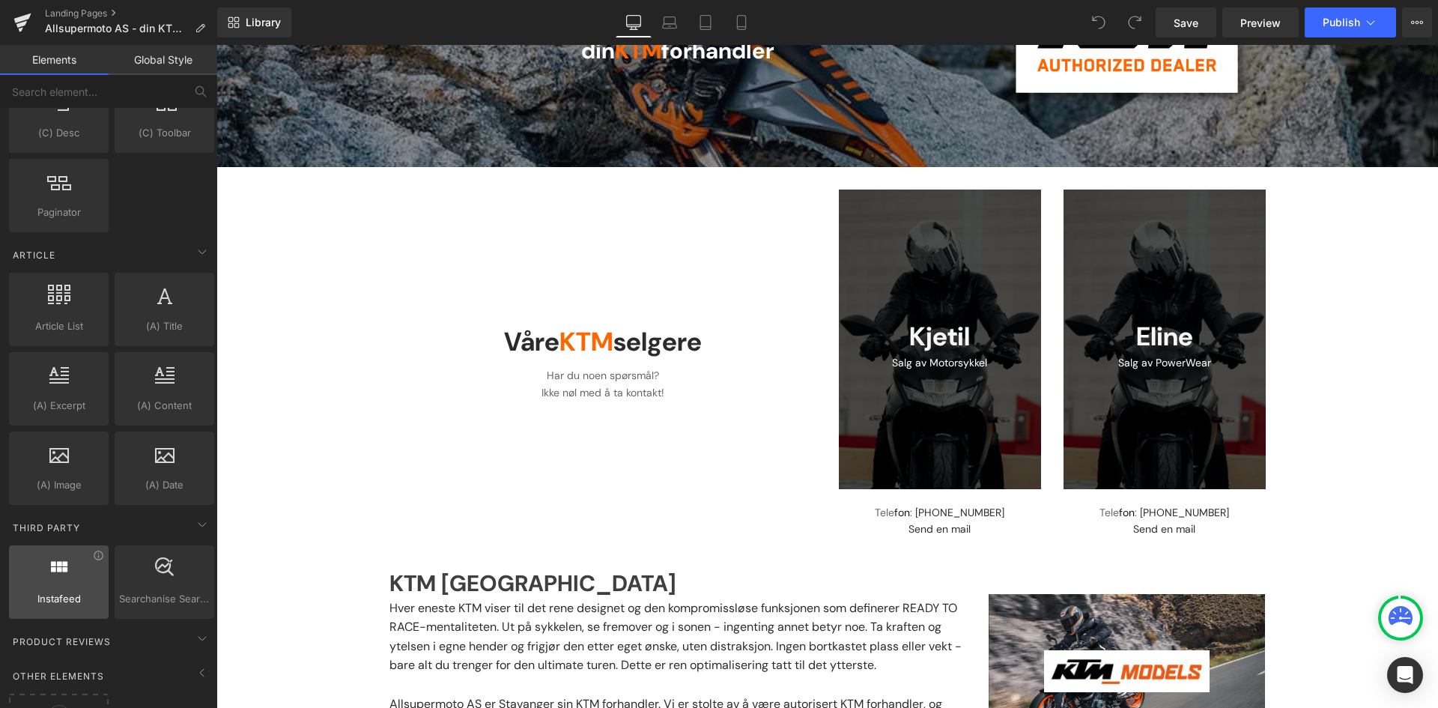
scroll to position [2547, 0]
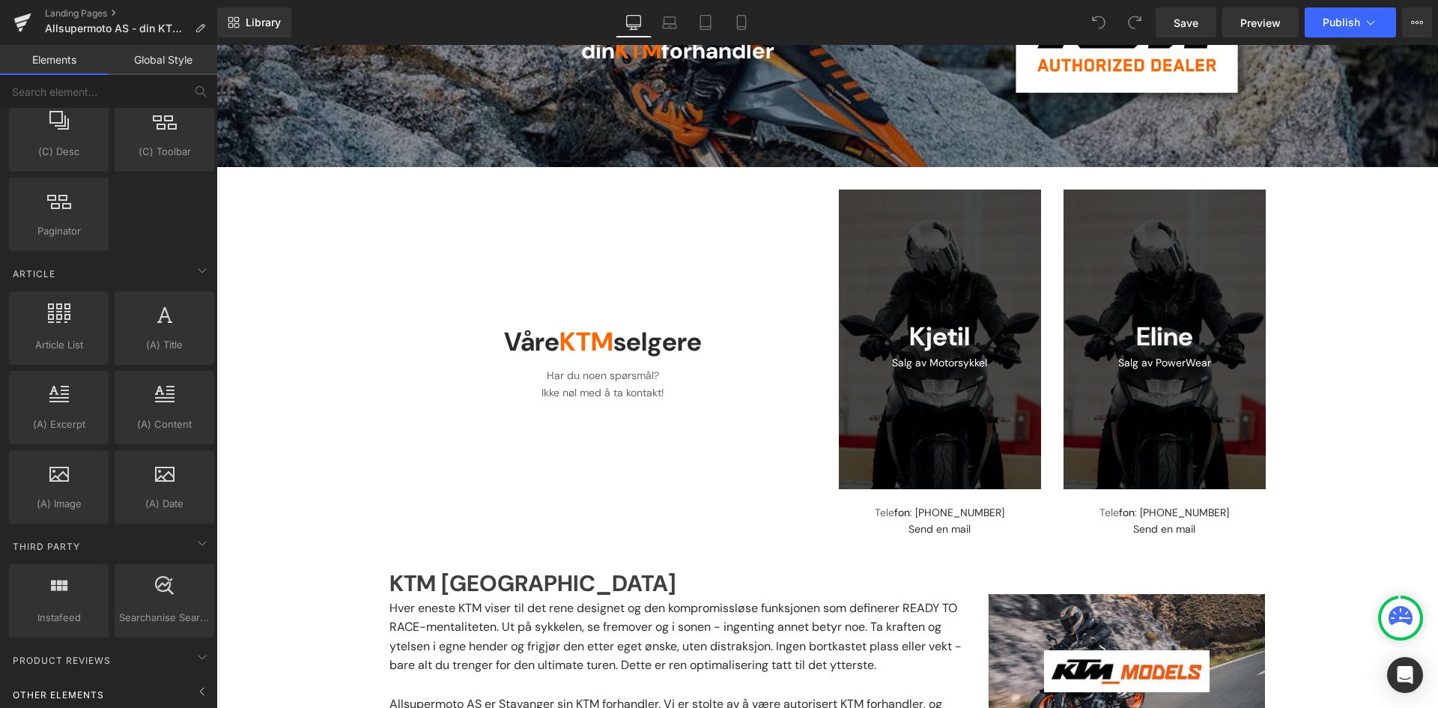
click at [84, 688] on span "Other Elements" at bounding box center [58, 695] width 94 height 14
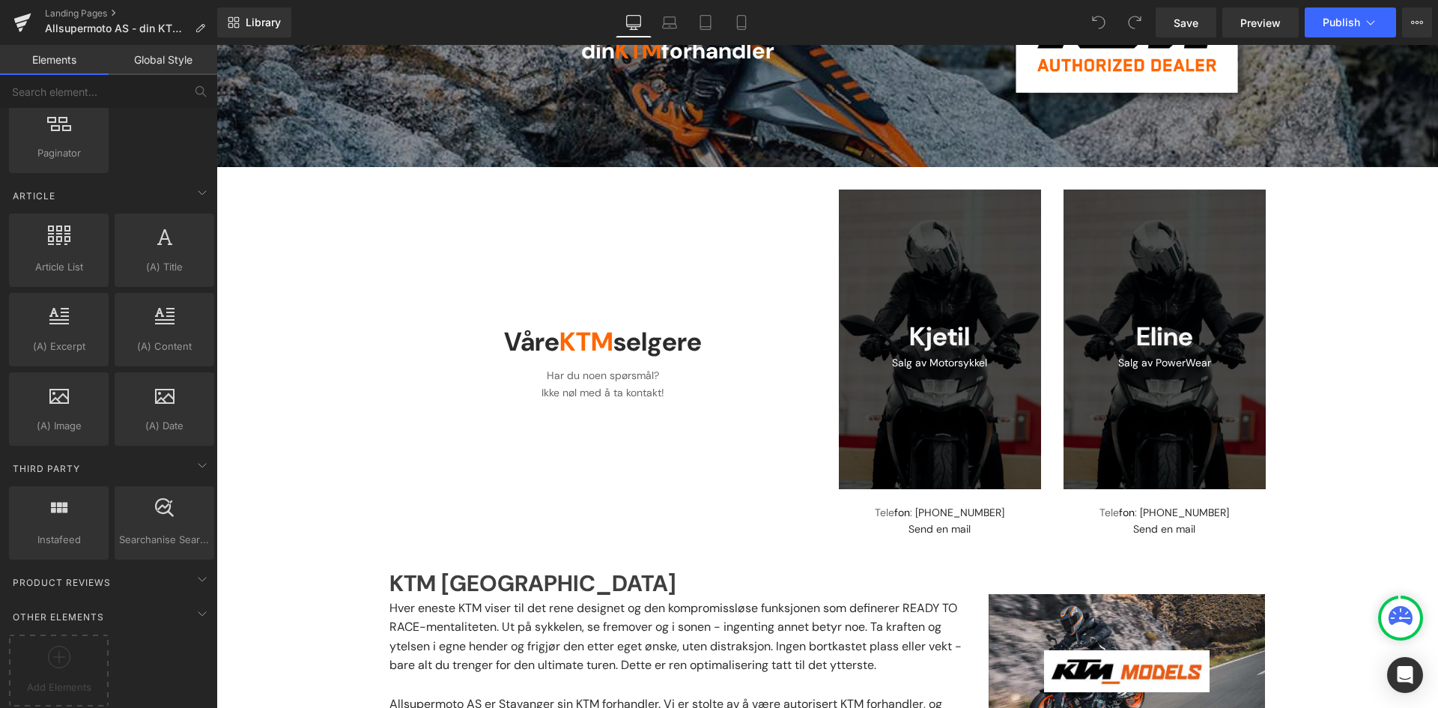
scroll to position [2625, 0]
click at [79, 679] on span "Add Elements" at bounding box center [59, 687] width 92 height 16
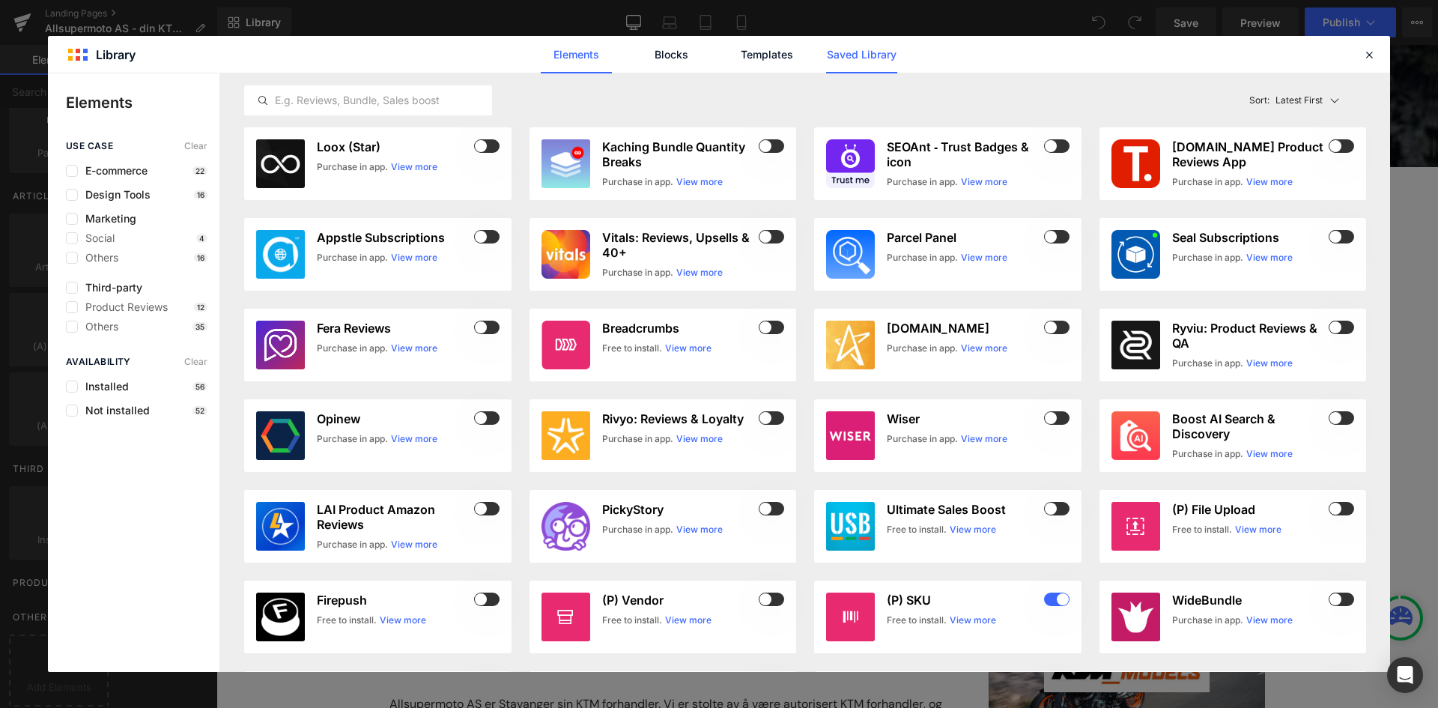
click at [865, 60] on link "Saved Library" at bounding box center [861, 54] width 71 height 37
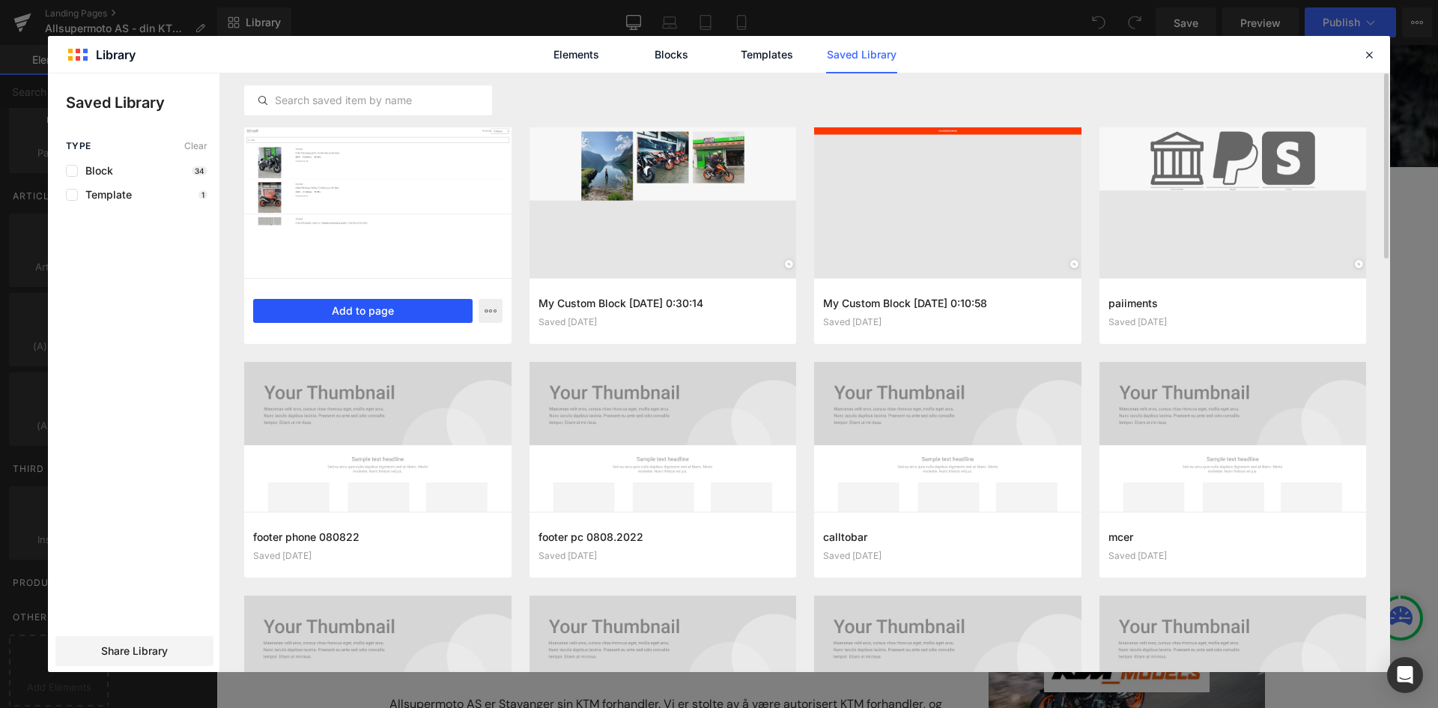
click at [333, 311] on button "Add to page" at bounding box center [362, 311] width 219 height 24
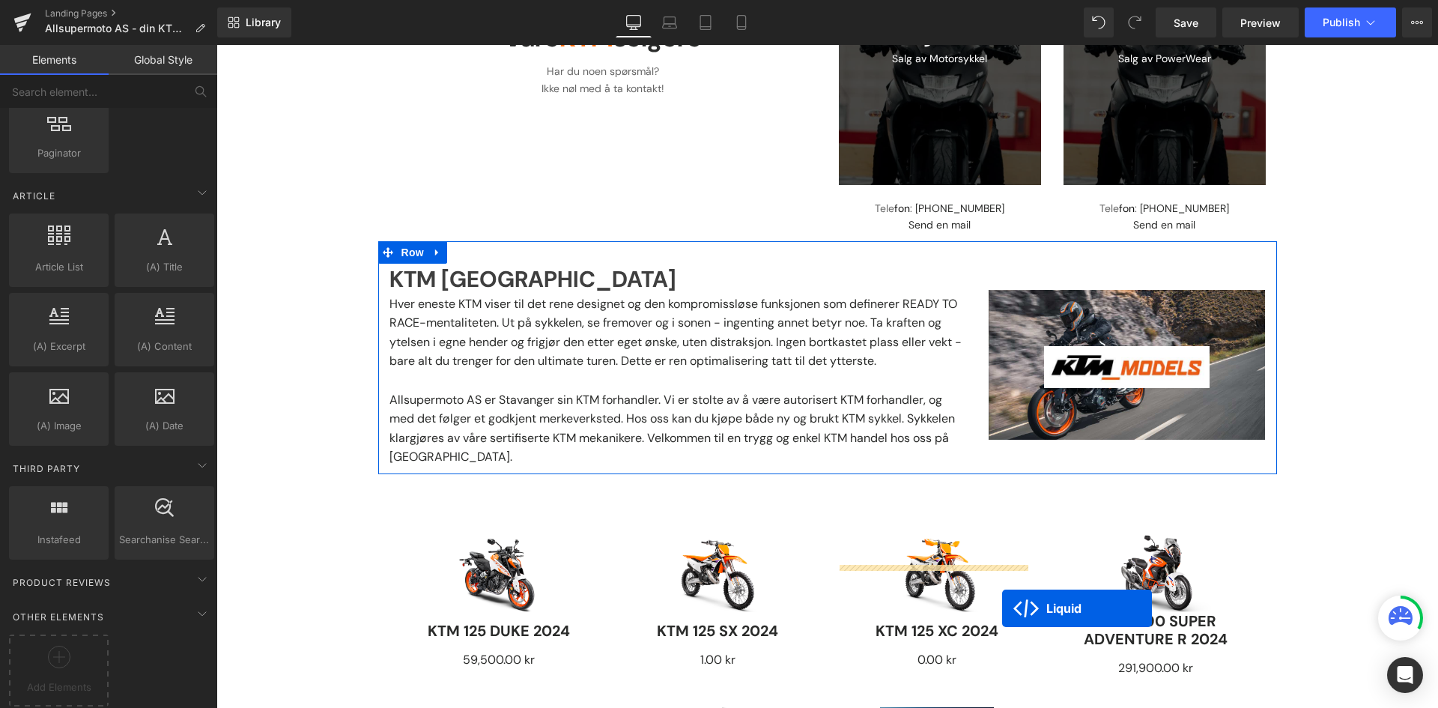
scroll to position [548, 0]
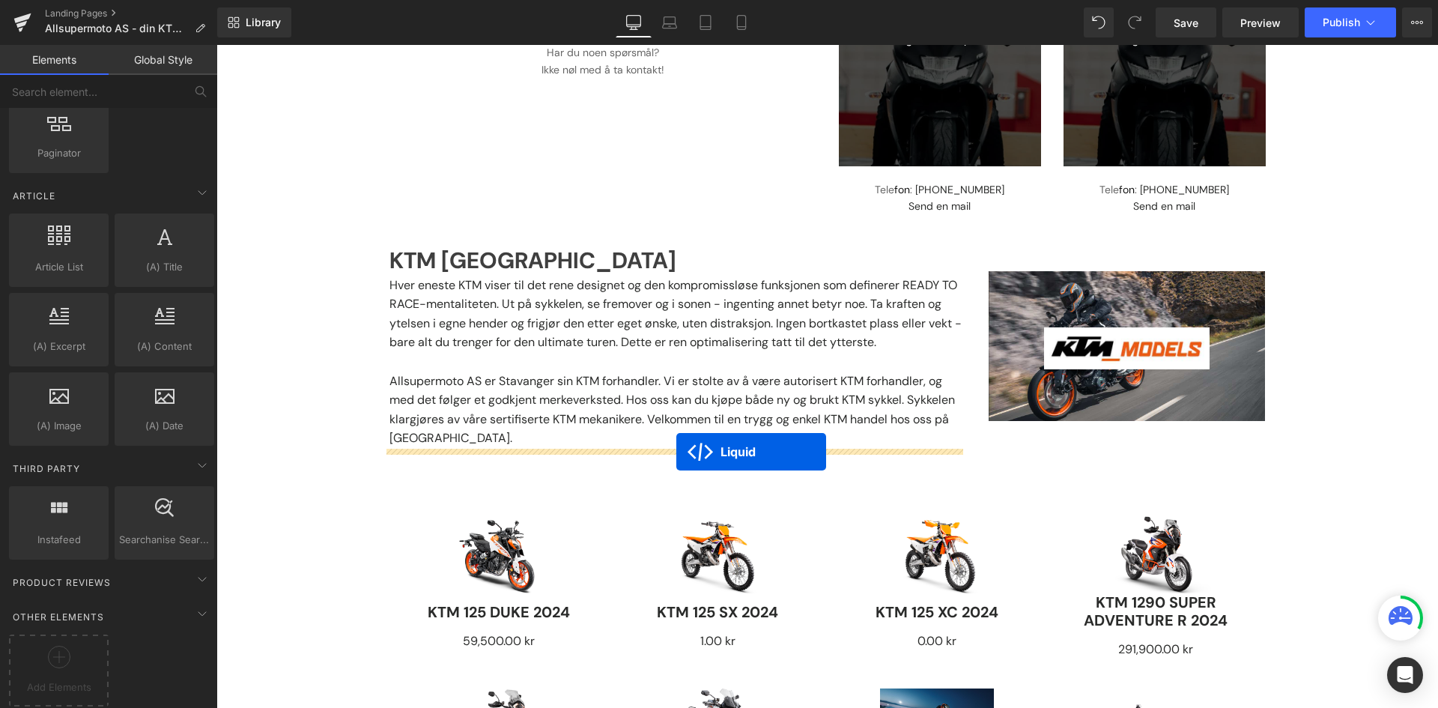
drag, startPoint x: 785, startPoint y: 130, endPoint x: 676, endPoint y: 452, distance: 339.9
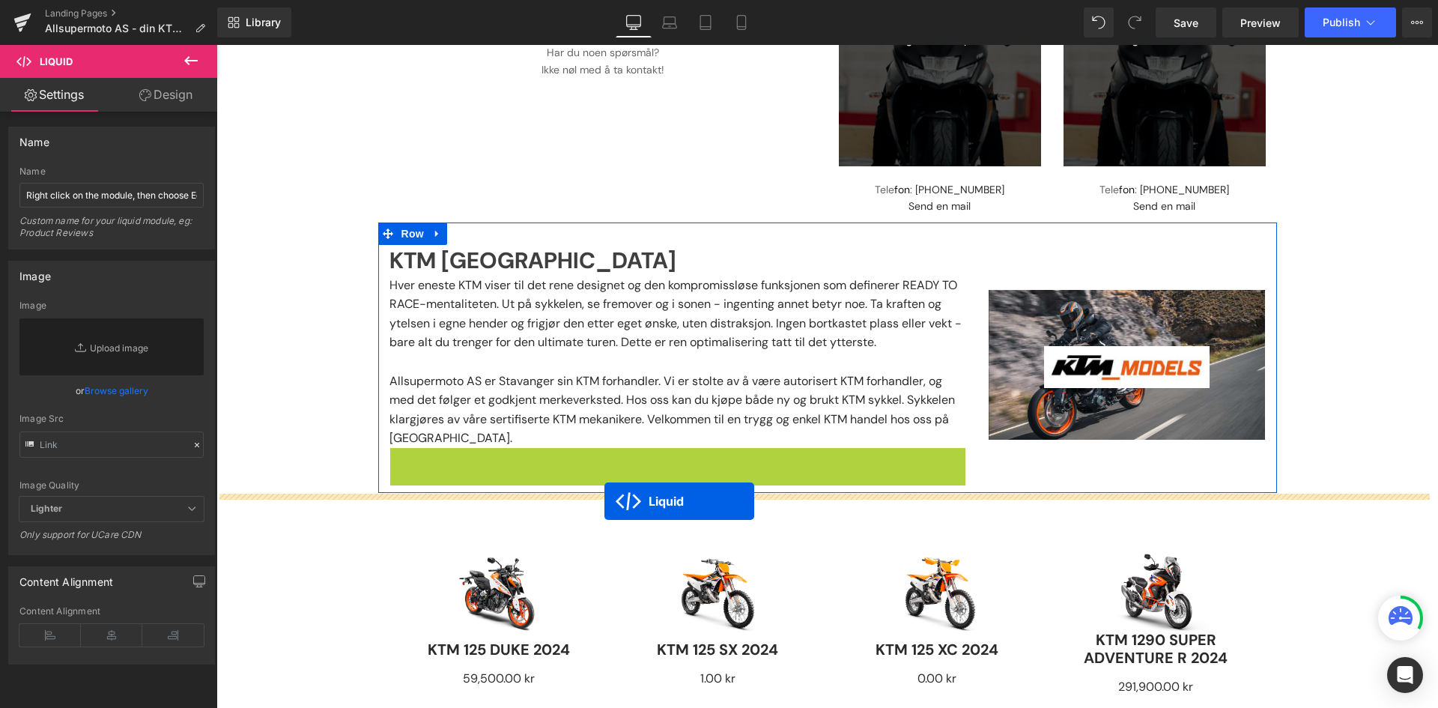
drag, startPoint x: 634, startPoint y: 464, endPoint x: 605, endPoint y: 501, distance: 48.0
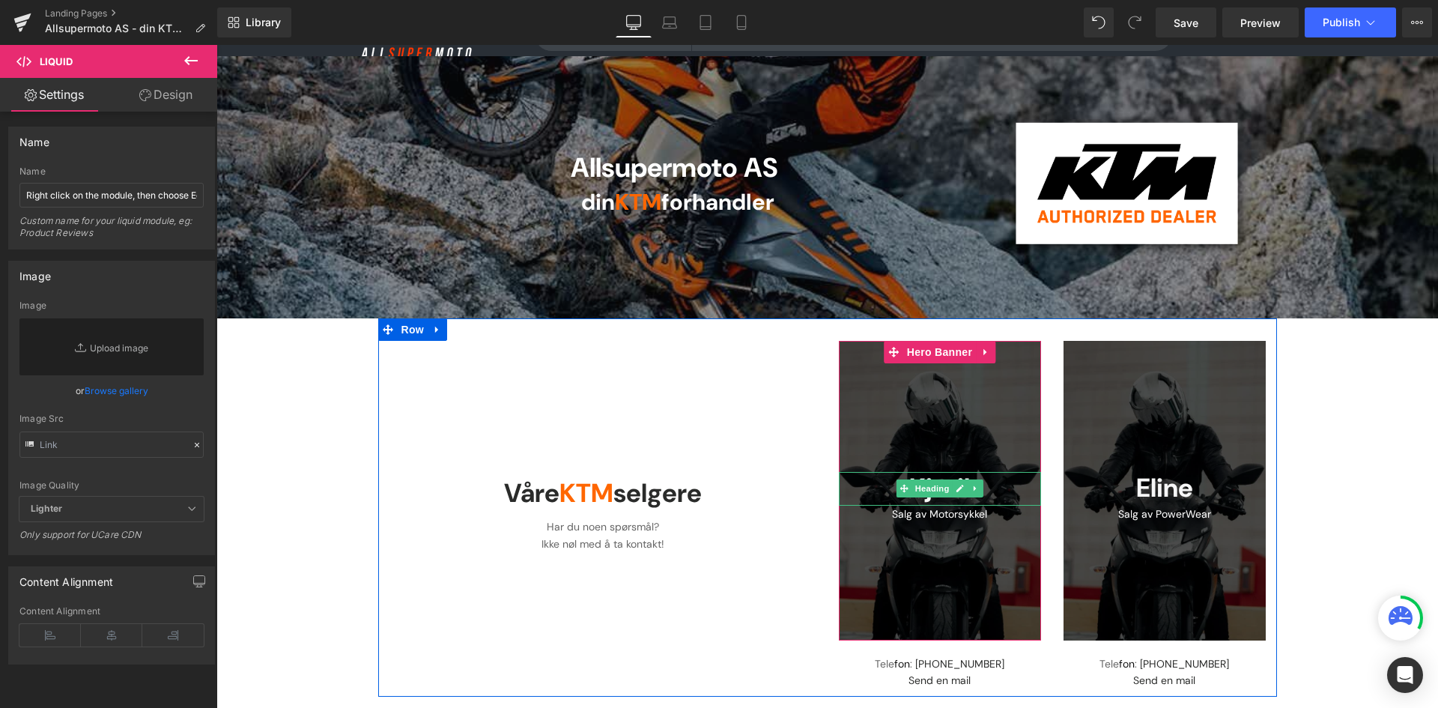
scroll to position [23, 0]
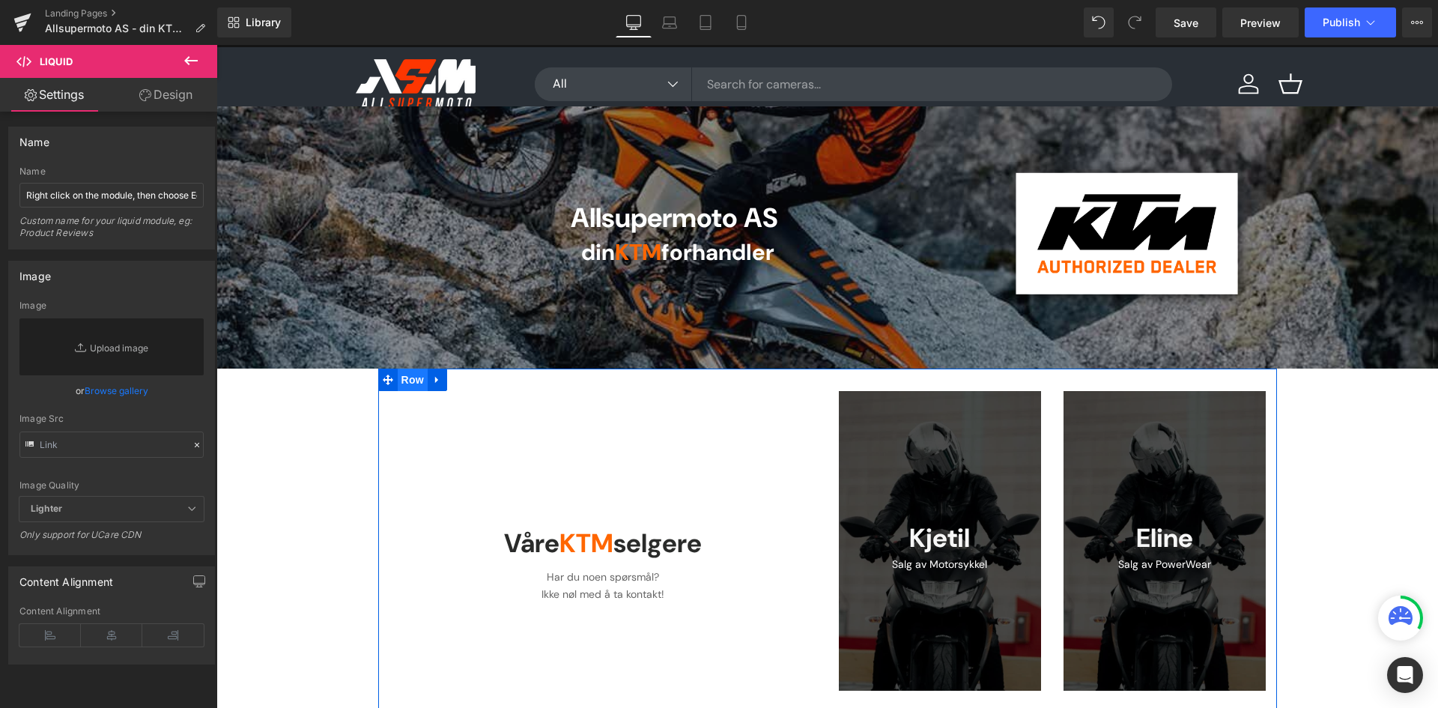
click at [401, 381] on span "Row" at bounding box center [413, 380] width 30 height 22
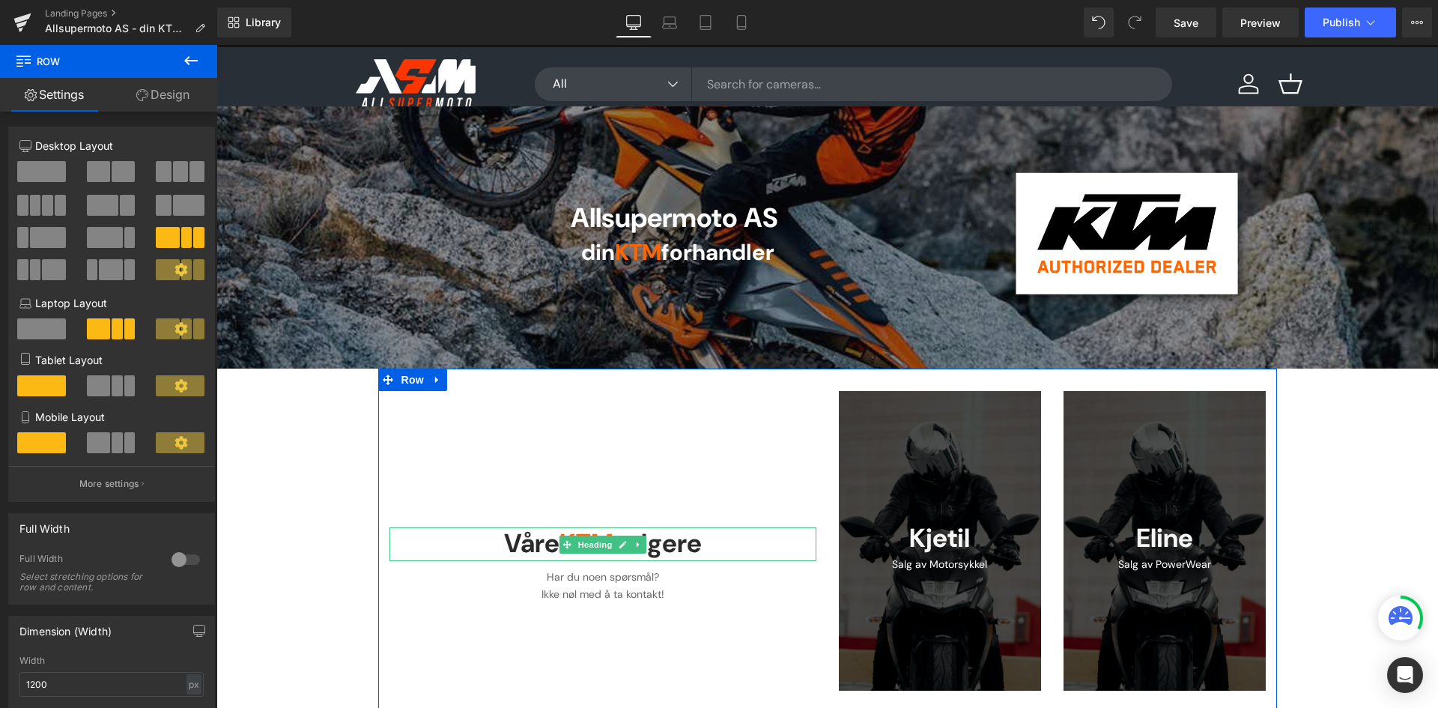
click at [698, 551] on strong "Våre KTM selgere" at bounding box center [603, 544] width 198 height 34
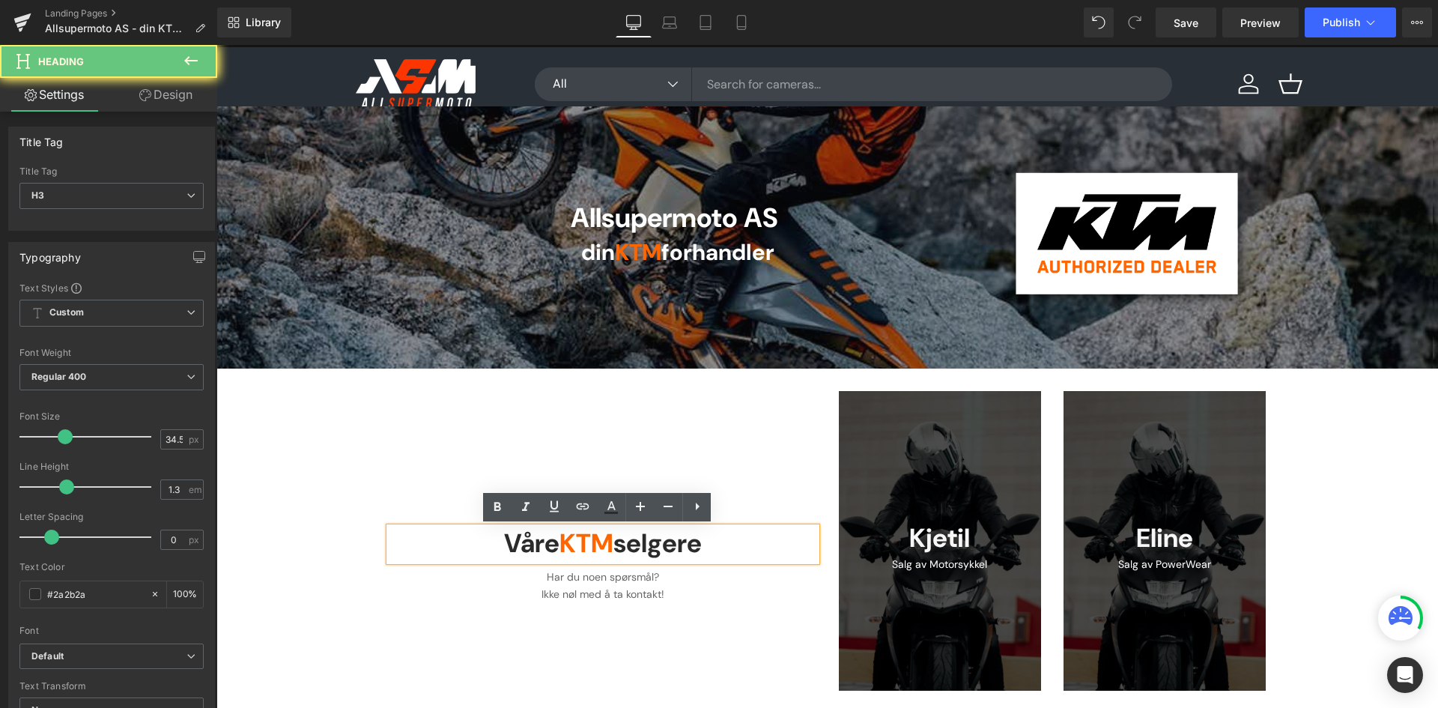
click at [698, 551] on strong "Våre KTM selgere" at bounding box center [603, 544] width 198 height 34
click at [504, 540] on strong "Våre KTM selgere" at bounding box center [603, 544] width 198 height 34
click at [504, 530] on strong "Våre KTM selgere" at bounding box center [603, 544] width 198 height 34
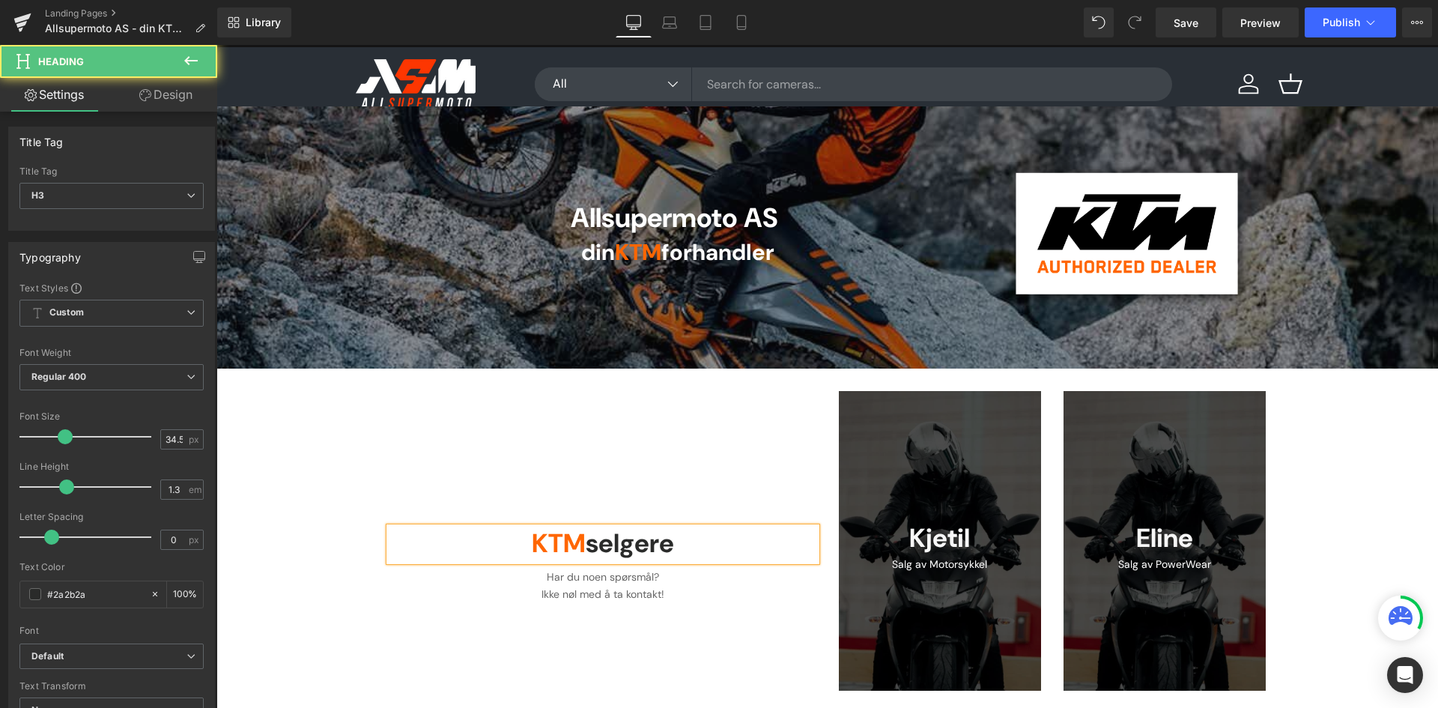
click at [603, 545] on strong "KTM selgere" at bounding box center [603, 544] width 142 height 34
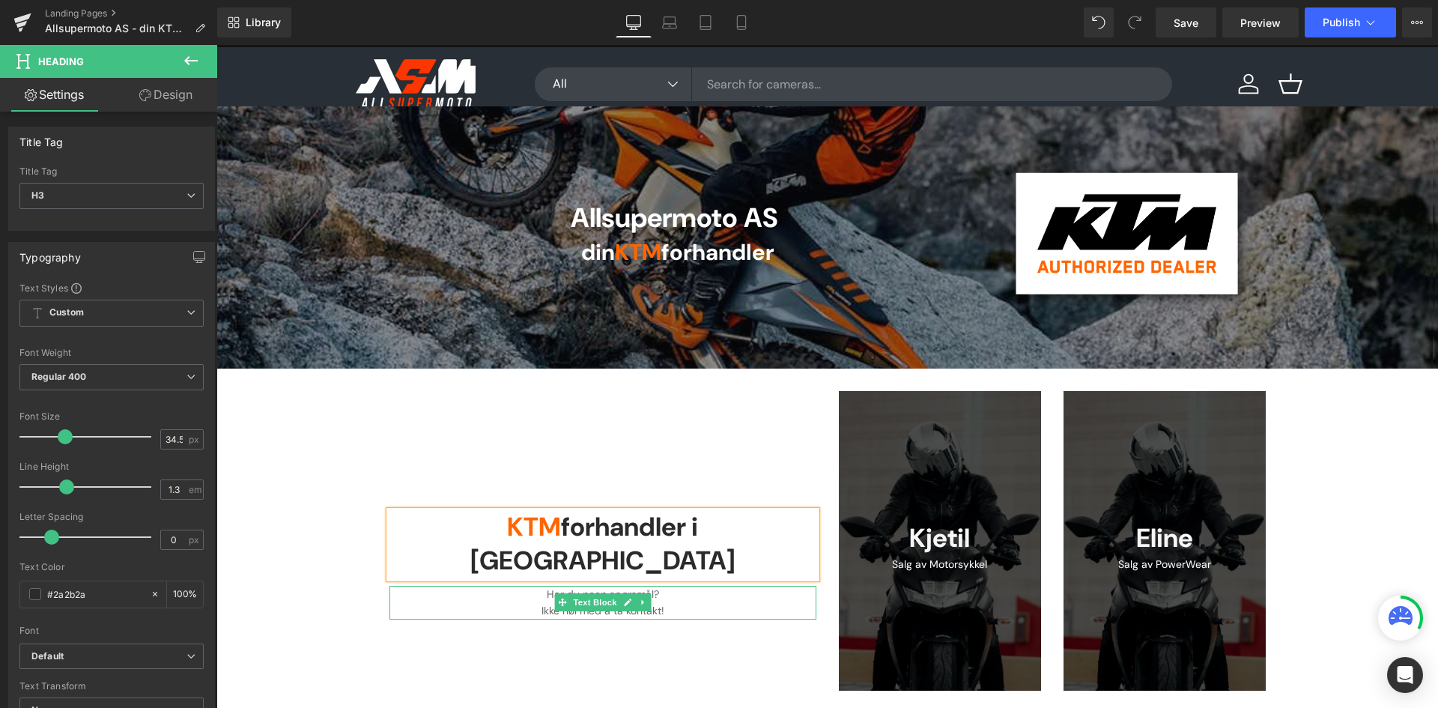
click at [635, 593] on link at bounding box center [643, 602] width 16 height 18
click at [702, 593] on p "Har du noen spørsmål? Ikke nøl med å ta kontakt!" at bounding box center [603, 603] width 427 height 34
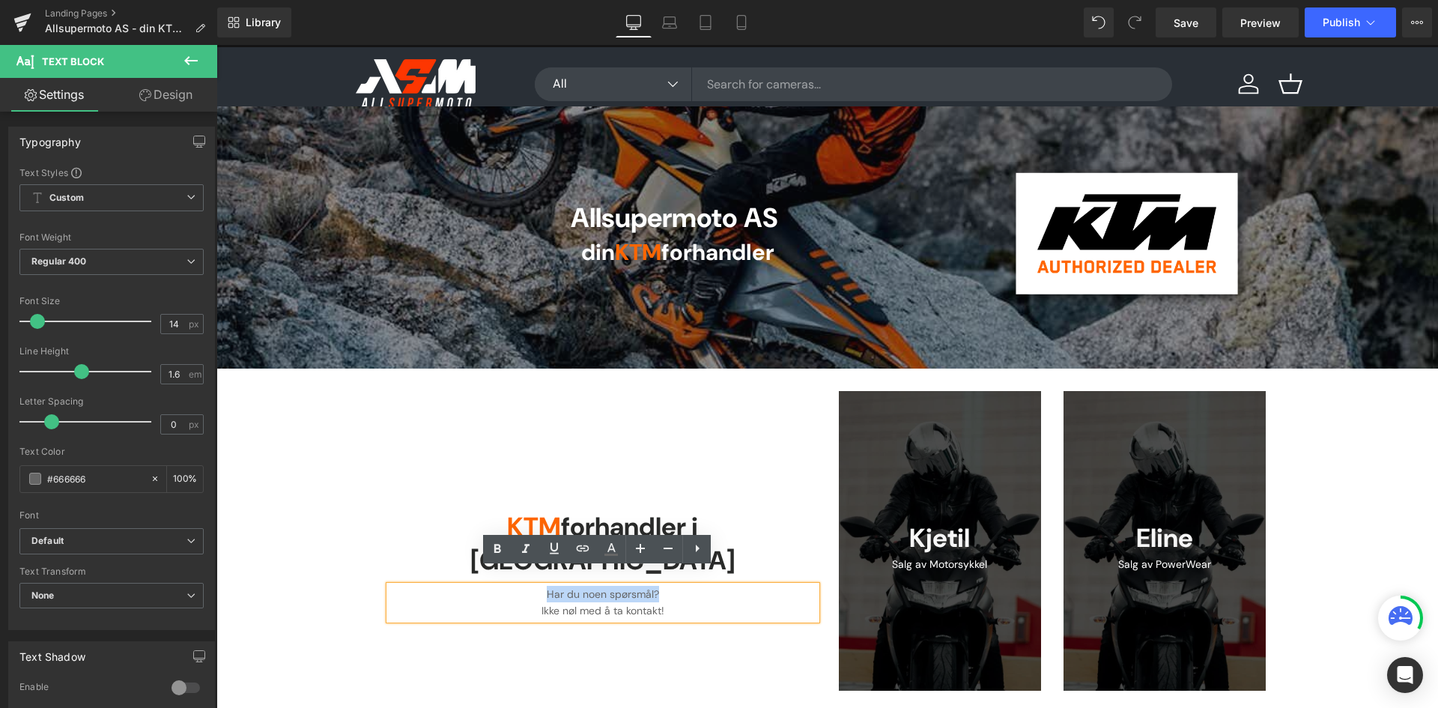
drag, startPoint x: 655, startPoint y: 578, endPoint x: 544, endPoint y: 574, distance: 111.7
click at [544, 586] on p "Har du noen spørsmål? Ikke nøl med å ta kontakt!" at bounding box center [603, 603] width 427 height 34
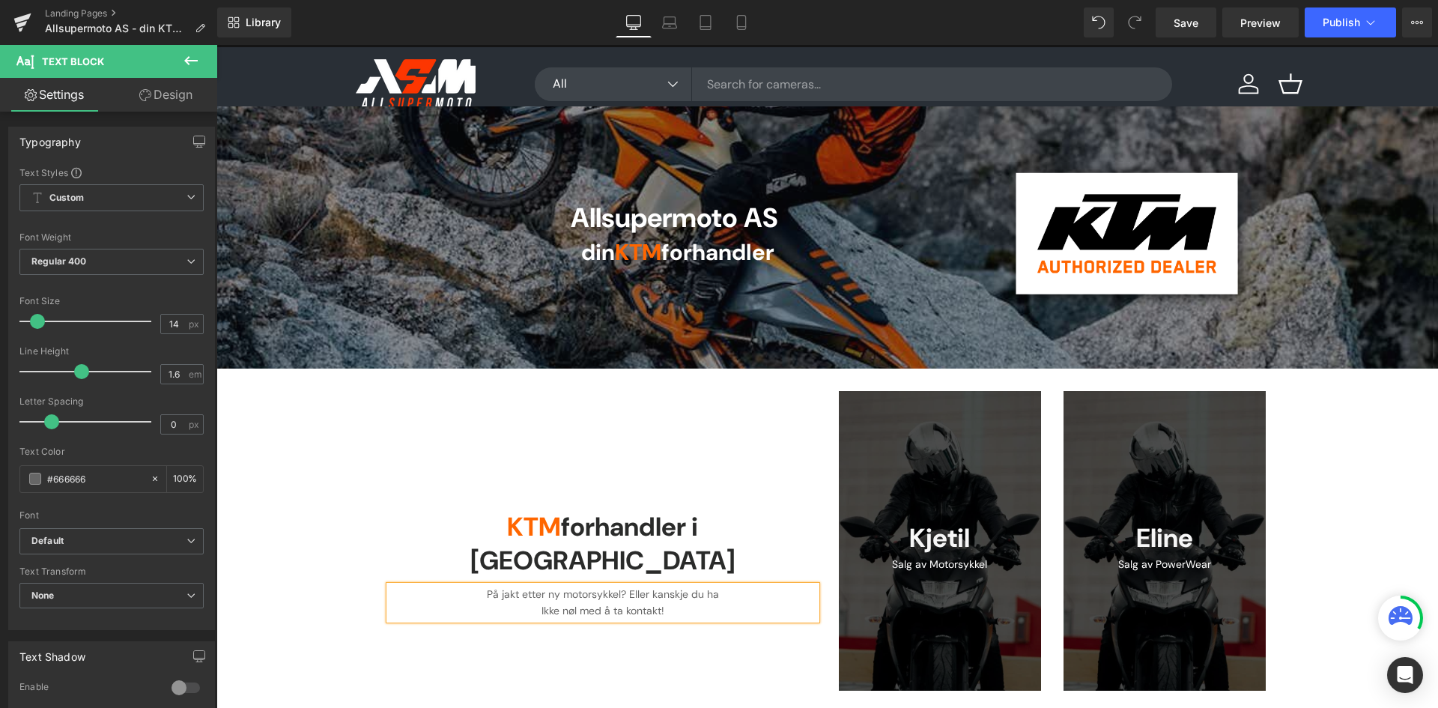
click at [563, 586] on p "På jakt etter ny motorsykkel? Eller kanskje du ha Ikke nøl med å ta kontakt!" at bounding box center [603, 603] width 427 height 34
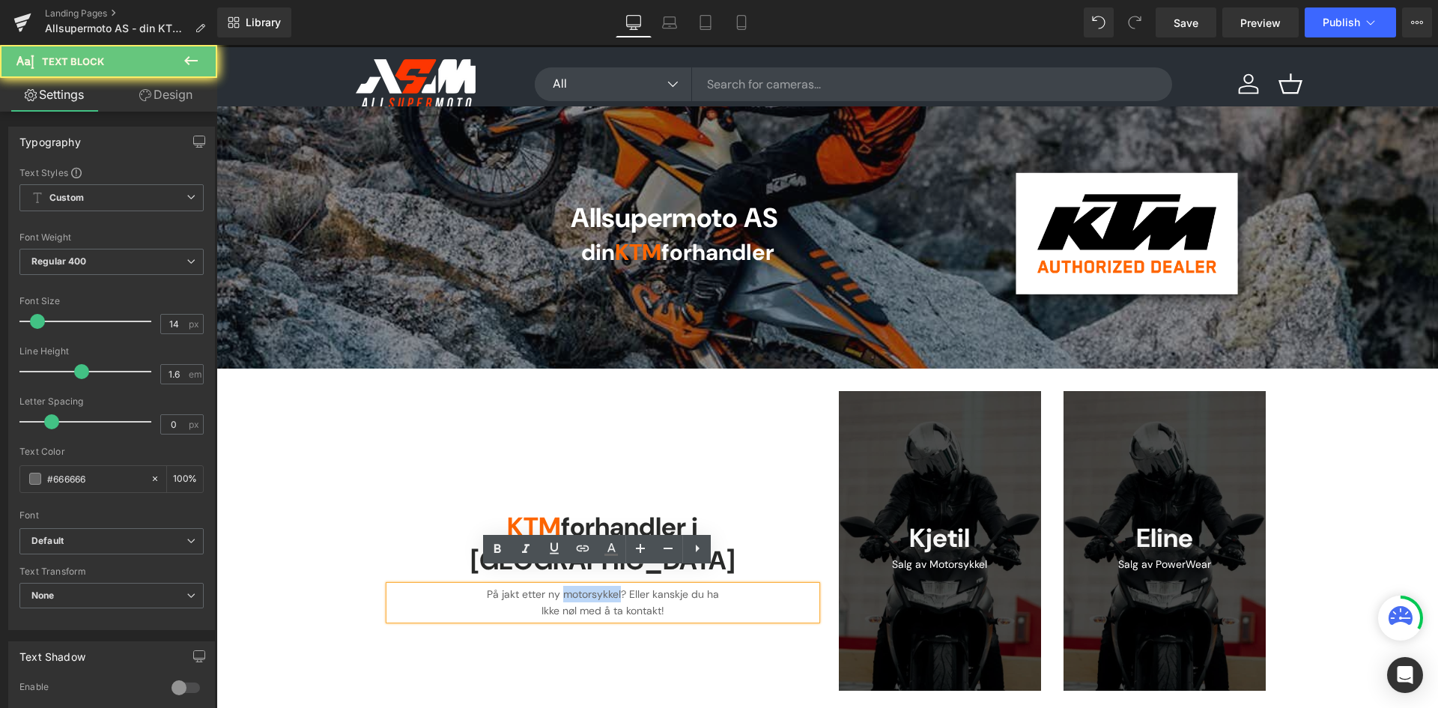
click at [563, 586] on p "På jakt etter ny motorsykkel? Eller kanskje du ha Ikke nøl med å ta kontakt!" at bounding box center [603, 603] width 427 height 34
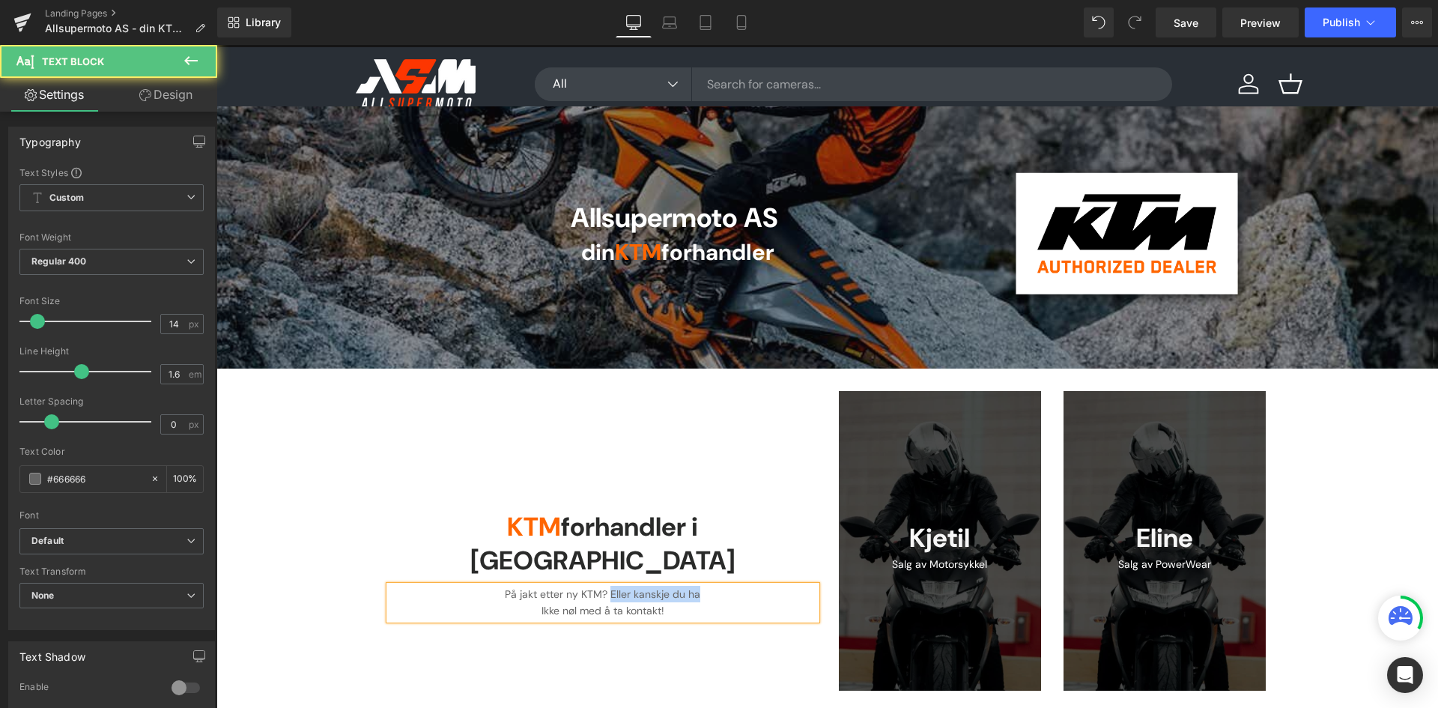
drag, startPoint x: 675, startPoint y: 577, endPoint x: 606, endPoint y: 578, distance: 68.9
click at [605, 586] on p "På jakt etter ny KTM? Eller kanskje du ha Ikke nøl med å ta kontakt!" at bounding box center [603, 603] width 427 height 34
click at [609, 586] on p "På jakt etter ny KTM? Vi er Stavangers KTM forhandler Ikke nøl med å ta kontakt!" at bounding box center [603, 603] width 427 height 34
click at [754, 586] on p "På jakt etter ny KTM? Vi er Rogalands KTM forhandler Ikke nøl med å ta kontakt!" at bounding box center [603, 603] width 427 height 34
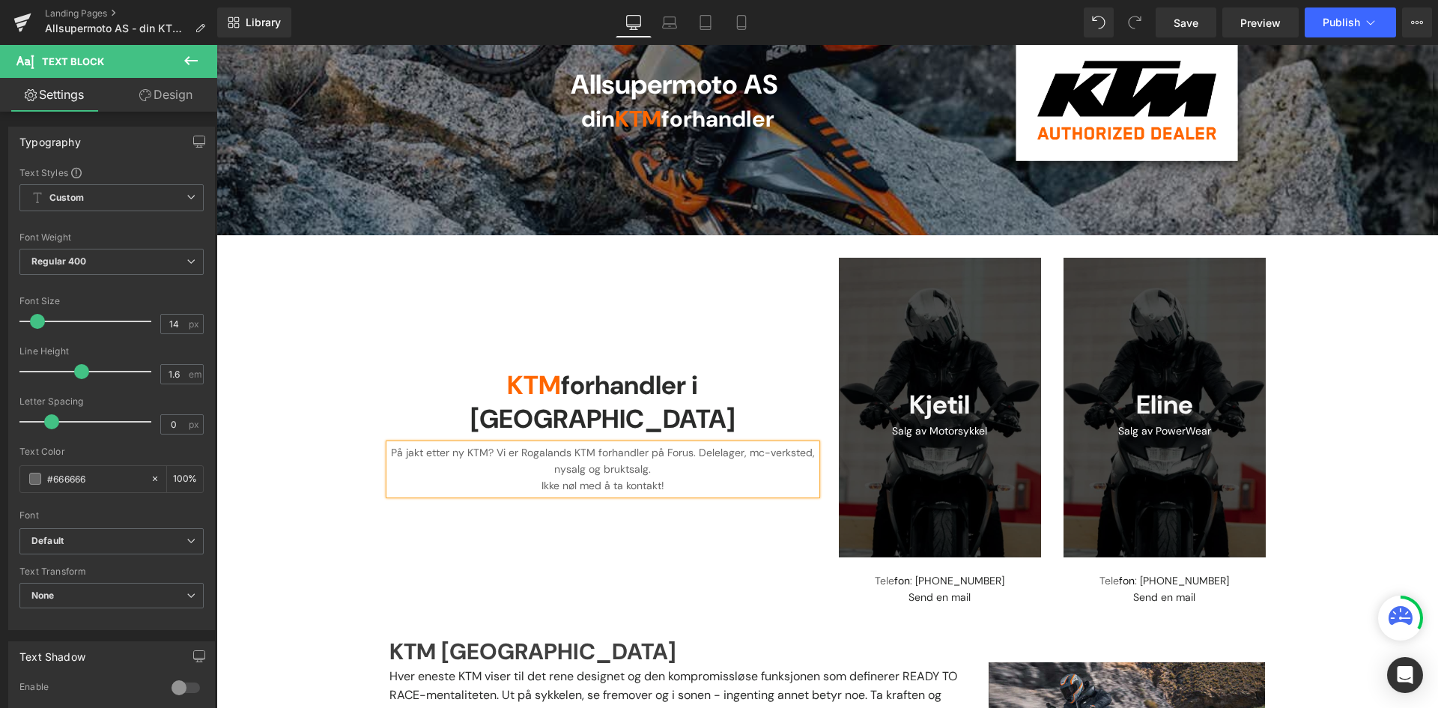
scroll to position [165, 0]
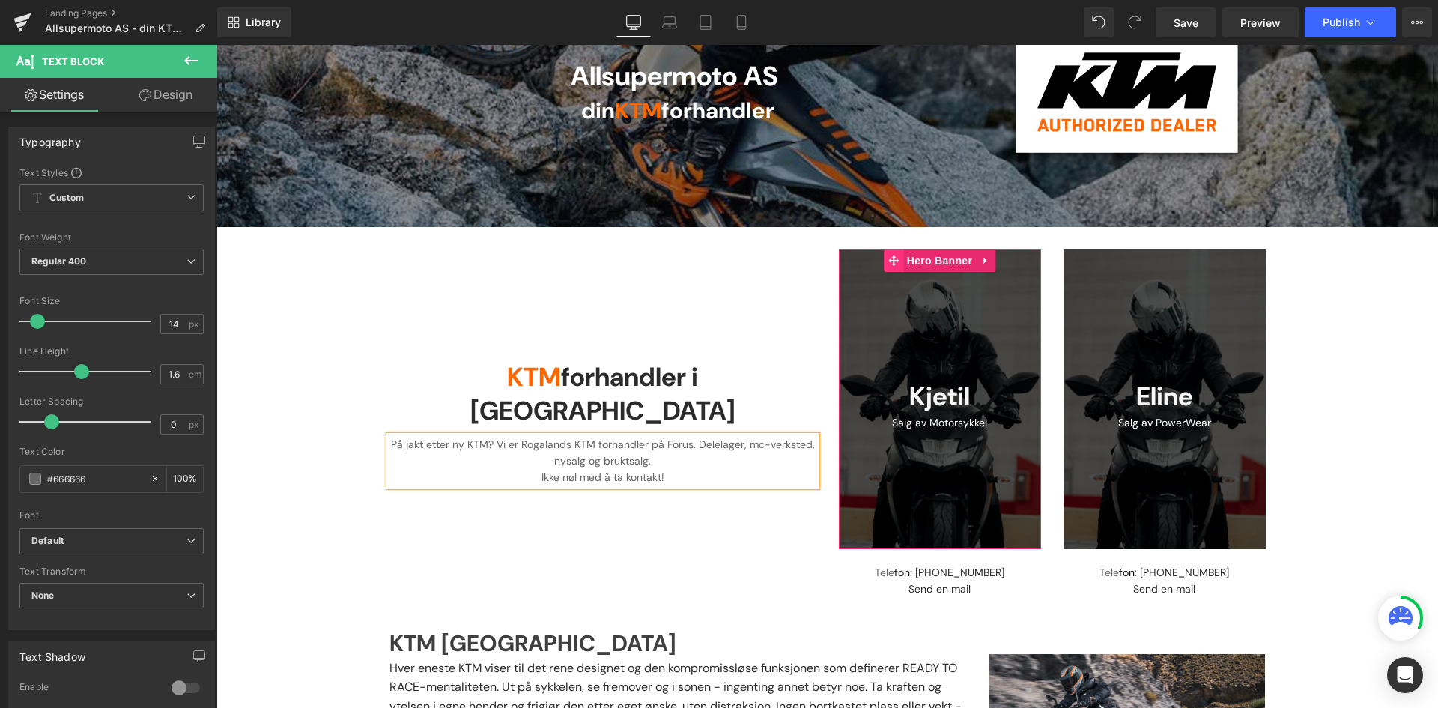
click at [889, 265] on icon at bounding box center [893, 260] width 10 height 11
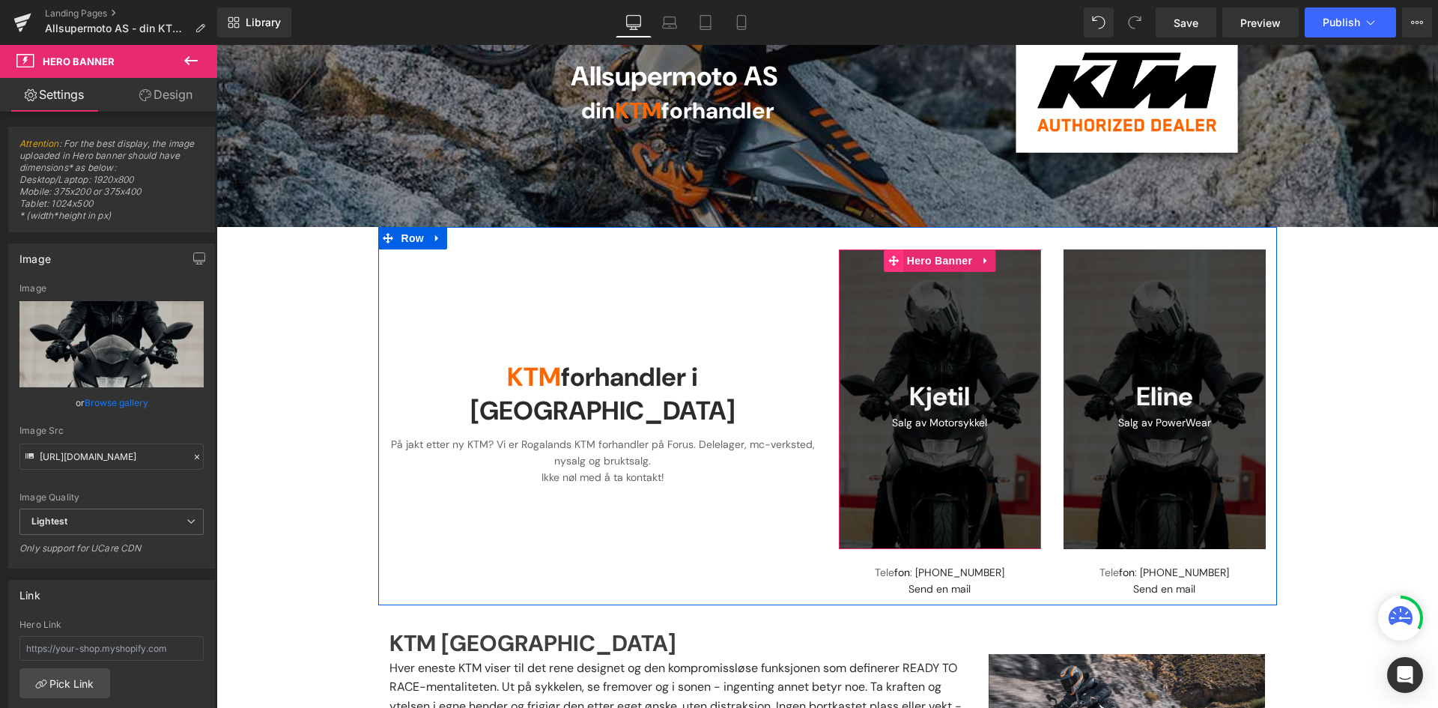
click at [888, 255] on icon at bounding box center [893, 260] width 10 height 10
click at [888, 260] on icon at bounding box center [893, 260] width 10 height 10
click at [390, 239] on span at bounding box center [387, 238] width 19 height 22
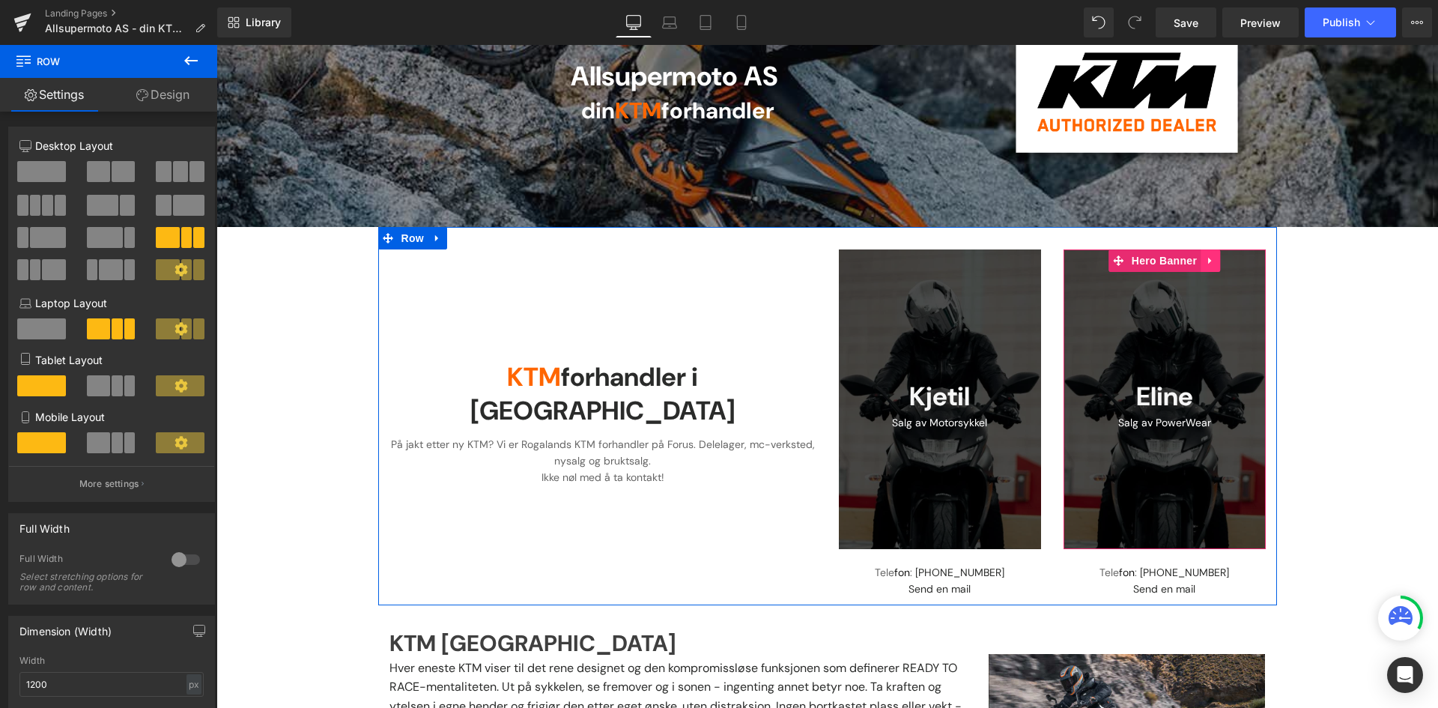
click at [1205, 261] on icon at bounding box center [1210, 260] width 10 height 11
click at [1211, 261] on link at bounding box center [1220, 260] width 19 height 22
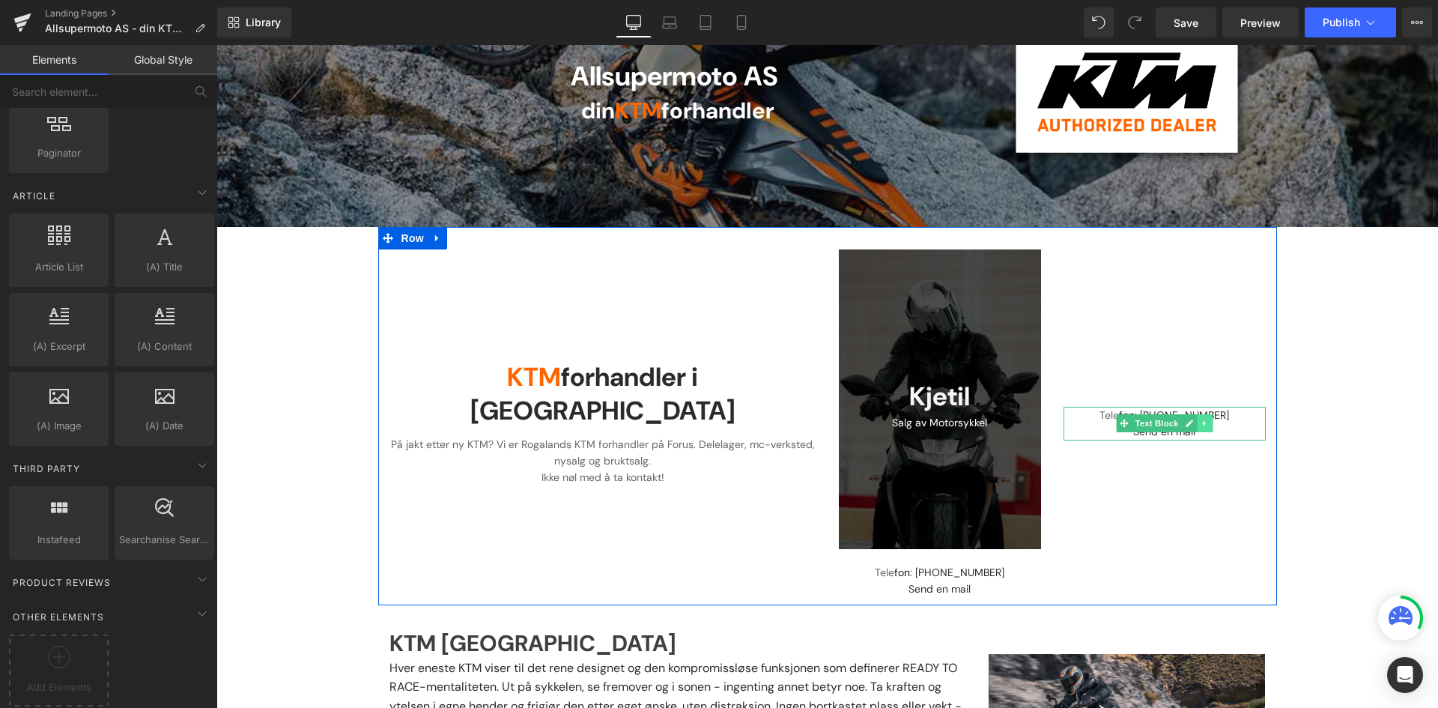
click at [1205, 419] on link at bounding box center [1205, 423] width 16 height 18
click at [1205, 425] on link at bounding box center [1213, 423] width 16 height 18
click at [976, 261] on link at bounding box center [985, 260] width 19 height 22
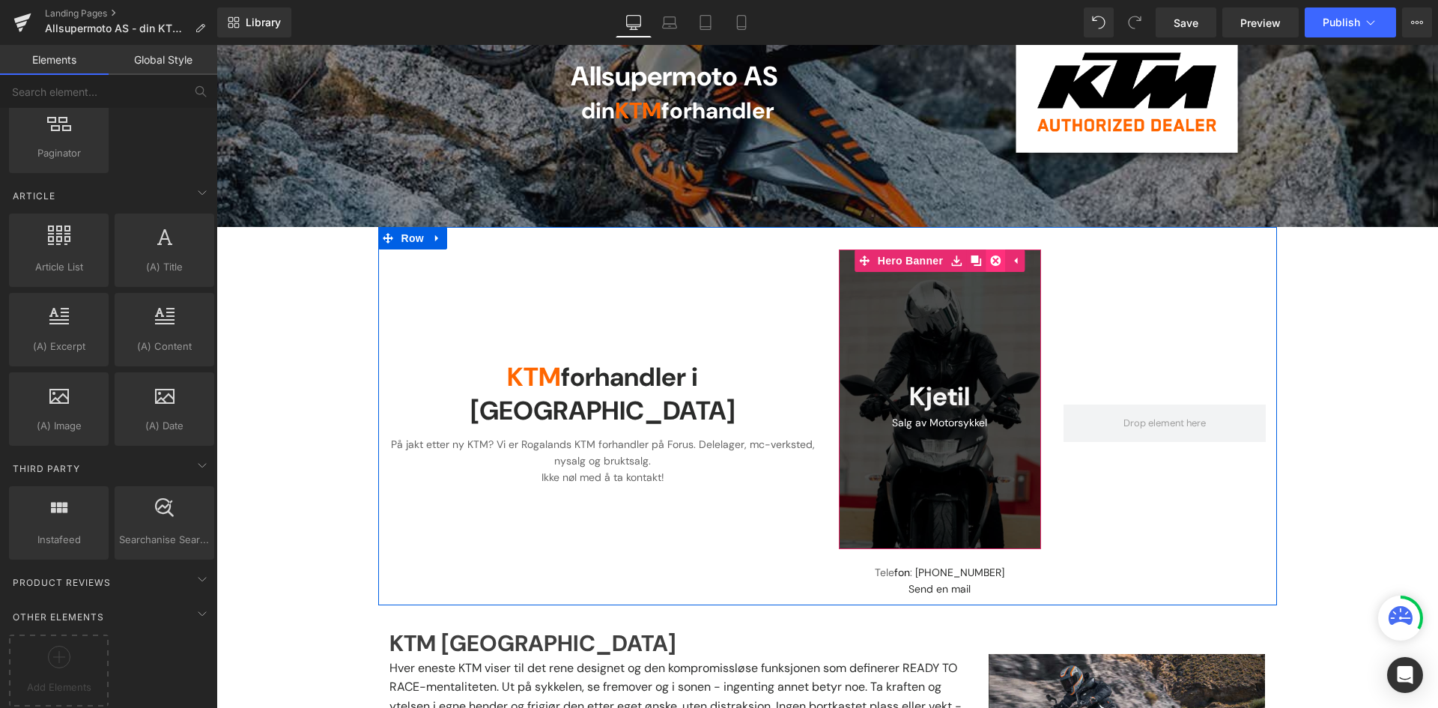
click at [986, 265] on link at bounding box center [995, 260] width 19 height 22
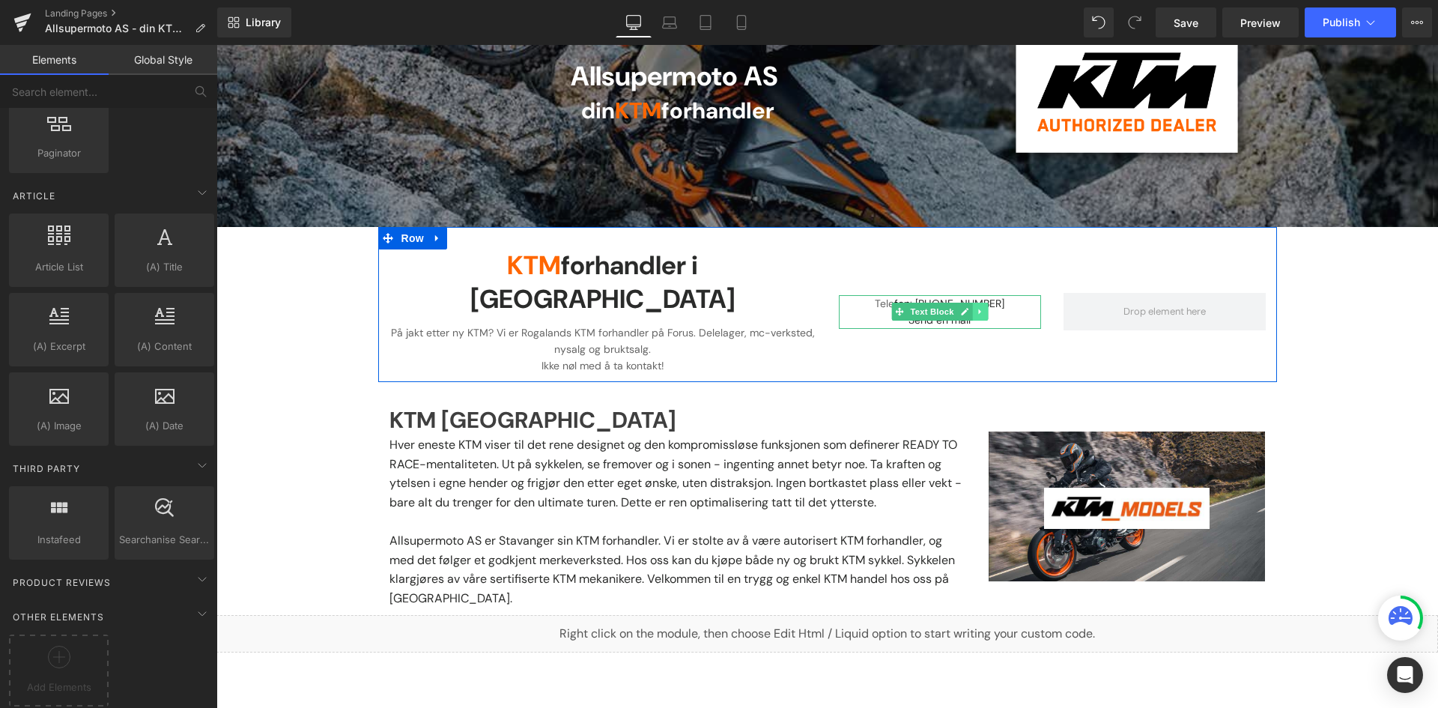
click at [978, 309] on icon at bounding box center [979, 311] width 2 height 5
click at [984, 308] on icon at bounding box center [988, 312] width 8 height 8
click at [1004, 293] on span at bounding box center [940, 311] width 202 height 37
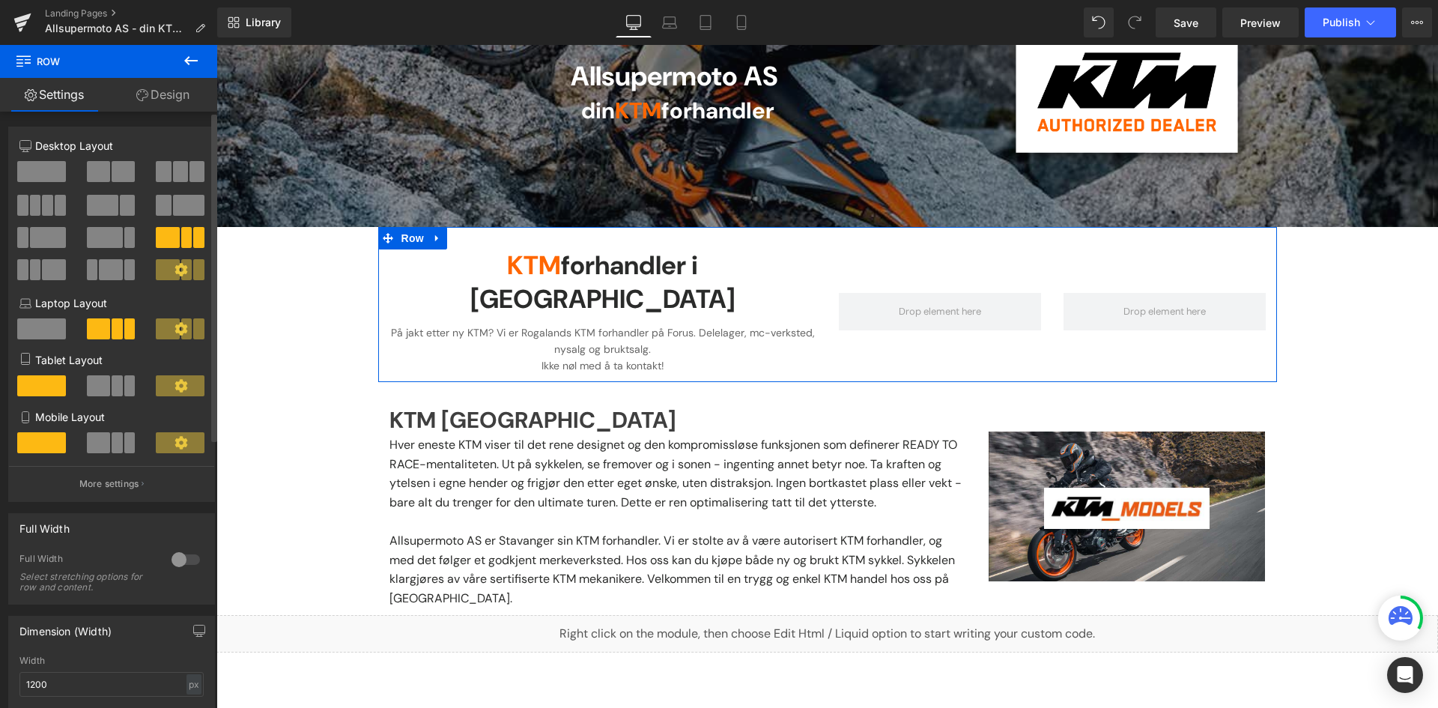
click at [114, 170] on span at bounding box center [123, 171] width 23 height 21
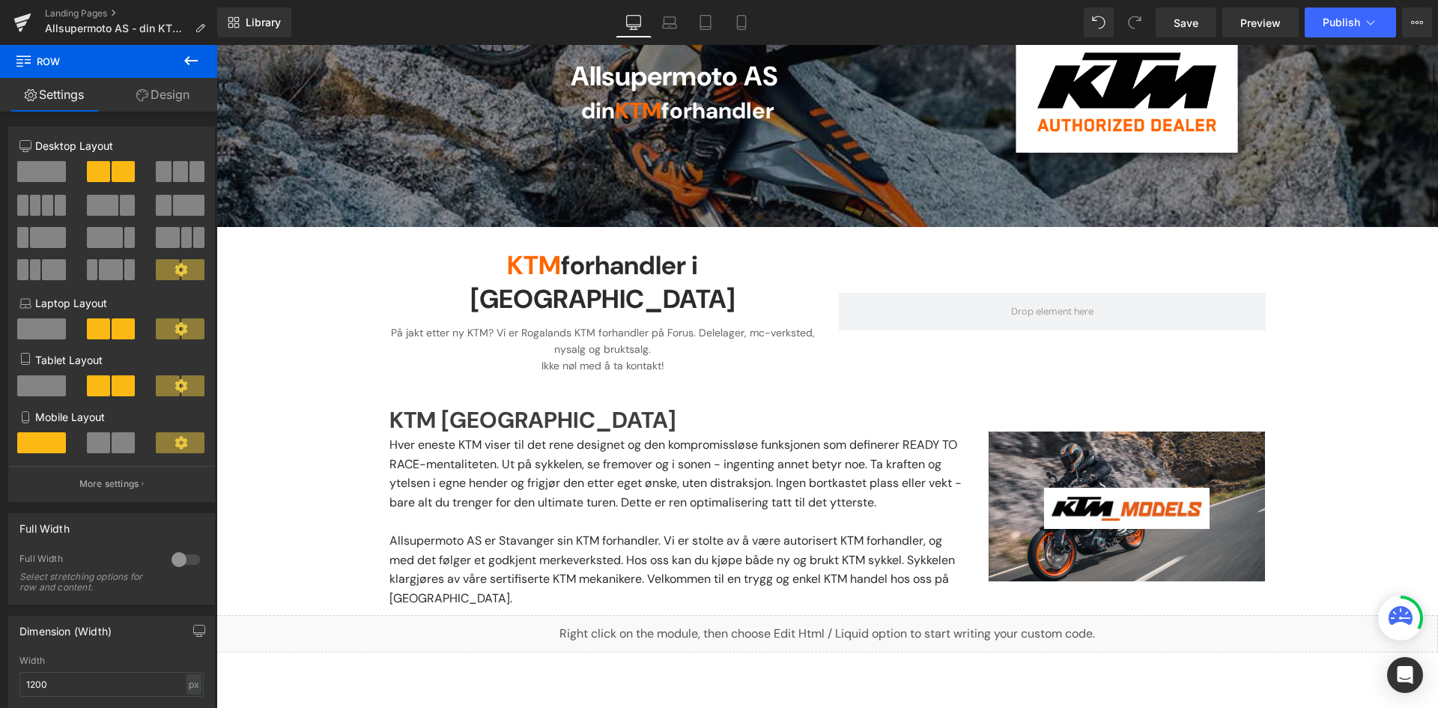
click at [192, 58] on icon at bounding box center [191, 61] width 18 height 18
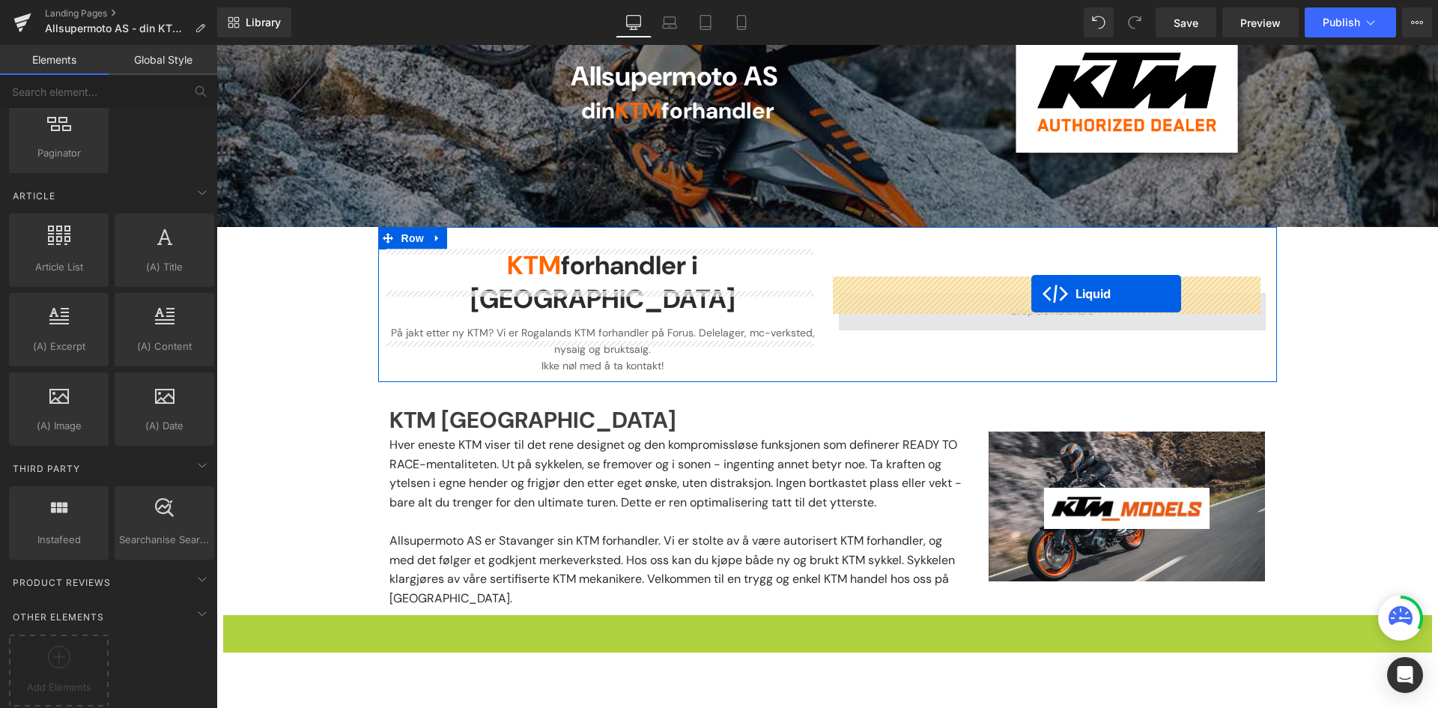
drag, startPoint x: 784, startPoint y: 590, endPoint x: 1031, endPoint y: 294, distance: 386.6
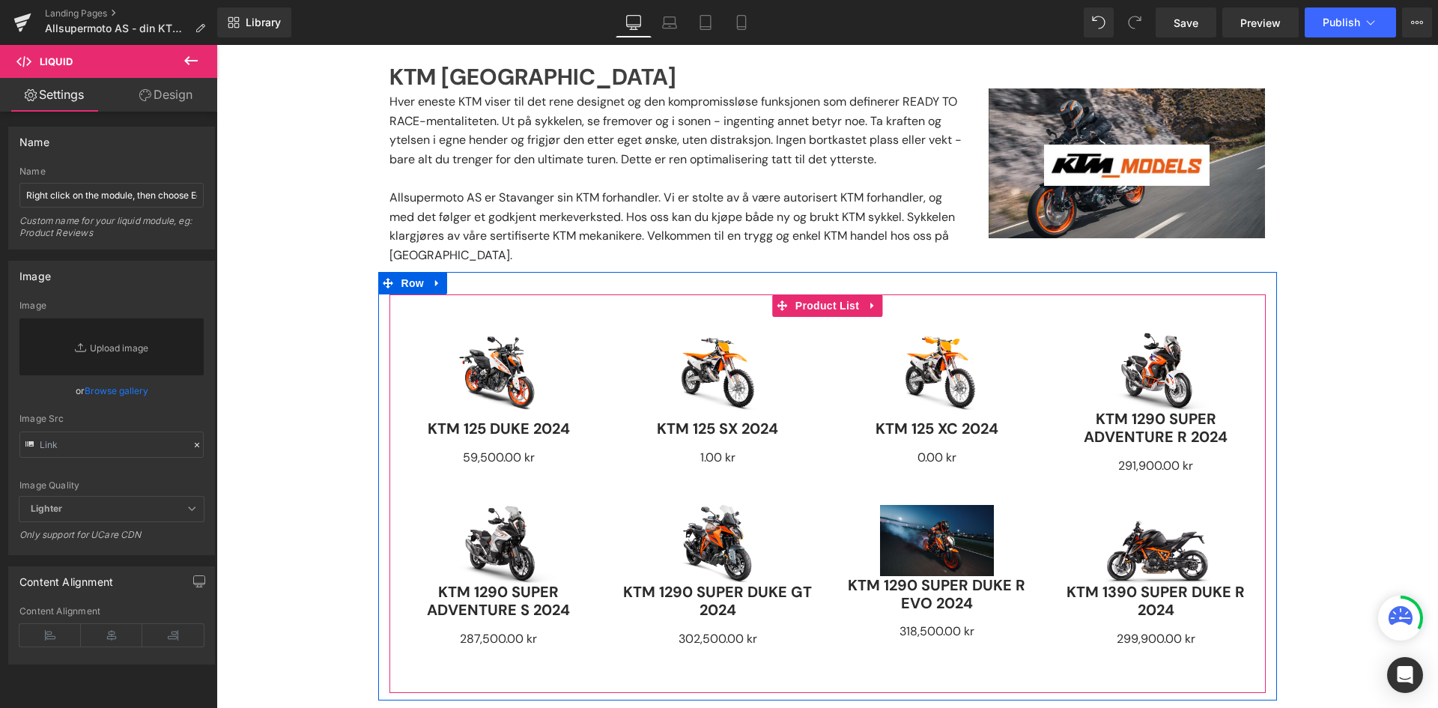
scroll to position [539, 0]
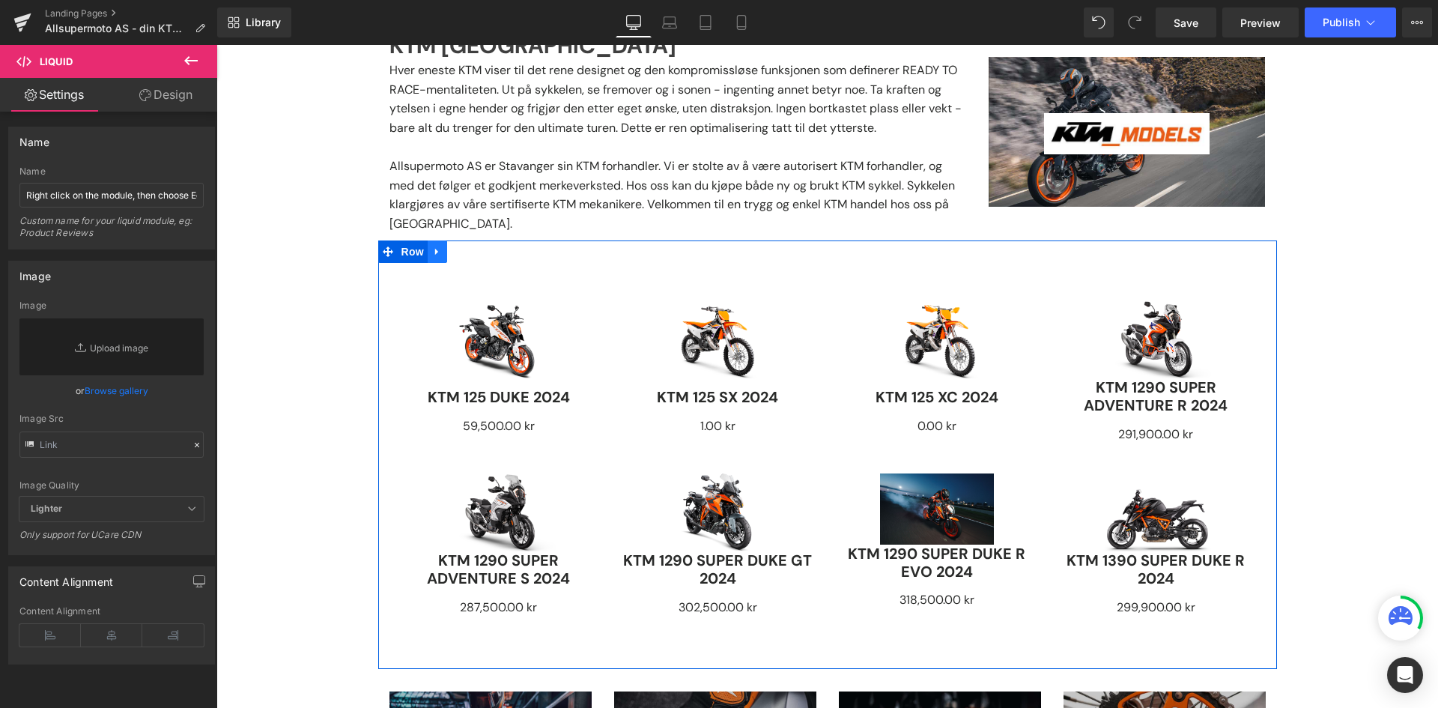
click at [435, 246] on icon at bounding box center [437, 251] width 10 height 11
click at [471, 246] on icon at bounding box center [476, 251] width 10 height 10
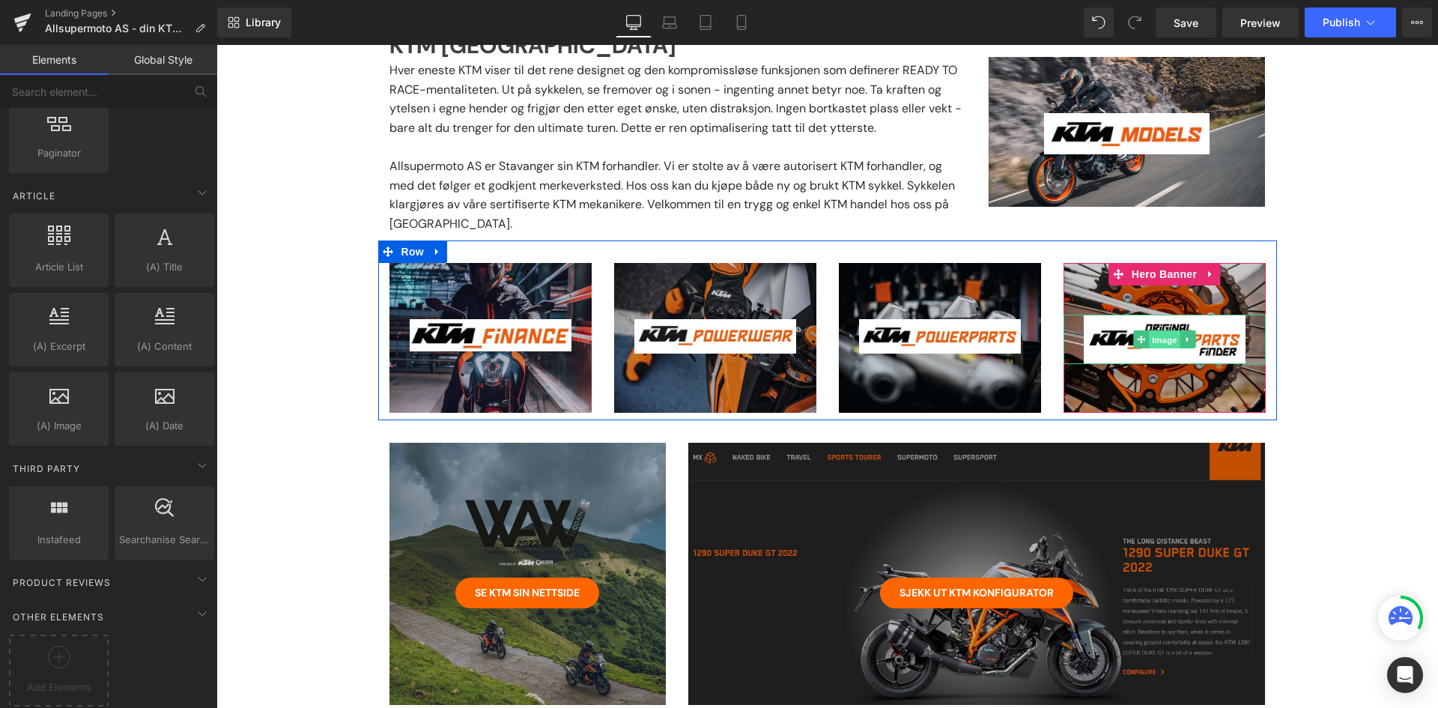
click at [1153, 331] on span "Image" at bounding box center [1164, 340] width 31 height 18
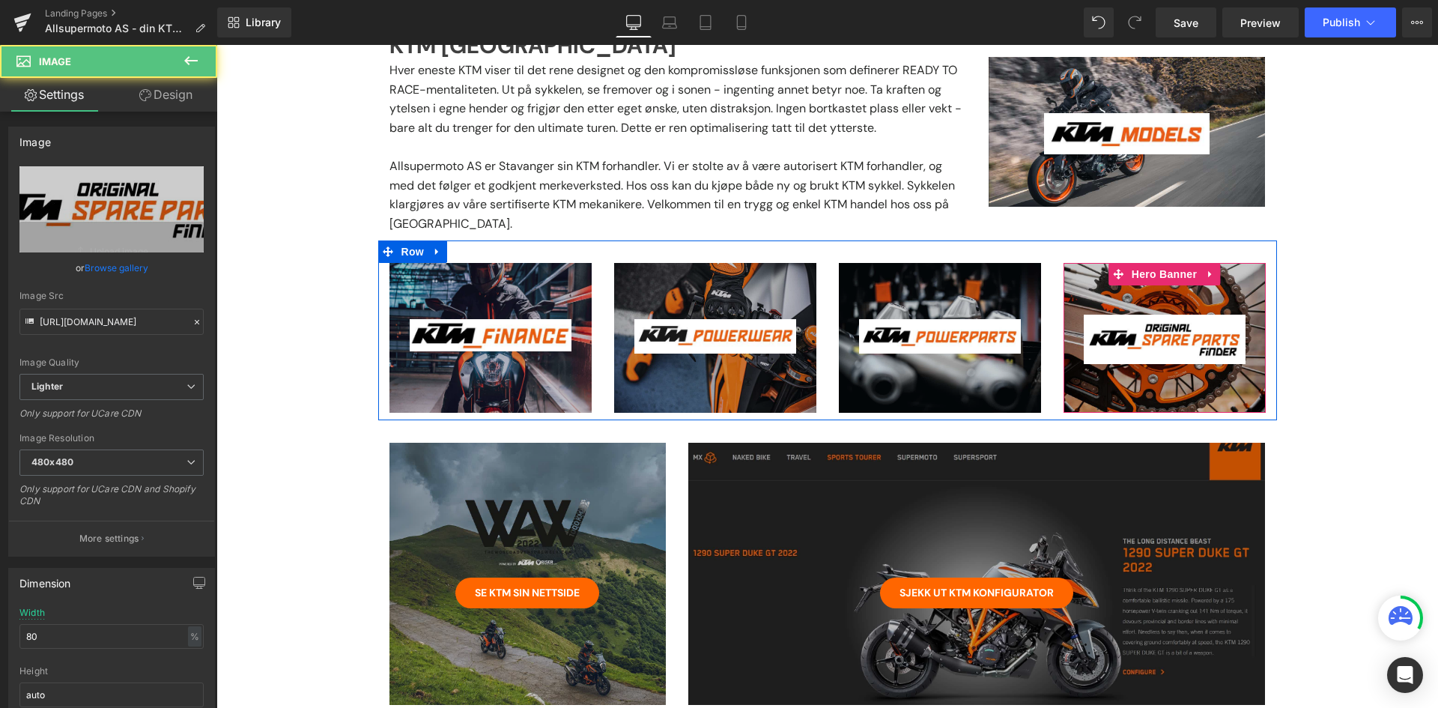
click at [1112, 269] on div at bounding box center [1165, 338] width 202 height 150
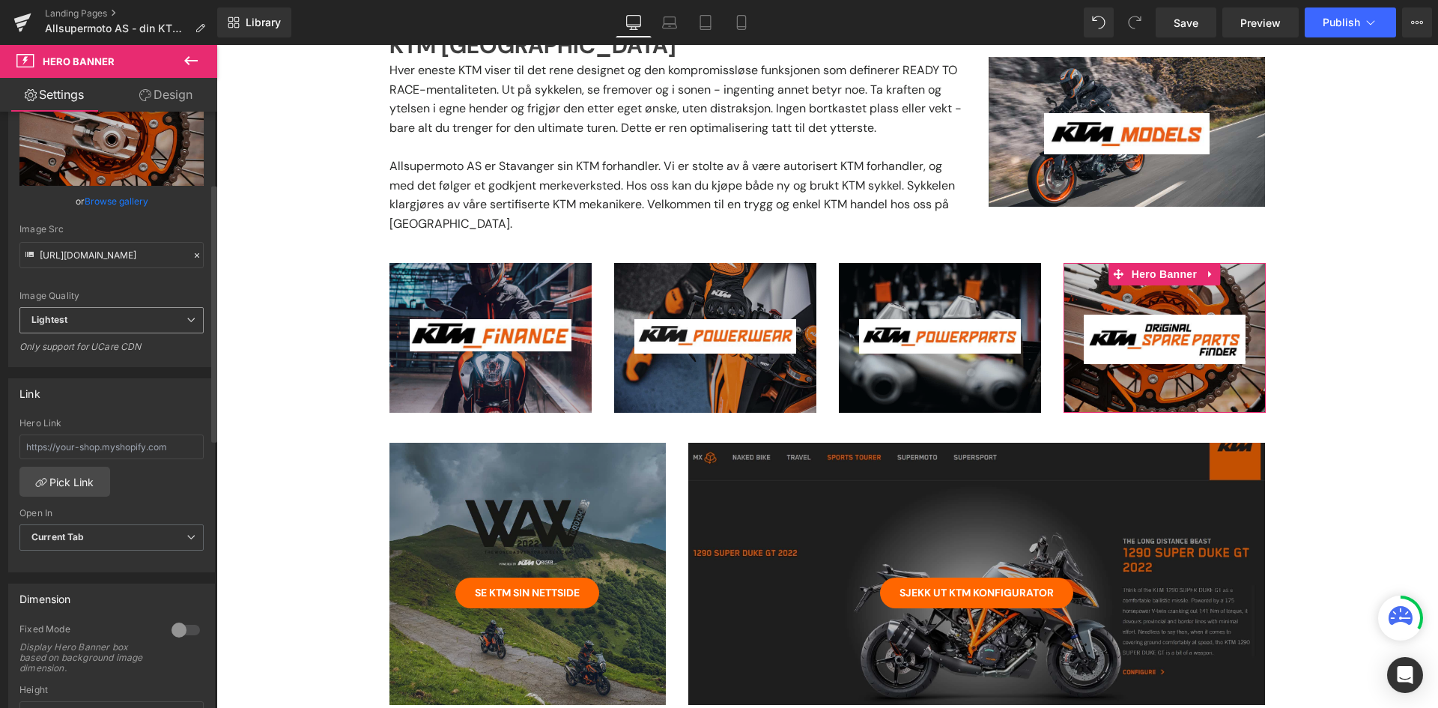
scroll to position [225, 0]
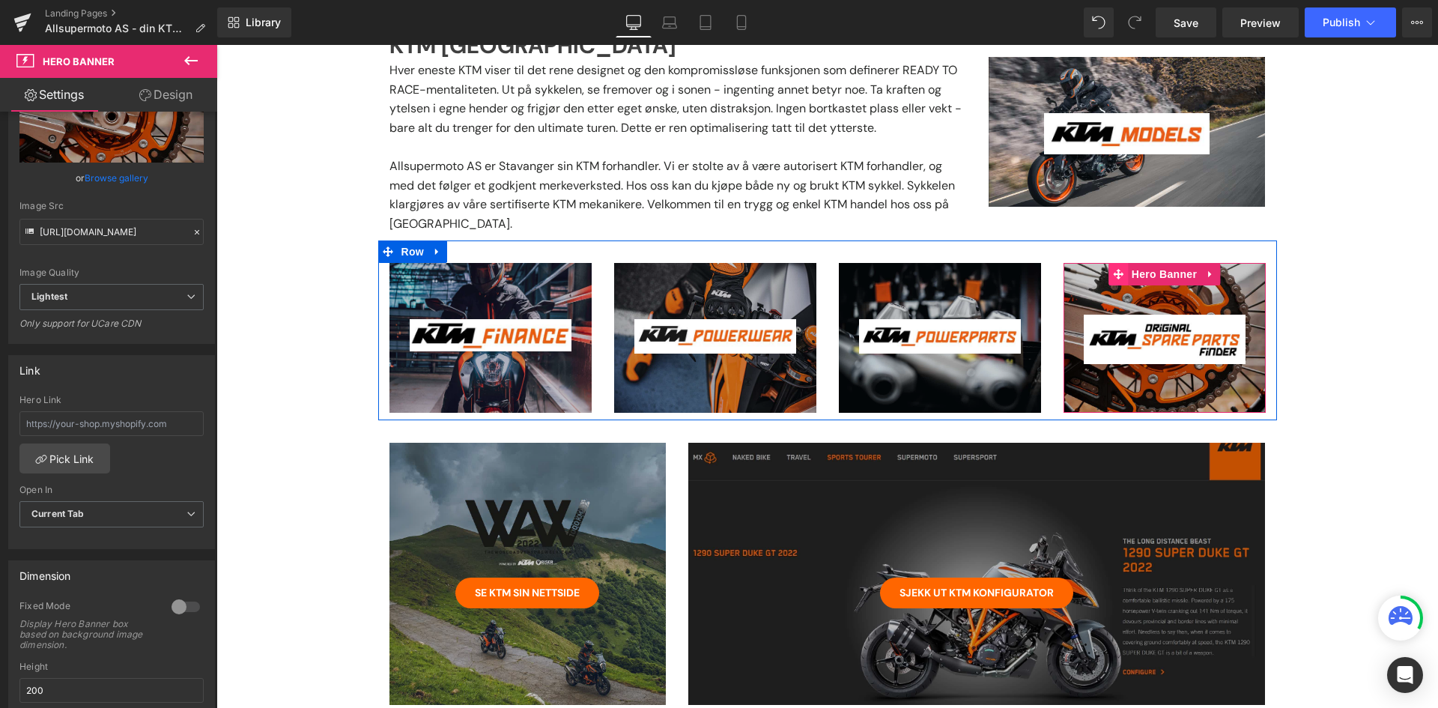
click at [1113, 263] on span at bounding box center [1118, 274] width 19 height 22
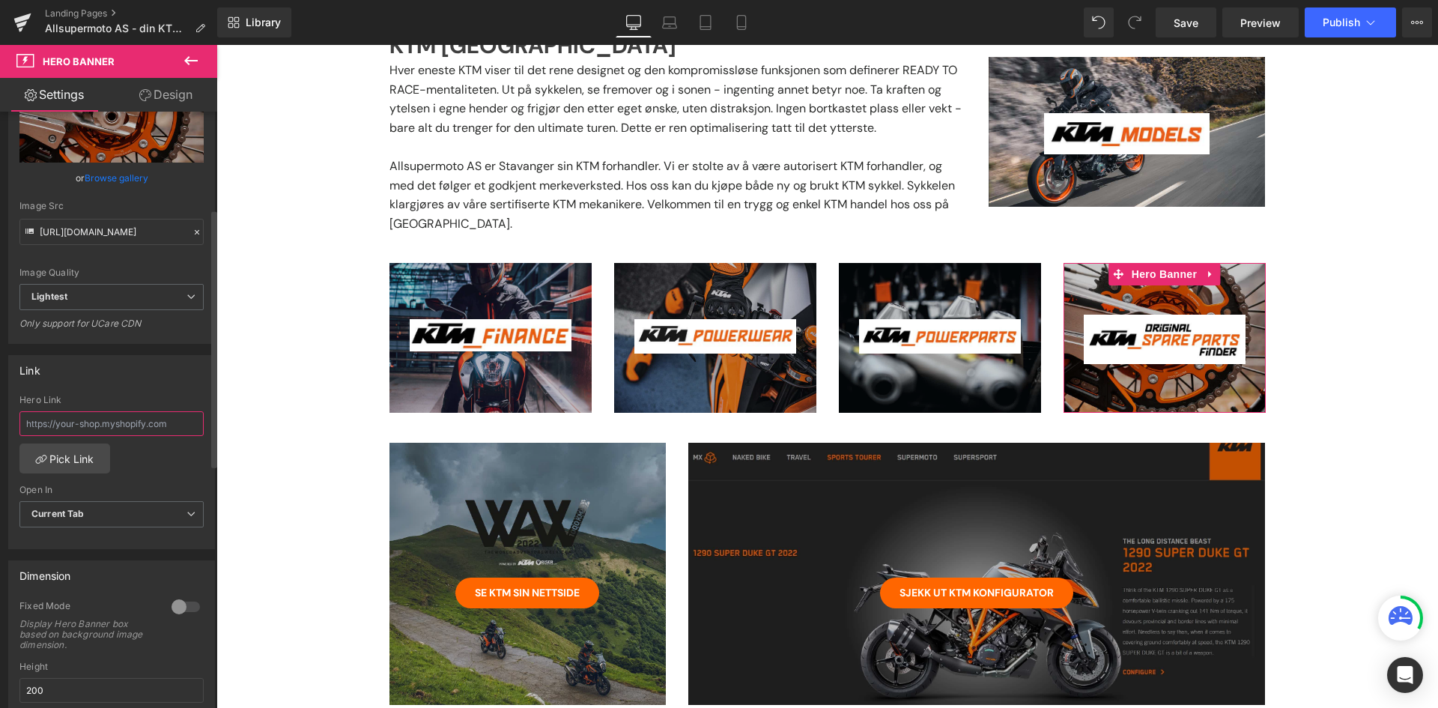
click at [88, 422] on input "text" at bounding box center [111, 423] width 184 height 25
paste input "https://asmshop.no/pages/ktm-parts-finder?location=KTM-2023-Supermoto-1002338109"
type input "https://asmshop.no/pages/ktm-parts-finder?location=KTM-2023-Supermoto-1002338109"
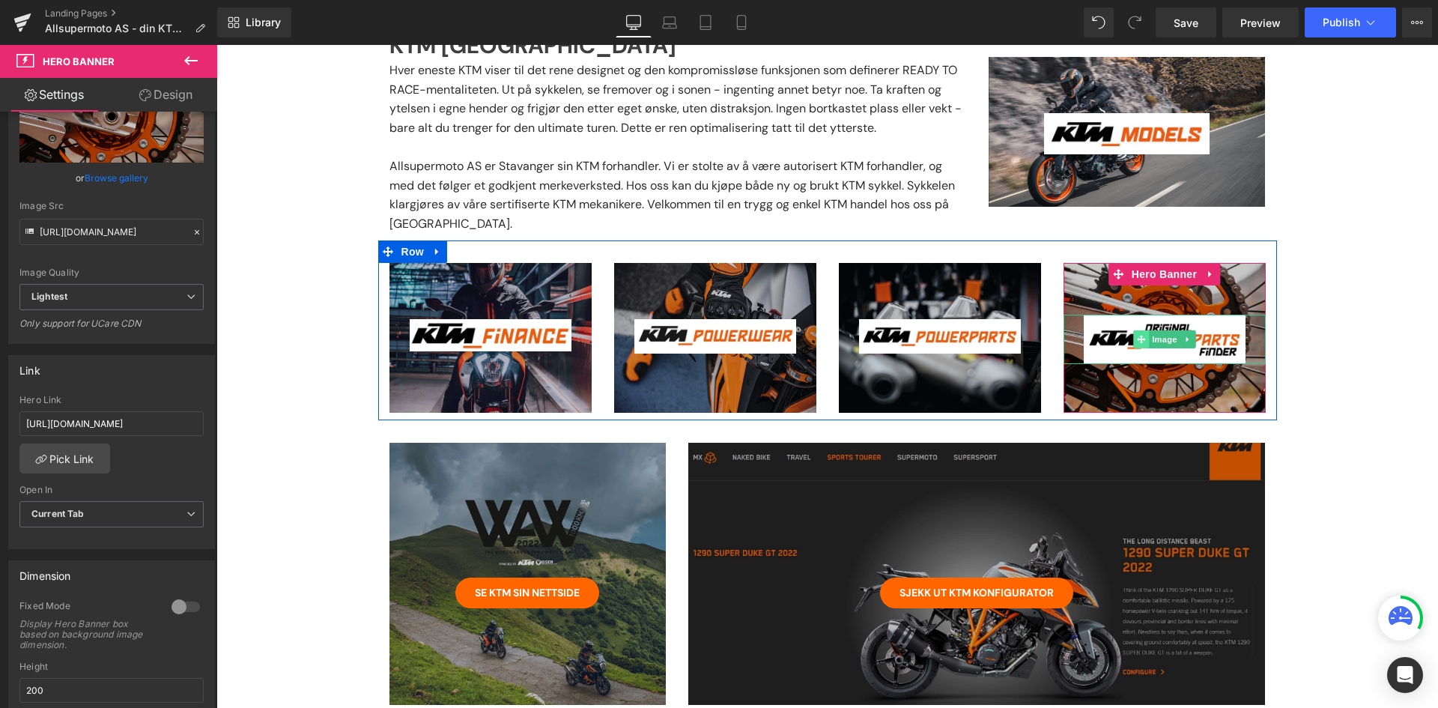
click at [1137, 335] on icon at bounding box center [1141, 339] width 8 height 8
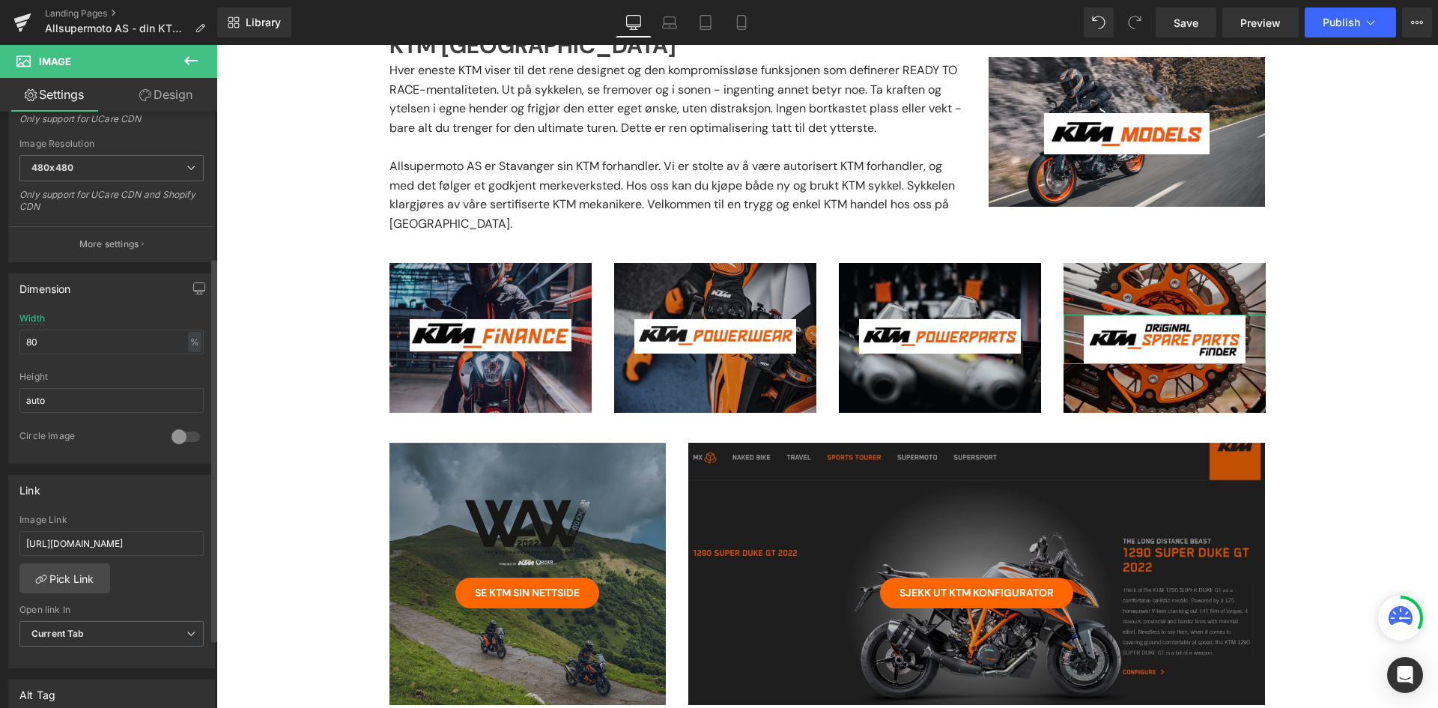
scroll to position [300, 0]
click at [115, 539] on input "https://asmshop.no/pages/ktm-originaldeler" at bounding box center [111, 538] width 184 height 25
paste input "parts-finder?location=KTM-2023-Supermoto-1002338109"
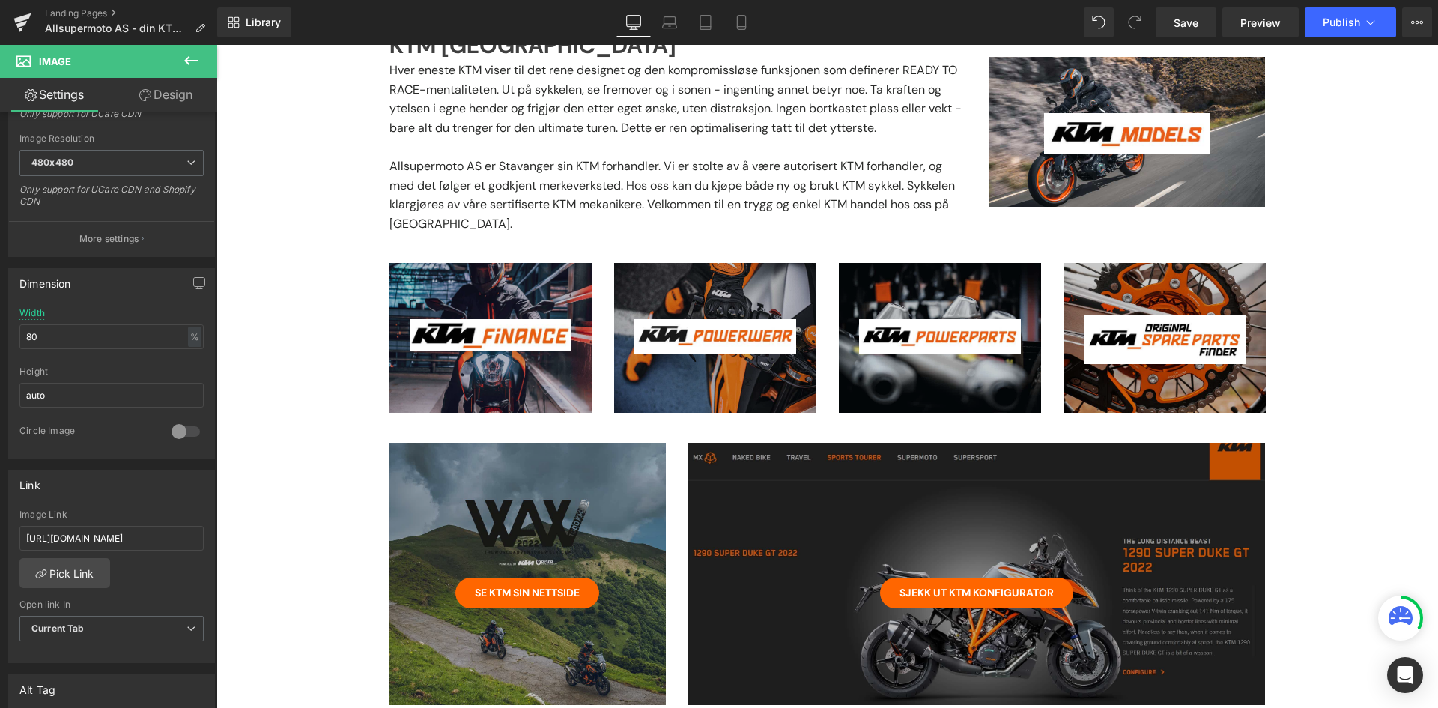
scroll to position [0, 0]
click at [107, 533] on input "https://asmshop.no/pages/ktm-parts-finder?location=KTM-2023-Supermoto-1002338109" at bounding box center [111, 538] width 184 height 25
paste input "text"
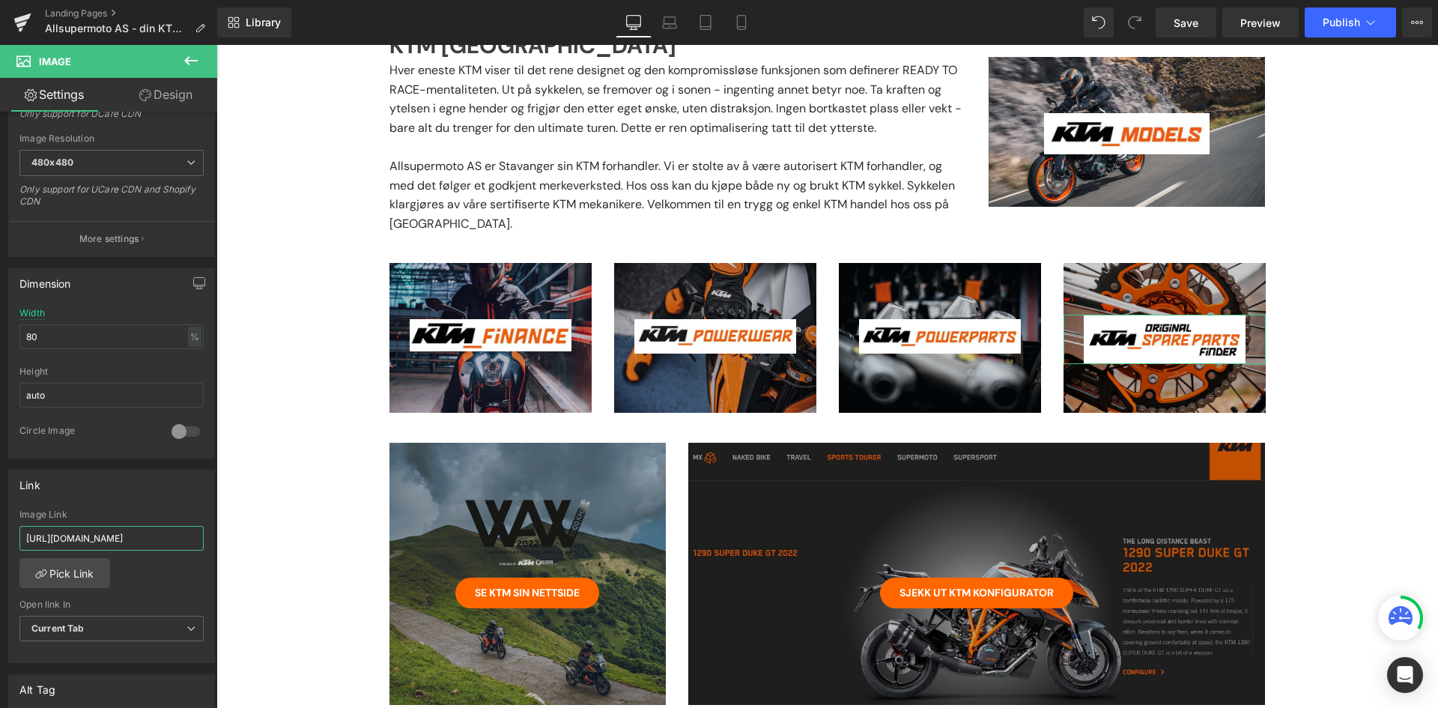
type input "https://asmshop.no/pages/ktm-parts-finder"
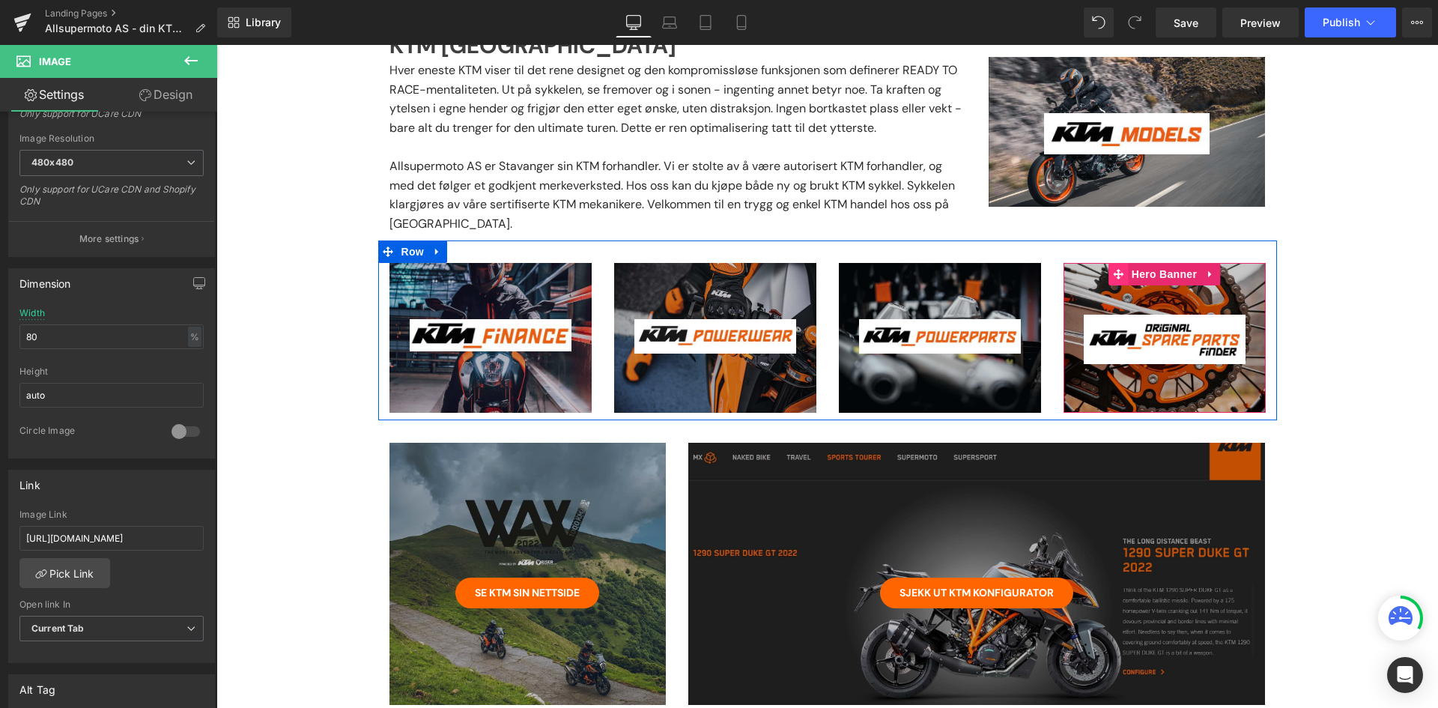
click at [1113, 269] on icon at bounding box center [1118, 274] width 10 height 11
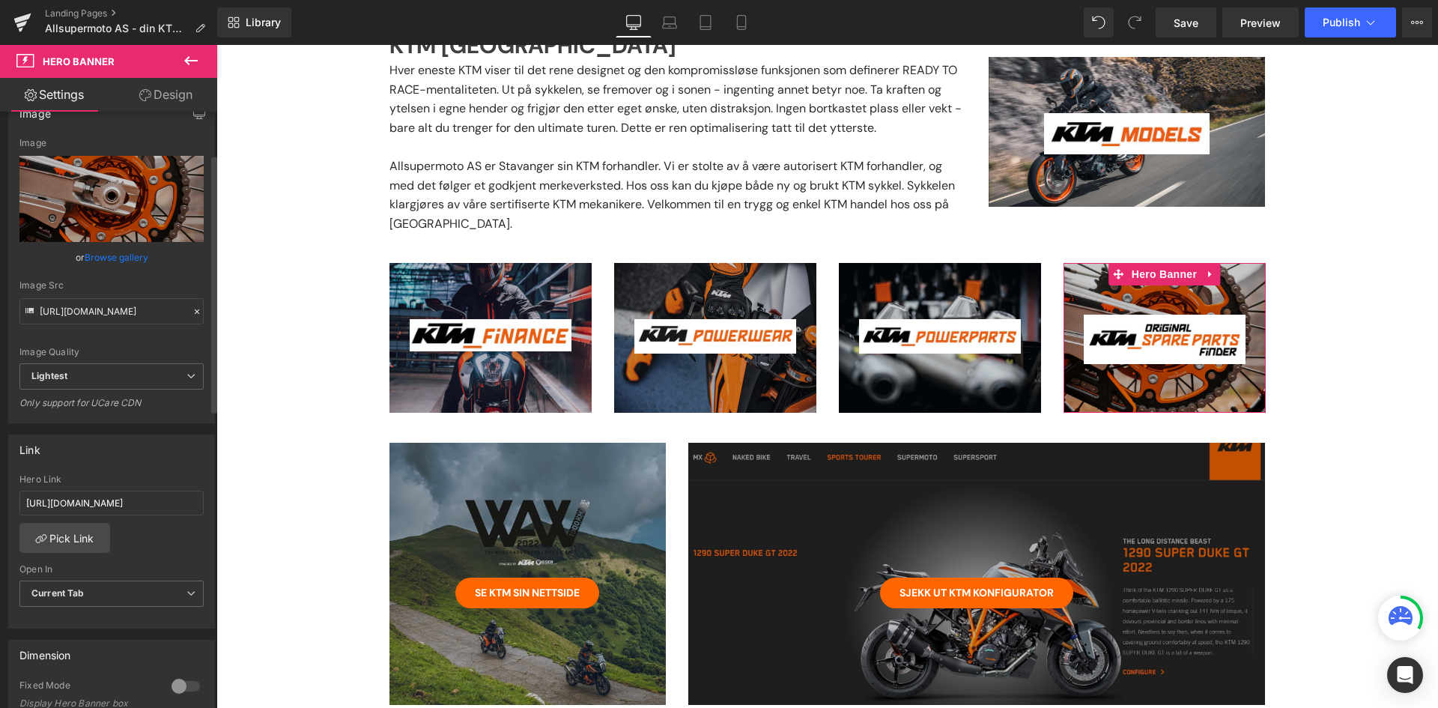
scroll to position [150, 0]
click at [125, 511] on div "Hero Link https://asmshop.no/pages/ktm-parts-finder?location=KTM-2023-Supermoto…" at bounding box center [111, 494] width 184 height 49
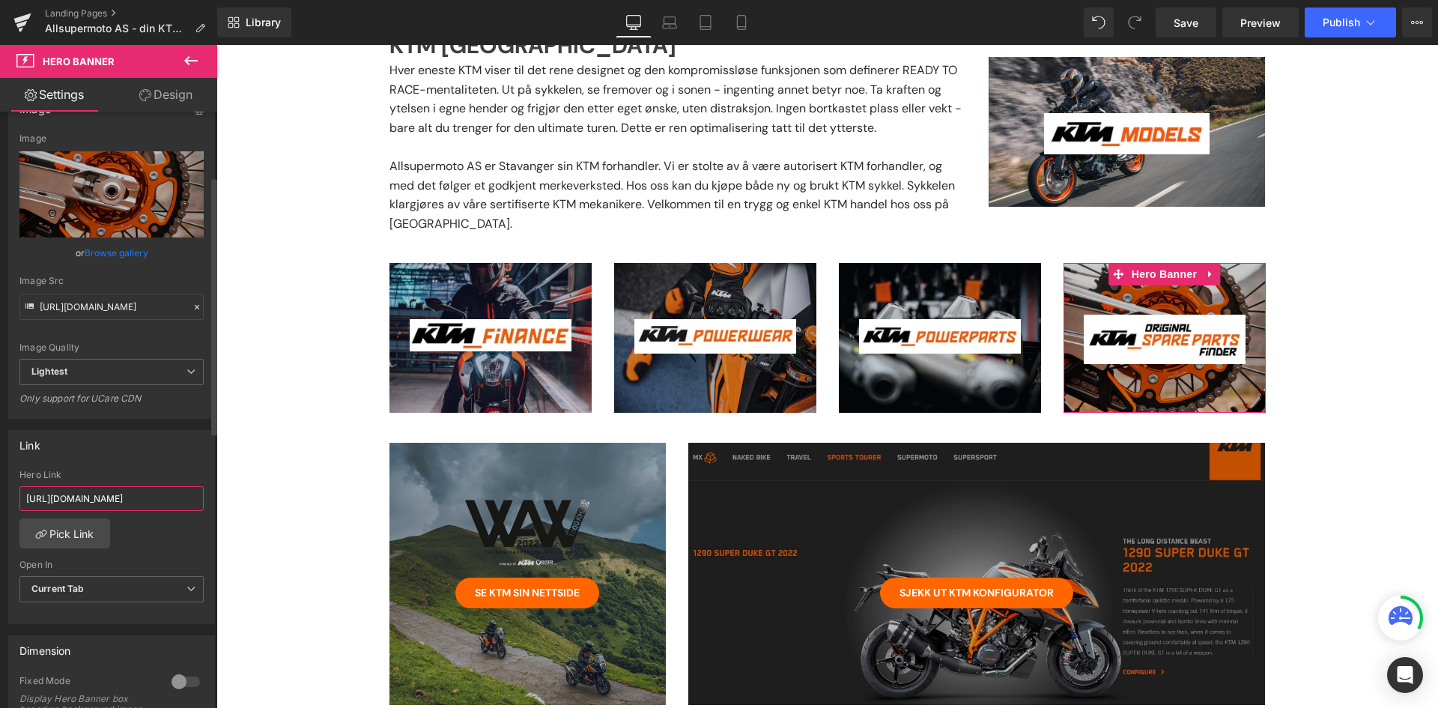
click at [130, 499] on input "https://asmshop.no/pages/ktm-parts-finder?location=KTM-2023-Supermoto-1002338109" at bounding box center [111, 498] width 184 height 25
paste input "text"
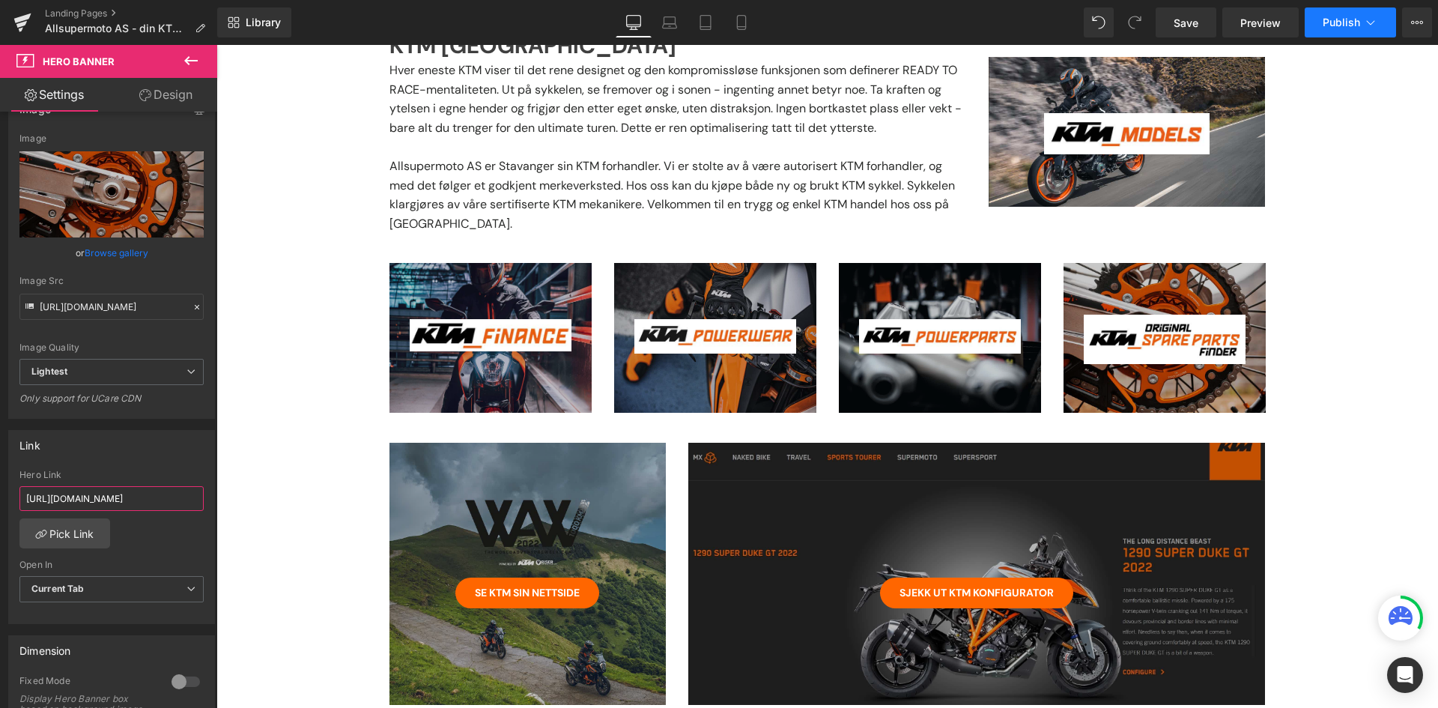
type input "https://asmshop.no/pages/ktm-parts-finder"
click at [1336, 19] on span "Publish" at bounding box center [1341, 22] width 37 height 12
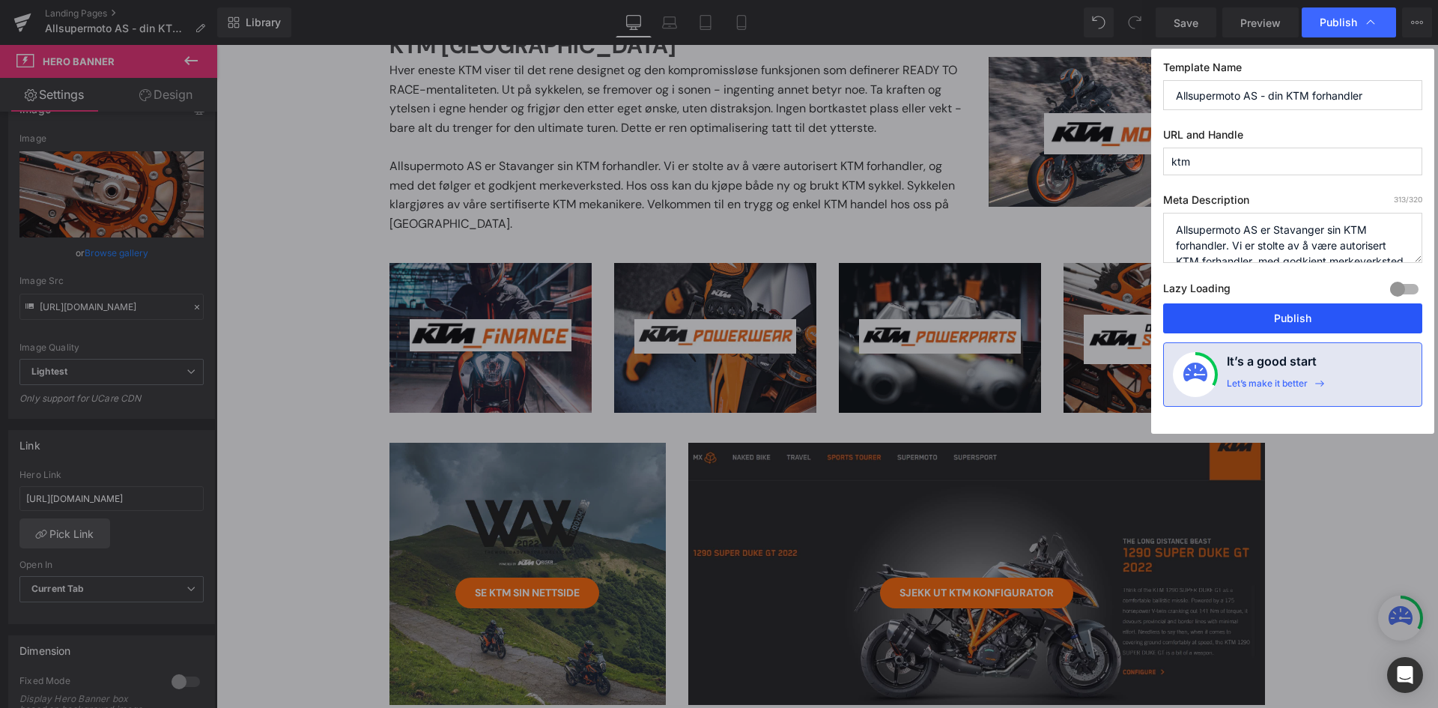
click at [1261, 319] on button "Publish" at bounding box center [1292, 318] width 259 height 30
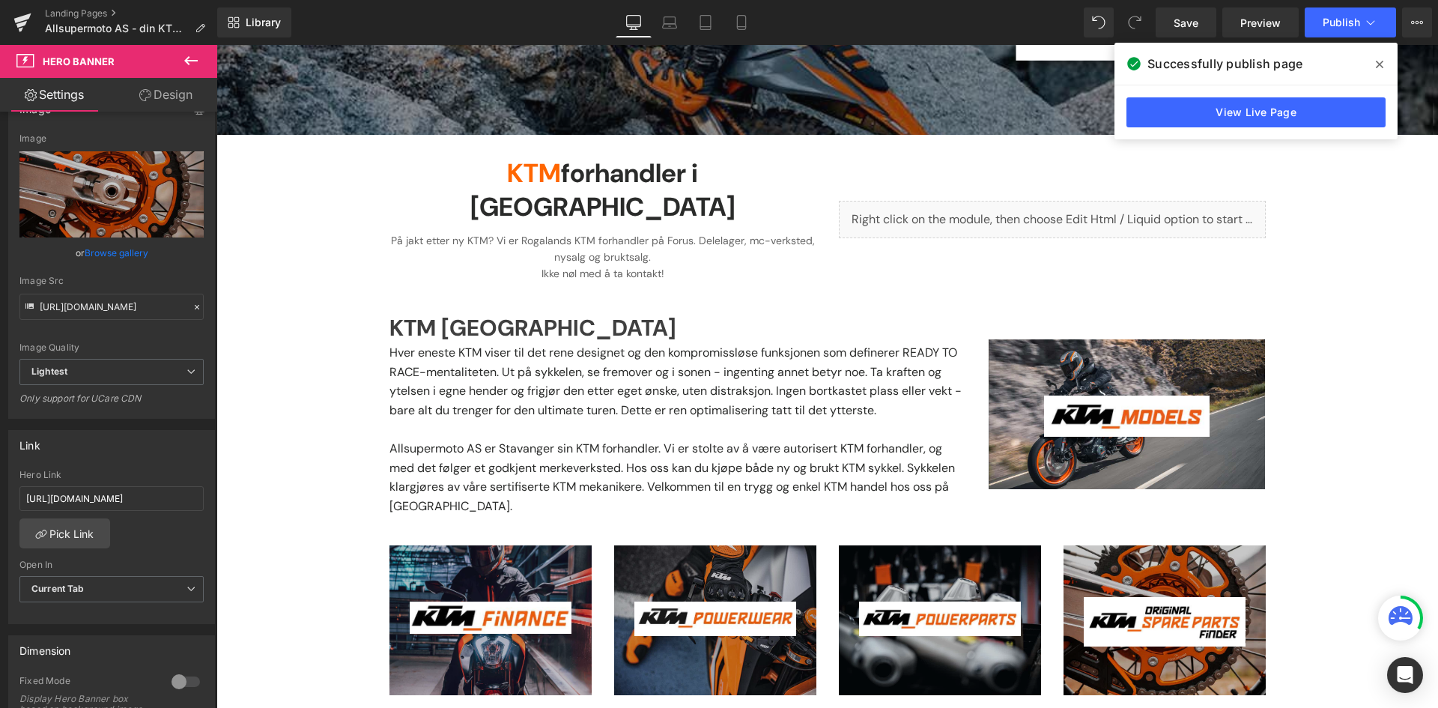
scroll to position [240, 0]
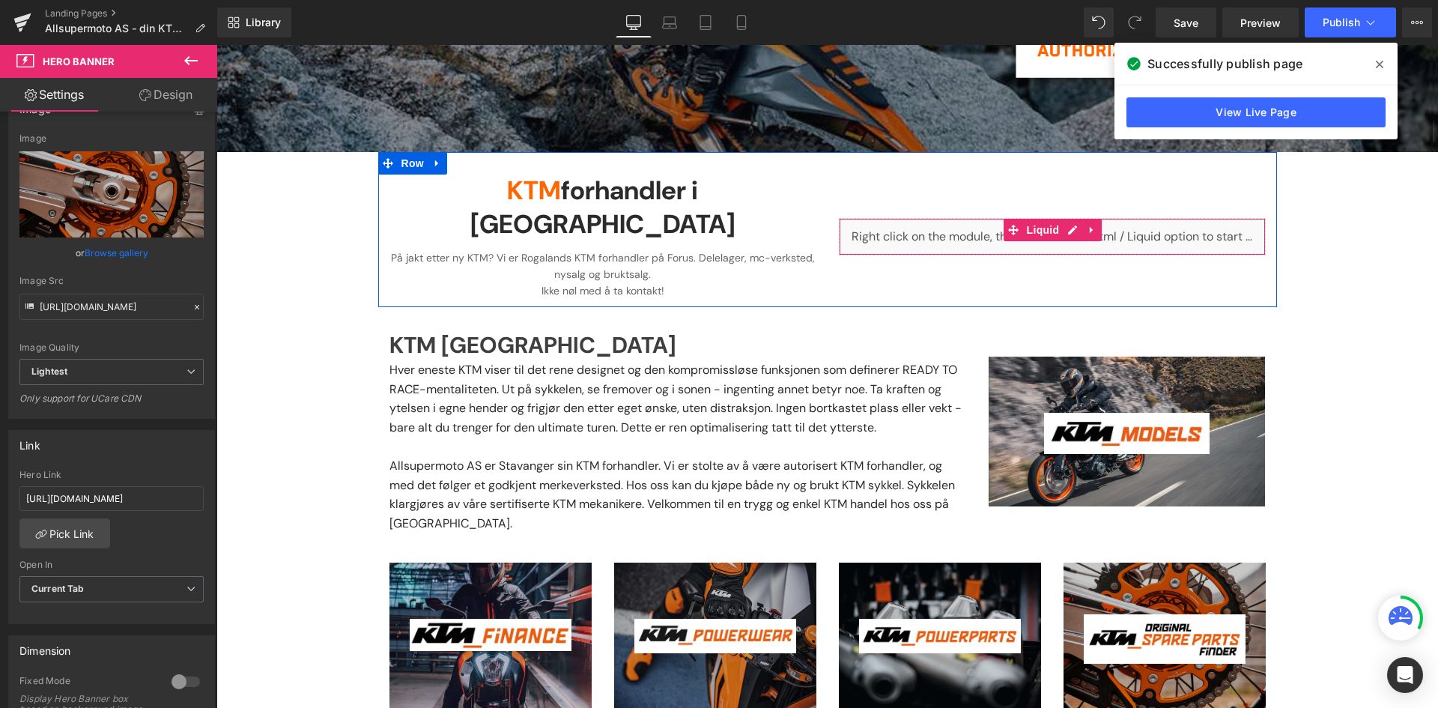
click at [964, 224] on div "Liquid" at bounding box center [1052, 236] width 427 height 37
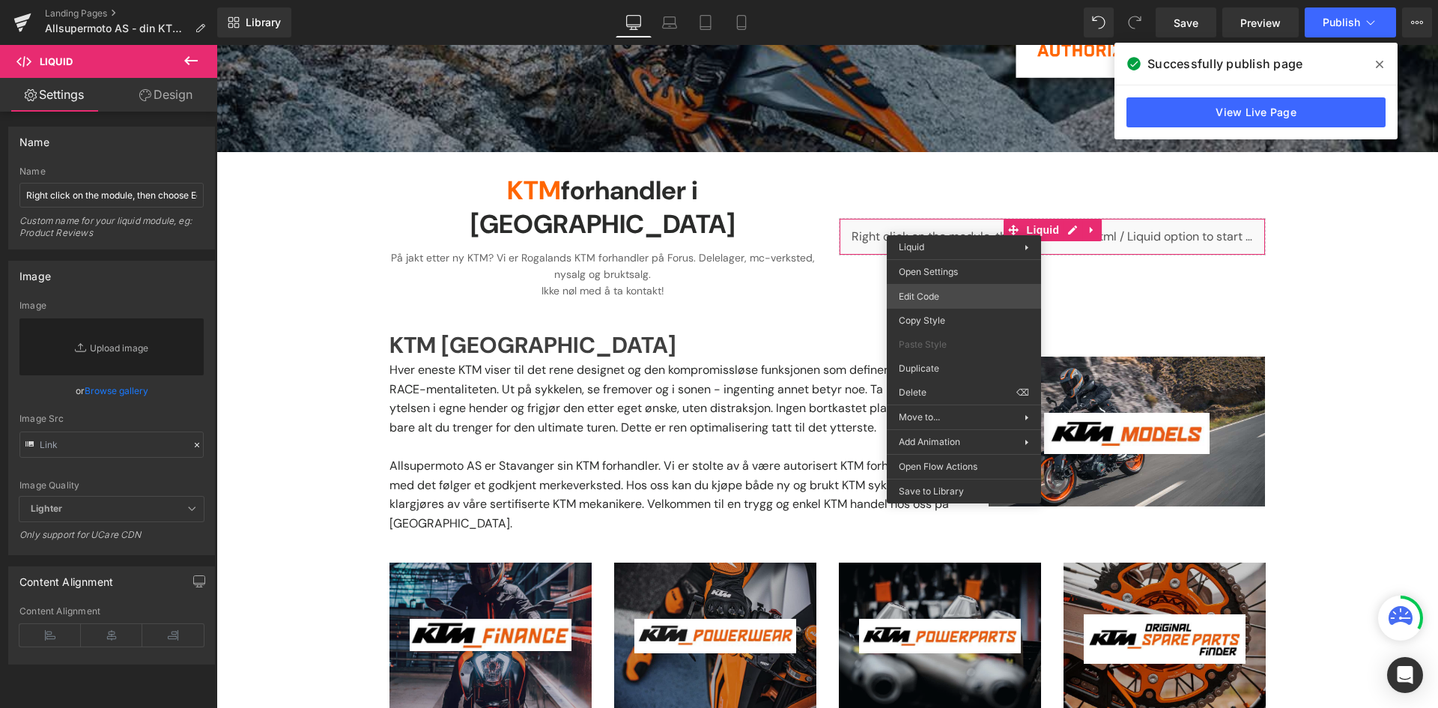
click at [968, 0] on div "Hero Banner You are previewing how the will restyle your page. You can not edit…" at bounding box center [719, 0] width 1438 height 0
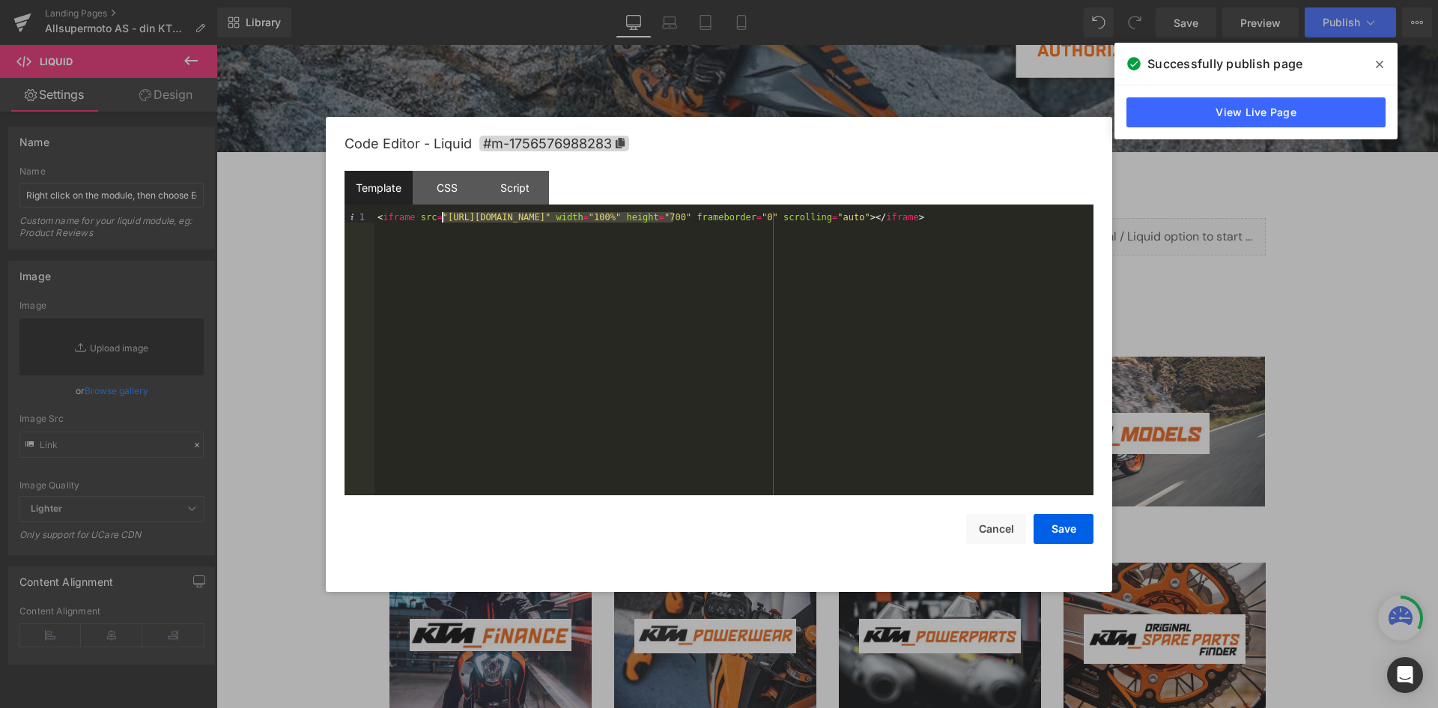
drag, startPoint x: 675, startPoint y: 219, endPoint x: 524, endPoint y: 251, distance: 154.0
click at [444, 219] on div "< iframe src = "[URL][DOMAIN_NAME]" width = "100%" height = "700" frameborder =…" at bounding box center [734, 364] width 719 height 304
click at [1071, 531] on button "Save" at bounding box center [1064, 529] width 60 height 30
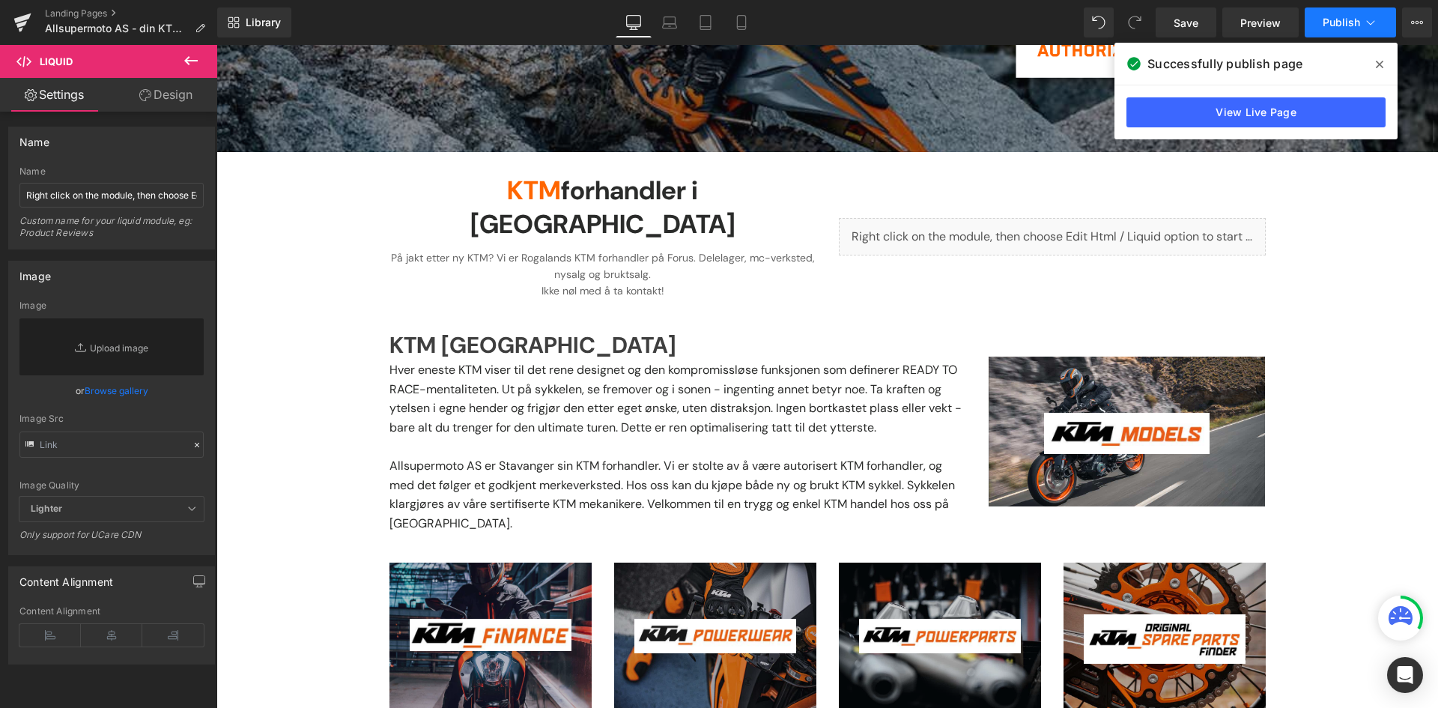
click at [1339, 27] on span "Publish" at bounding box center [1341, 22] width 37 height 12
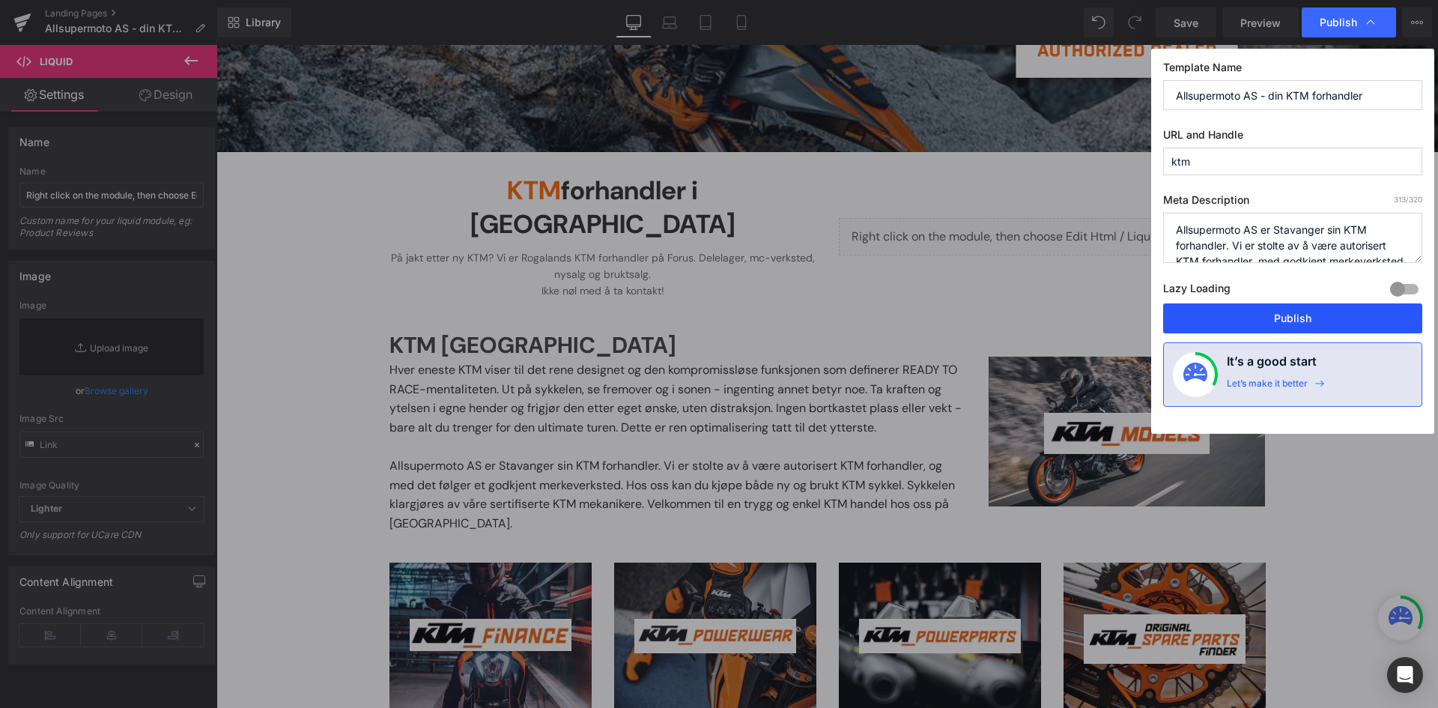
click at [1271, 315] on button "Publish" at bounding box center [1292, 318] width 259 height 30
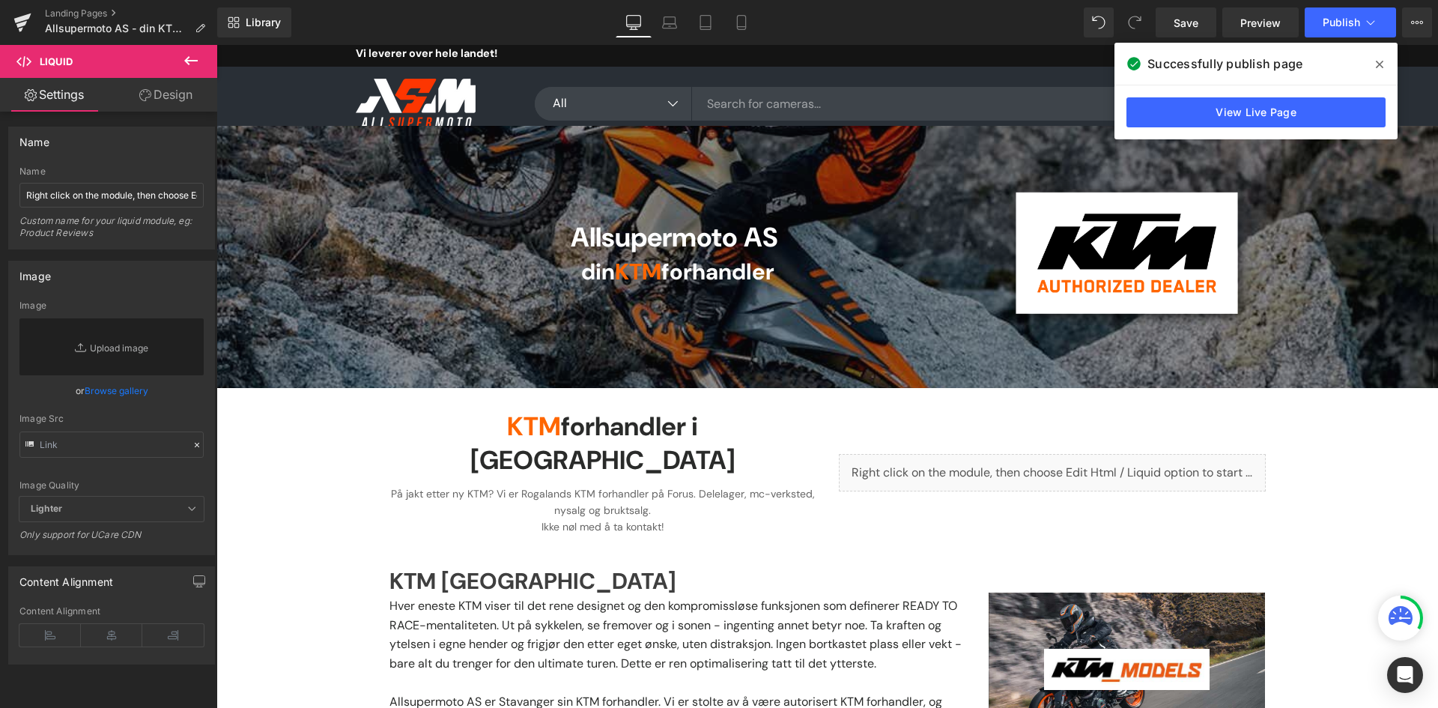
scroll to position [0, 0]
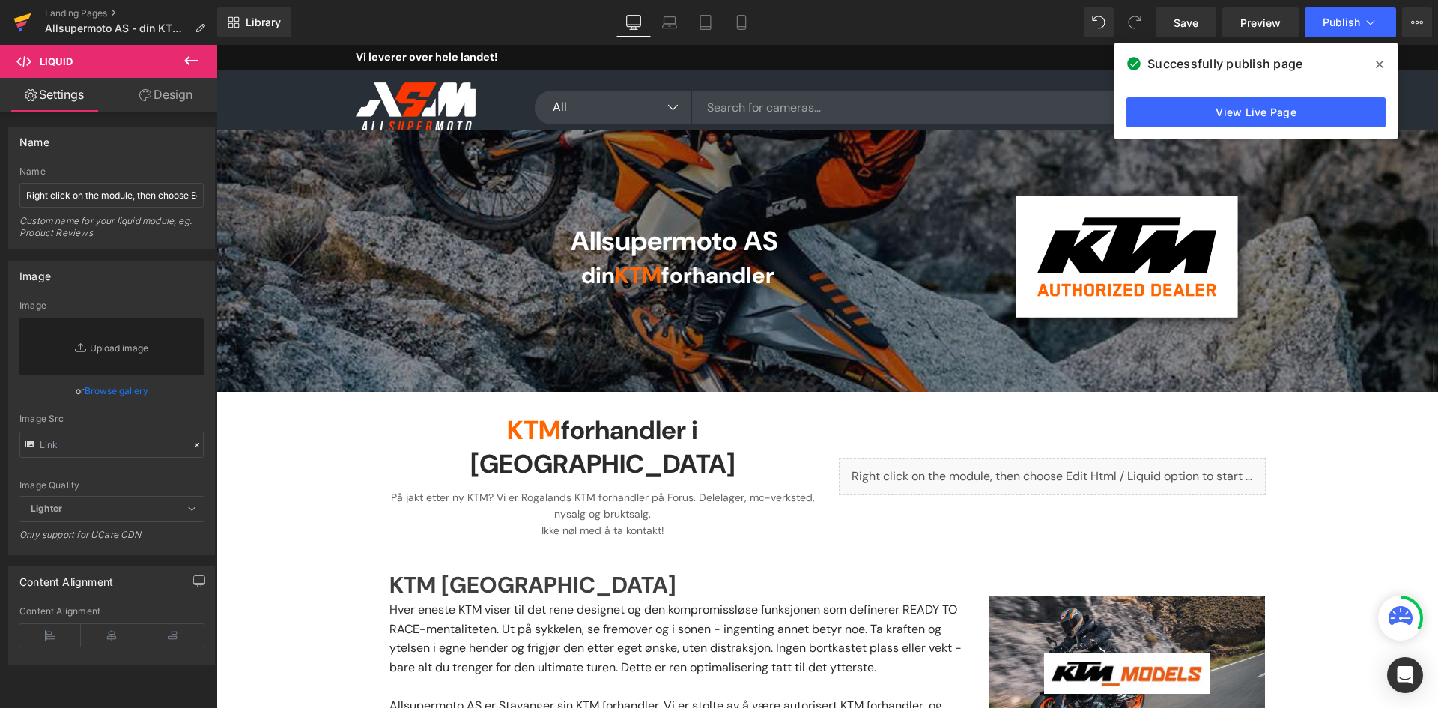
click at [23, 22] on icon at bounding box center [22, 22] width 18 height 37
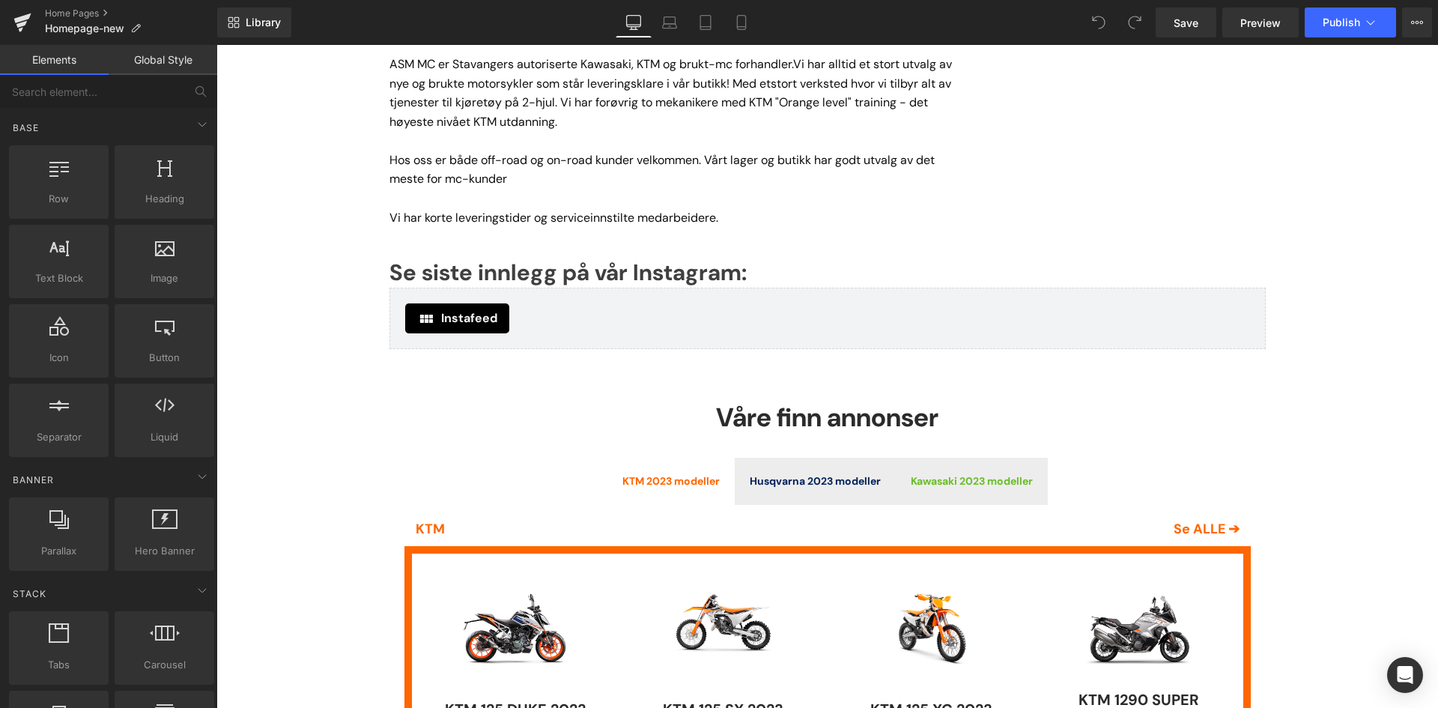
scroll to position [899, 0]
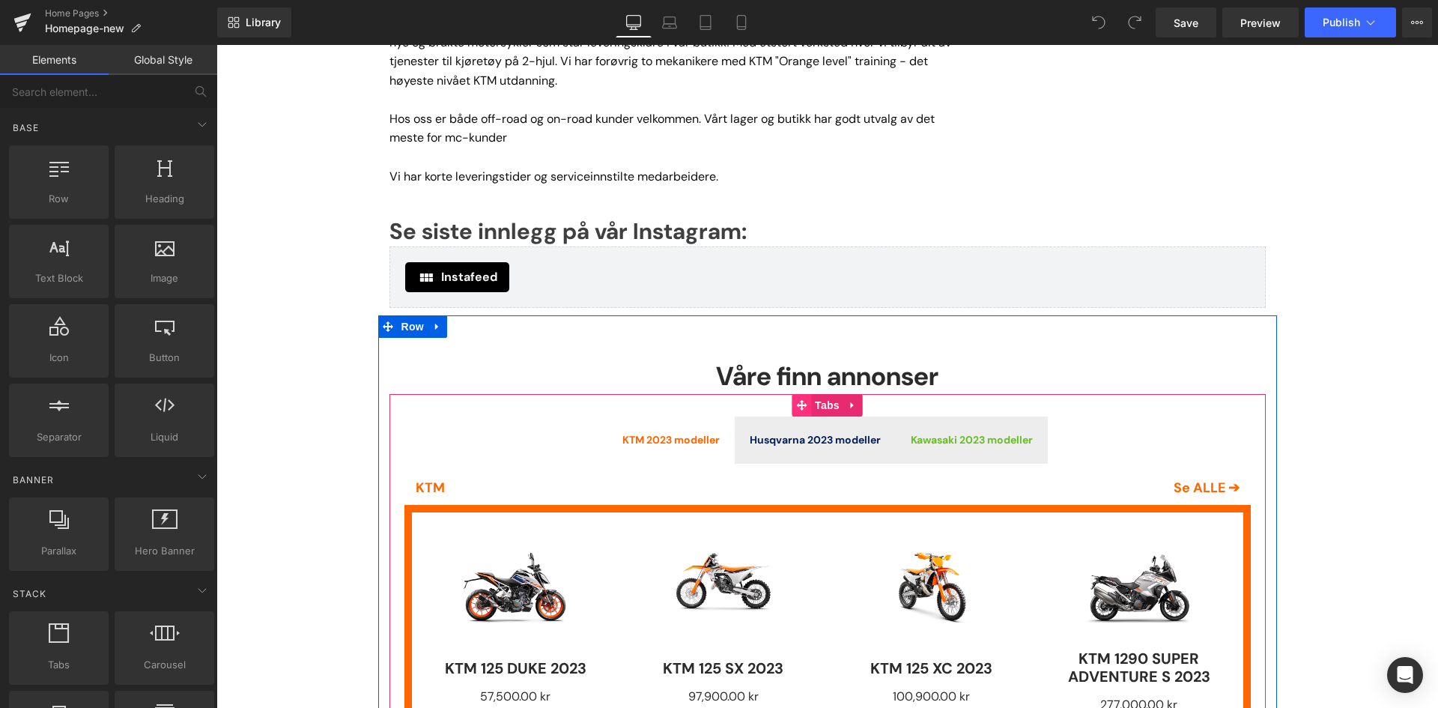
click at [792, 410] on span at bounding box center [801, 405] width 19 height 22
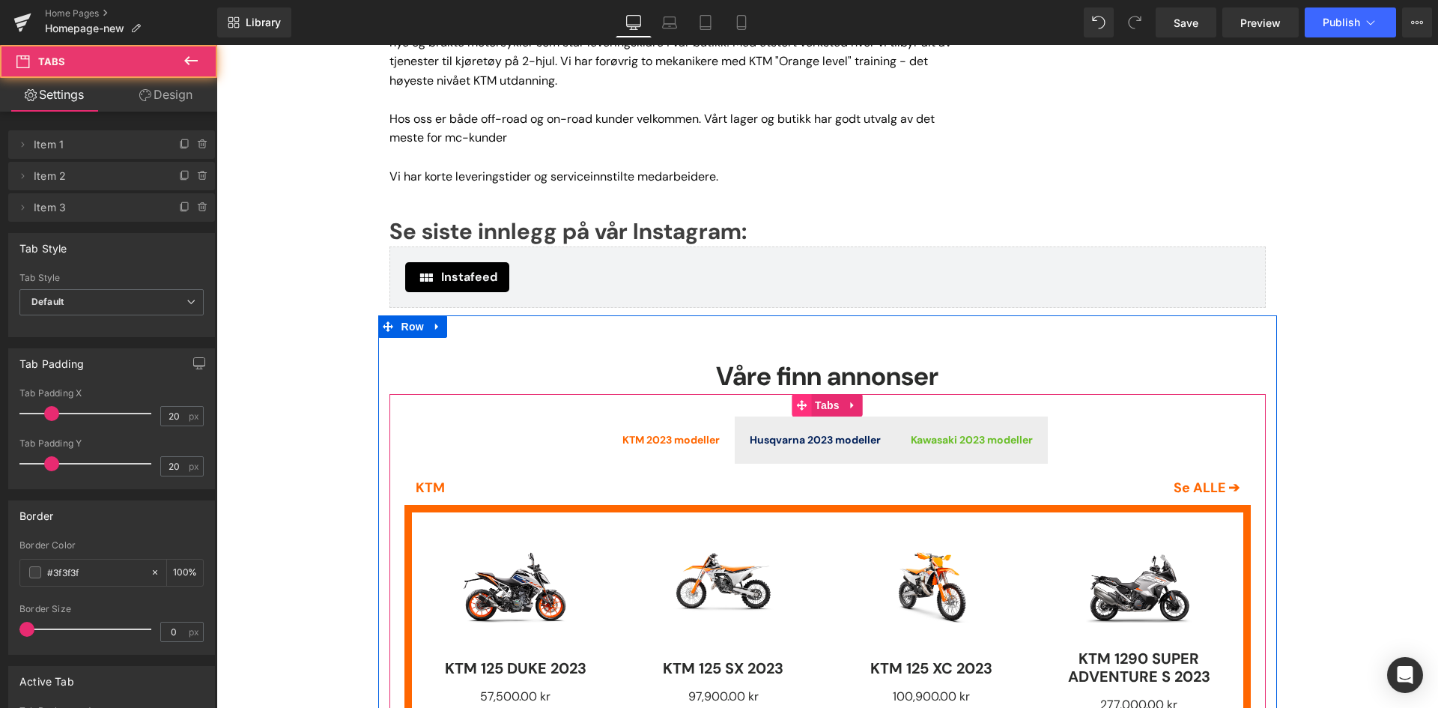
click at [800, 408] on icon at bounding box center [801, 405] width 10 height 10
click at [851, 408] on icon at bounding box center [853, 405] width 10 height 11
click at [858, 410] on icon at bounding box center [863, 405] width 10 height 10
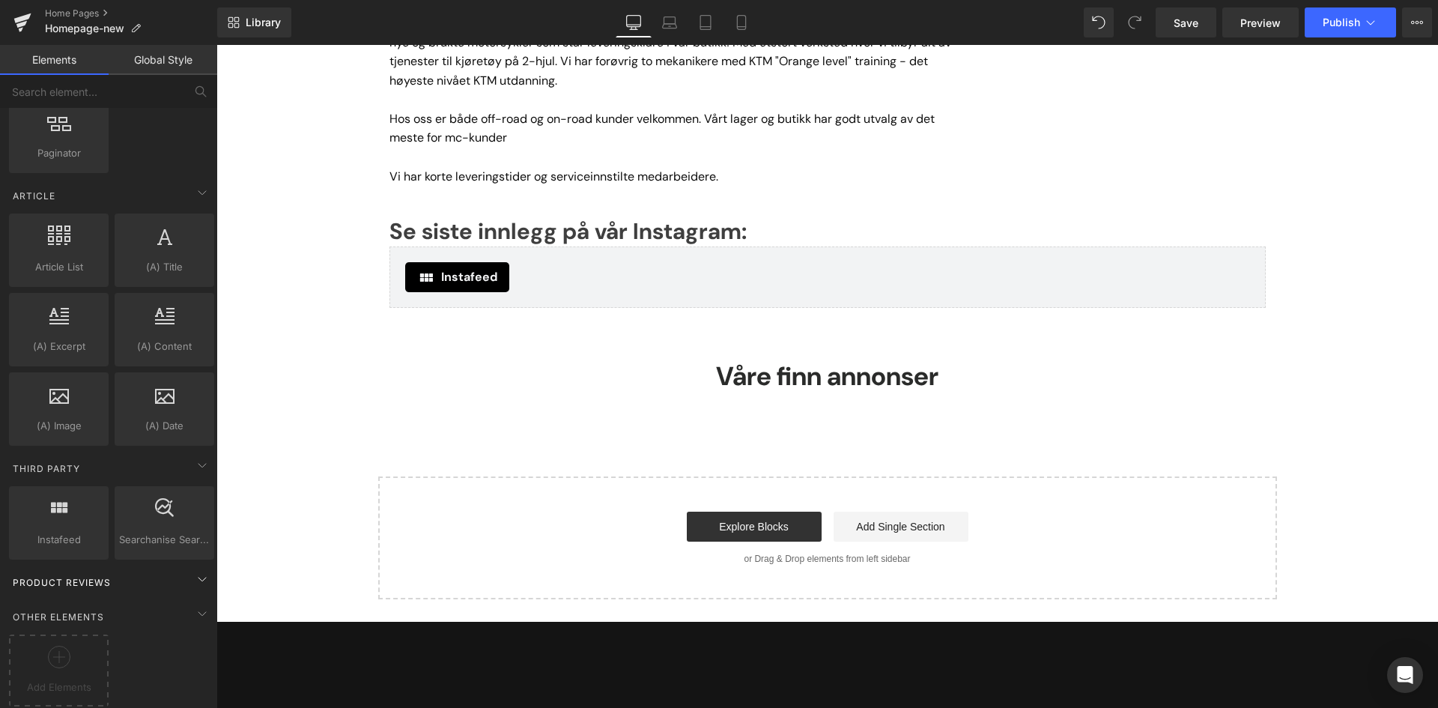
scroll to position [2625, 0]
click at [67, 646] on icon at bounding box center [59, 657] width 22 height 22
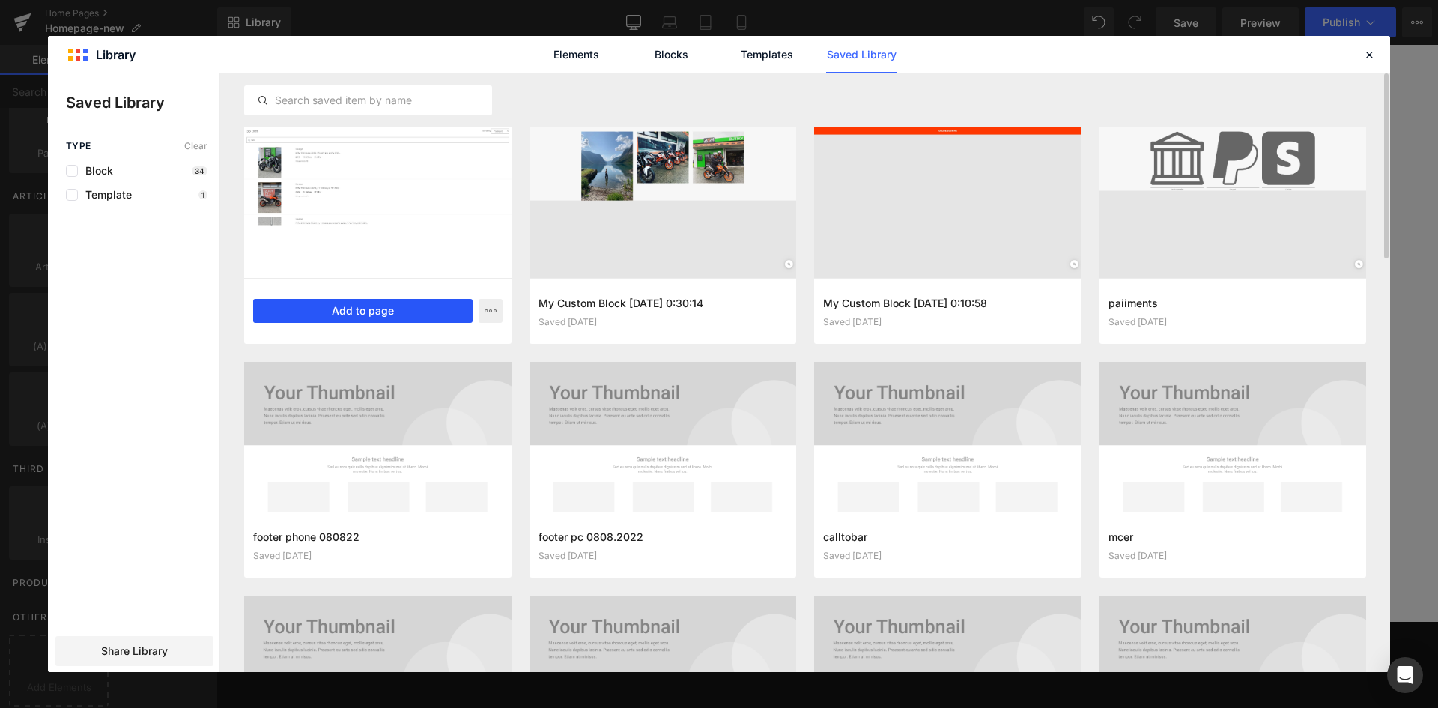
click at [375, 315] on button "Add to page" at bounding box center [362, 311] width 219 height 24
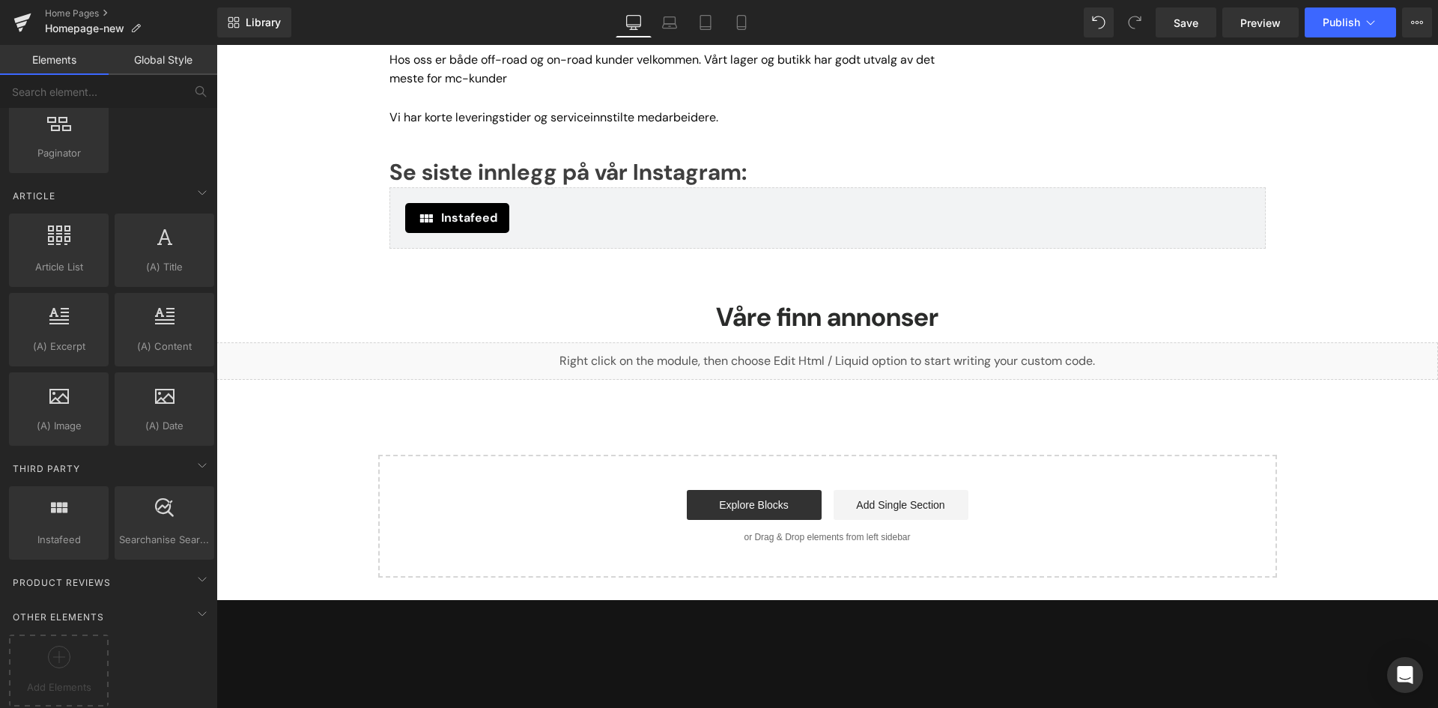
scroll to position [957, 0]
click at [106, 94] on input "text" at bounding box center [92, 91] width 184 height 33
type input "row"
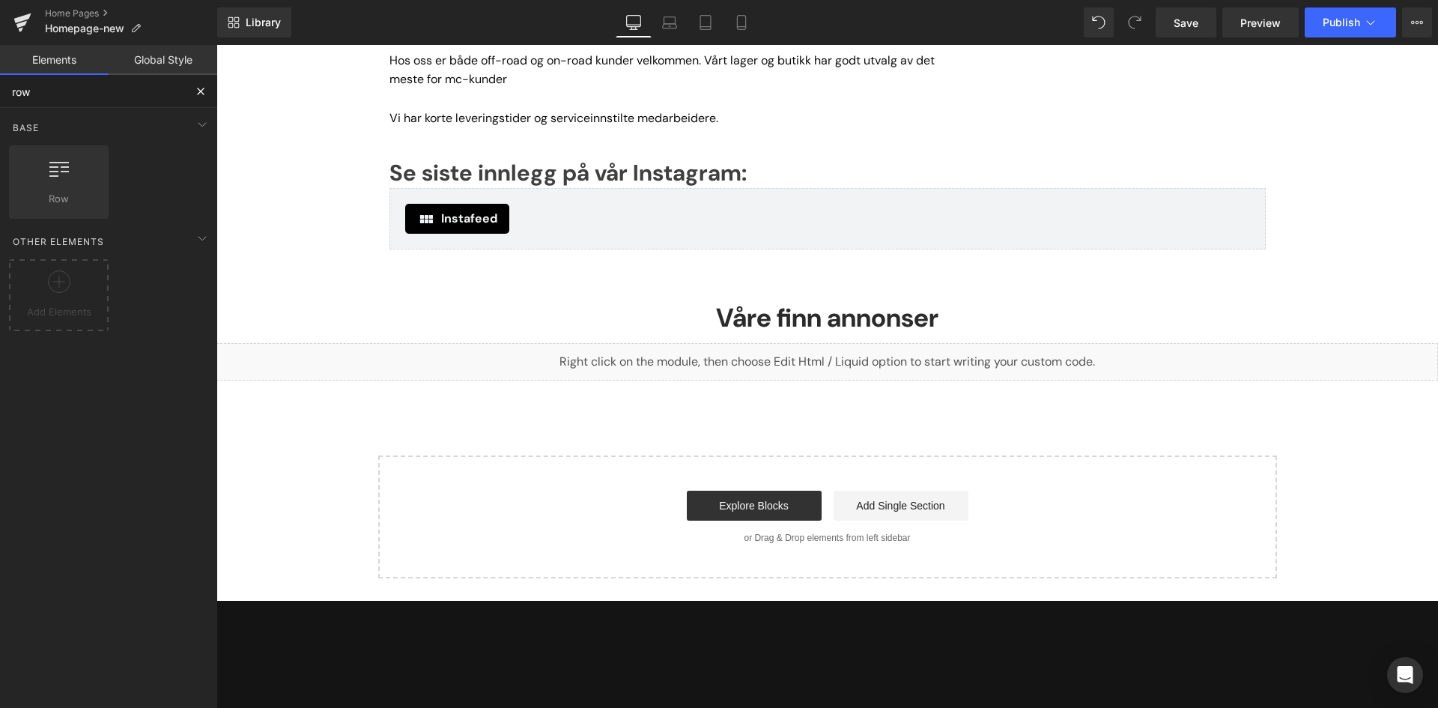
scroll to position [0, 0]
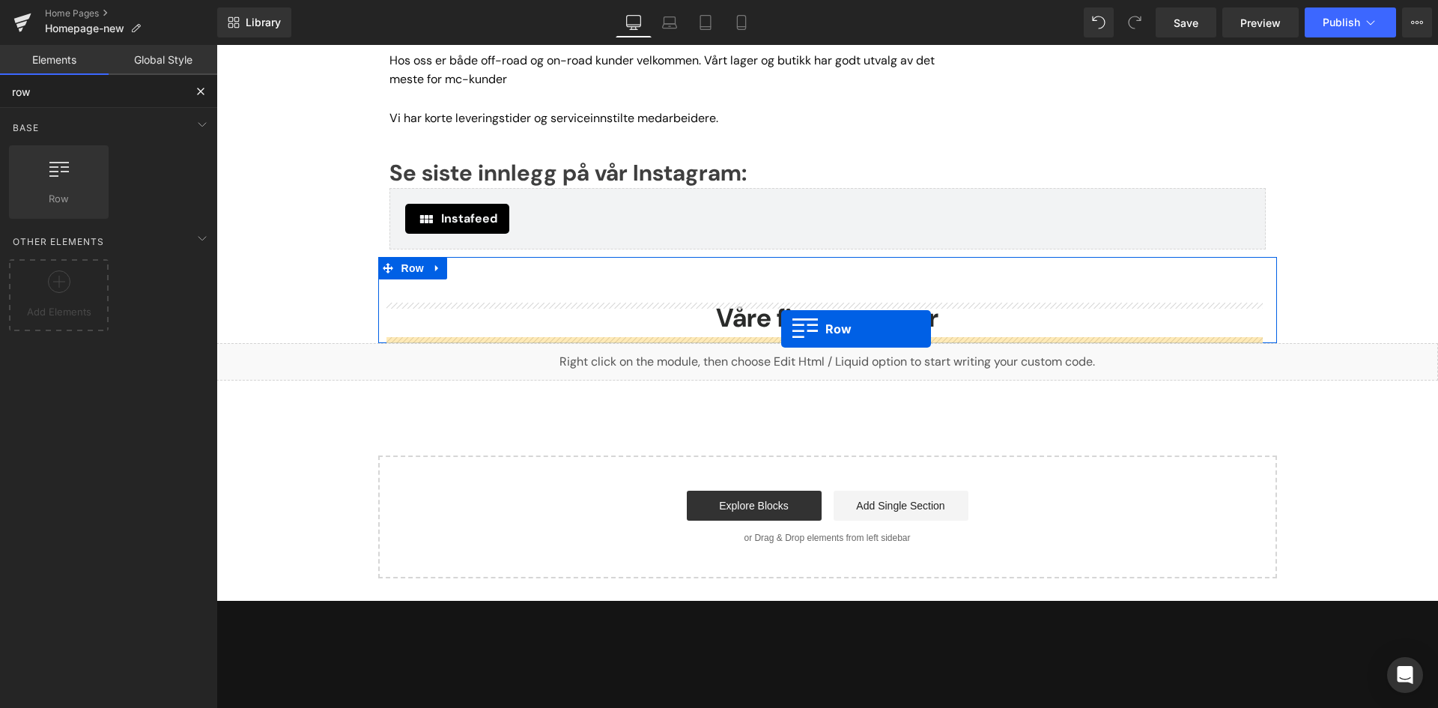
drag, startPoint x: 267, startPoint y: 235, endPoint x: 781, endPoint y: 329, distance: 522.3
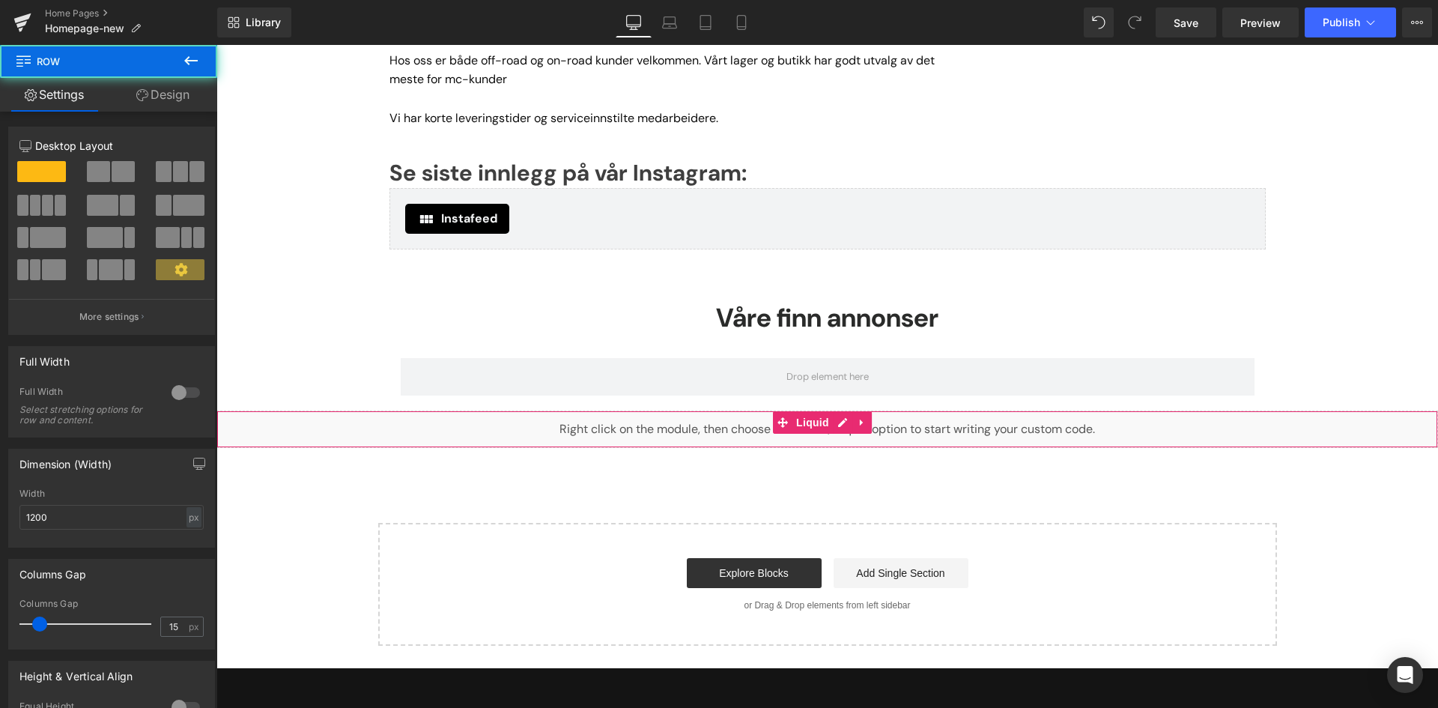
click at [664, 432] on div "Liquid" at bounding box center [827, 429] width 1222 height 37
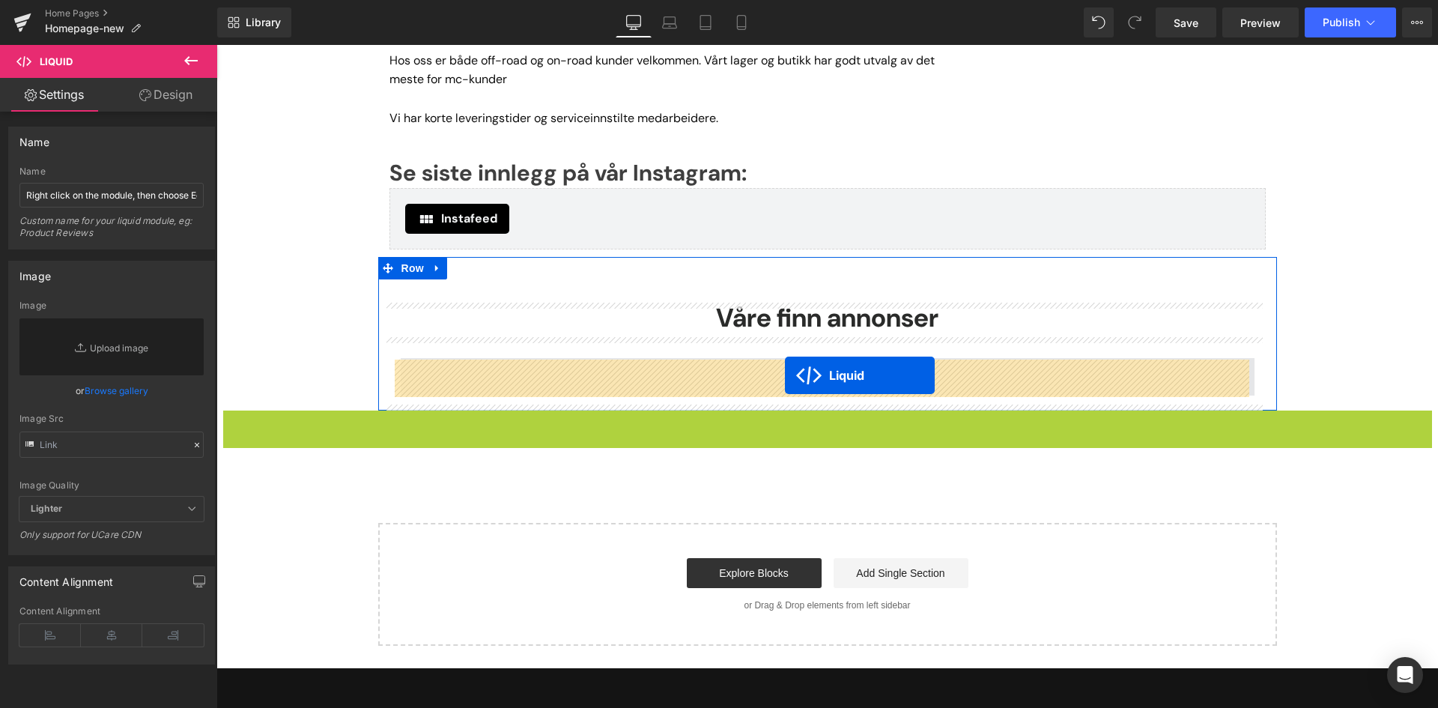
drag, startPoint x: 780, startPoint y: 405, endPoint x: 785, endPoint y: 375, distance: 30.4
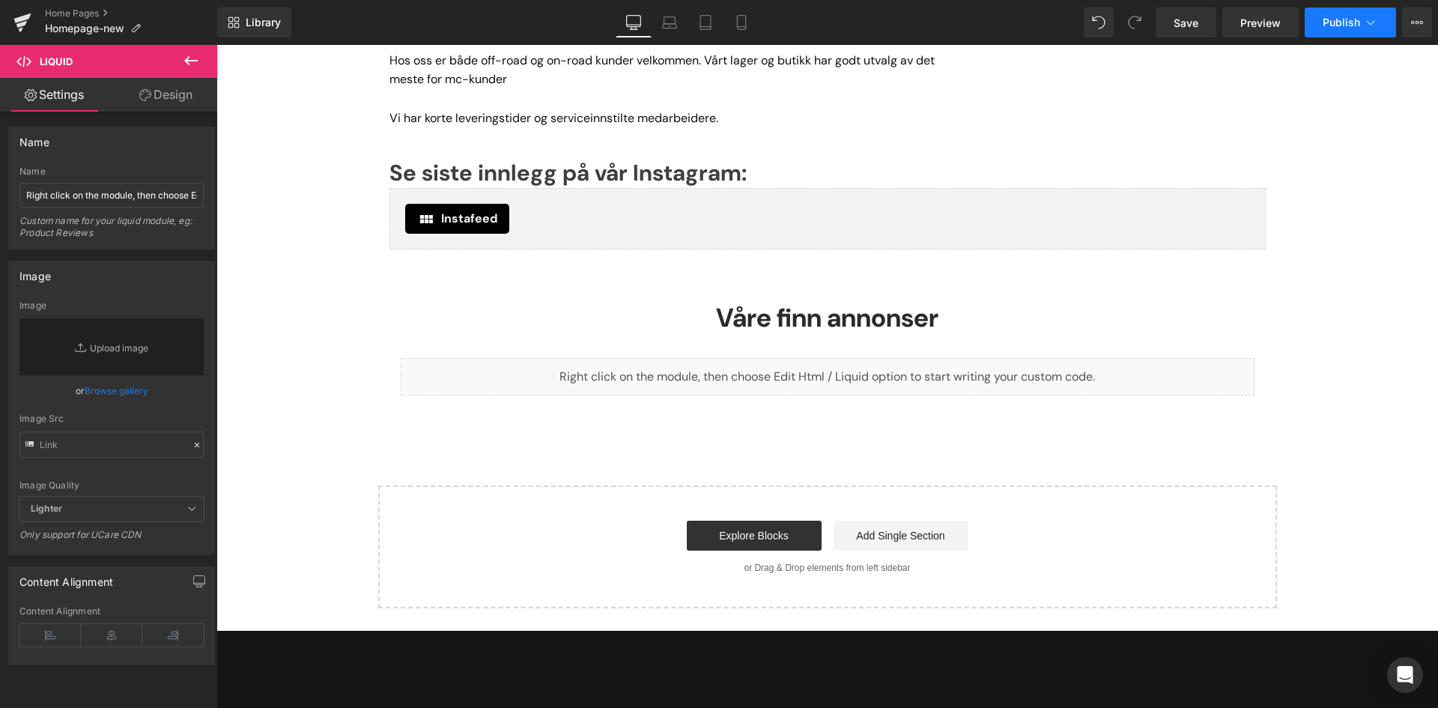
click at [1364, 13] on button "Publish" at bounding box center [1350, 22] width 91 height 30
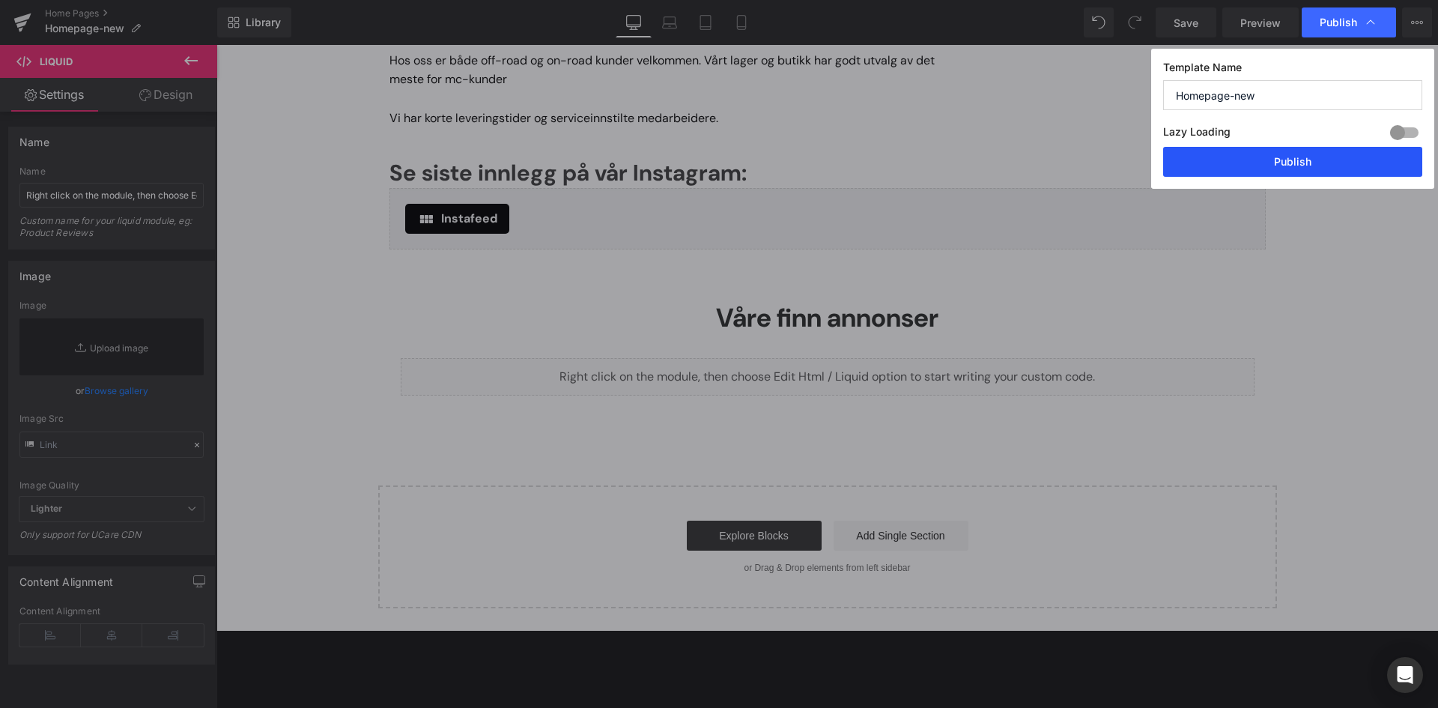
click at [1282, 161] on button "Publish" at bounding box center [1292, 162] width 259 height 30
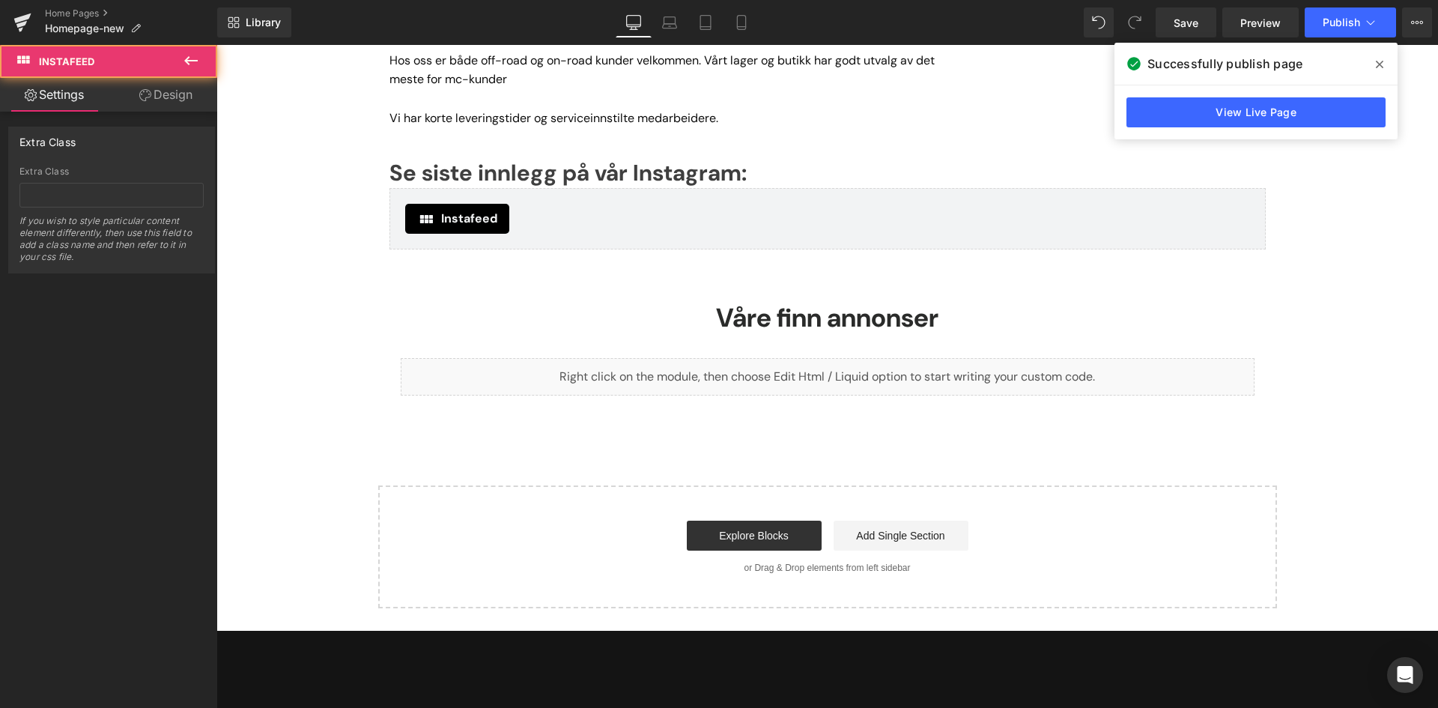
click at [445, 213] on span "Instafeed" at bounding box center [469, 219] width 56 height 18
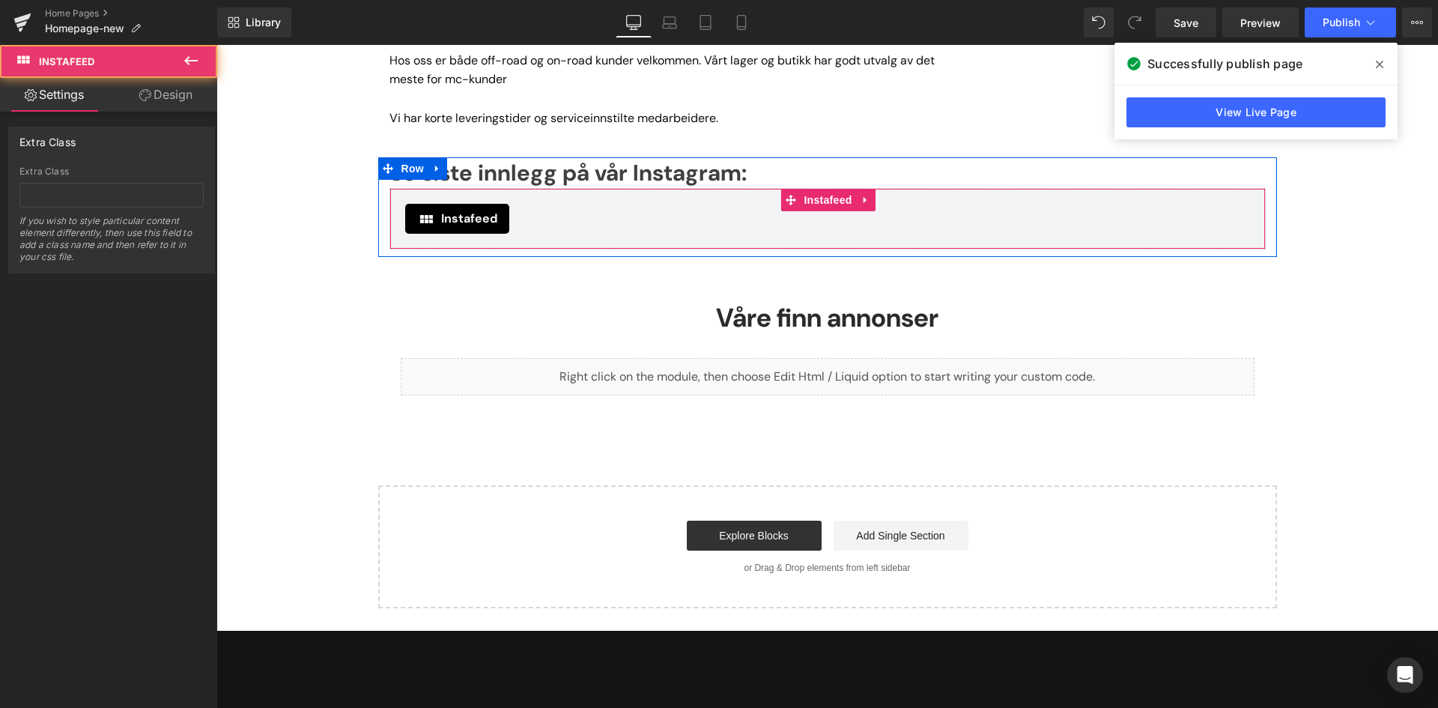
click at [446, 216] on span "Instafeed" at bounding box center [469, 219] width 56 height 18
click at [478, 212] on span "Instafeed" at bounding box center [469, 219] width 56 height 18
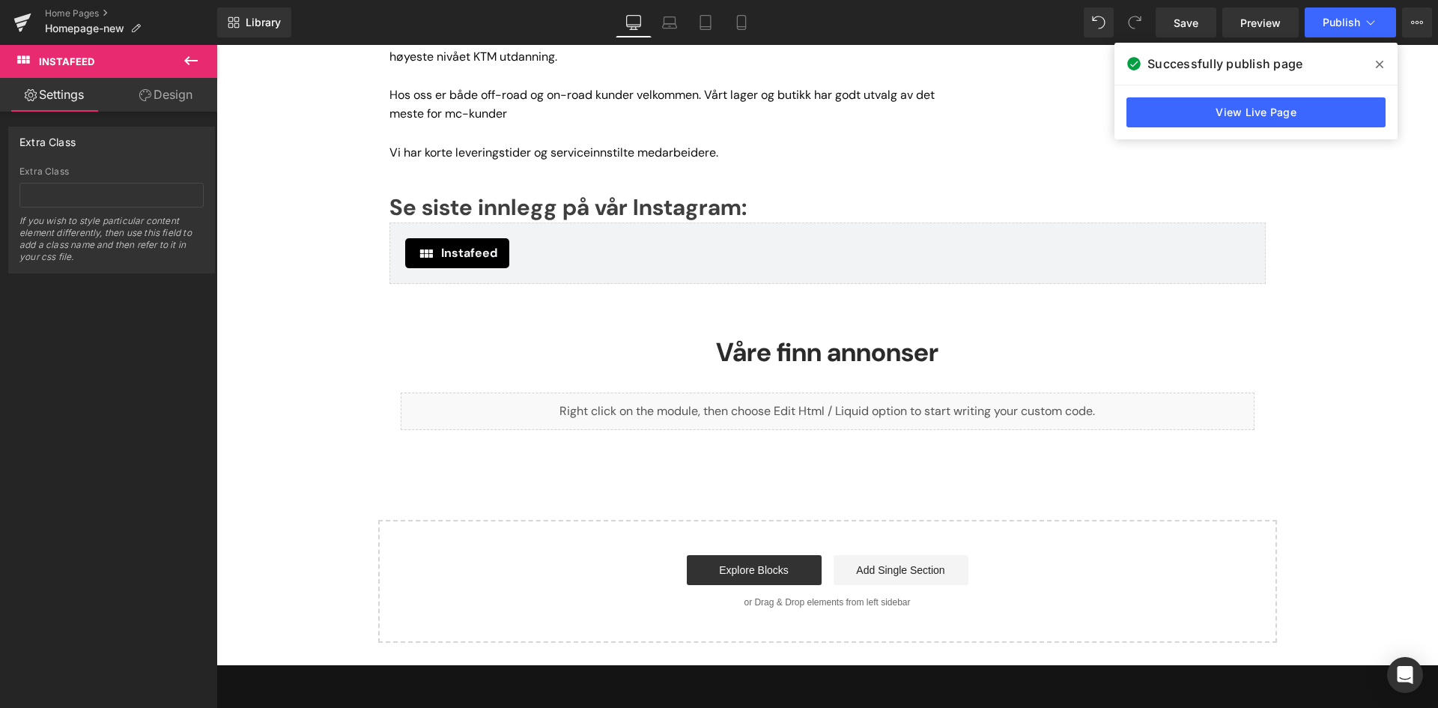
scroll to position [808, 0]
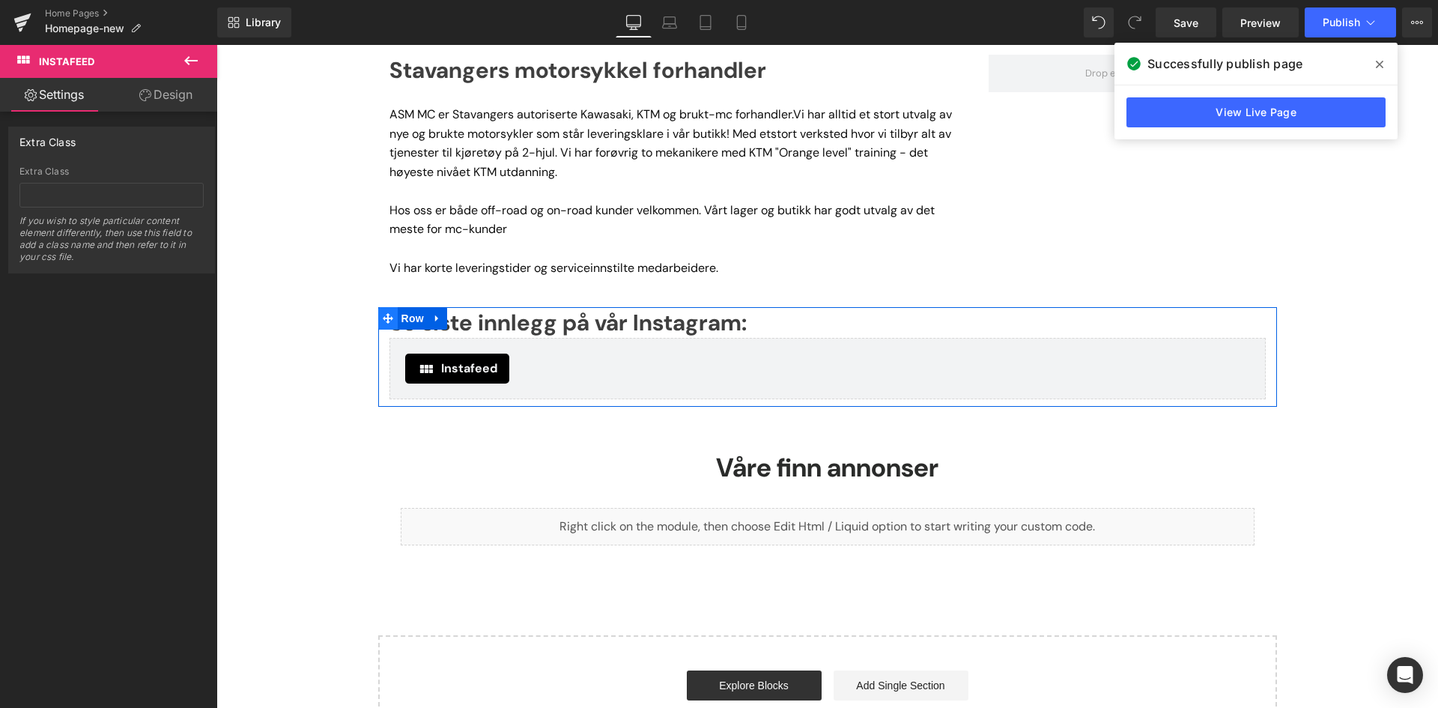
click at [386, 319] on icon at bounding box center [388, 318] width 10 height 10
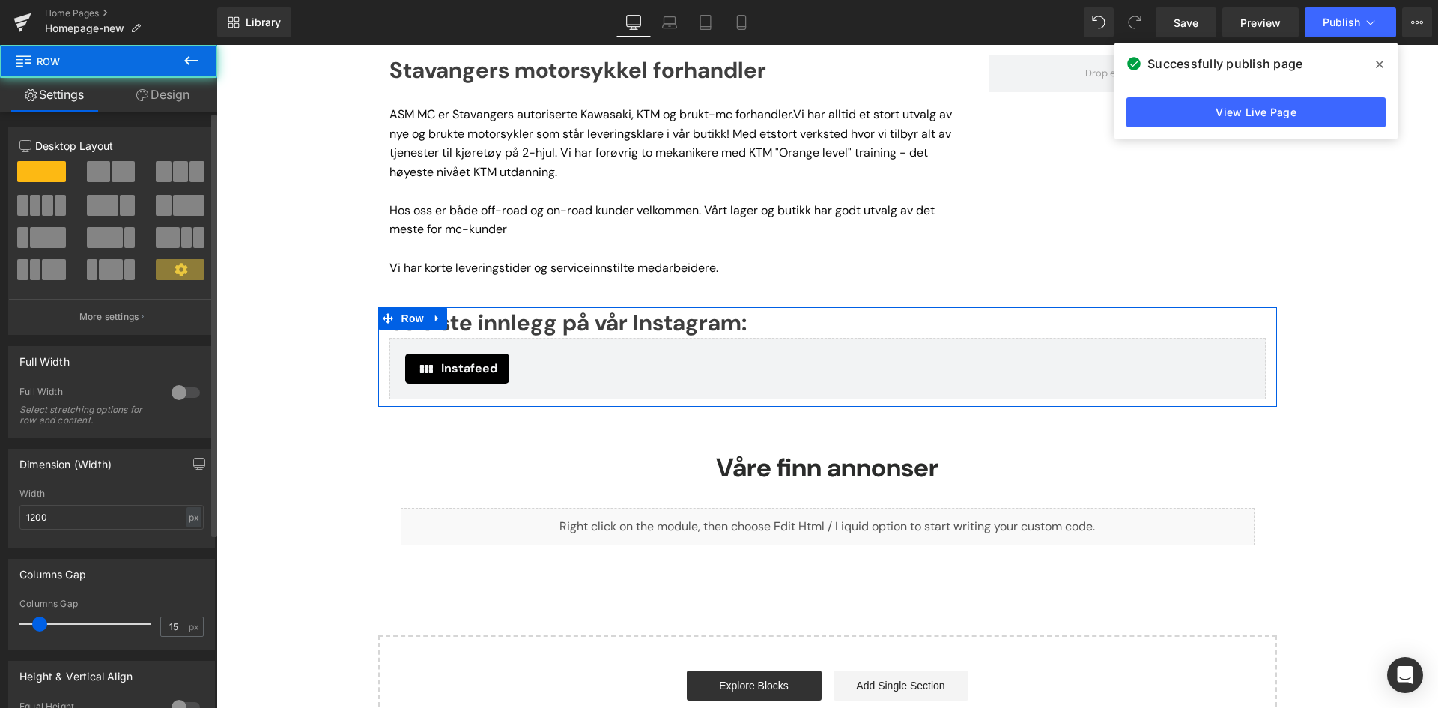
click at [82, 166] on div at bounding box center [112, 177] width 70 height 32
click at [94, 168] on span at bounding box center [98, 171] width 23 height 21
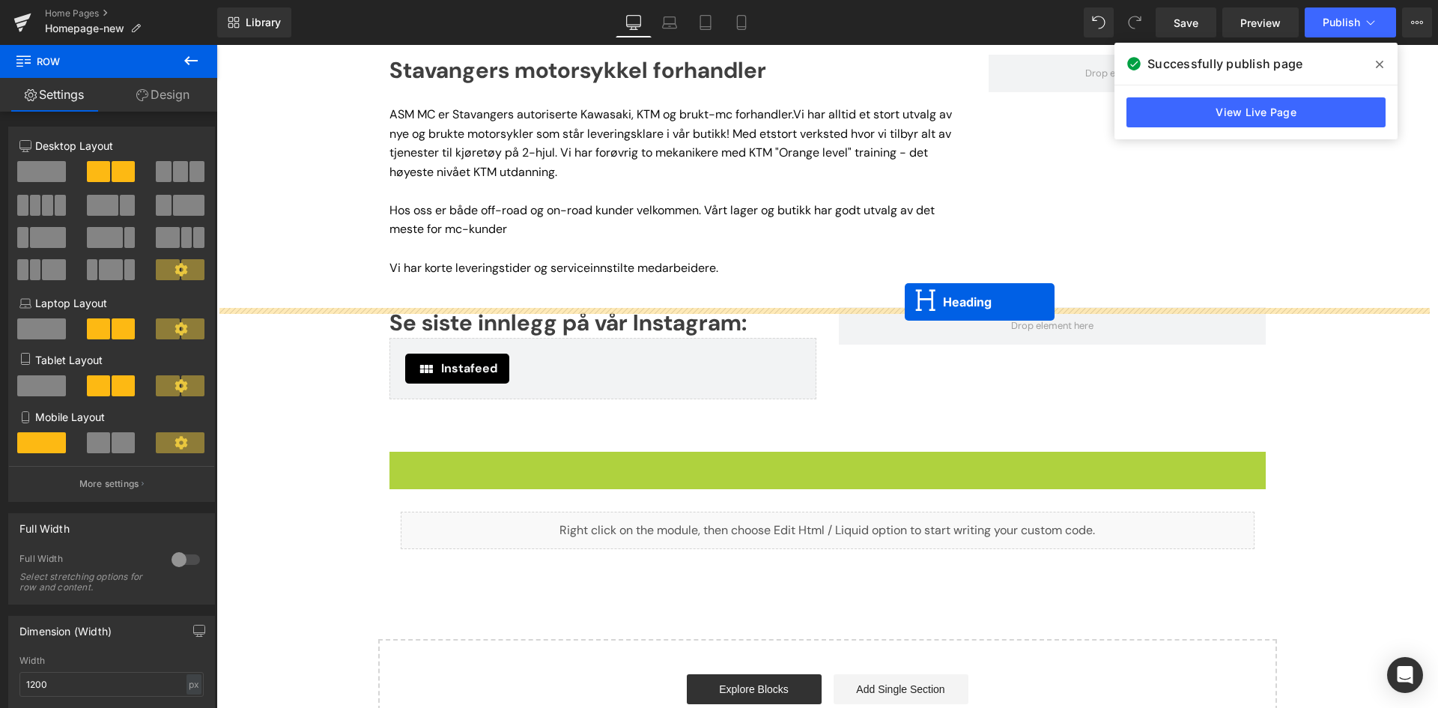
drag, startPoint x: 782, startPoint y: 473, endPoint x: 905, endPoint y: 302, distance: 210.4
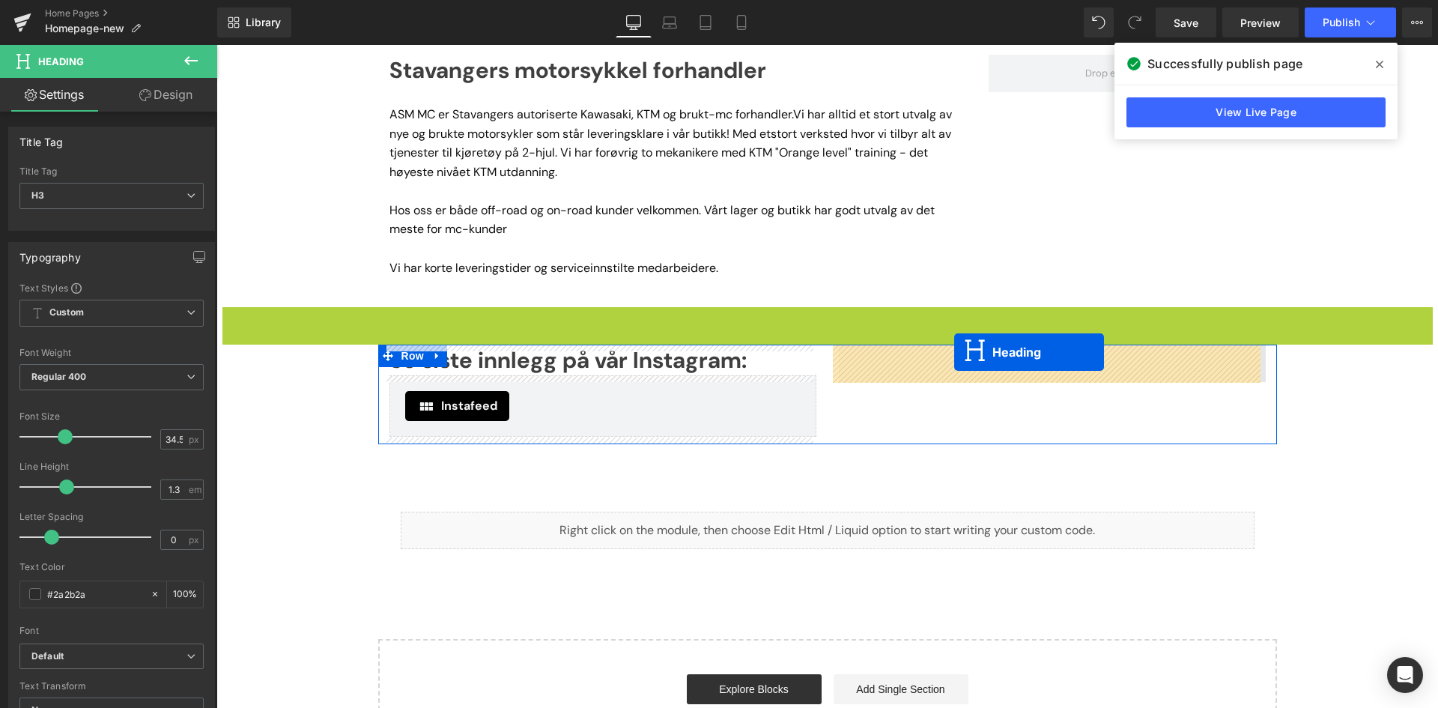
drag, startPoint x: 784, startPoint y: 327, endPoint x: 954, endPoint y: 352, distance: 172.6
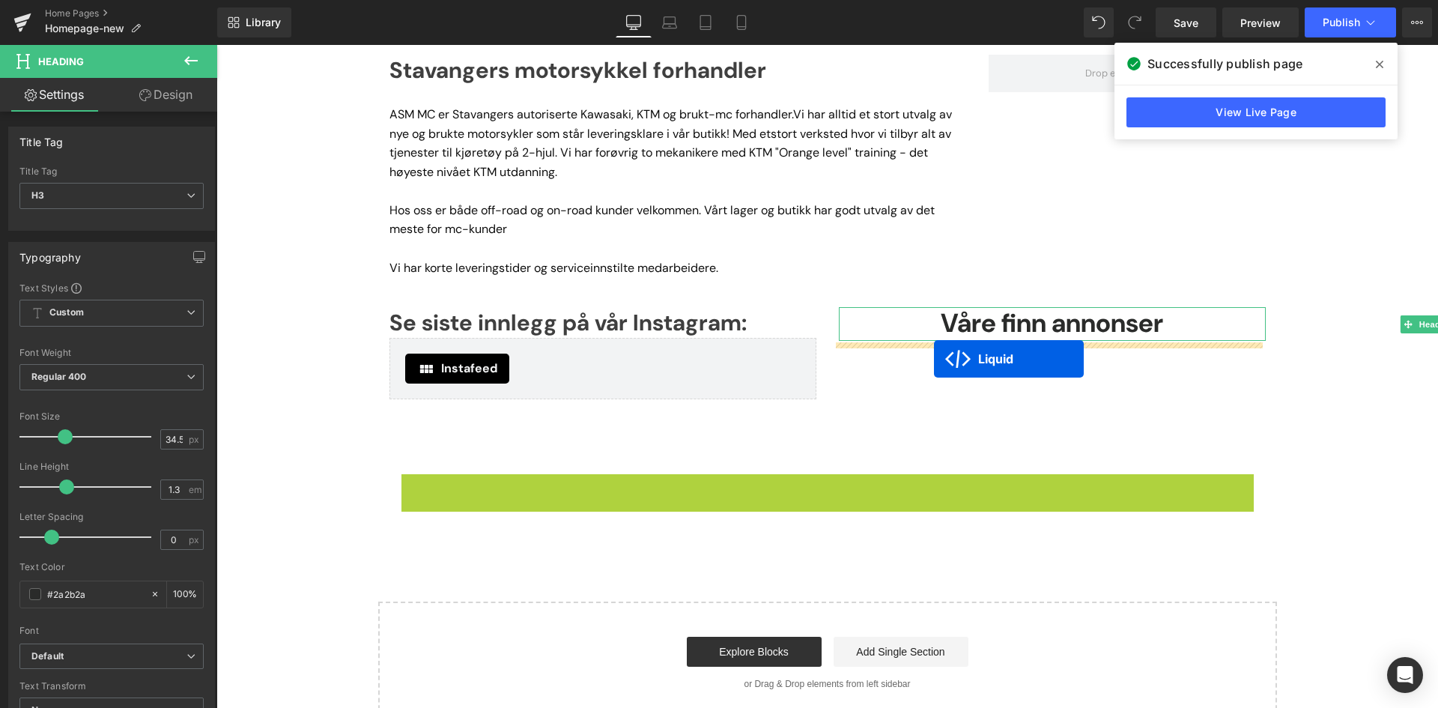
drag, startPoint x: 781, startPoint y: 491, endPoint x: 934, endPoint y: 359, distance: 201.8
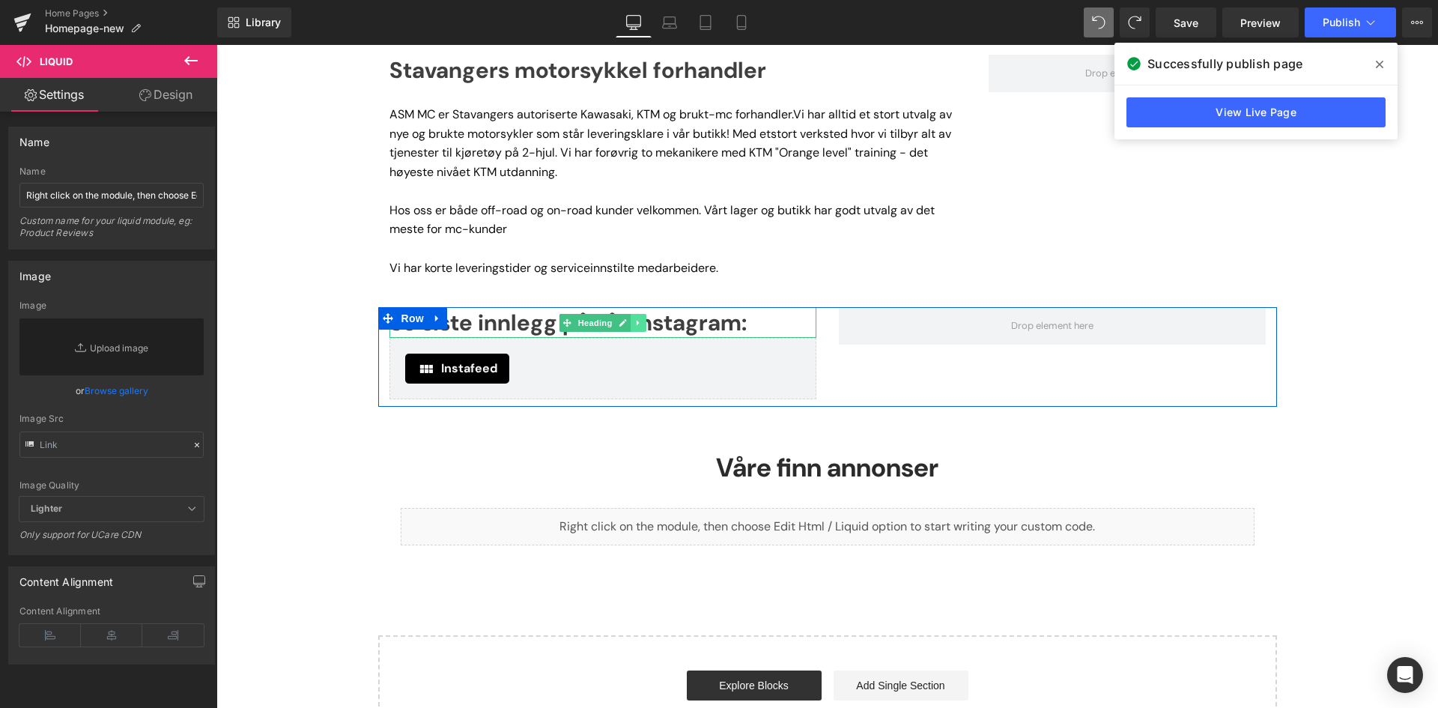
click at [640, 324] on link at bounding box center [639, 323] width 16 height 18
click at [626, 326] on icon at bounding box center [630, 322] width 8 height 9
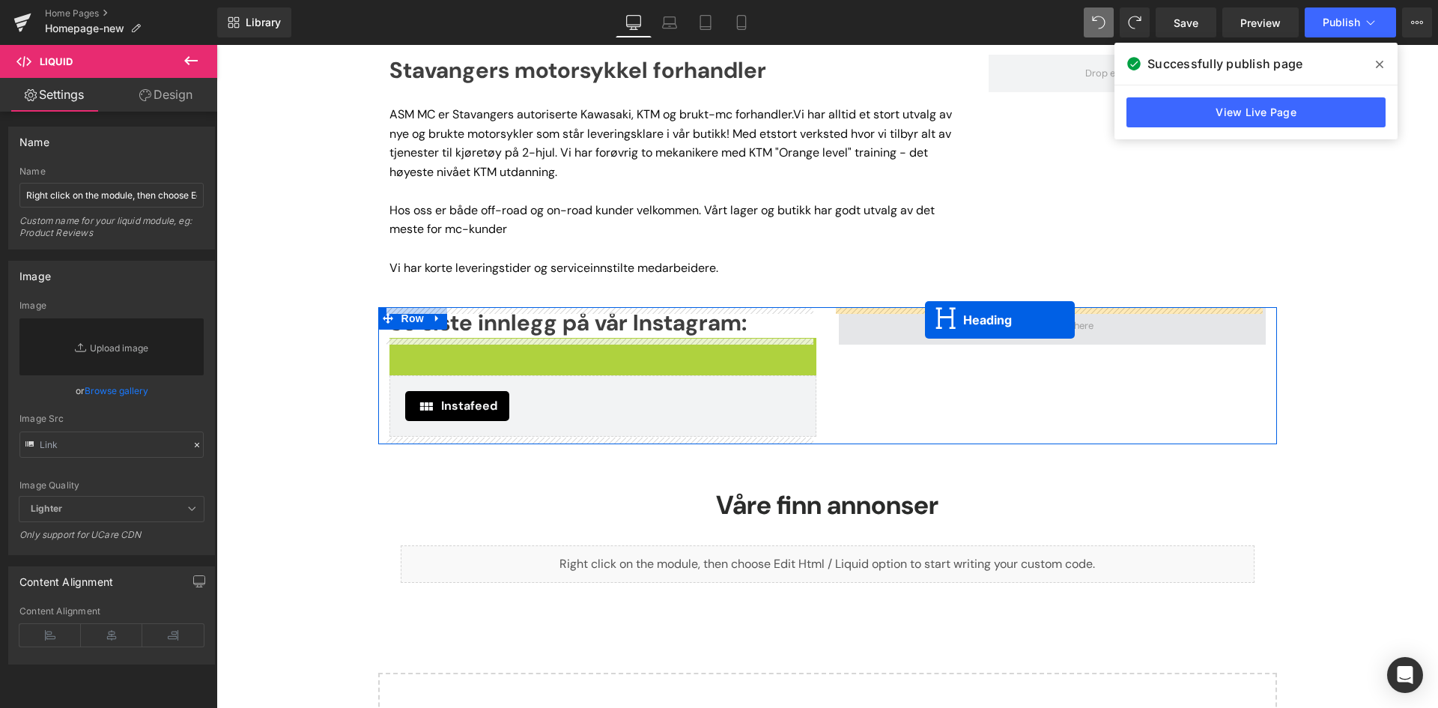
drag, startPoint x: 561, startPoint y: 354, endPoint x: 925, endPoint y: 320, distance: 365.7
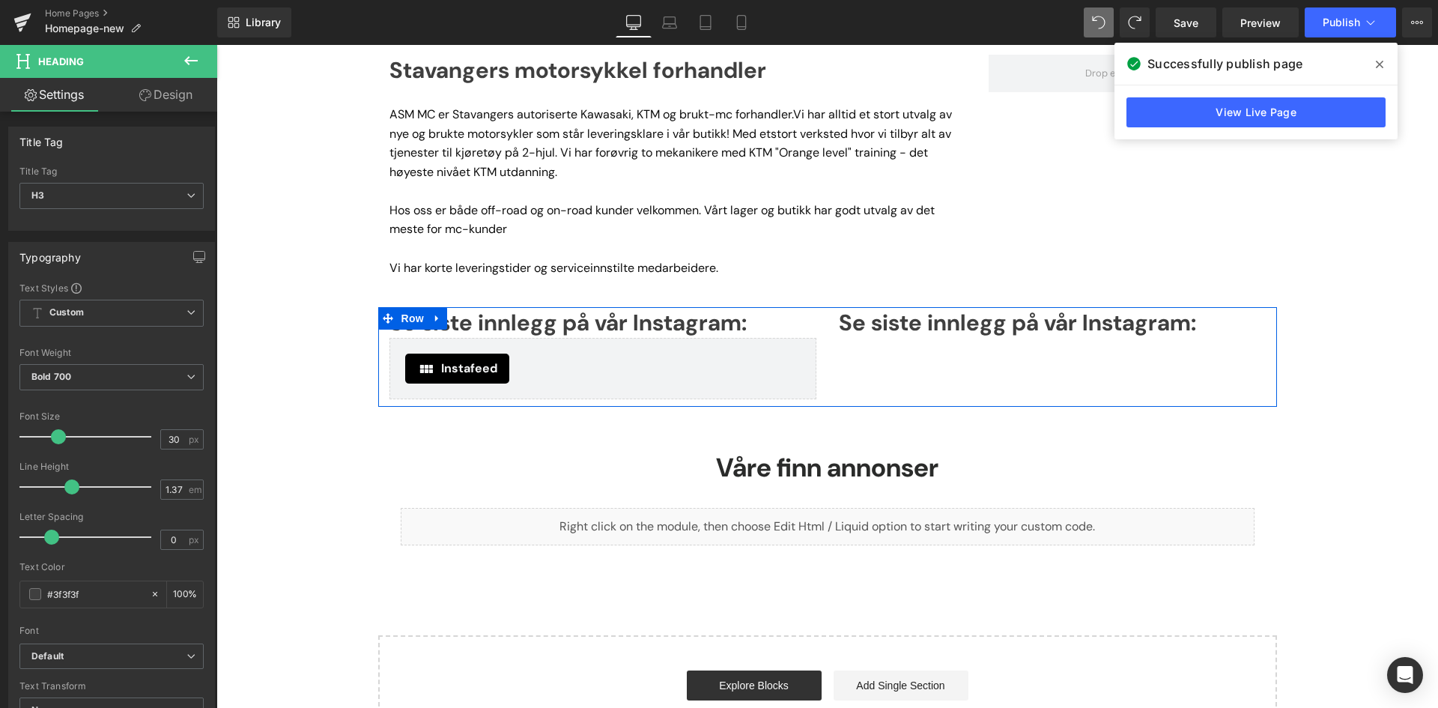
click at [943, 367] on div "Se siste innlegg på vår Instagram: Heading Instafeed Instafeed Se siste innlegg…" at bounding box center [827, 357] width 899 height 100
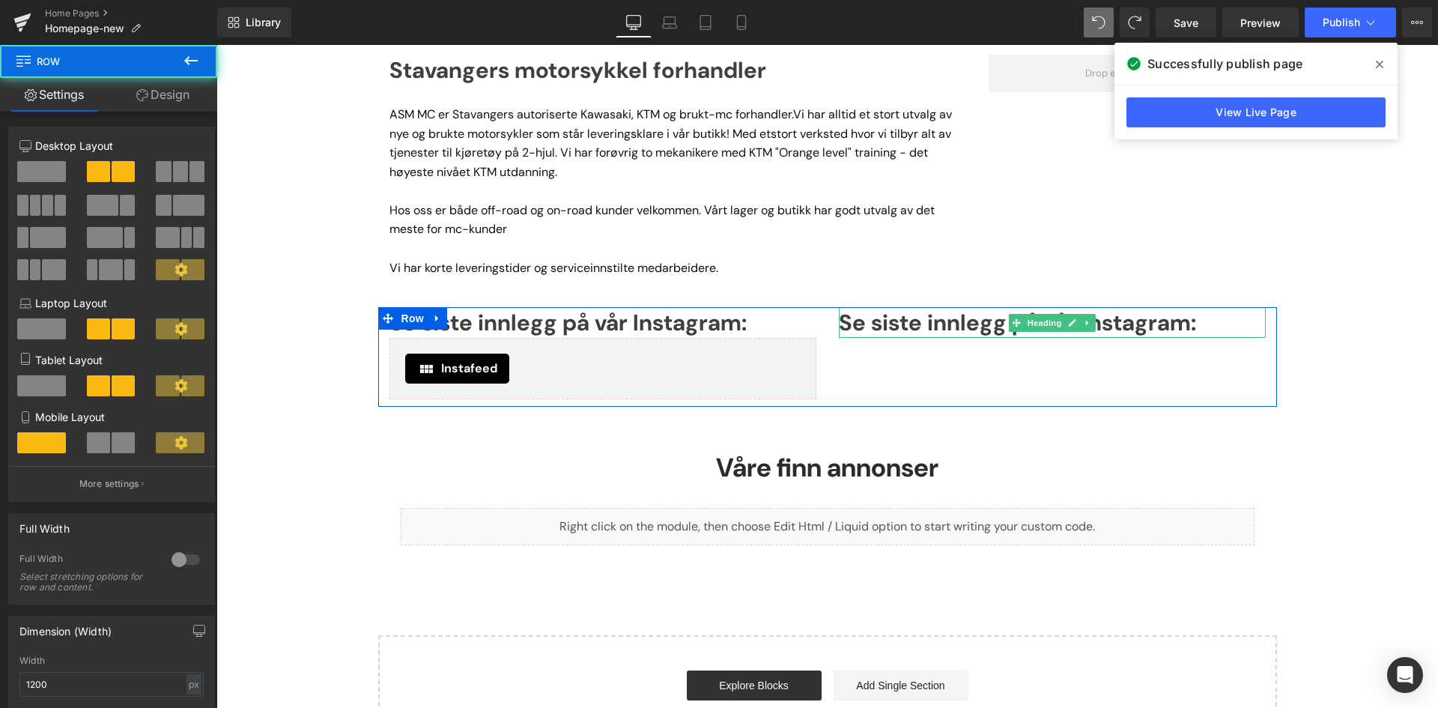
click at [952, 328] on h3 "Se siste innlegg på vår Instagram:" at bounding box center [1052, 322] width 427 height 31
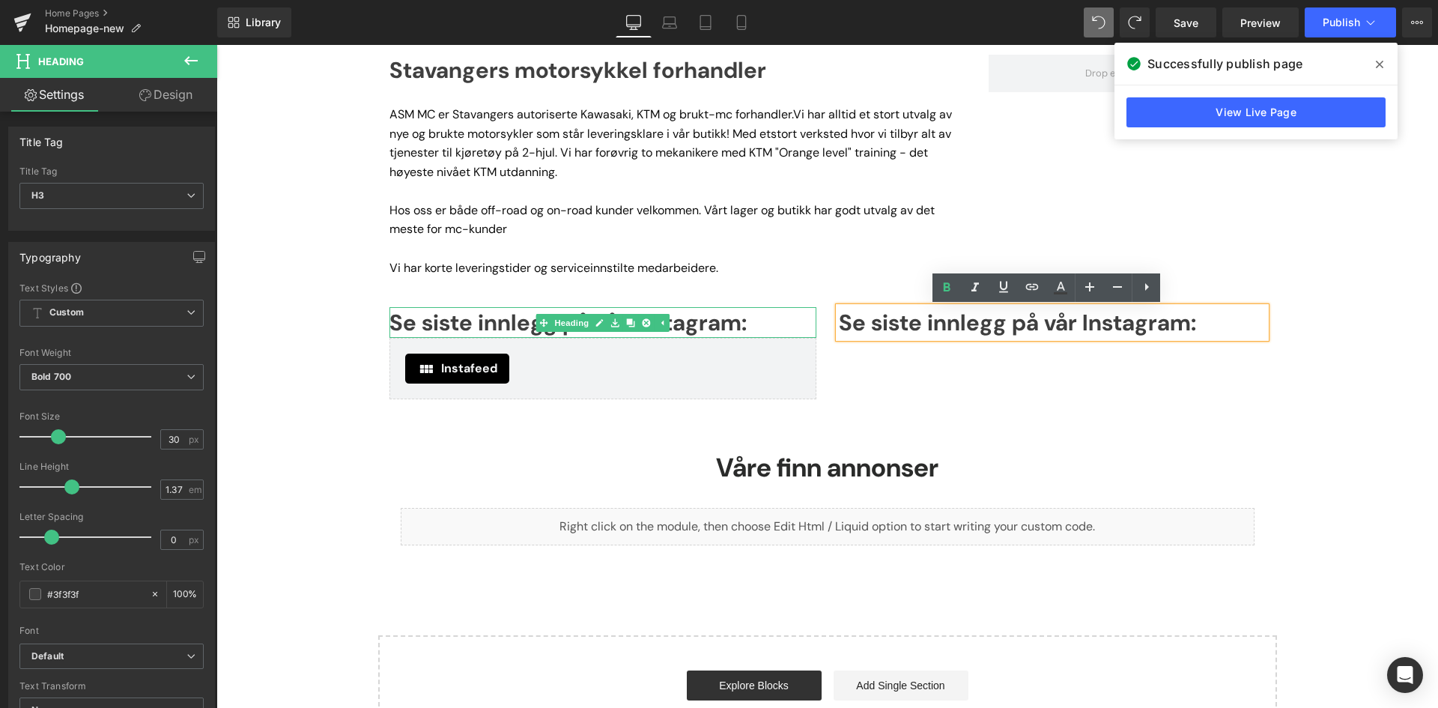
click at [751, 331] on h3 "Se siste innlegg på vår Instagram:" at bounding box center [603, 322] width 427 height 31
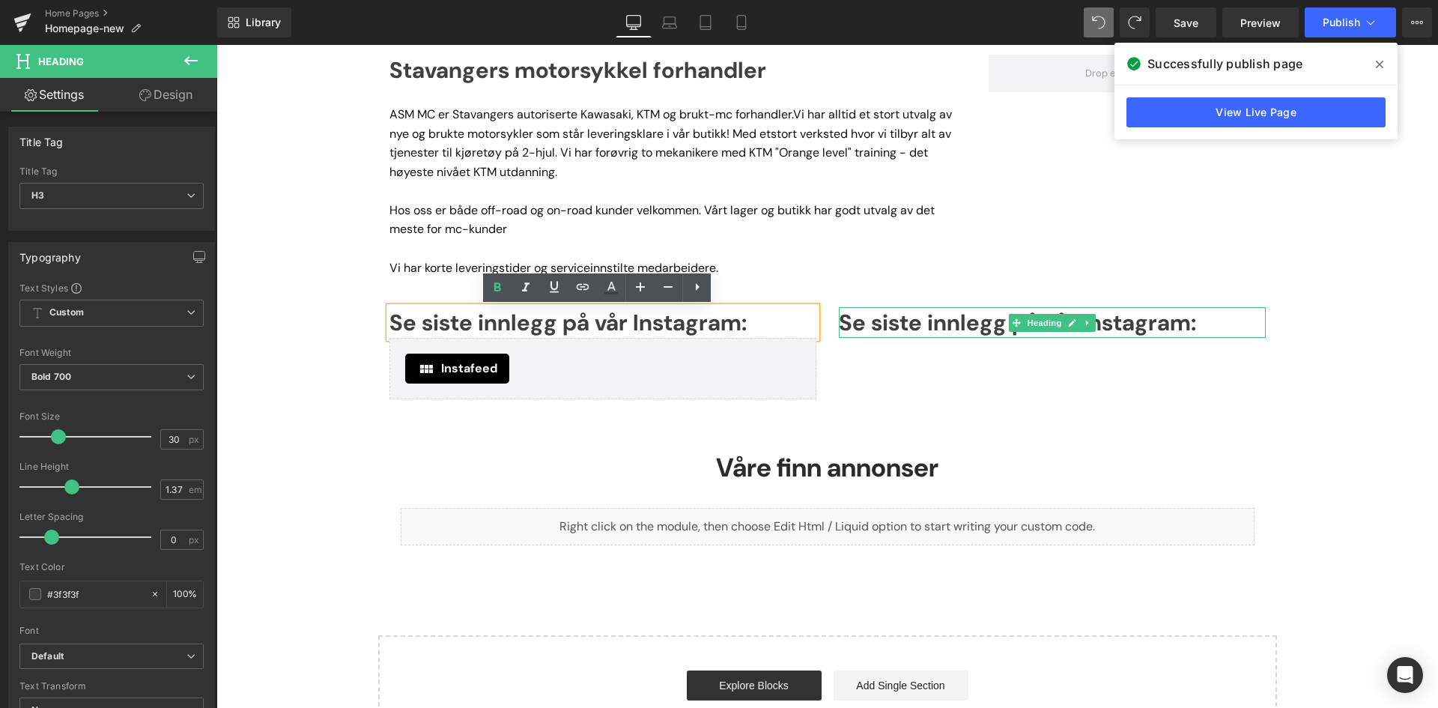
click at [963, 323] on h3 "Se siste innlegg på vår Instagram:" at bounding box center [1052, 322] width 427 height 31
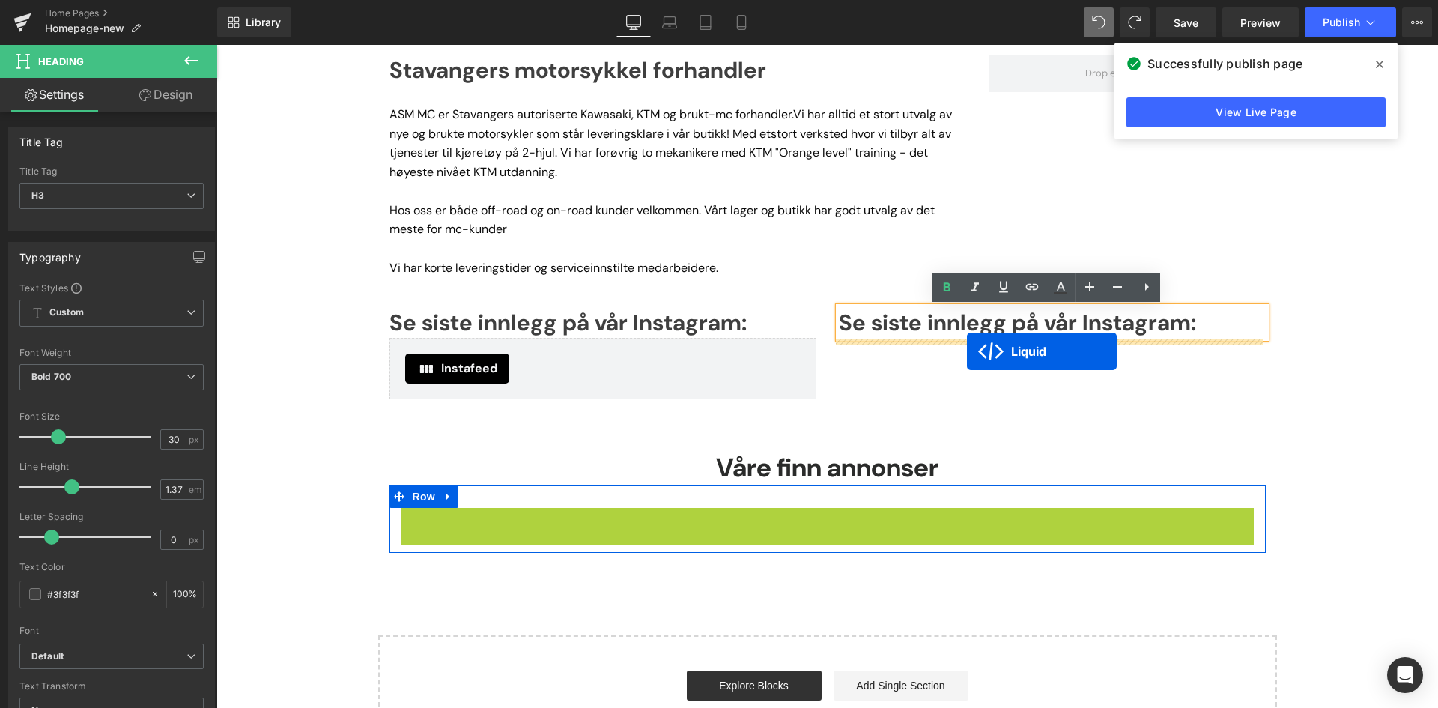
drag, startPoint x: 779, startPoint y: 520, endPoint x: 967, endPoint y: 351, distance: 252.5
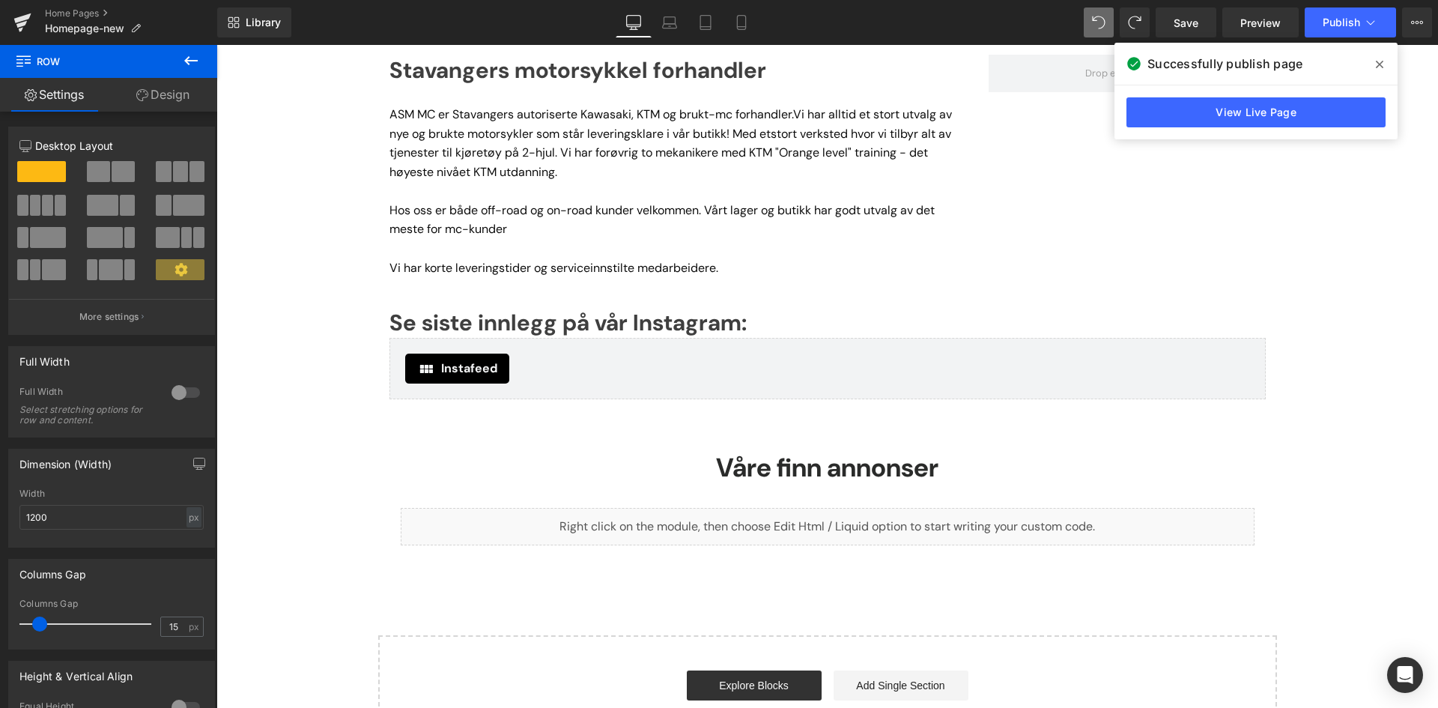
click at [188, 55] on icon at bounding box center [191, 61] width 18 height 18
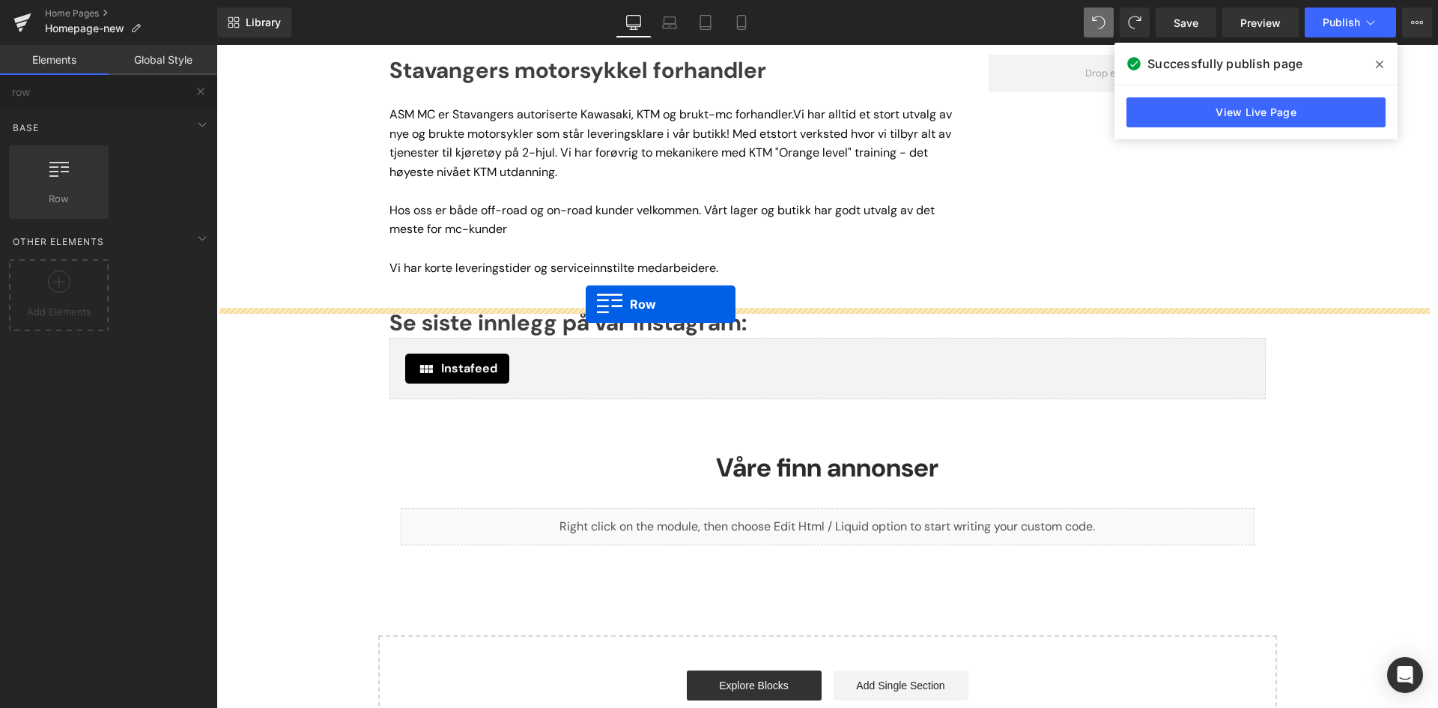
drag, startPoint x: 343, startPoint y: 246, endPoint x: 586, endPoint y: 304, distance: 249.5
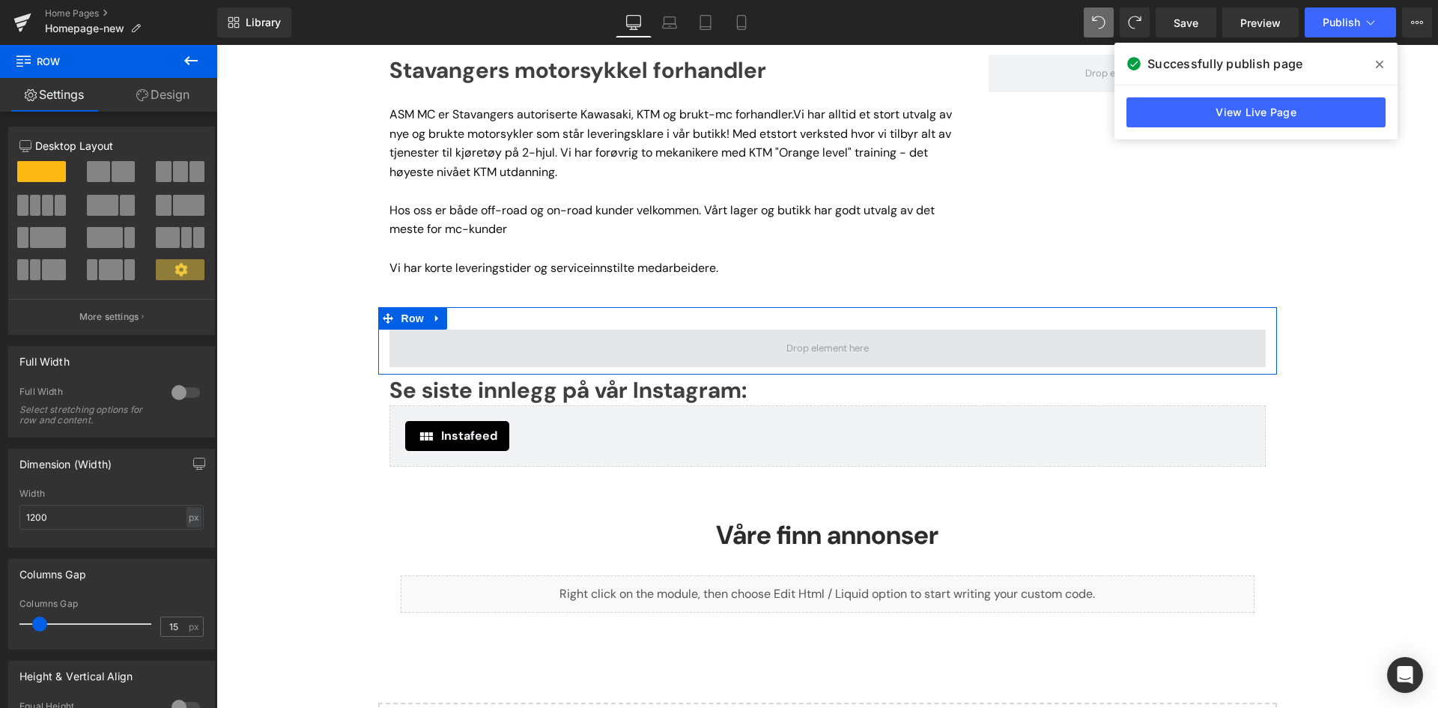
click at [731, 350] on span at bounding box center [828, 348] width 876 height 37
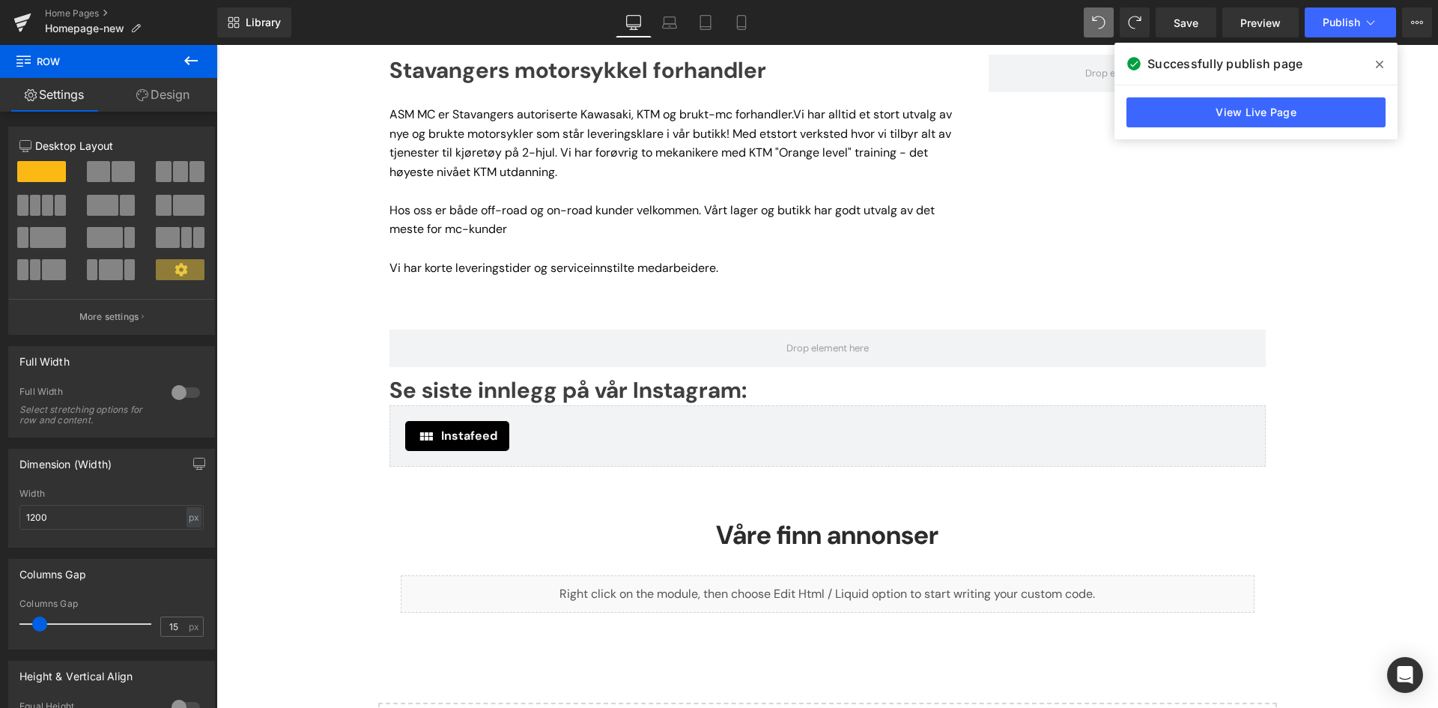
click at [187, 64] on icon at bounding box center [191, 61] width 18 height 18
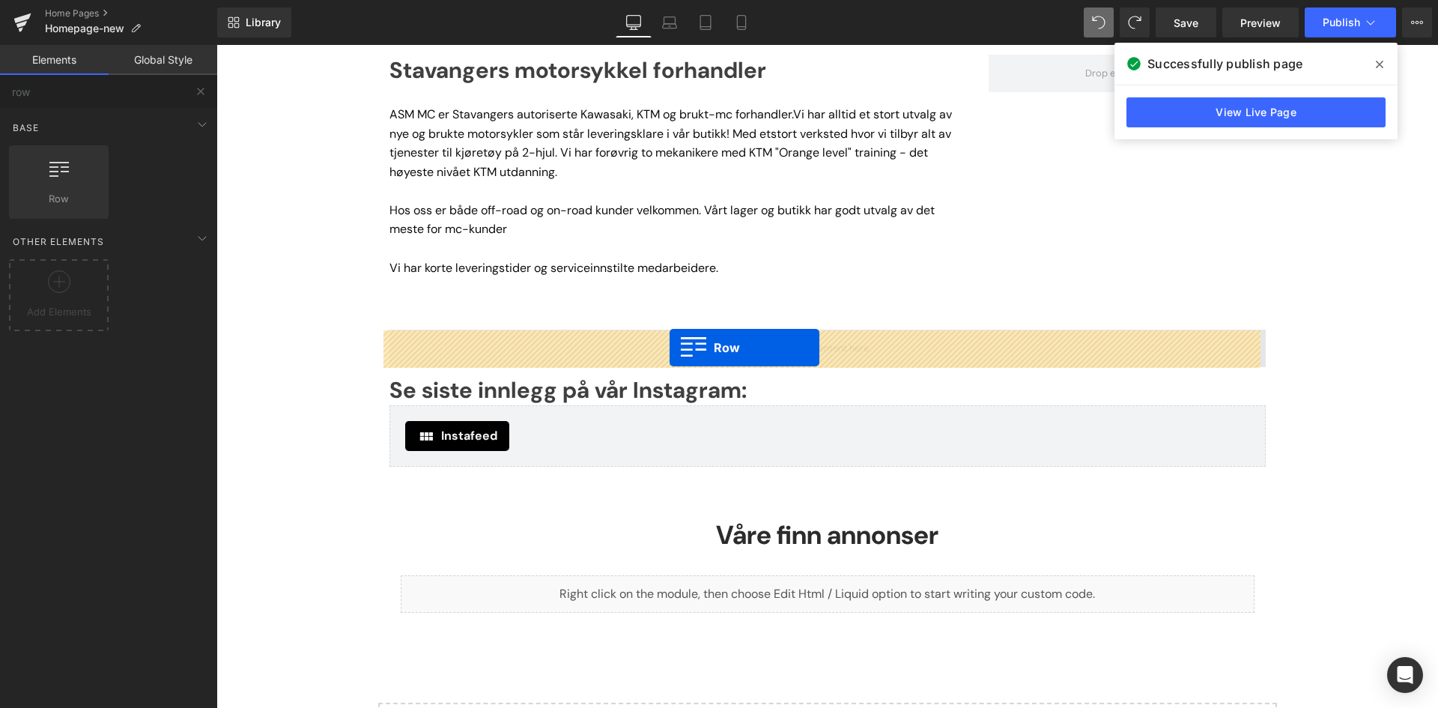
drag, startPoint x: 292, startPoint y: 231, endPoint x: 670, endPoint y: 348, distance: 395.2
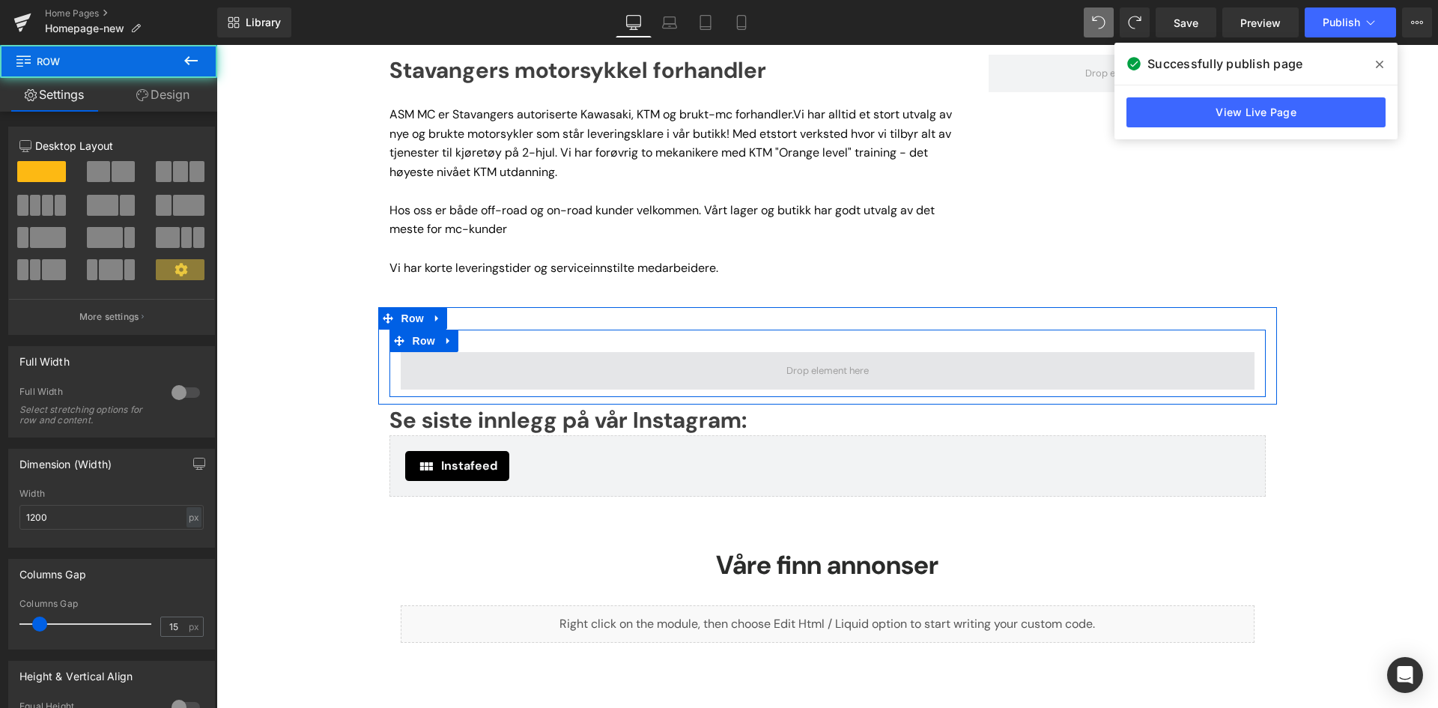
click at [656, 380] on span at bounding box center [828, 370] width 854 height 37
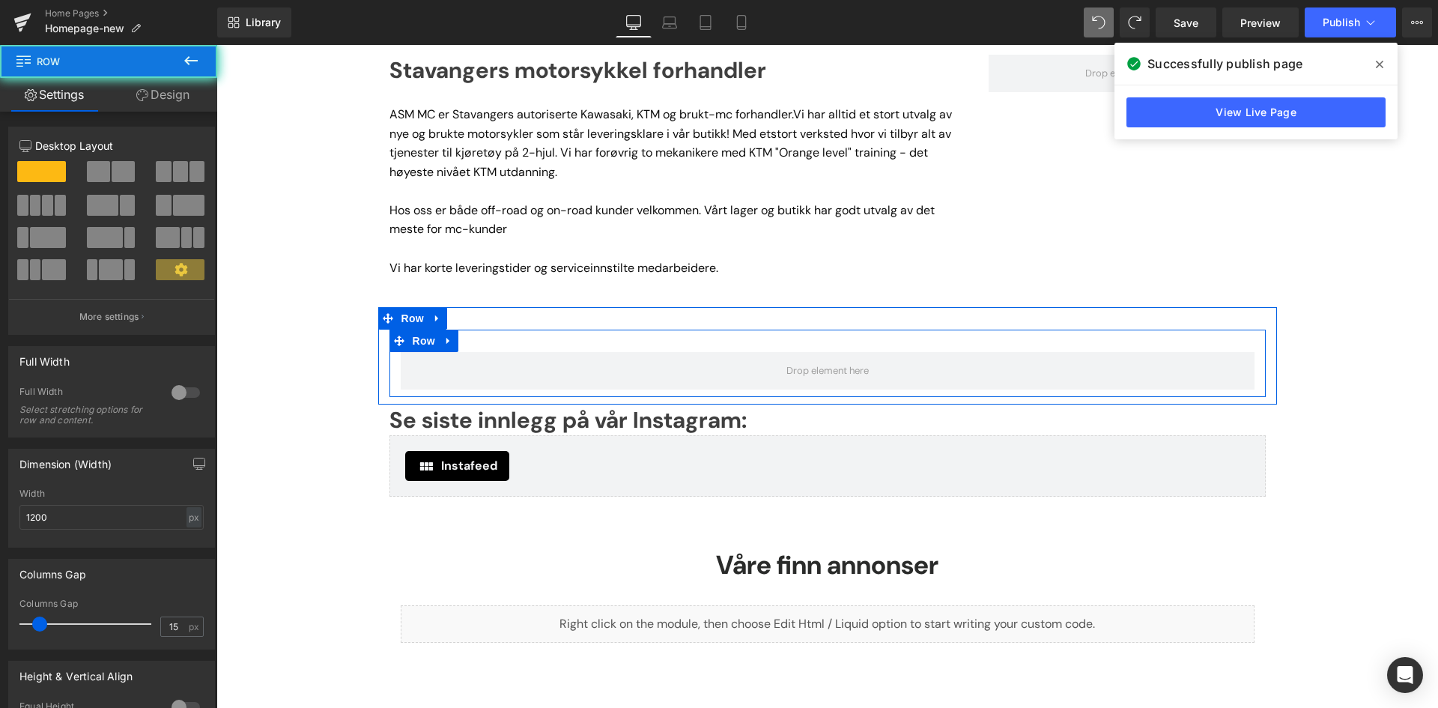
click at [600, 324] on div "Row Row" at bounding box center [827, 355] width 899 height 97
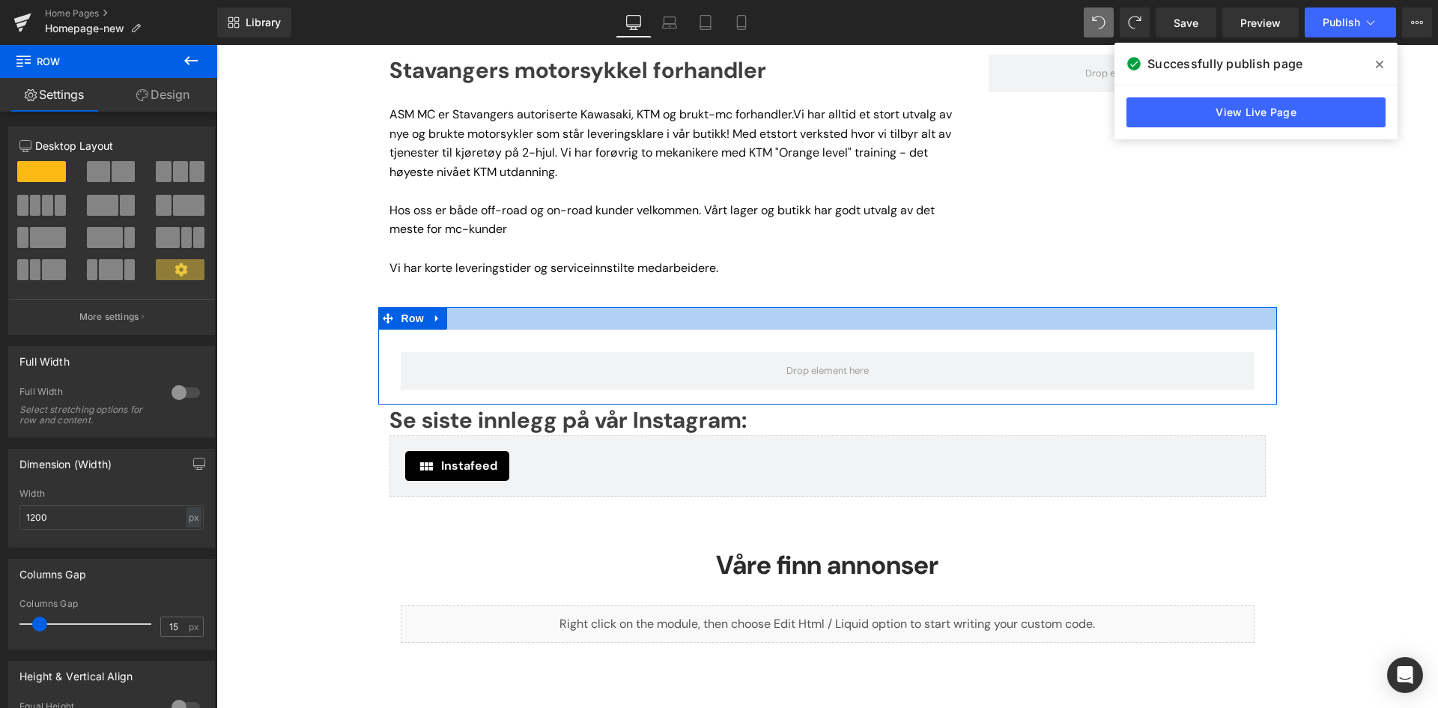
click at [497, 315] on div at bounding box center [827, 318] width 899 height 22
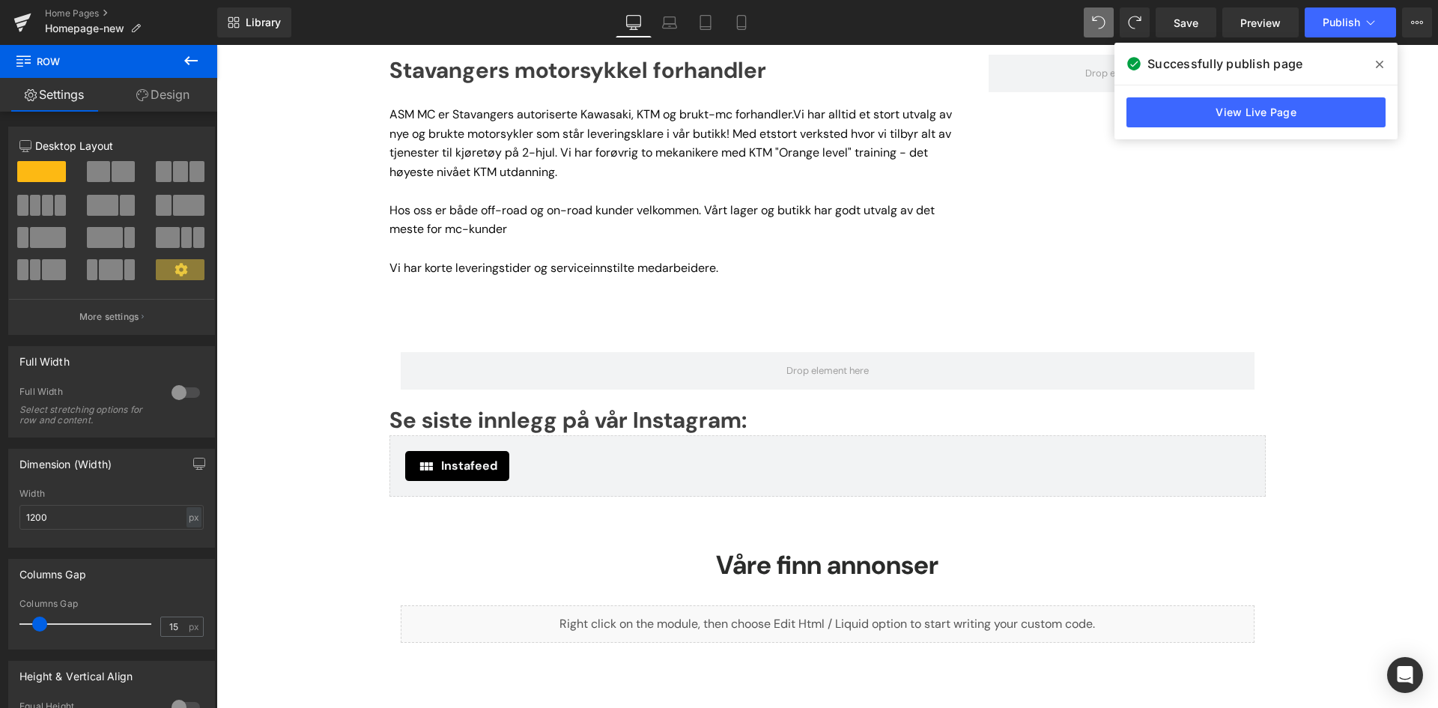
click at [372, 318] on div "Åpningstider Button Motorcycle rental Button Row Image Image Row Row Liquid ÅPN…" at bounding box center [827, 111] width 1222 height 1488
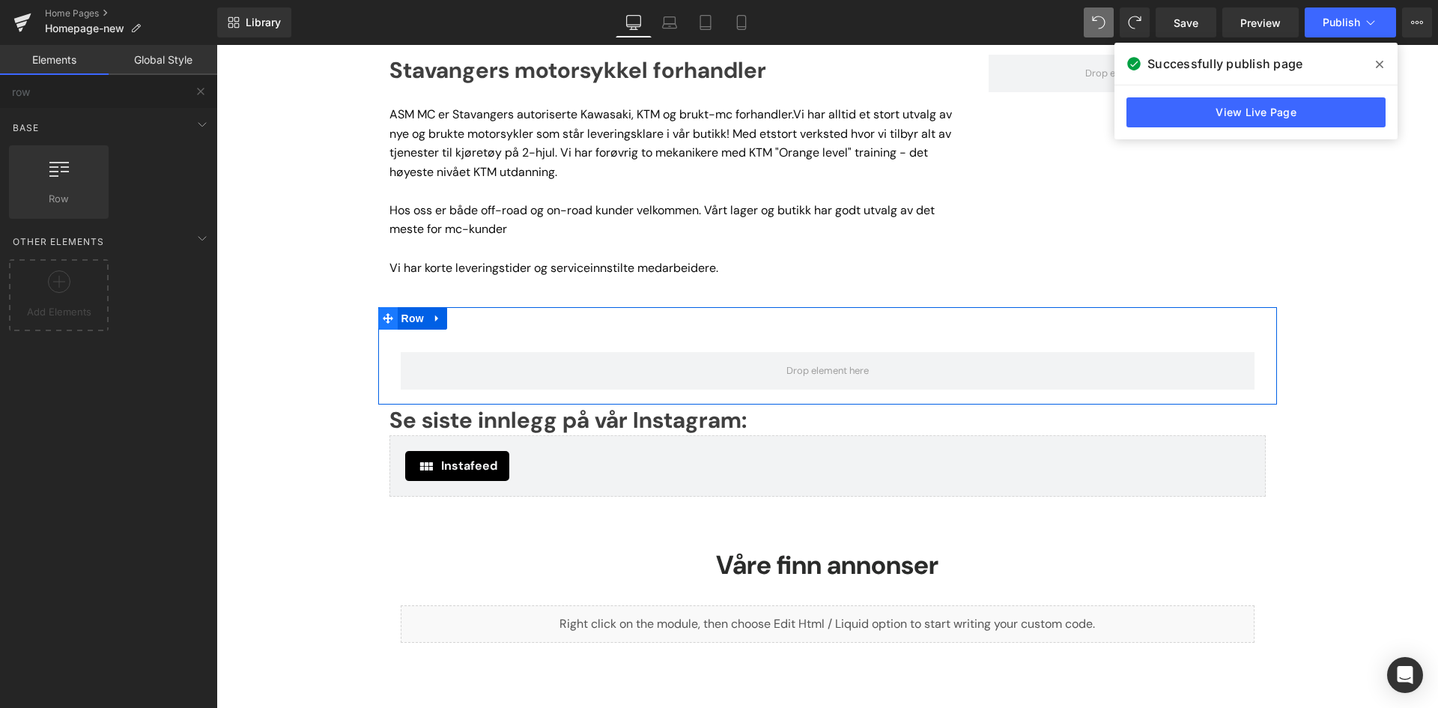
click at [388, 319] on span at bounding box center [387, 318] width 19 height 22
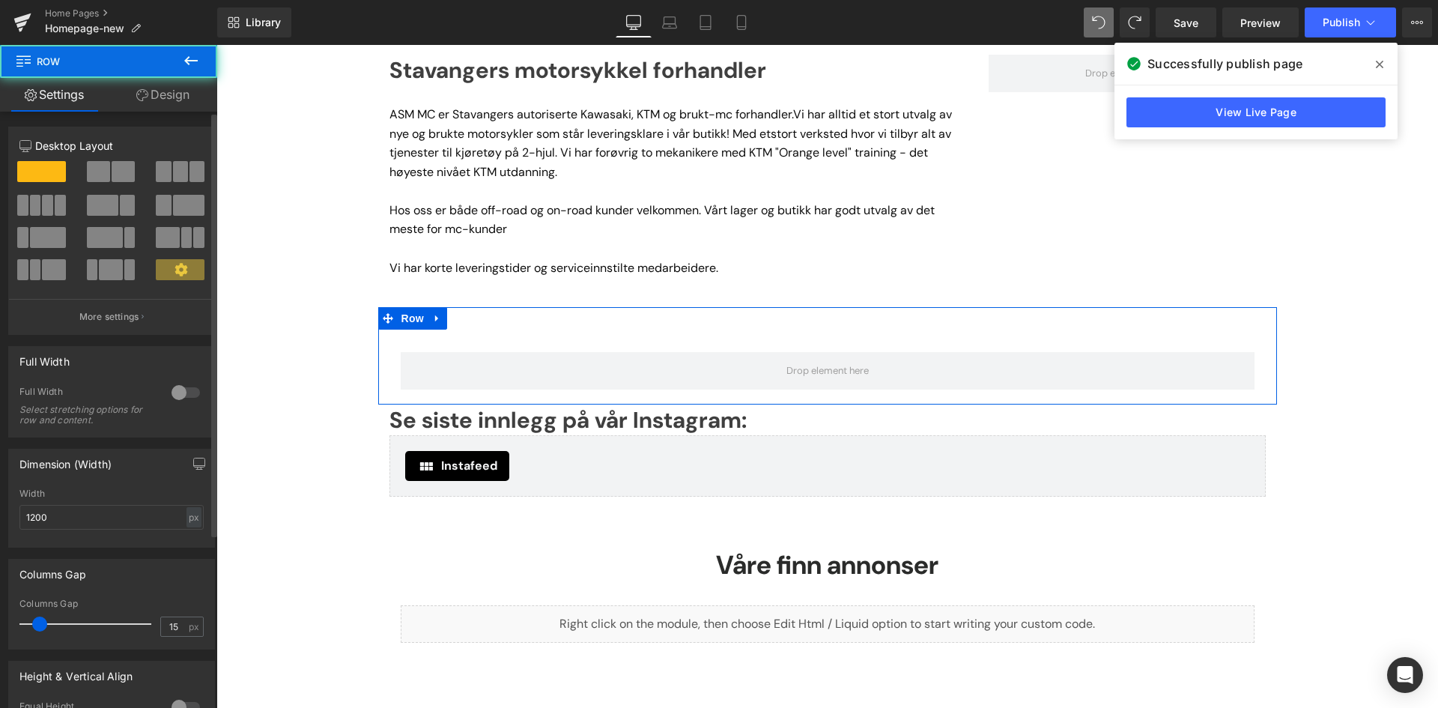
click at [125, 175] on span at bounding box center [123, 171] width 23 height 21
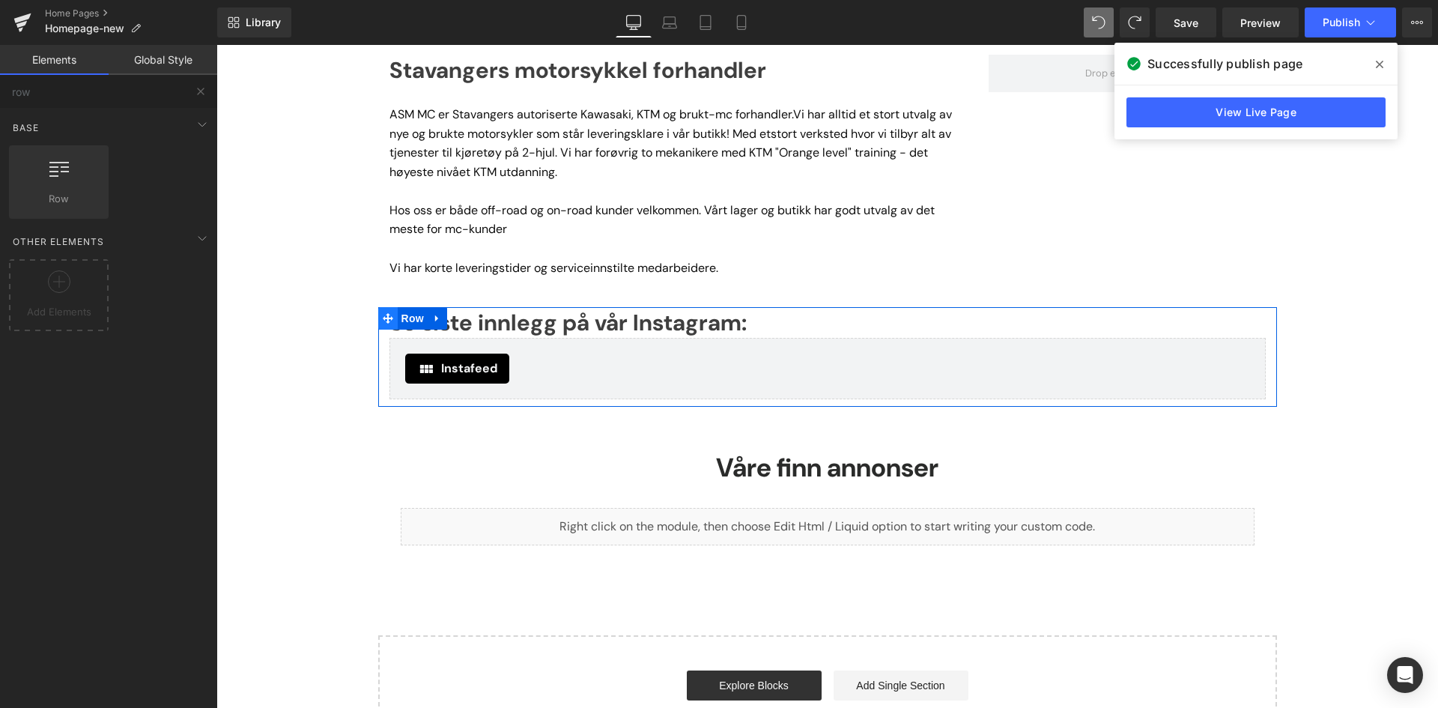
click at [390, 320] on span at bounding box center [387, 318] width 19 height 22
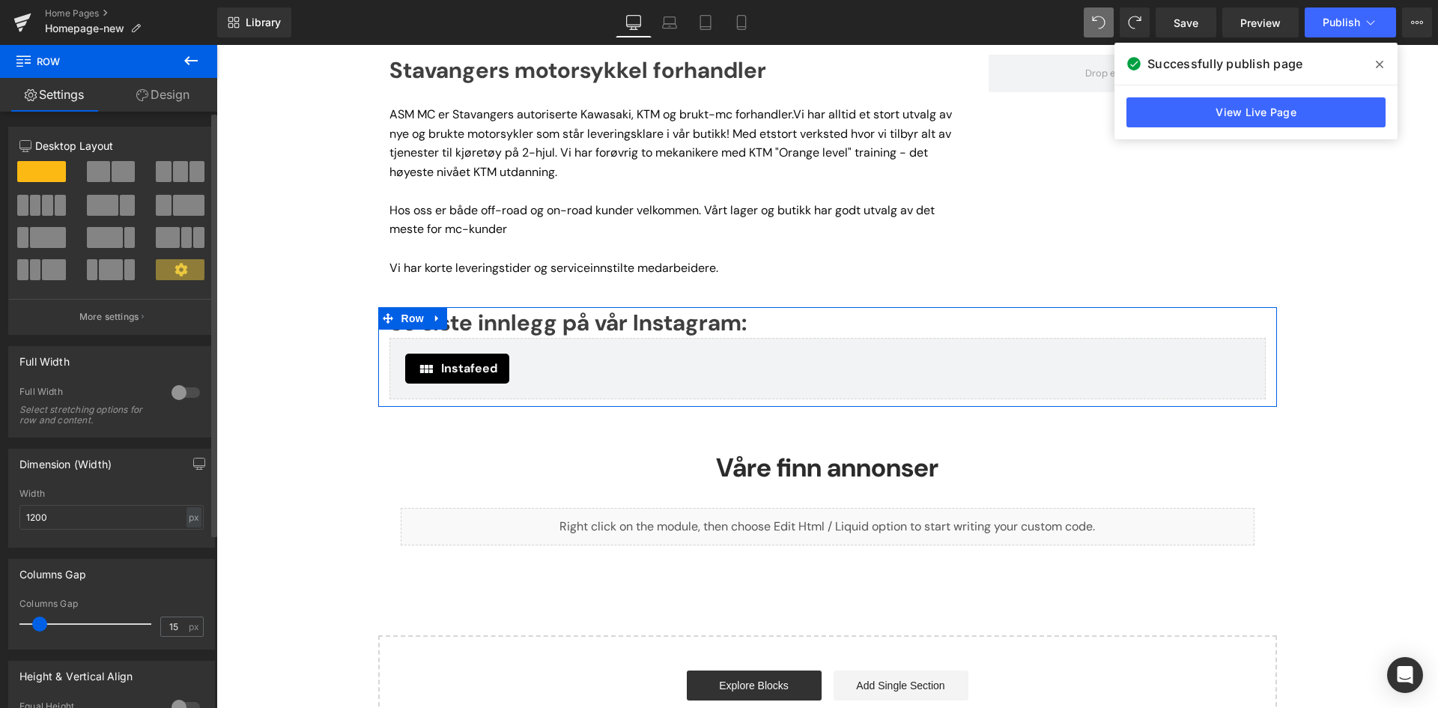
click at [117, 163] on span at bounding box center [123, 171] width 23 height 21
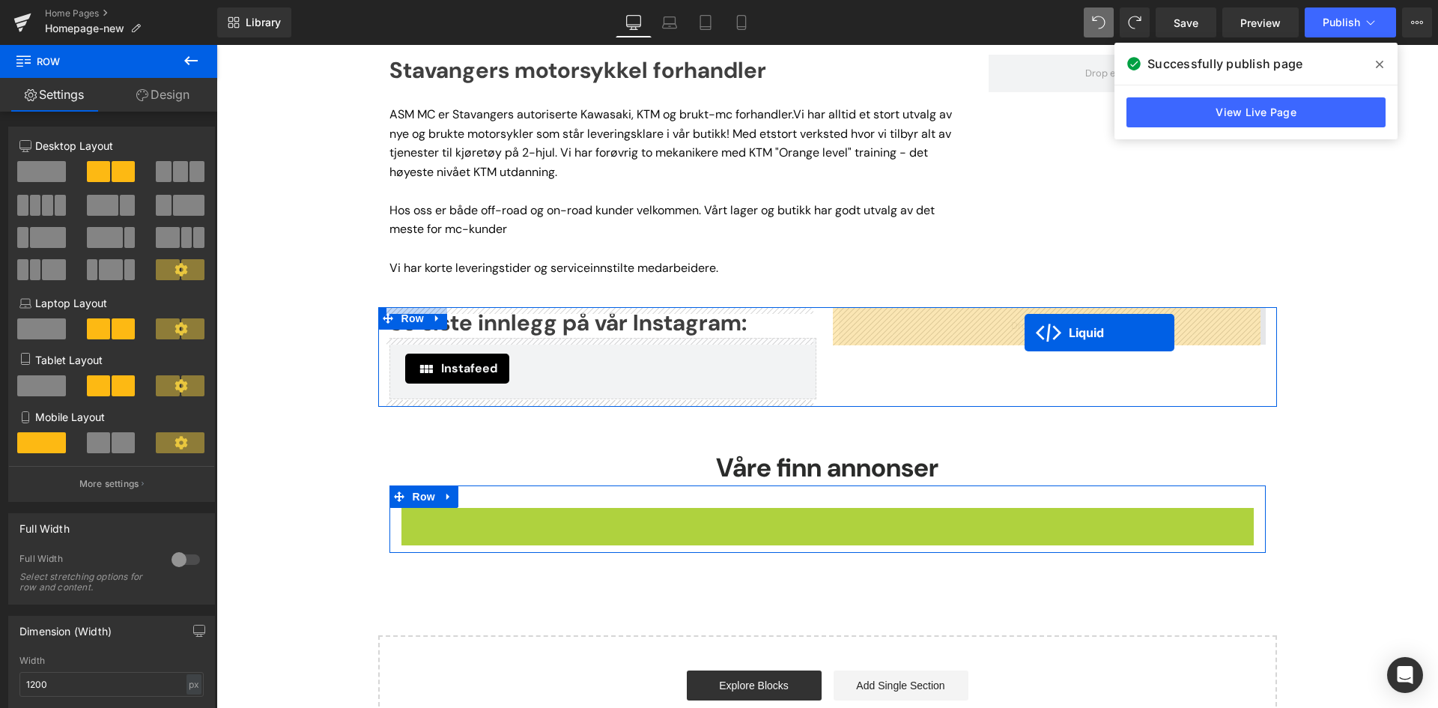
drag, startPoint x: 785, startPoint y: 523, endPoint x: 1025, endPoint y: 333, distance: 306.0
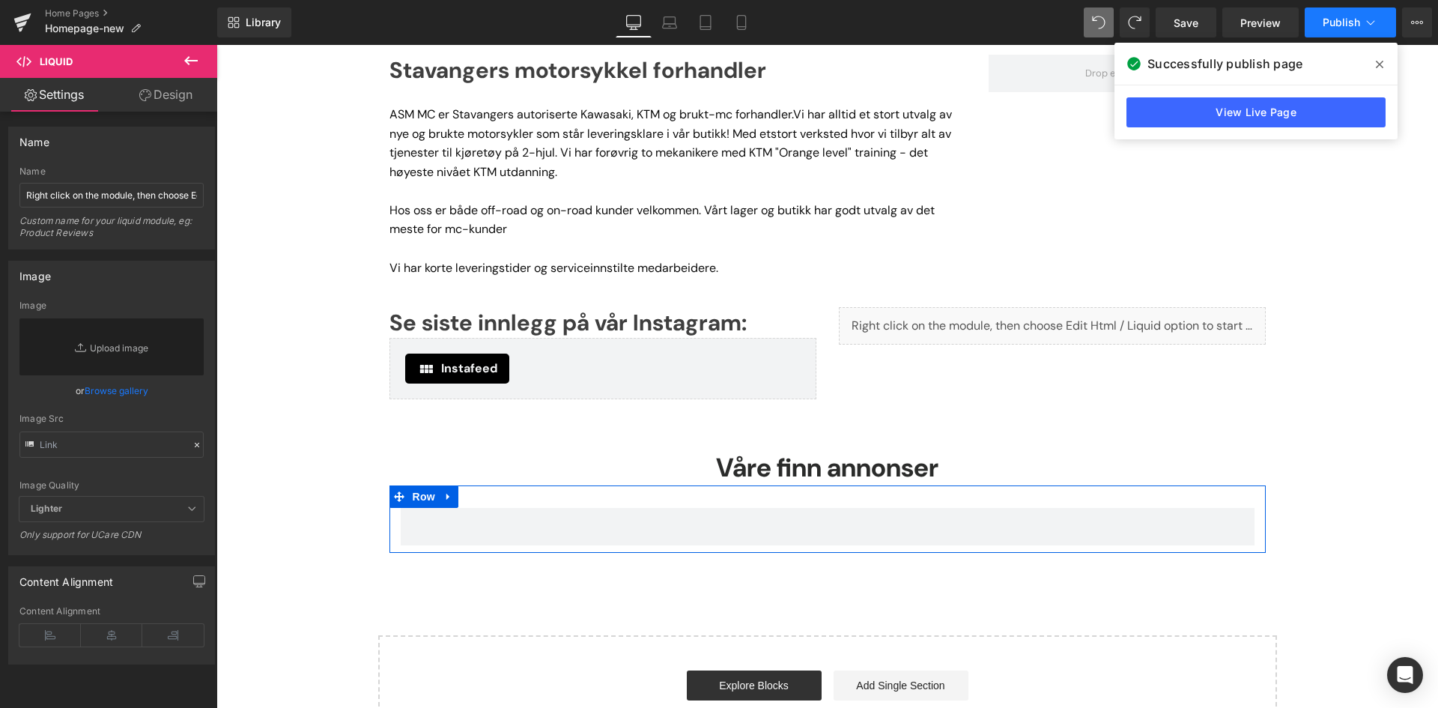
click at [1324, 16] on button "Publish" at bounding box center [1350, 22] width 91 height 30
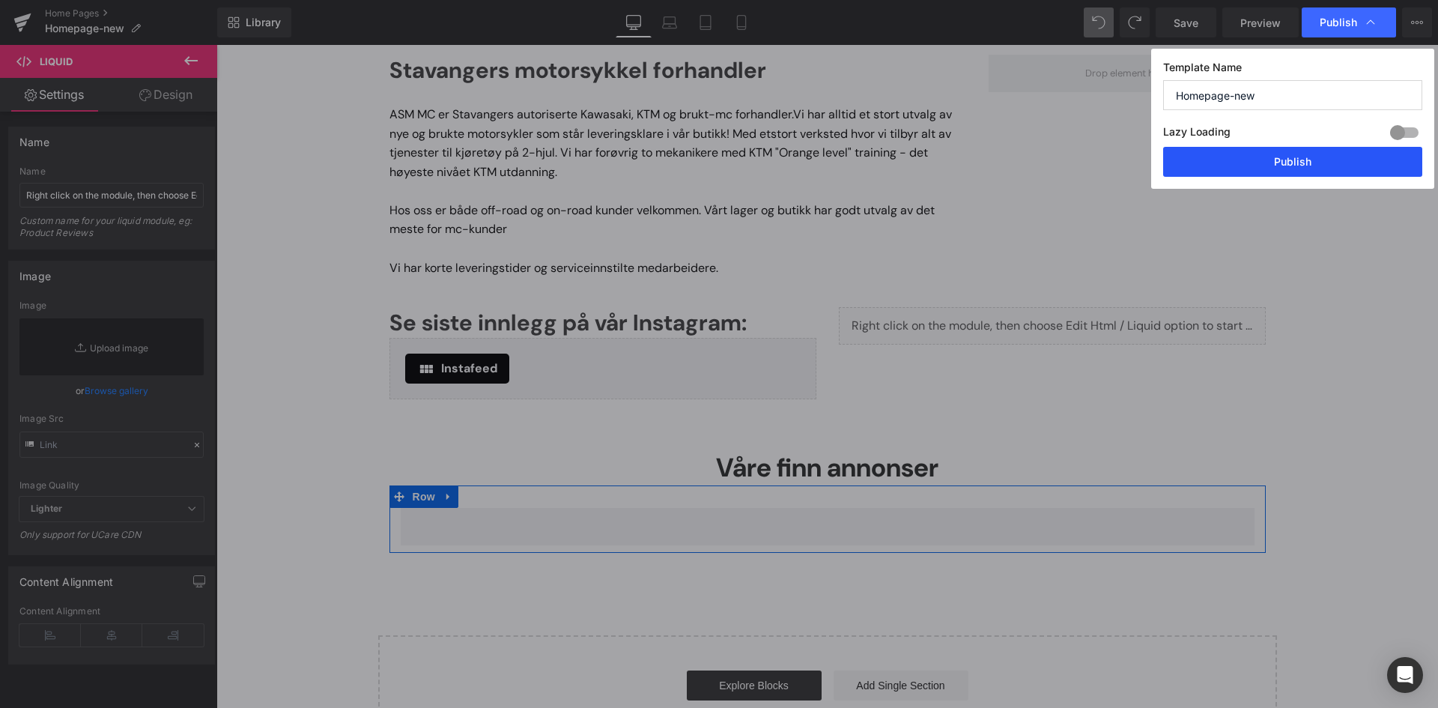
click at [1297, 168] on button "Publish" at bounding box center [1292, 162] width 259 height 30
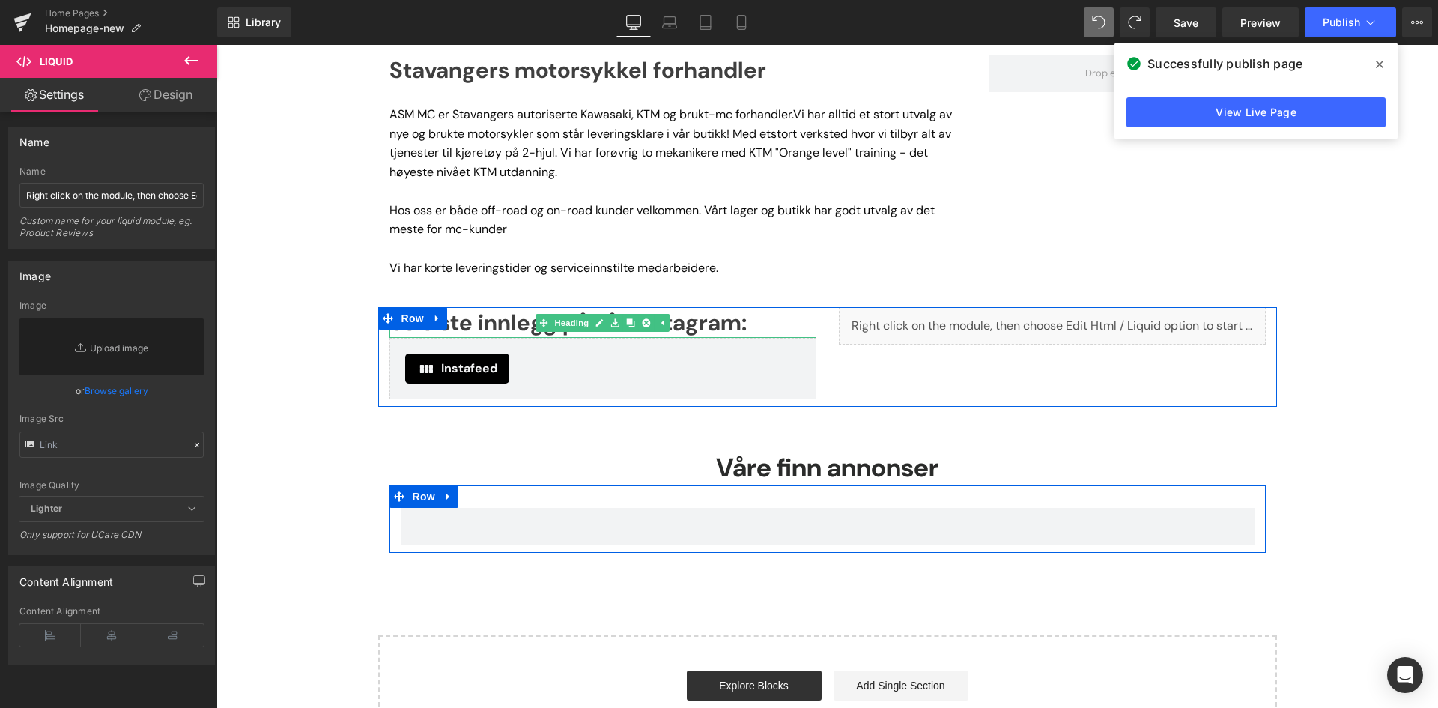
click at [757, 327] on h3 "Se siste innlegg på vår Instagram:" at bounding box center [603, 322] width 427 height 31
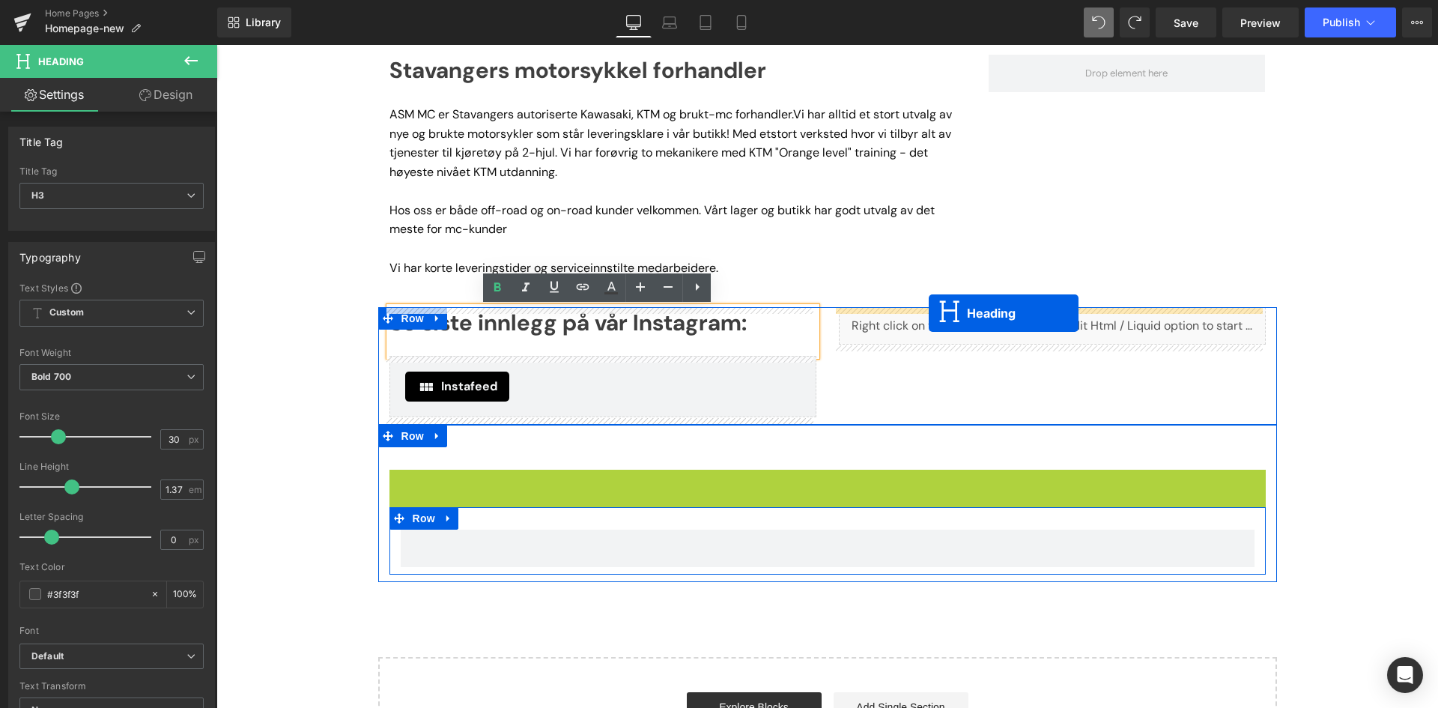
drag, startPoint x: 780, startPoint y: 489, endPoint x: 929, endPoint y: 313, distance: 230.7
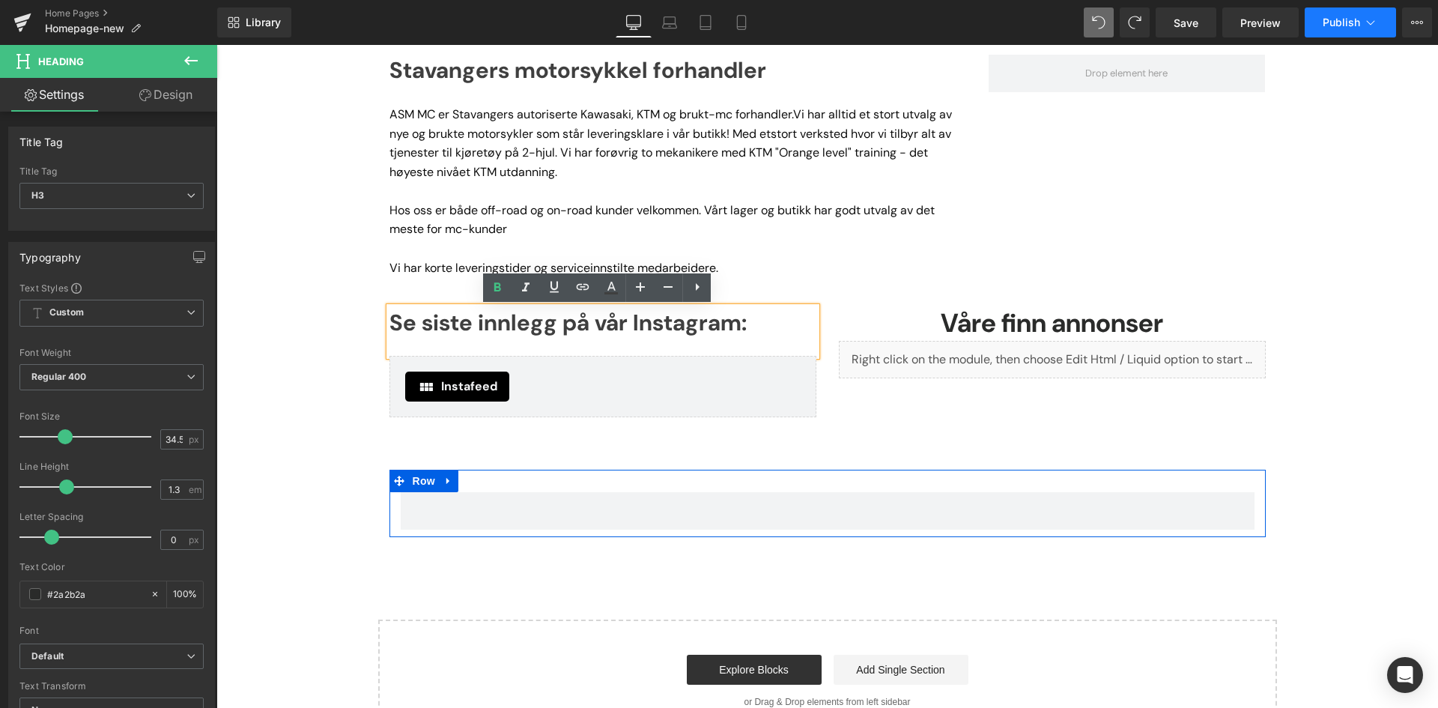
click at [1333, 25] on span "Publish" at bounding box center [1341, 22] width 37 height 12
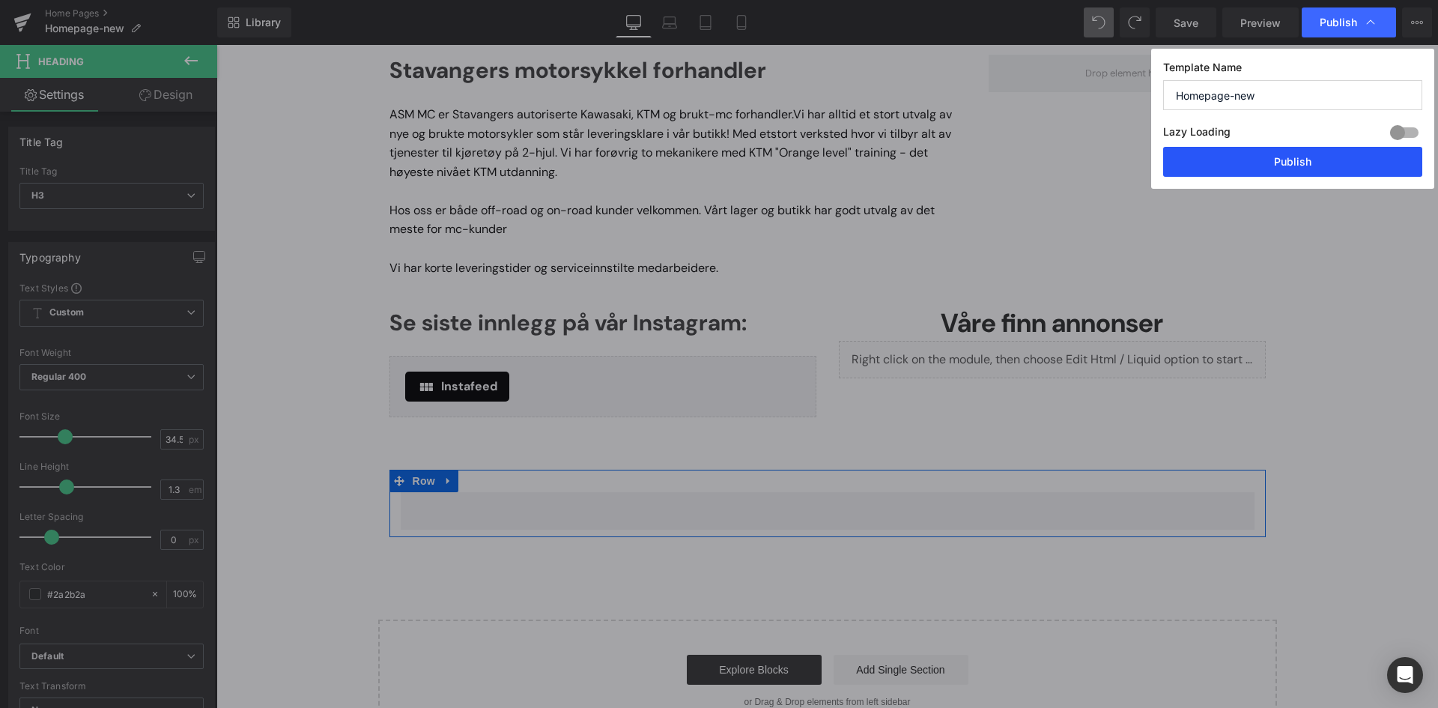
click at [1266, 176] on button "Publish" at bounding box center [1292, 162] width 259 height 30
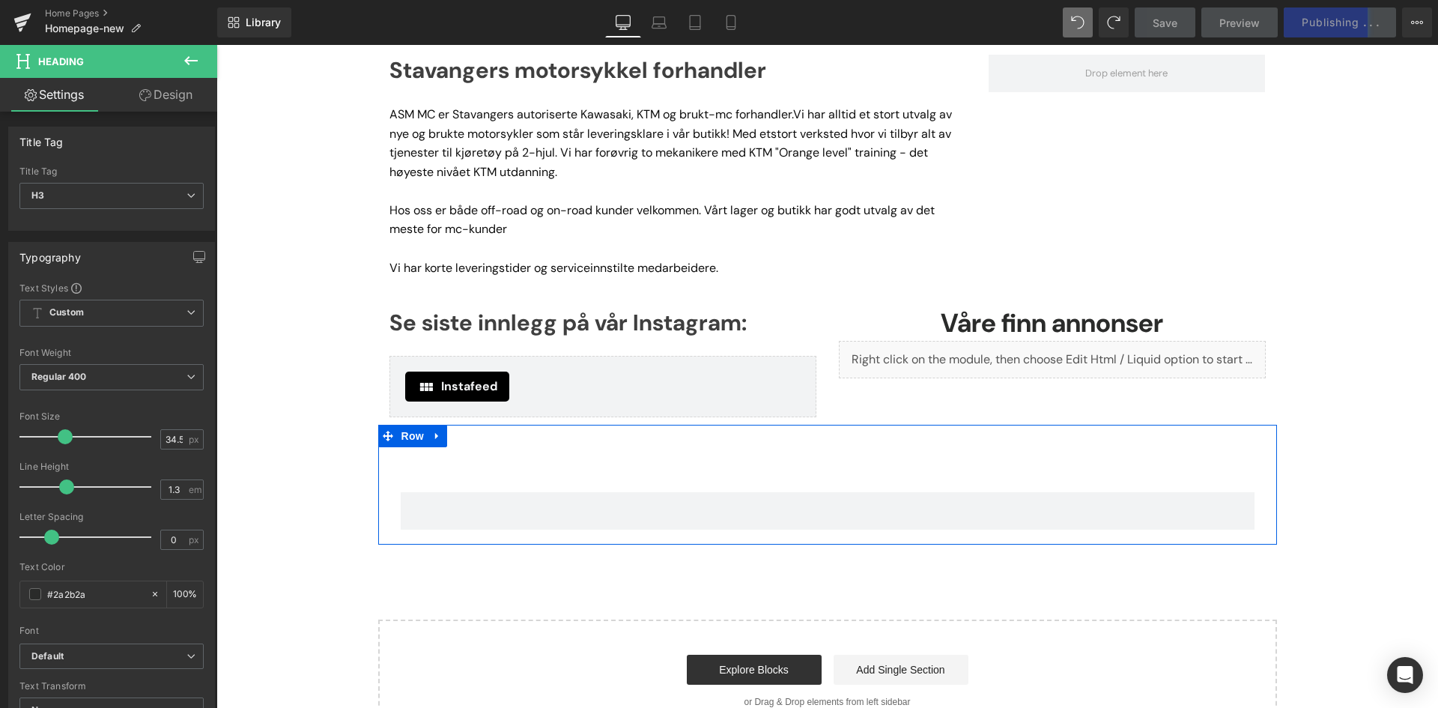
drag, startPoint x: 431, startPoint y: 440, endPoint x: 443, endPoint y: 443, distance: 12.2
click at [432, 440] on icon at bounding box center [437, 436] width 10 height 11
click at [476, 438] on link at bounding box center [476, 436] width 19 height 22
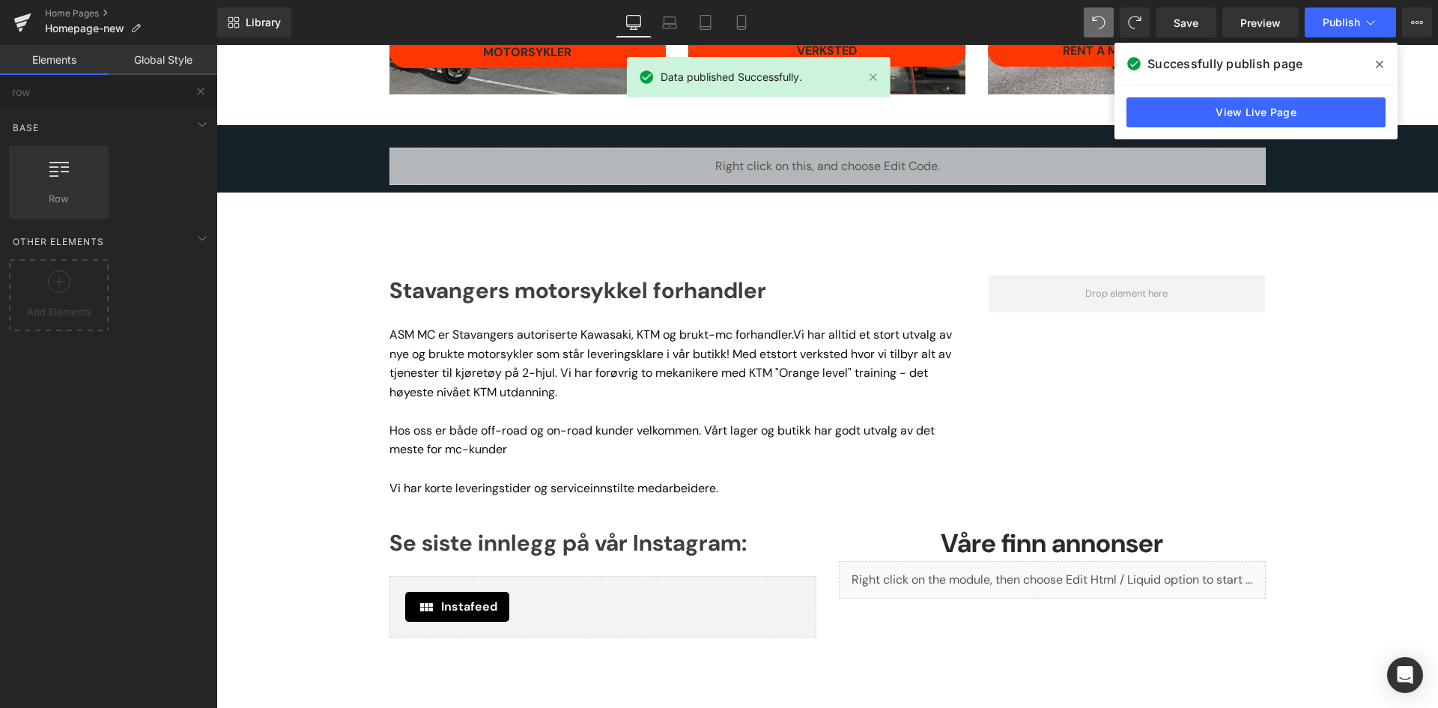
scroll to position [583, 0]
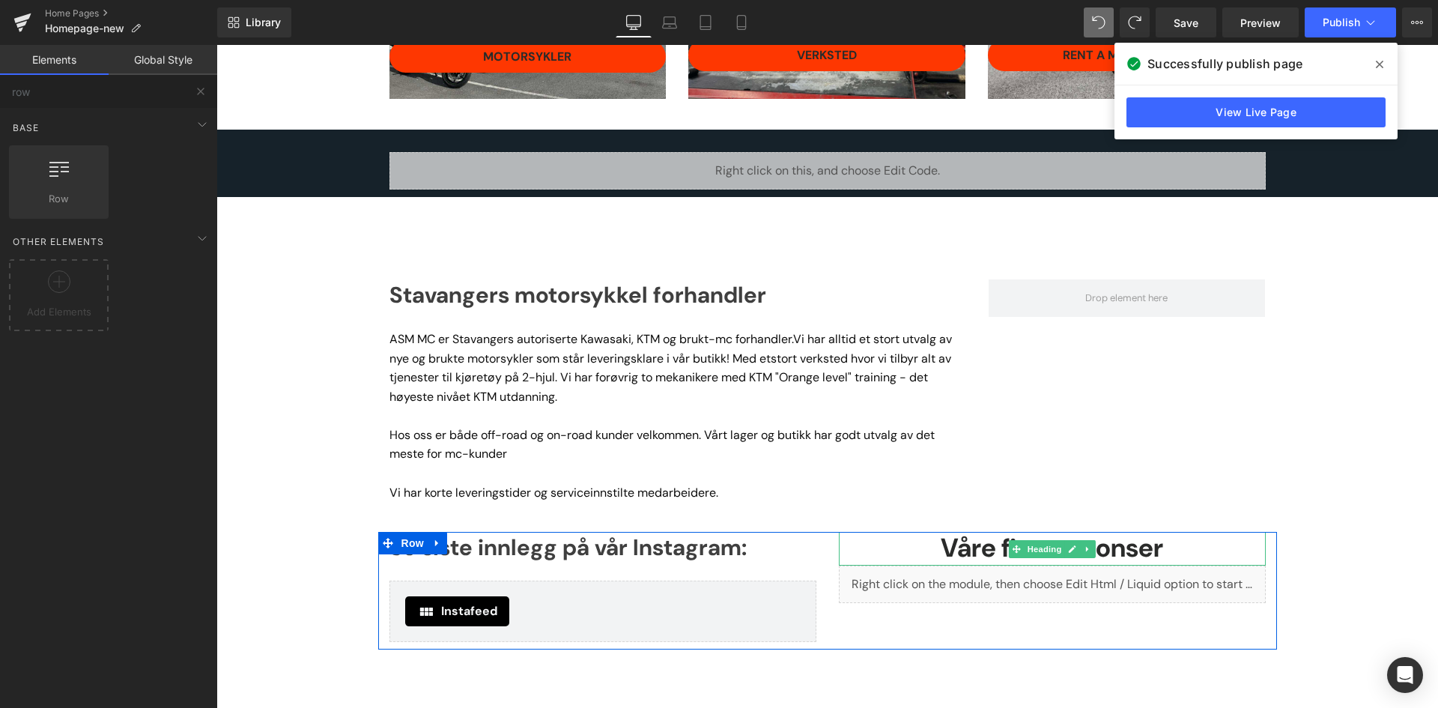
click at [966, 553] on strong "Våre finn annonser" at bounding box center [1052, 548] width 222 height 34
click at [966, 552] on strong "Våre finn annonser" at bounding box center [1052, 548] width 222 height 34
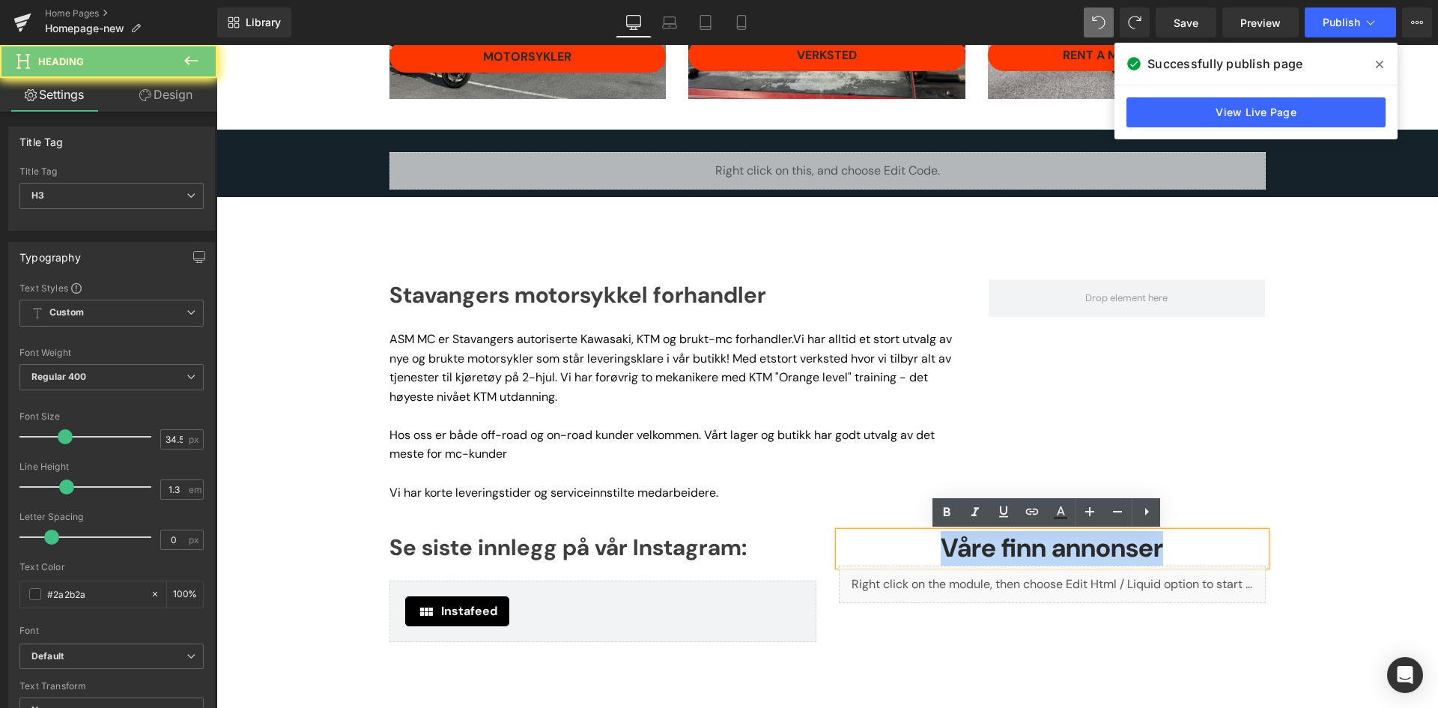
click at [966, 552] on strong "Våre finn annonser" at bounding box center [1052, 548] width 222 height 34
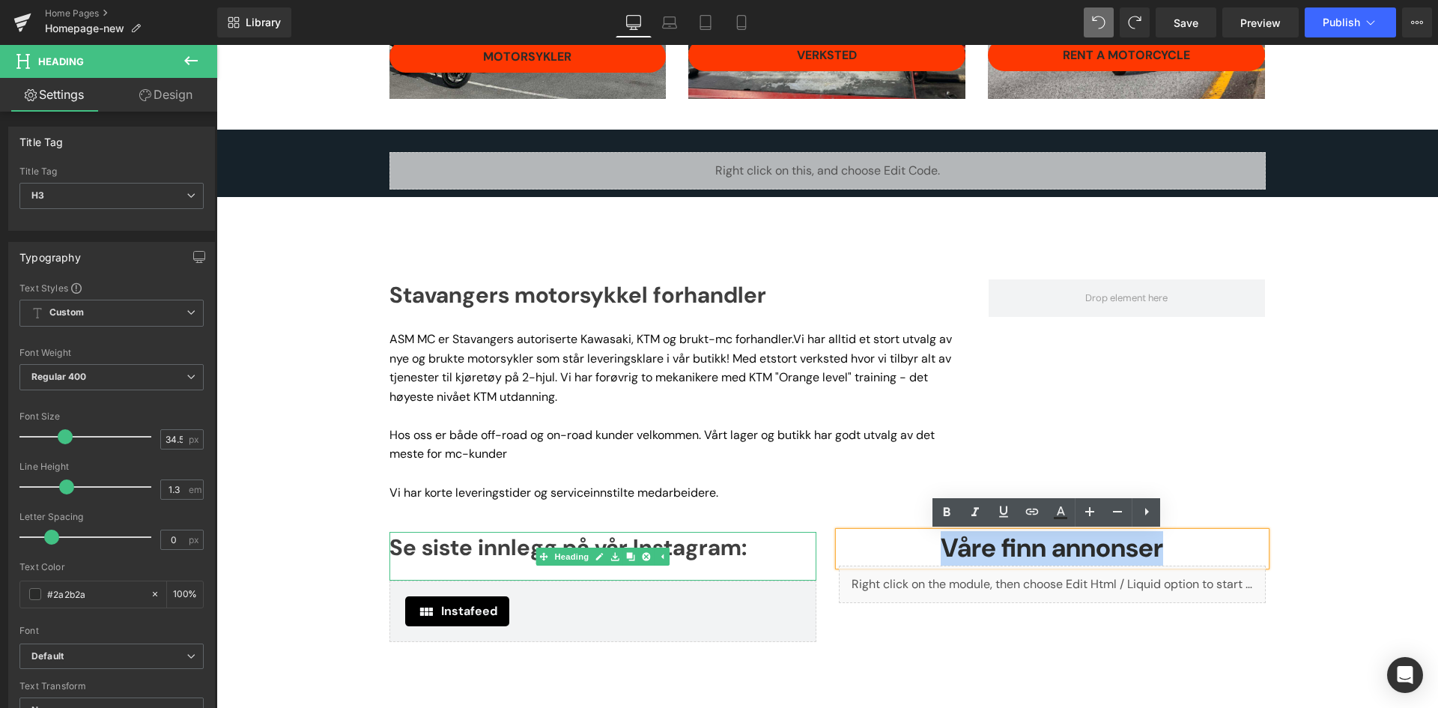
click at [723, 553] on h3 "Se siste innlegg på vår Instagram:" at bounding box center [603, 547] width 427 height 31
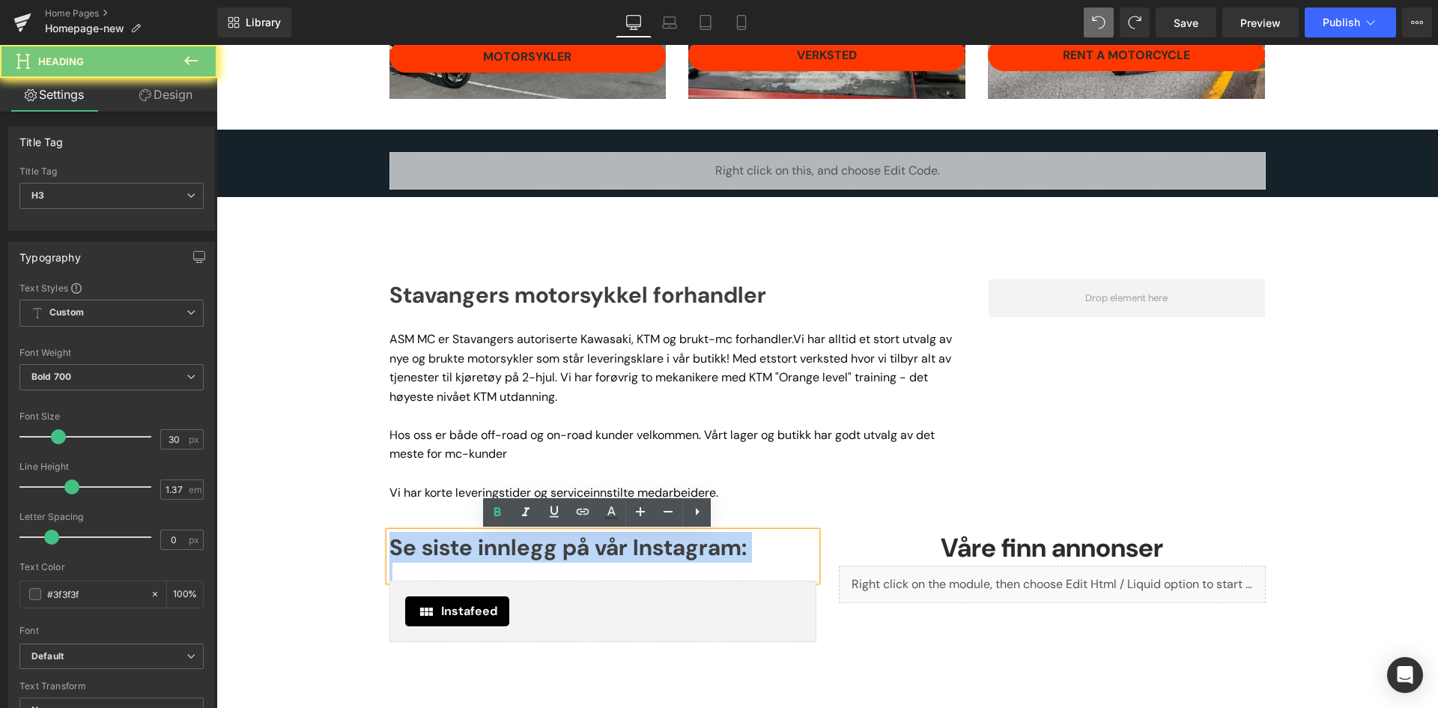
click at [723, 553] on h3 "Se siste innlegg på vår Instagram:" at bounding box center [603, 547] width 427 height 31
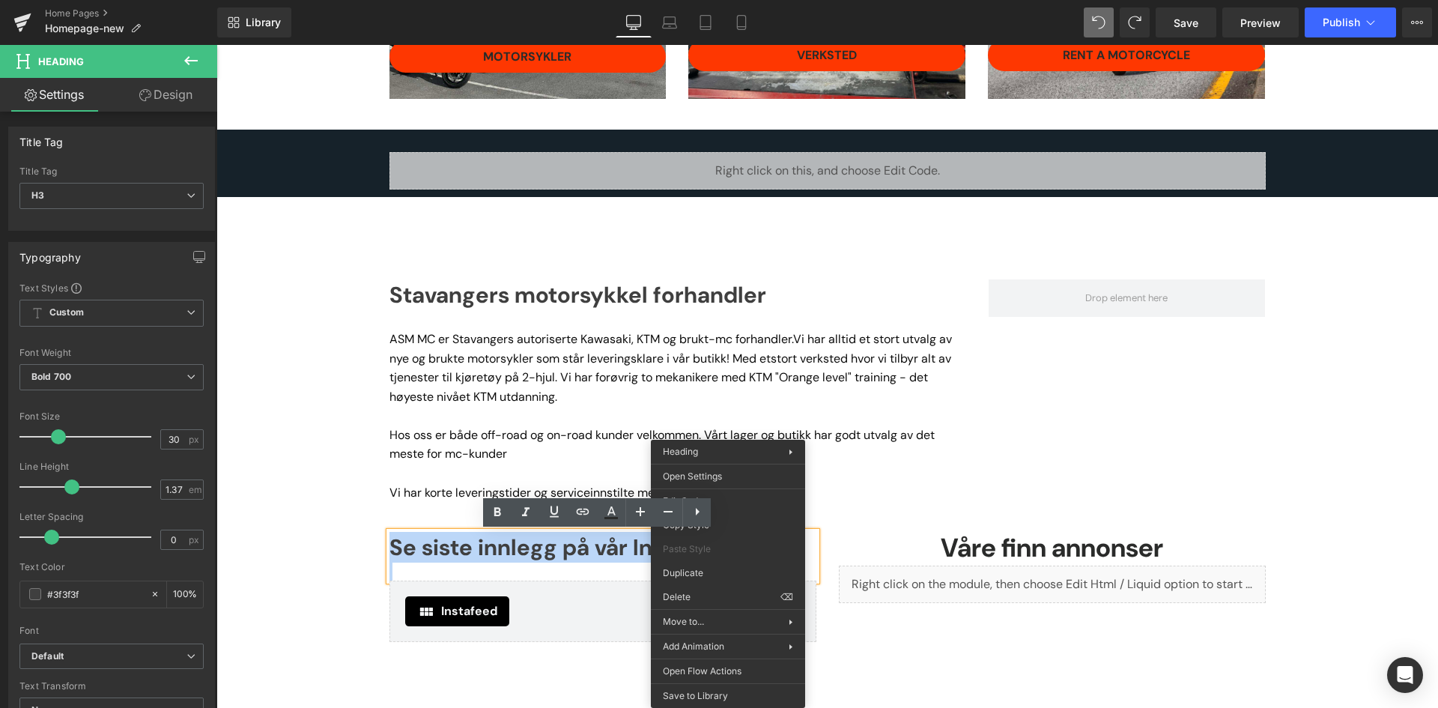
click at [542, 557] on h3 "Se siste innlegg på vår Instagram:" at bounding box center [603, 547] width 427 height 31
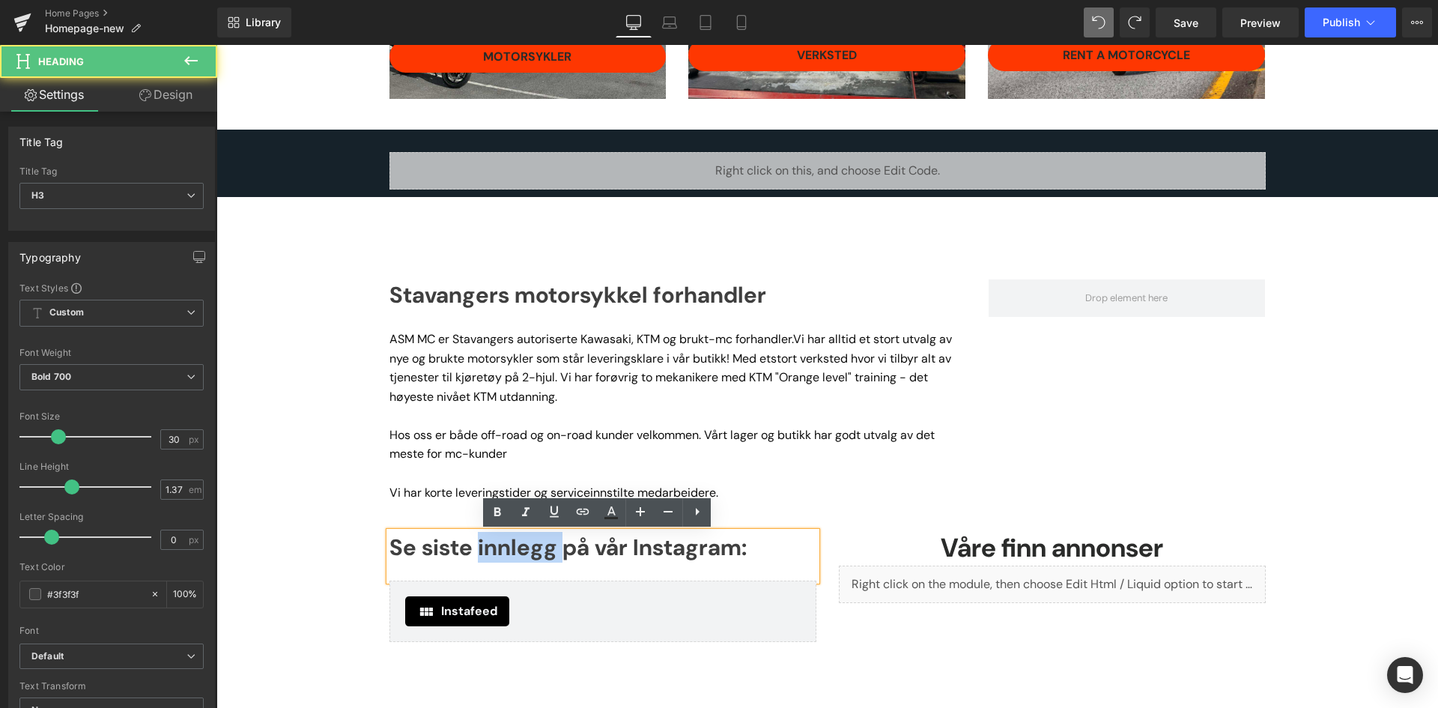
click at [542, 557] on h3 "Se siste innlegg på vår Instagram:" at bounding box center [603, 547] width 427 height 31
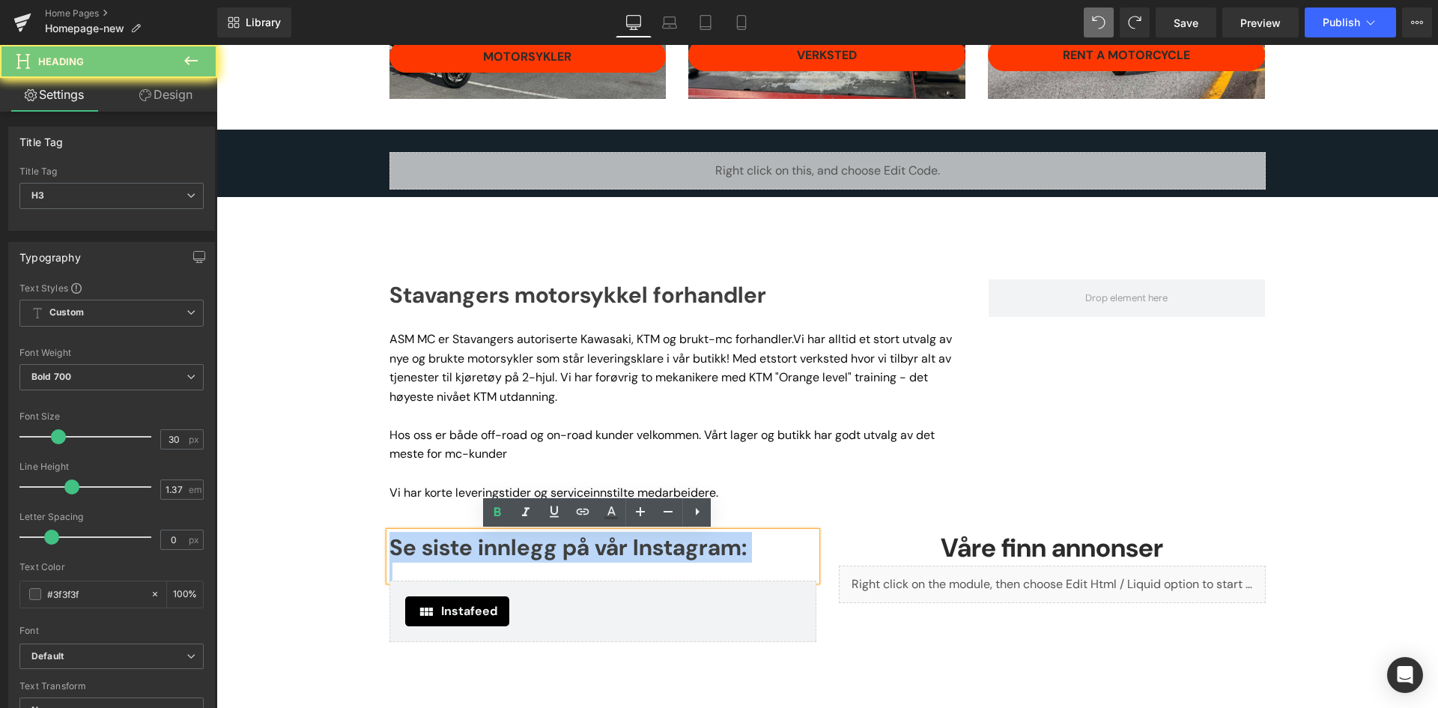
click at [542, 557] on h3 "Se siste innlegg på vår Instagram:" at bounding box center [603, 547] width 427 height 31
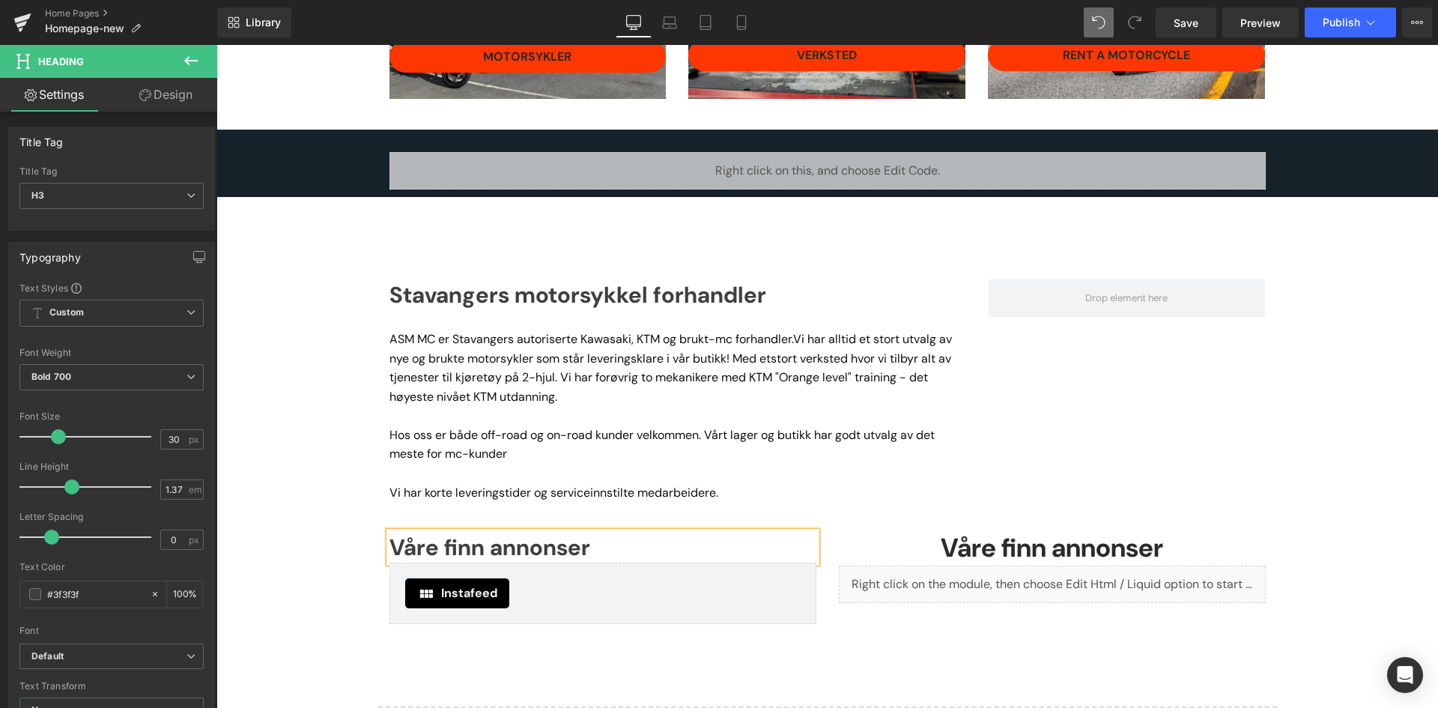
click at [260, 521] on div "Åpningstider Button Motorcycle rental Button Row Image Image Row Row Liquid ÅPN…" at bounding box center [827, 211] width 1222 height 1238
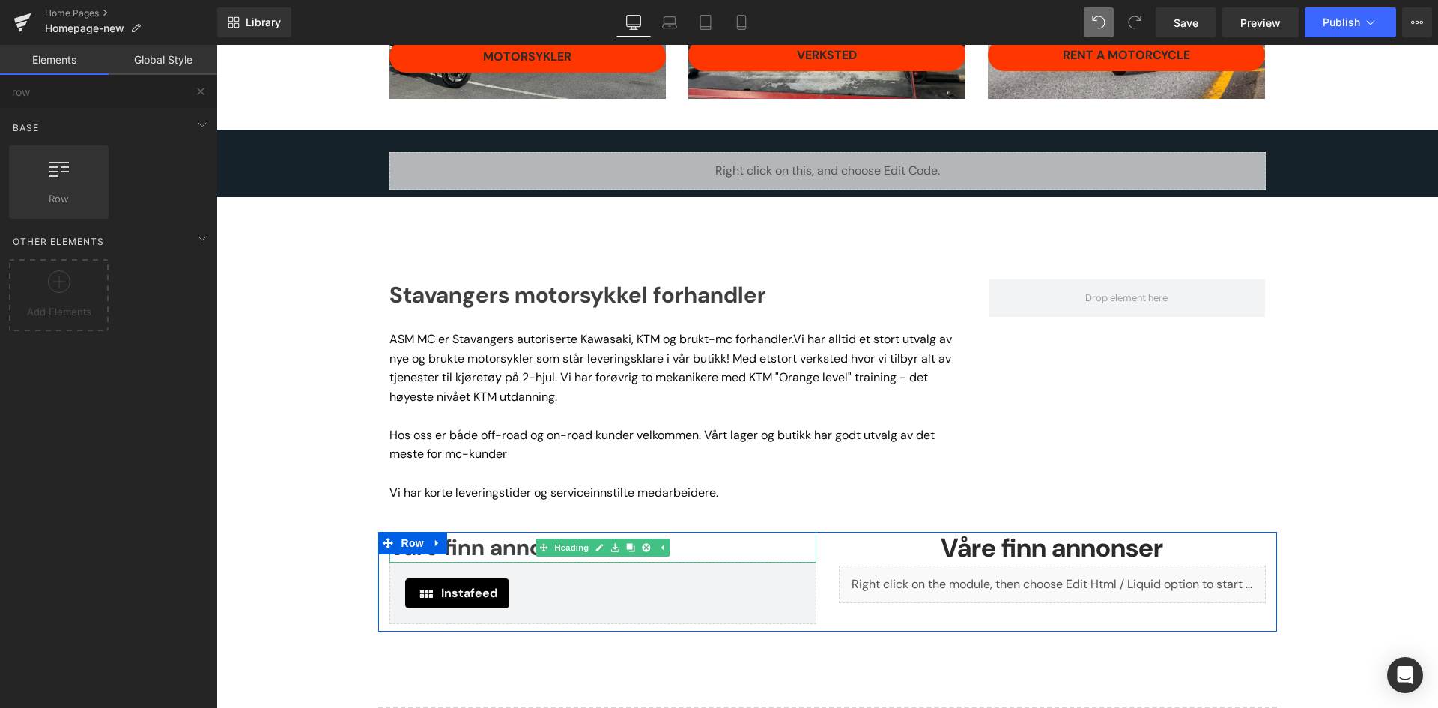
click at [510, 548] on h3 "Våre finn annonser" at bounding box center [603, 547] width 427 height 31
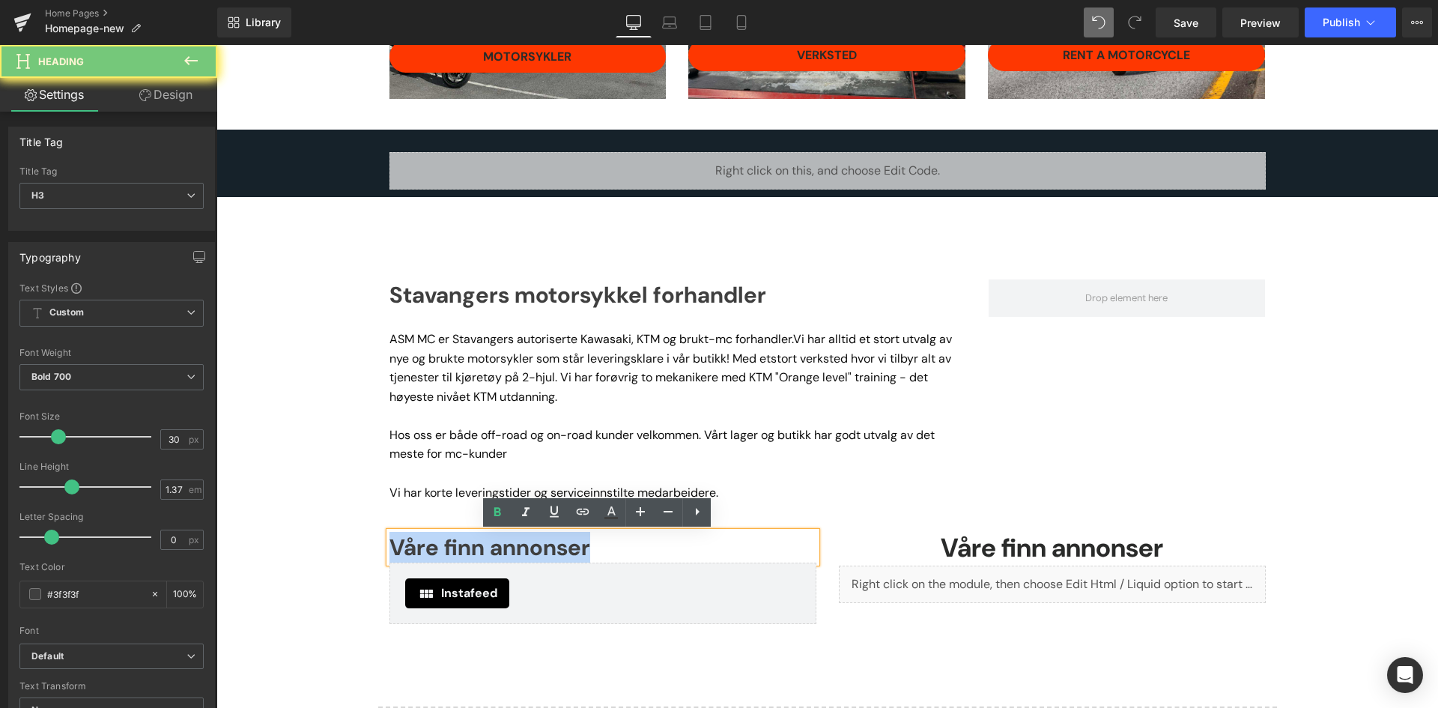
click at [510, 548] on h3 "Våre finn annonser" at bounding box center [603, 547] width 427 height 31
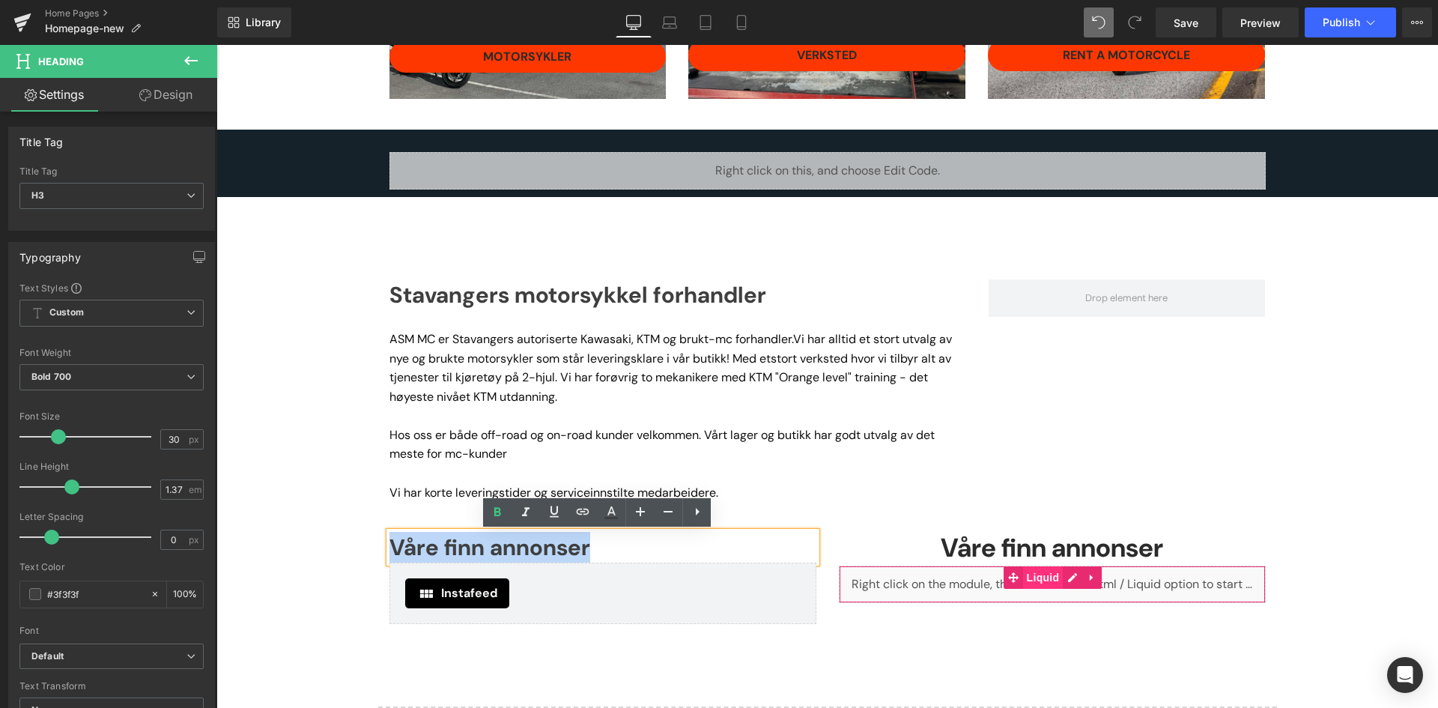
click at [1023, 578] on span "Liquid" at bounding box center [1043, 577] width 40 height 22
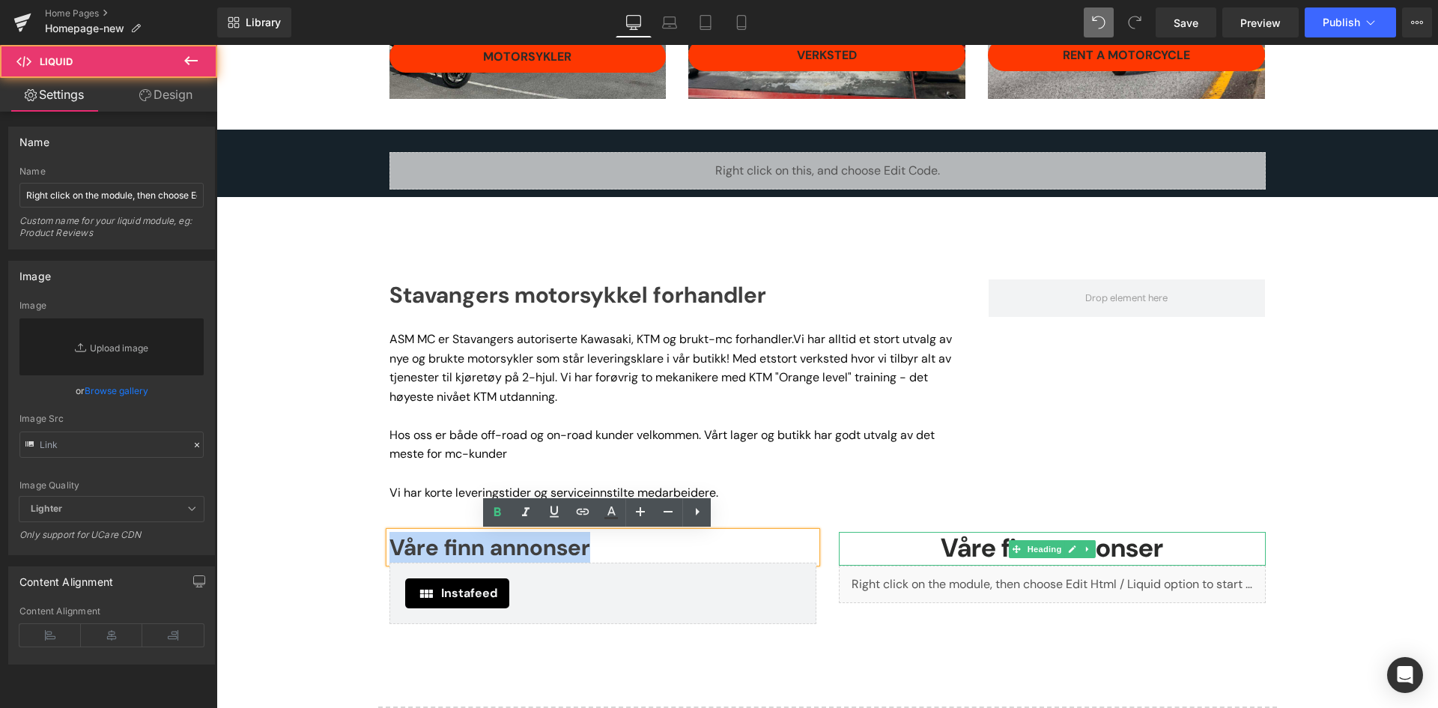
click at [945, 555] on strong "Våre finn annonser" at bounding box center [1052, 548] width 222 height 34
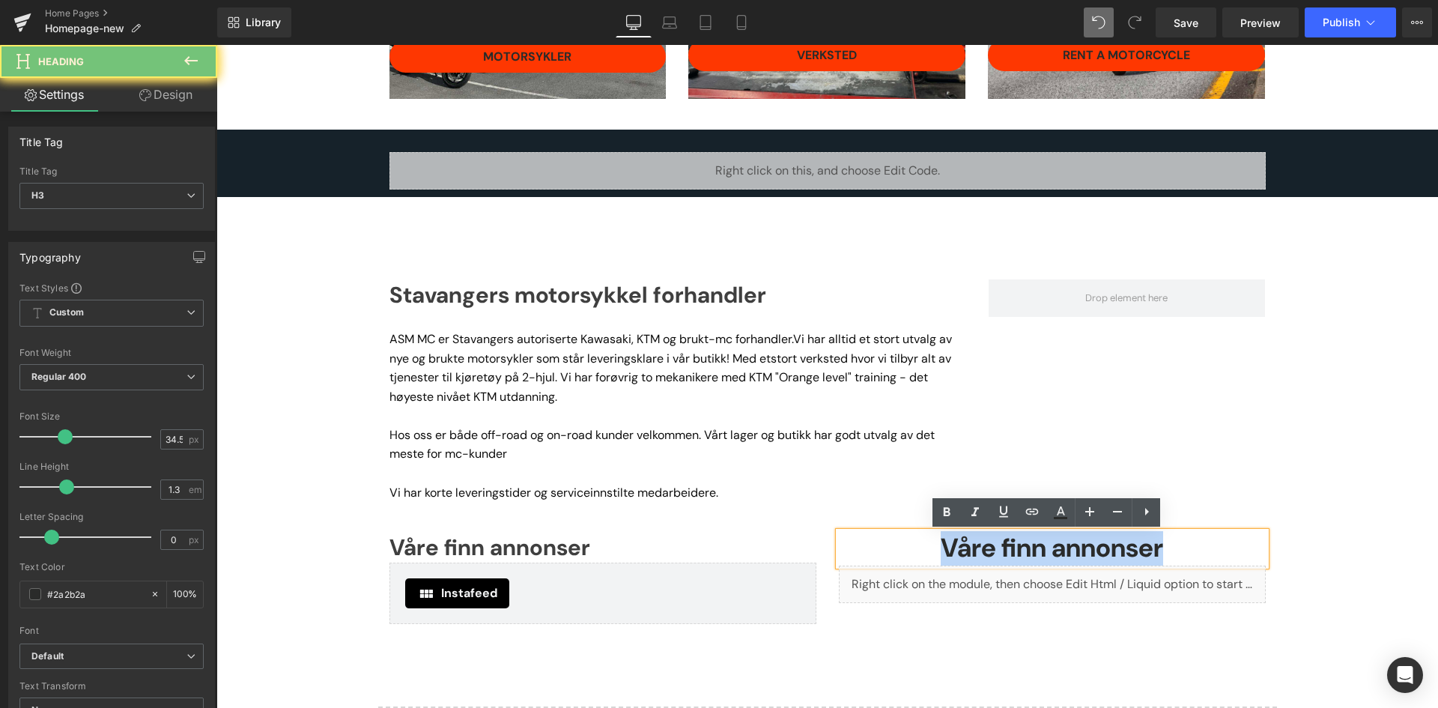
click at [945, 555] on strong "Våre finn annonser" at bounding box center [1052, 548] width 222 height 34
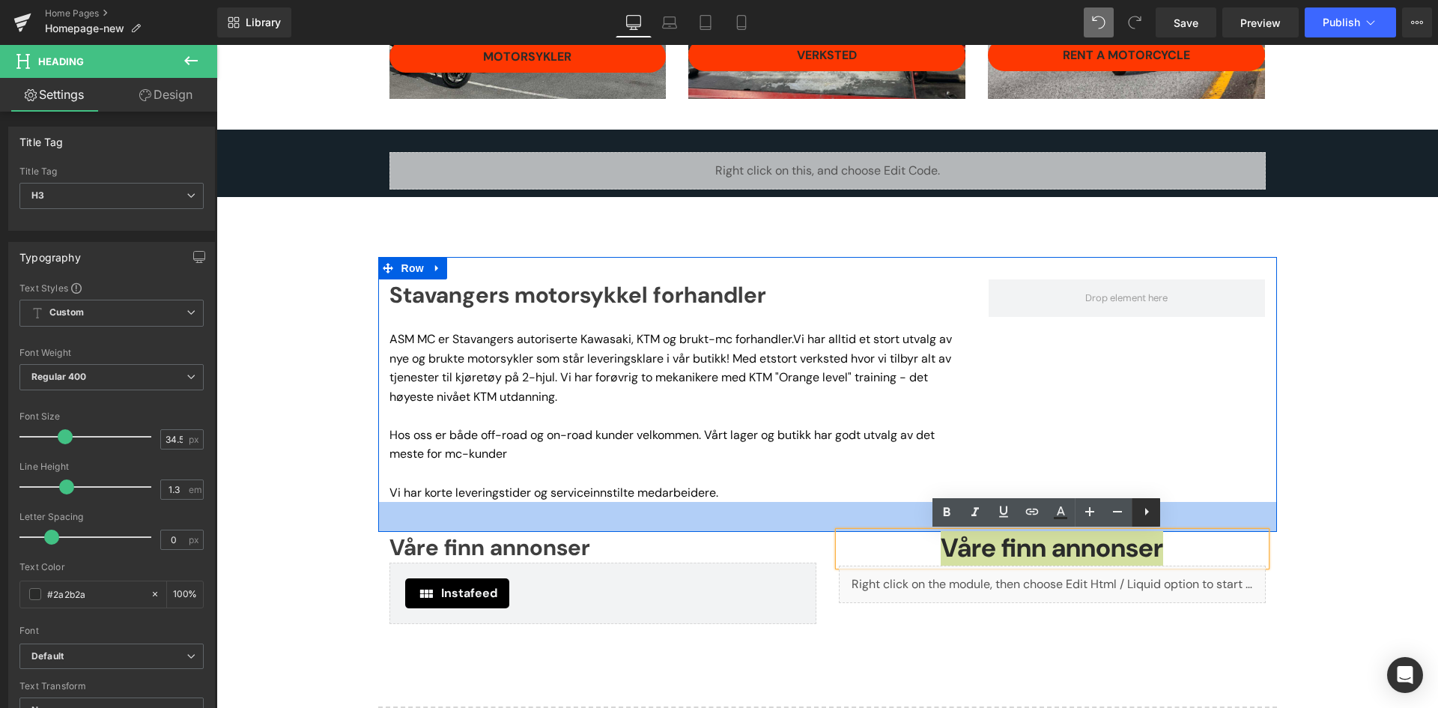
click at [1143, 511] on icon at bounding box center [1147, 512] width 18 height 18
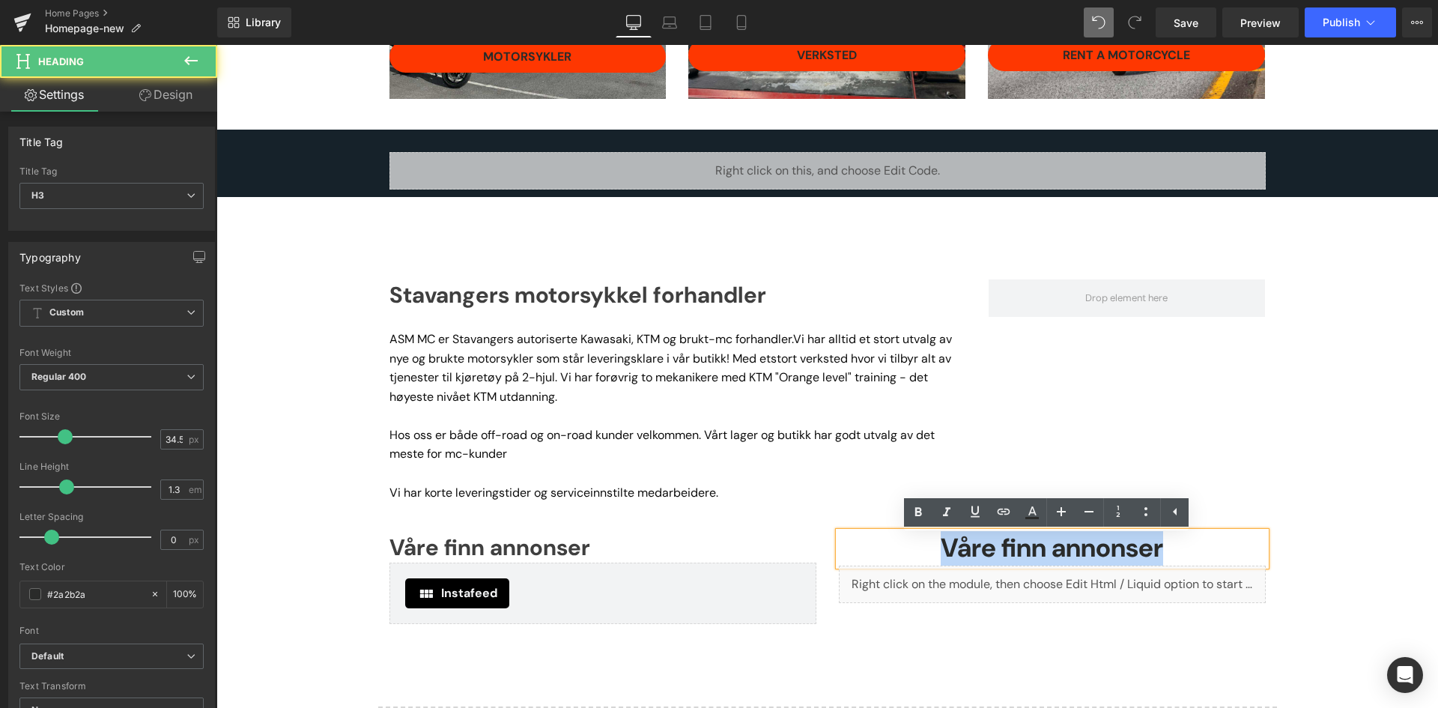
click at [998, 548] on strong "Våre finn annonser" at bounding box center [1052, 548] width 222 height 34
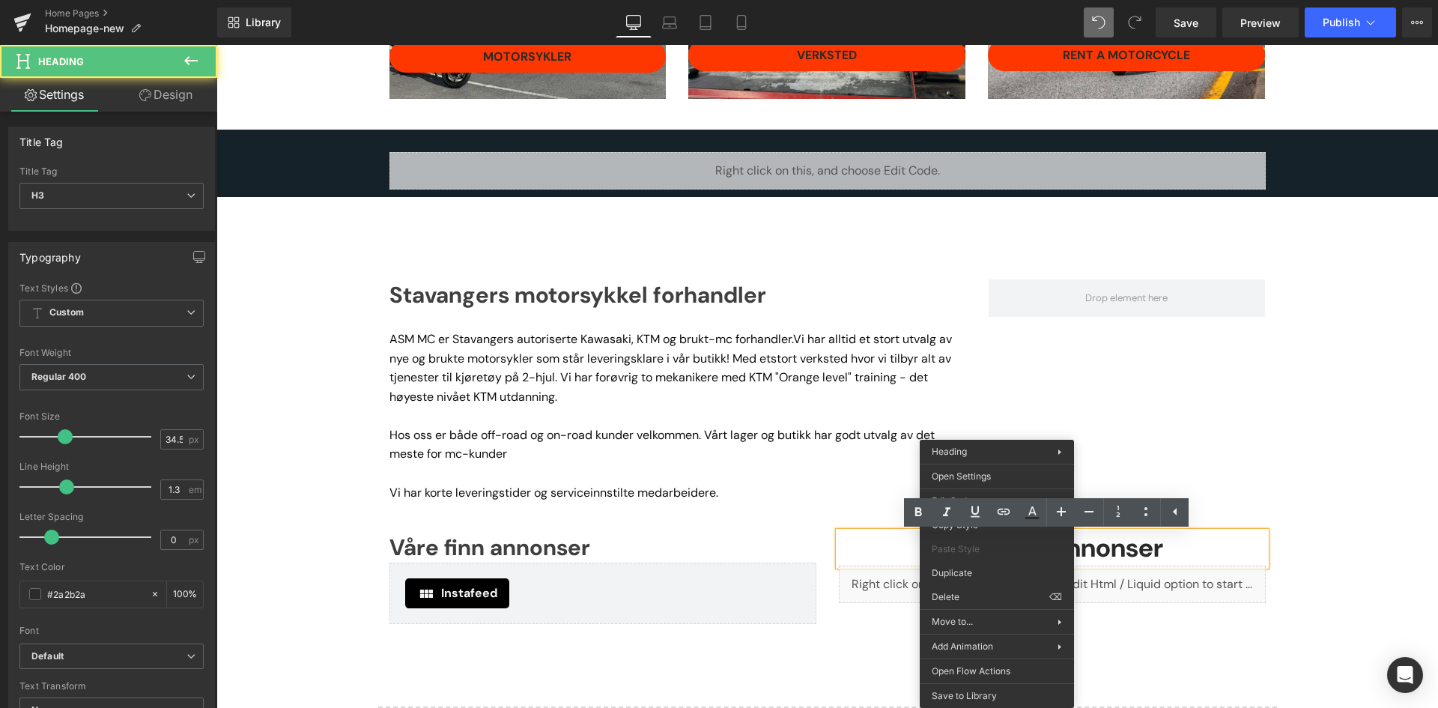
click at [910, 552] on h3 "Våre finn annonser" at bounding box center [1052, 549] width 427 height 34
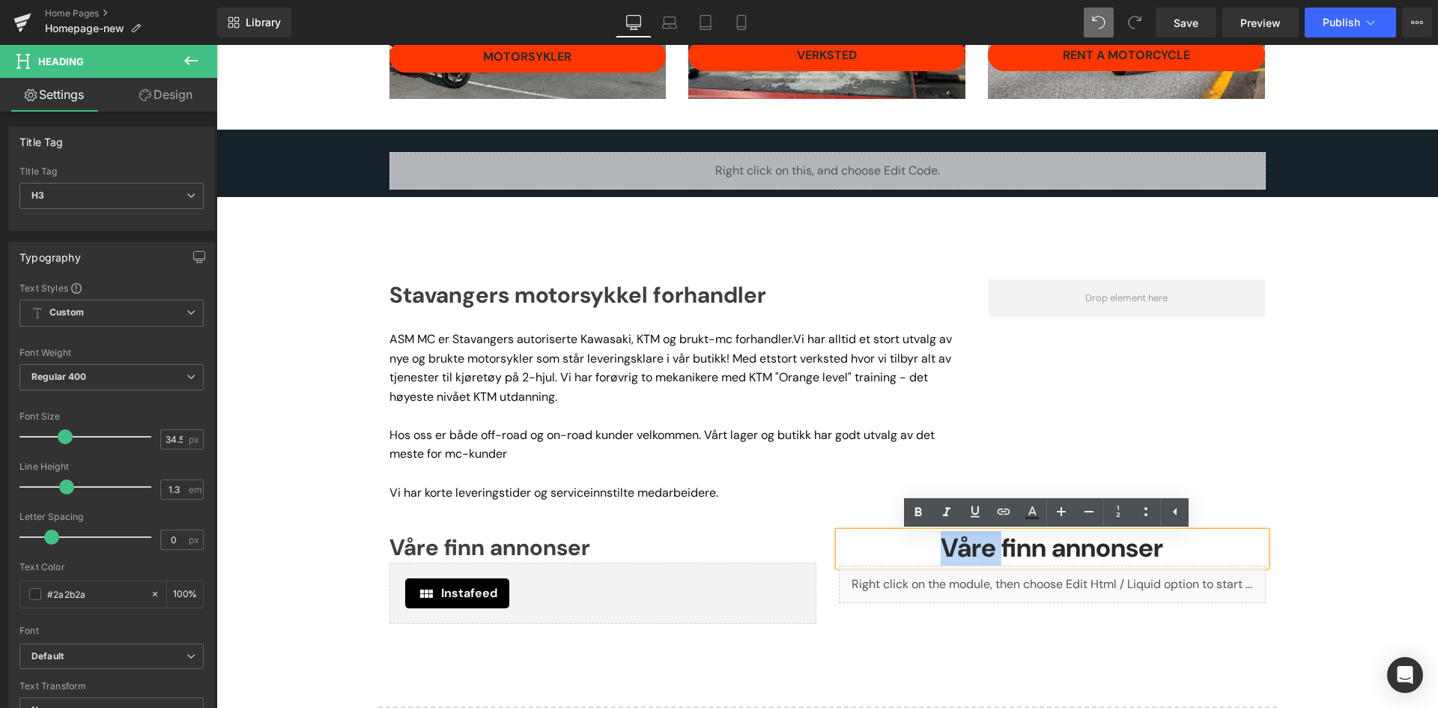
click at [910, 552] on h3 "Våre finn annonser" at bounding box center [1052, 549] width 427 height 34
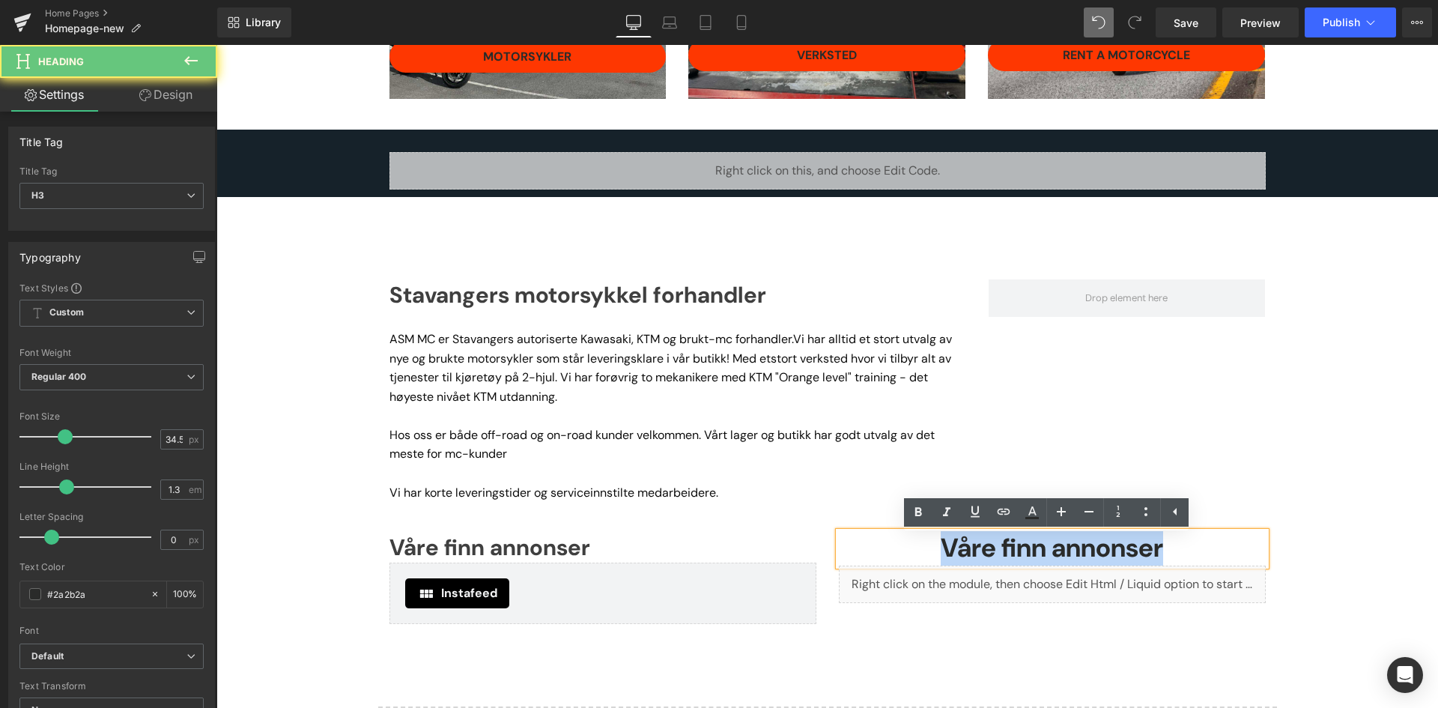
click at [910, 552] on h3 "Våre finn annonser" at bounding box center [1052, 549] width 427 height 34
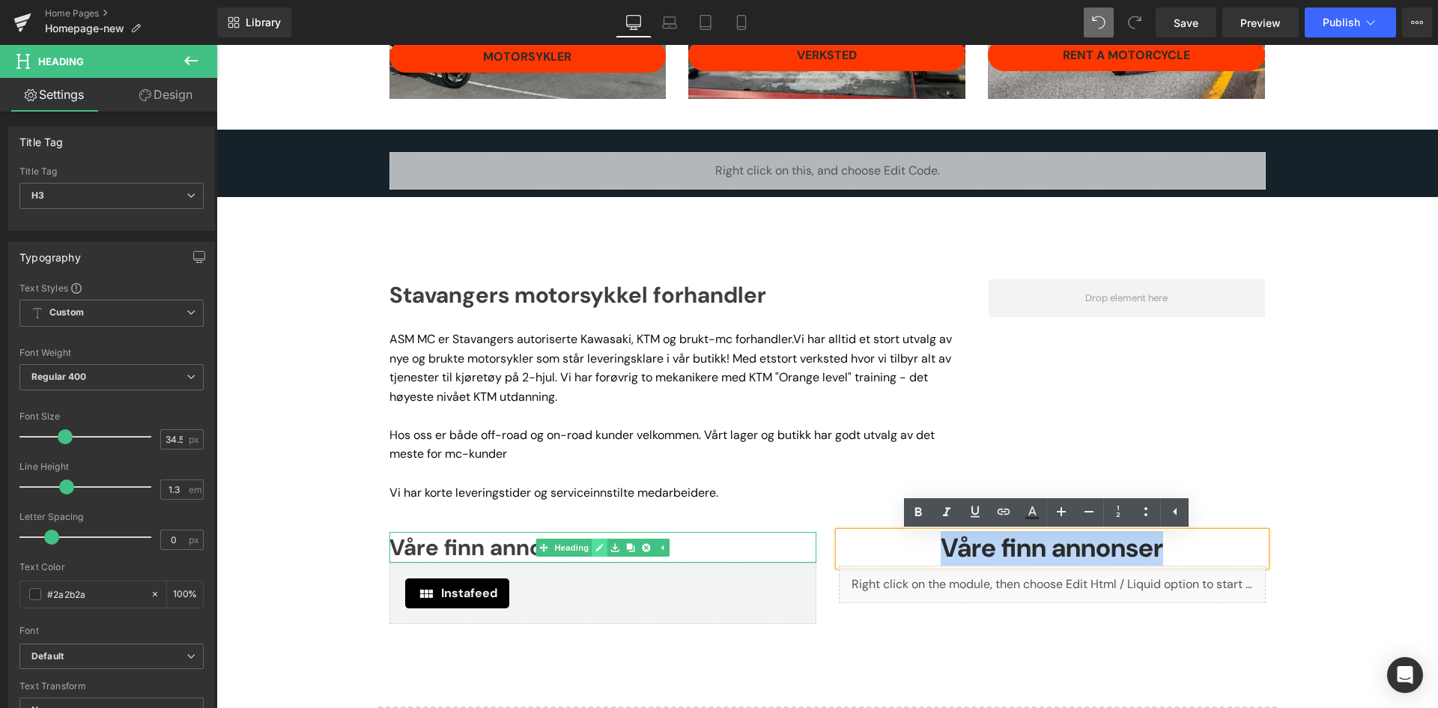
click at [599, 554] on link at bounding box center [600, 548] width 16 height 18
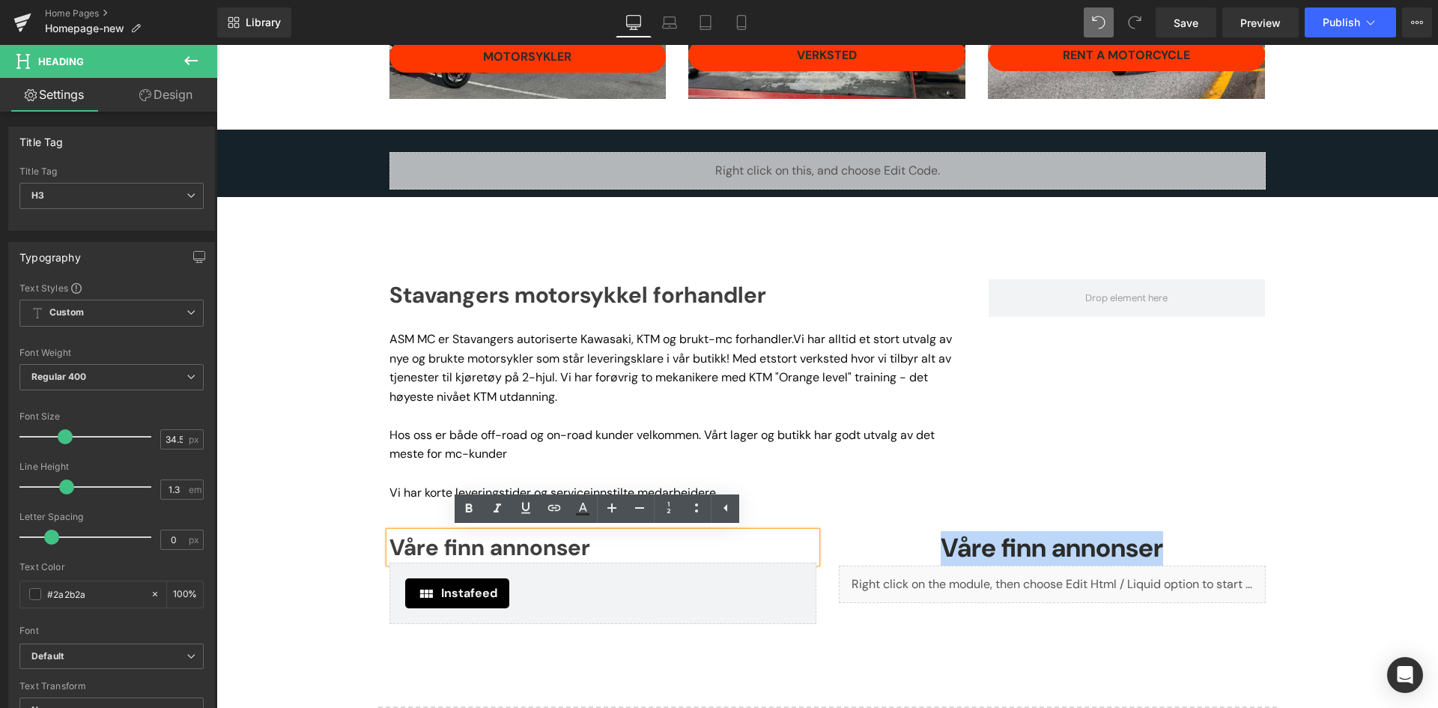
click at [506, 548] on h3 "Våre finn annonser" at bounding box center [603, 547] width 427 height 31
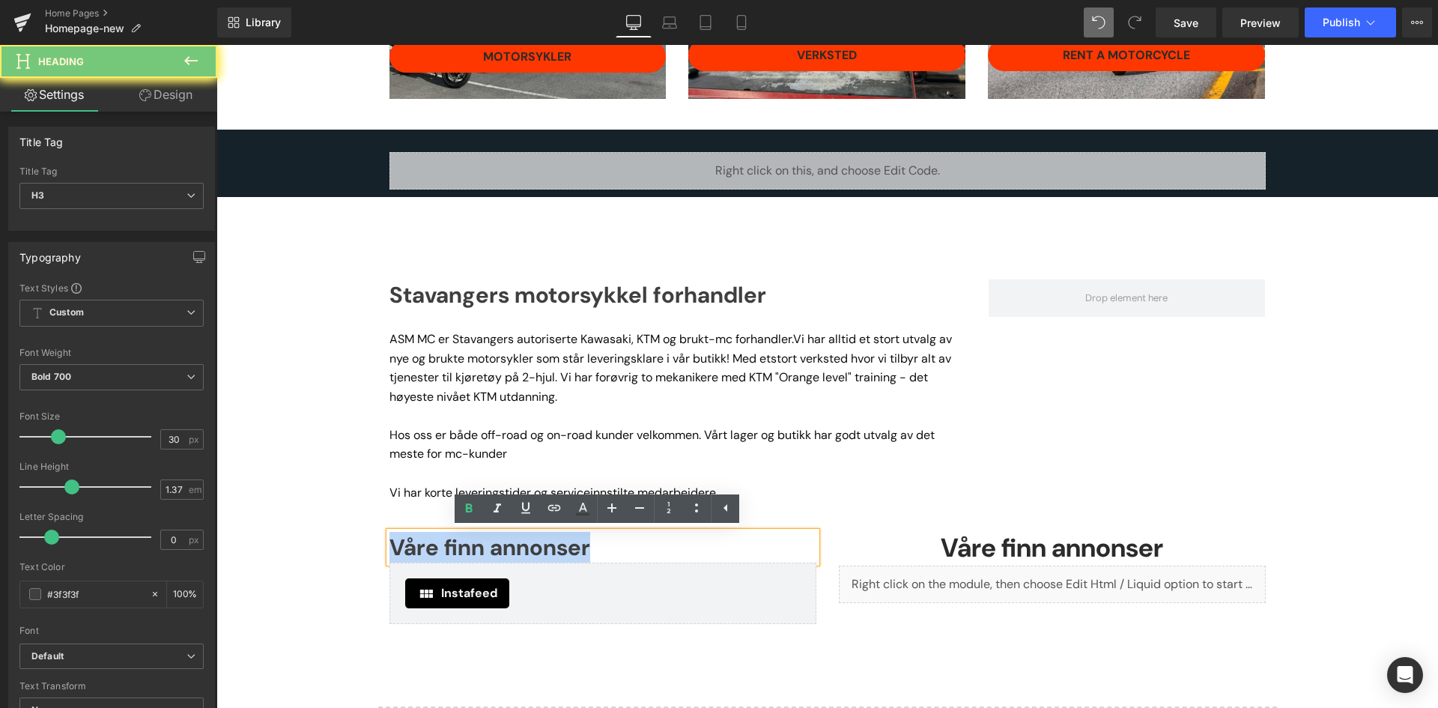
click at [506, 548] on h3 "Våre finn annonser" at bounding box center [603, 547] width 427 height 31
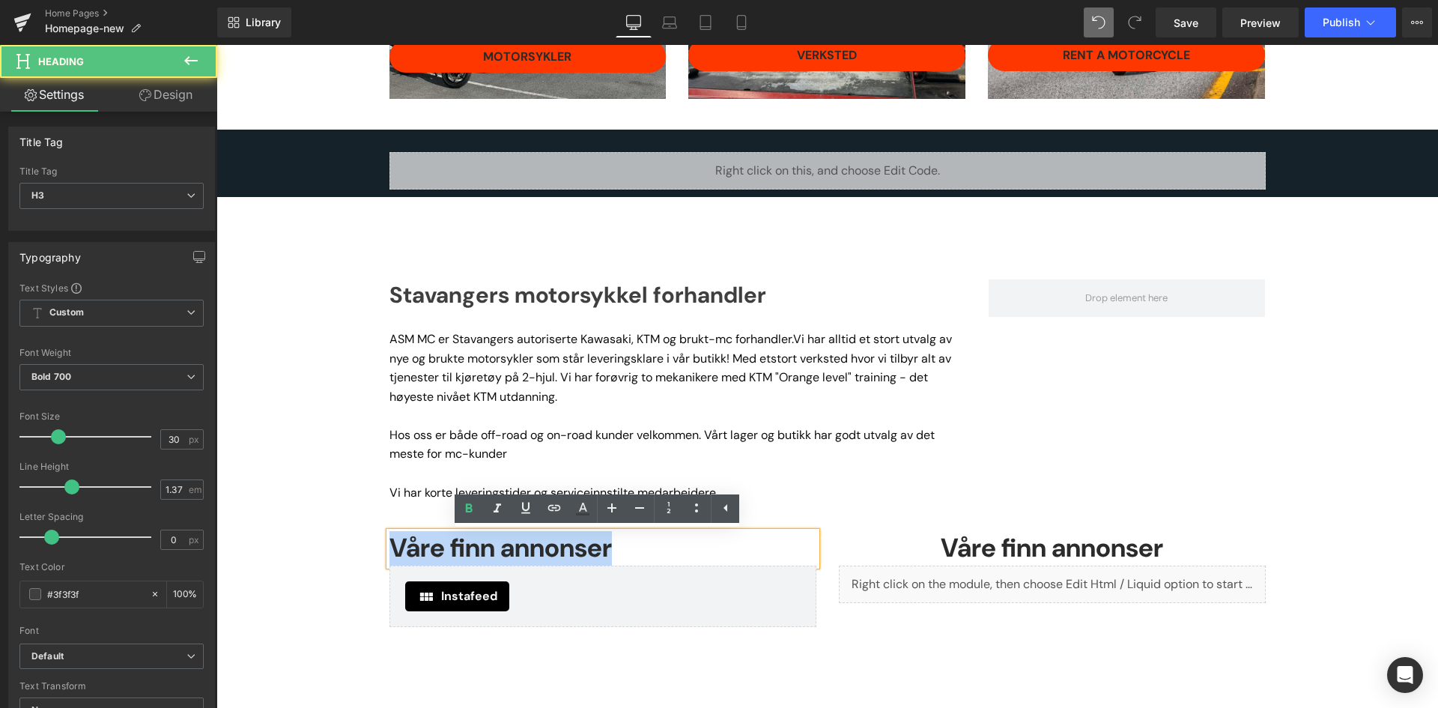
click at [634, 587] on link at bounding box center [633, 578] width 16 height 18
click at [573, 547] on h3 "Våre finn annonser" at bounding box center [603, 549] width 427 height 34
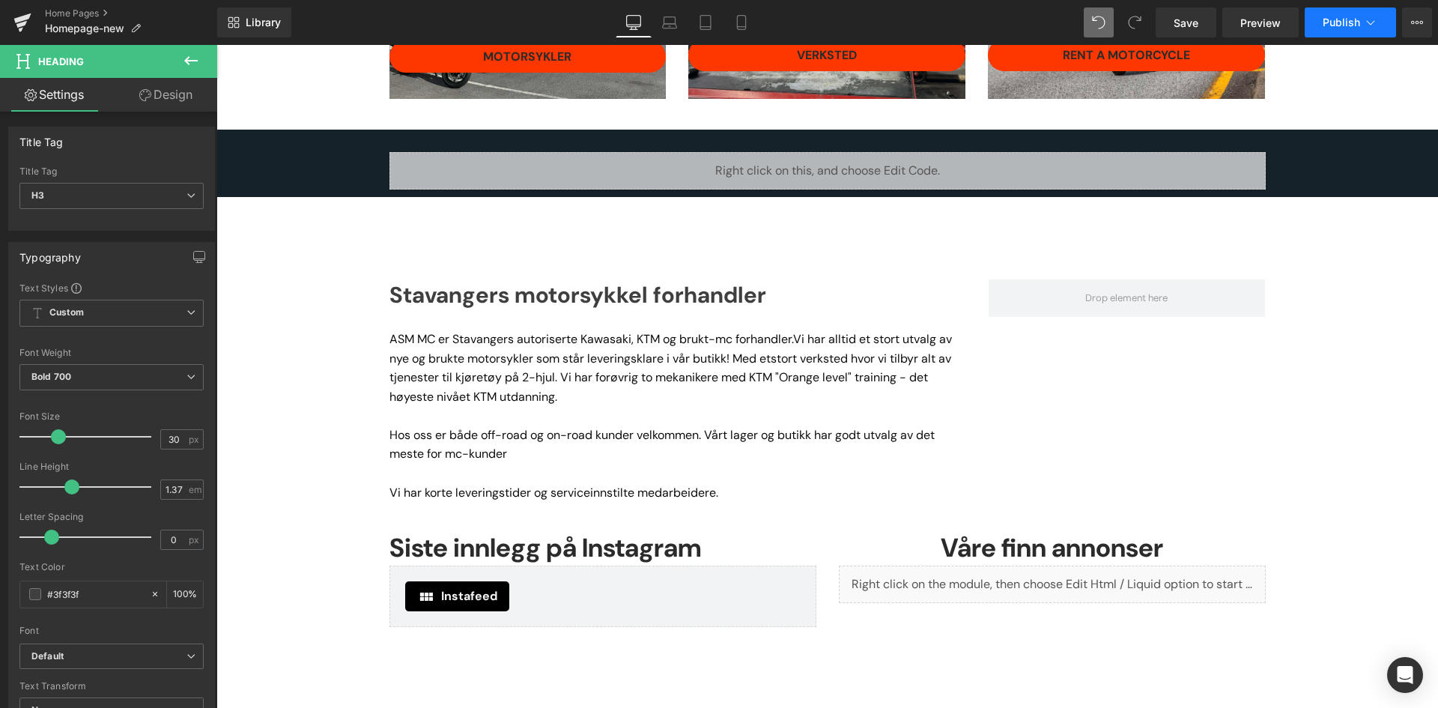
click at [1314, 19] on button "Publish" at bounding box center [1350, 22] width 91 height 30
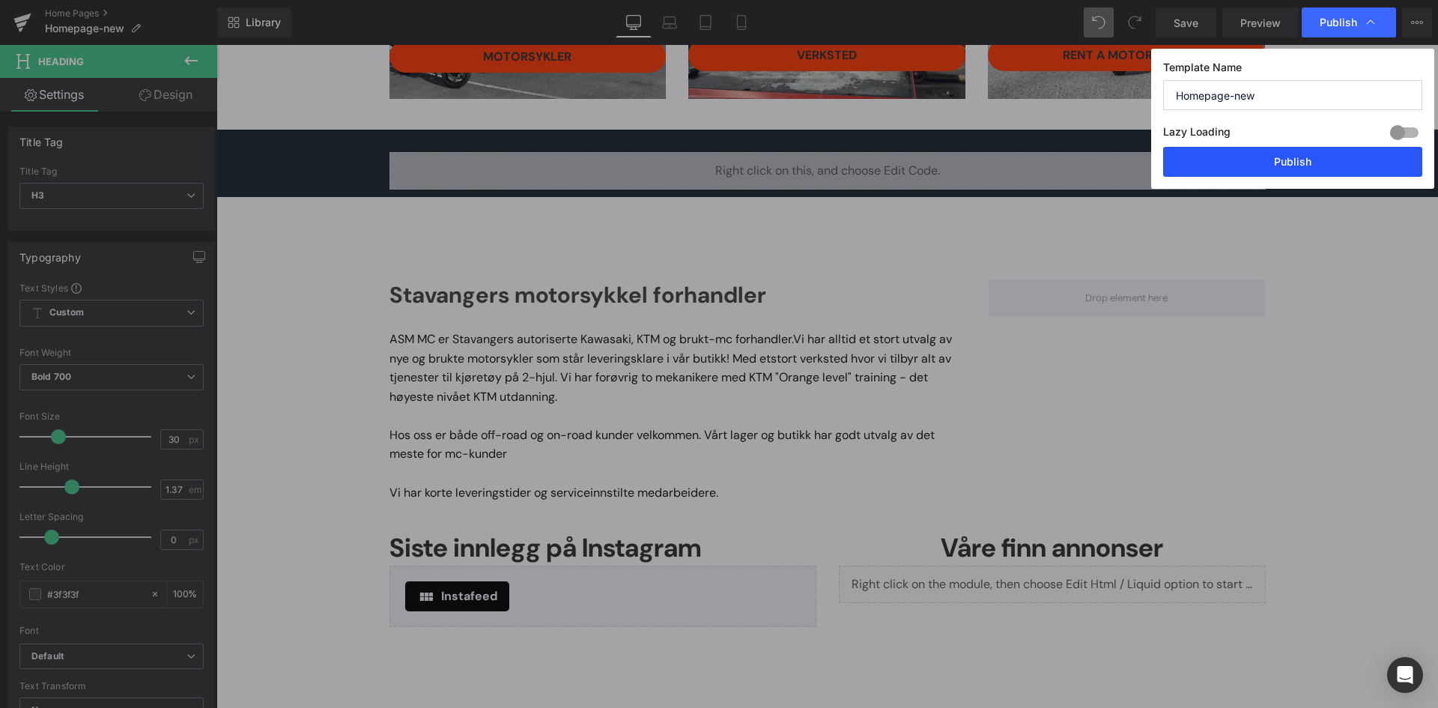
click at [1324, 169] on button "Publish" at bounding box center [1292, 162] width 259 height 30
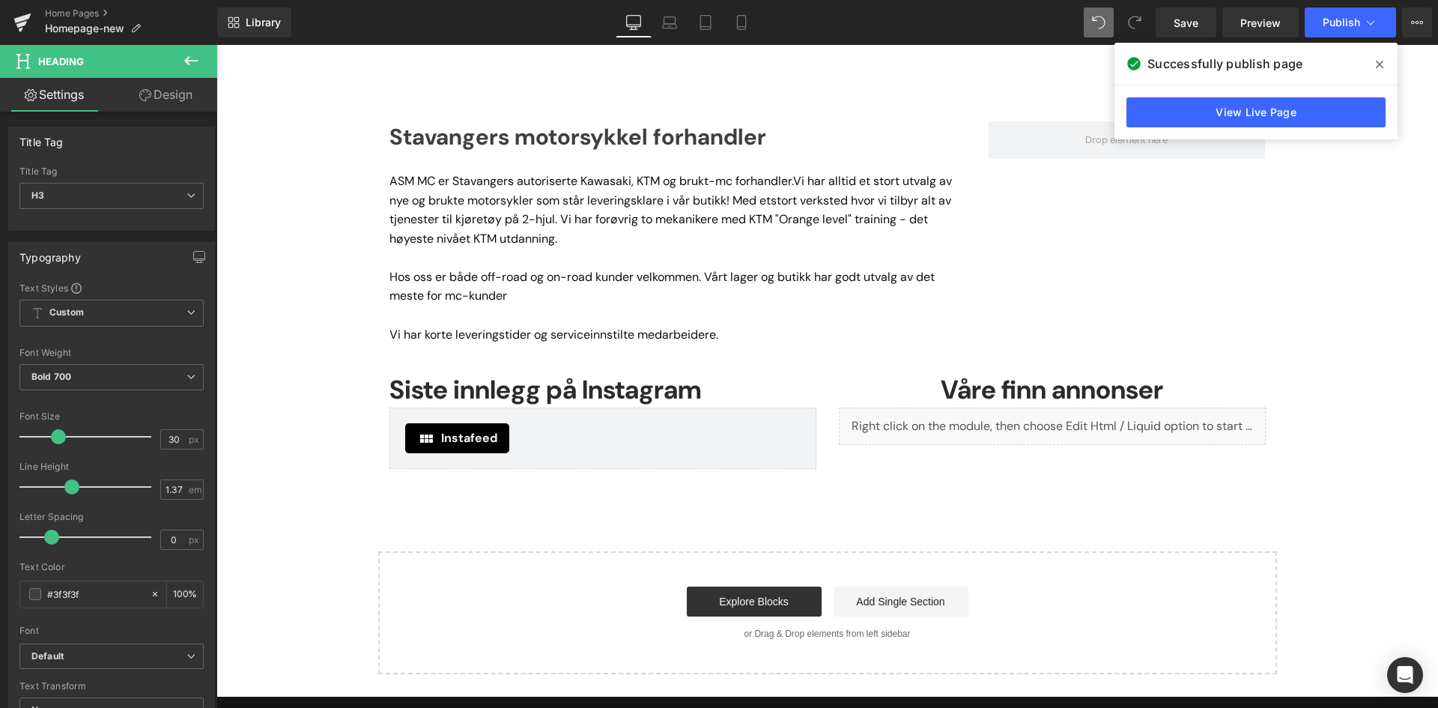
scroll to position [733, 0]
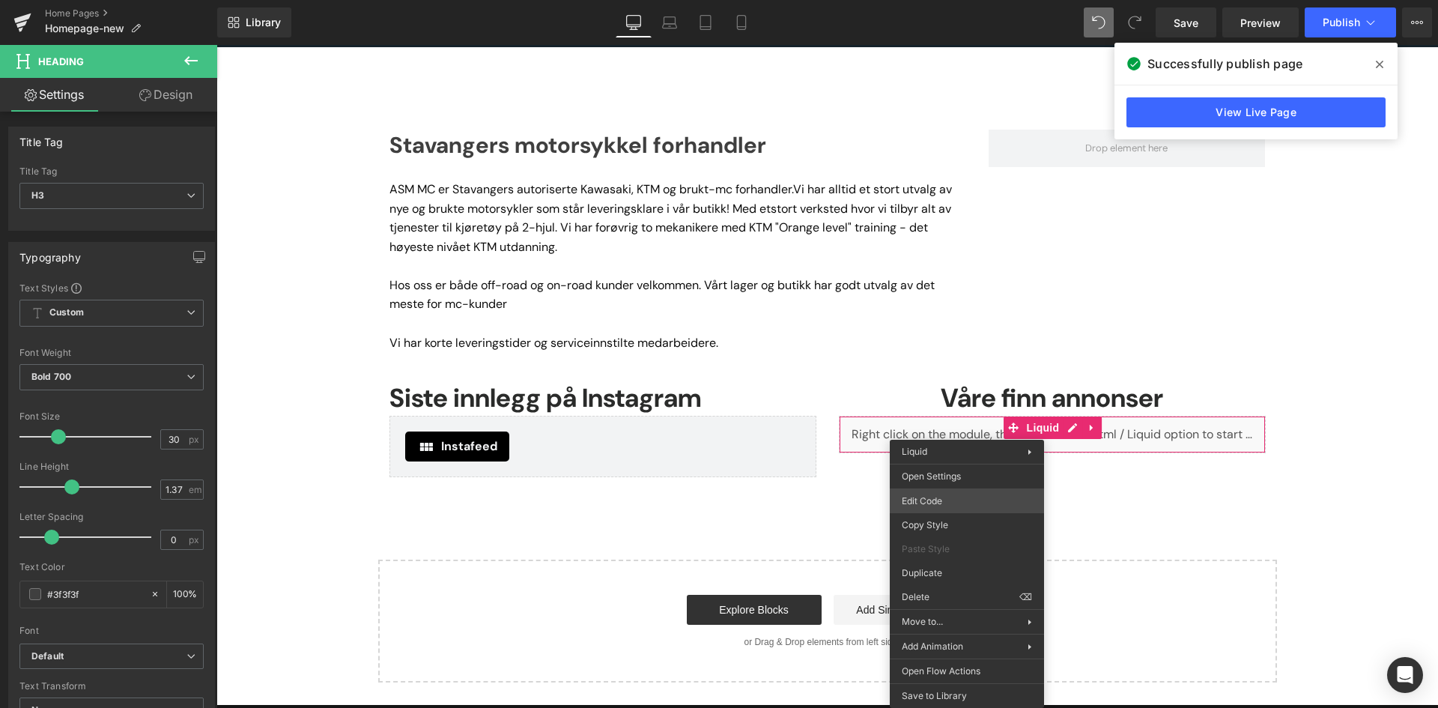
click at [948, 0] on div "Liquid You are previewing how the will restyle your page. You can not edit Elem…" at bounding box center [719, 0] width 1438 height 0
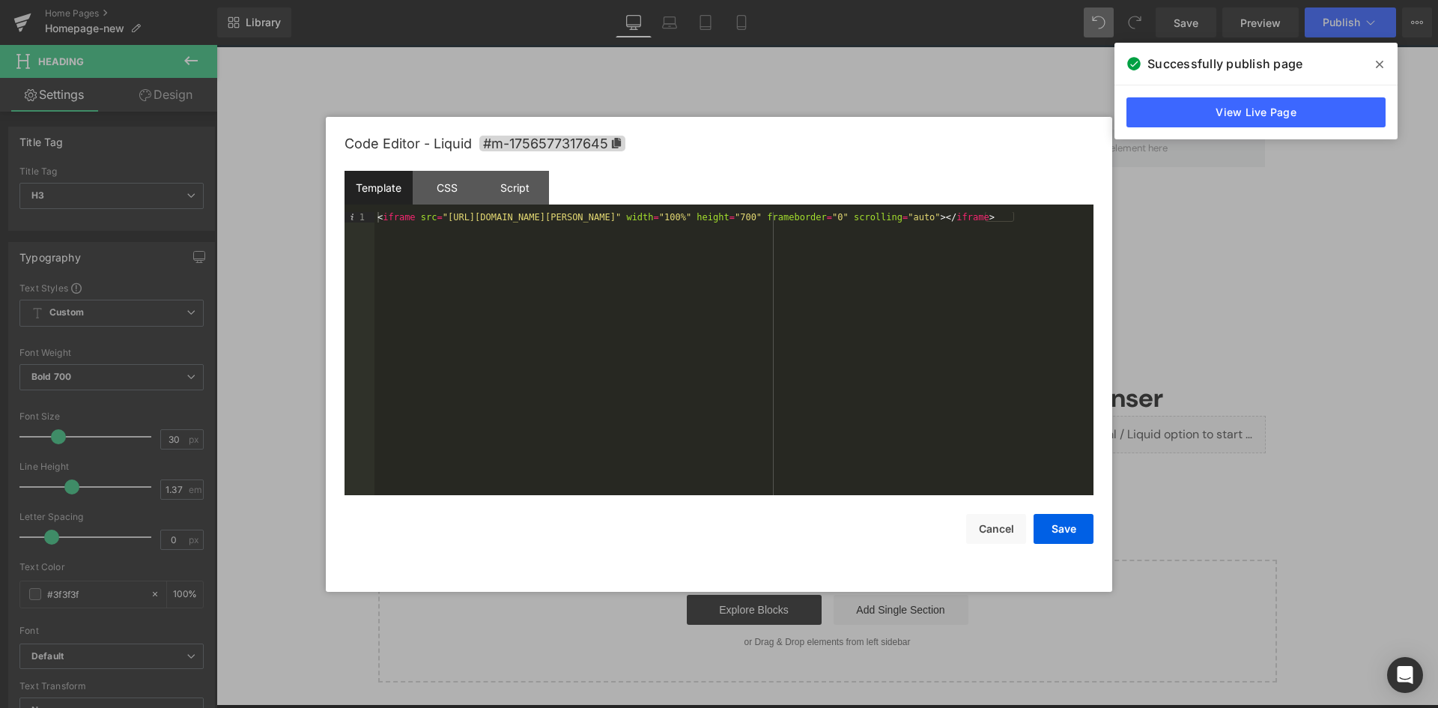
click at [1250, 358] on div at bounding box center [719, 354] width 1438 height 708
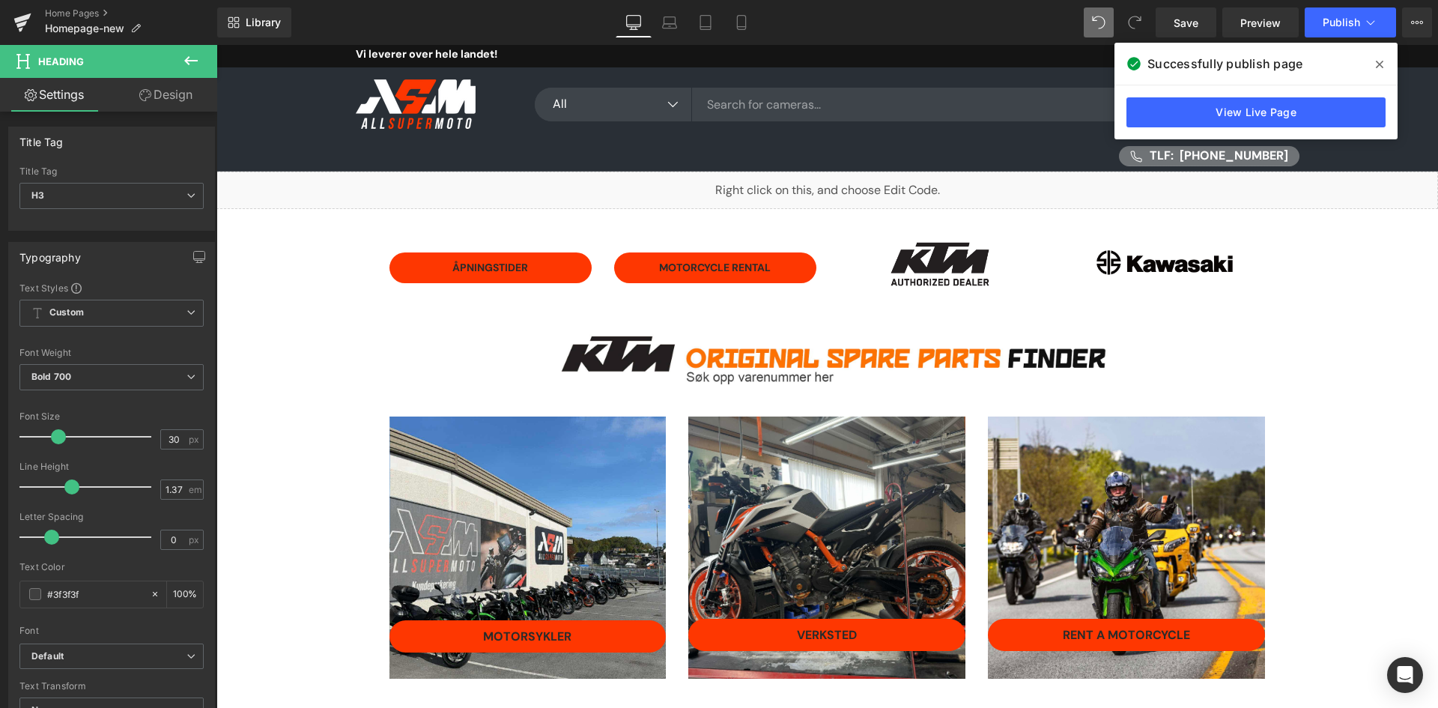
scroll to position [0, 0]
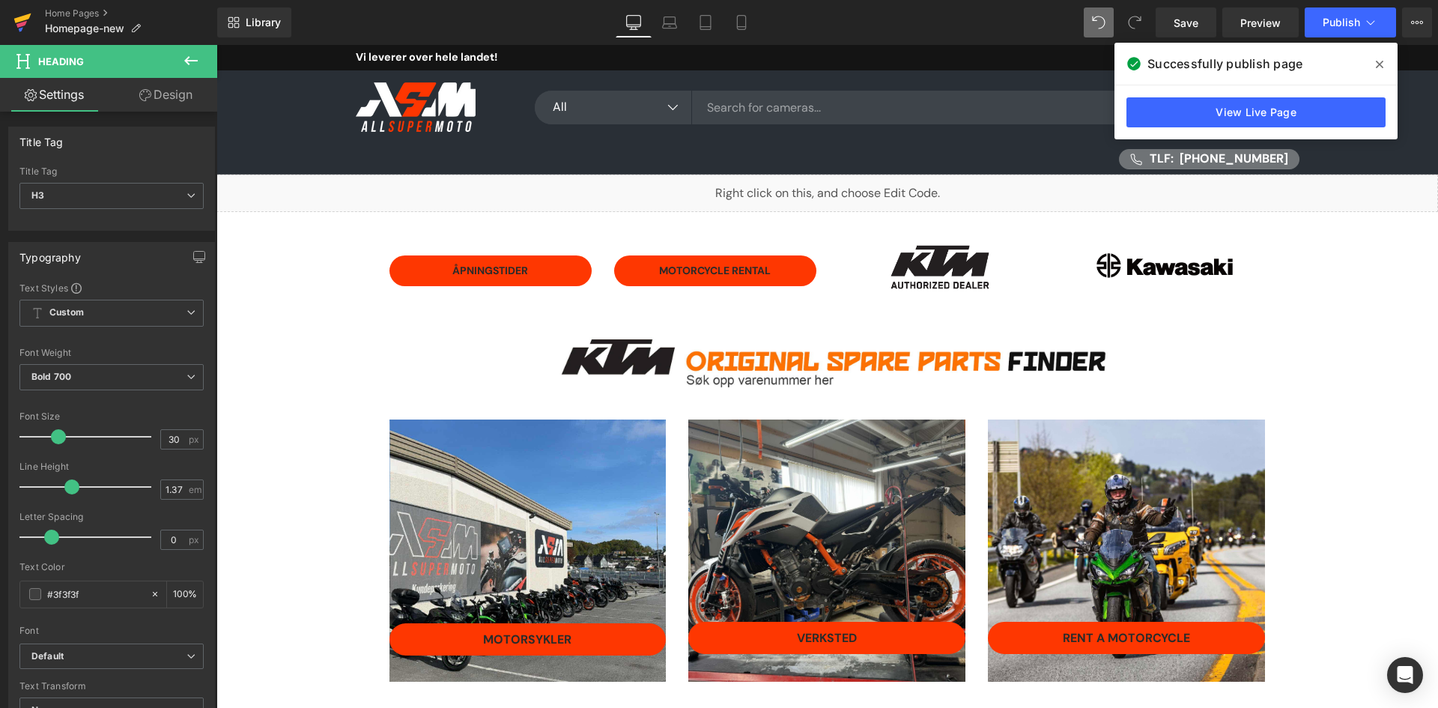
click at [18, 13] on icon at bounding box center [22, 22] width 18 height 37
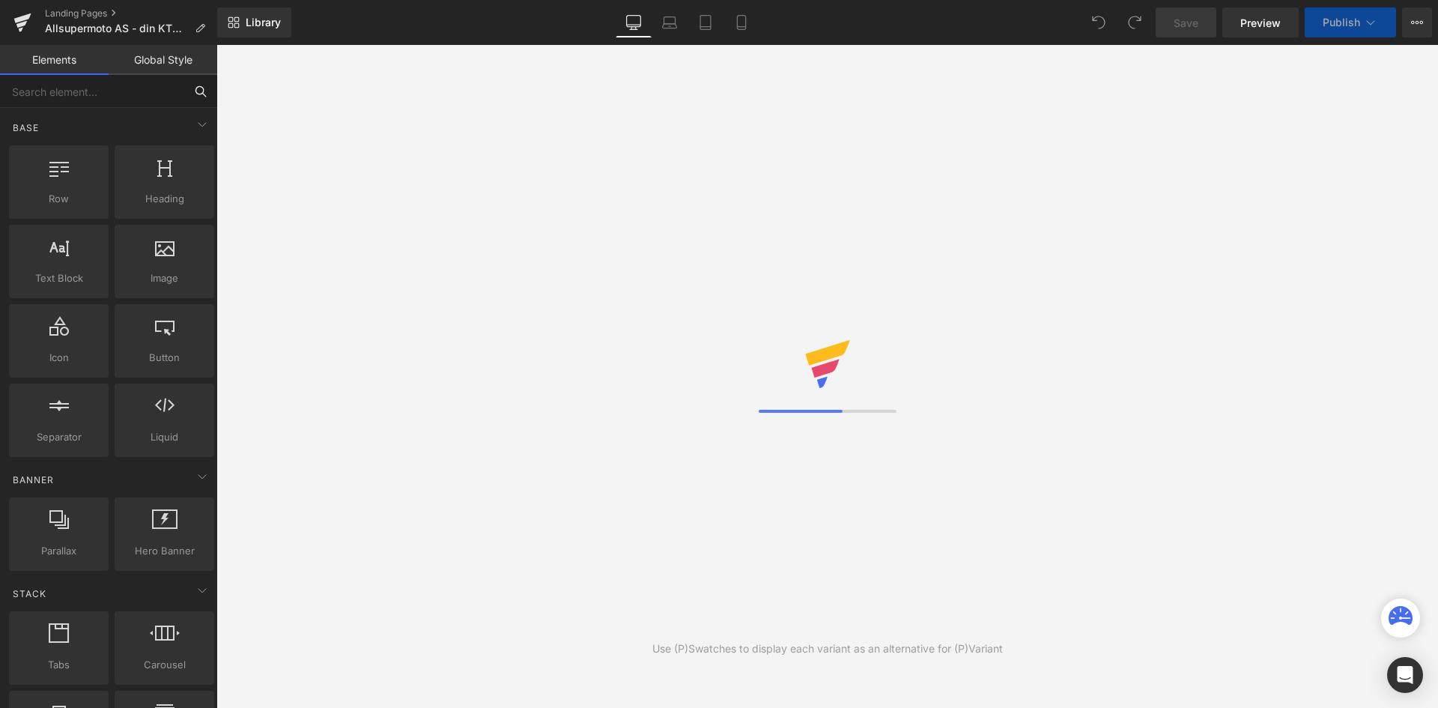
click at [57, 86] on input "text" at bounding box center [92, 91] width 184 height 33
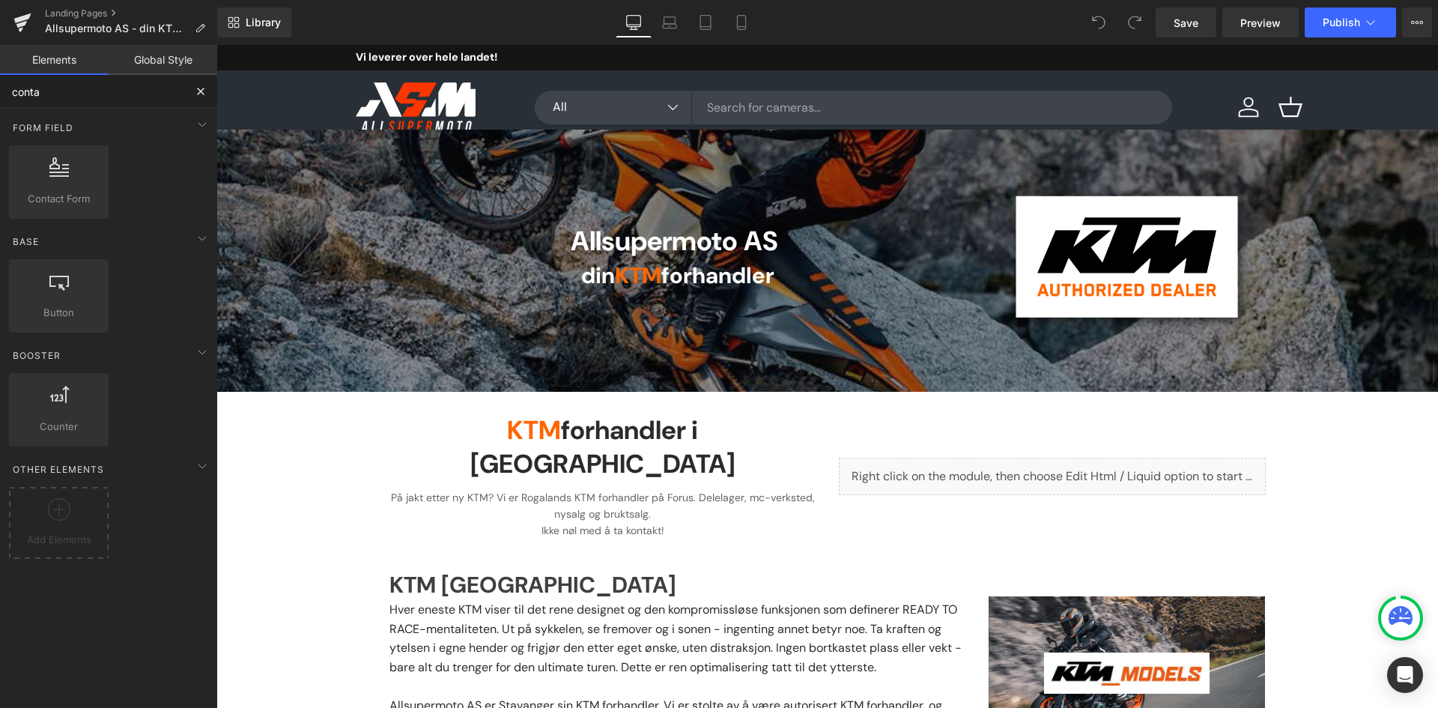
type input "contac"
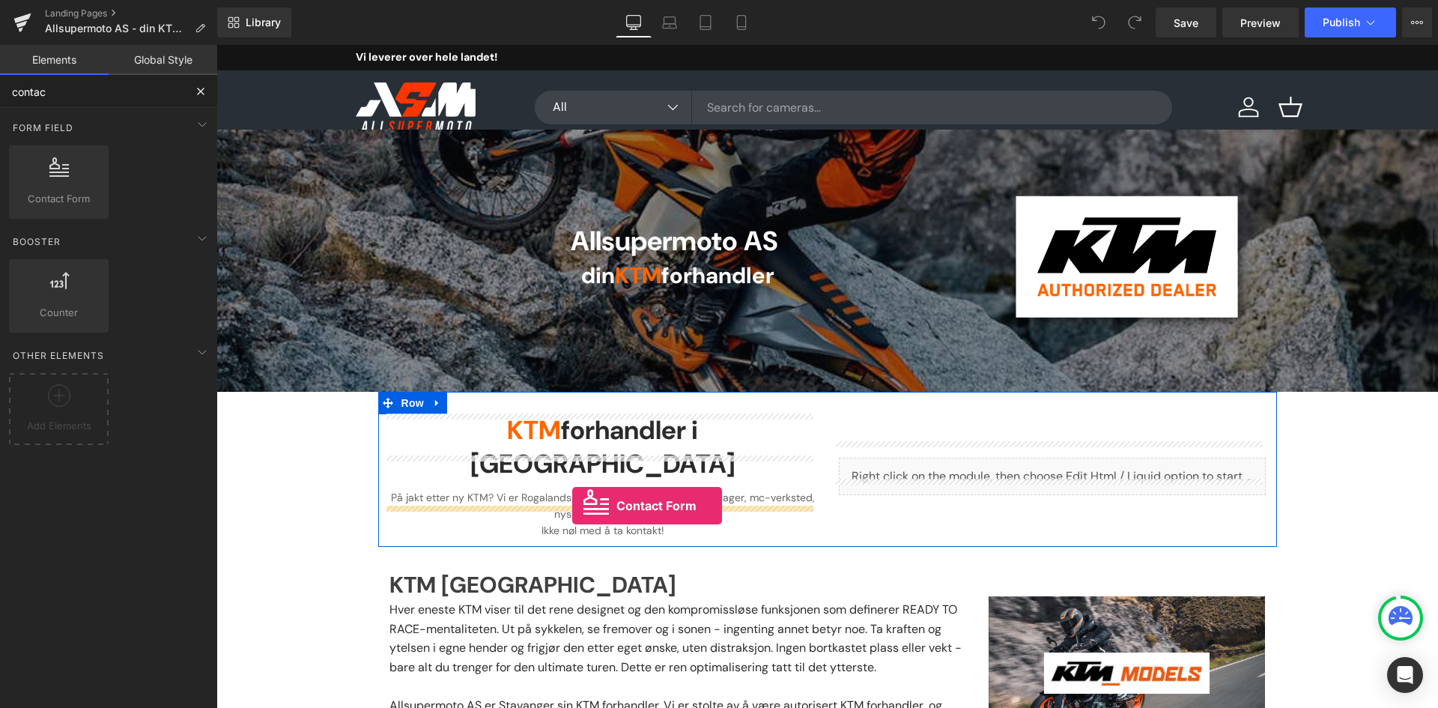
drag, startPoint x: 267, startPoint y: 240, endPoint x: 572, endPoint y: 506, distance: 404.1
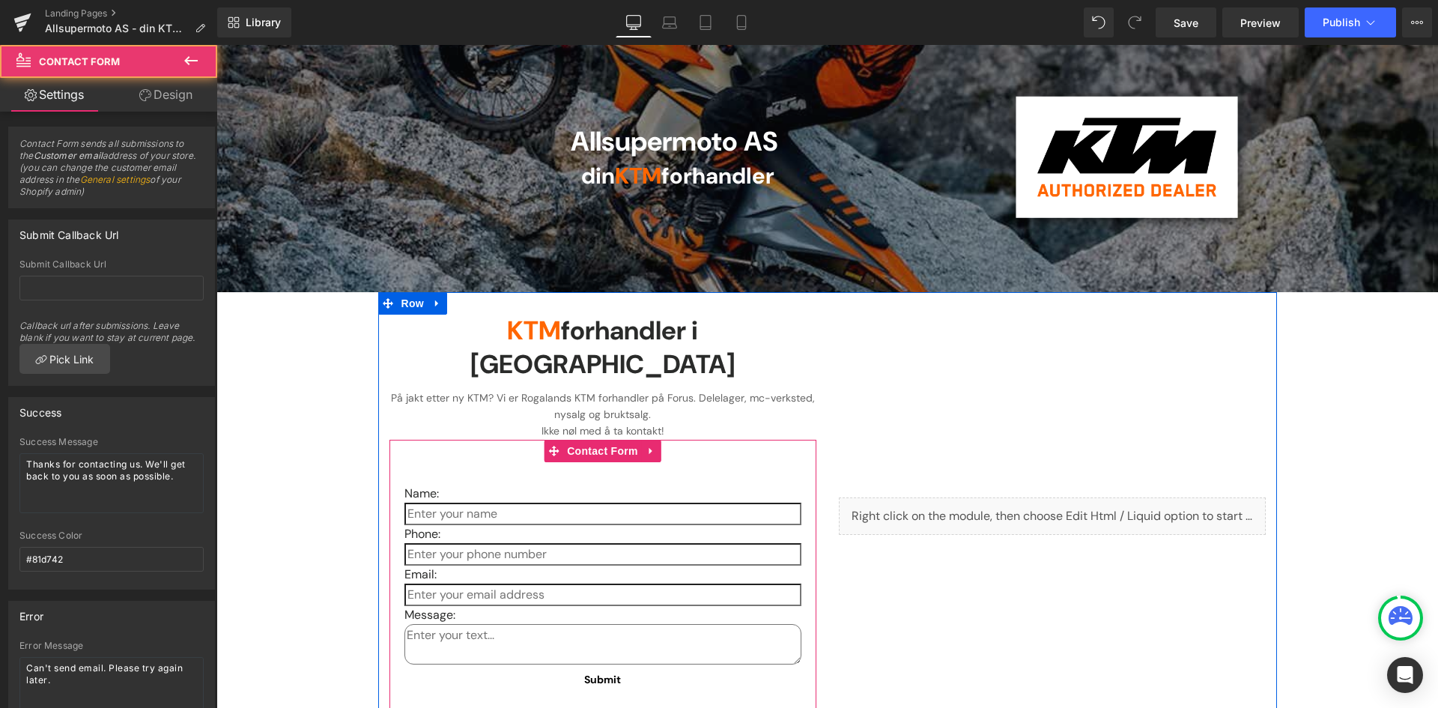
scroll to position [150, 0]
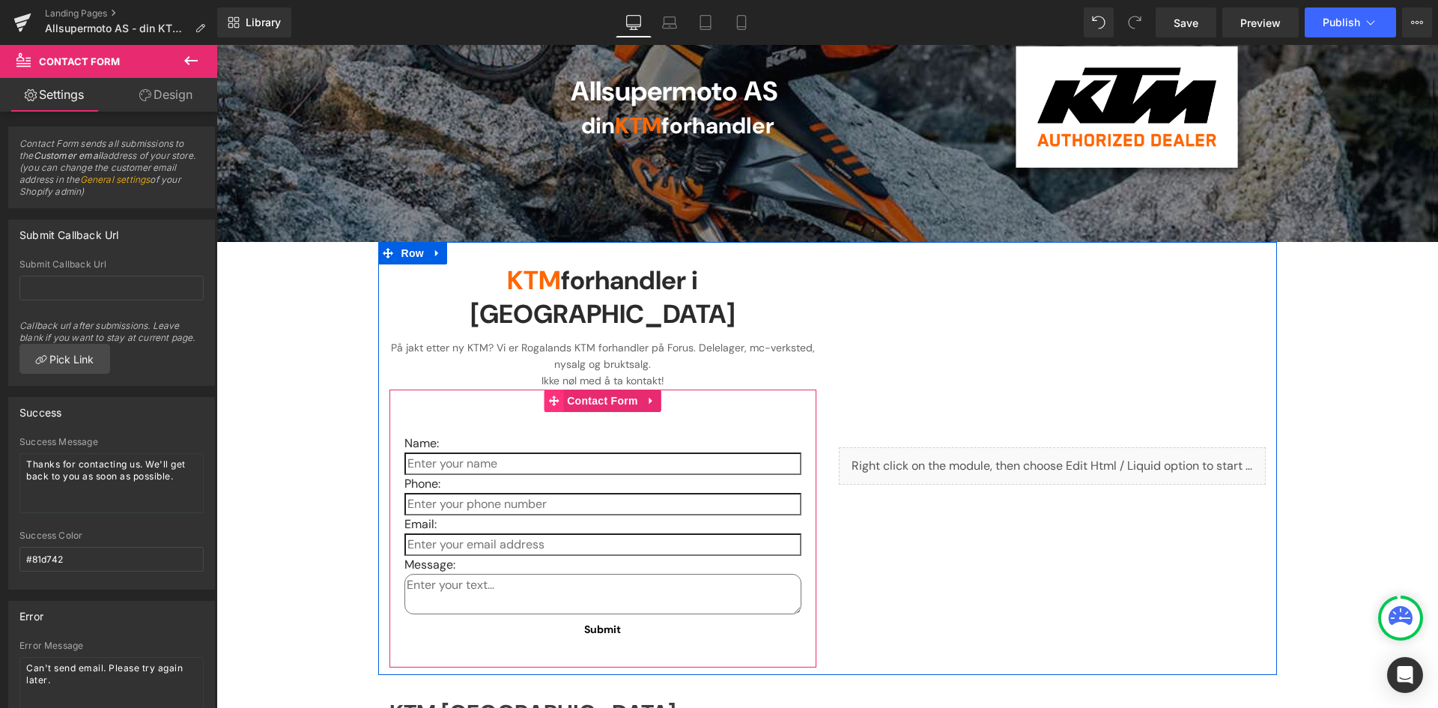
click at [548, 396] on icon at bounding box center [553, 401] width 10 height 10
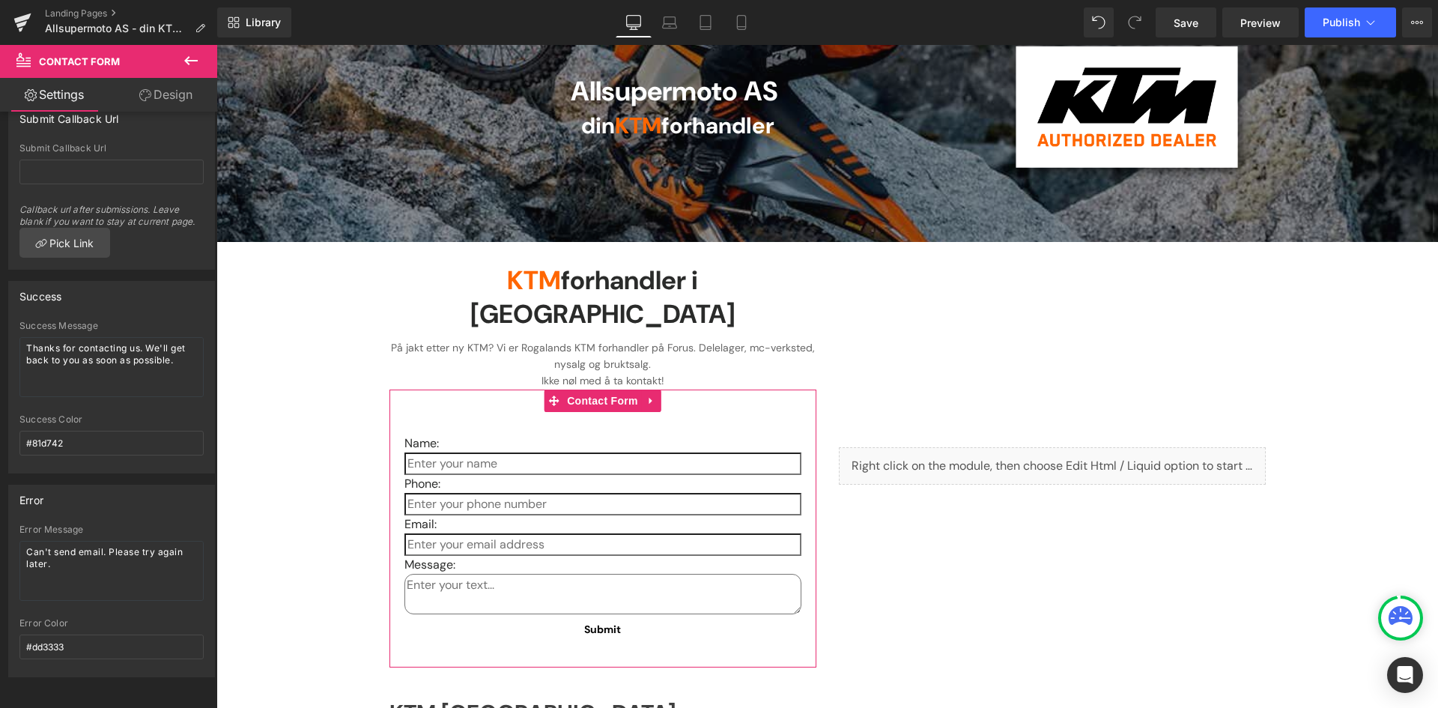
scroll to position [127, 0]
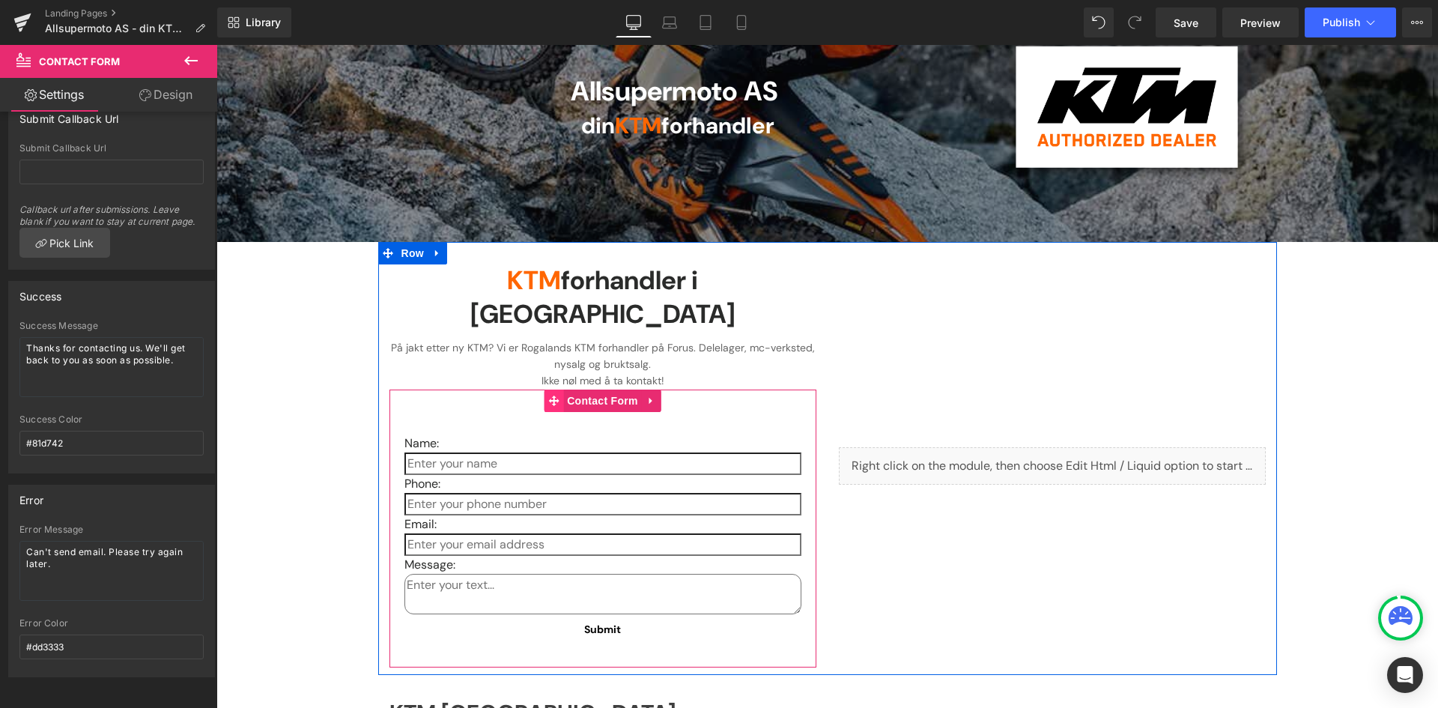
click at [548, 396] on icon at bounding box center [553, 401] width 10 height 10
click at [503, 452] on input "text" at bounding box center [603, 463] width 397 height 22
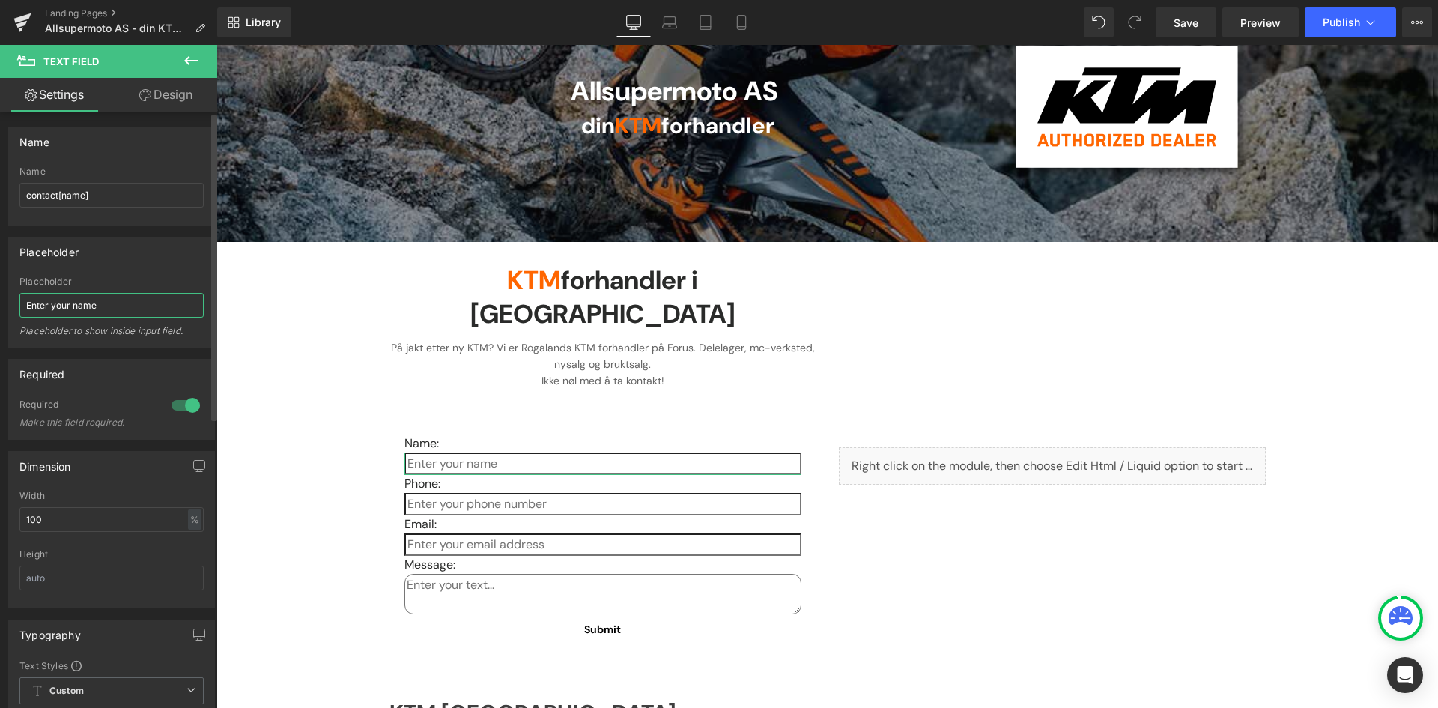
click at [99, 311] on input "Enter your name" at bounding box center [111, 305] width 184 height 25
click at [89, 311] on input "Navn" at bounding box center [111, 305] width 184 height 25
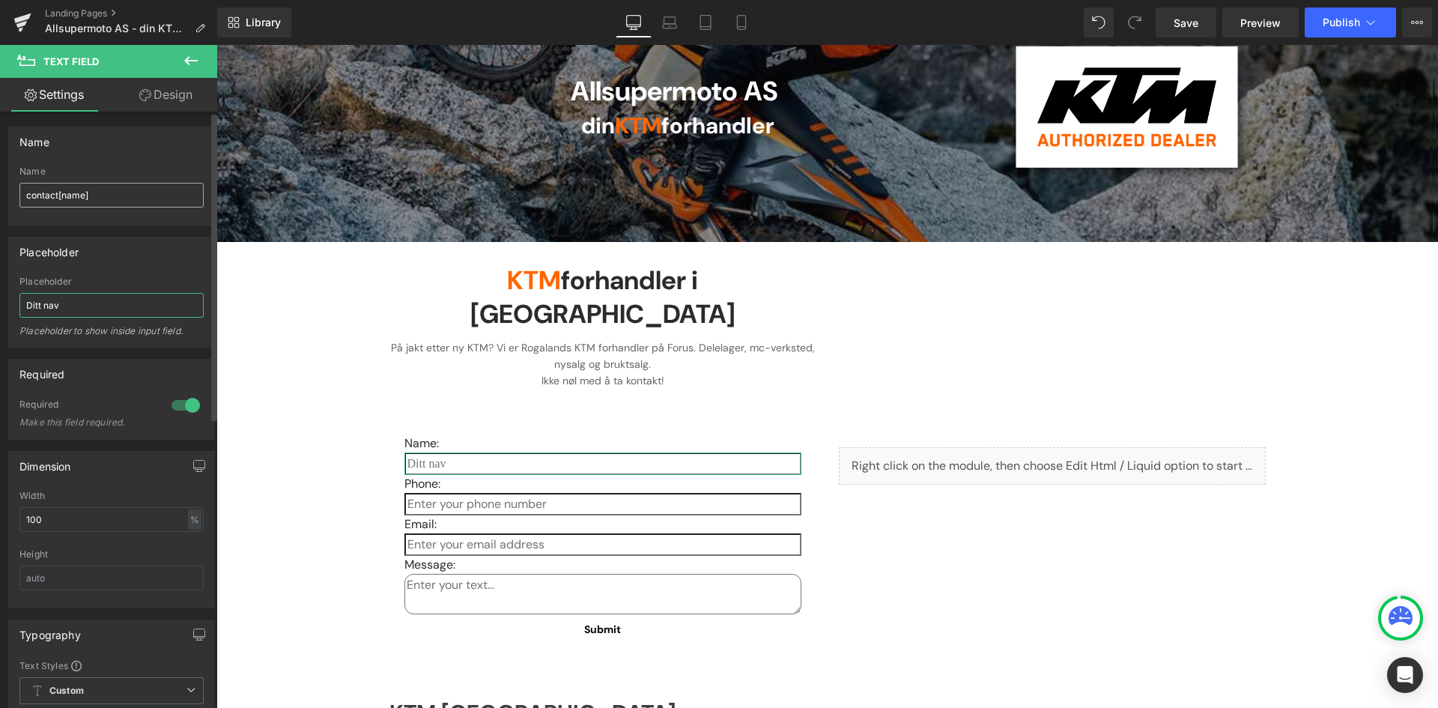
type input "Ditt nav"
drag, startPoint x: 58, startPoint y: 196, endPoint x: 0, endPoint y: 190, distance: 58.7
click at [0, 190] on div "Name contact[name] Name contact[name]" at bounding box center [112, 170] width 224 height 110
type input "Navn[name]"
click at [88, 303] on input "Ditt nav" at bounding box center [111, 305] width 184 height 25
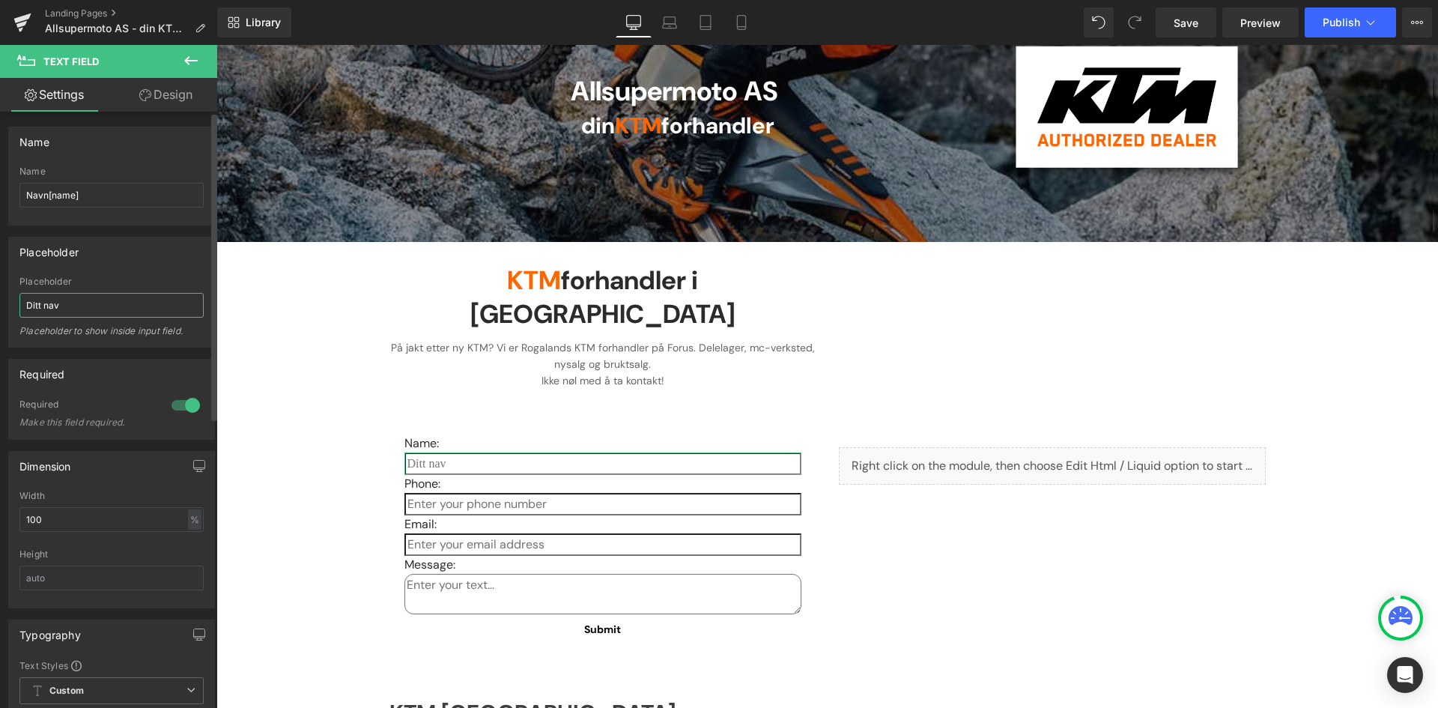
type input "Ditt navn"
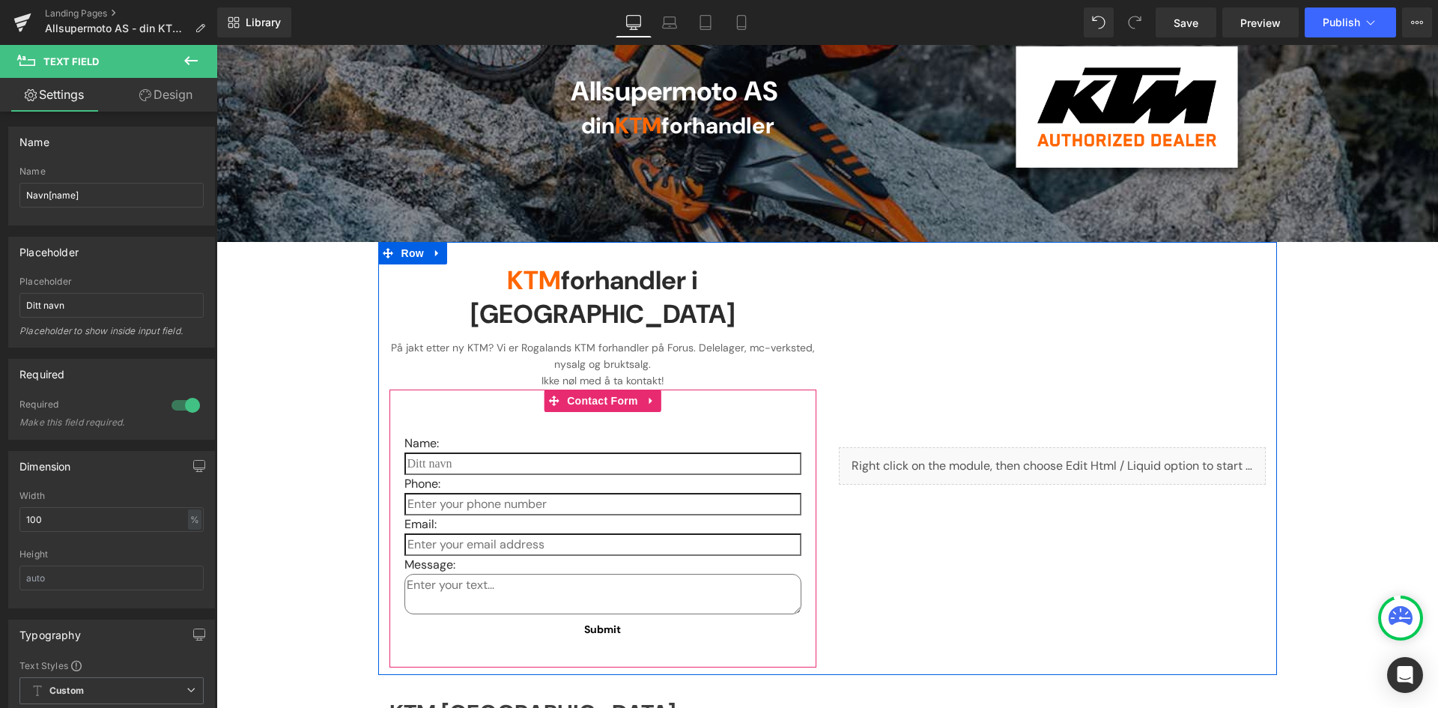
click at [419, 493] on input "text" at bounding box center [603, 504] width 397 height 22
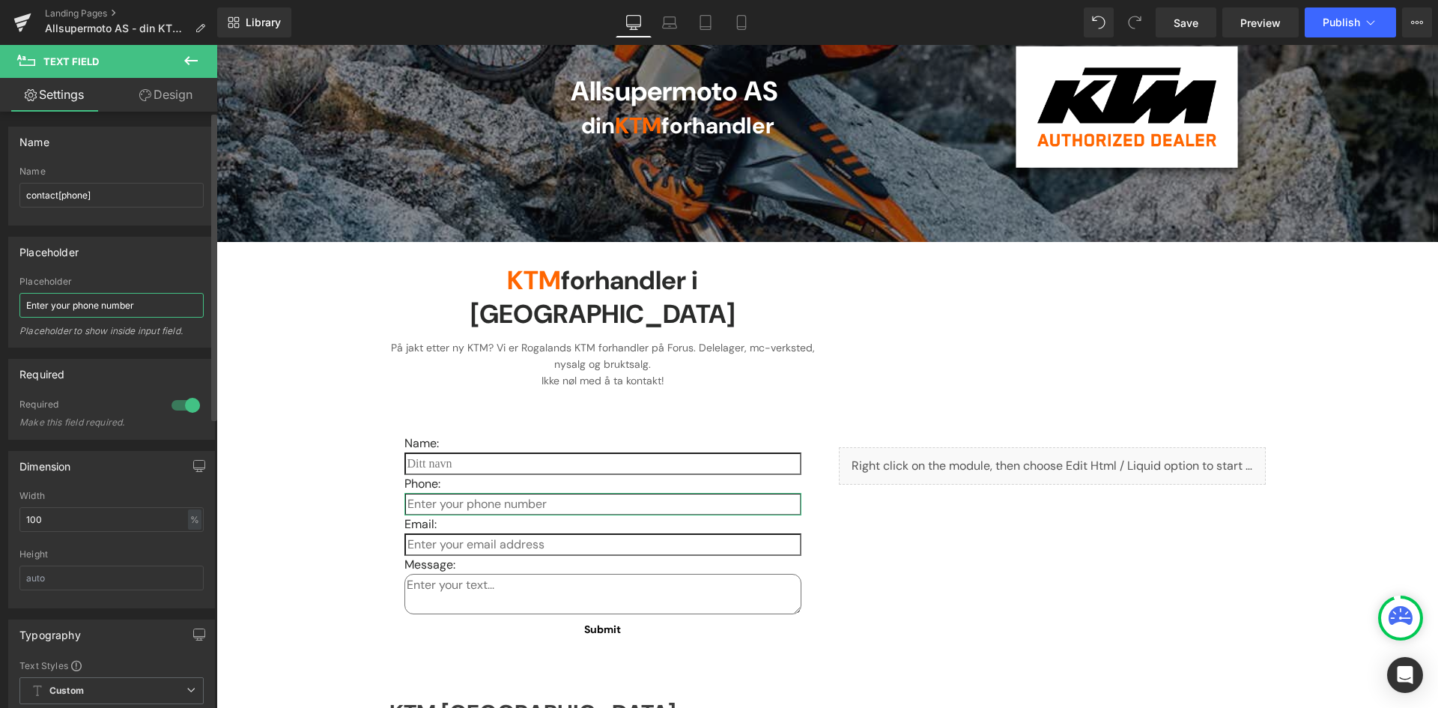
click at [75, 303] on input "Enter your phone number" at bounding box center [111, 305] width 184 height 25
drag, startPoint x: 59, startPoint y: 196, endPoint x: 4, endPoint y: 196, distance: 55.4
click at [4, 193] on div "Name contact[phone] Name contact[phone]" at bounding box center [112, 170] width 224 height 110
click at [44, 194] on input "contact[phone]" at bounding box center [111, 195] width 184 height 25
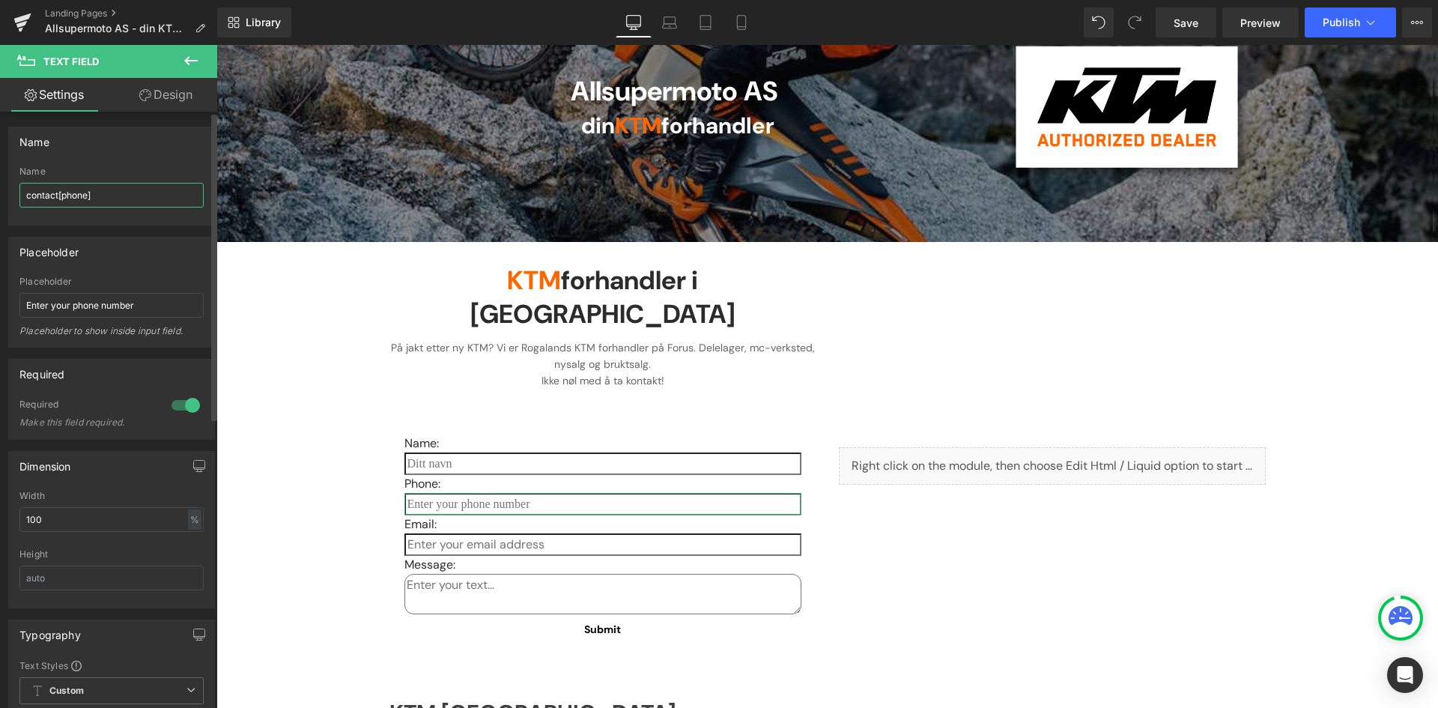
click at [58, 194] on input "contact[phone]" at bounding box center [111, 195] width 184 height 25
click at [64, 196] on input "contact[phone]" at bounding box center [111, 195] width 184 height 25
click at [37, 198] on input "contact[phone]" at bounding box center [111, 195] width 184 height 25
click at [112, 197] on input "contact[phone]" at bounding box center [111, 195] width 184 height 25
drag, startPoint x: 58, startPoint y: 199, endPoint x: 3, endPoint y: 193, distance: 55.0
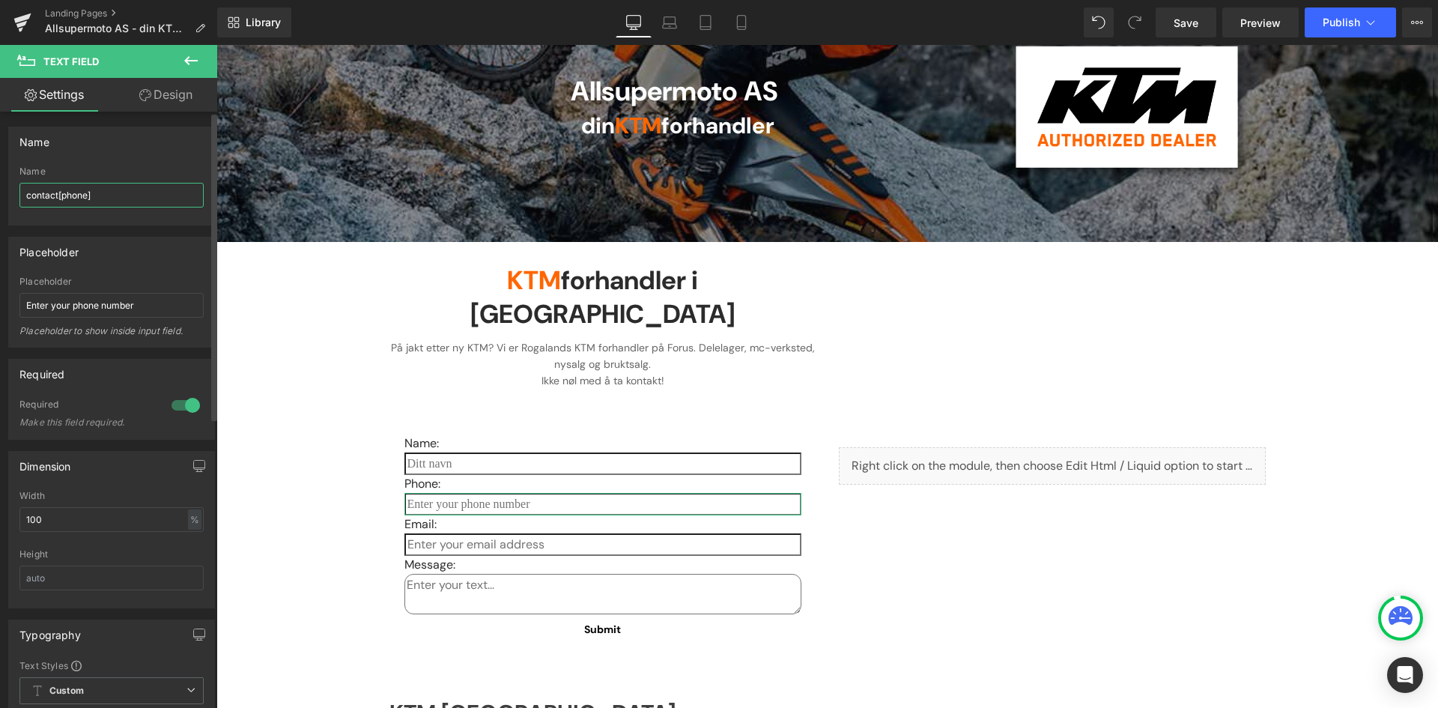
click at [0, 193] on div "Name contact[phone] Name contact[phone]" at bounding box center [112, 170] width 224 height 110
type input "Mobil[phone]"
click at [140, 308] on input "Enter your phone number" at bounding box center [111, 305] width 184 height 25
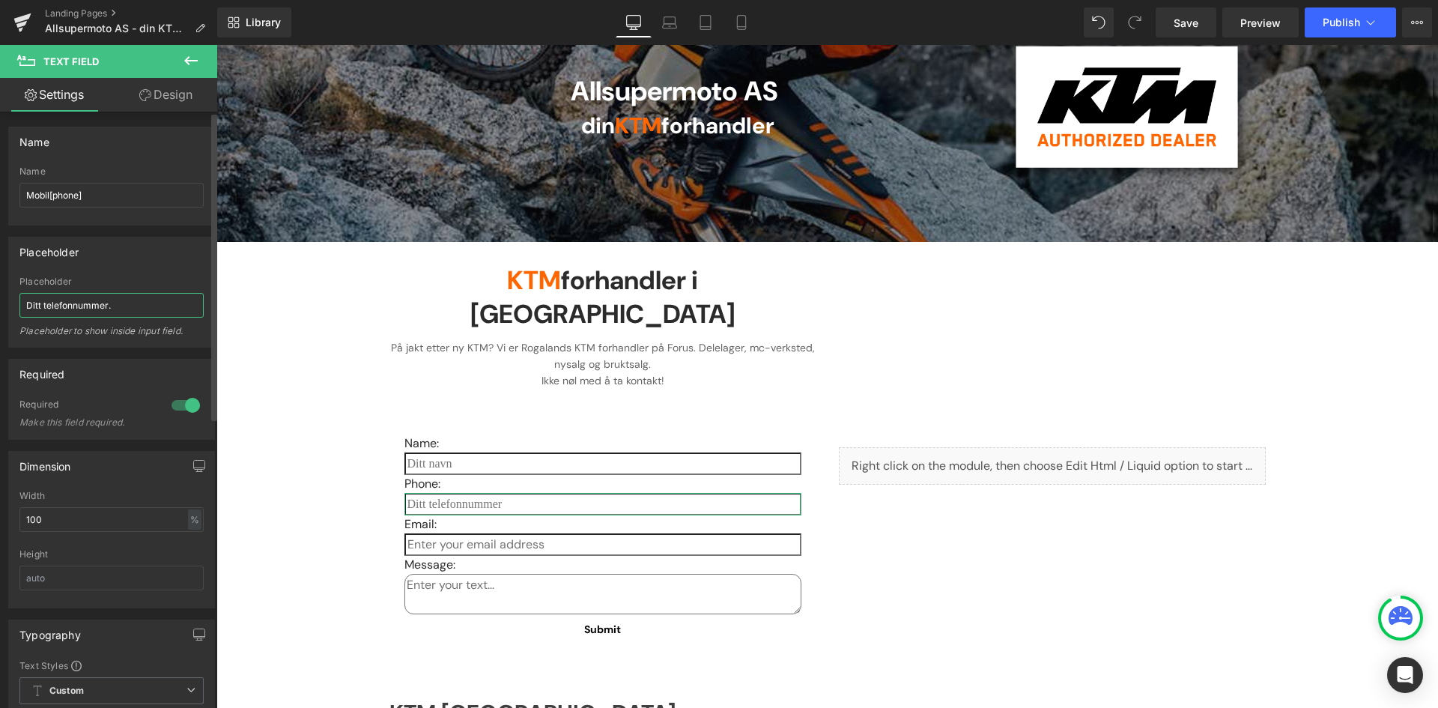
type input "Ditt telefonnummer.."
click at [427, 452] on input "text" at bounding box center [603, 463] width 397 height 22
click at [103, 307] on input "Ditt navn" at bounding box center [111, 305] width 184 height 25
type input "Ditt navn.."
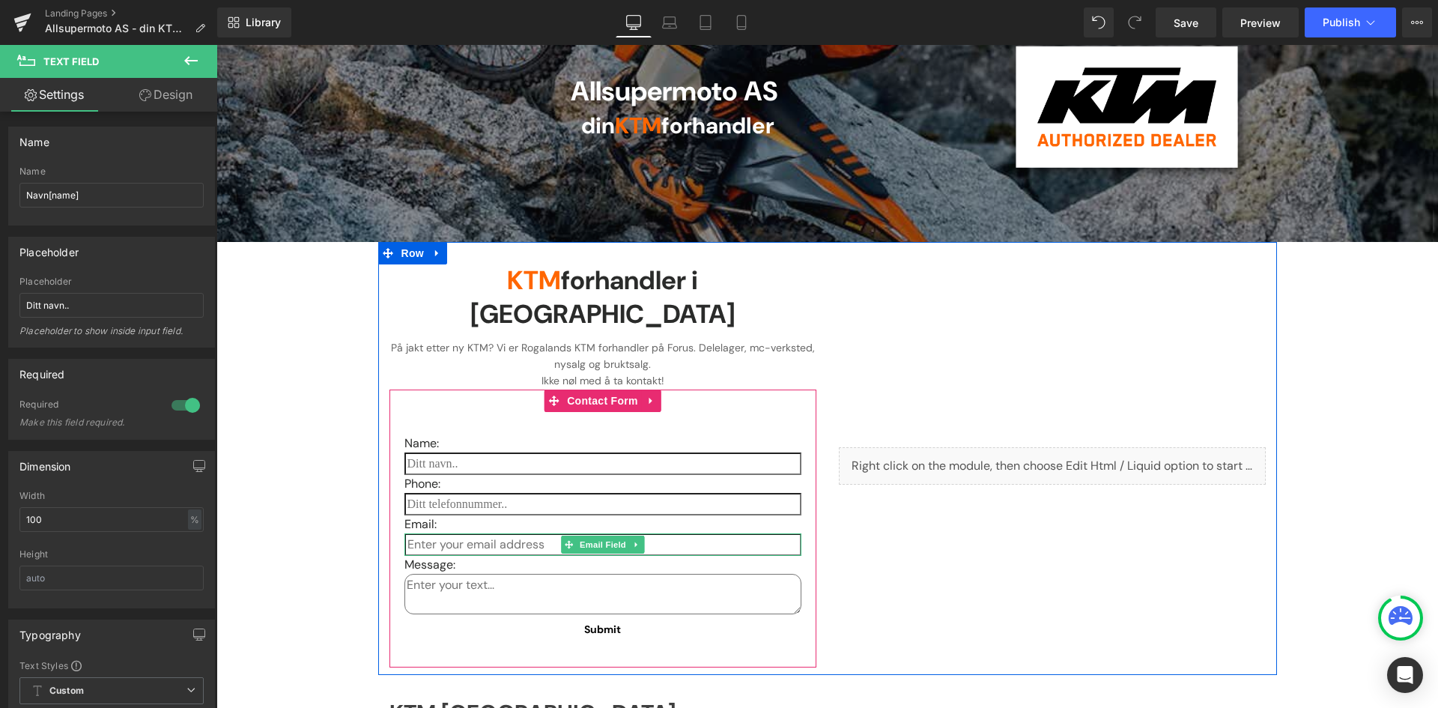
click at [443, 533] on input "email" at bounding box center [603, 544] width 397 height 22
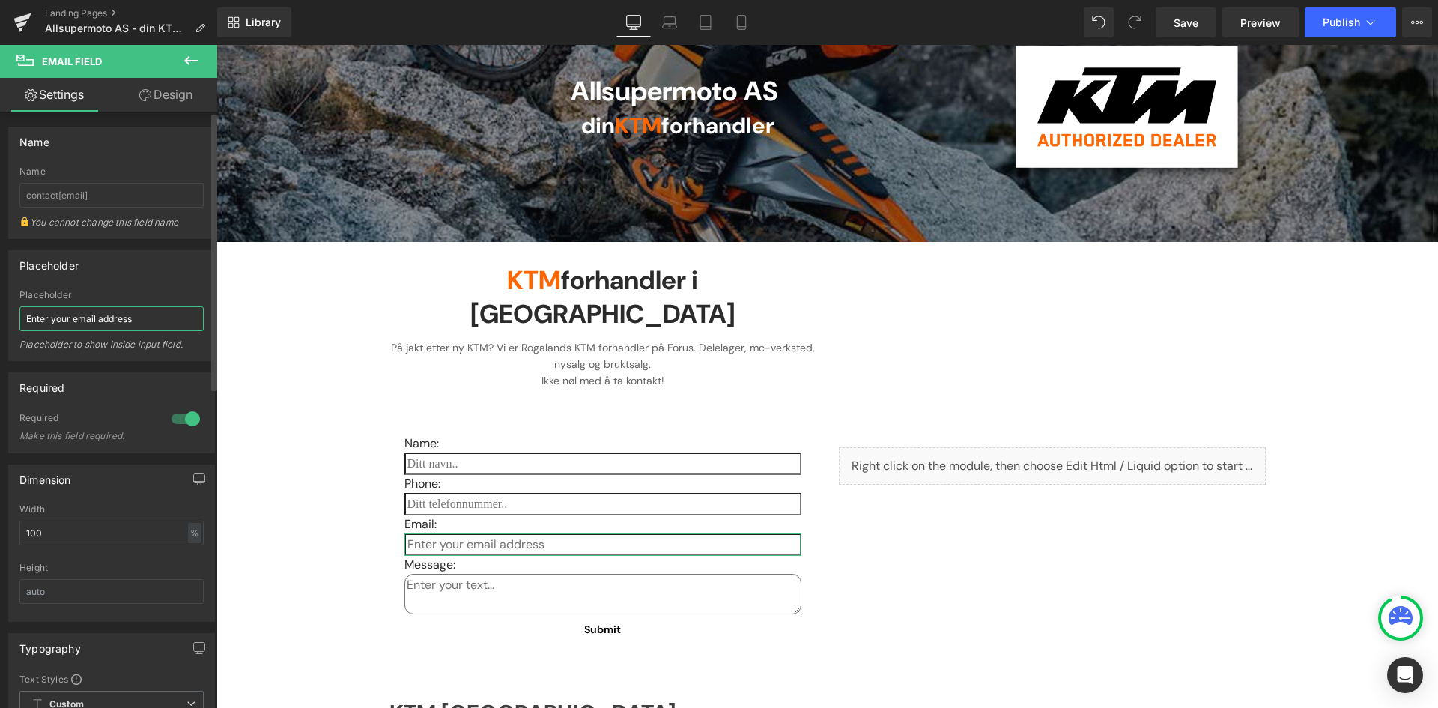
click at [99, 312] on input "Enter your email address" at bounding box center [111, 318] width 184 height 25
drag, startPoint x: 56, startPoint y: 318, endPoint x: 0, endPoint y: 319, distance: 56.2
click at [4, 317] on div "Placeholder E-post addressei Placeholder E-post addressei Placeholder to show i…" at bounding box center [112, 300] width 224 height 122
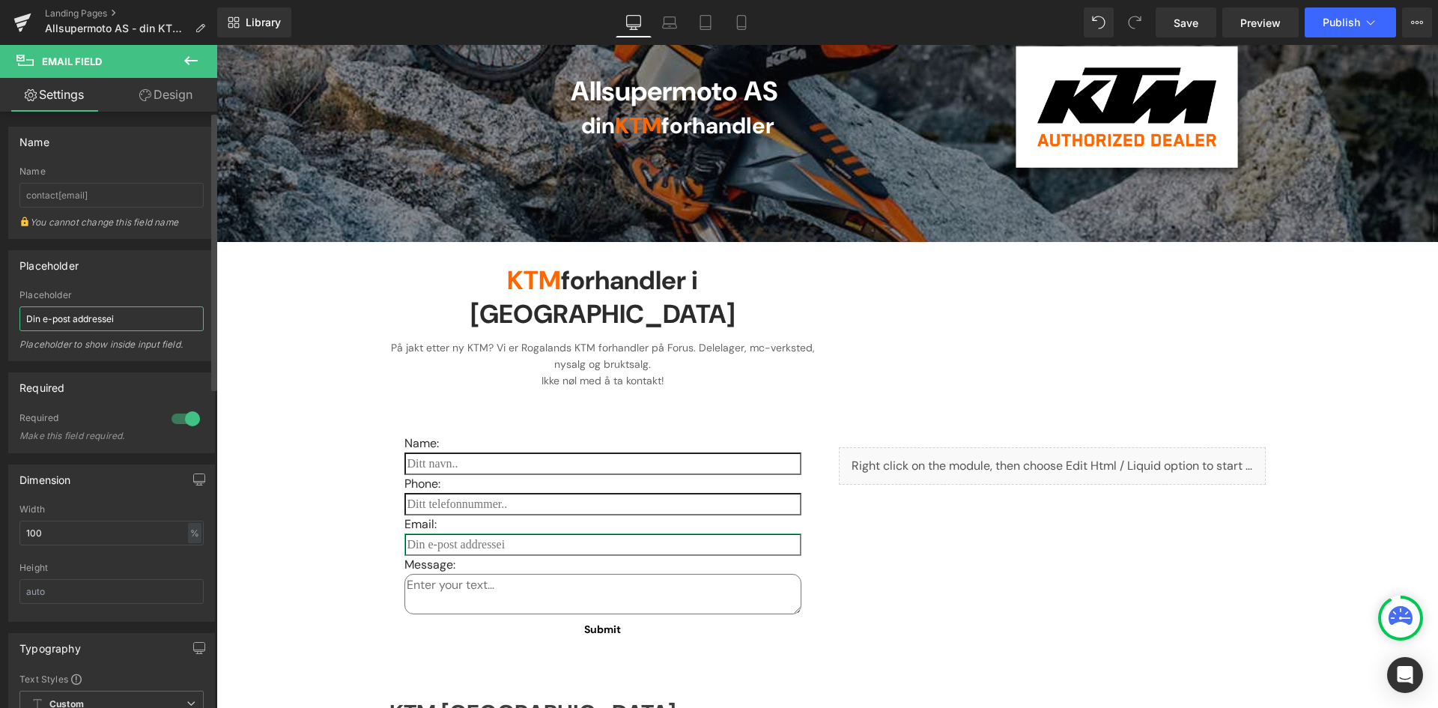
click at [120, 325] on input "Din e-post addressei" at bounding box center [111, 318] width 184 height 25
type input "Din e-post addresse"
click at [61, 196] on input "contact[email]" at bounding box center [111, 195] width 184 height 25
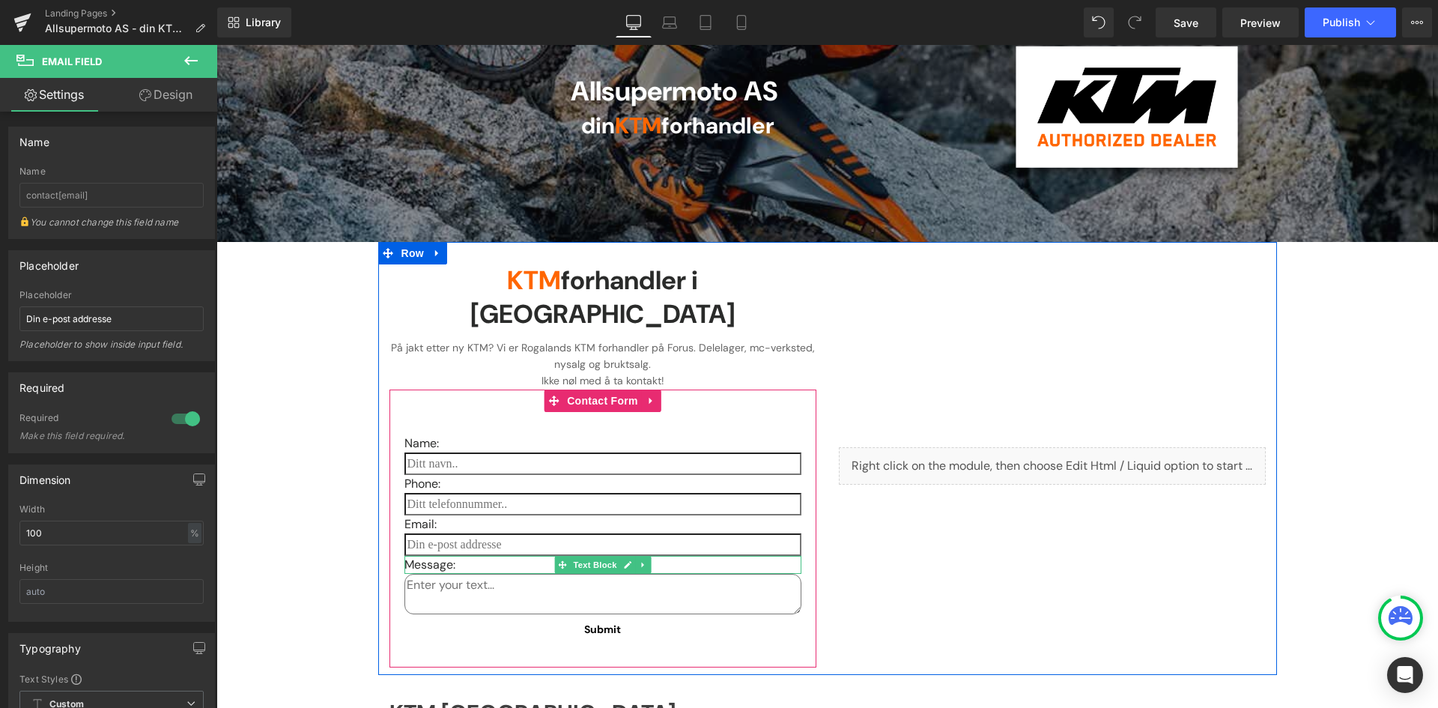
click at [426, 556] on p "Message:" at bounding box center [603, 565] width 397 height 18
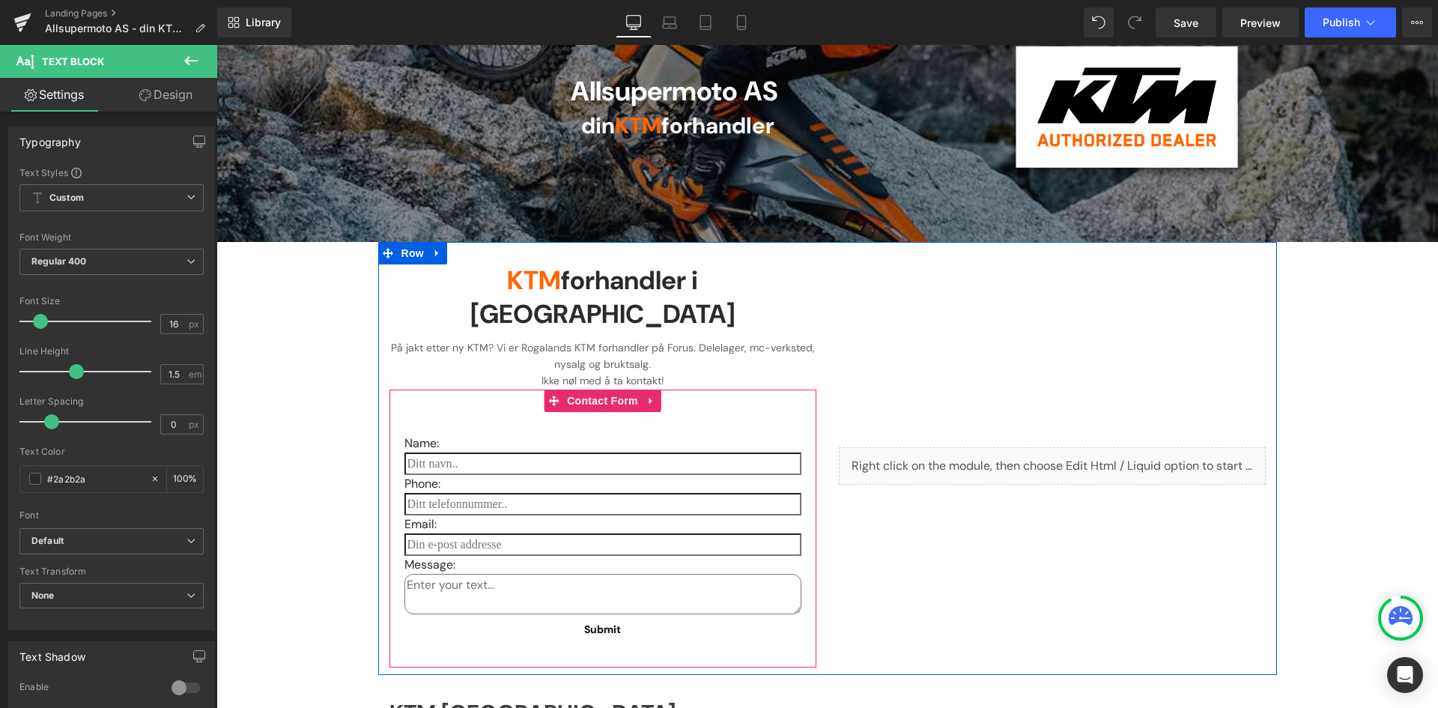
click at [216, 45] on div at bounding box center [216, 45] width 0 height 0
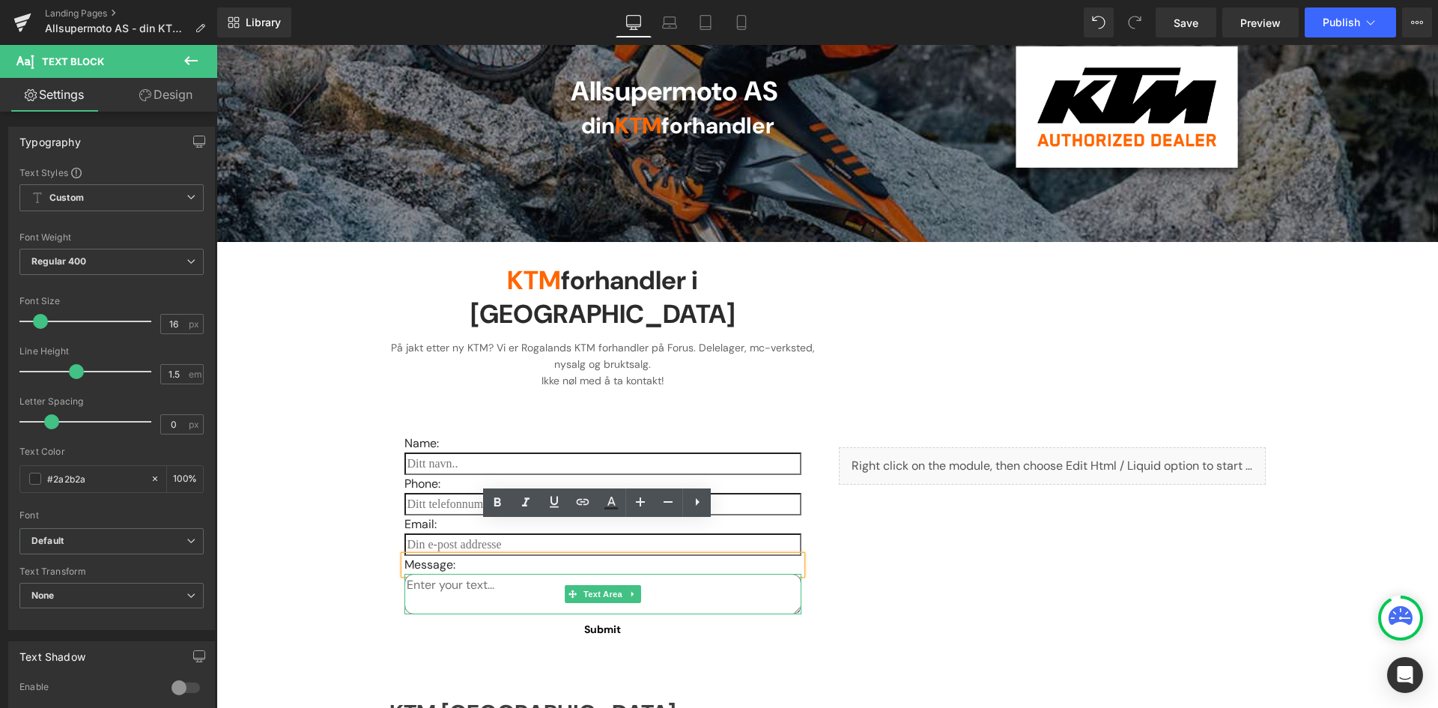
click at [440, 574] on textarea at bounding box center [603, 594] width 397 height 40
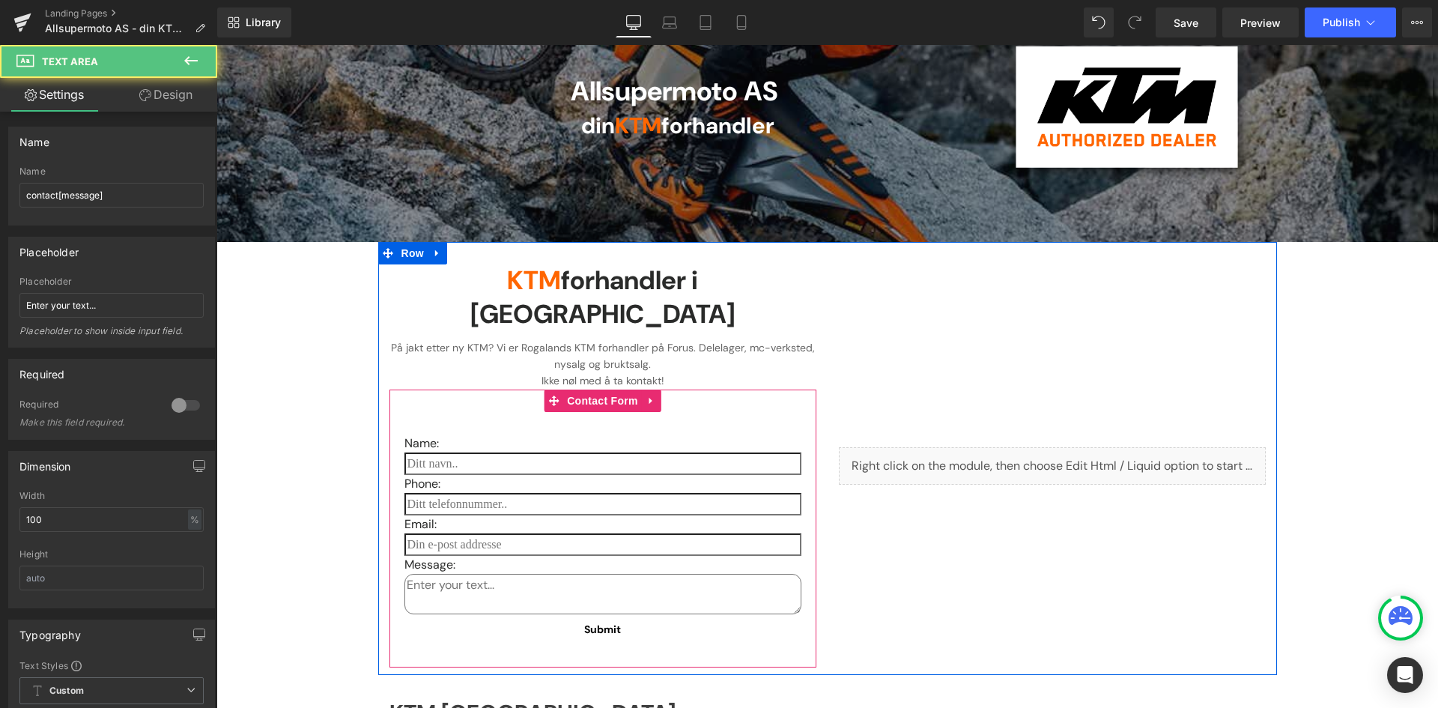
click at [416, 475] on p "Phone:" at bounding box center [603, 484] width 397 height 18
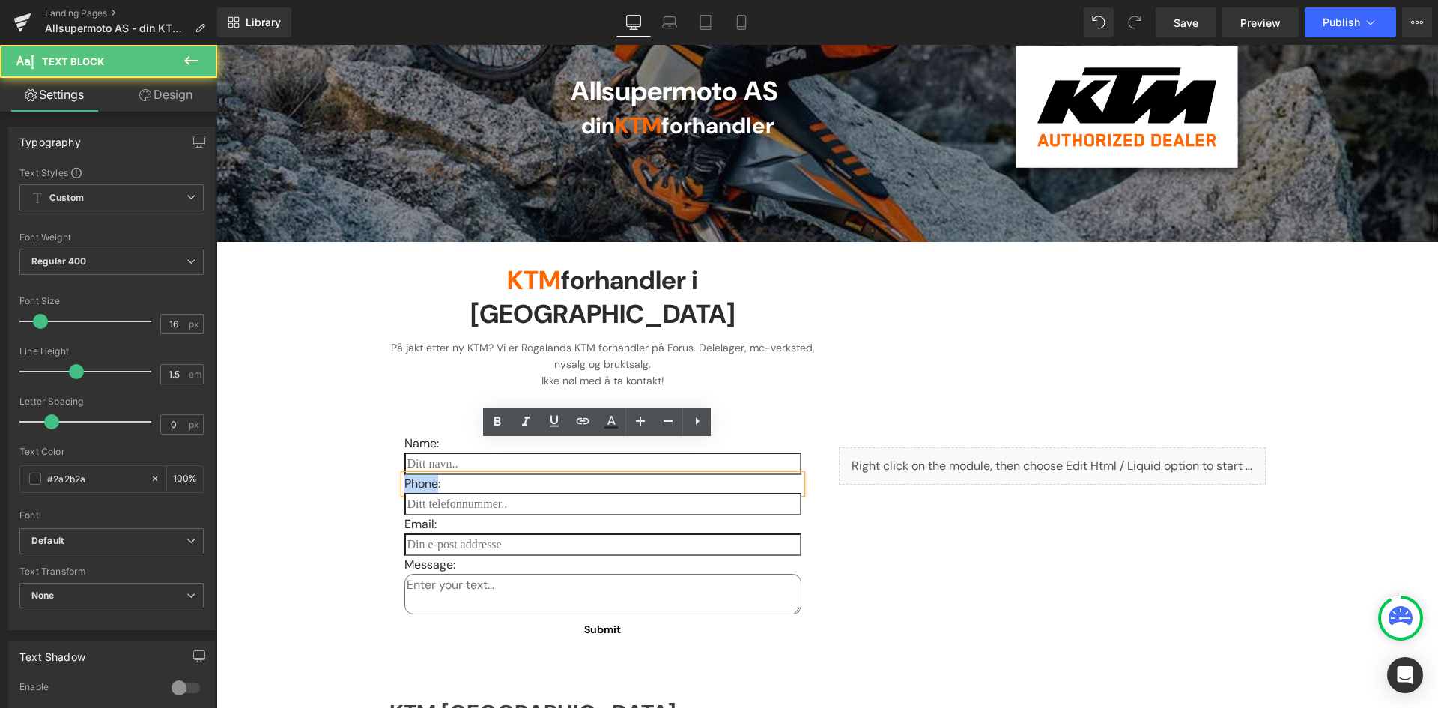
click at [416, 475] on p "Phone:" at bounding box center [603, 484] width 397 height 18
click at [216, 45] on div at bounding box center [216, 45] width 0 height 0
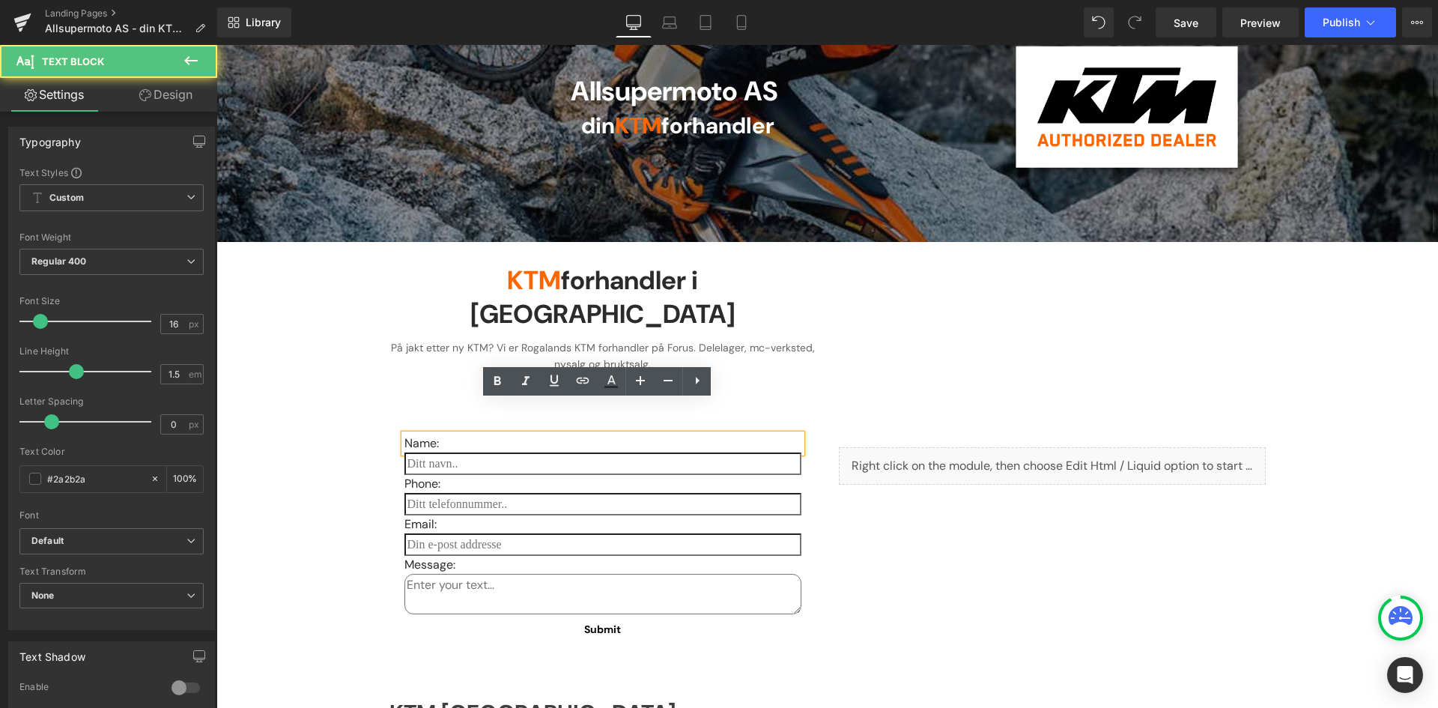
click at [409, 434] on p "Name:" at bounding box center [603, 443] width 397 height 18
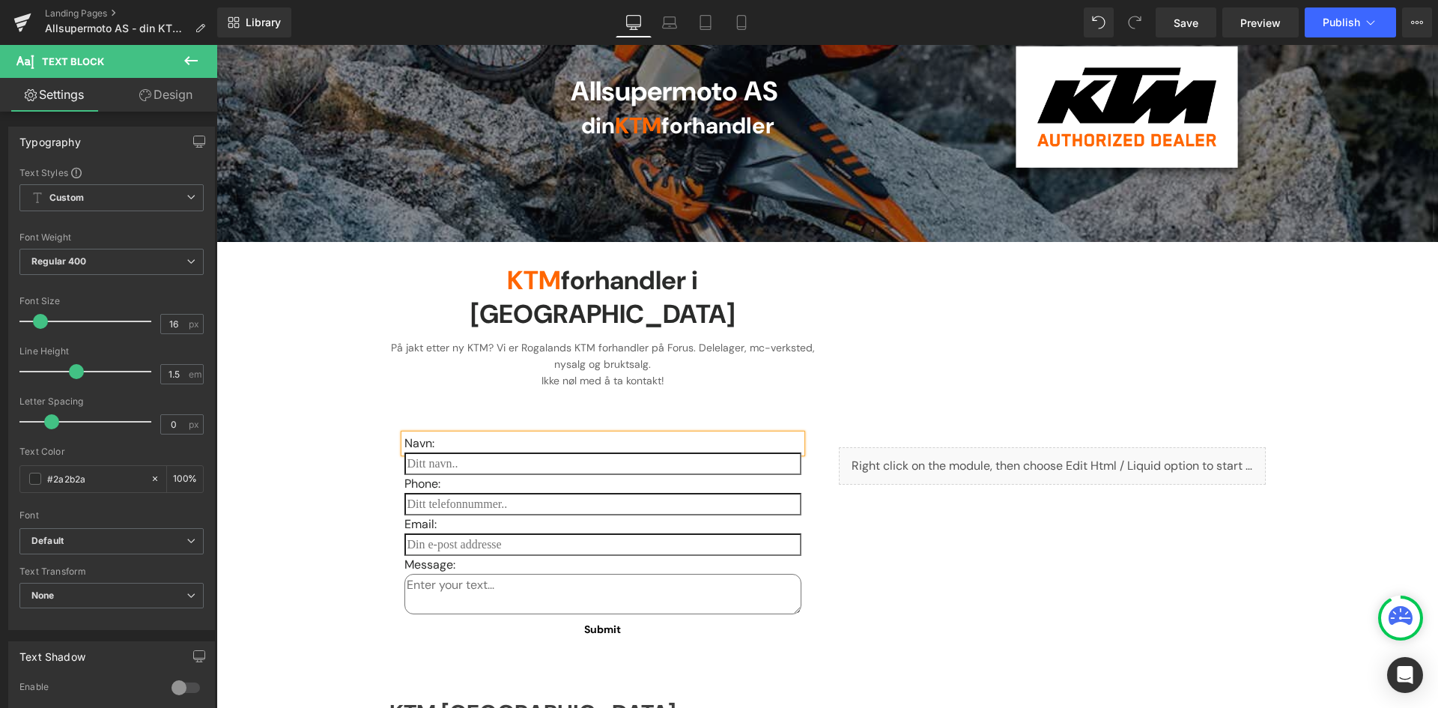
click at [419, 475] on p "Phone:" at bounding box center [603, 484] width 397 height 18
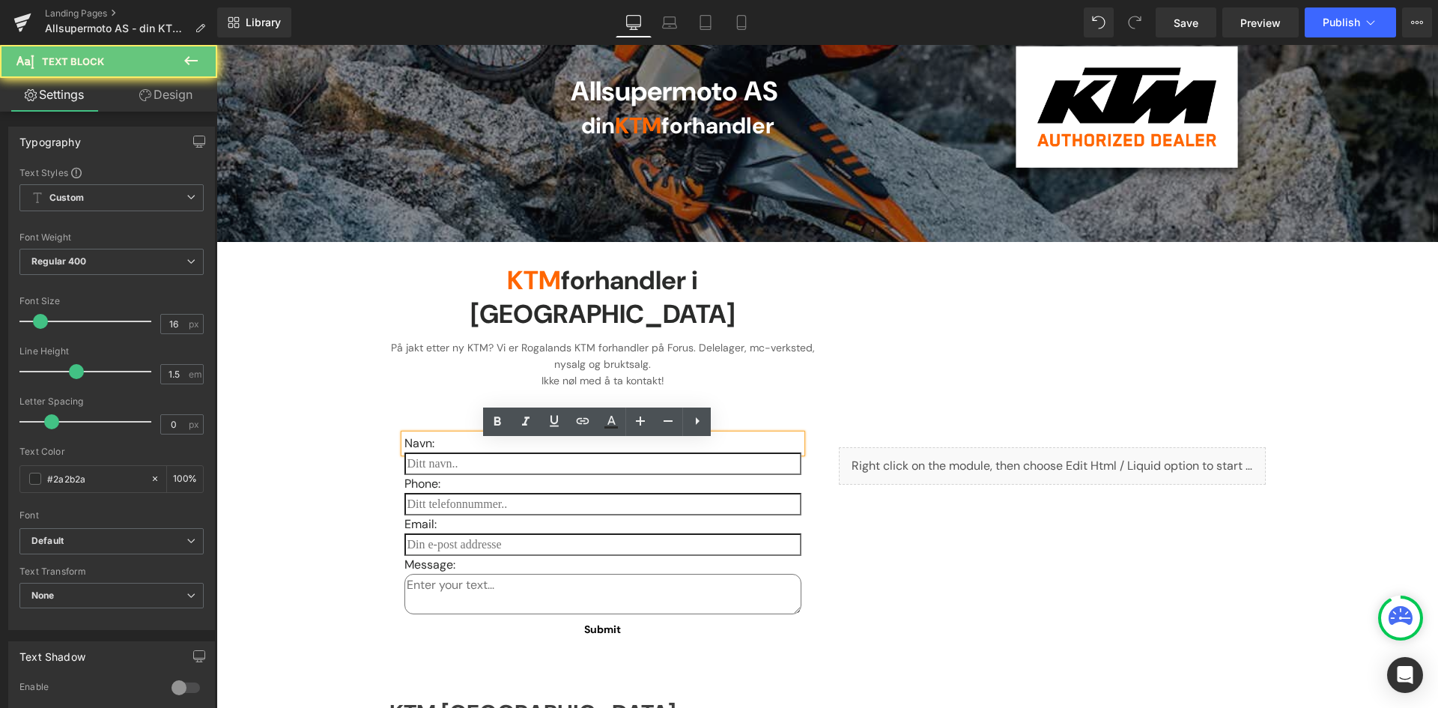
click at [419, 475] on p "Phone:" at bounding box center [603, 484] width 397 height 18
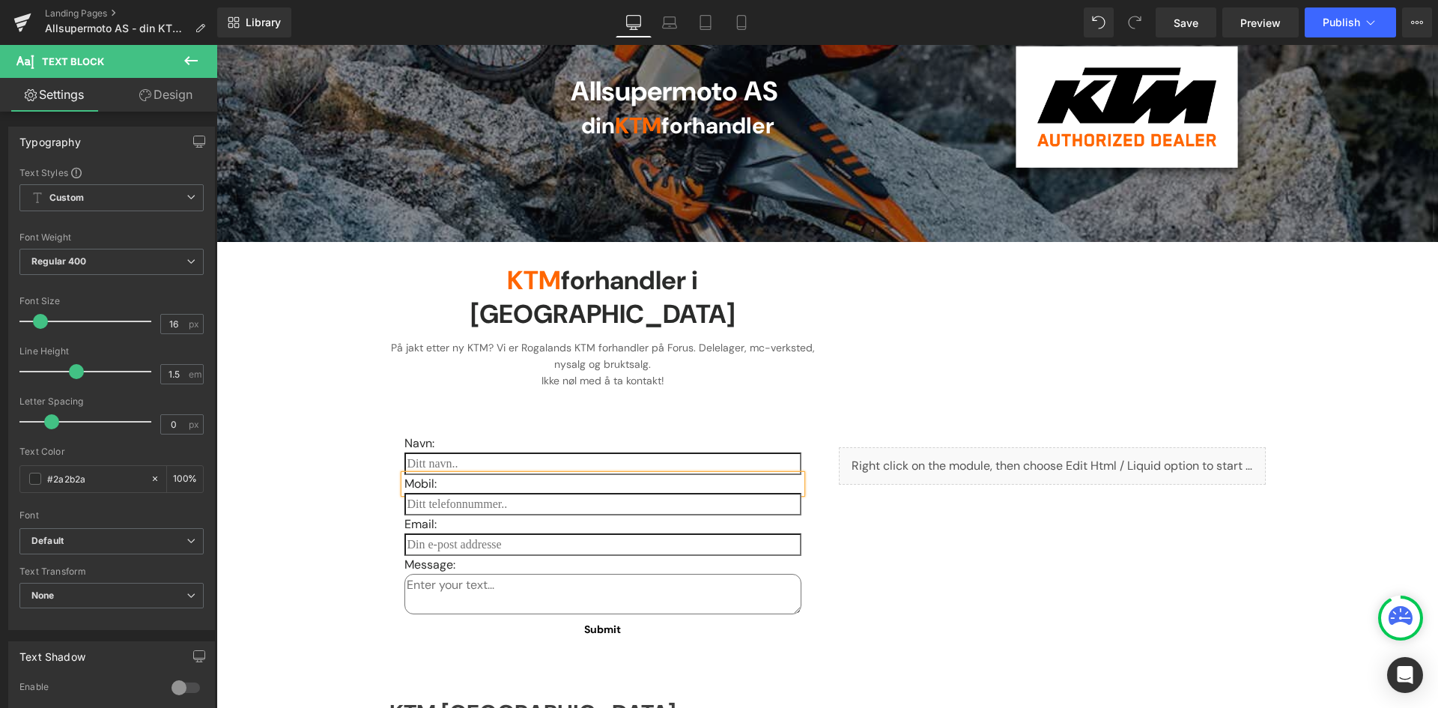
click at [415, 515] on p "Email:" at bounding box center [603, 524] width 397 height 18
click at [425, 556] on p "Message:" at bounding box center [603, 565] width 397 height 18
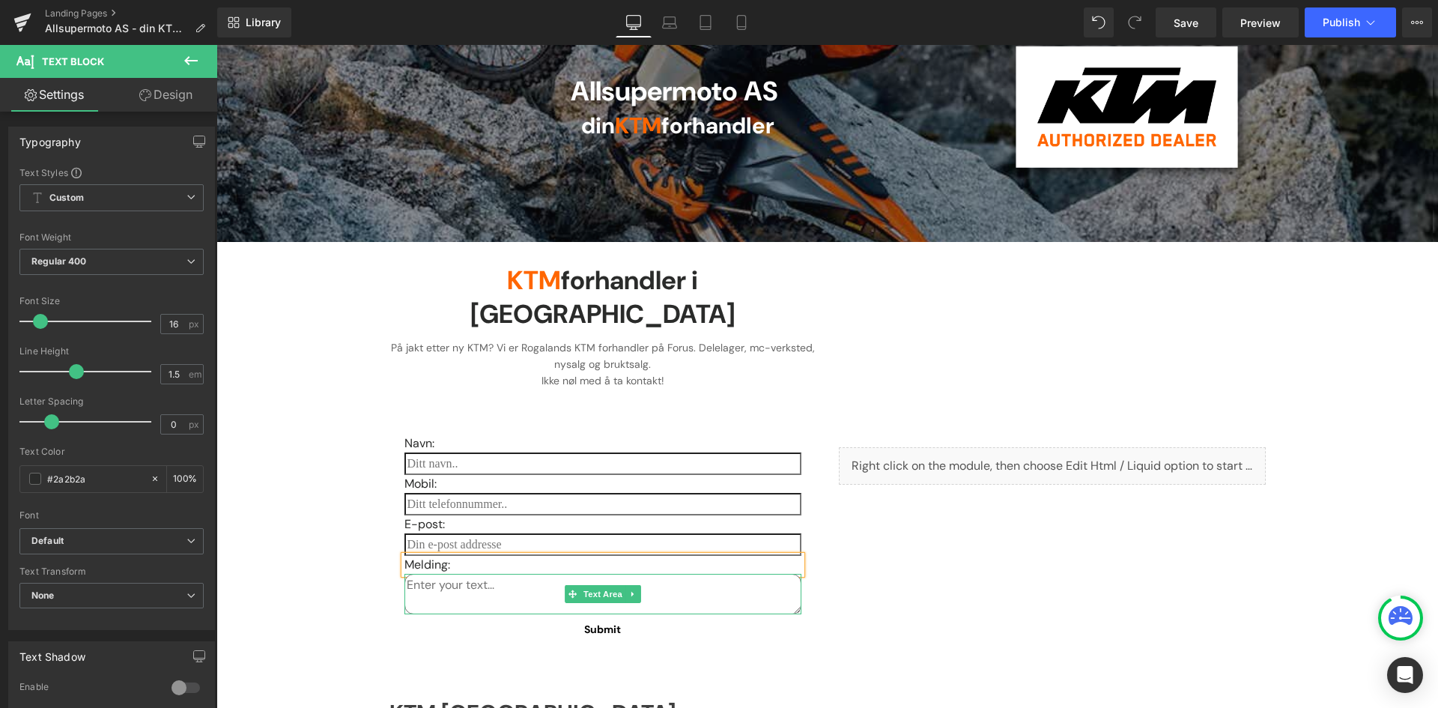
click at [445, 574] on textarea at bounding box center [603, 594] width 397 height 40
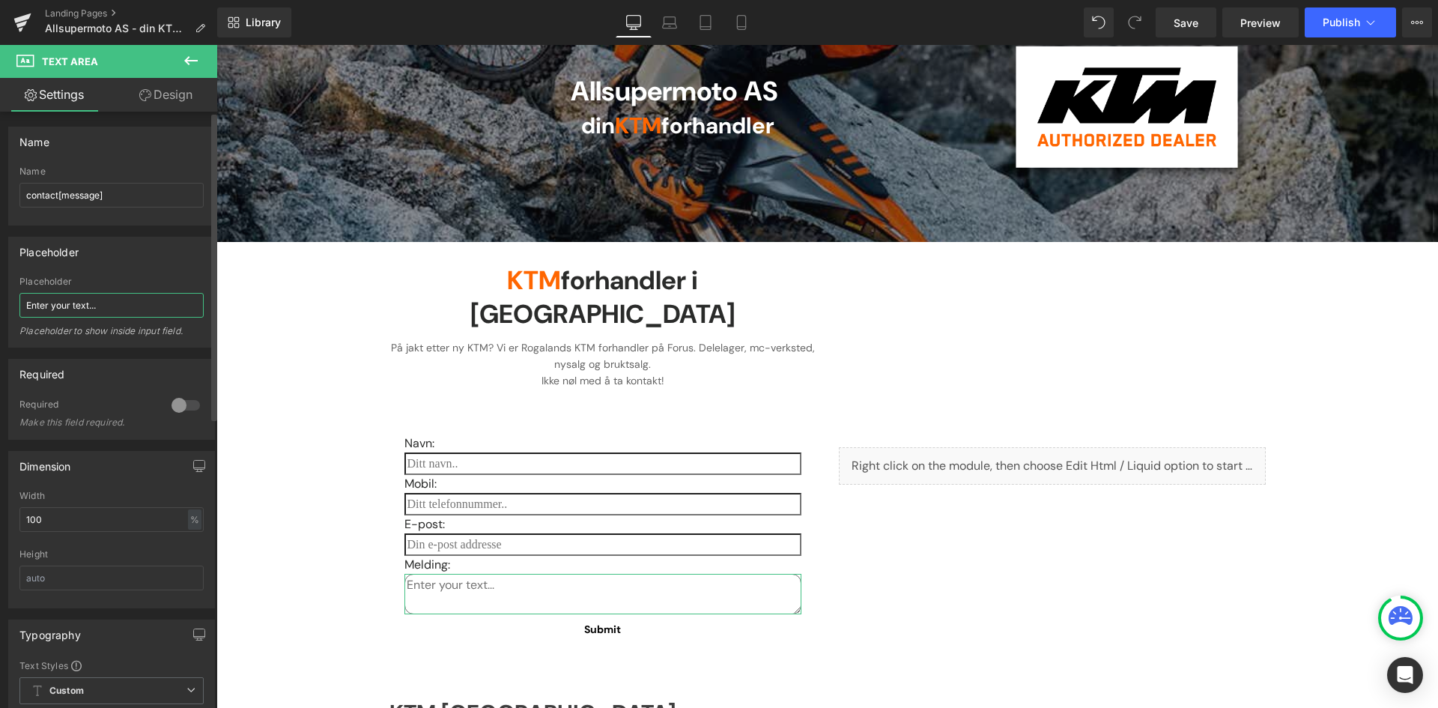
click at [146, 312] on input "Enter your text..." at bounding box center [111, 305] width 184 height 25
type input "s"
type input "D"
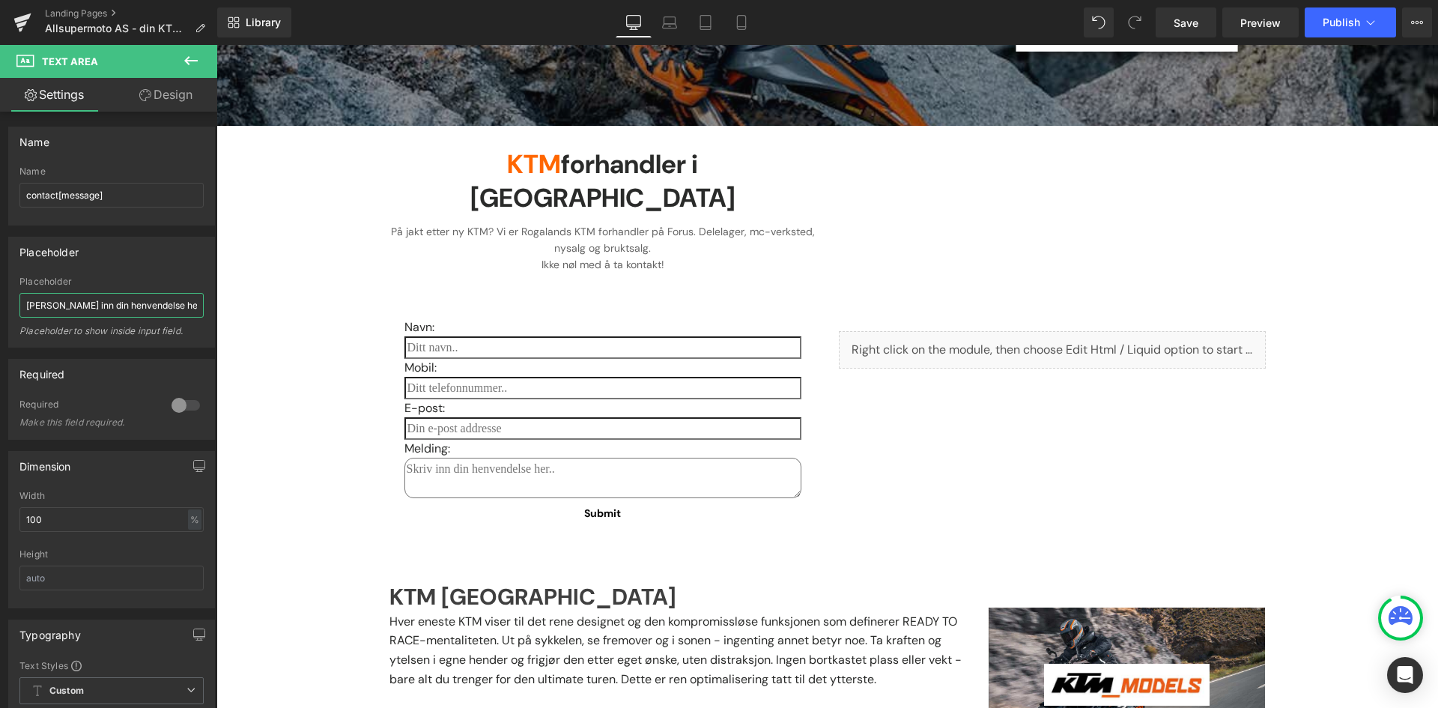
scroll to position [300, 0]
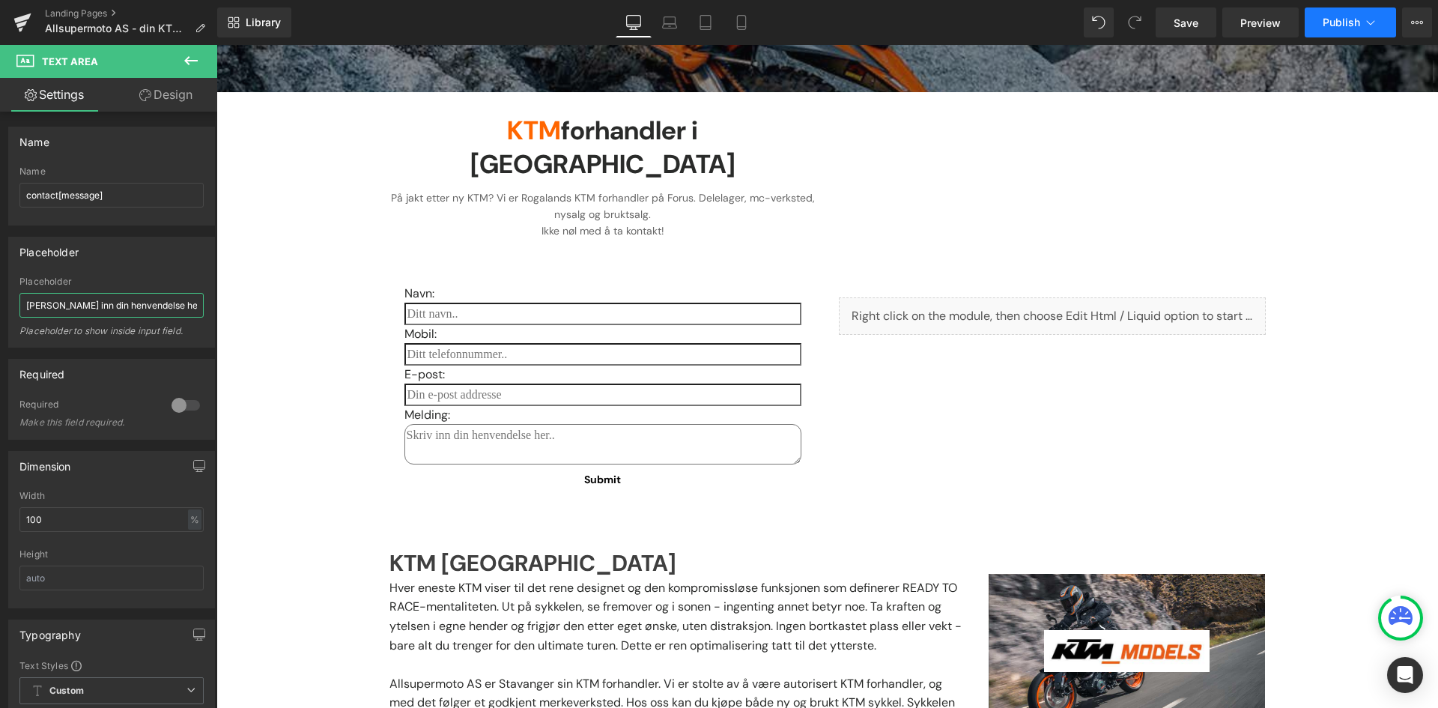
type input "Skriv inn din henvendelse her.."
click at [1332, 24] on span "Publish" at bounding box center [1341, 22] width 37 height 12
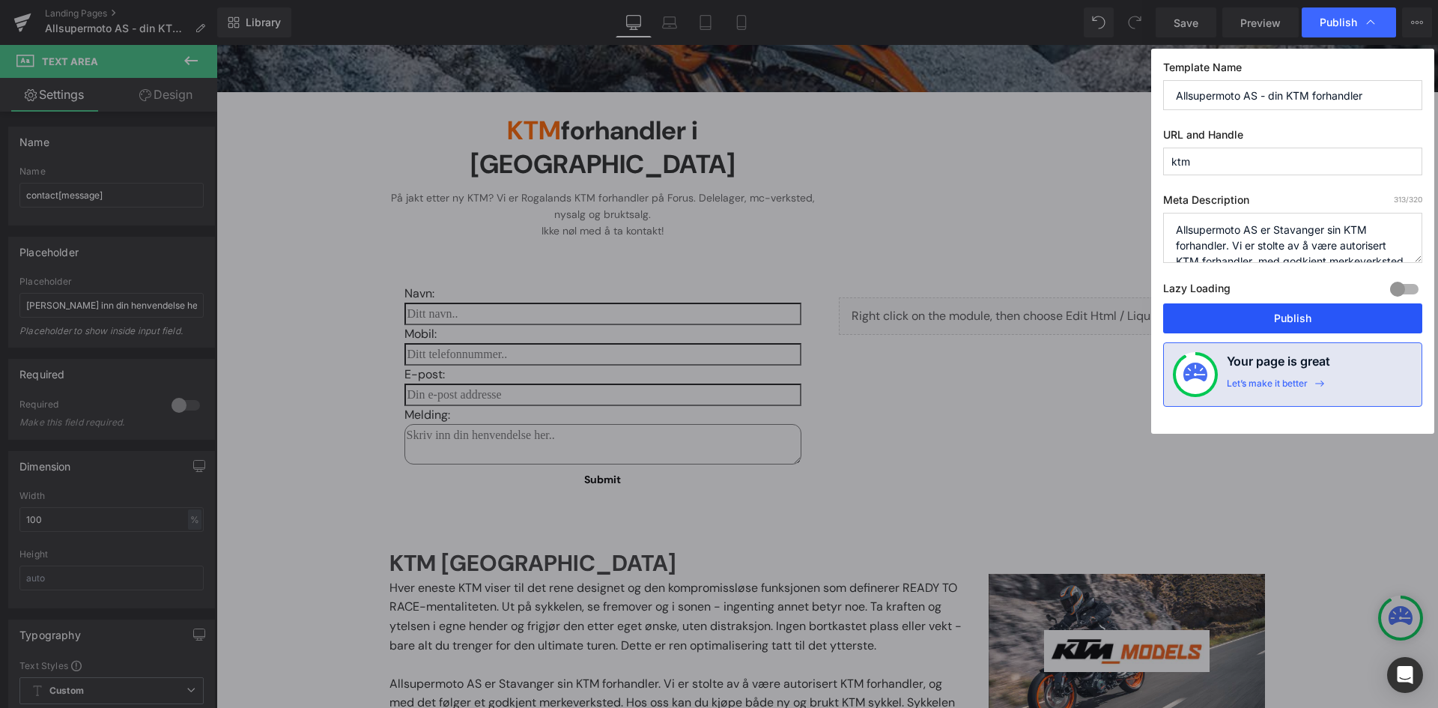
click at [1324, 307] on button "Publish" at bounding box center [1292, 318] width 259 height 30
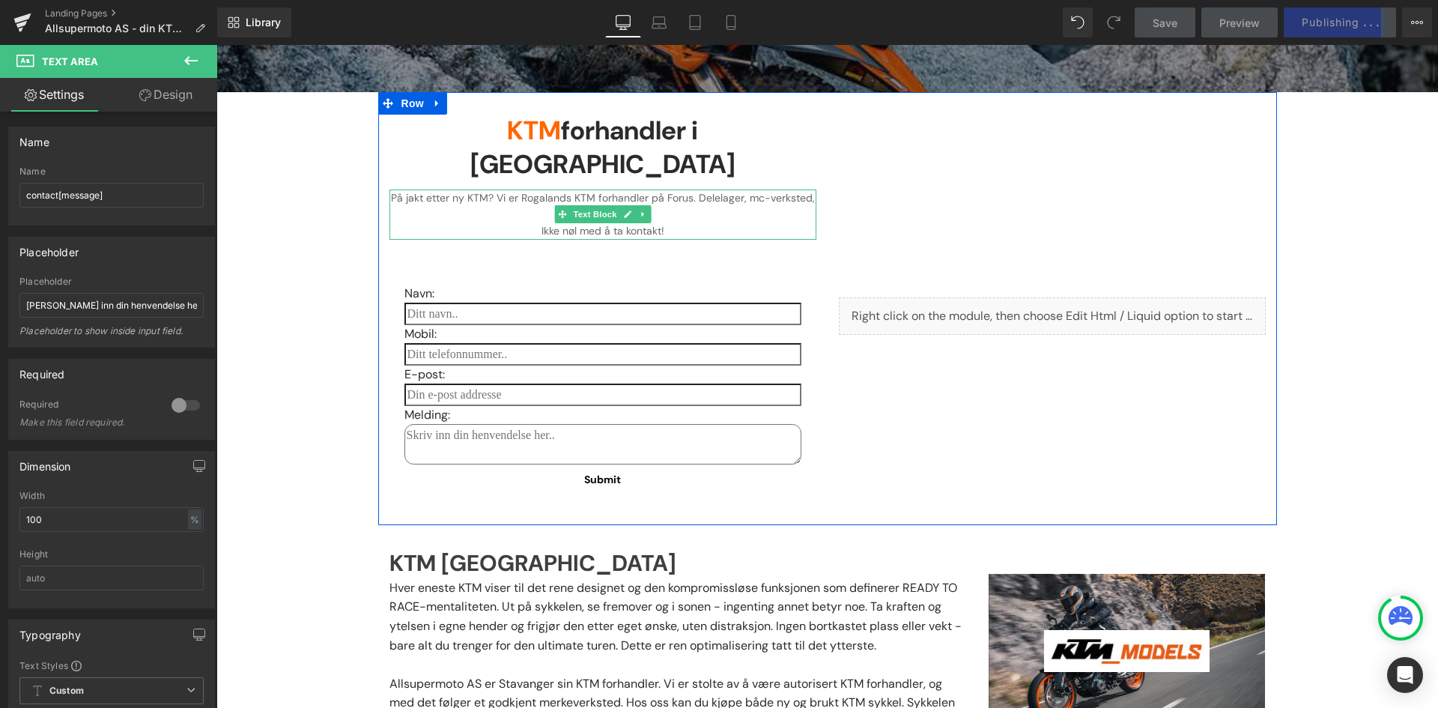
click at [671, 197] on p "På jakt etter ny KTM? Vi er Rogalands KTM forhandler på Forus. Delelager, mc-ve…" at bounding box center [603, 215] width 427 height 50
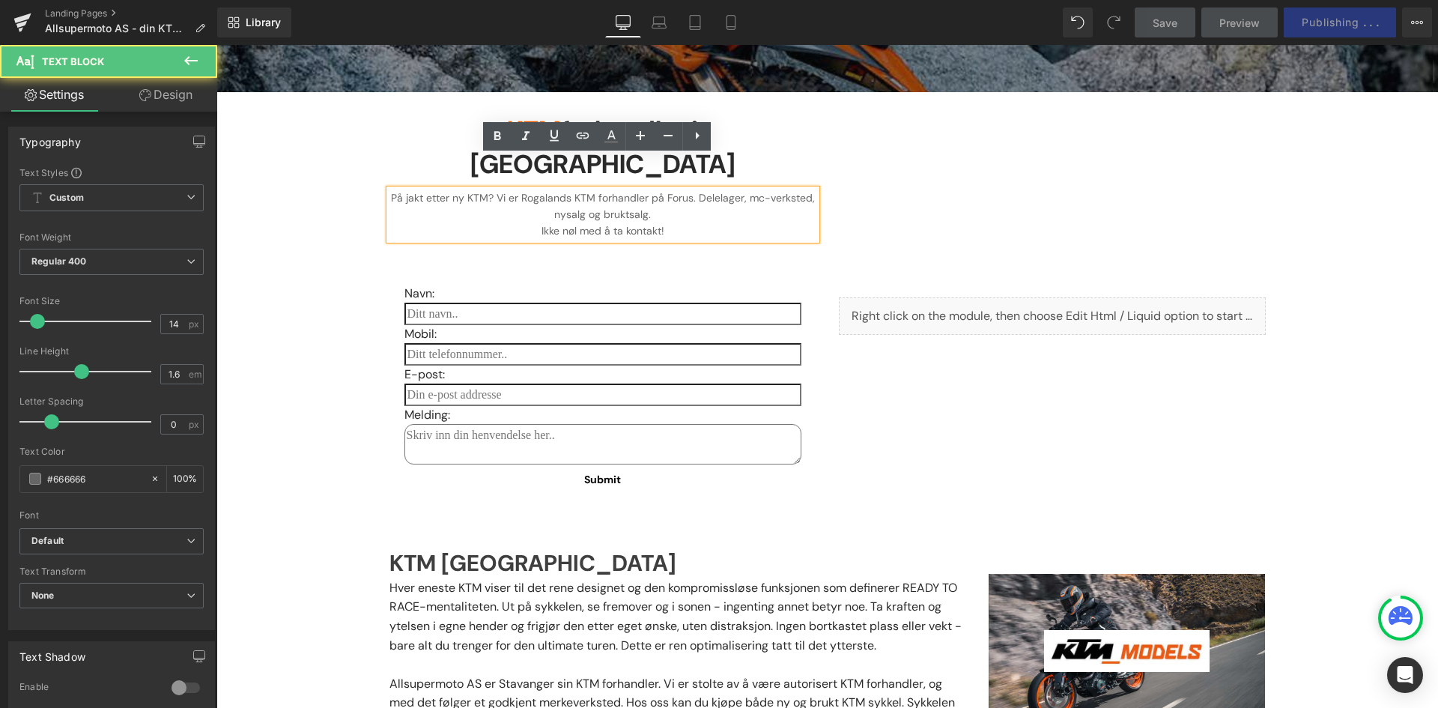
click at [669, 197] on p "På jakt etter ny KTM? Vi er Rogalands KTM forhandler på Forus. Delelager, mc-ve…" at bounding box center [603, 215] width 427 height 50
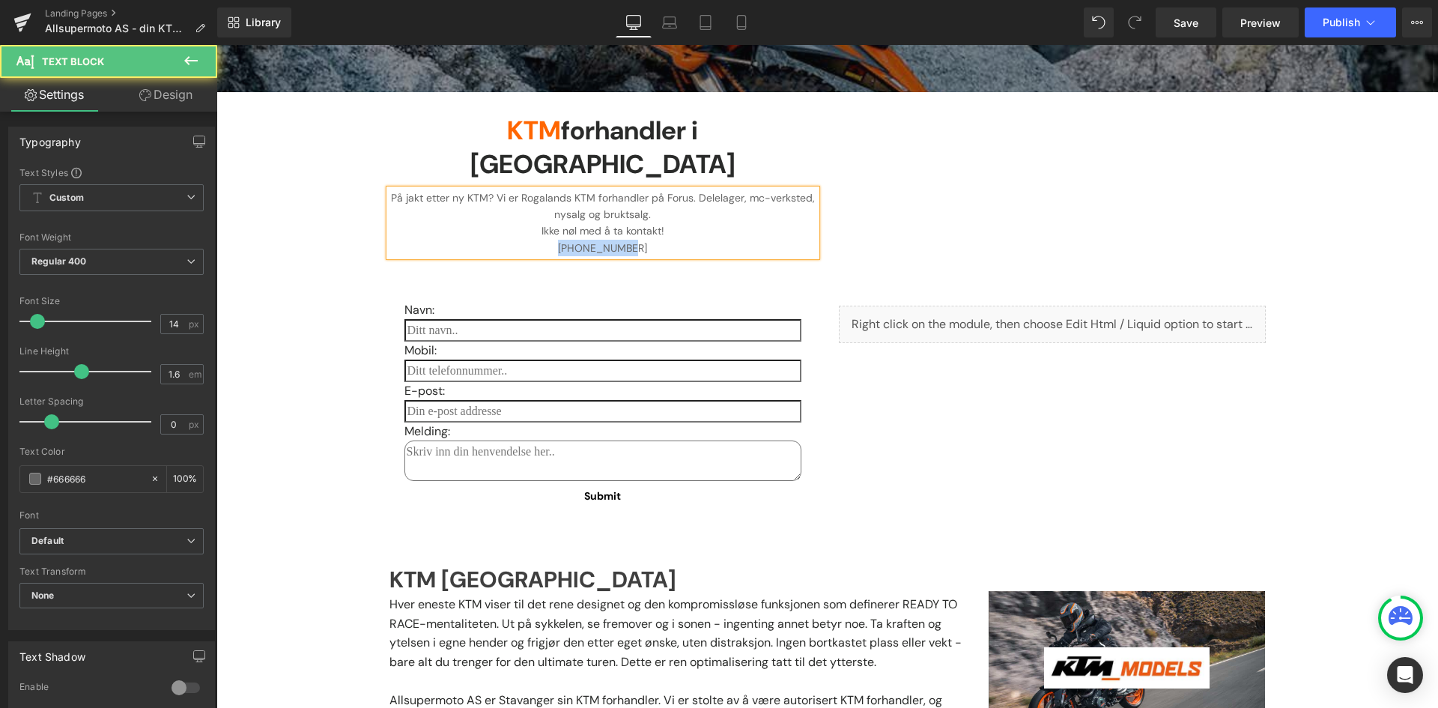
drag, startPoint x: 657, startPoint y: 216, endPoint x: 558, endPoint y: 216, distance: 98.9
click at [558, 240] on p "+47 45299657" at bounding box center [603, 248] width 427 height 16
click at [699, 240] on p "+47 45299657" at bounding box center [603, 248] width 427 height 16
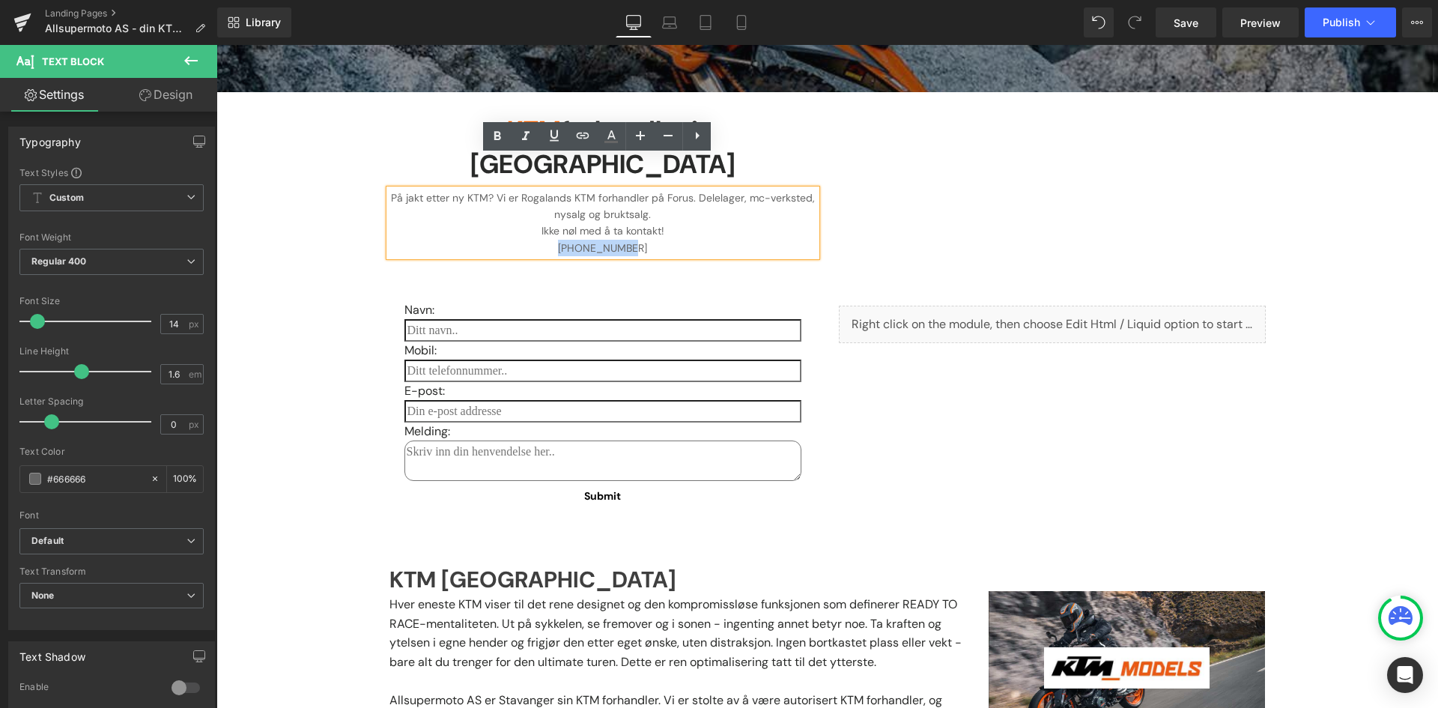
drag, startPoint x: 658, startPoint y: 212, endPoint x: 565, endPoint y: 210, distance: 93.6
click at [565, 240] on p "+47 45299657" at bounding box center [603, 248] width 427 height 16
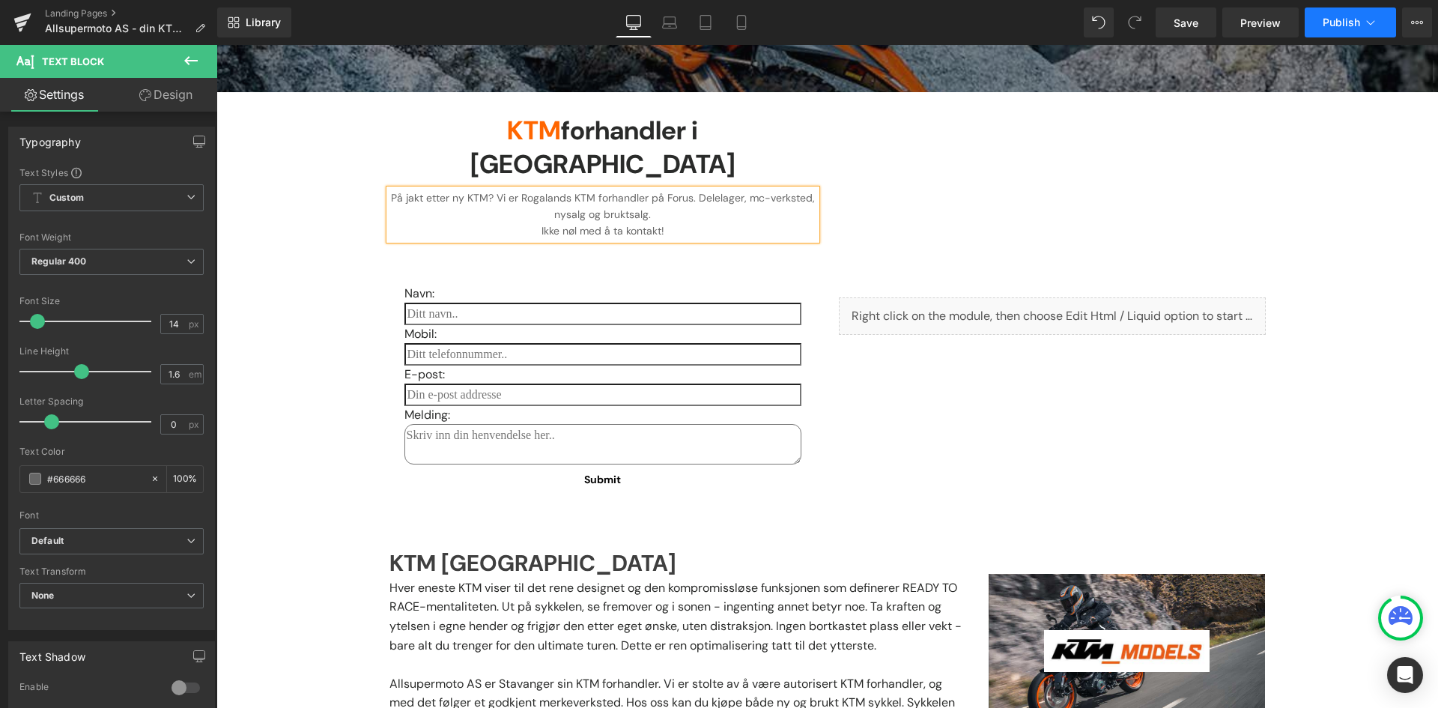
click at [1361, 28] on button "Publish" at bounding box center [1350, 22] width 91 height 30
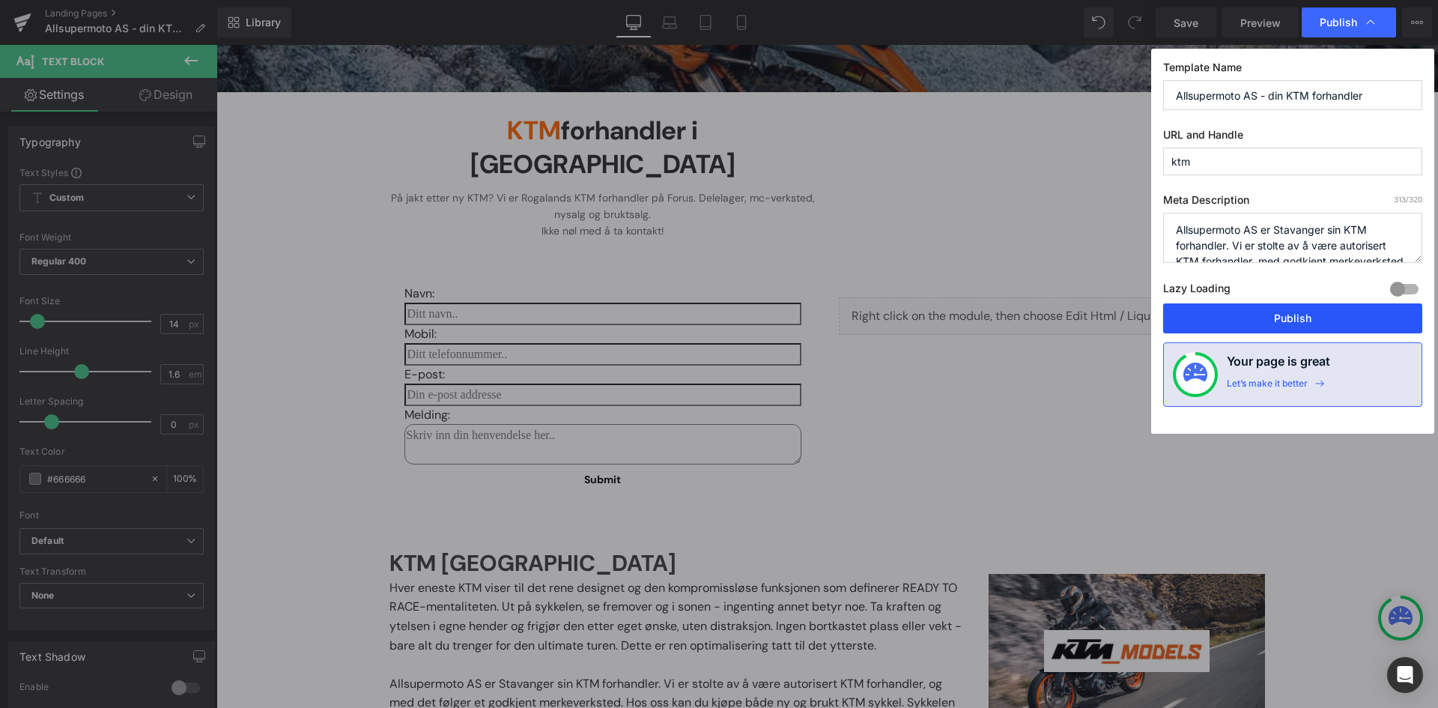
drag, startPoint x: 1297, startPoint y: 312, endPoint x: 1220, endPoint y: 229, distance: 112.9
click at [1297, 312] on button "Publish" at bounding box center [1292, 318] width 259 height 30
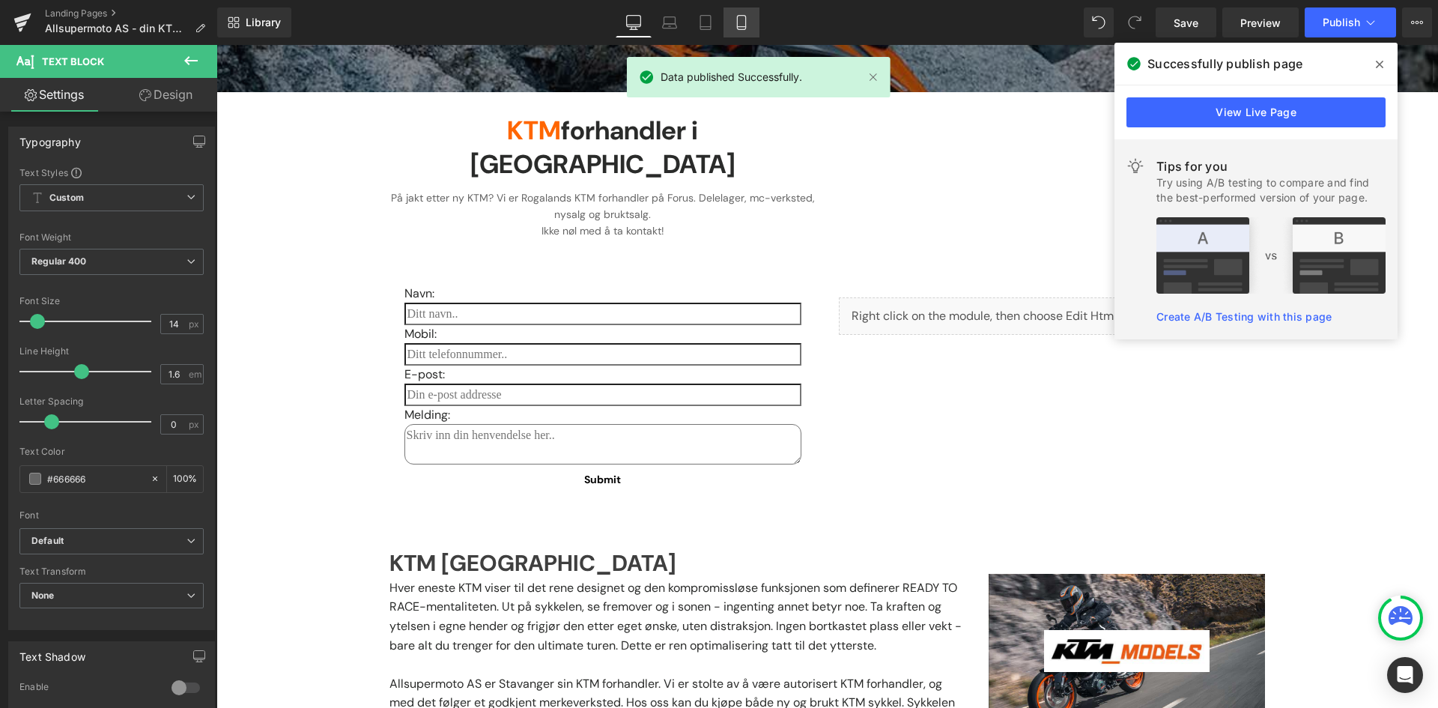
click at [754, 19] on link "Mobile" at bounding box center [742, 22] width 36 height 30
type input "100"
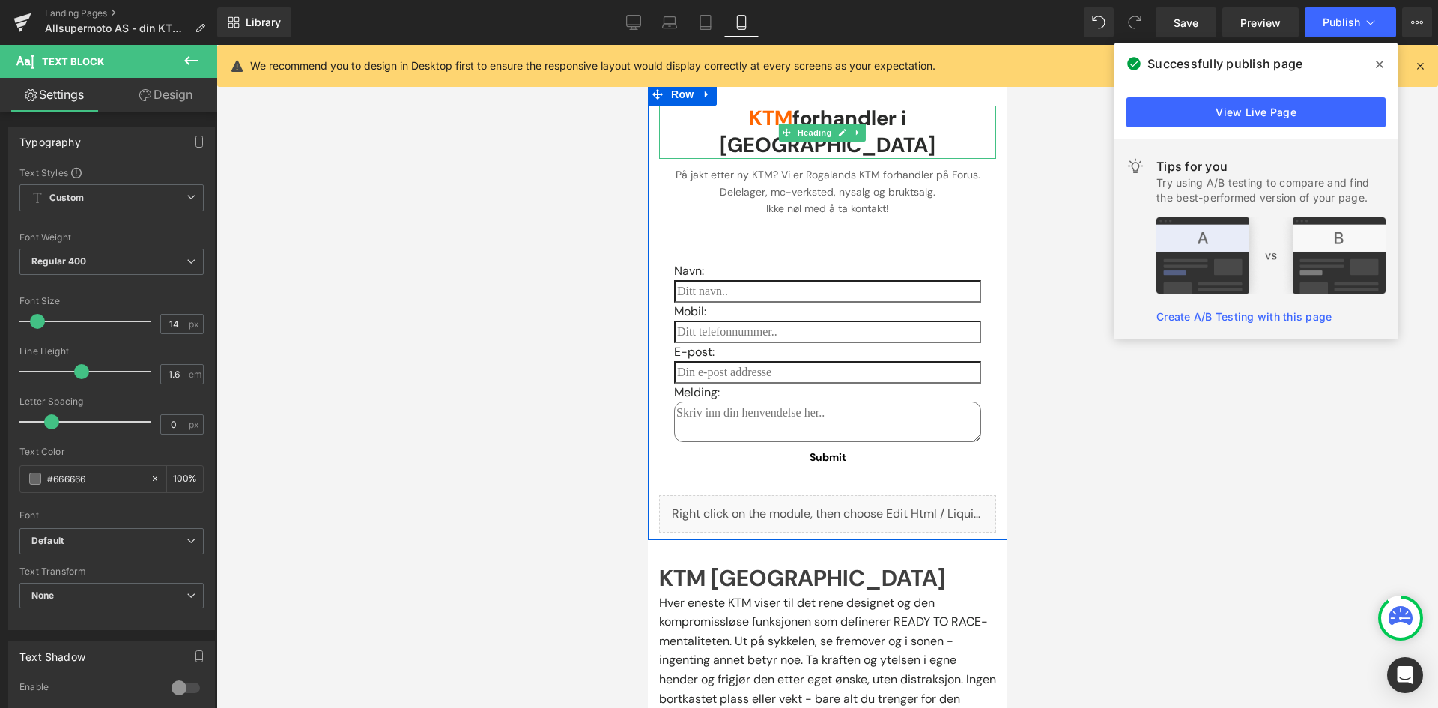
scroll to position [375, 0]
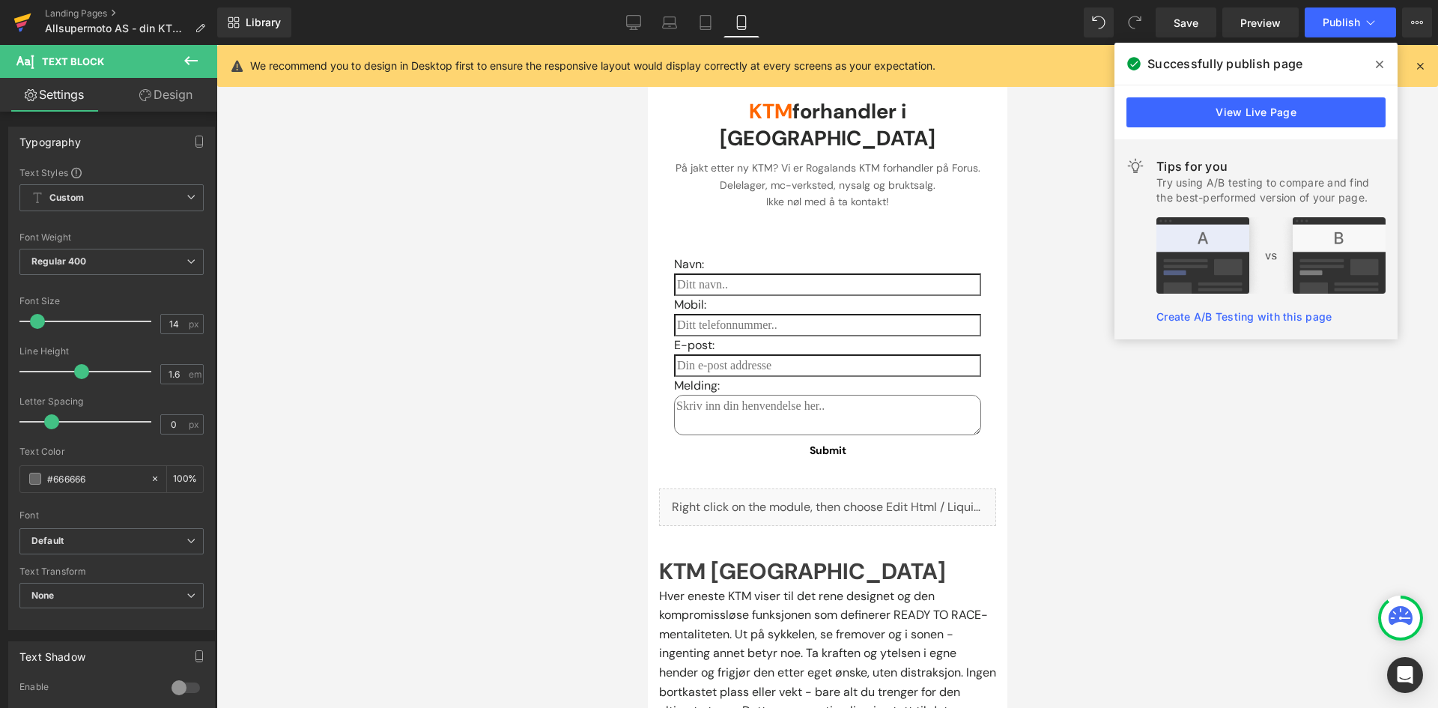
click at [23, 21] on icon at bounding box center [22, 22] width 18 height 37
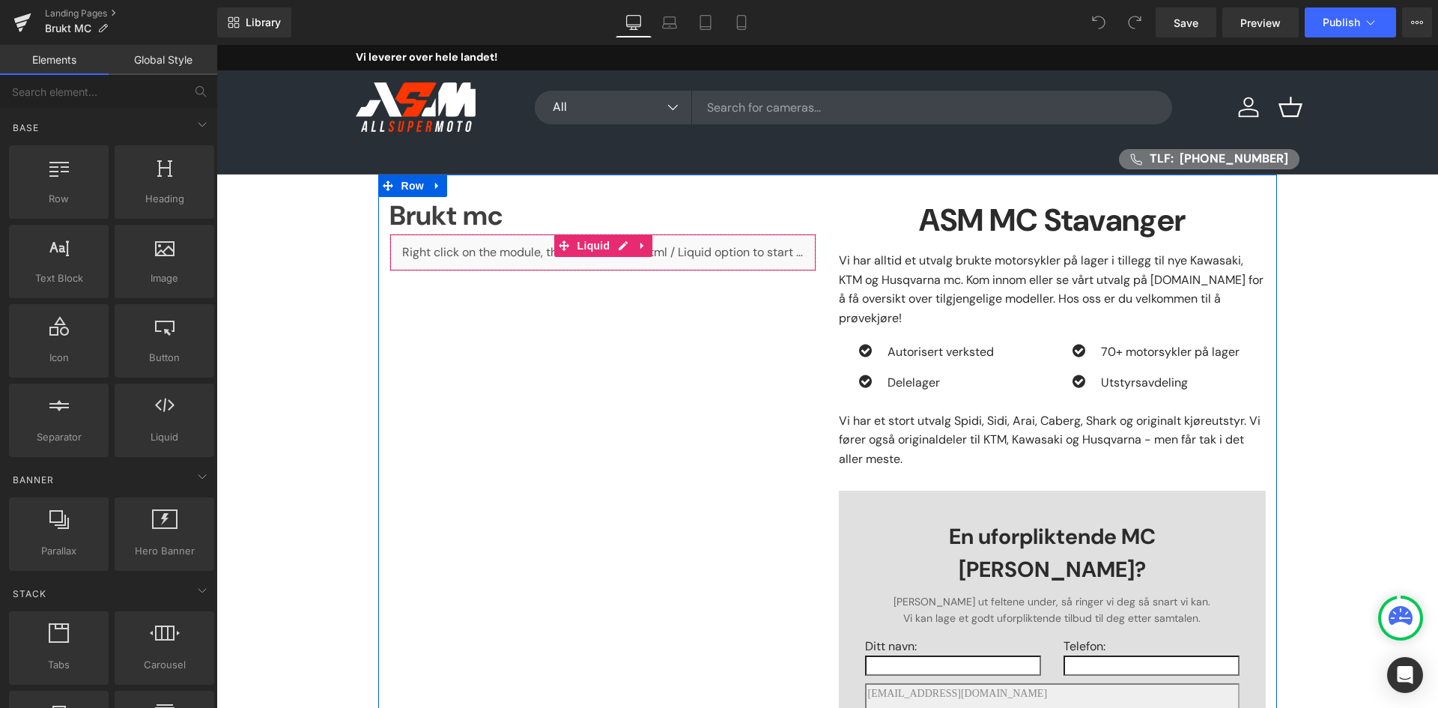
click at [511, 257] on div "Liquid" at bounding box center [603, 252] width 427 height 37
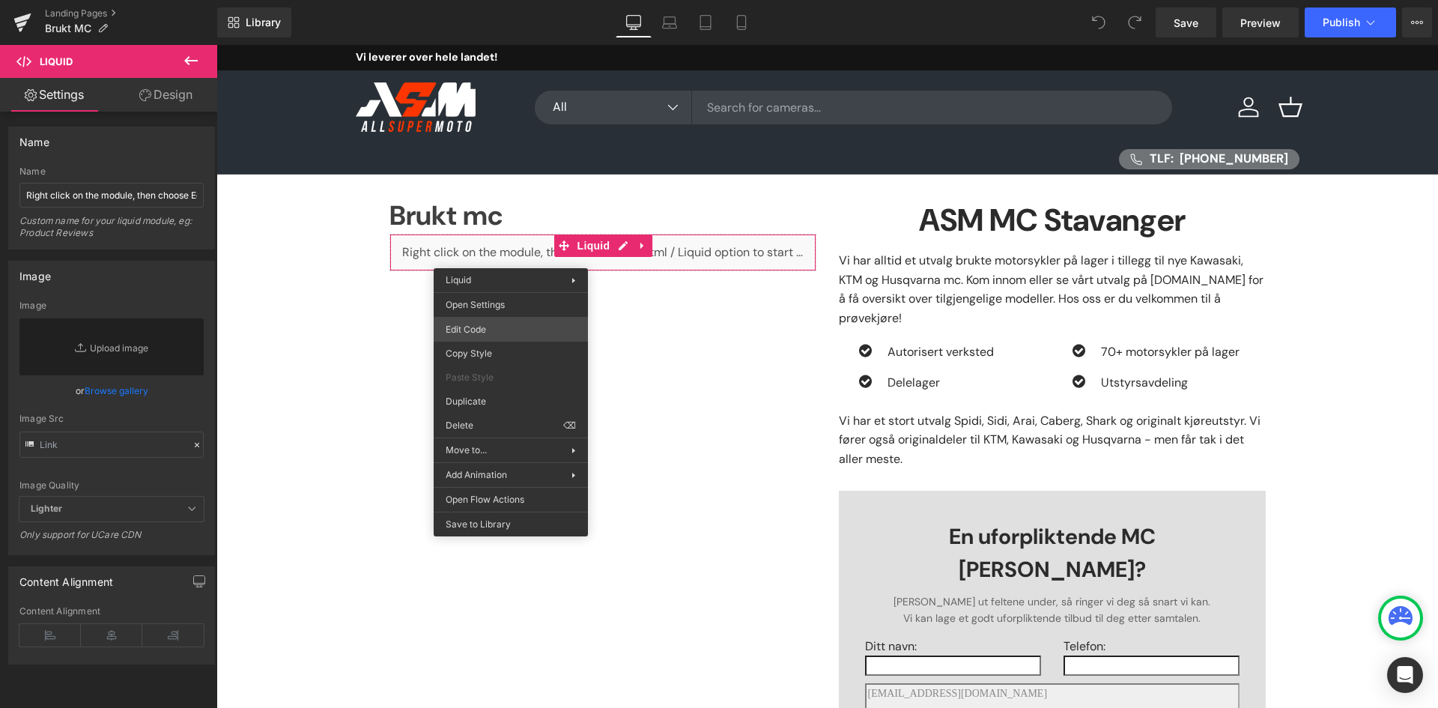
click at [497, 0] on div "You are previewing how the will restyle your page. You can not edit Elements in…" at bounding box center [719, 0] width 1438 height 0
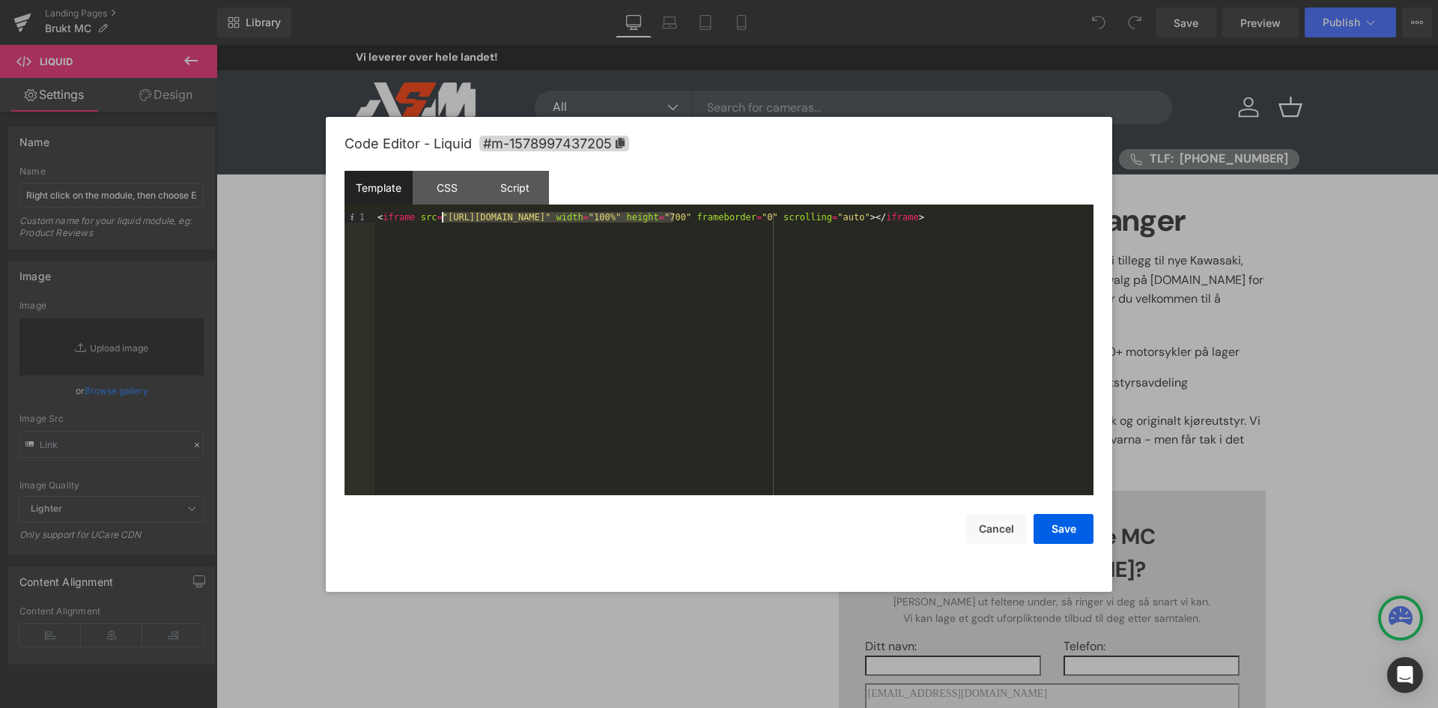
drag, startPoint x: 675, startPoint y: 219, endPoint x: 441, endPoint y: 213, distance: 233.8
click at [441, 213] on div "< iframe src = "https://www.finn.no/pw/search/mc?orgId=55705415" width = "100%"…" at bounding box center [734, 364] width 719 height 304
click at [1070, 532] on button "Save" at bounding box center [1064, 529] width 60 height 30
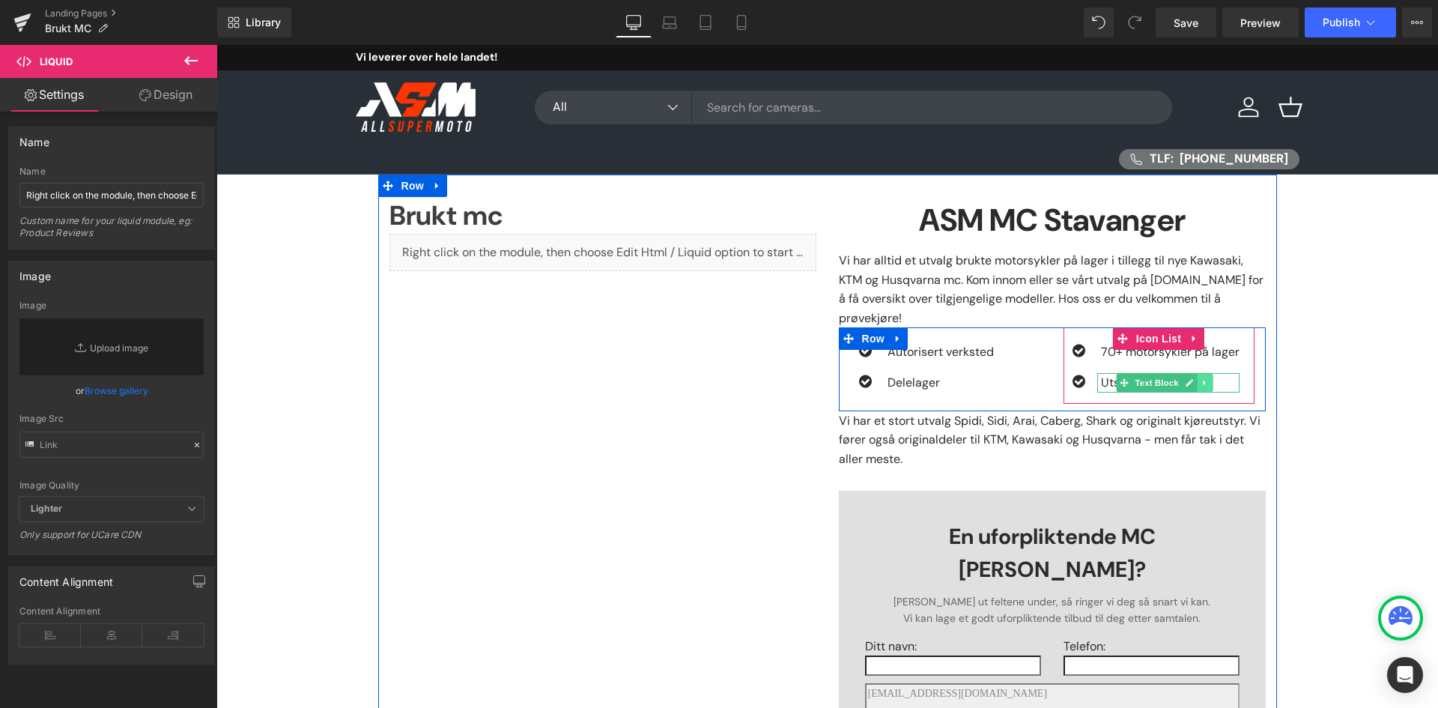
click at [1205, 374] on link at bounding box center [1206, 383] width 16 height 18
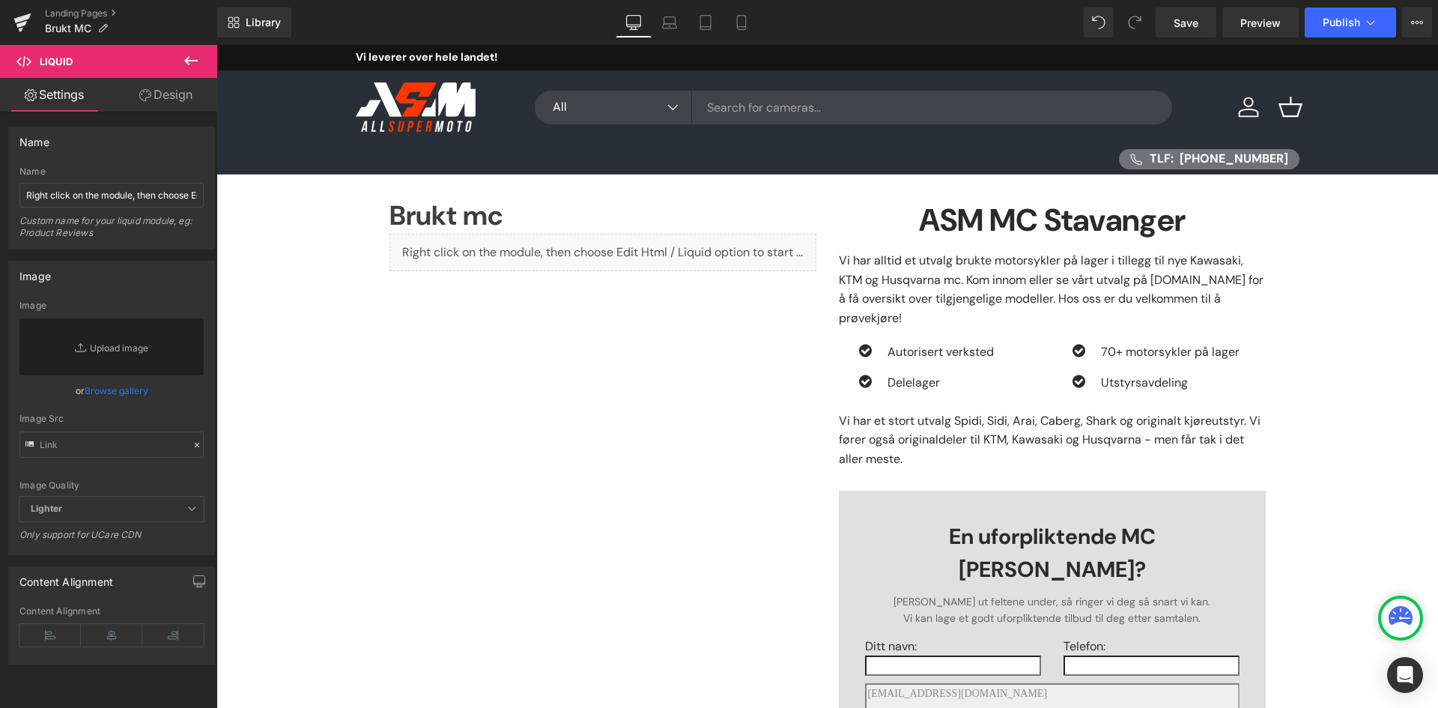
click at [1371, 316] on div "Brukt mc Heading Liquid ASM MC Stavanger Heading Vi har alltid et utvalg brukte…" at bounding box center [827, 622] width 1222 height 894
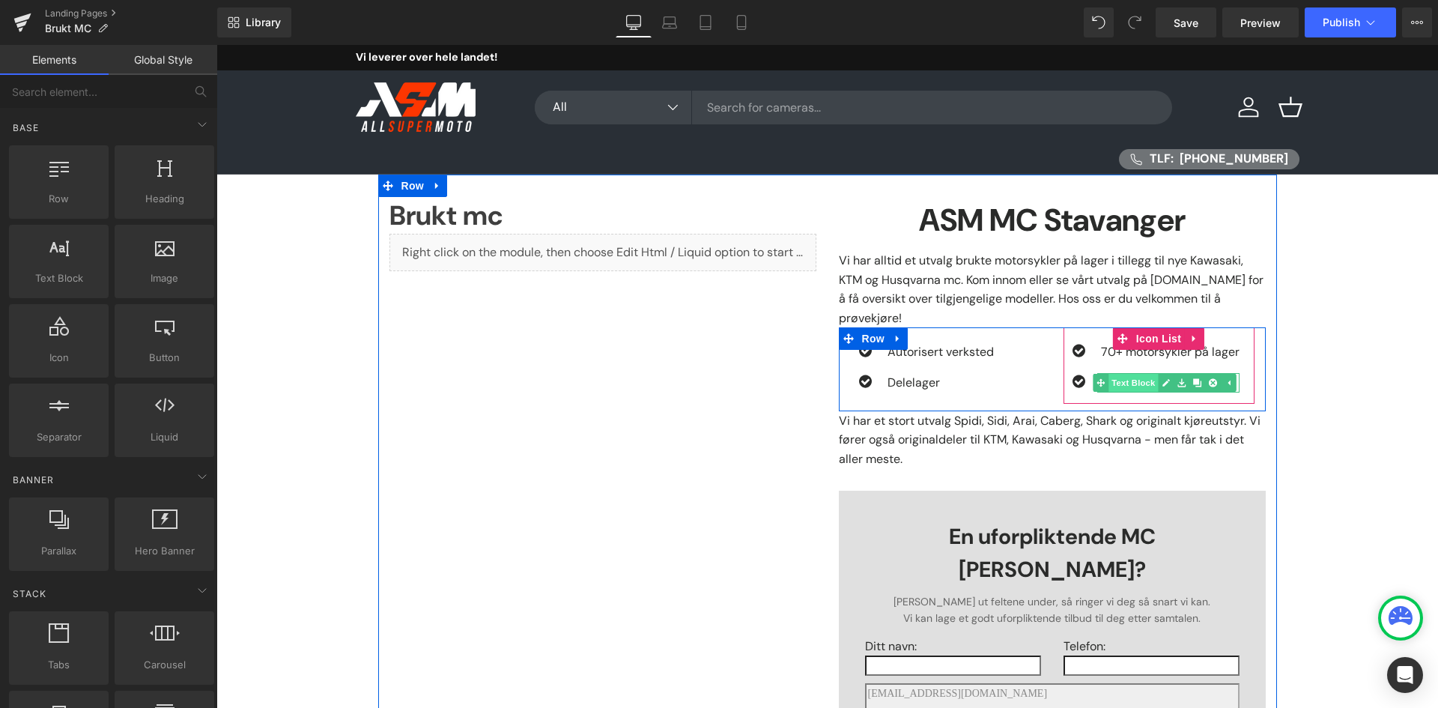
click at [1126, 374] on link "Text Block" at bounding box center [1126, 383] width 65 height 18
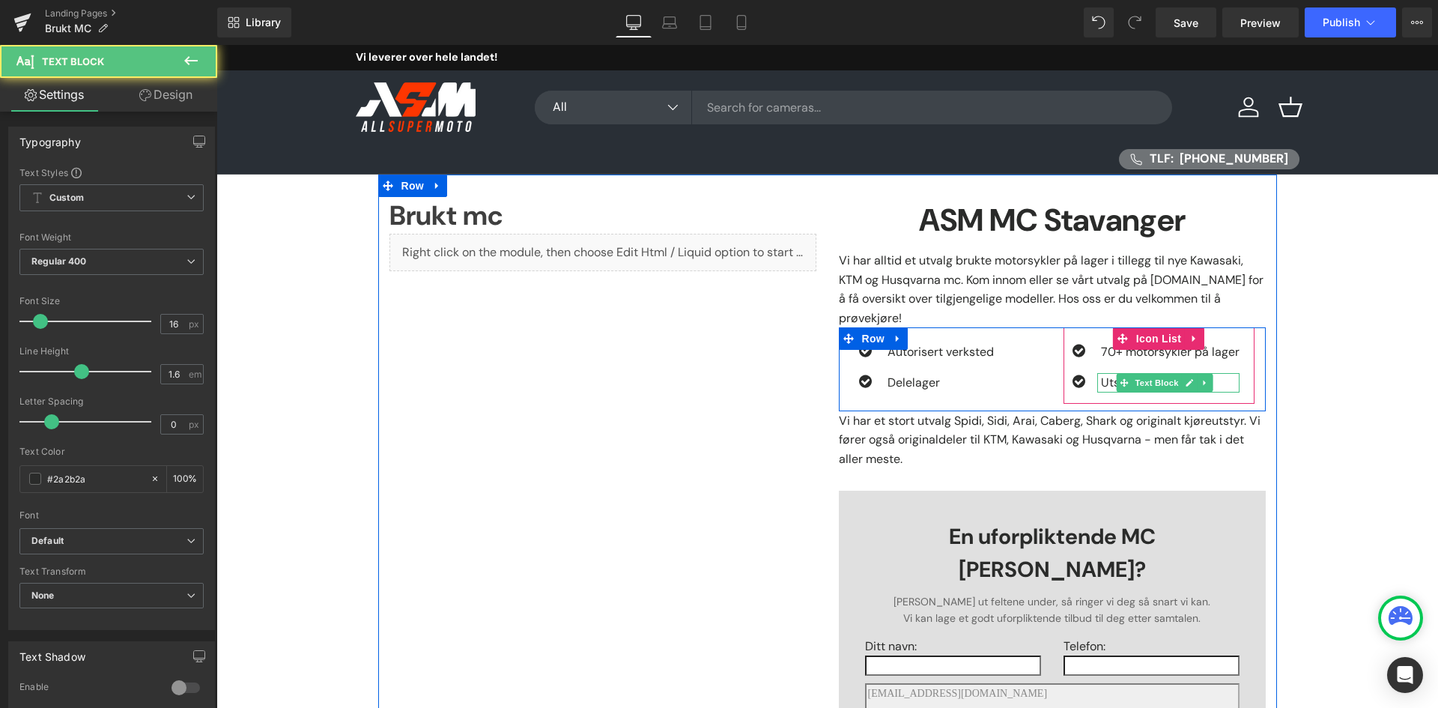
click at [1101, 373] on p "Utstyrsavdeling" at bounding box center [1170, 382] width 139 height 19
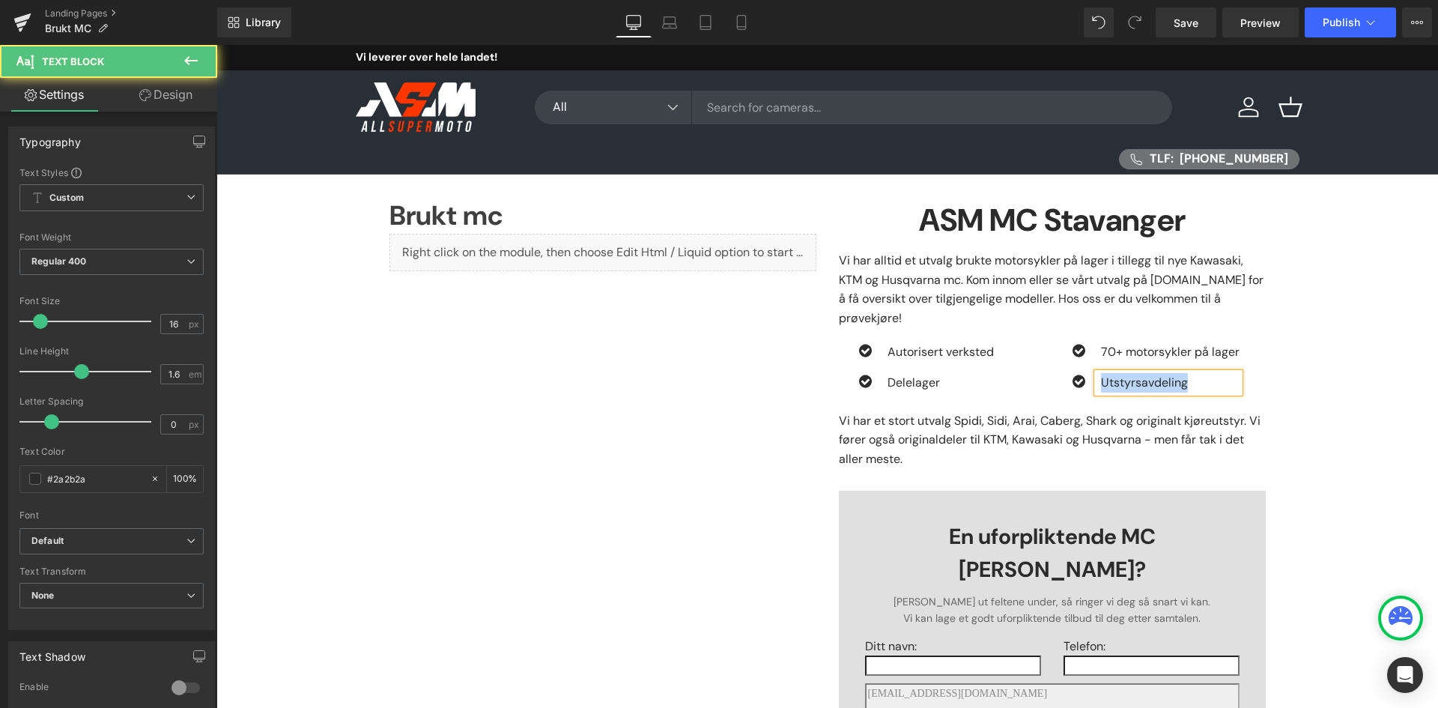
click at [1101, 373] on p "Utstyrsavdeling" at bounding box center [1170, 382] width 139 height 19
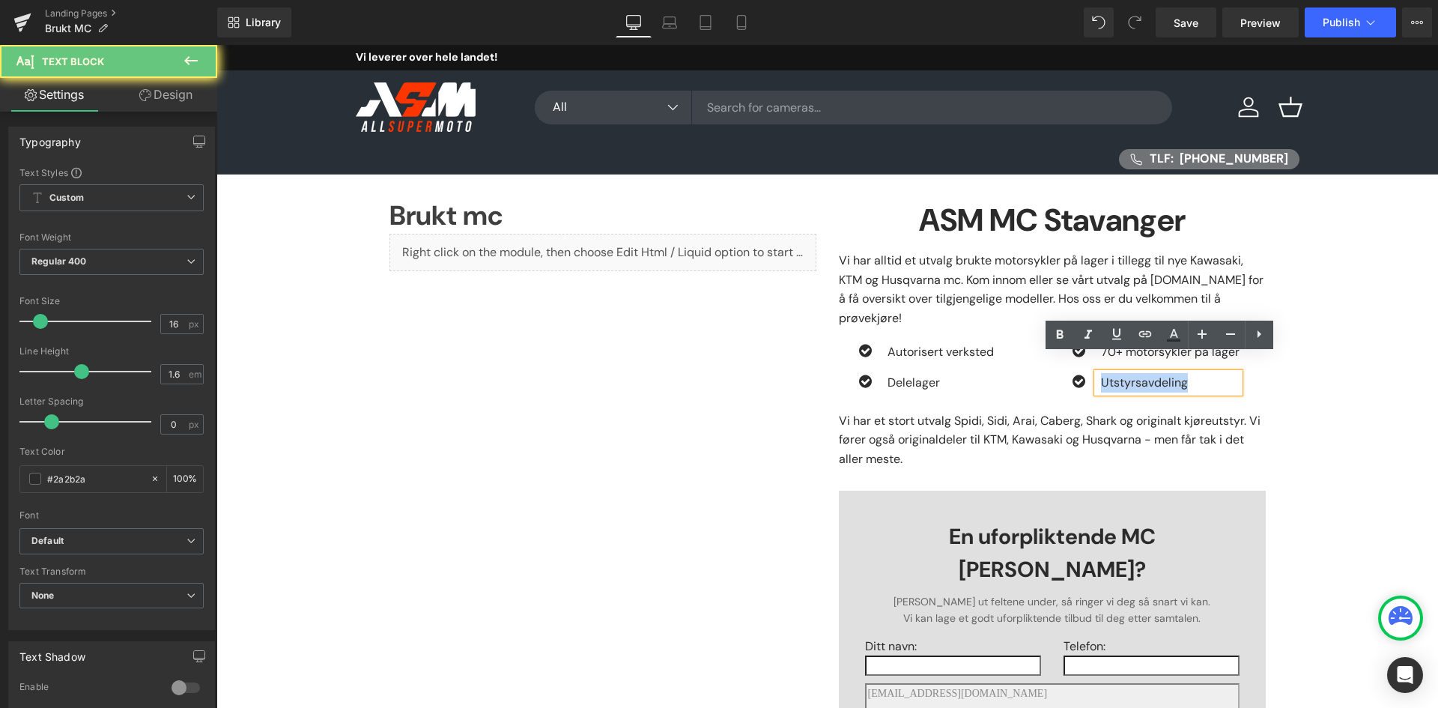
click at [1101, 373] on p "Utstyrsavdeling" at bounding box center [1170, 382] width 139 height 19
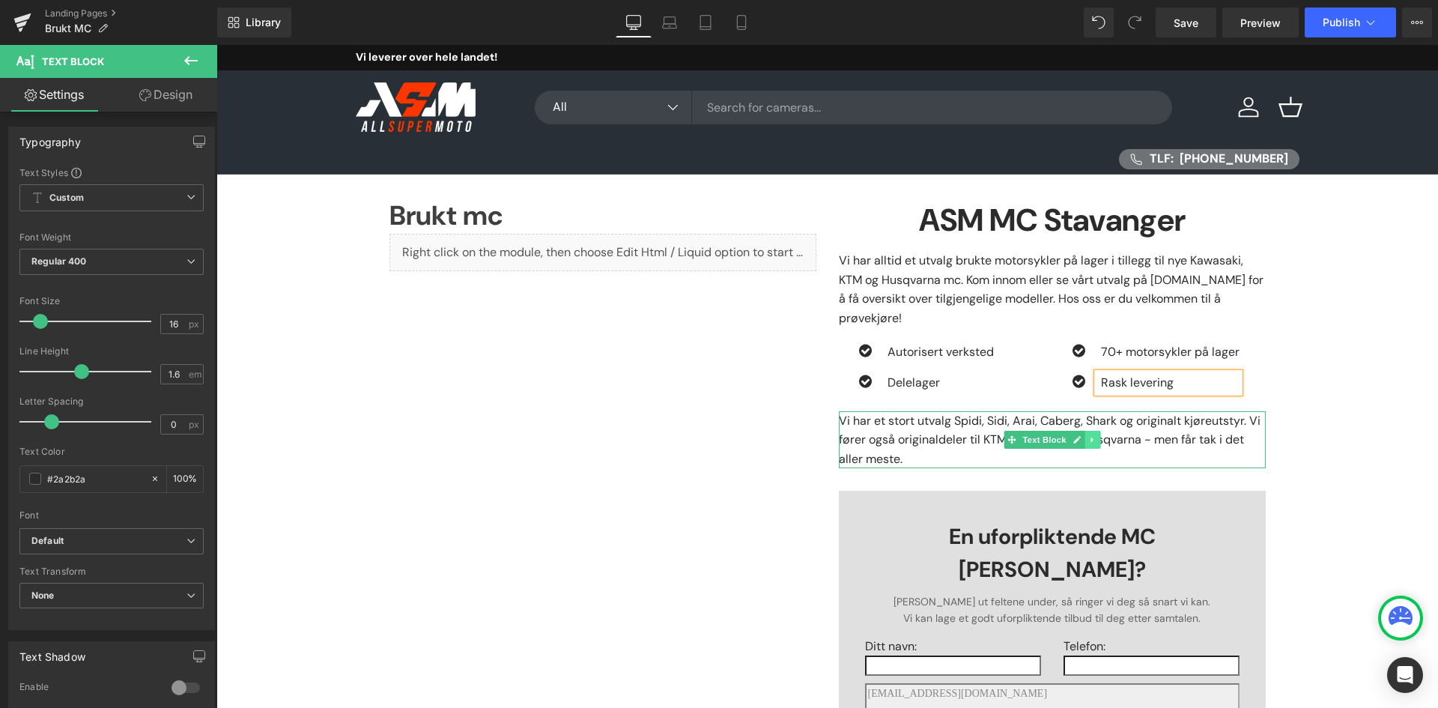
click at [1088, 435] on icon at bounding box center [1092, 439] width 8 height 9
click at [1097, 435] on icon at bounding box center [1100, 439] width 8 height 8
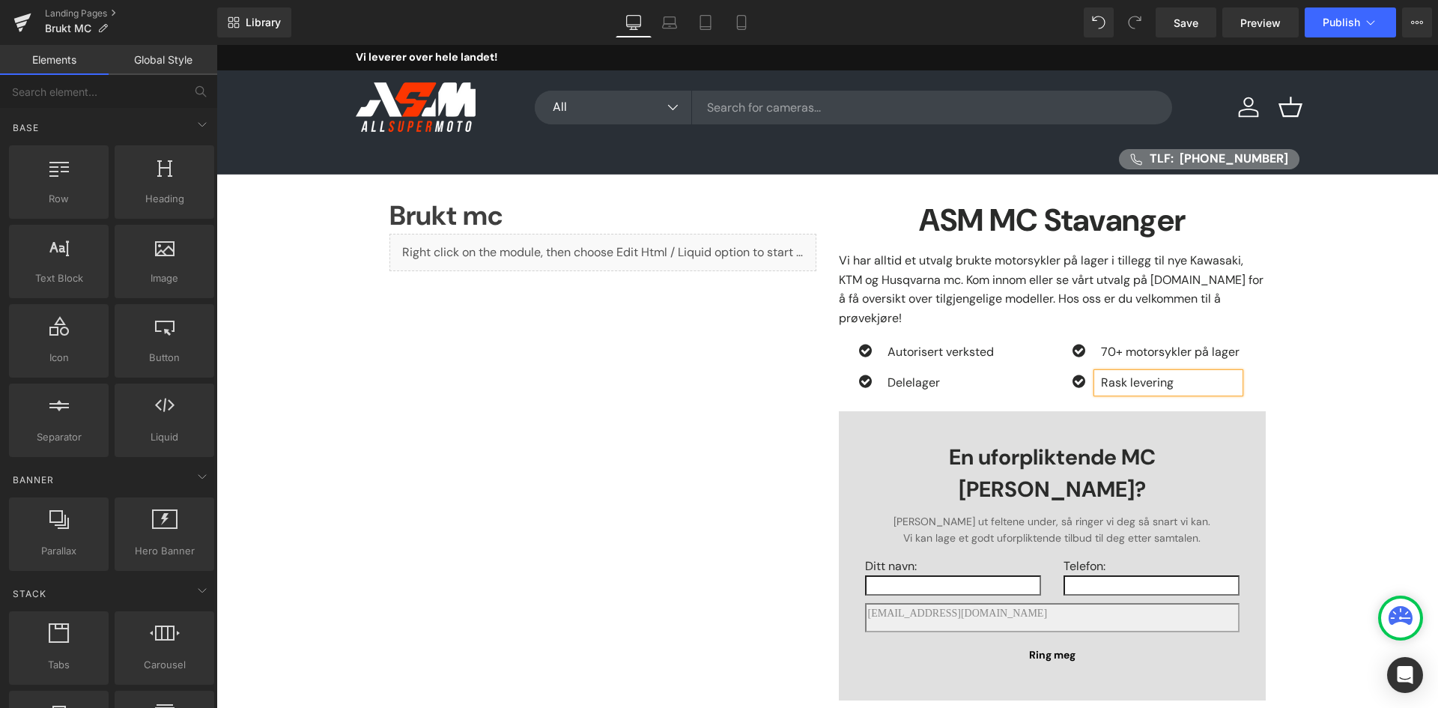
click at [1364, 1] on div "Library Desktop Desktop Laptop Tablet Mobile Save Preview Publish Scheduled Vie…" at bounding box center [827, 22] width 1221 height 45
click at [1359, 22] on span "Publish" at bounding box center [1341, 22] width 37 height 12
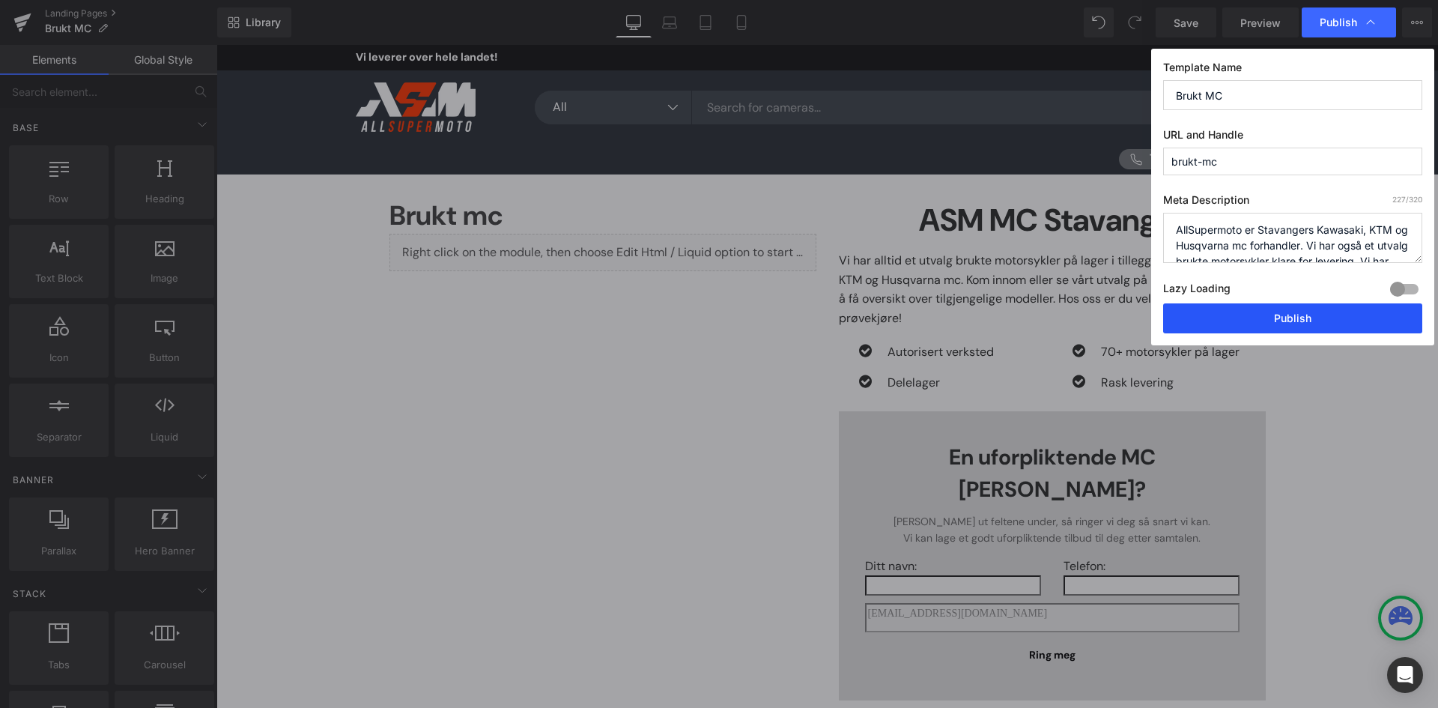
click at [1252, 312] on button "Publish" at bounding box center [1292, 318] width 259 height 30
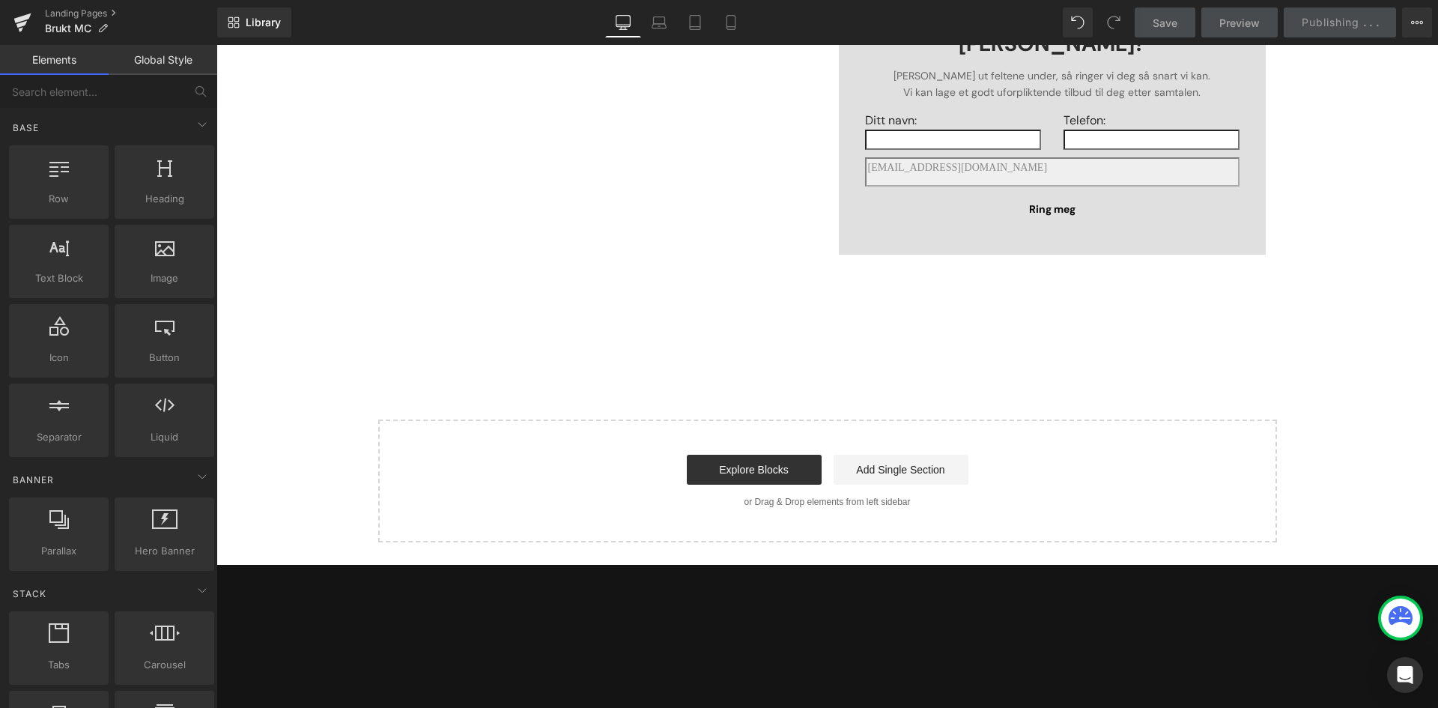
scroll to position [449, 0]
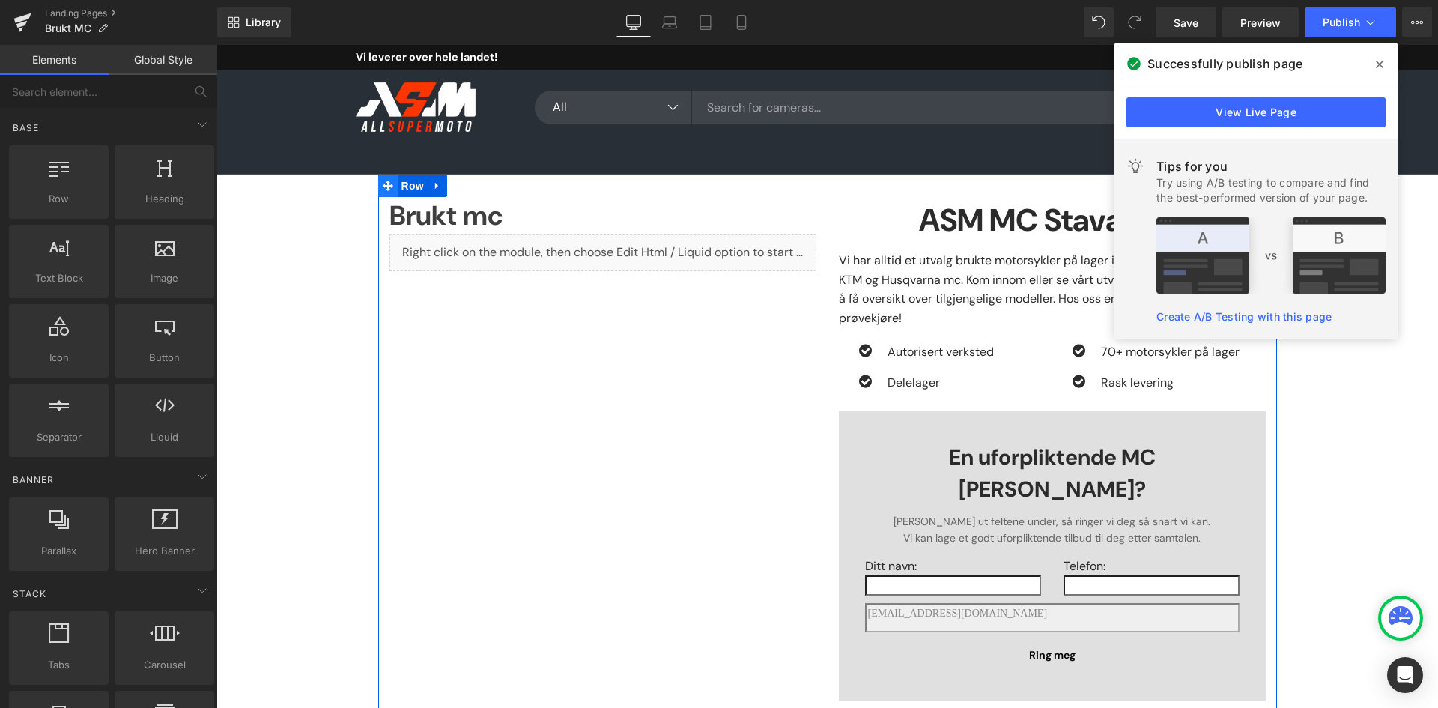
click at [387, 181] on icon at bounding box center [388, 185] width 10 height 11
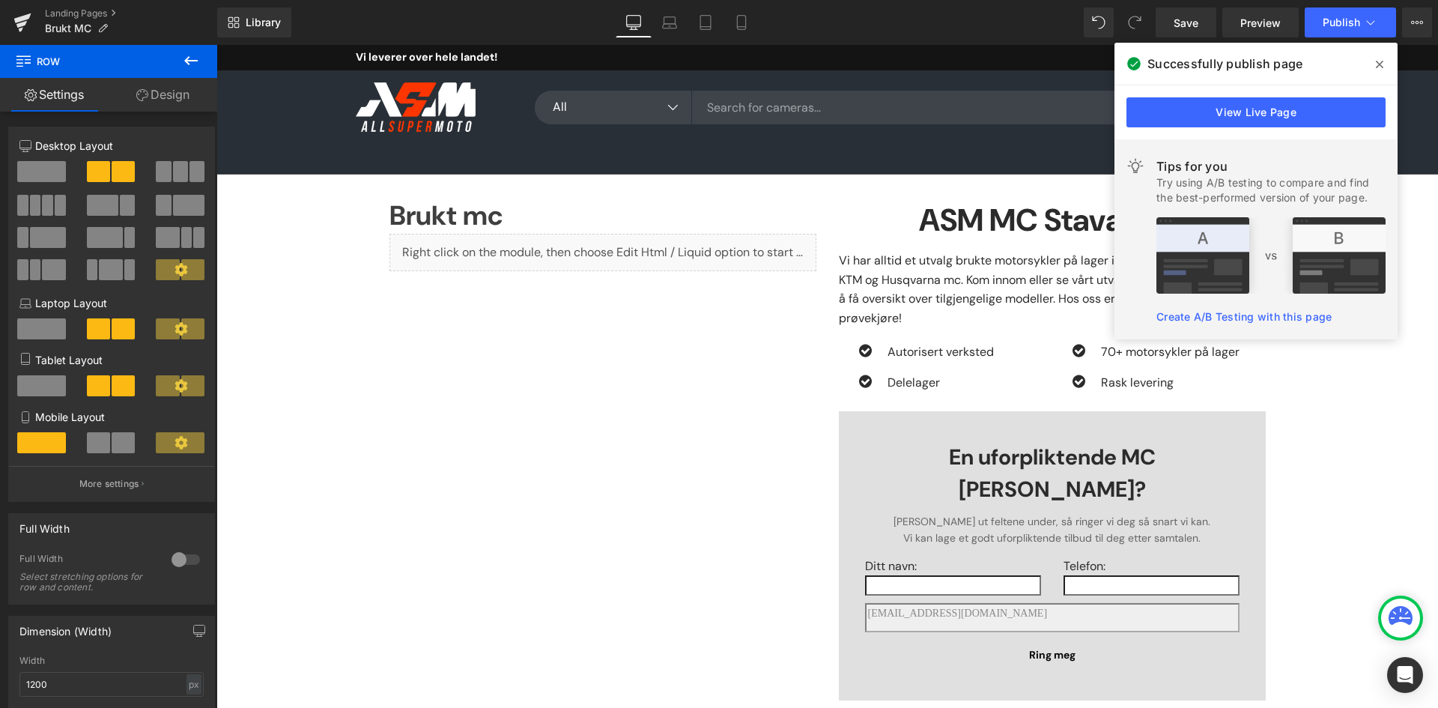
click at [1379, 66] on icon at bounding box center [1379, 64] width 7 height 7
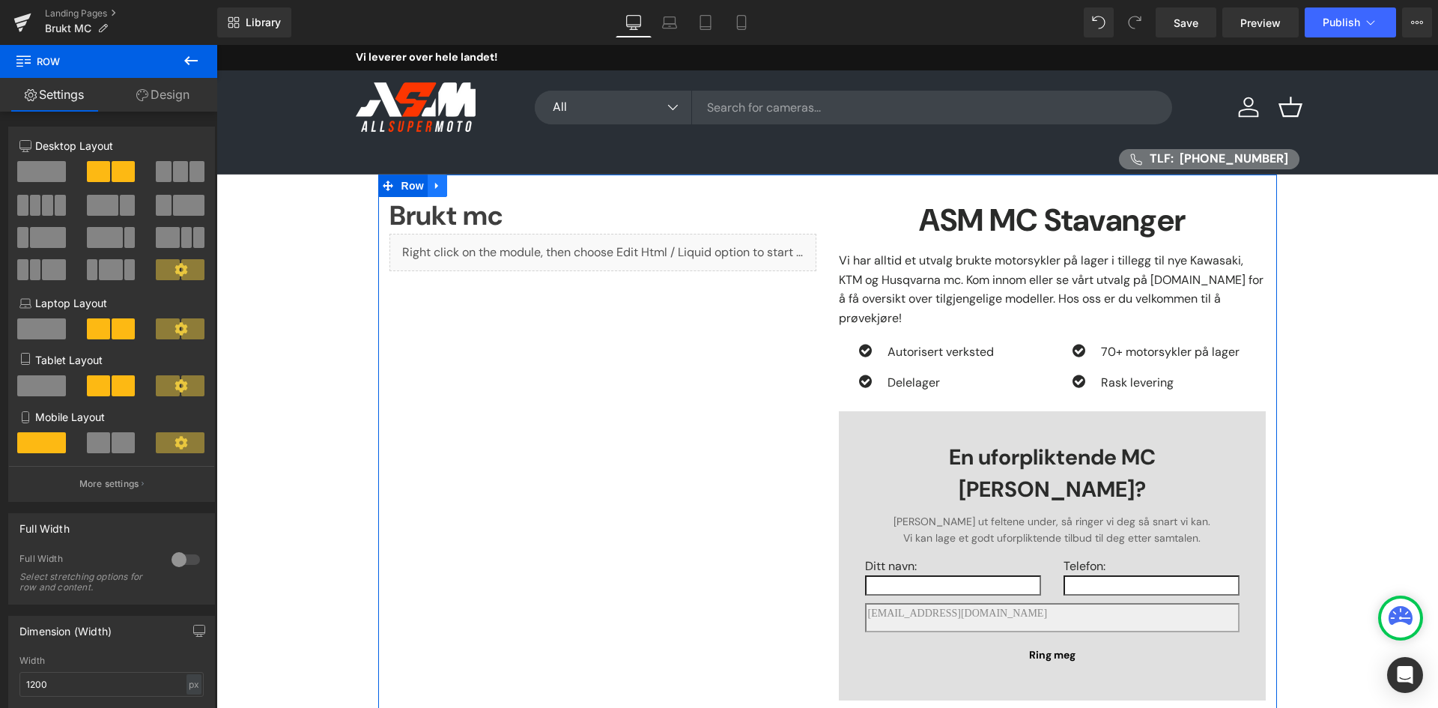
click at [440, 190] on link at bounding box center [437, 186] width 19 height 22
click at [452, 190] on icon at bounding box center [457, 186] width 10 height 10
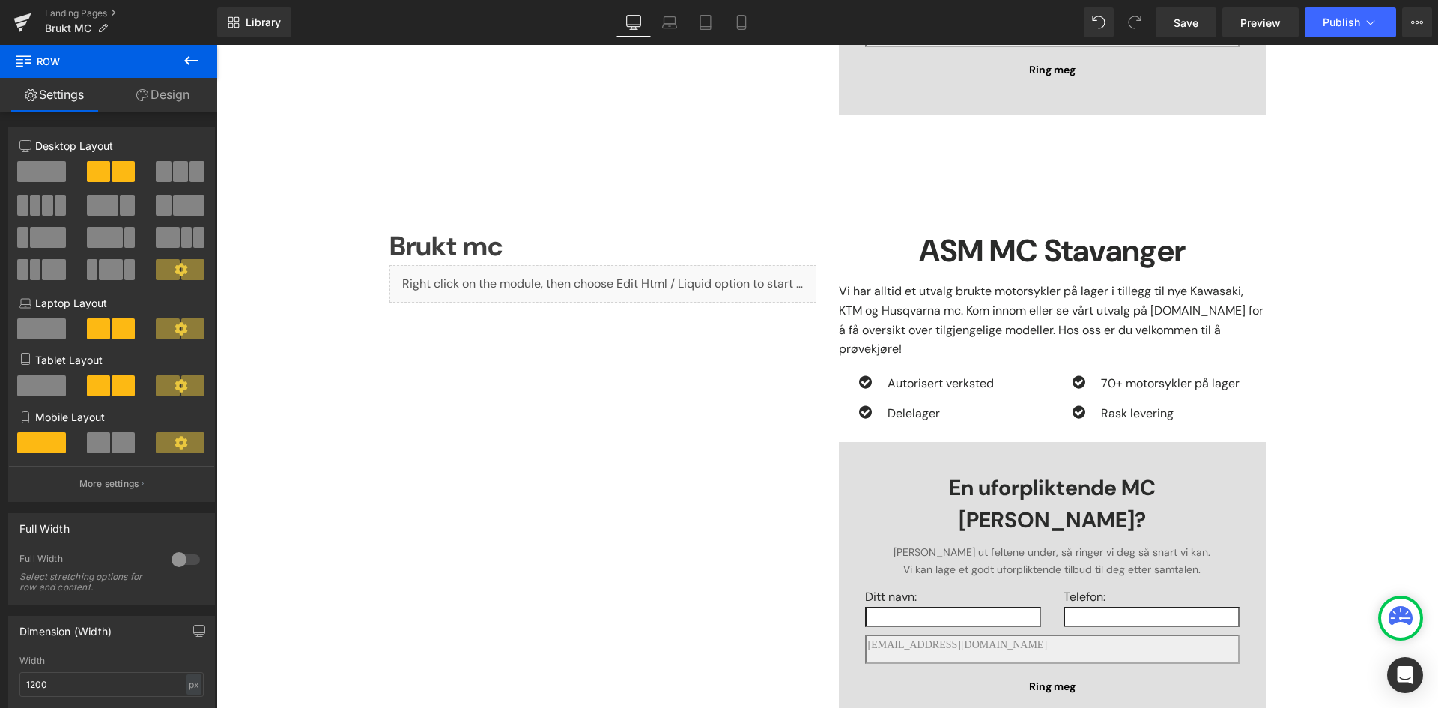
scroll to position [635, 0]
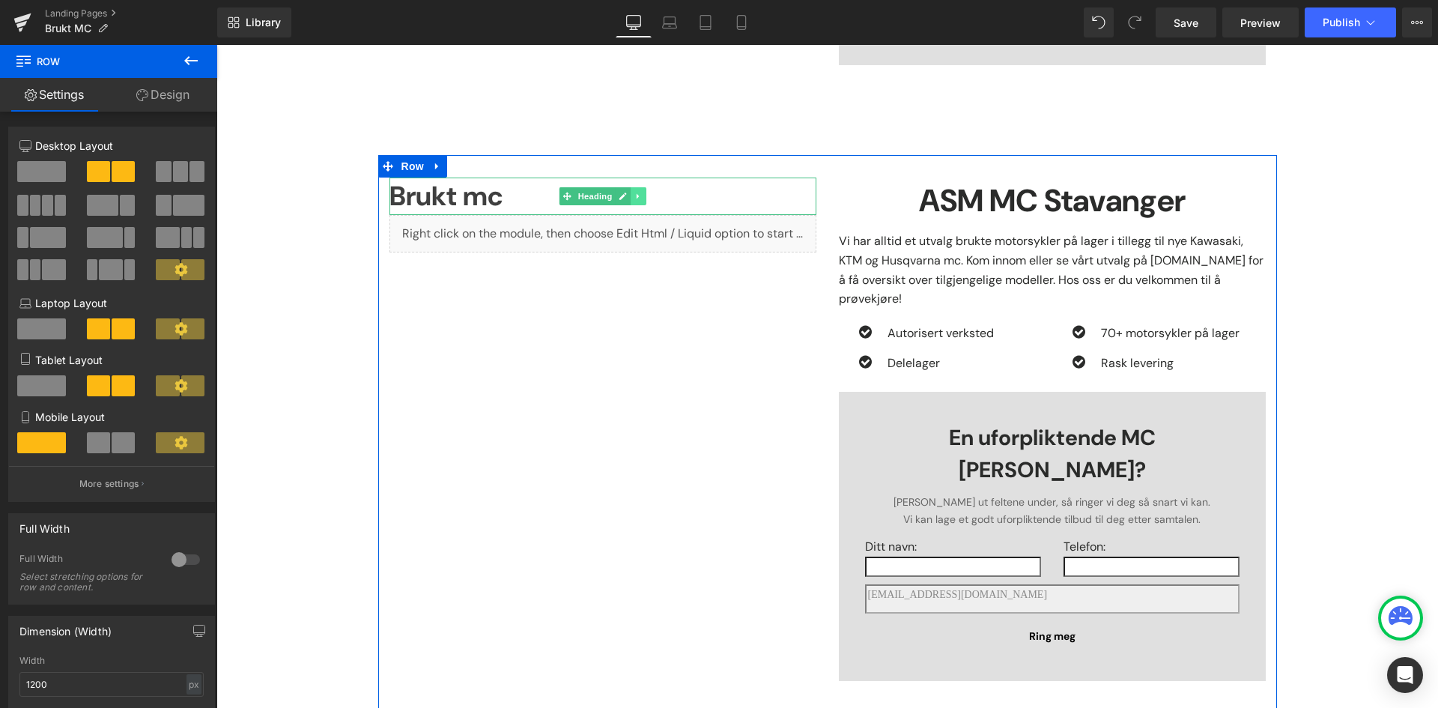
click at [640, 187] on link at bounding box center [639, 196] width 16 height 18
click at [643, 192] on icon at bounding box center [646, 196] width 8 height 9
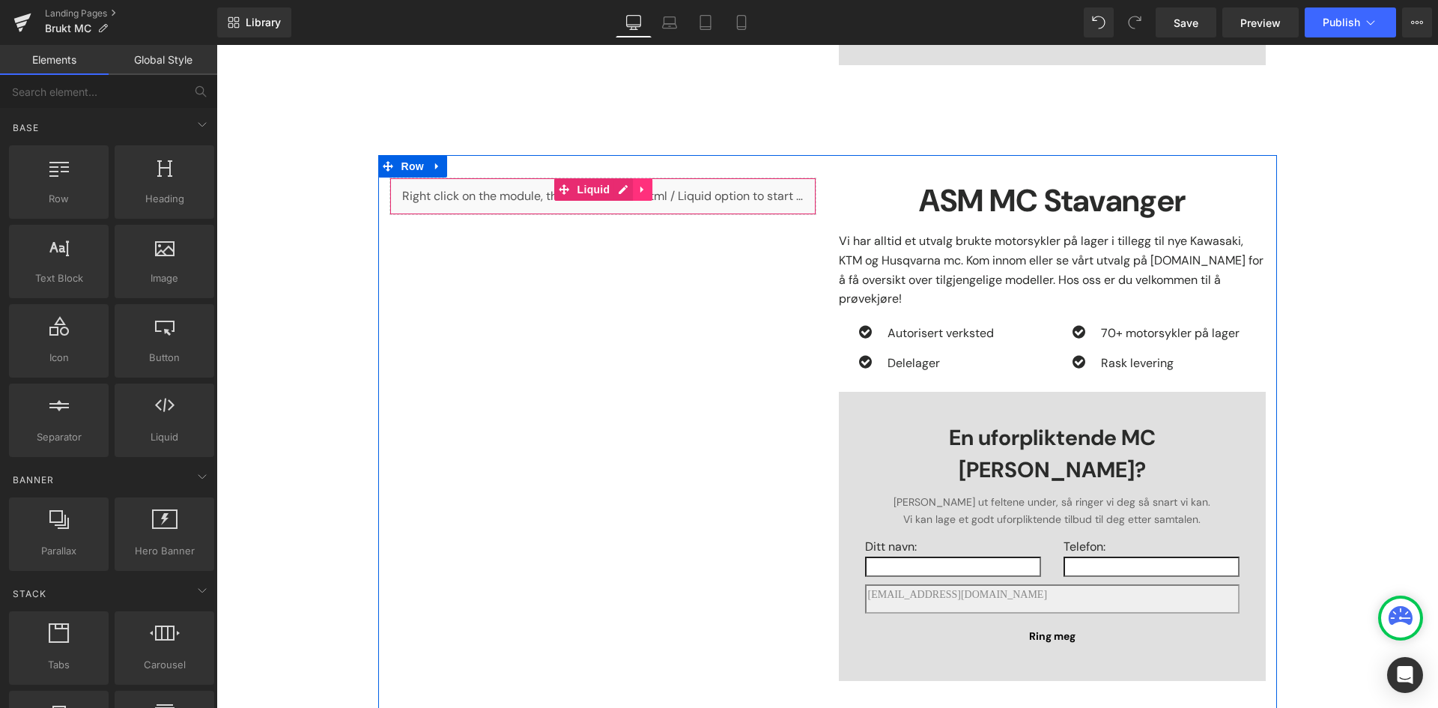
click at [640, 184] on icon at bounding box center [642, 189] width 10 height 11
click at [647, 184] on icon at bounding box center [652, 189] width 10 height 11
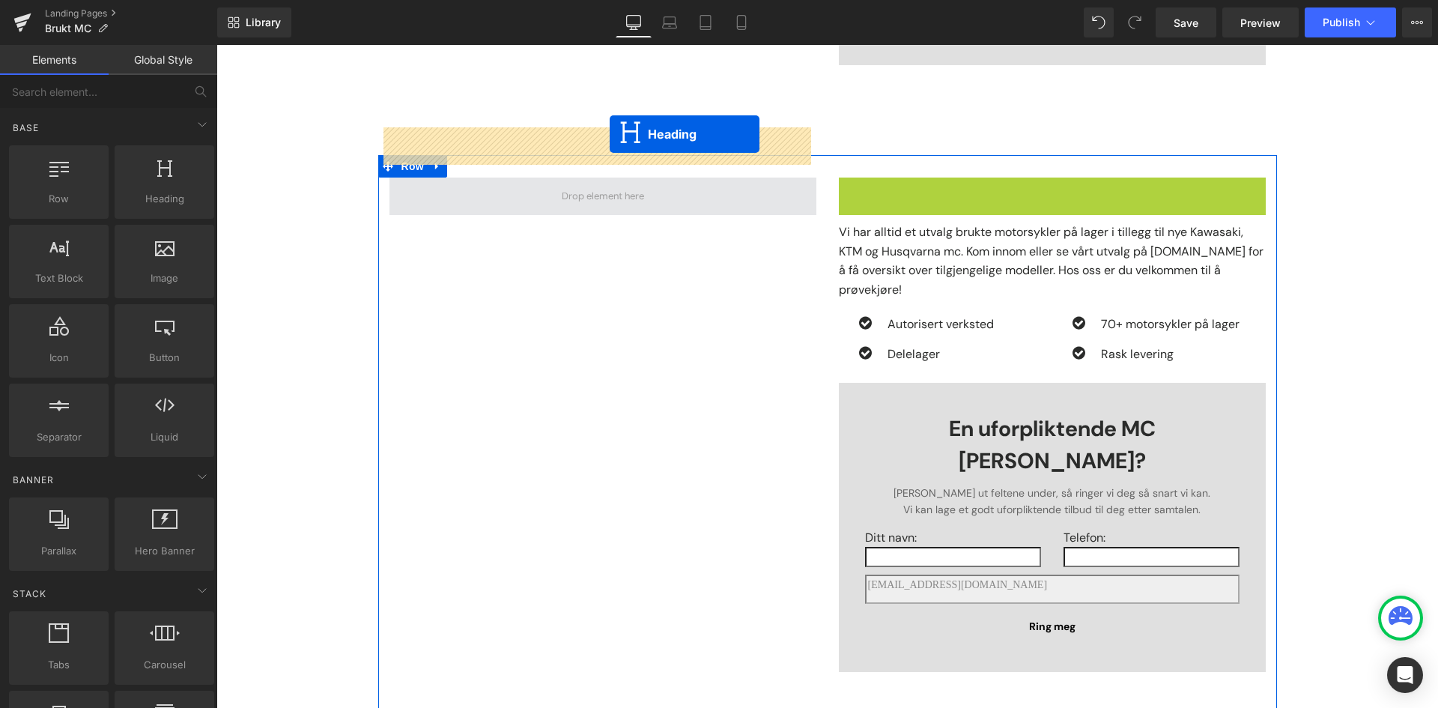
drag, startPoint x: 1015, startPoint y: 153, endPoint x: 607, endPoint y: 136, distance: 408.6
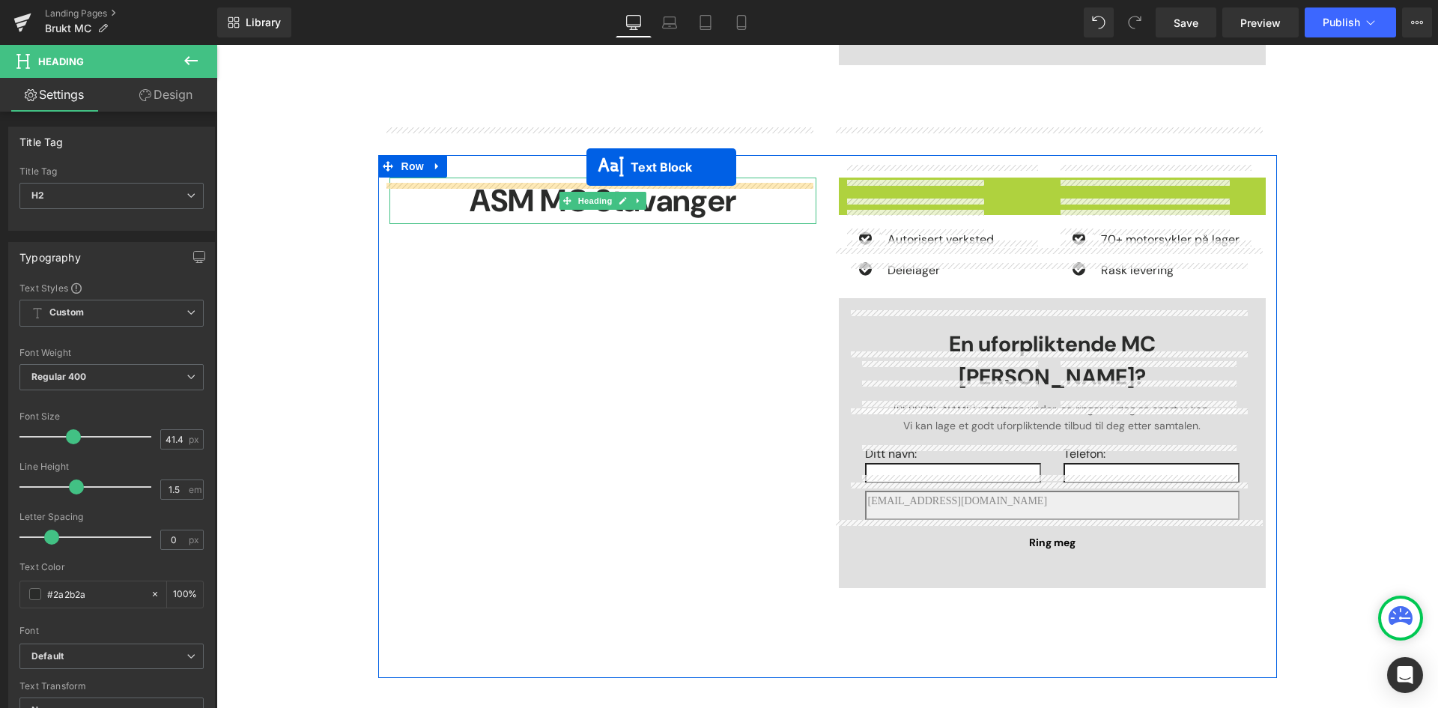
drag, startPoint x: 1002, startPoint y: 156, endPoint x: 586, endPoint y: 168, distance: 415.9
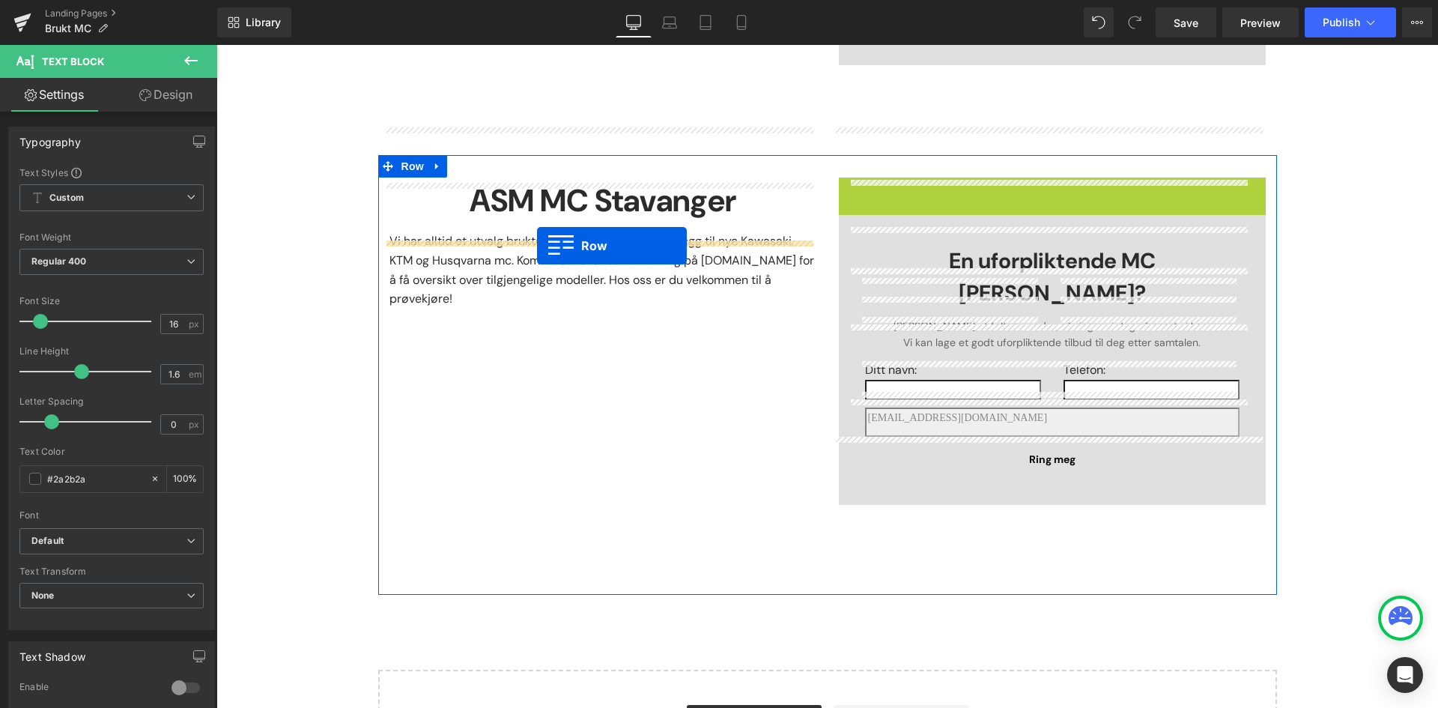
drag, startPoint x: 844, startPoint y: 139, endPoint x: 720, endPoint y: 216, distance: 146.3
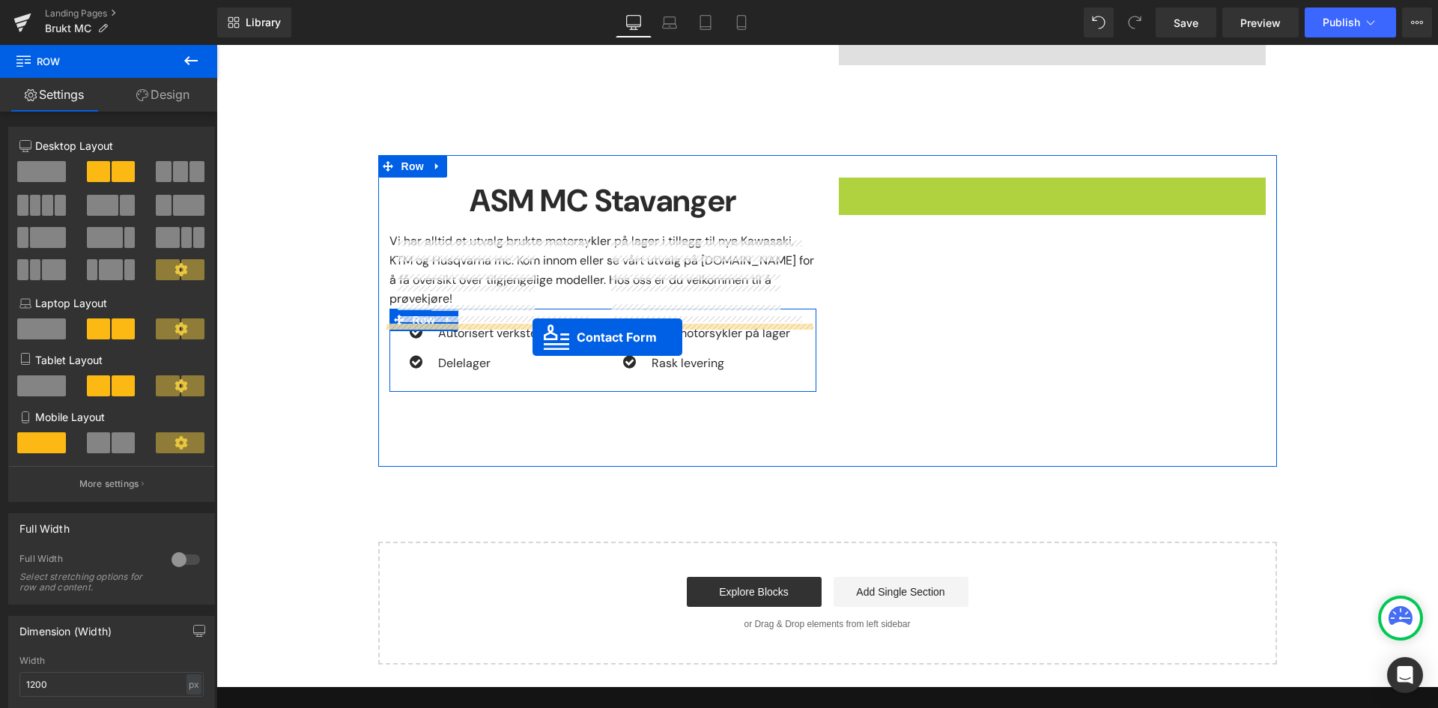
drag, startPoint x: 955, startPoint y: 169, endPoint x: 533, endPoint y: 337, distance: 454.9
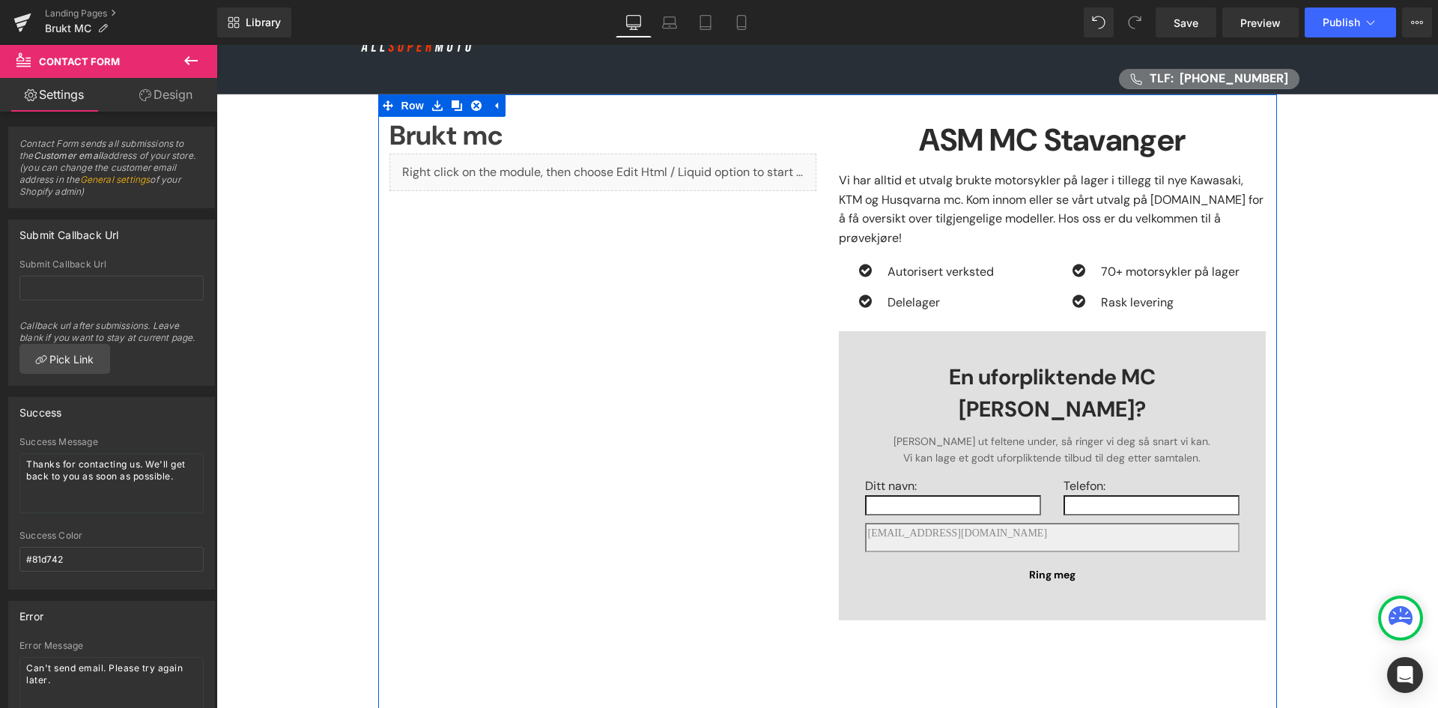
scroll to position [75, 0]
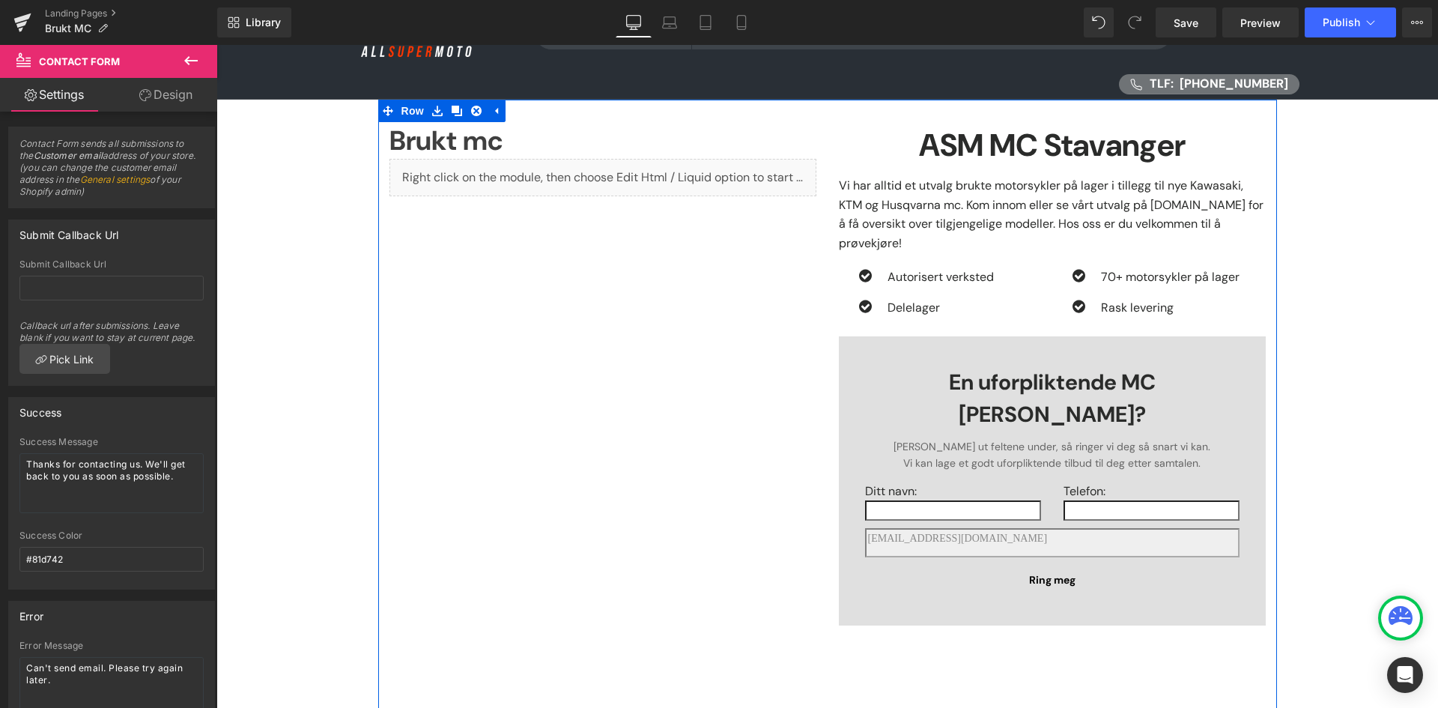
click at [503, 258] on div "Brukt mc Heading Liquid ASM MC Stavanger Heading Vi har alltid et utvalg brukte…" at bounding box center [827, 408] width 899 height 616
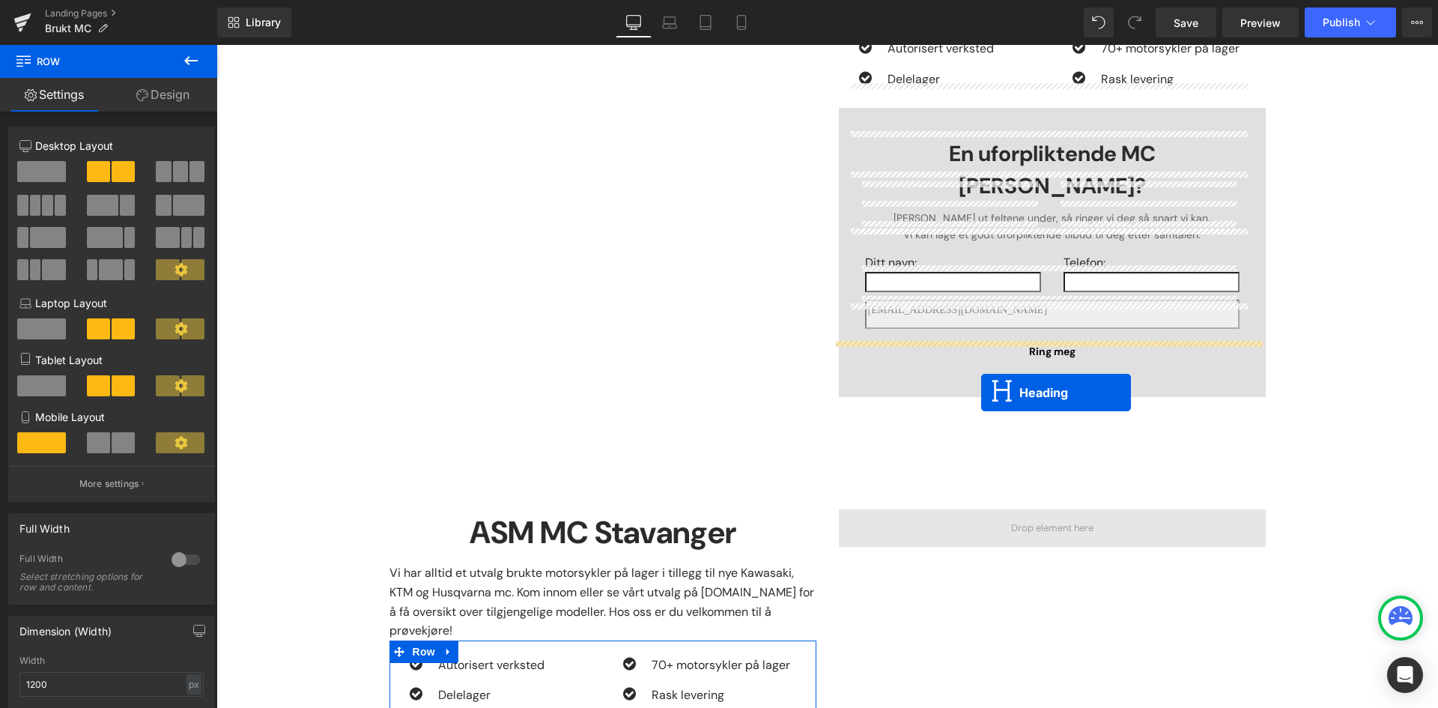
scroll to position [375, 0]
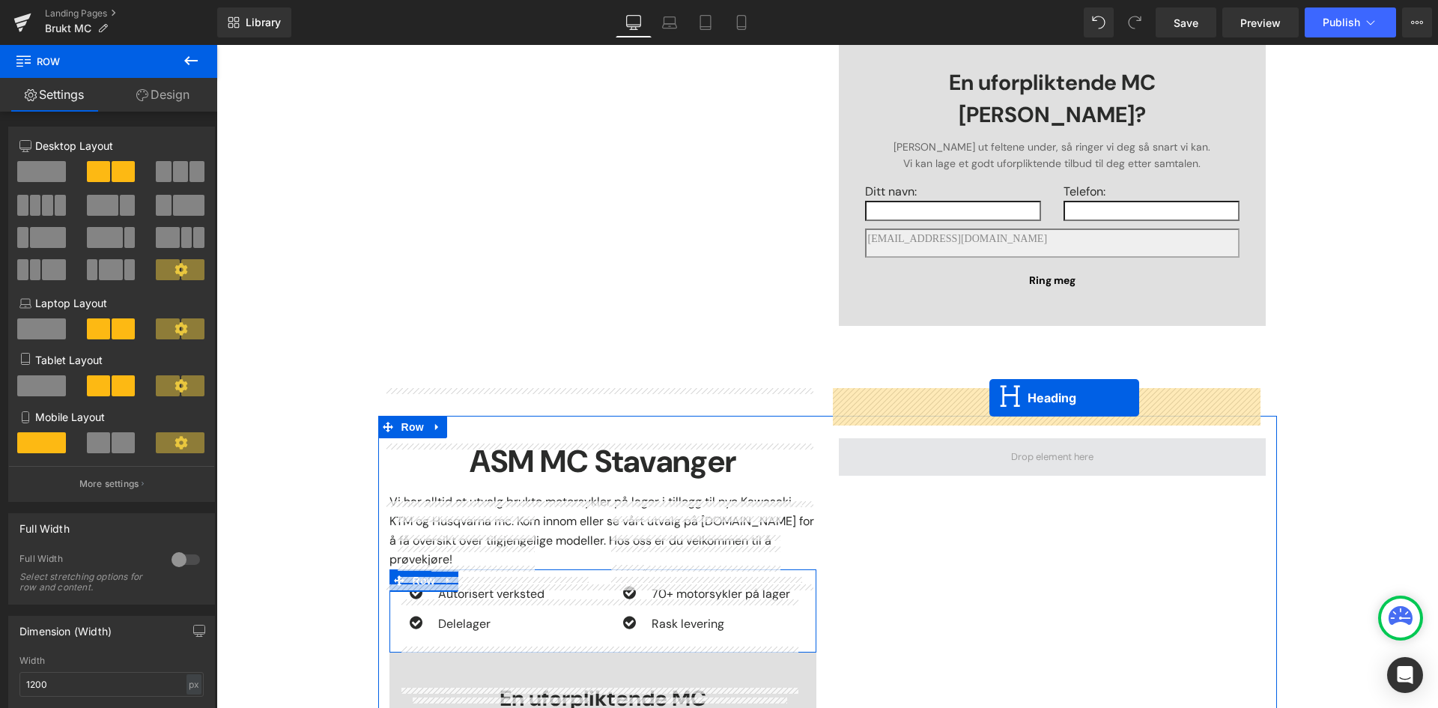
drag, startPoint x: 557, startPoint y: 142, endPoint x: 990, endPoint y: 398, distance: 503.1
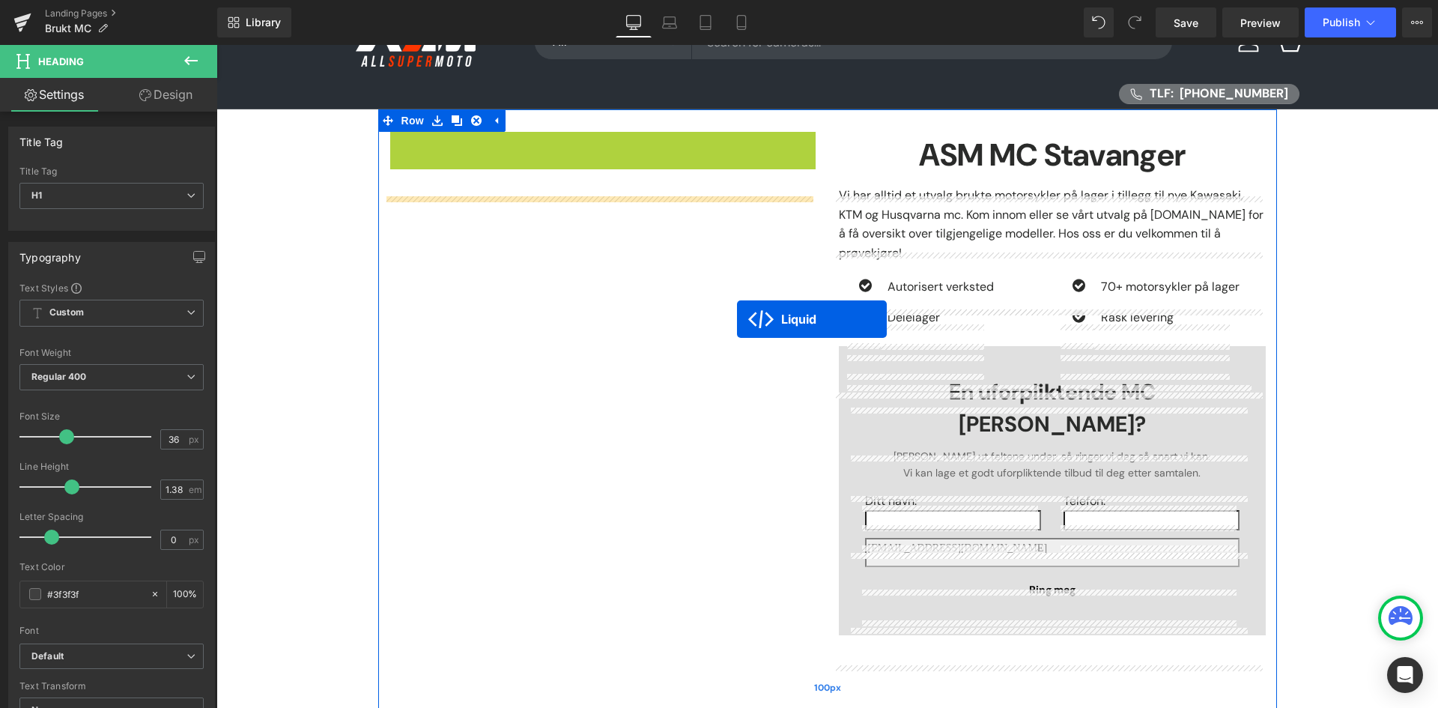
scroll to position [300, 0]
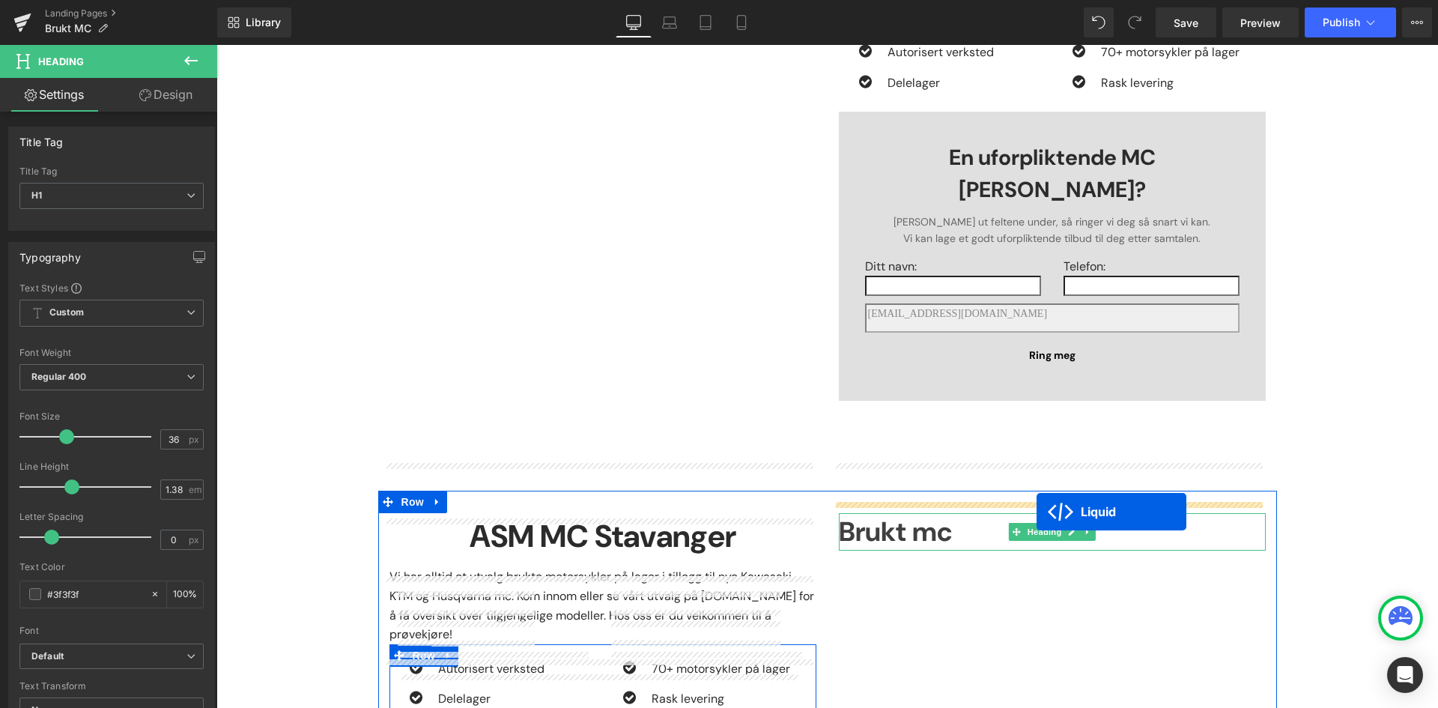
drag, startPoint x: 561, startPoint y: 210, endPoint x: 1037, endPoint y: 510, distance: 562.6
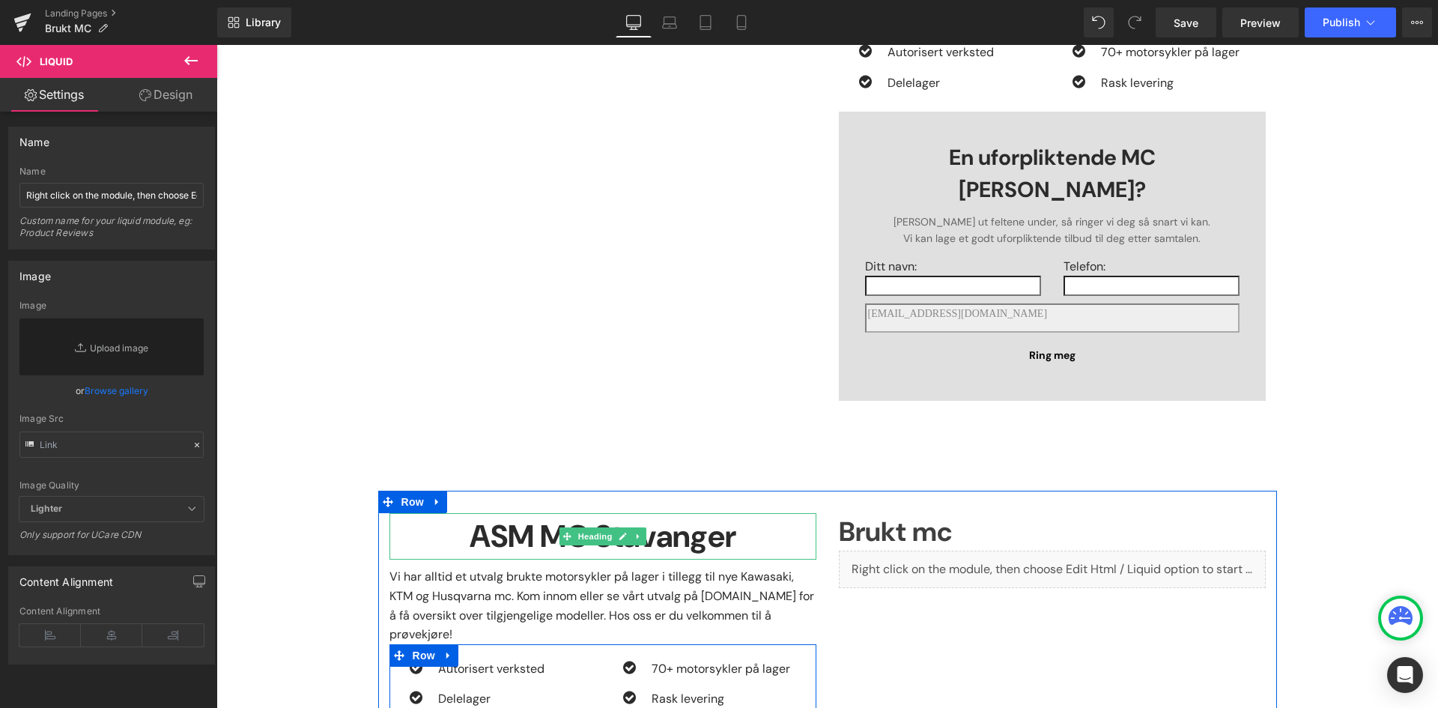
click at [494, 516] on strong "ASM MC Stavanger" at bounding box center [603, 536] width 267 height 40
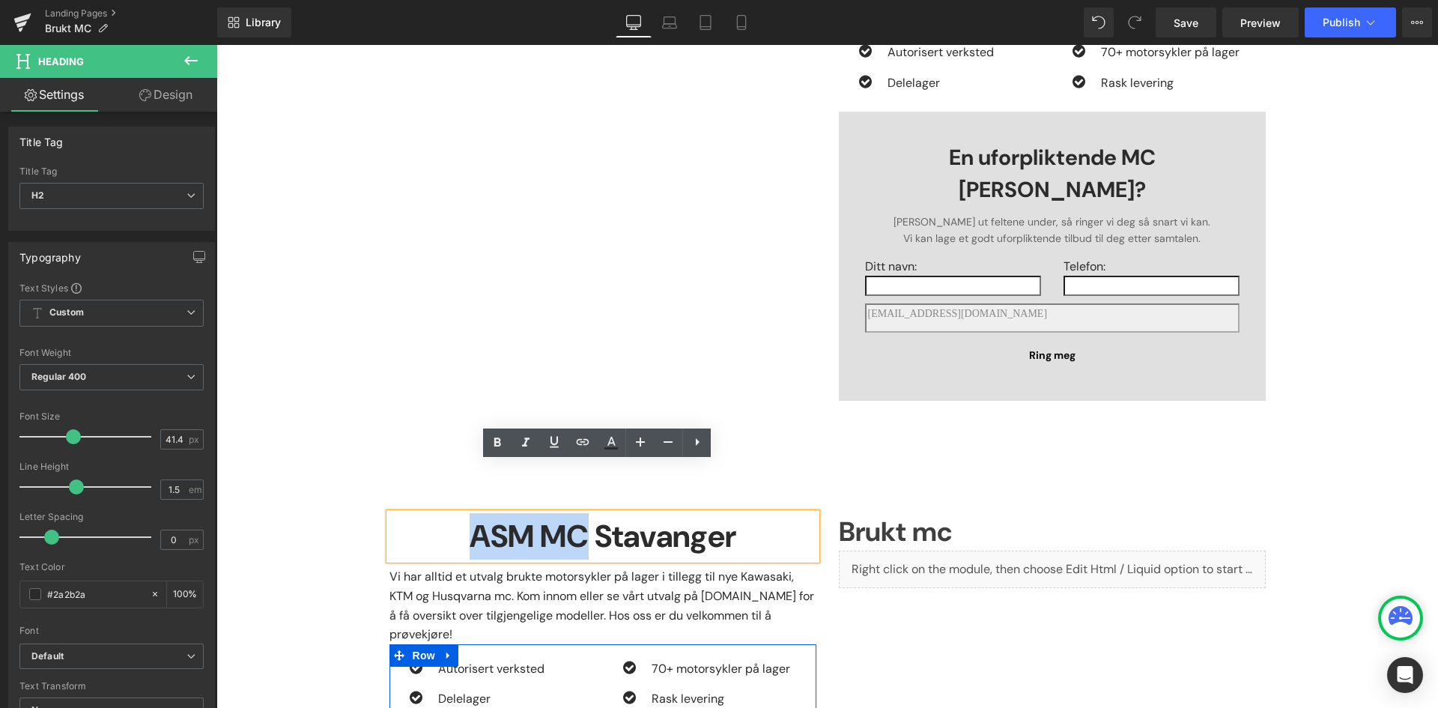
drag, startPoint x: 572, startPoint y: 476, endPoint x: 446, endPoint y: 470, distance: 126.0
click at [470, 516] on strong "ASM MC Stavanger" at bounding box center [603, 536] width 267 height 40
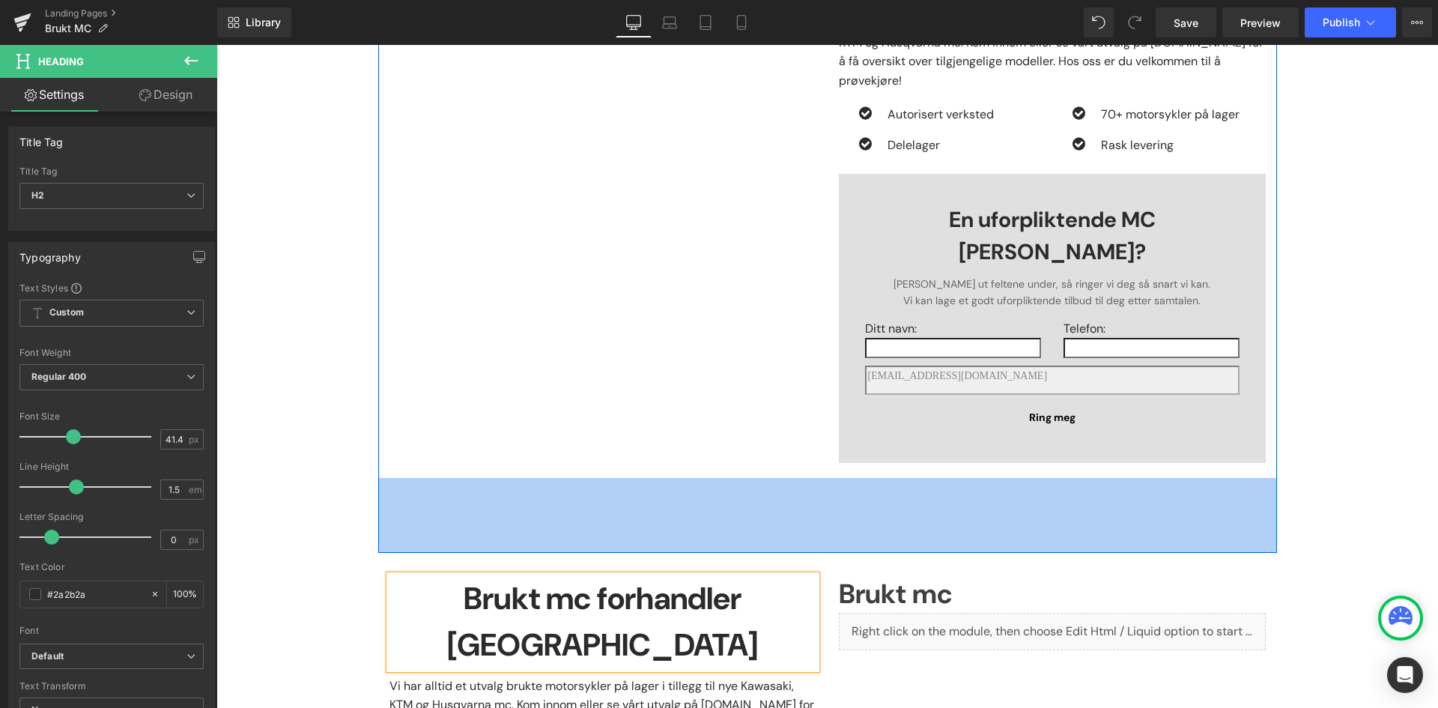
scroll to position [0, 0]
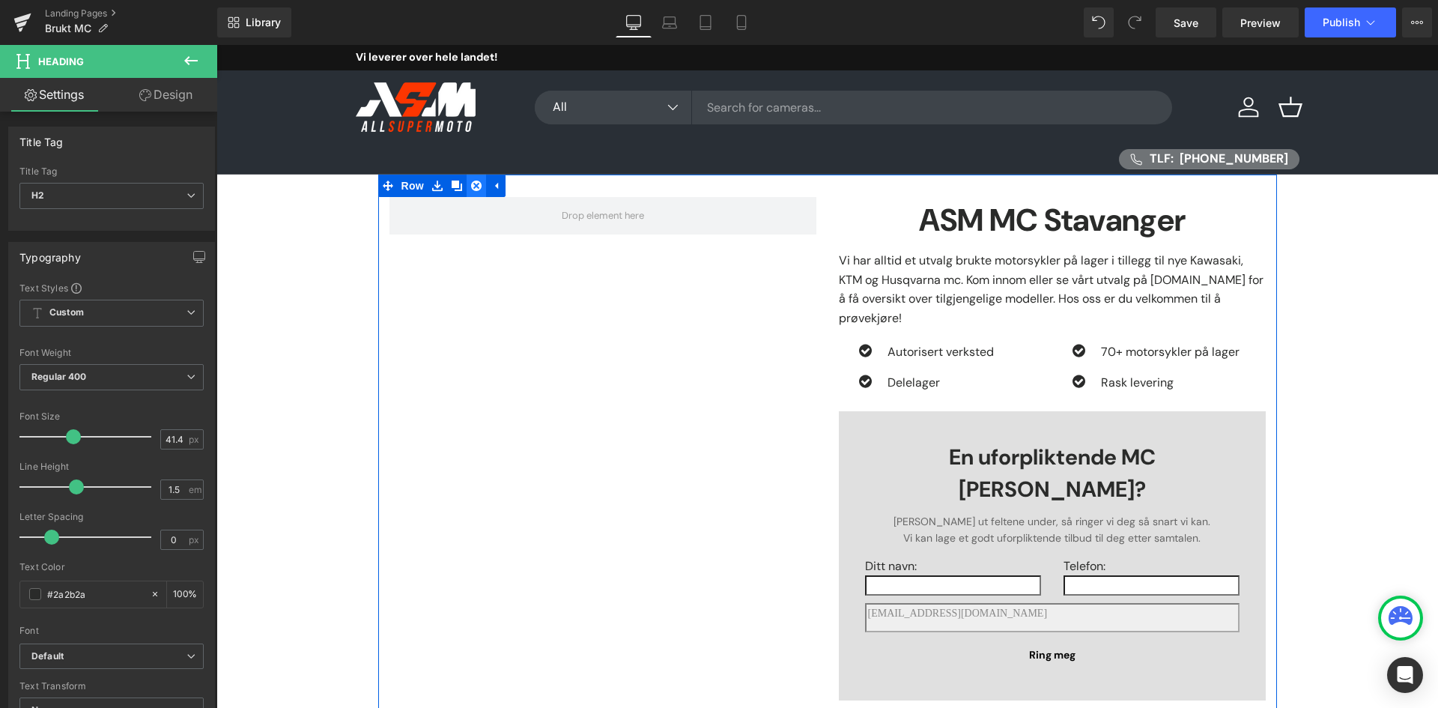
click at [475, 184] on icon at bounding box center [476, 186] width 10 height 10
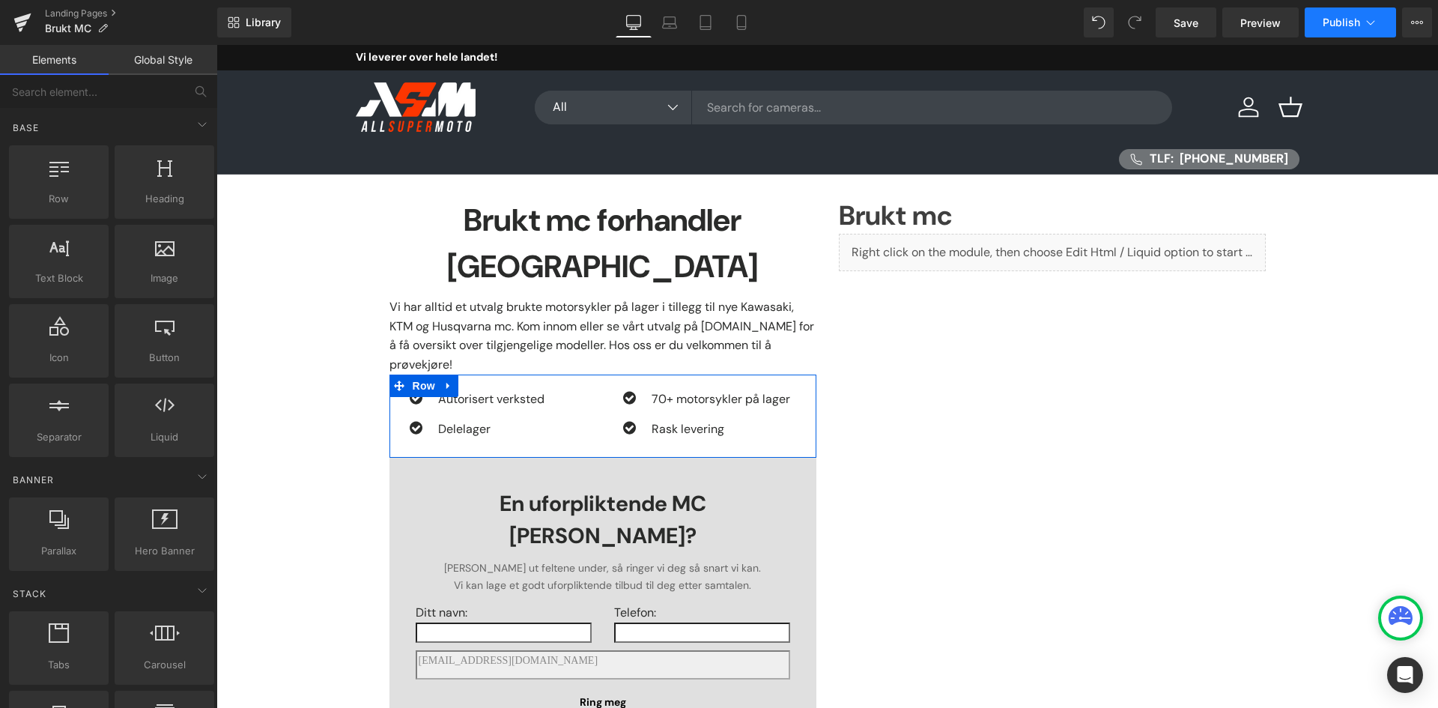
click at [1368, 20] on icon at bounding box center [1370, 22] width 15 height 15
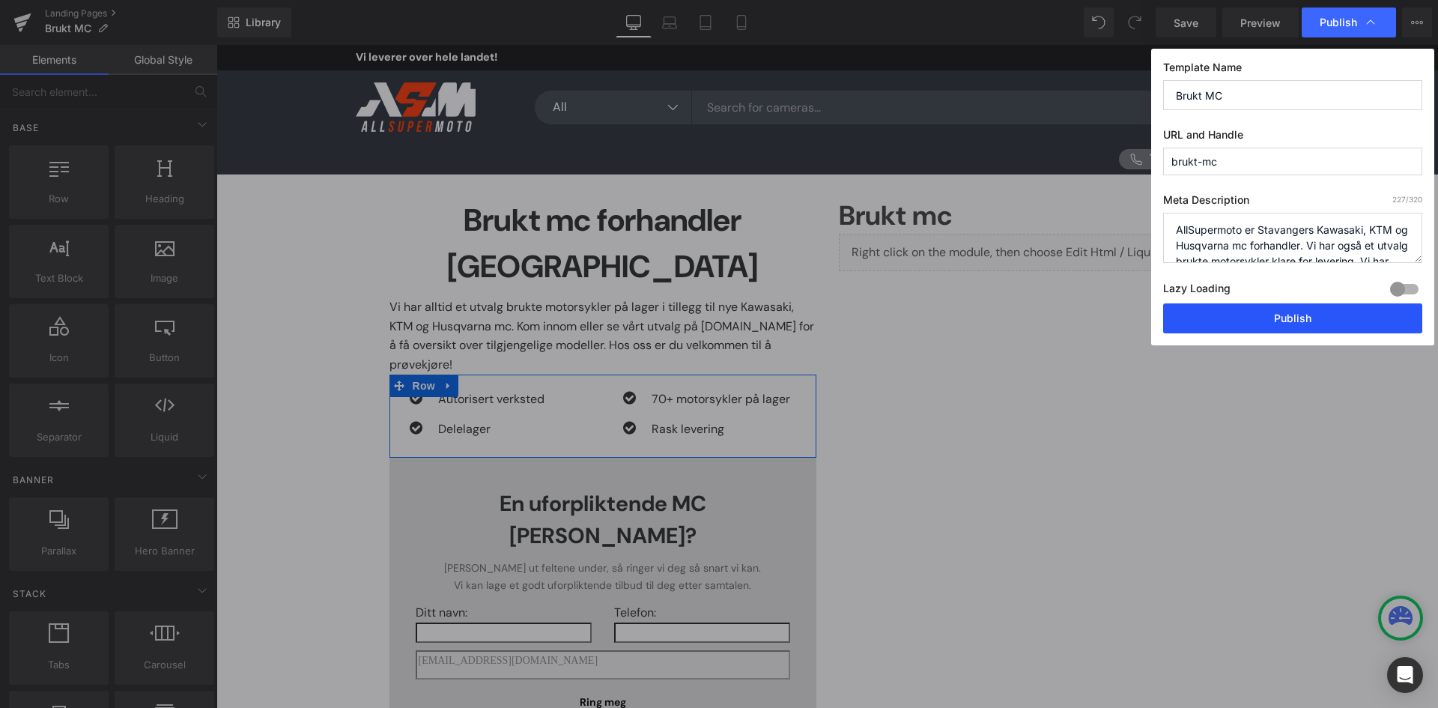
click at [1333, 314] on button "Publish" at bounding box center [1292, 318] width 259 height 30
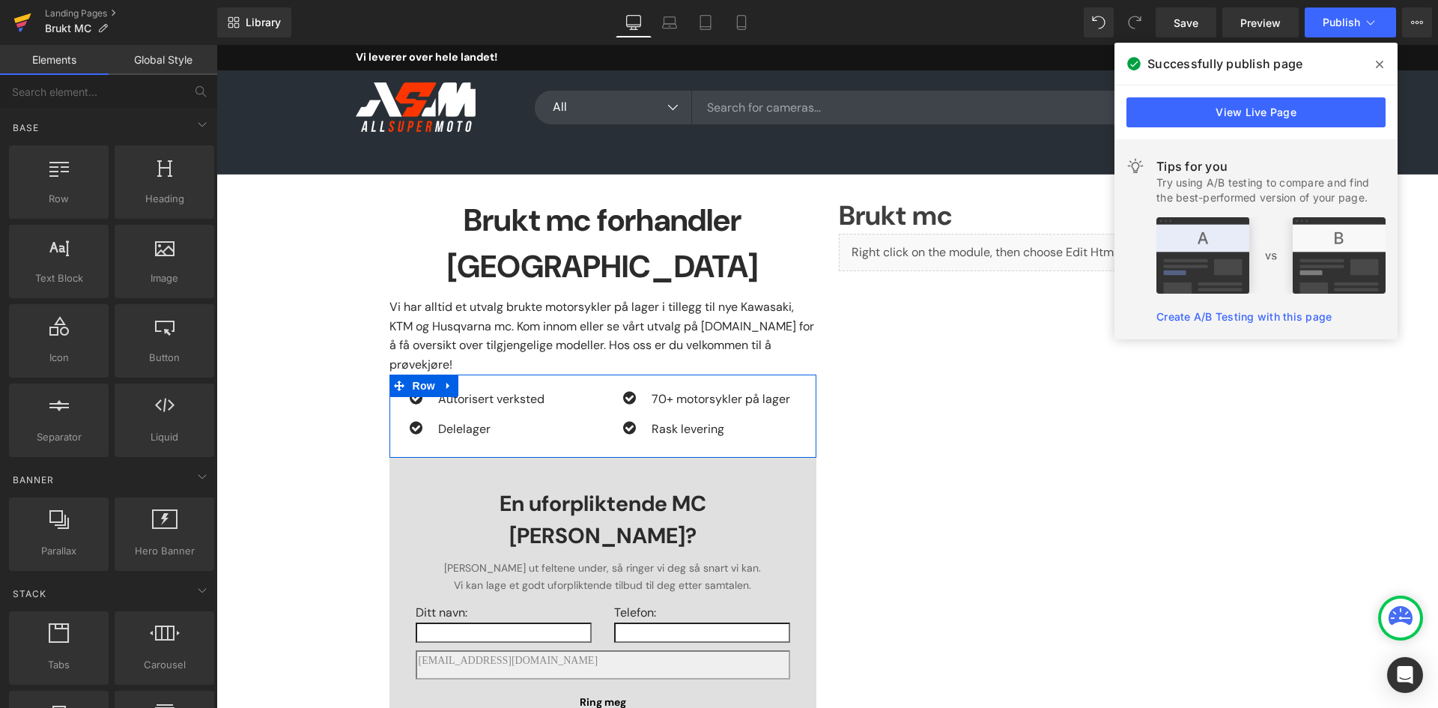
click at [24, 27] on icon at bounding box center [22, 22] width 18 height 37
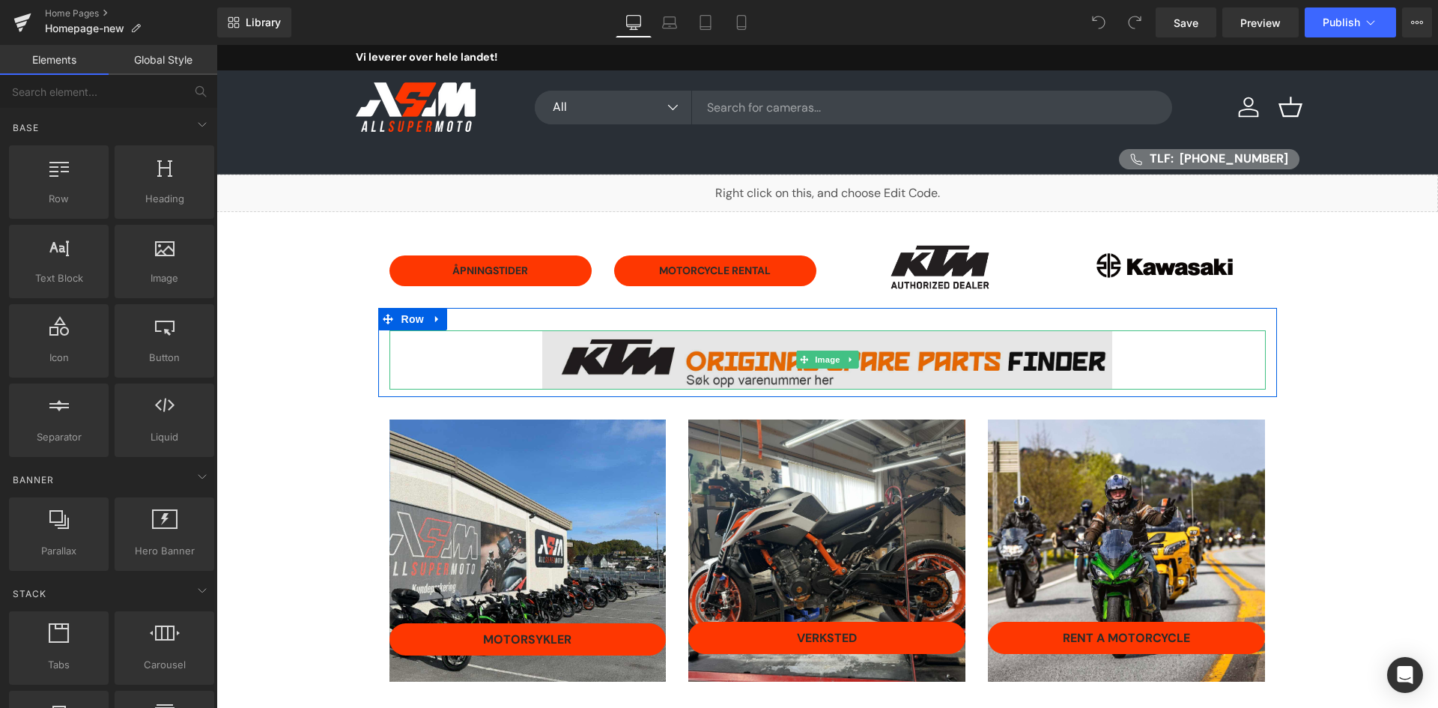
click at [718, 360] on img at bounding box center [827, 359] width 570 height 59
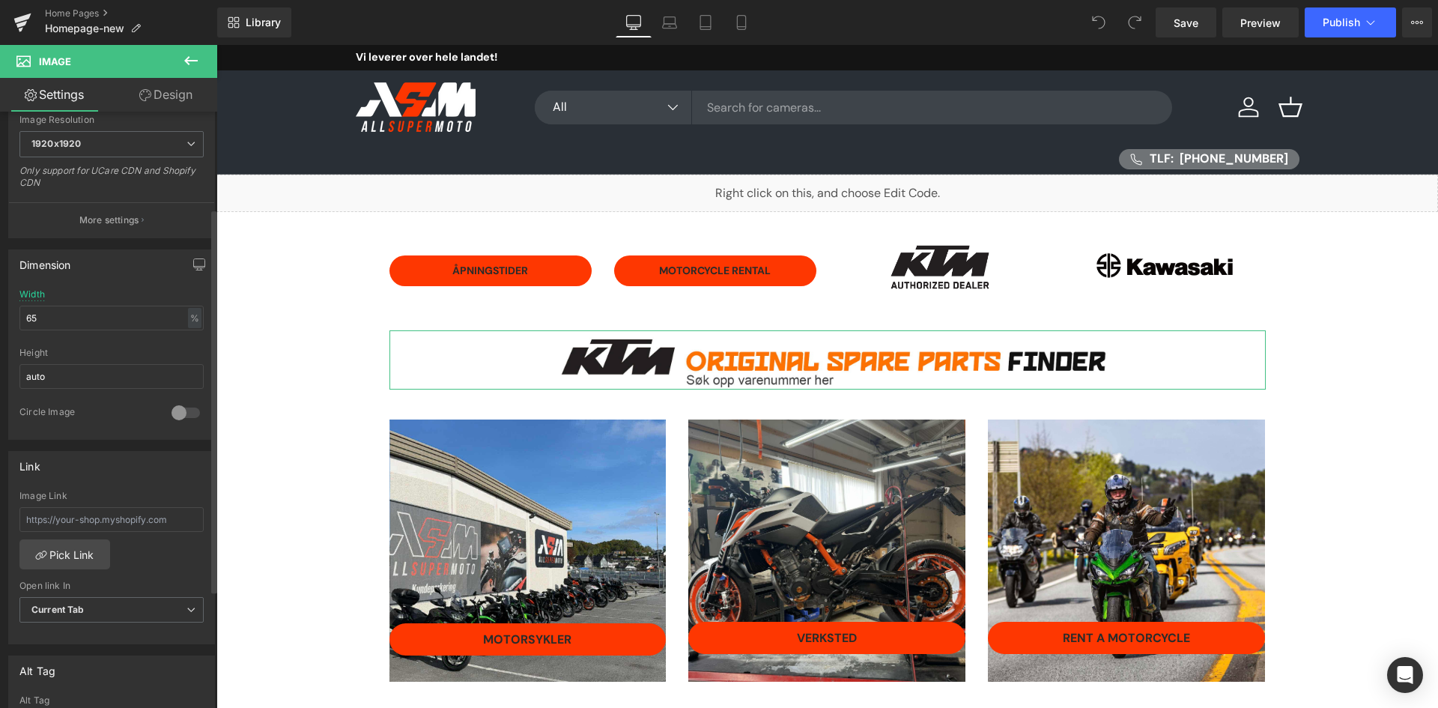
scroll to position [375, 0]
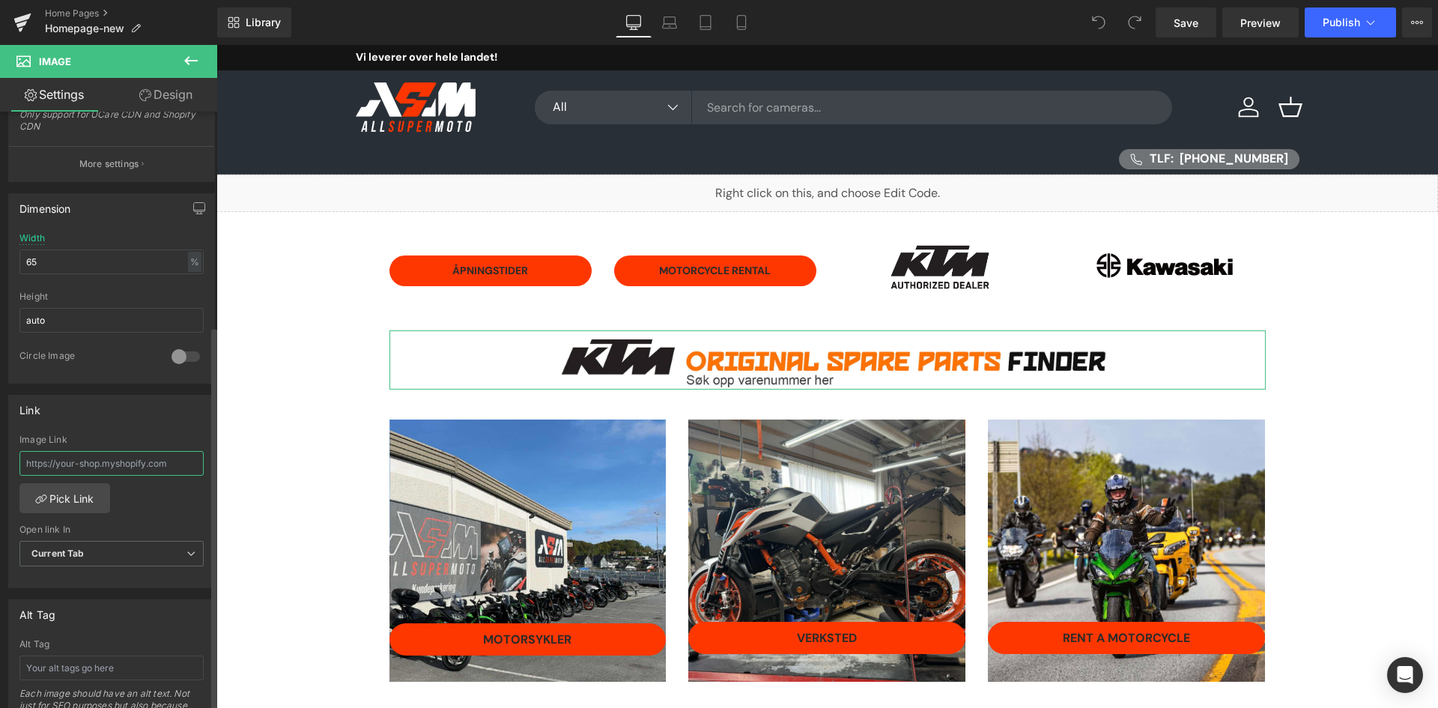
click at [125, 473] on input "text" at bounding box center [111, 463] width 184 height 25
paste input "[URL][DOMAIN_NAME]"
type input "[URL][DOMAIN_NAME]"
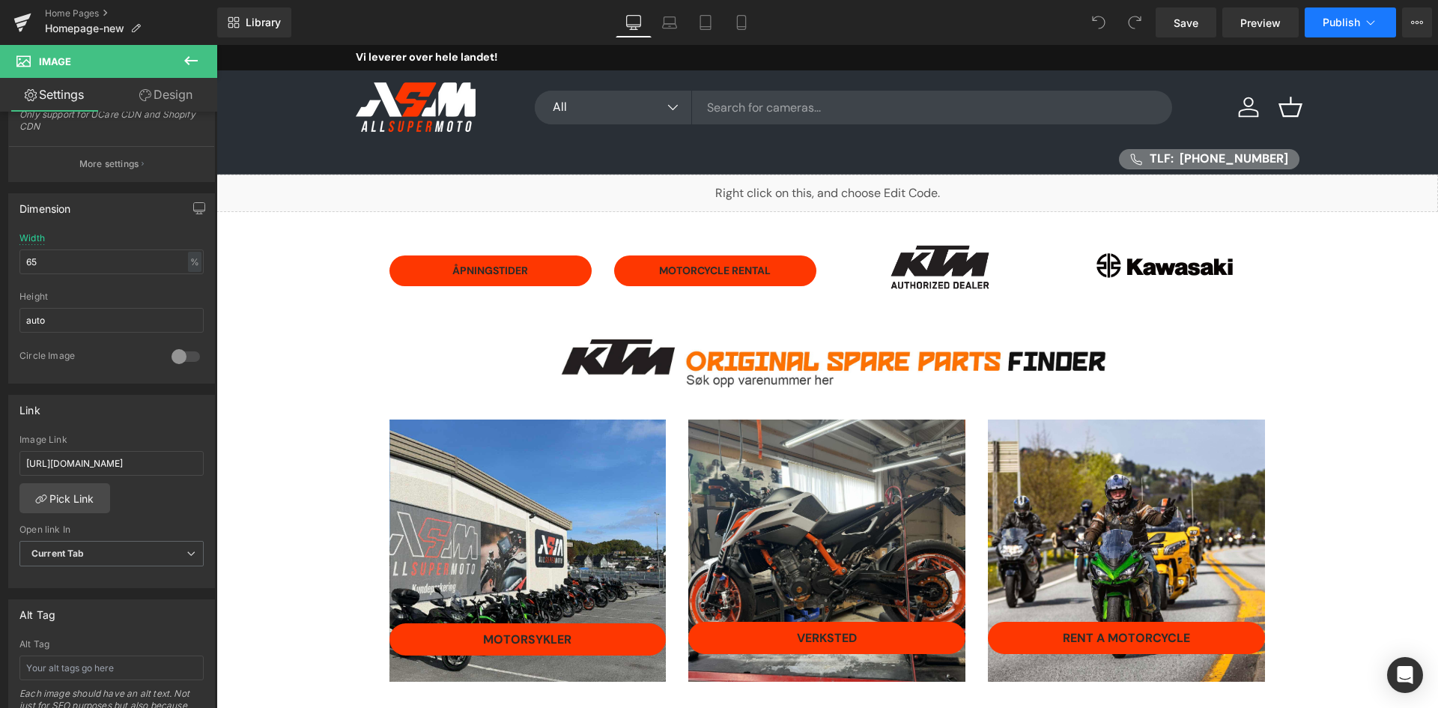
click at [1324, 23] on span "Publish" at bounding box center [1341, 22] width 37 height 12
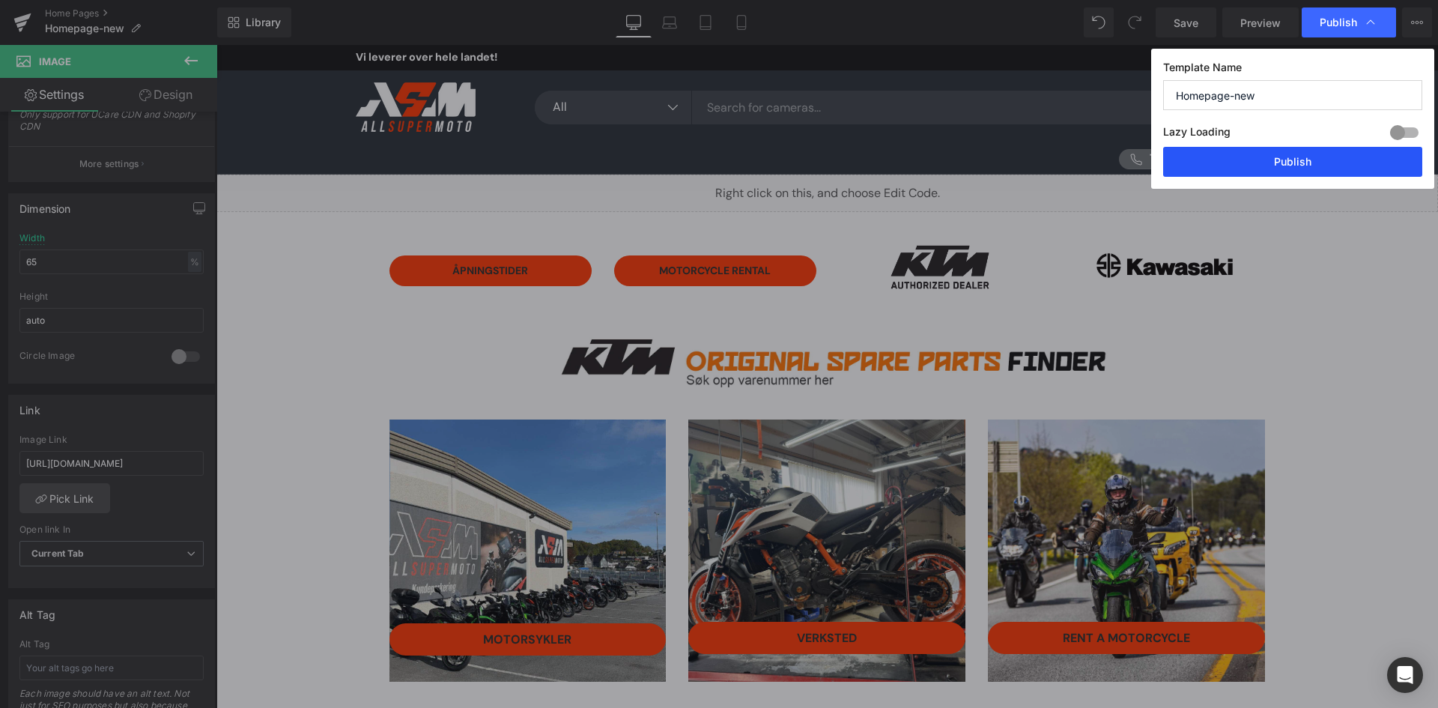
click at [1301, 153] on button "Publish" at bounding box center [1292, 162] width 259 height 30
